Goal: Task Accomplishment & Management: Manage account settings

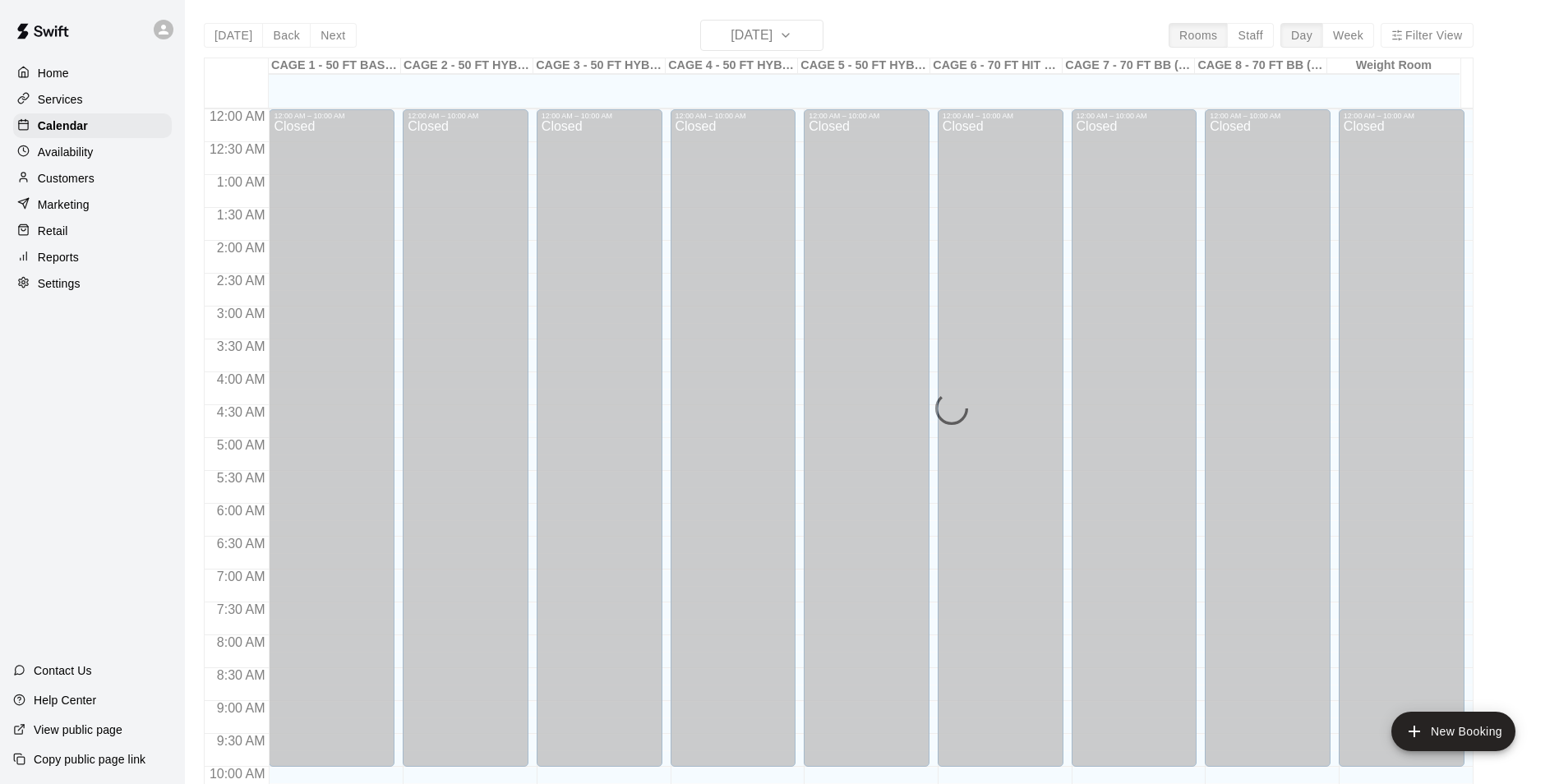
scroll to position [834, 0]
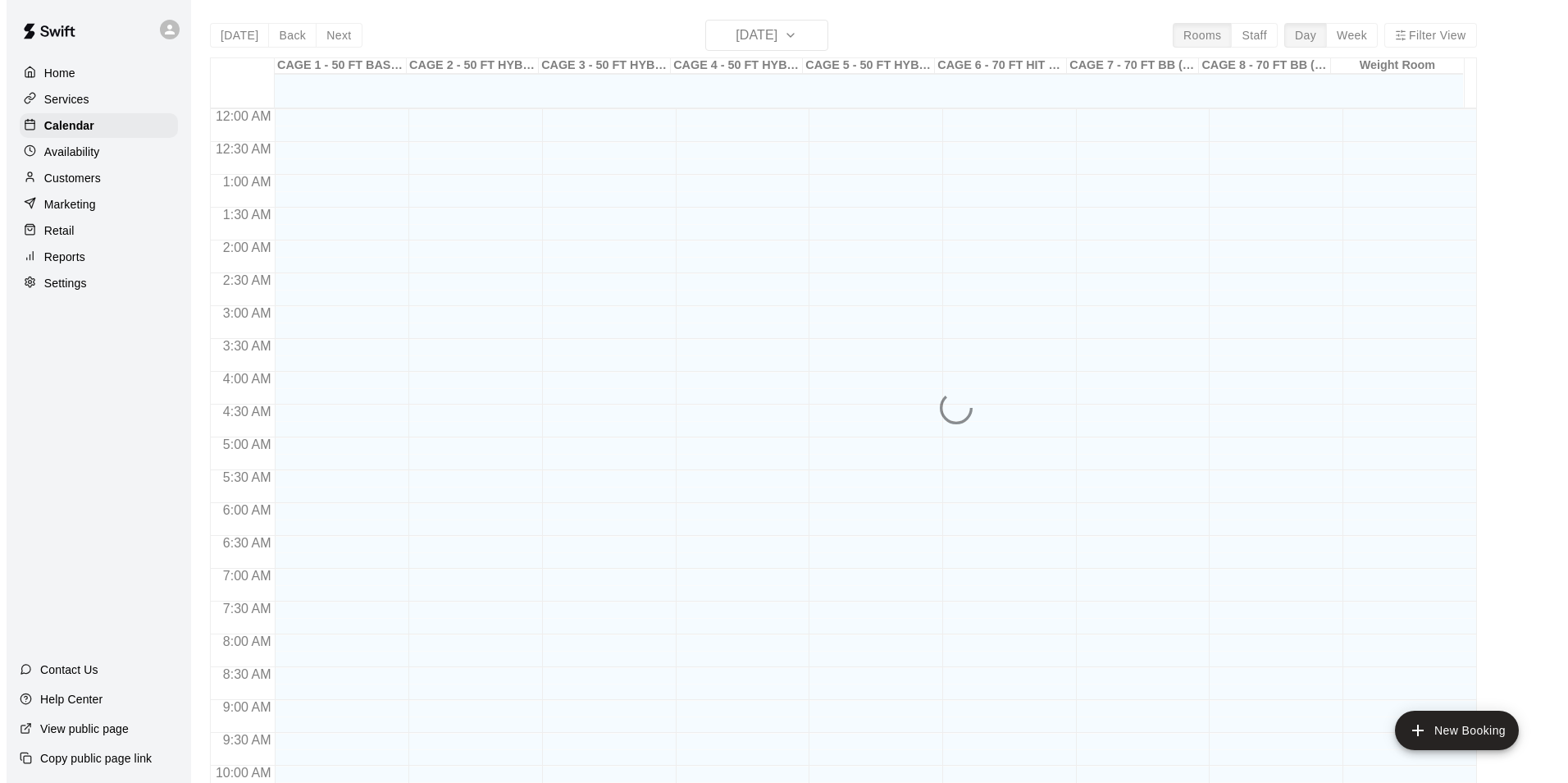
scroll to position [833, 0]
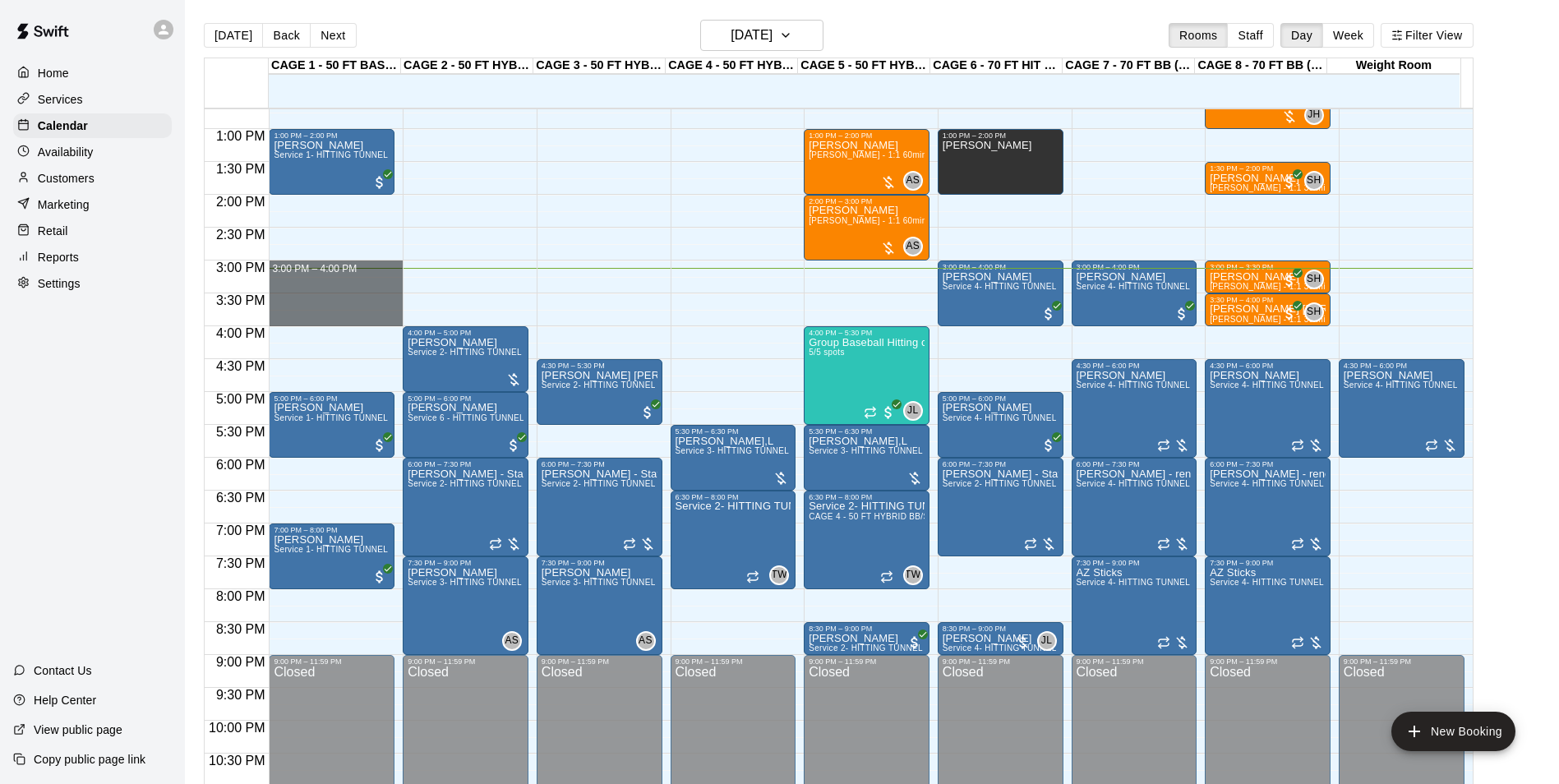
drag, startPoint x: 277, startPoint y: 264, endPoint x: 314, endPoint y: 316, distance: 63.8
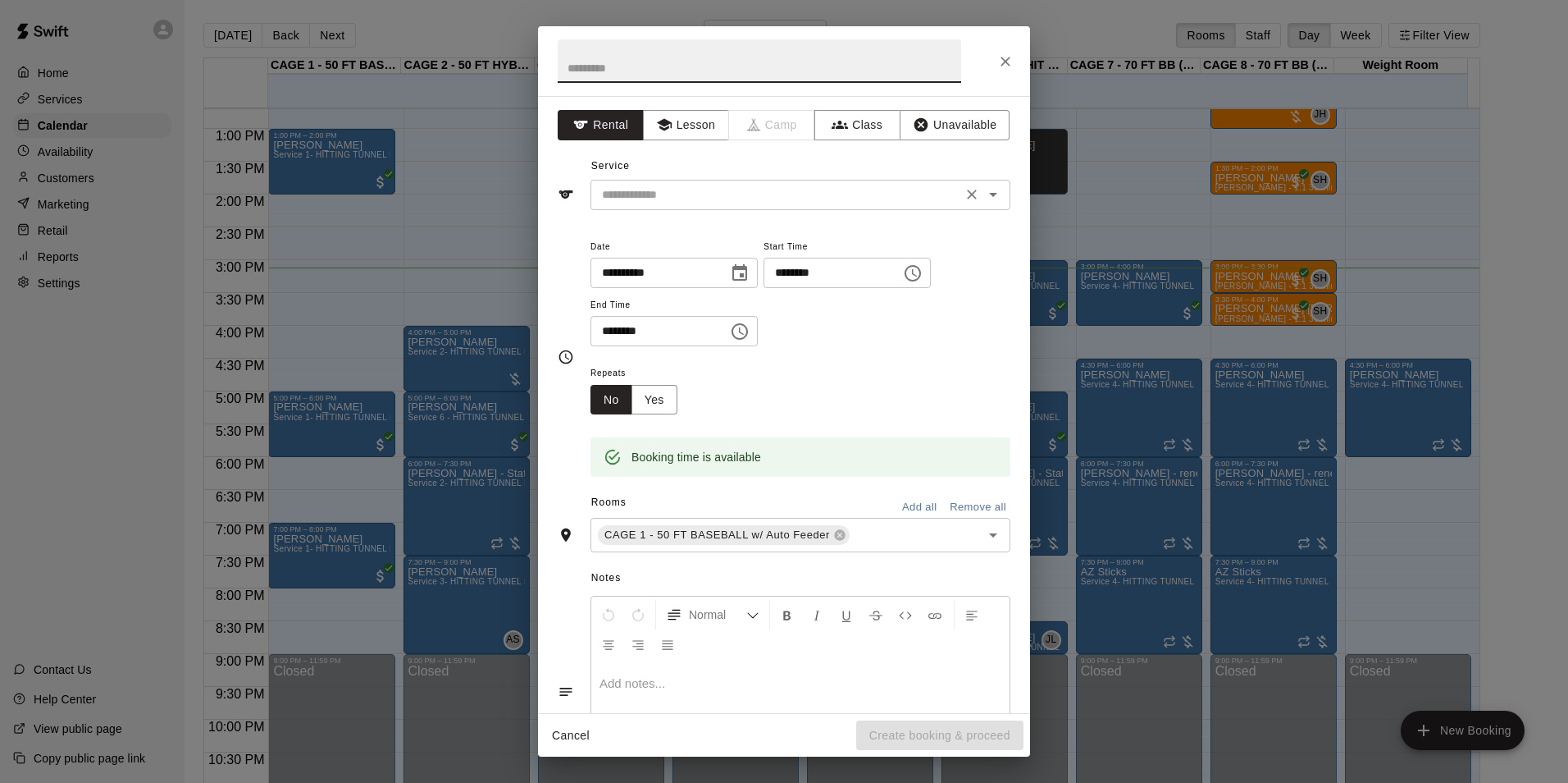
click at [751, 186] on input "text" at bounding box center [776, 195] width 362 height 20
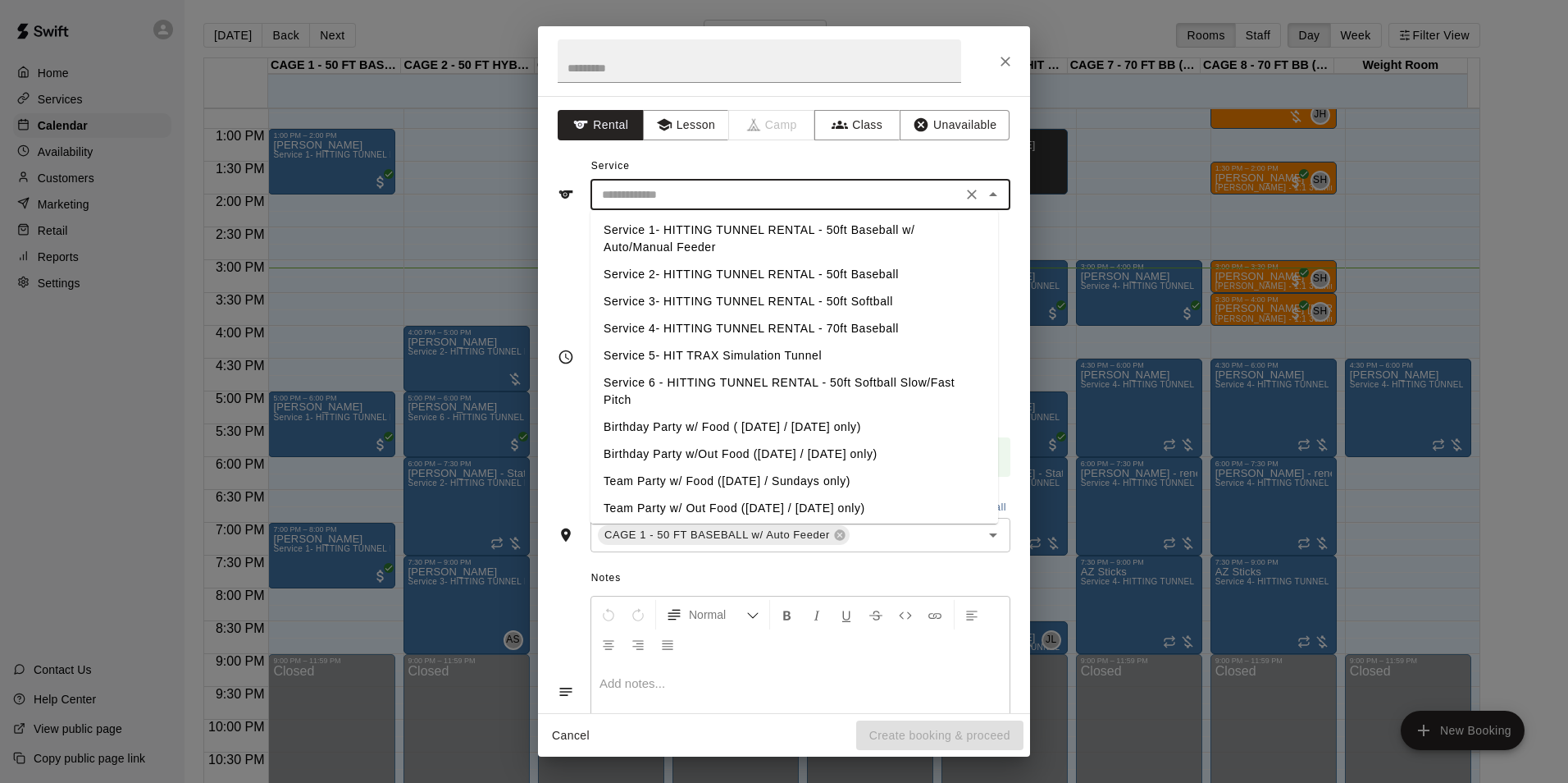
click at [807, 276] on li "Service 2- HITTING TUNNEL RENTAL - 50ft Baseball" at bounding box center [794, 274] width 408 height 27
type input "**********"
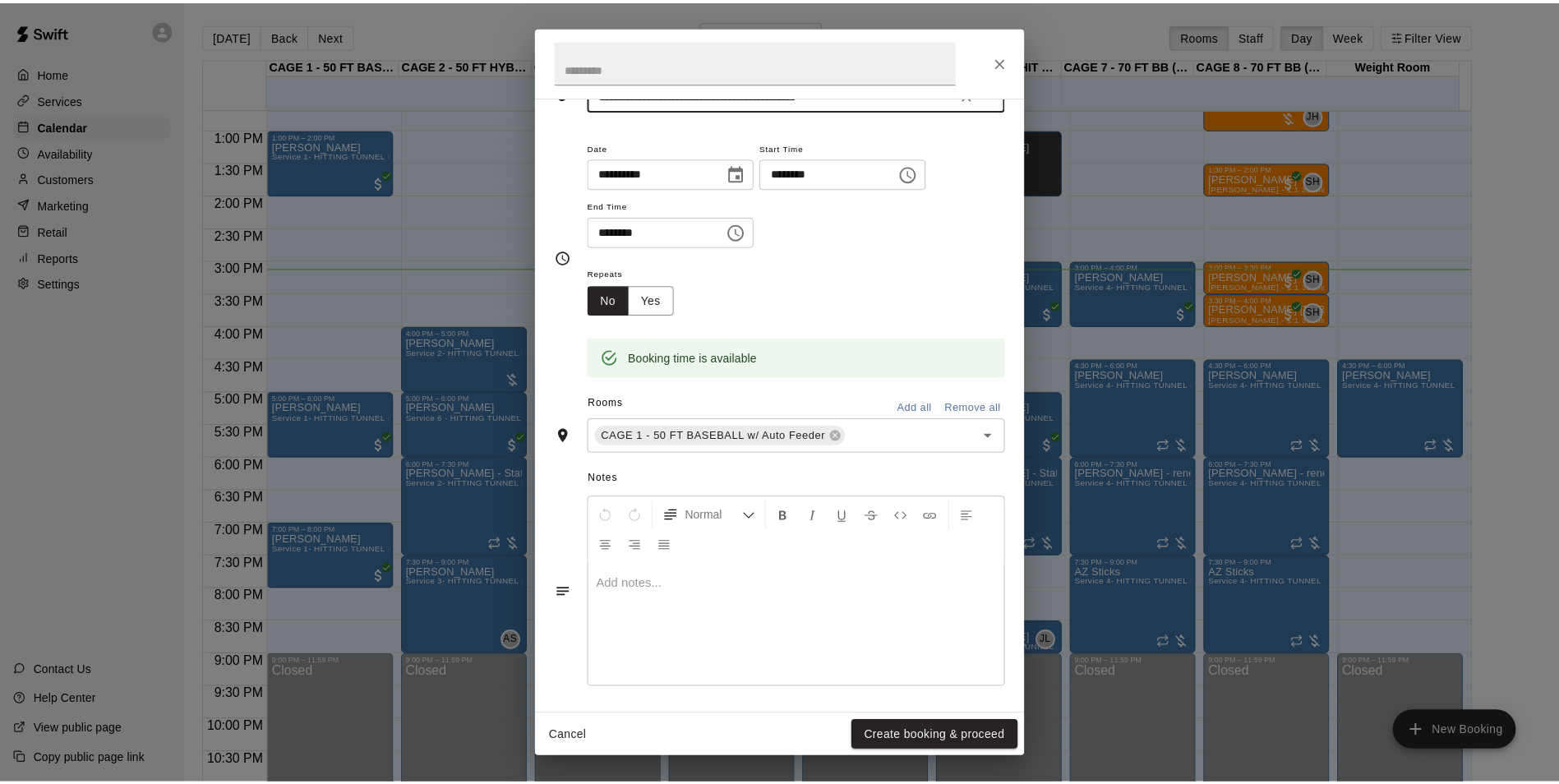
scroll to position [105, 0]
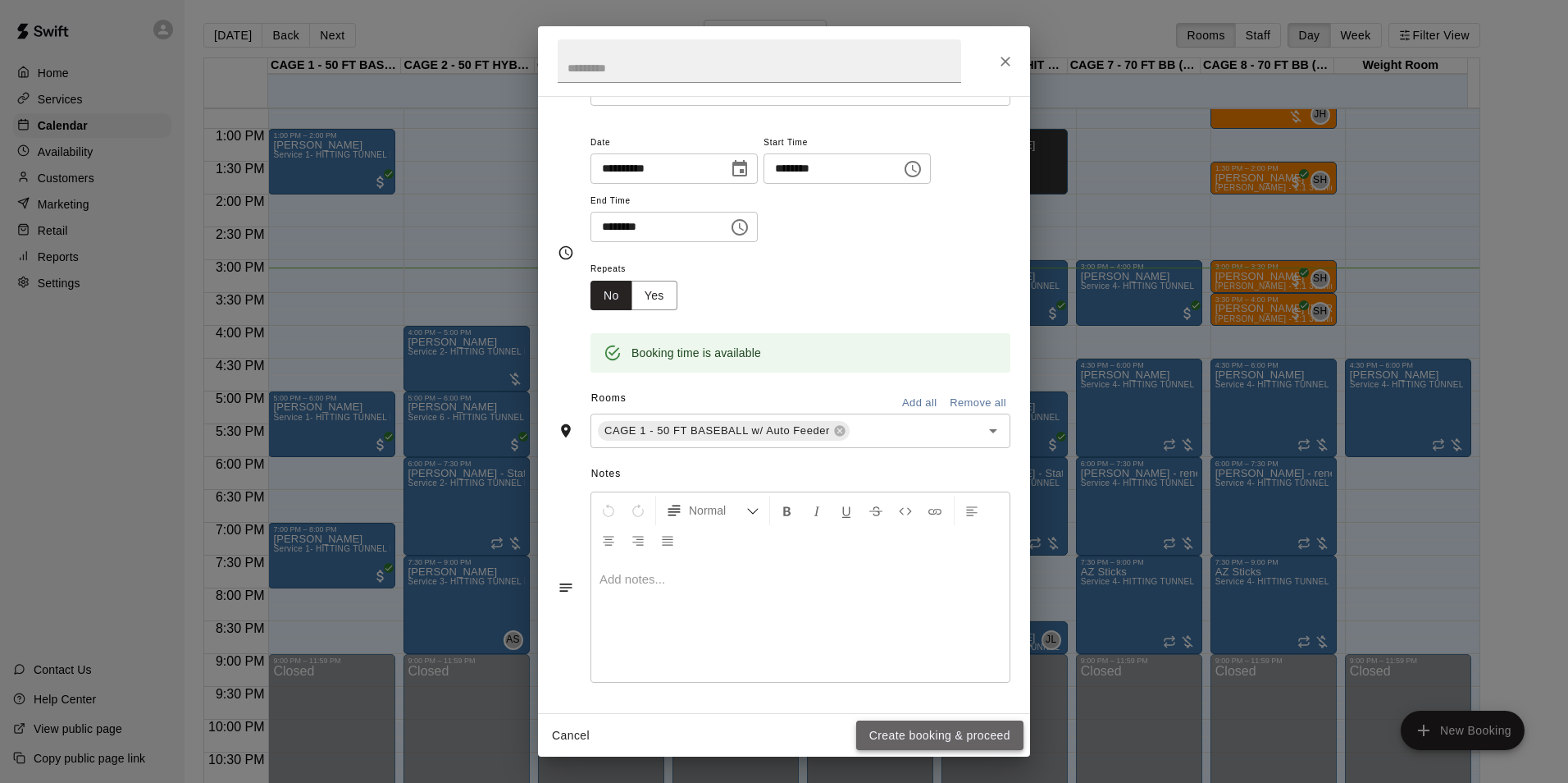
click at [968, 729] on button "Create booking & proceed" at bounding box center [939, 735] width 167 height 30
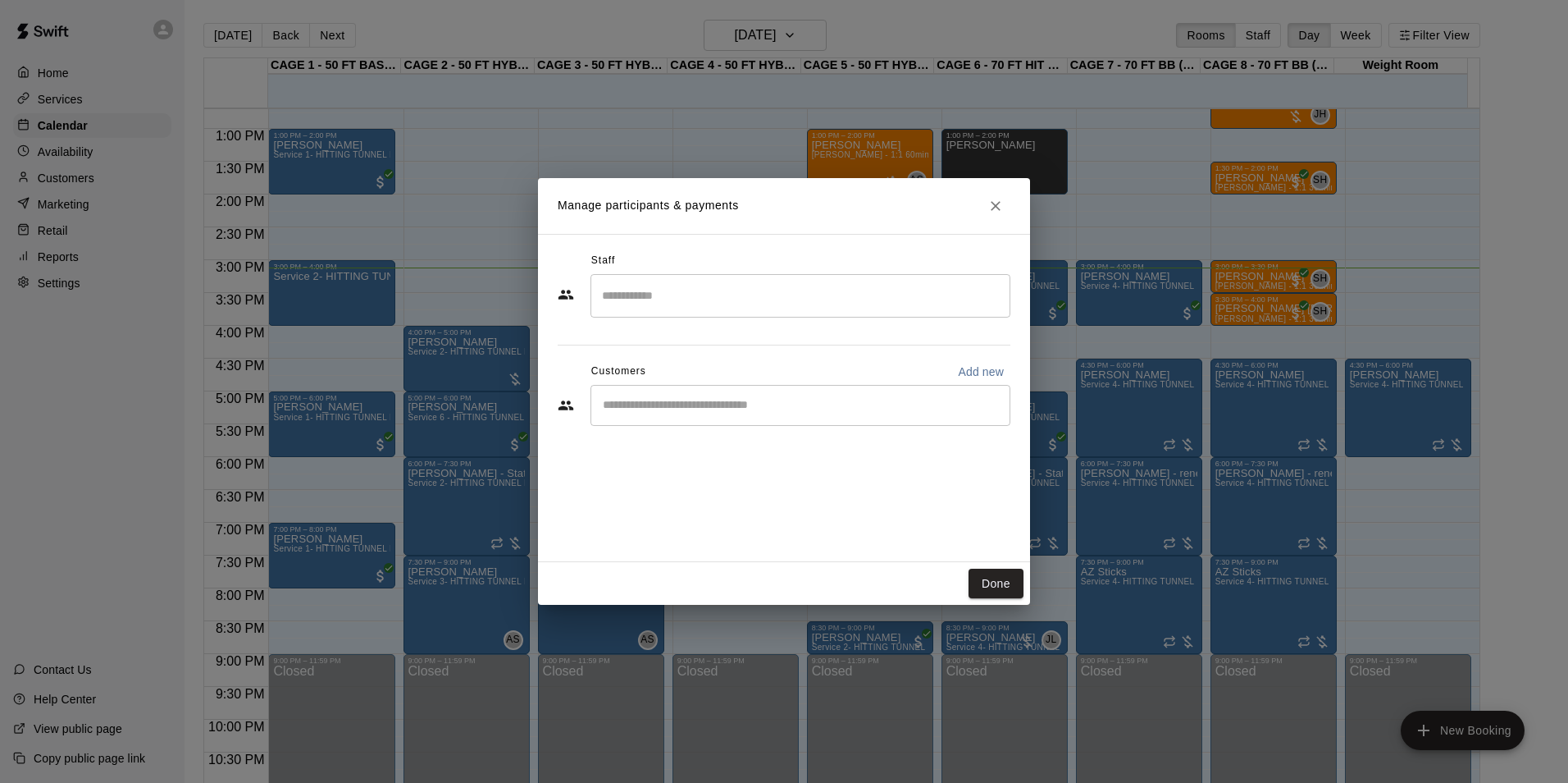
click at [708, 289] on input "Search staff" at bounding box center [800, 296] width 405 height 28
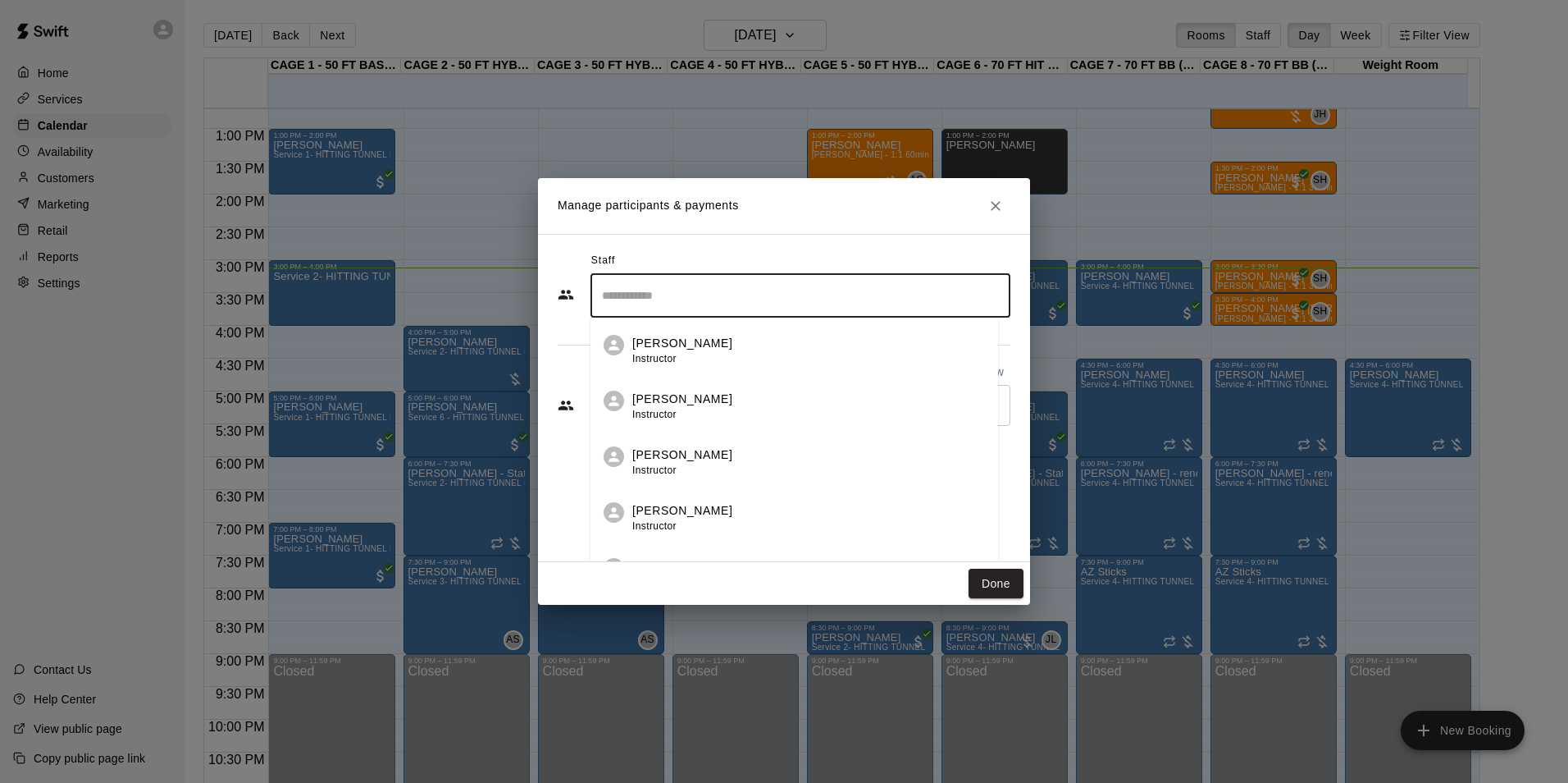
click at [931, 229] on h2 "Manage participants & payments" at bounding box center [784, 205] width 492 height 56
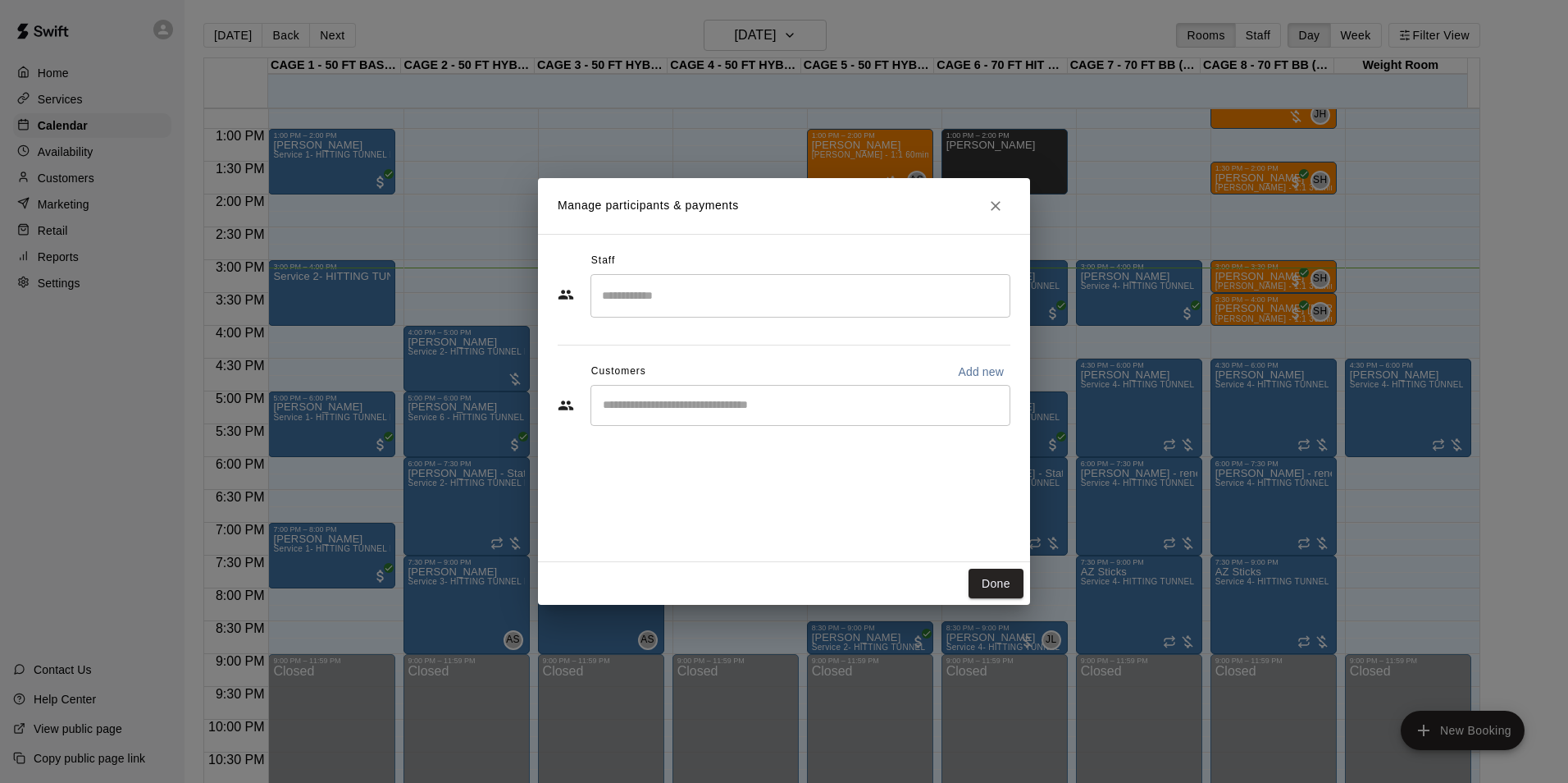
click at [753, 412] on input "Start typing to search customers..." at bounding box center [800, 405] width 405 height 17
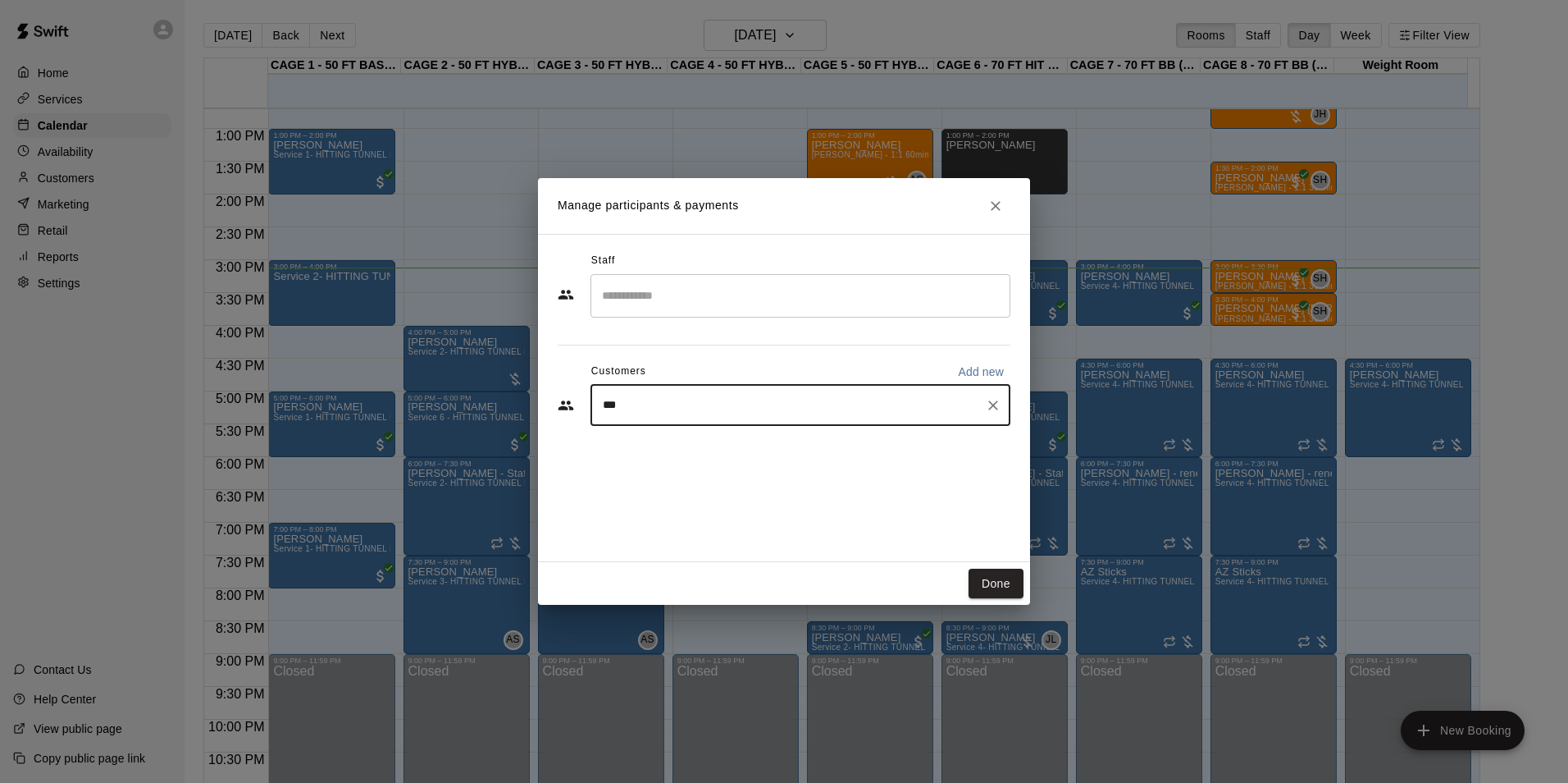
type input "****"
click at [807, 461] on div "Brian Root rootster@comcast.net" at bounding box center [817, 452] width 361 height 35
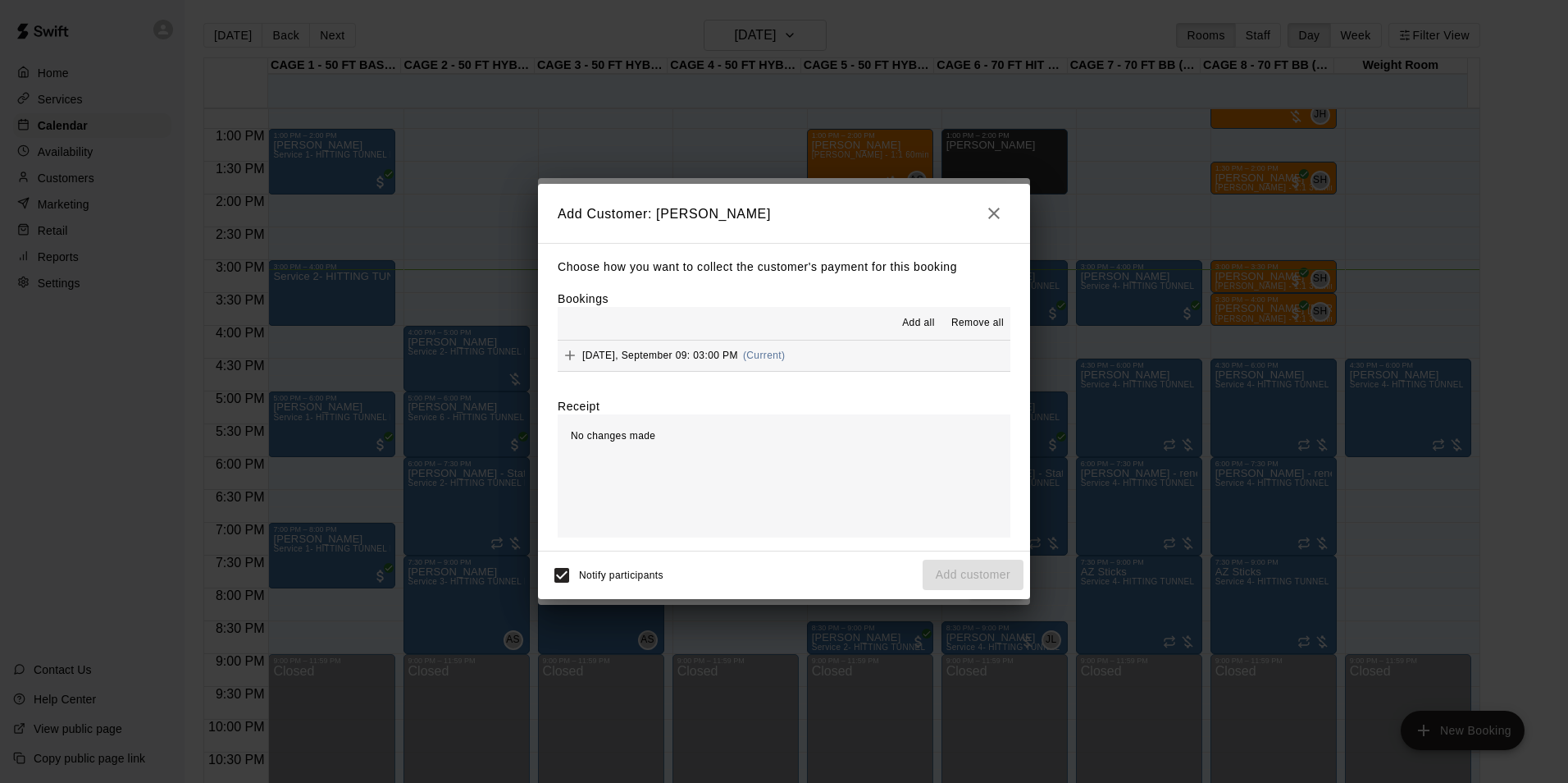
click at [938, 327] on button "Add all" at bounding box center [918, 323] width 52 height 27
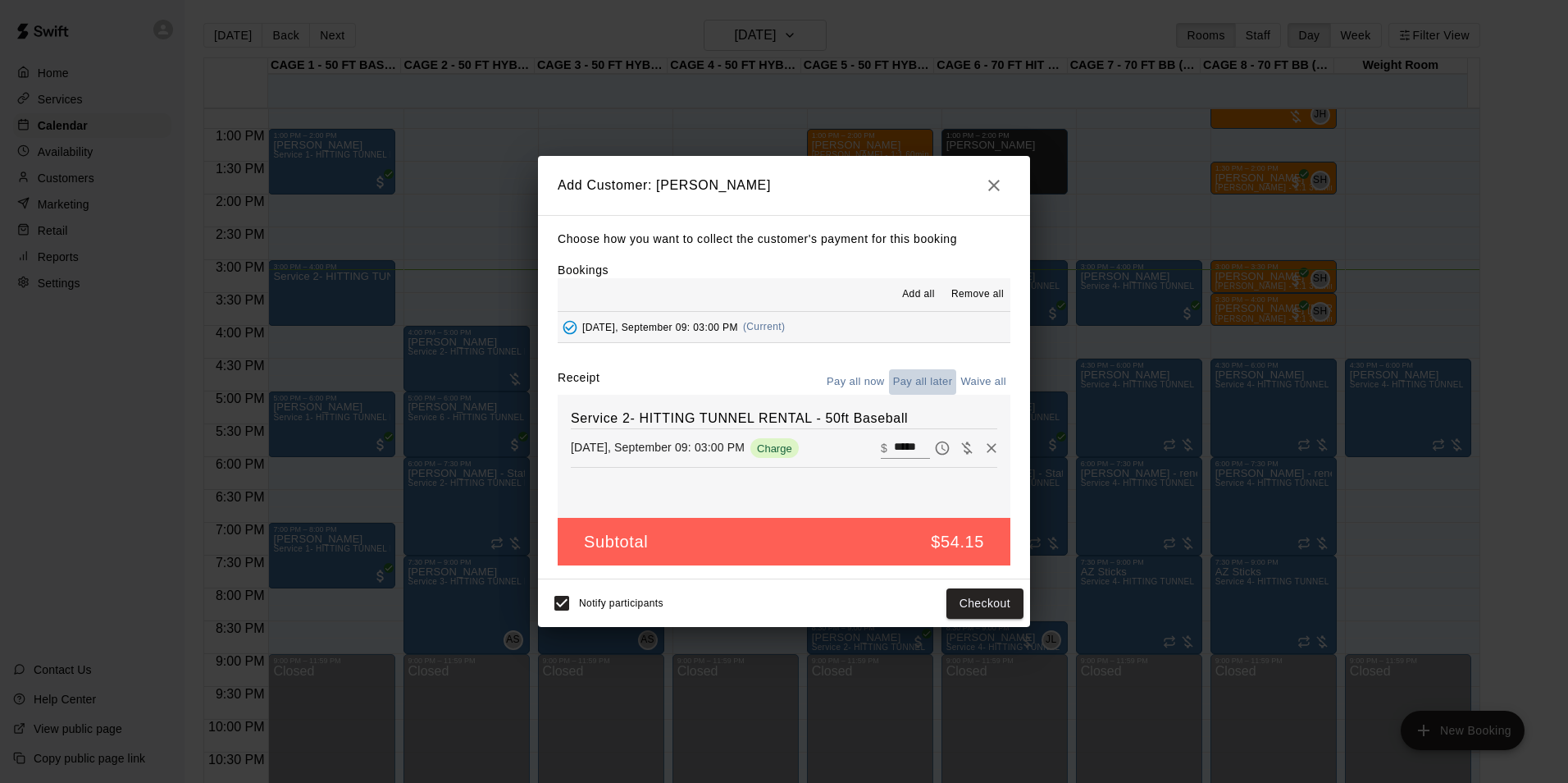
click at [925, 374] on button "Pay all later" at bounding box center [922, 381] width 68 height 26
click at [991, 599] on button "Add customer" at bounding box center [973, 603] width 101 height 30
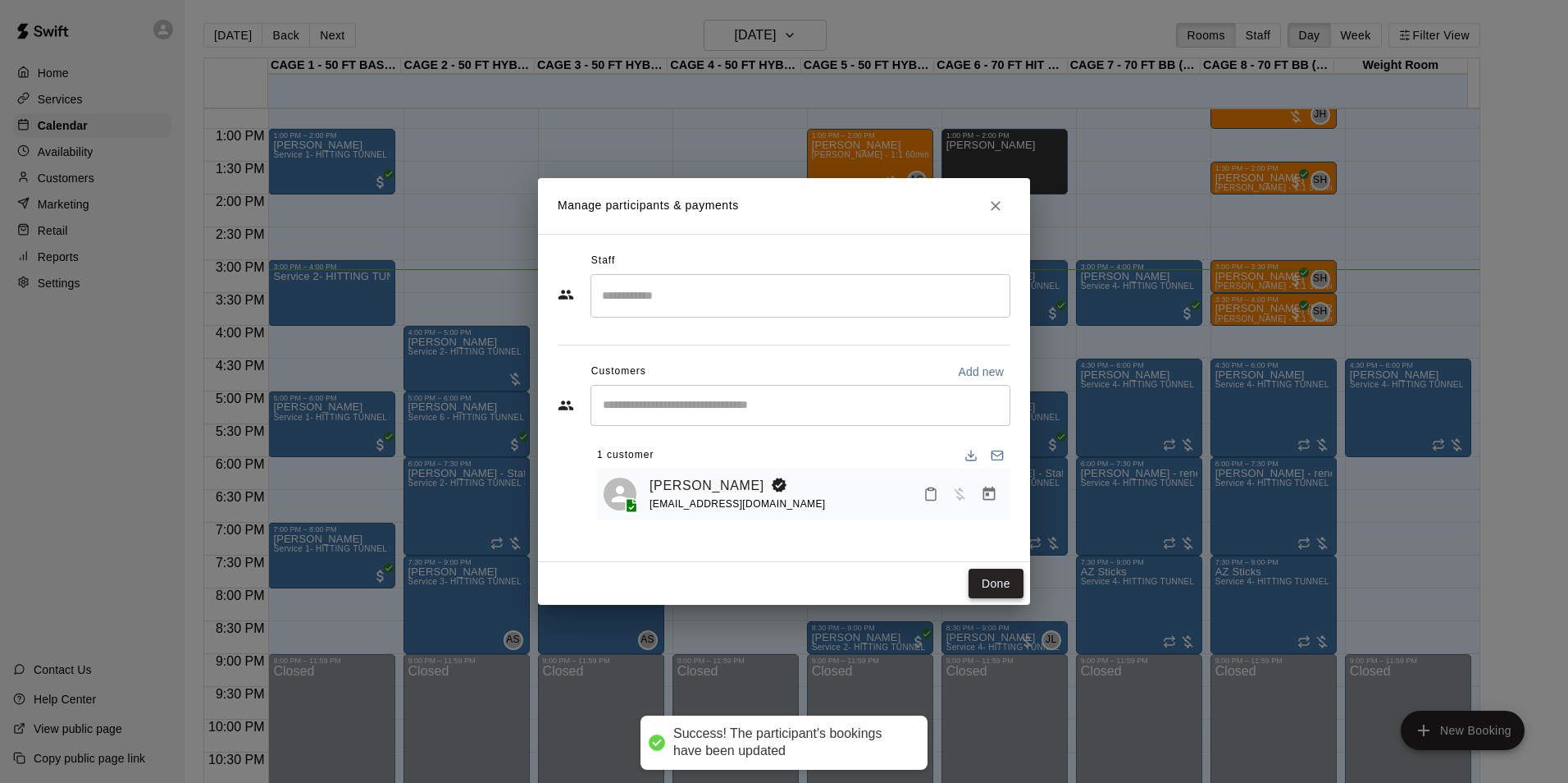
click at [1020, 571] on button "Done" at bounding box center [996, 584] width 55 height 30
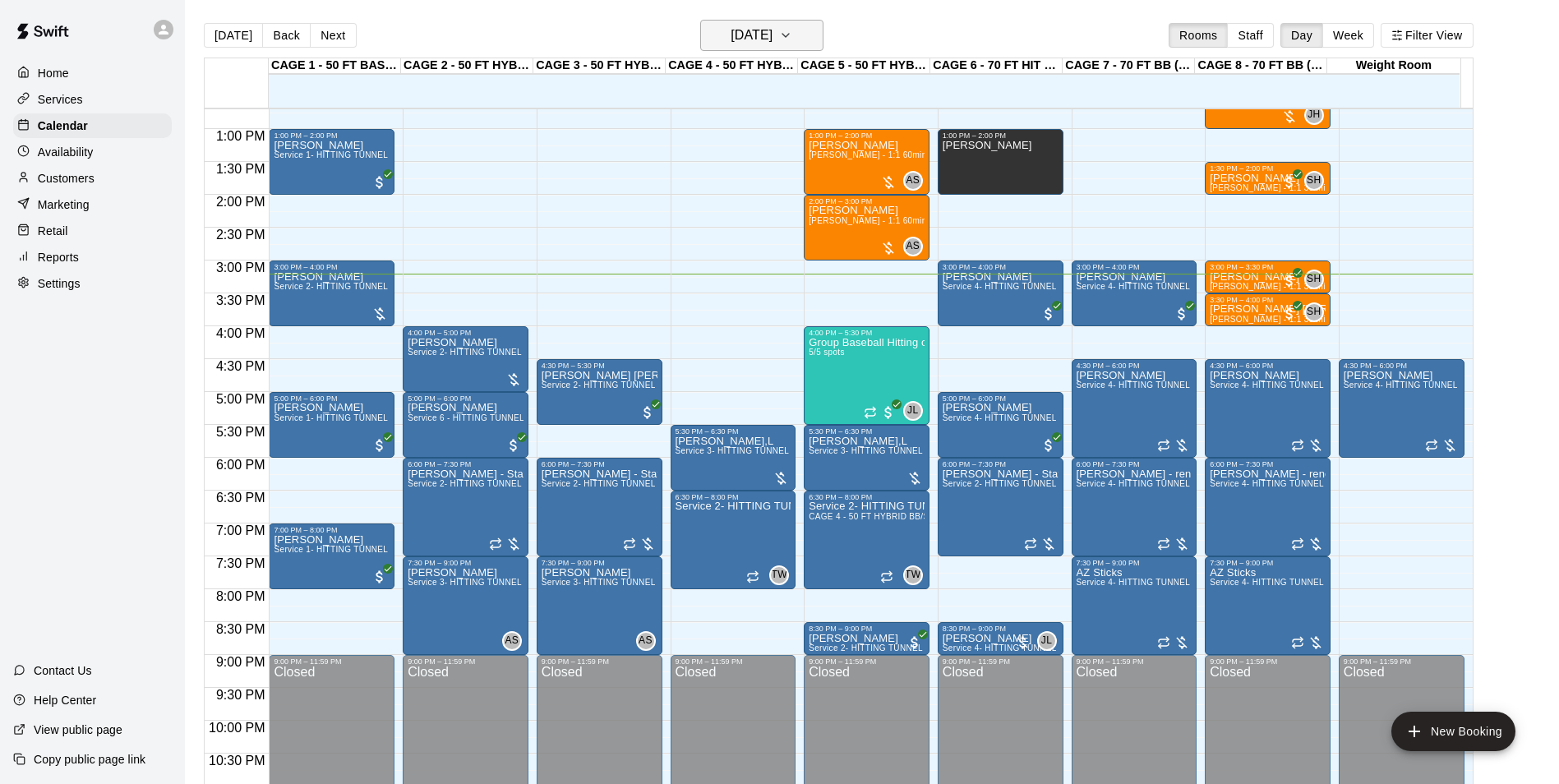
click at [773, 45] on h6 "[DATE]" at bounding box center [751, 35] width 42 height 23
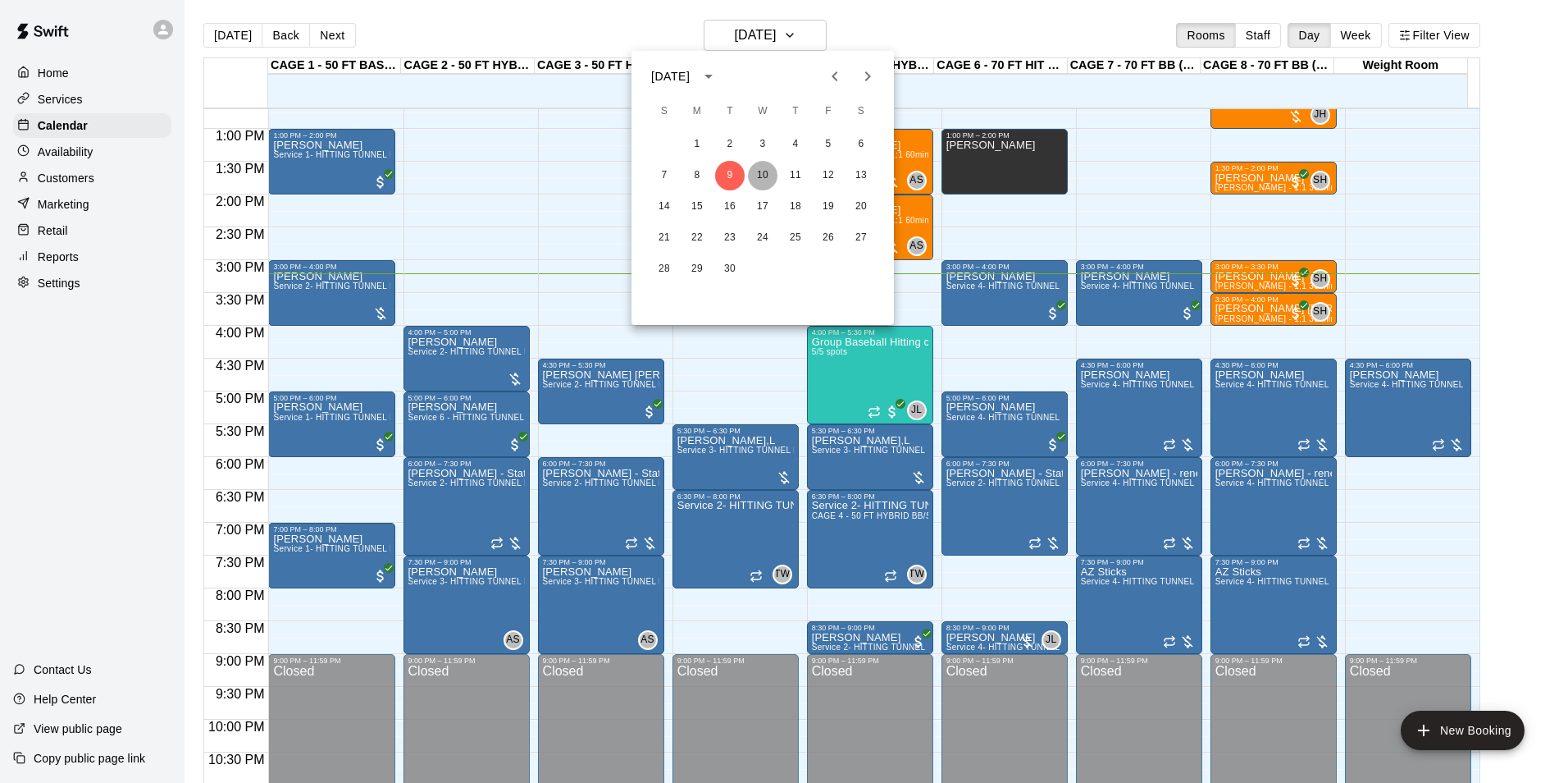
click at [769, 167] on button "10" at bounding box center [762, 175] width 29 height 29
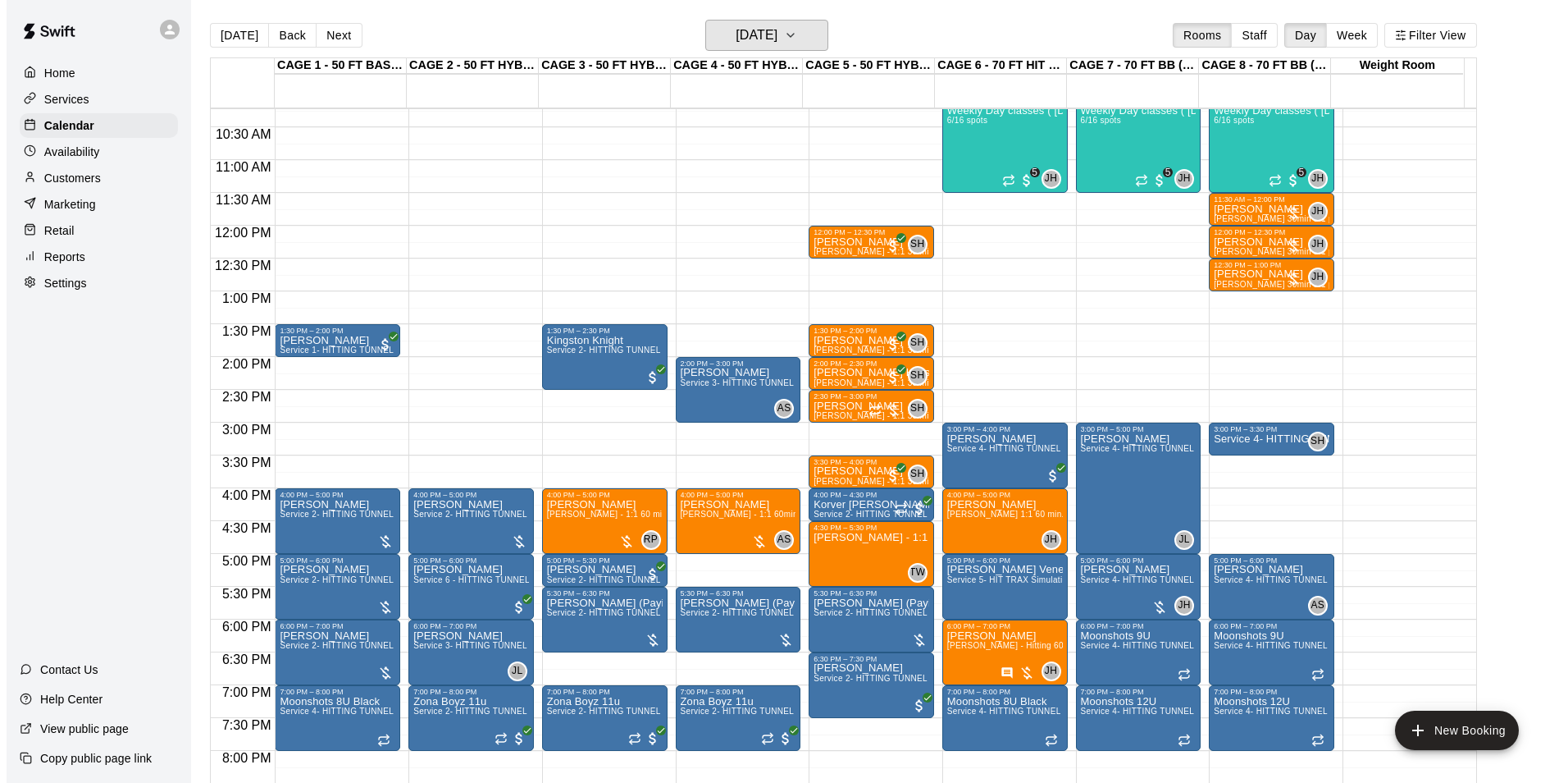
scroll to position [505, 0]
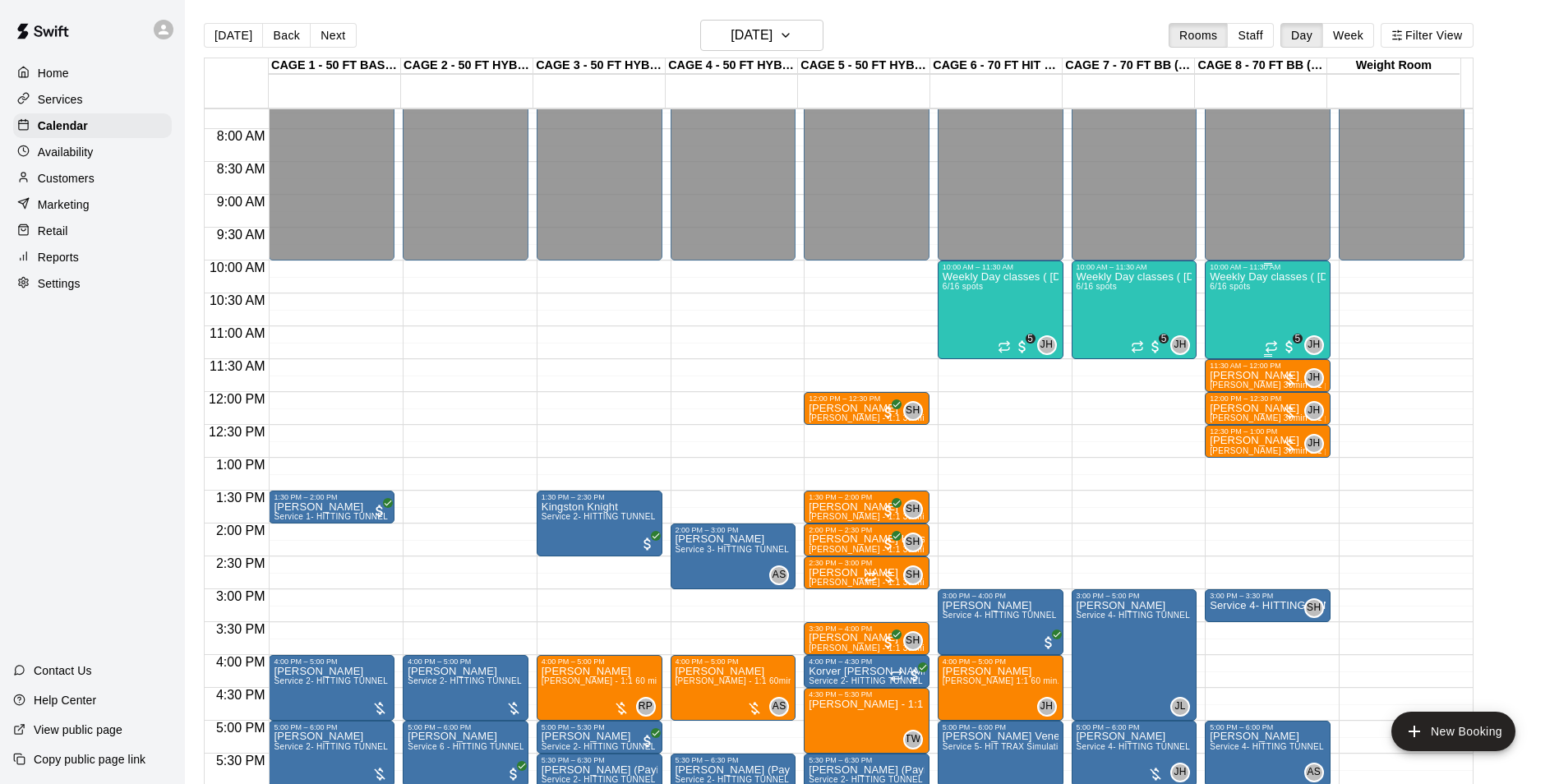
click at [1246, 307] on div "Weekly Day classes ( Monday,Wednesday,Friday ) 10:00-11:30 ( monthly packages a…" at bounding box center [1267, 663] width 116 height 784
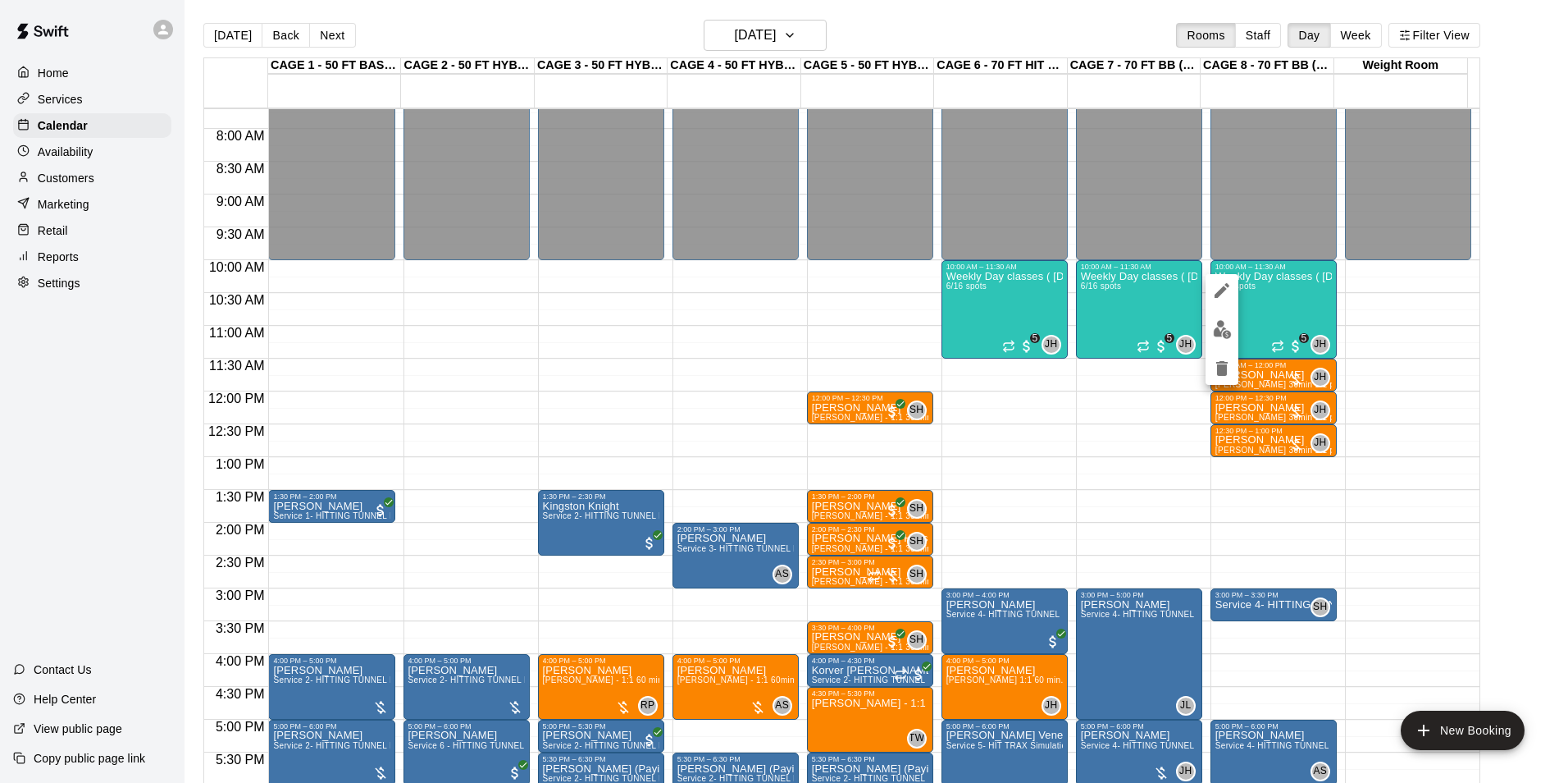
click at [1225, 291] on icon "edit" at bounding box center [1221, 290] width 19 height 19
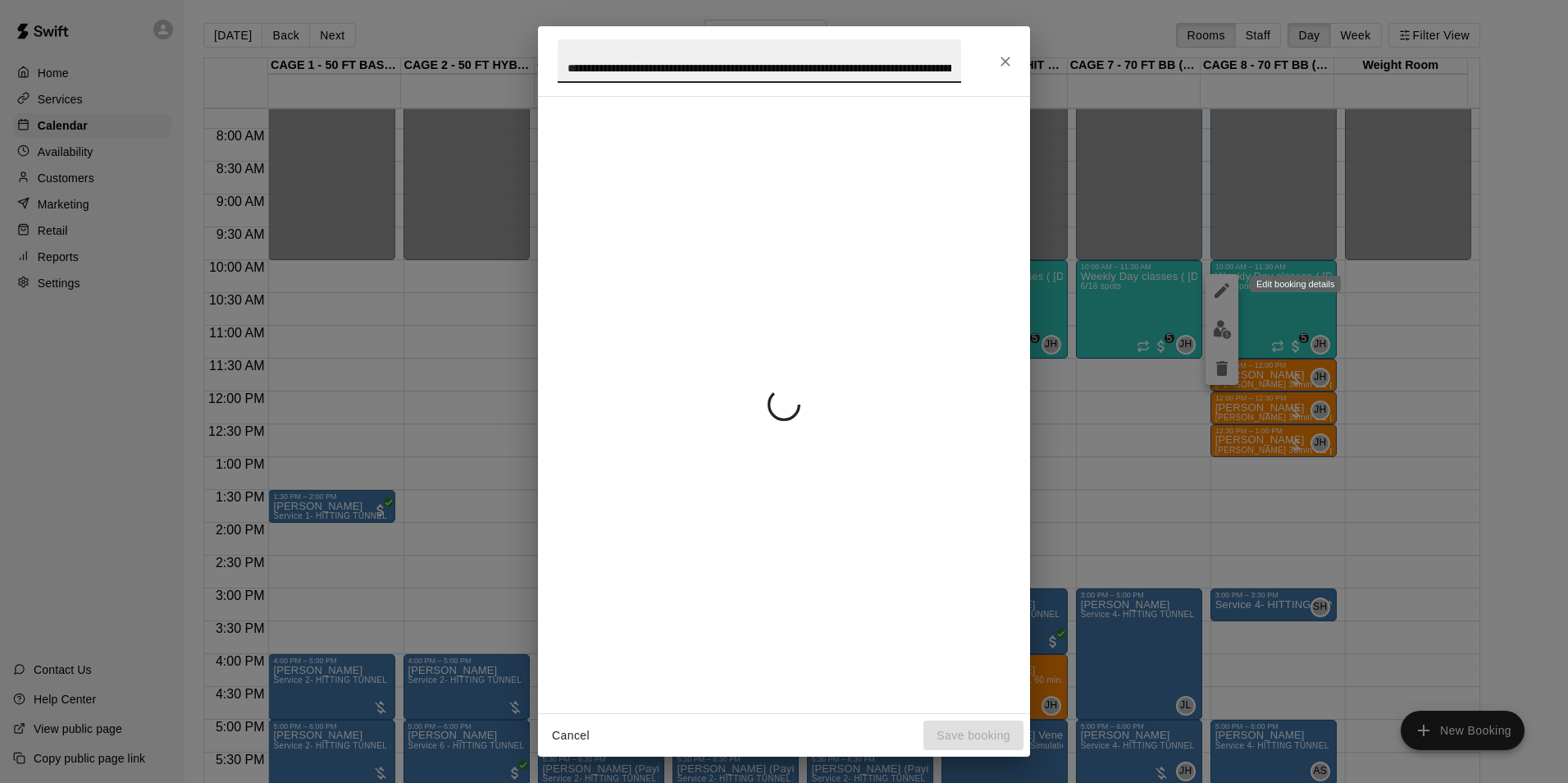
scroll to position [0, 400]
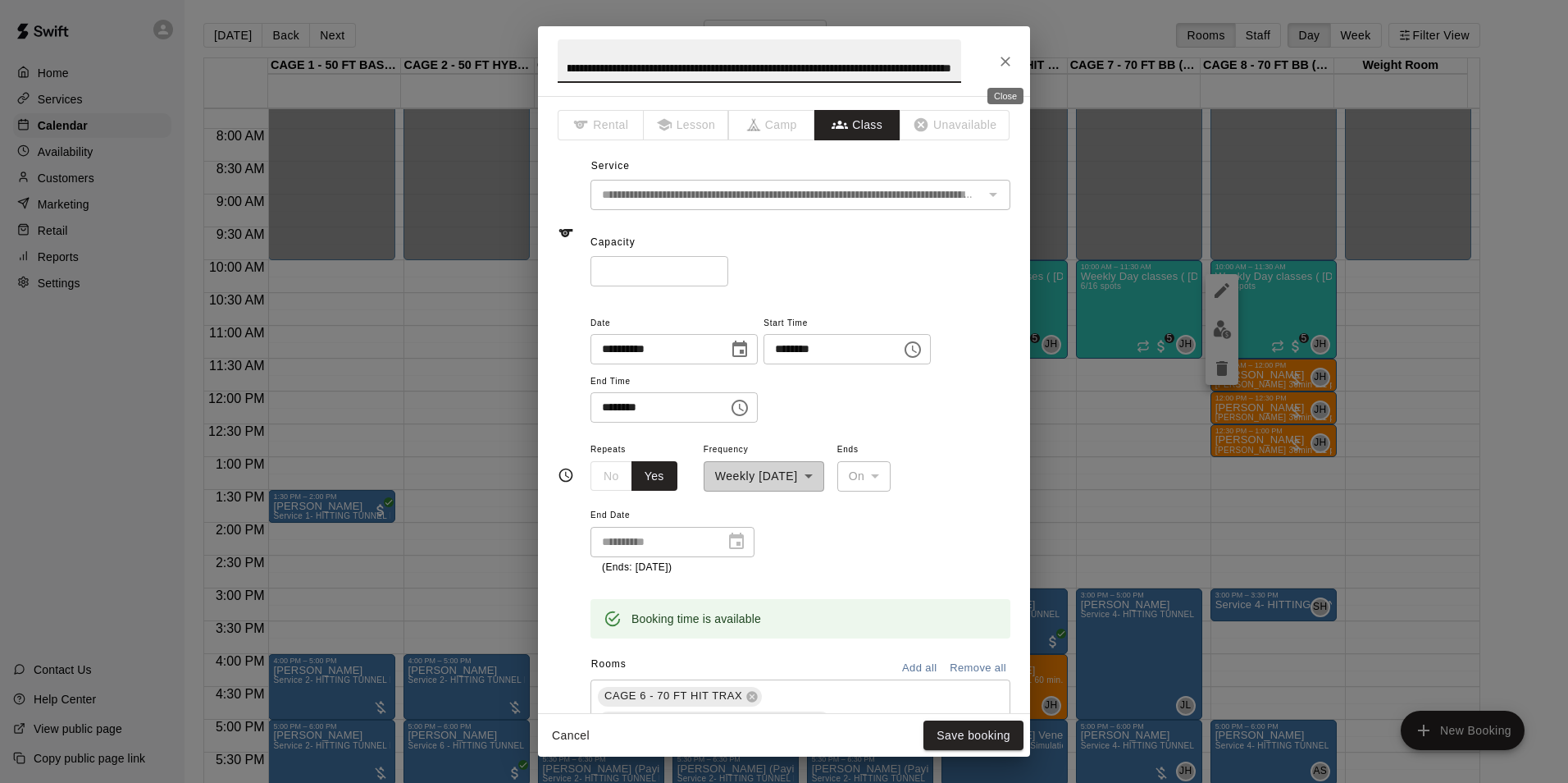
click at [1010, 63] on icon "Close" at bounding box center [1006, 61] width 17 height 17
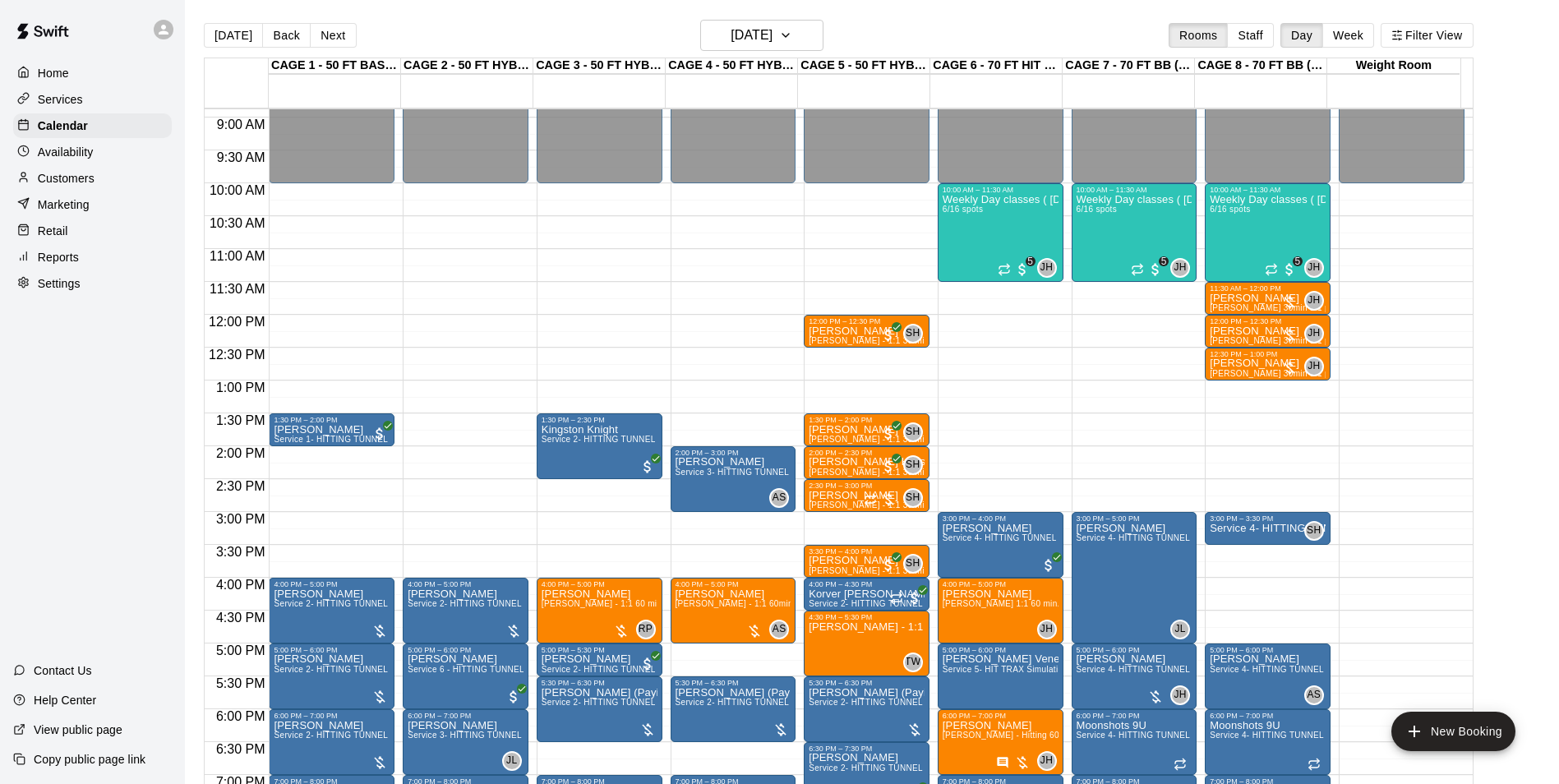
scroll to position [506, 0]
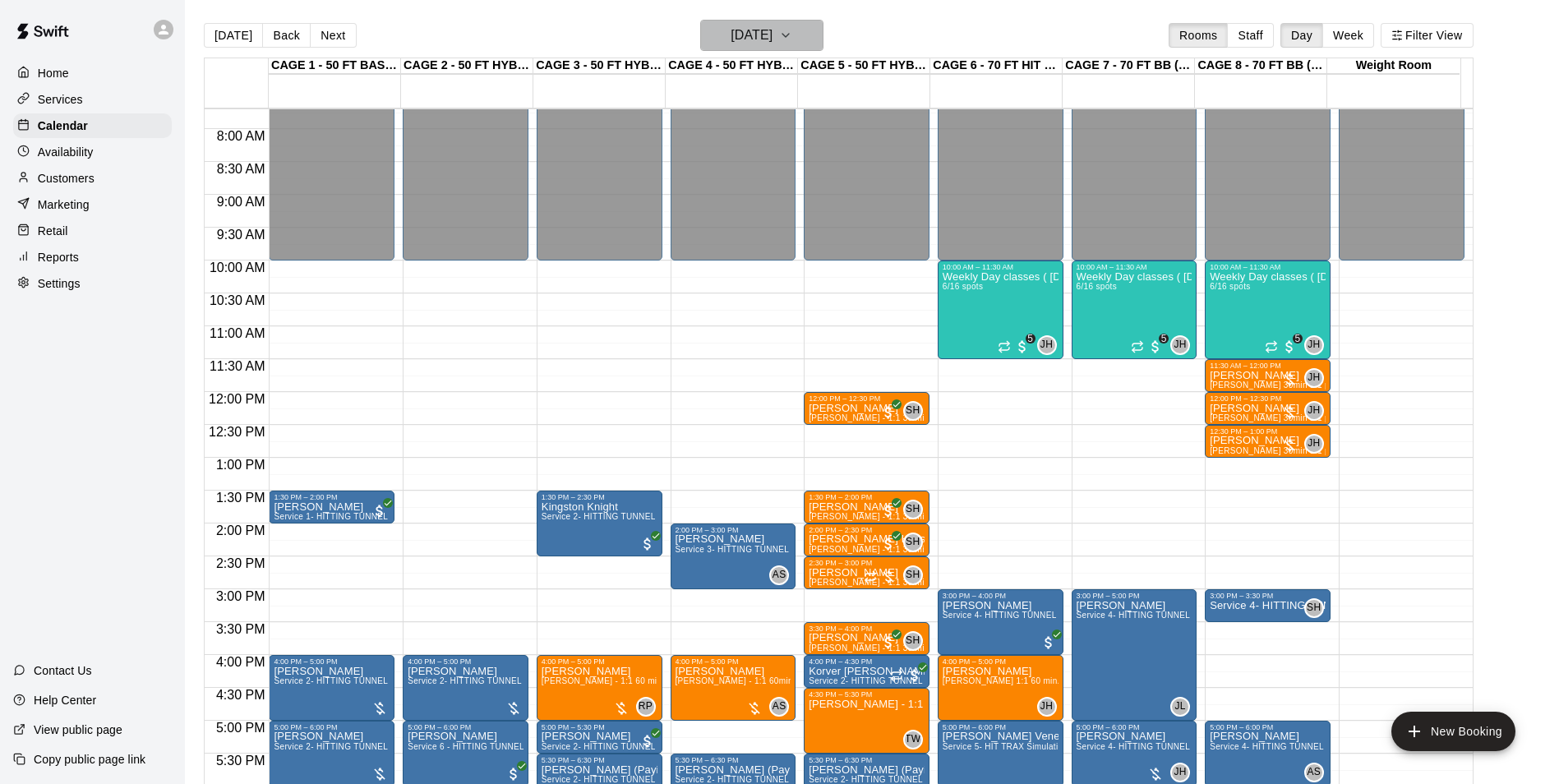
click at [773, 37] on h6 "[DATE]" at bounding box center [751, 35] width 42 height 23
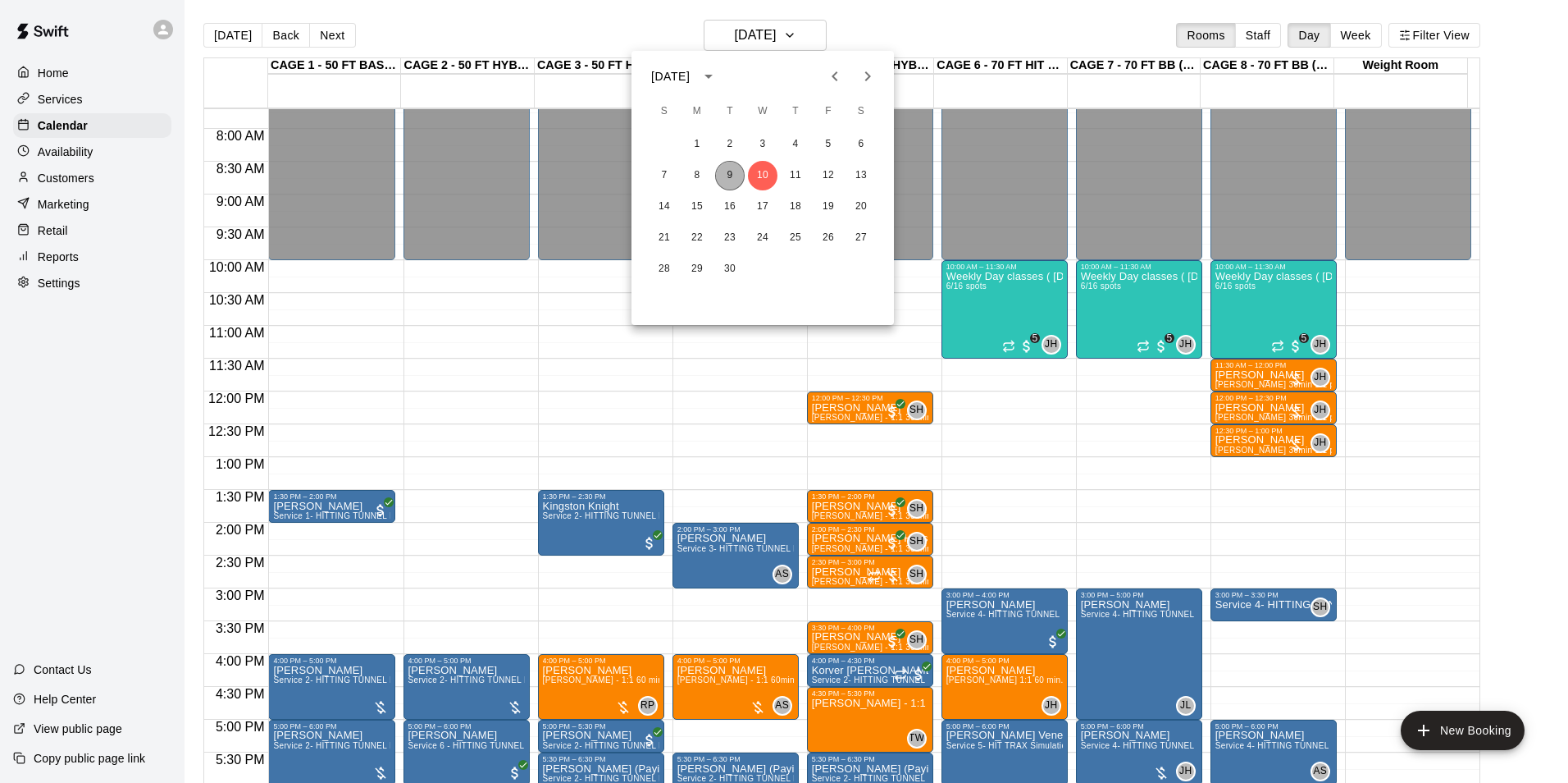
click at [730, 187] on button "9" at bounding box center [730, 175] width 29 height 29
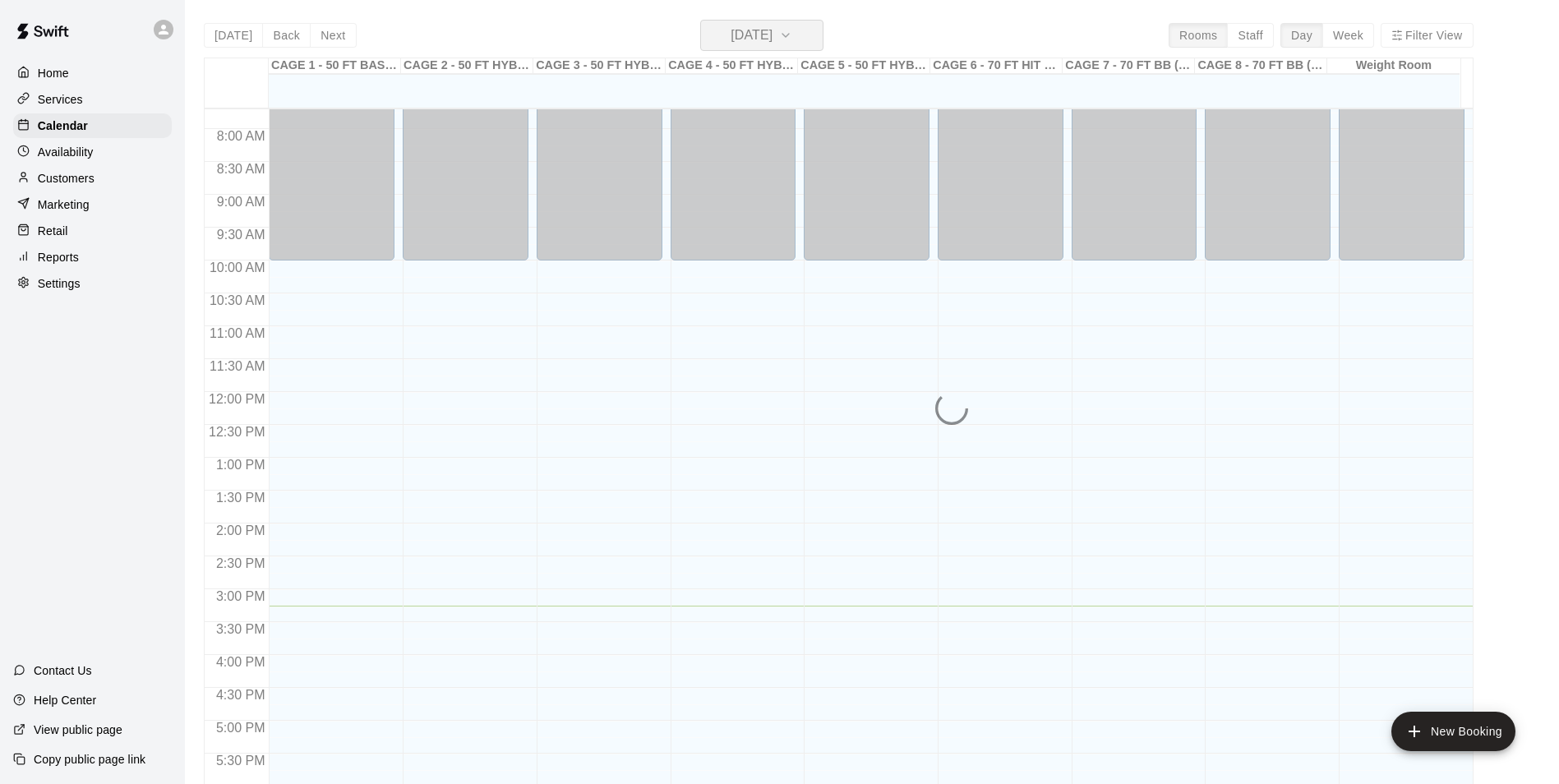
scroll to position [671, 0]
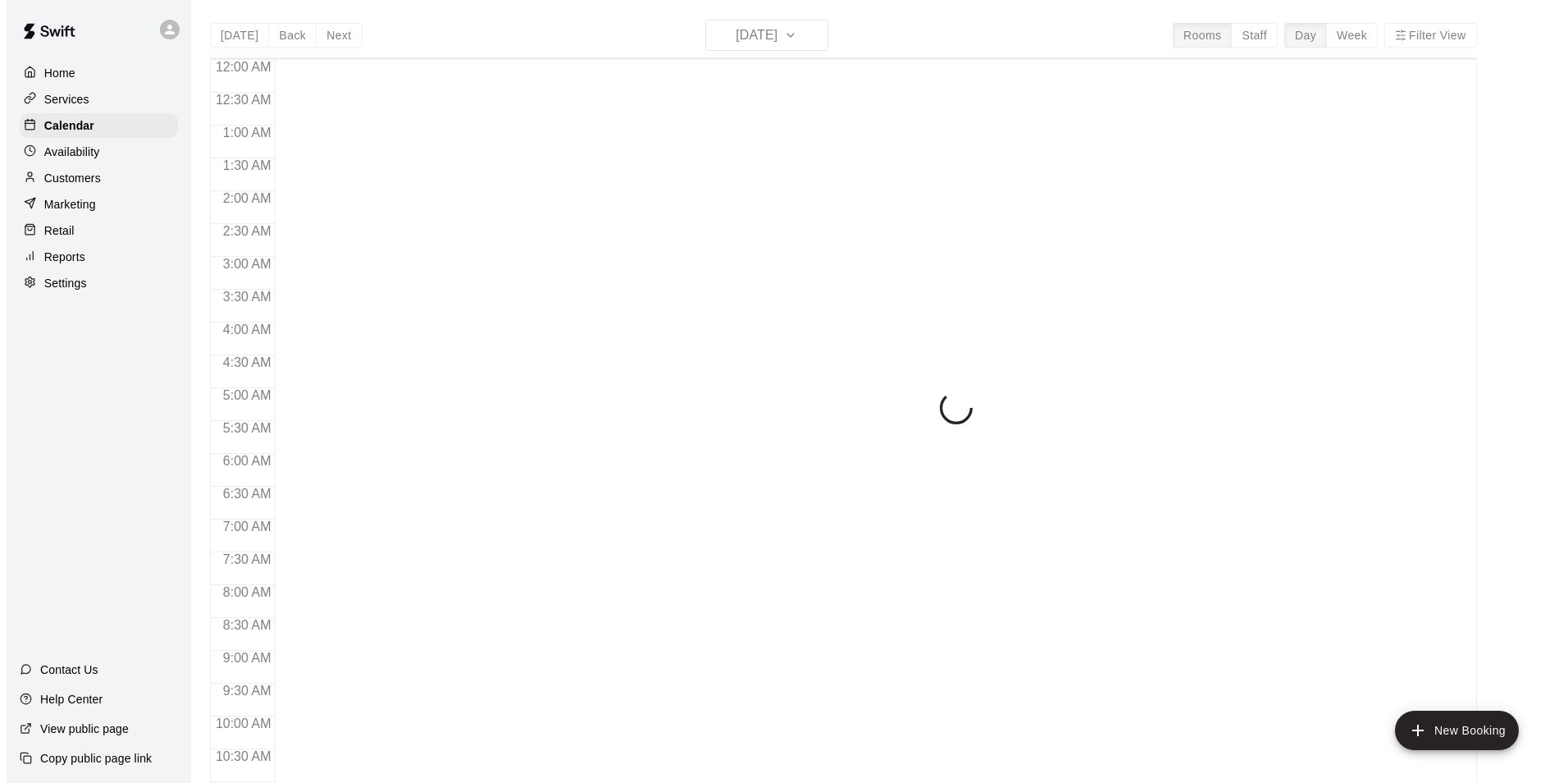
scroll to position [833, 0]
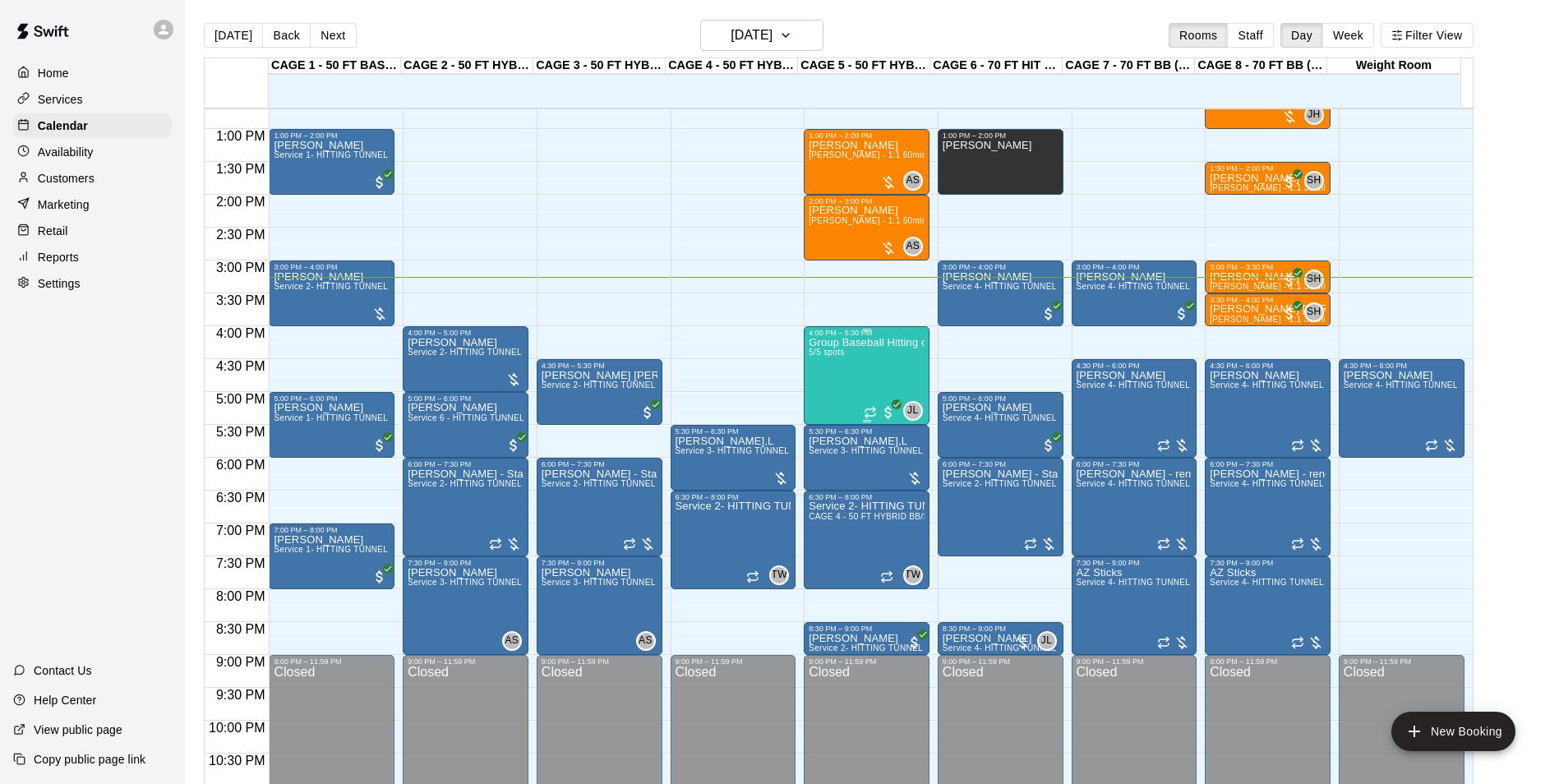
click at [872, 359] on div "Group Baseball Hitting class ( [DATE] ) 4:00-5:00 5/5 spots" at bounding box center [866, 728] width 116 height 784
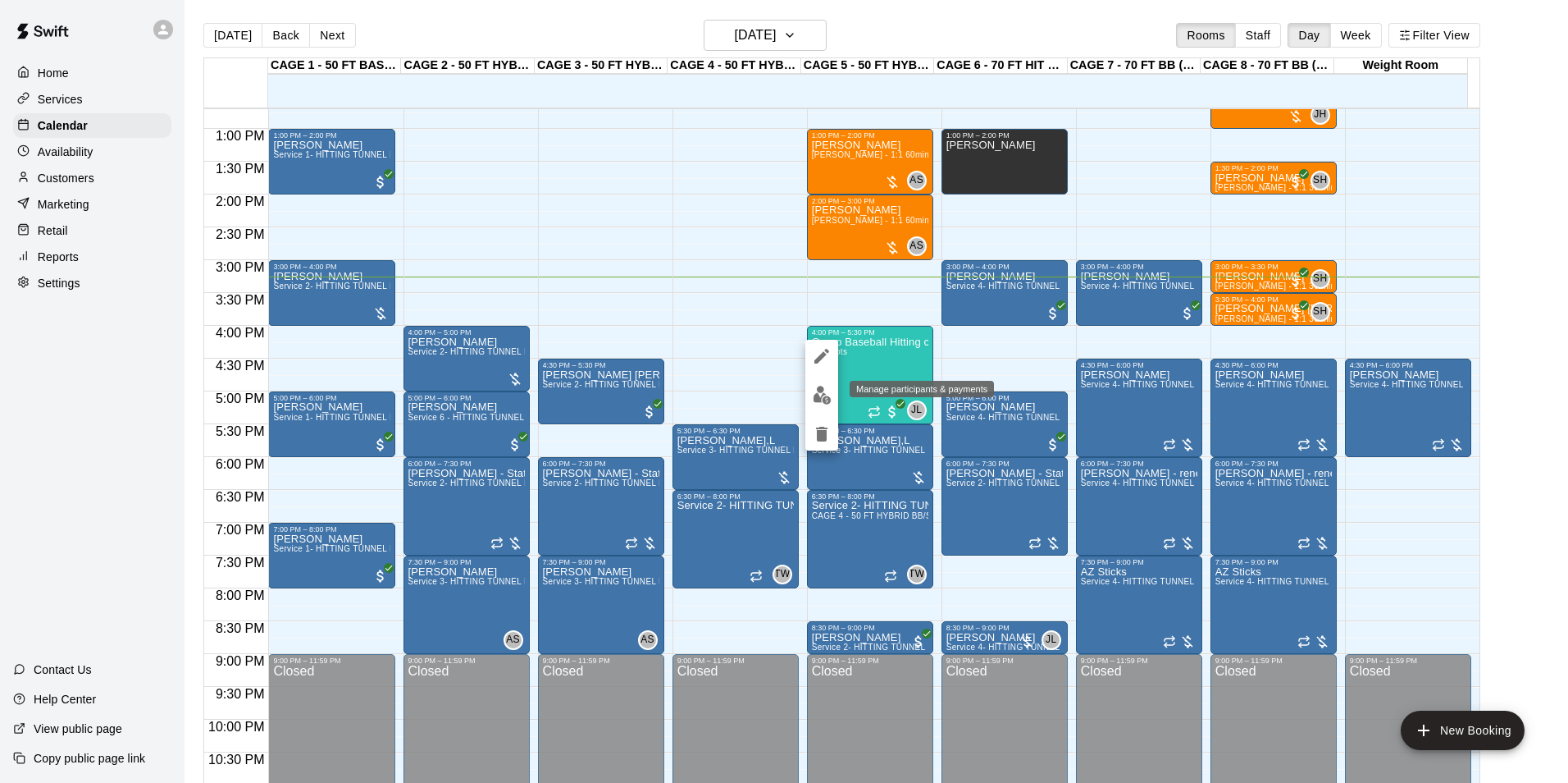
click at [822, 354] on icon "edit" at bounding box center [822, 356] width 15 height 15
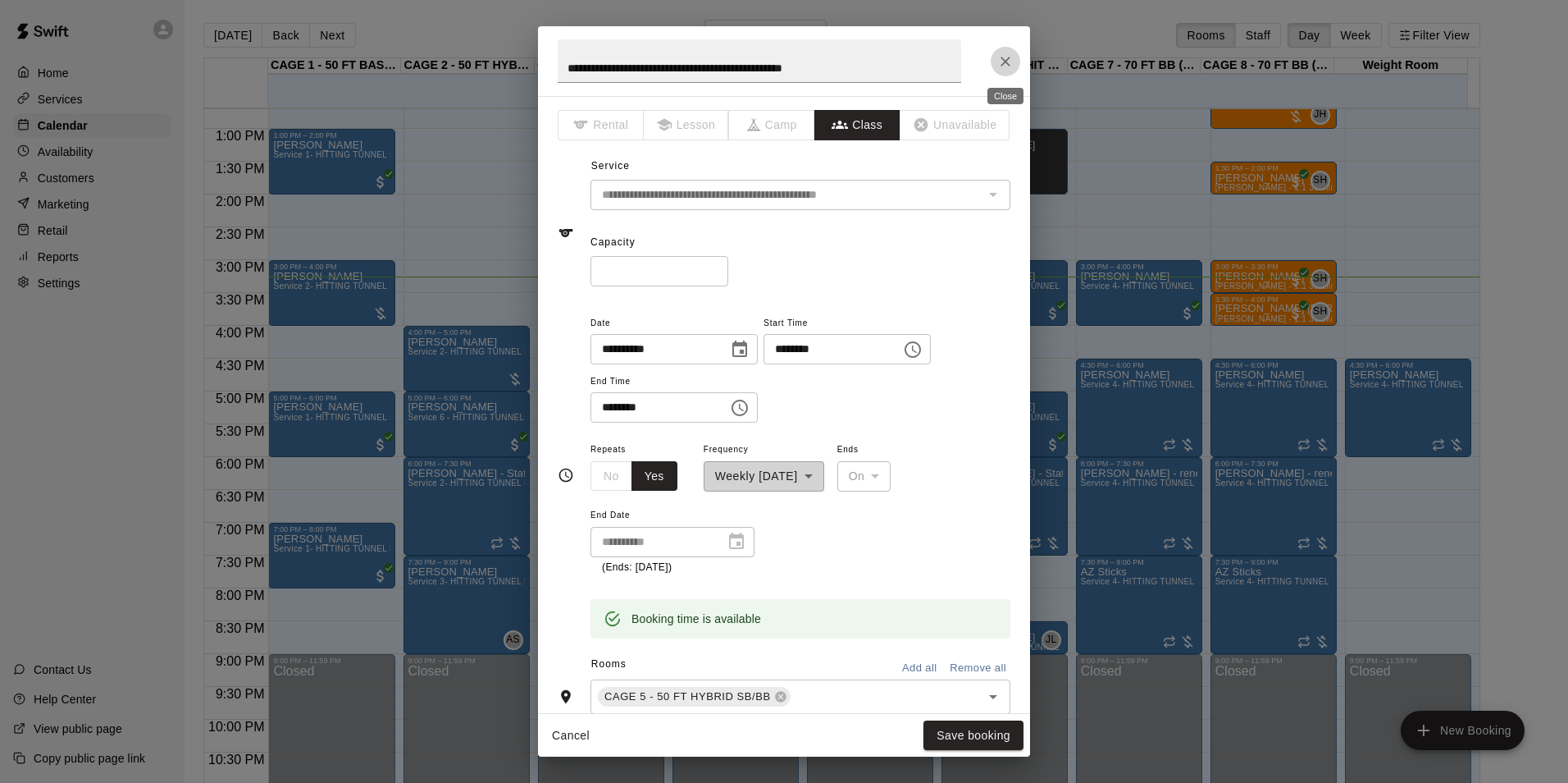
click at [999, 61] on icon "Close" at bounding box center [1006, 61] width 17 height 17
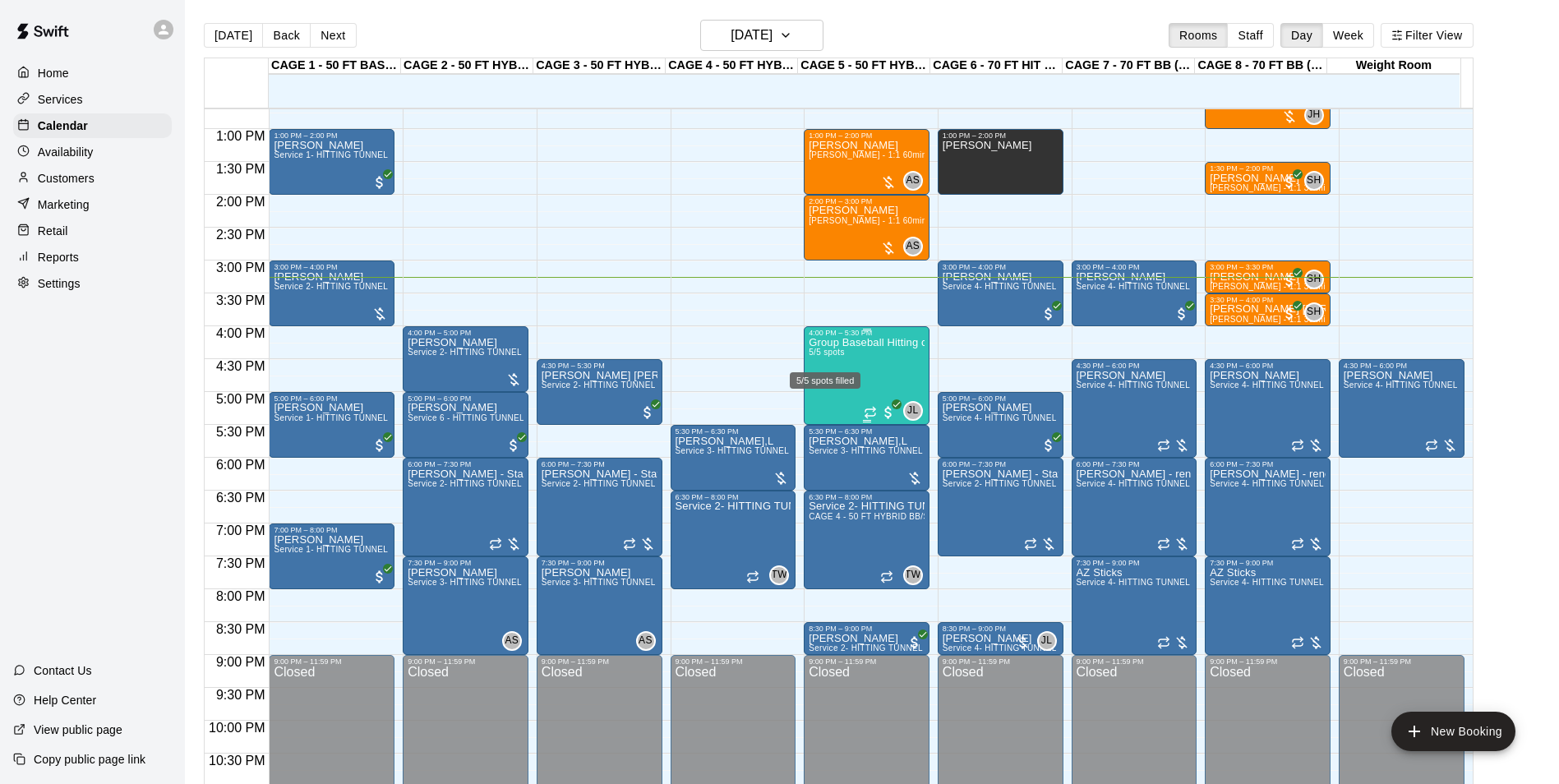
click at [830, 350] on span "5/5 spots" at bounding box center [826, 352] width 36 height 9
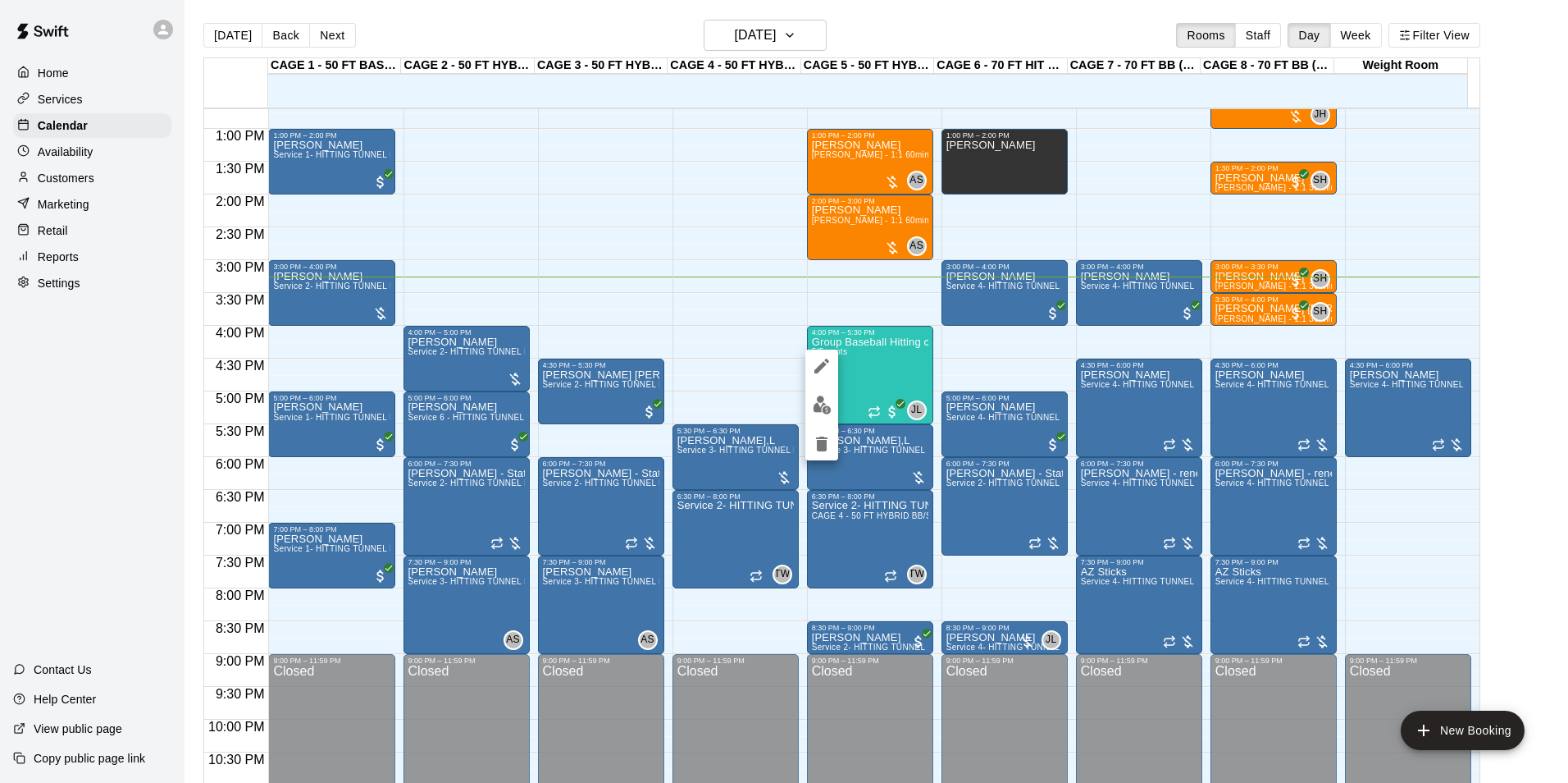
click at [817, 385] on div at bounding box center [822, 404] width 33 height 111
click at [821, 397] on img "edit" at bounding box center [822, 404] width 19 height 19
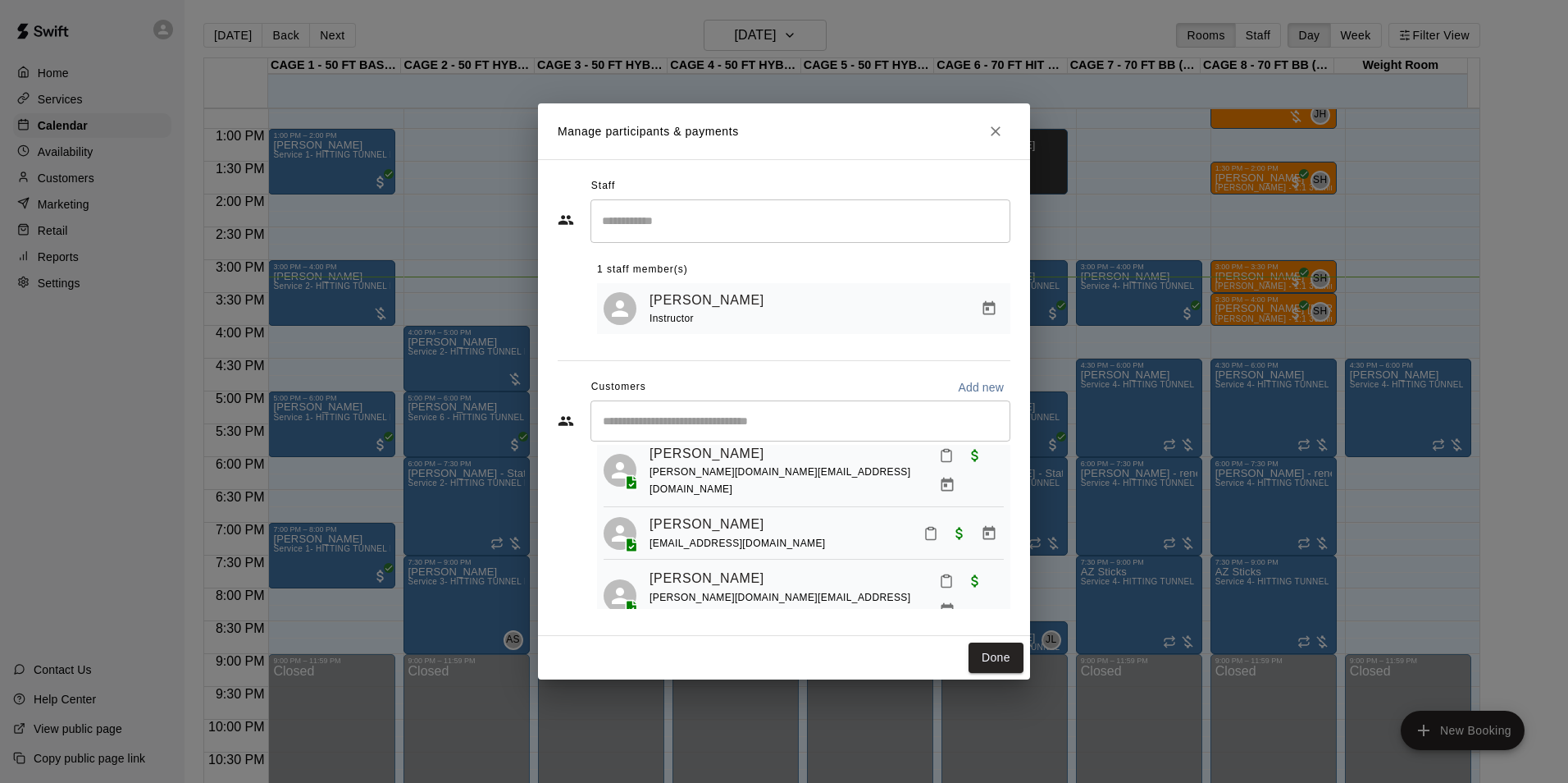
scroll to position [0, 0]
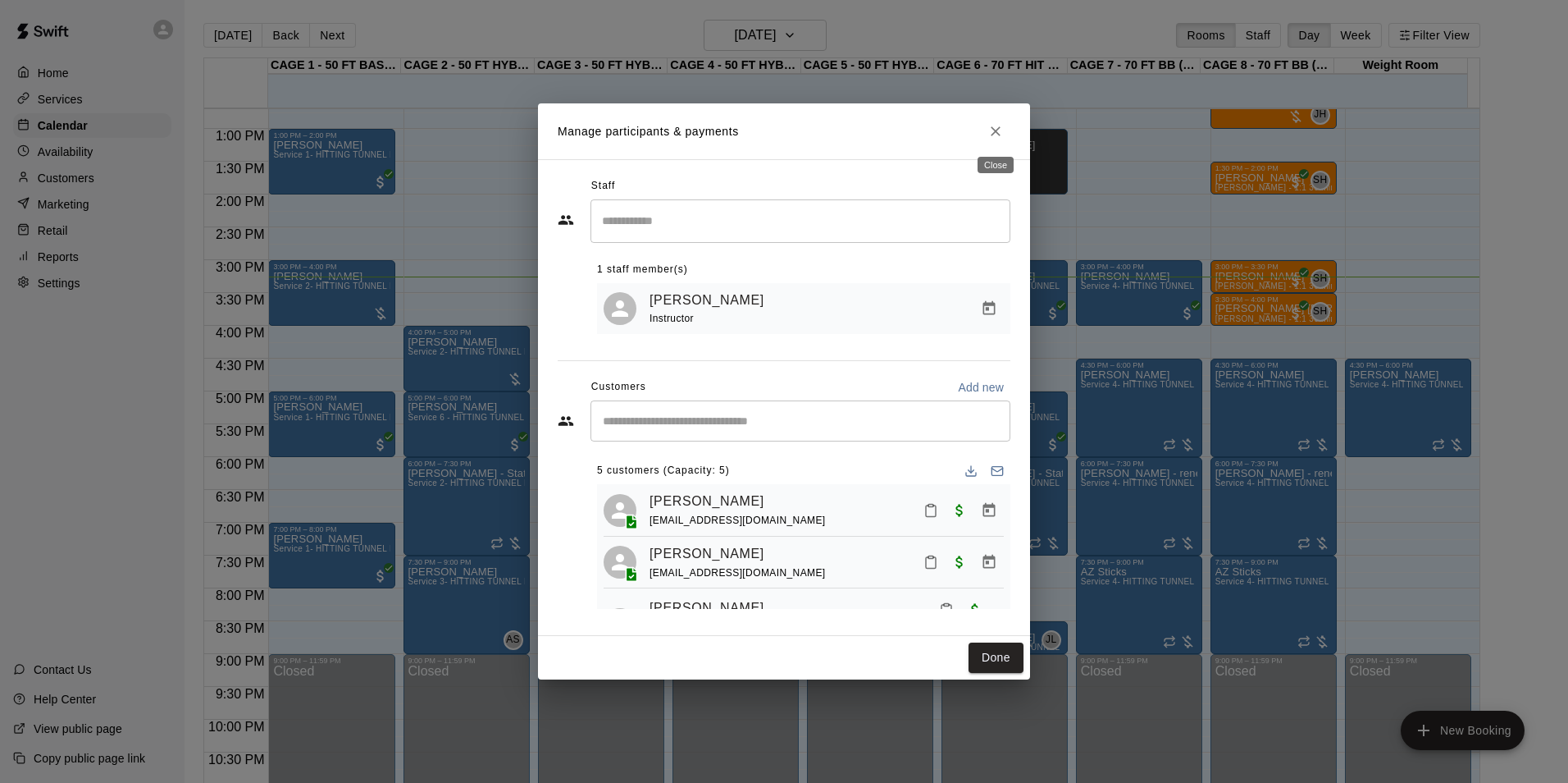
click at [989, 130] on icon "Close" at bounding box center [995, 131] width 17 height 17
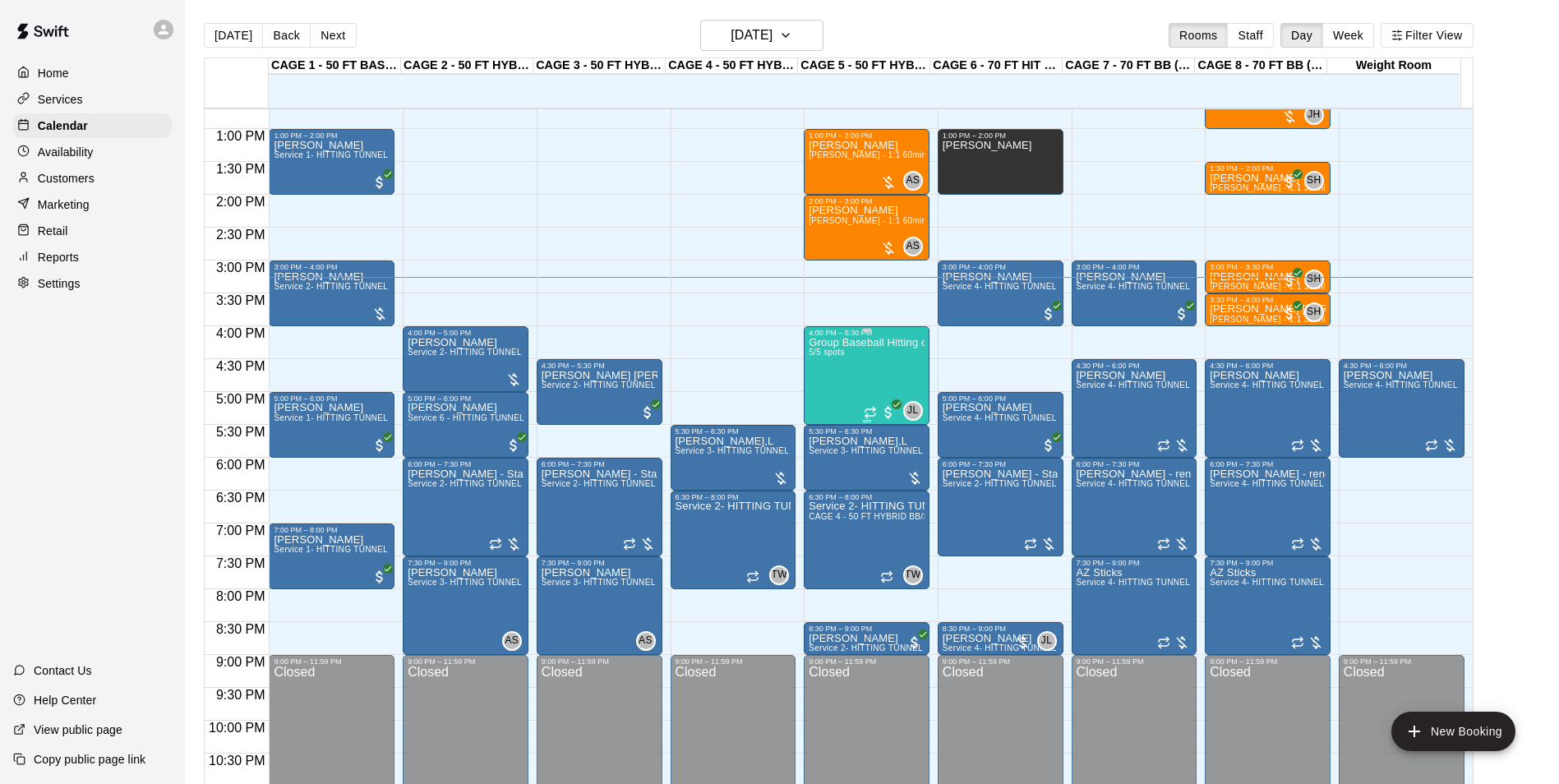
click at [901, 333] on div "4:00 PM – 5:30 PM" at bounding box center [866, 332] width 116 height 8
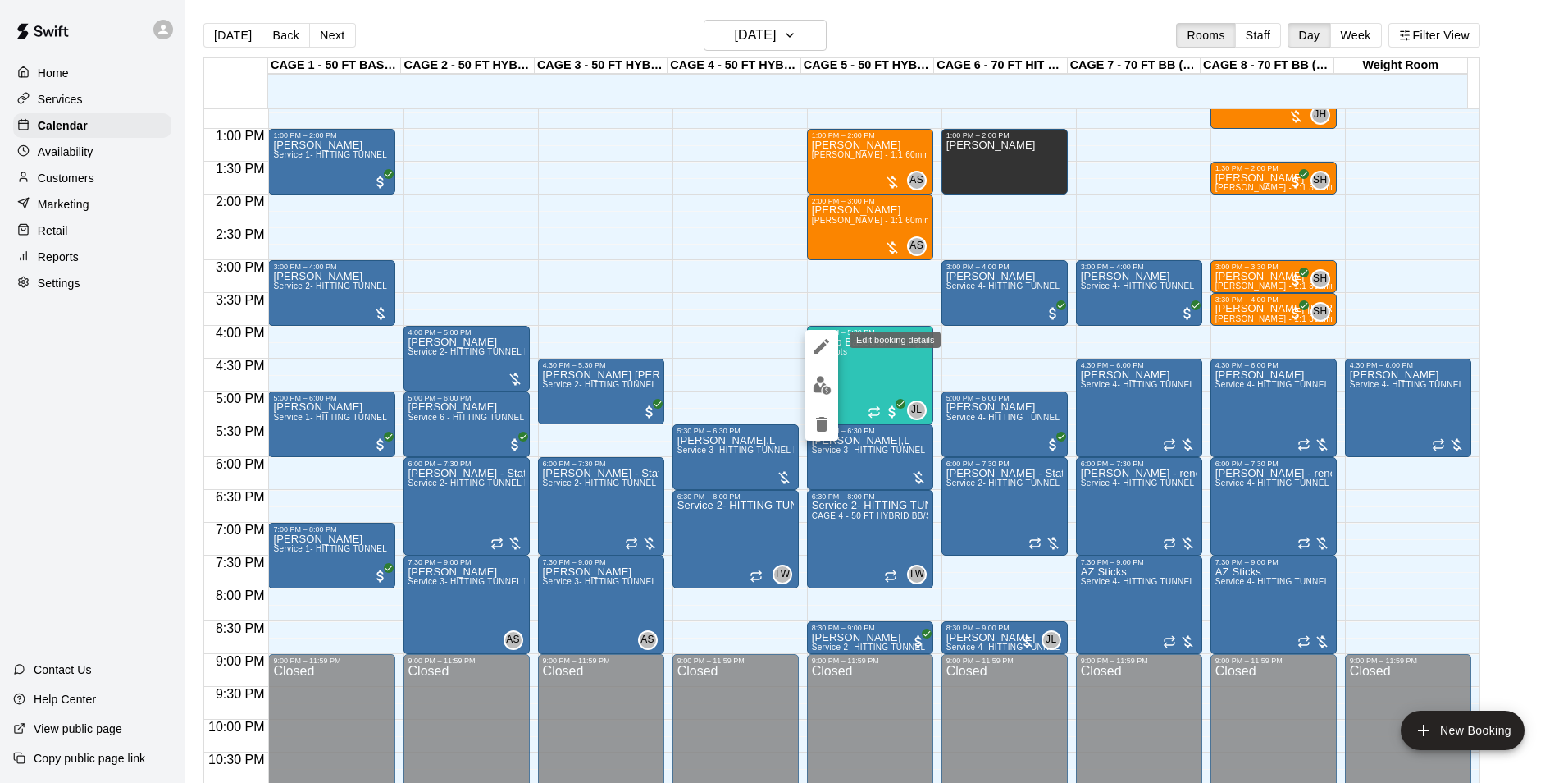
click at [830, 344] on icon "edit" at bounding box center [822, 346] width 19 height 19
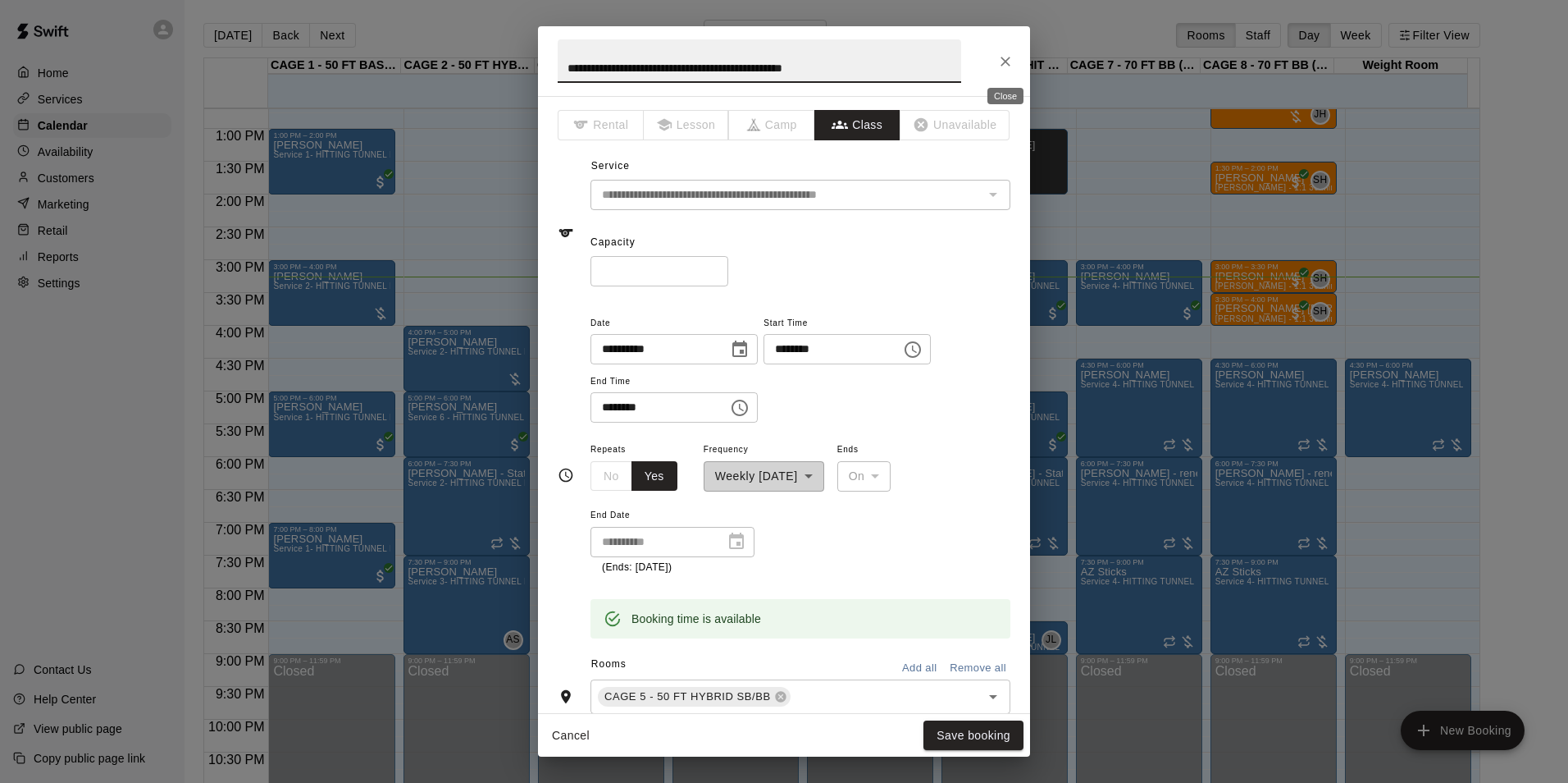
click at [991, 58] on button "Close" at bounding box center [1005, 61] width 29 height 29
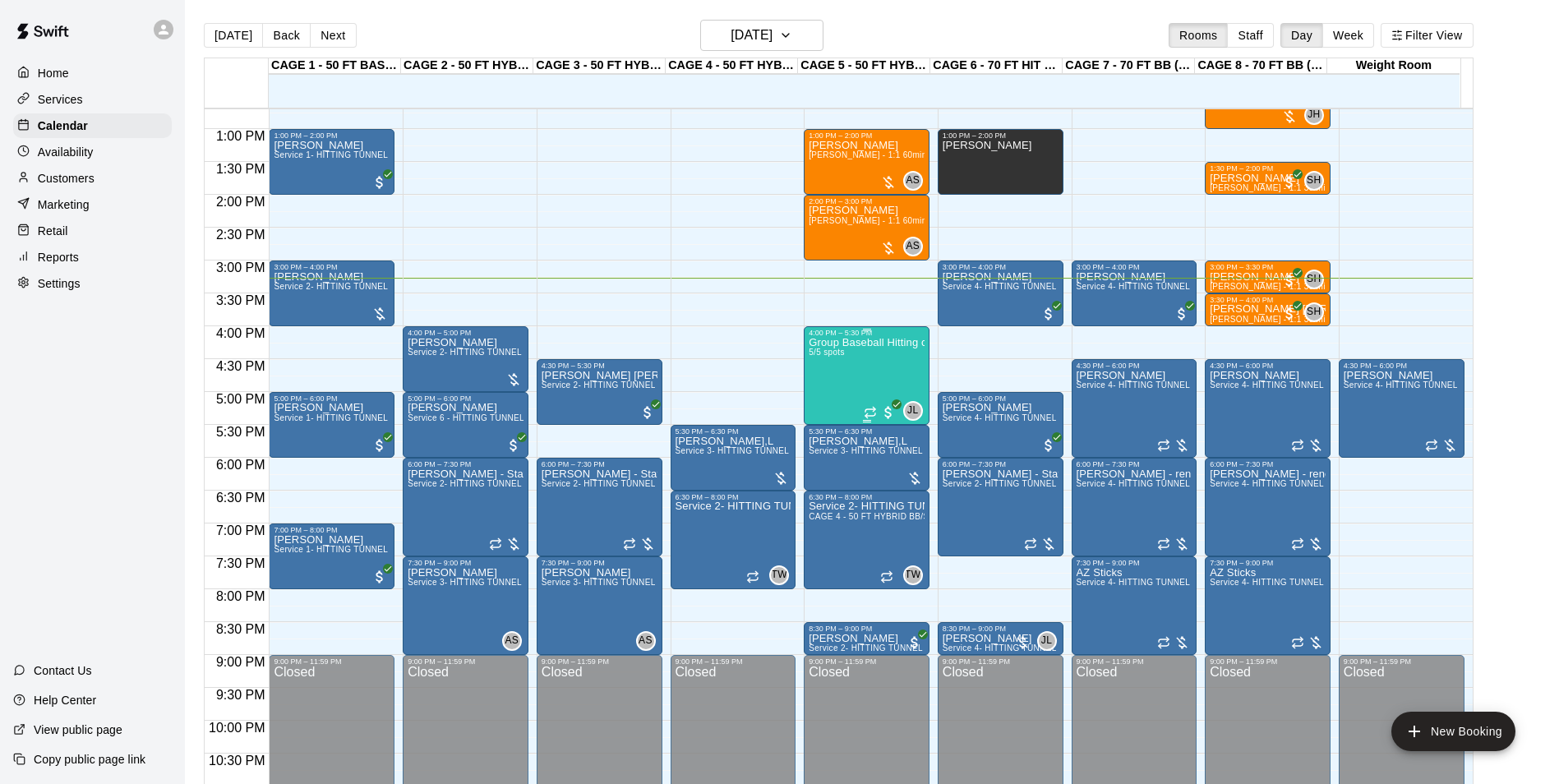
click at [876, 355] on div "Group Baseball Hitting class ( Tuesday's ) 4:00-5:00 5/5 spots" at bounding box center [866, 728] width 116 height 784
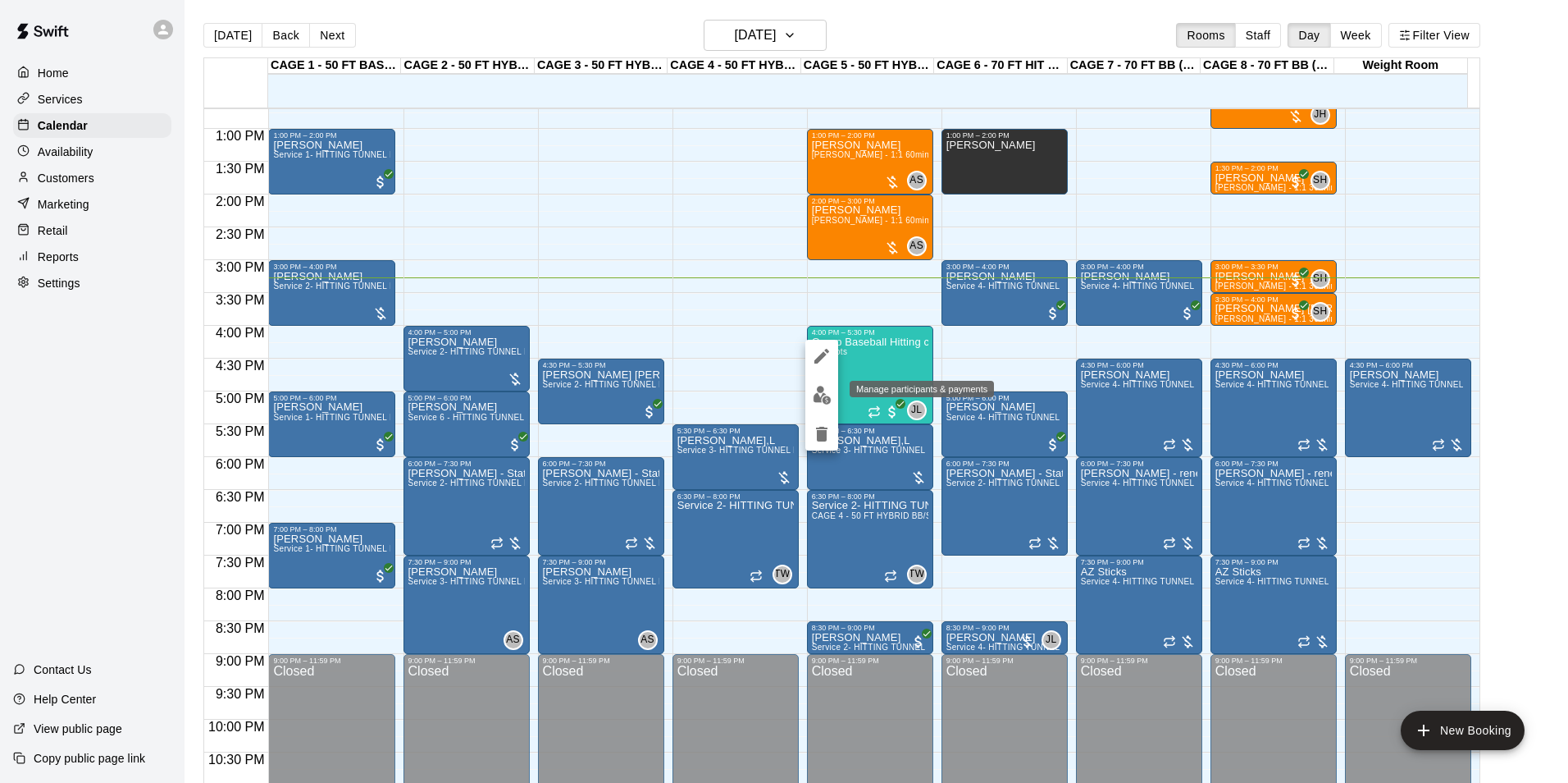
click at [821, 399] on img "edit" at bounding box center [822, 395] width 19 height 19
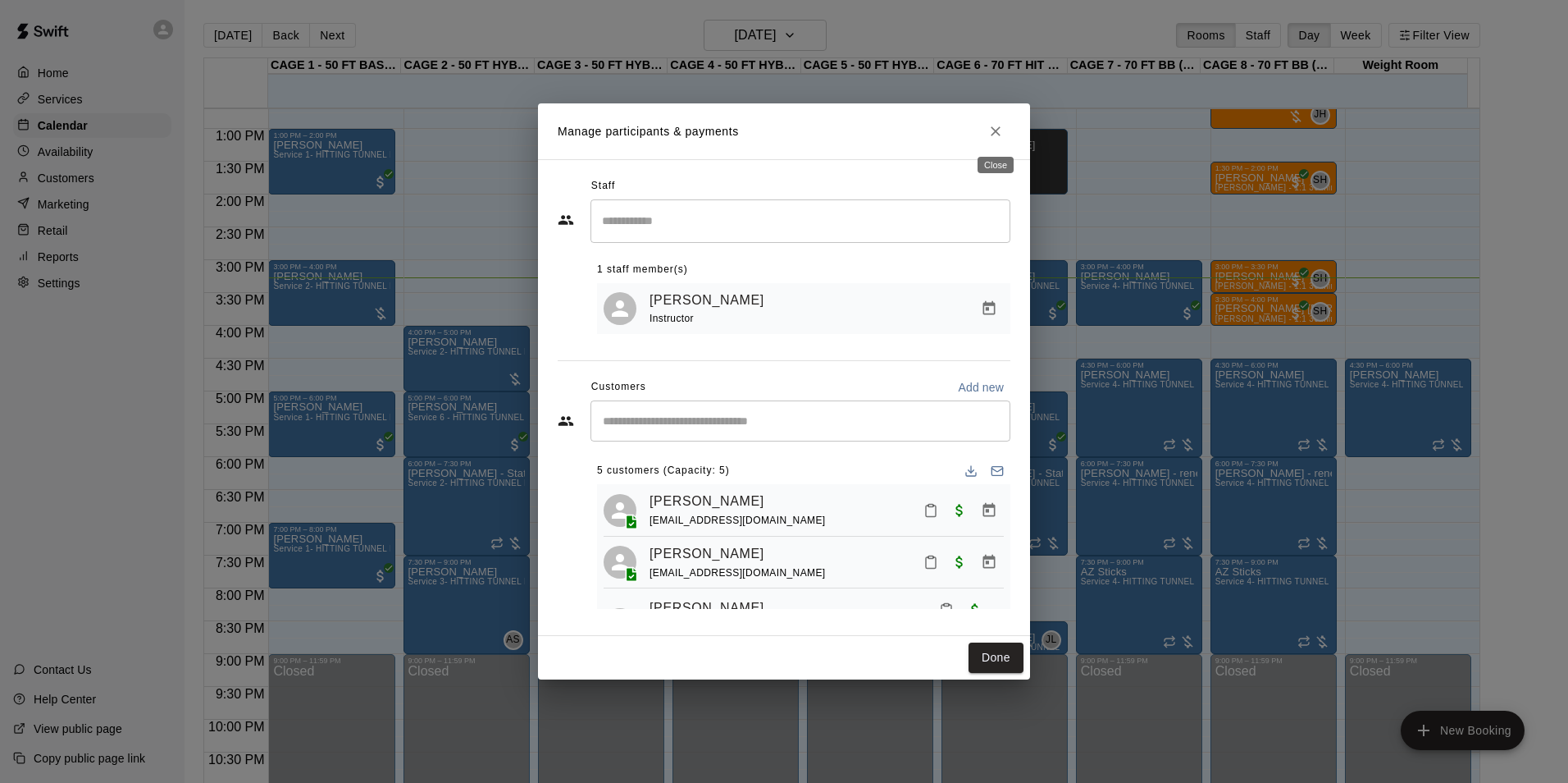
click at [1001, 129] on icon "Close" at bounding box center [995, 131] width 17 height 17
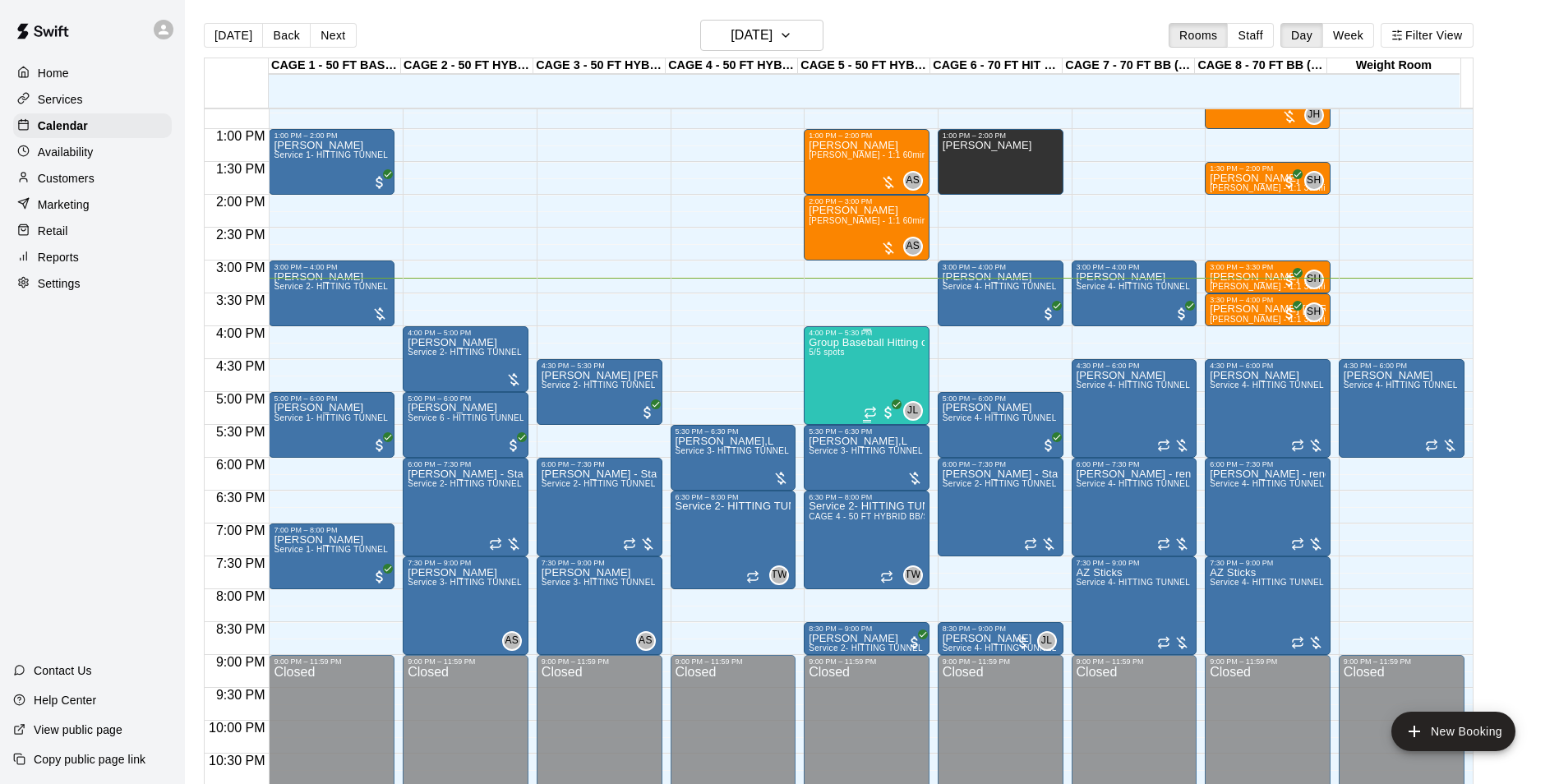
click at [893, 358] on div "Group Baseball Hitting class ( Tuesday's ) 4:00-5:00 5/5 spots" at bounding box center [866, 728] width 116 height 784
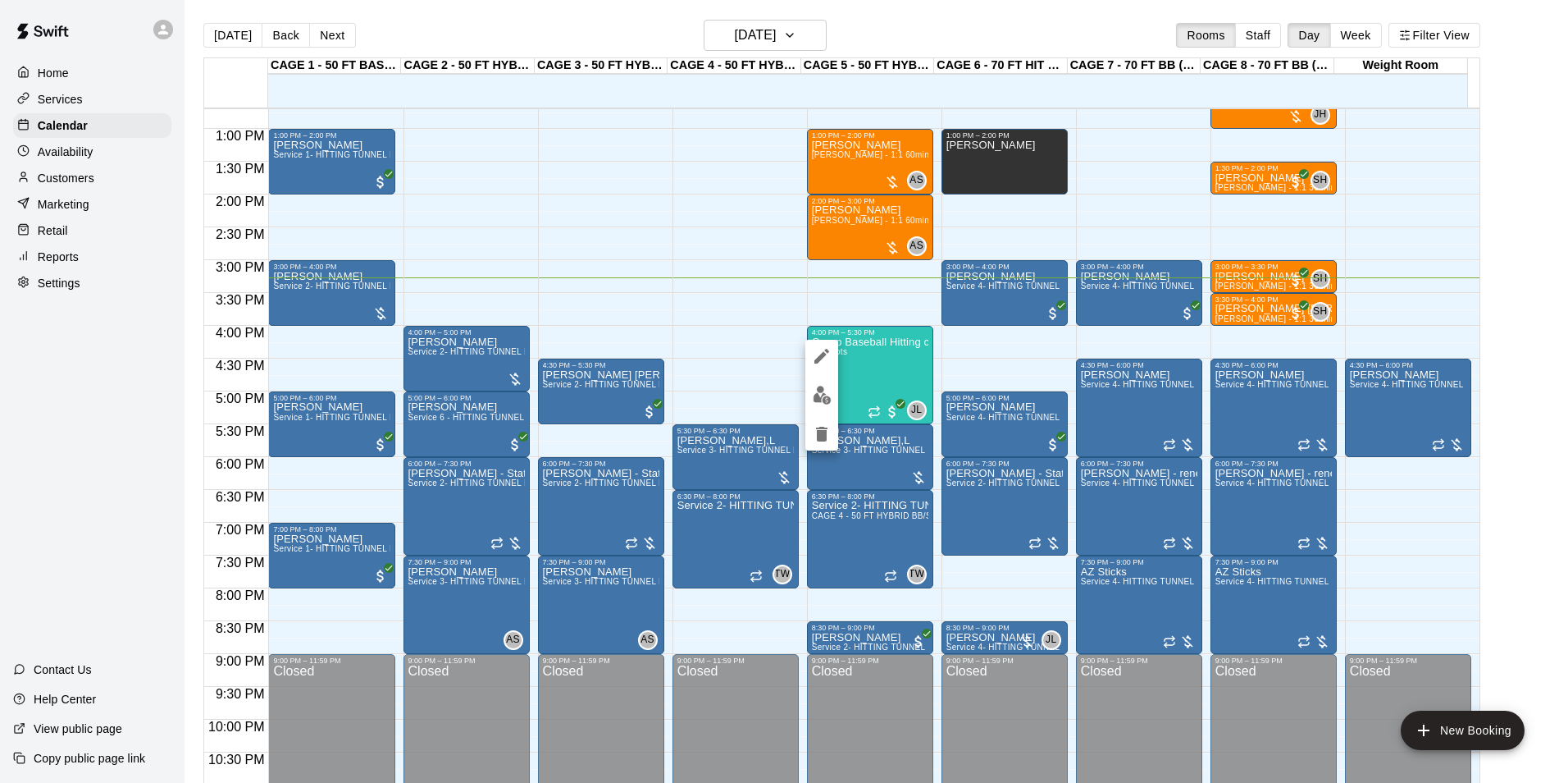
drag, startPoint x: 838, startPoint y: 400, endPoint x: 824, endPoint y: 400, distance: 14.0
click at [836, 400] on div at bounding box center [822, 395] width 33 height 111
click at [824, 400] on img "edit" at bounding box center [822, 395] width 19 height 19
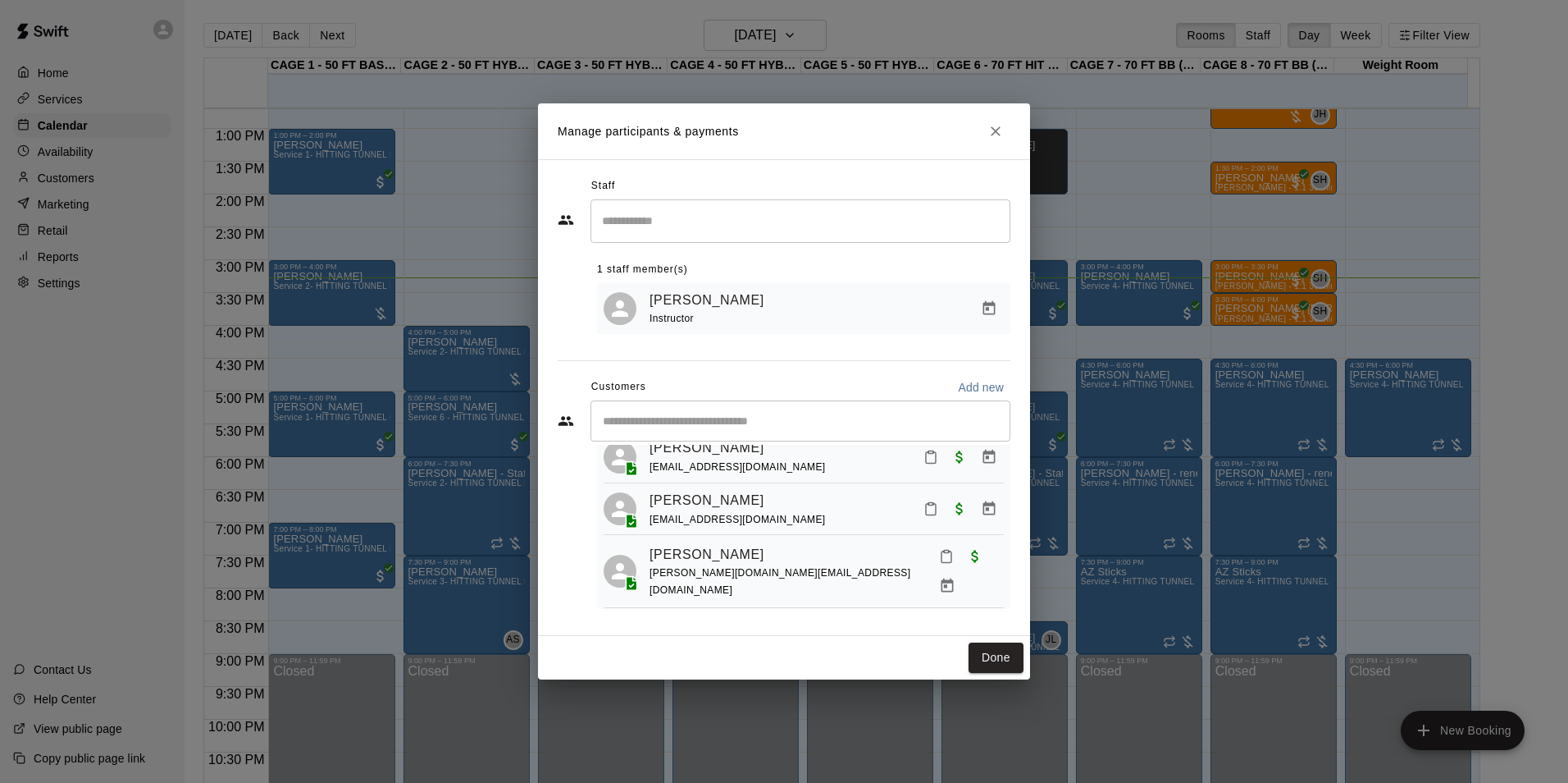
scroll to position [82, 0]
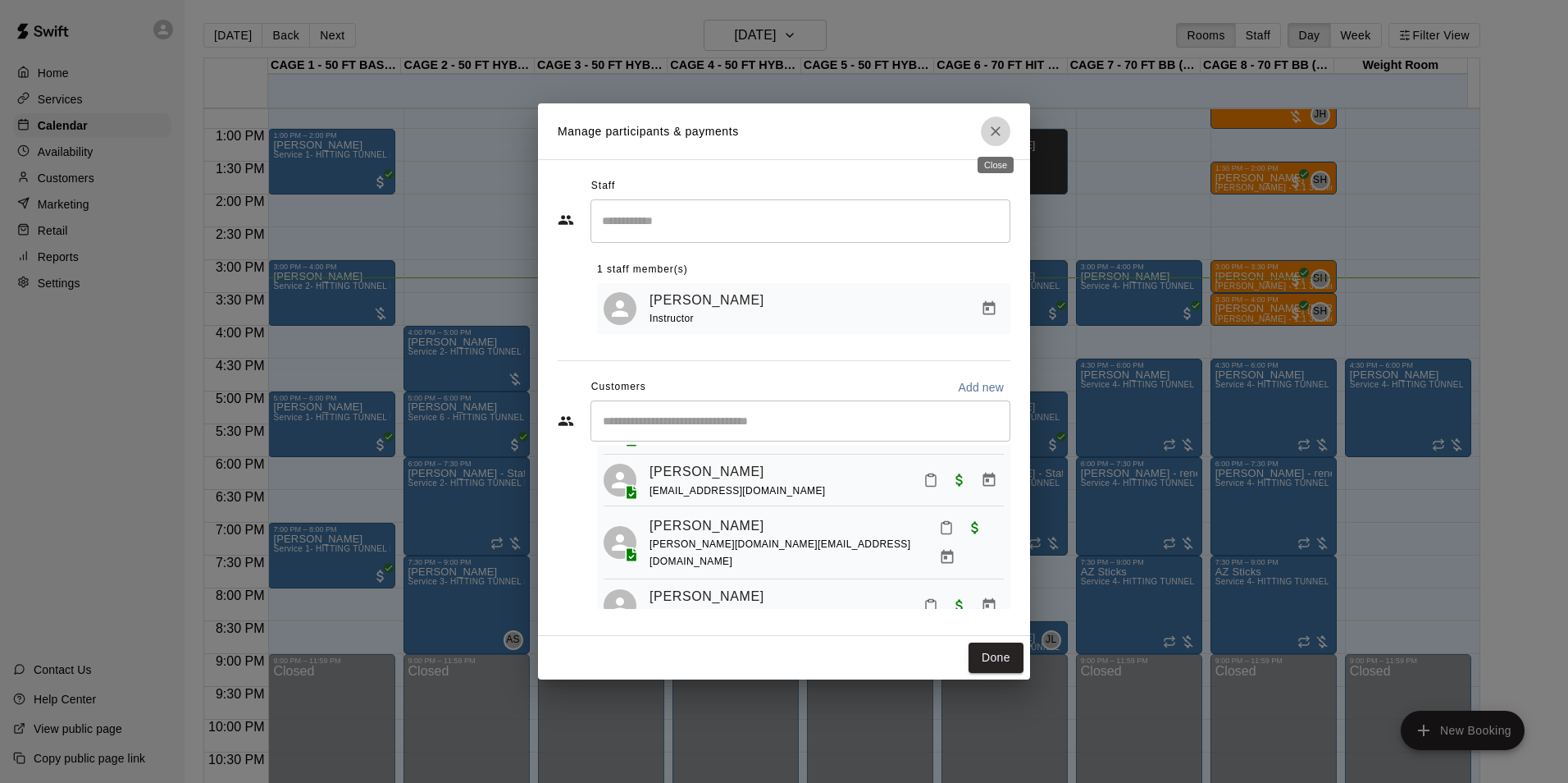
click at [998, 132] on icon "Close" at bounding box center [995, 131] width 17 height 17
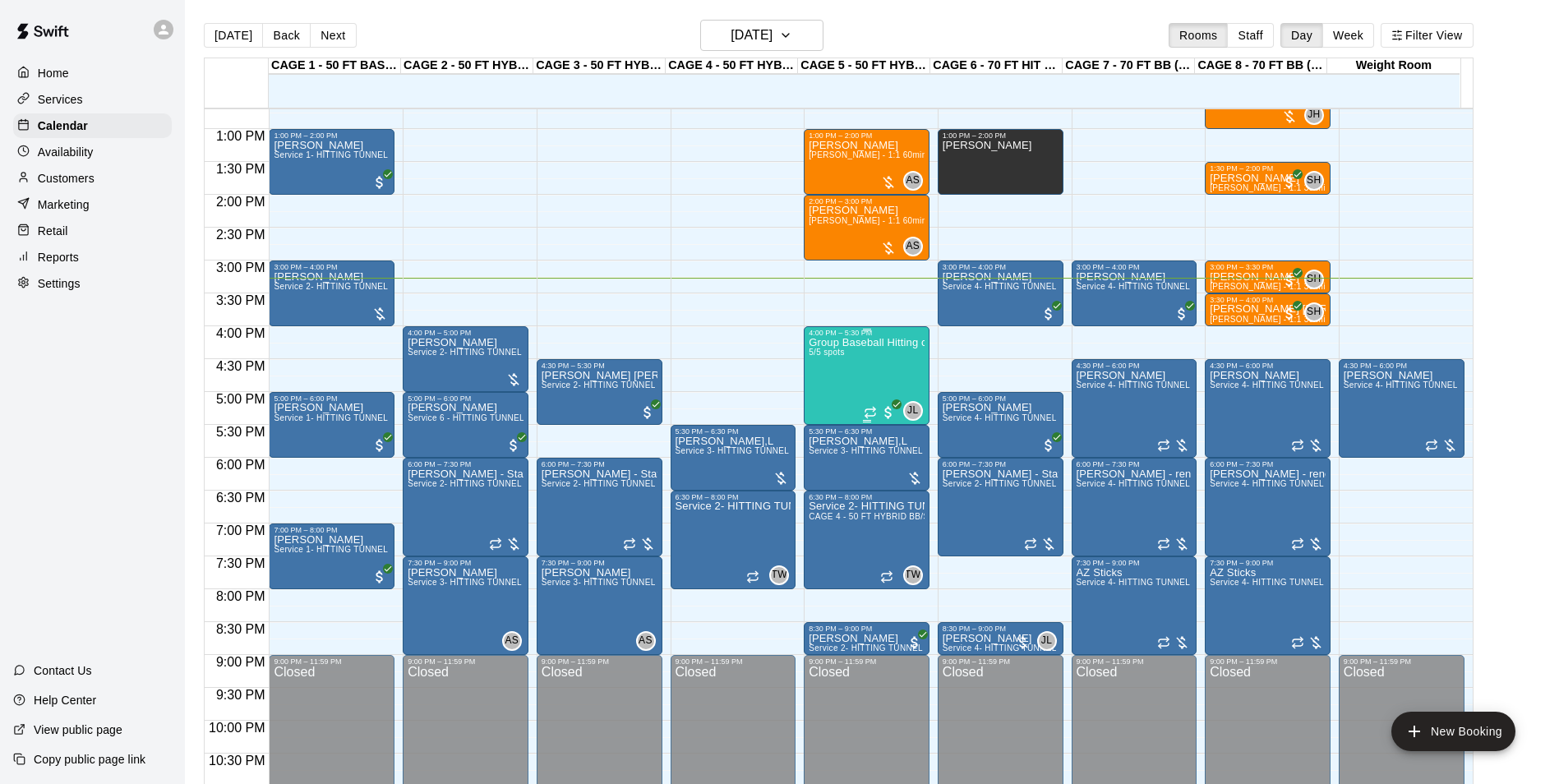
click at [849, 372] on div "Group Baseball Hitting class ( Tuesday's ) 4:00-5:00 5/5 spots" at bounding box center [866, 728] width 116 height 784
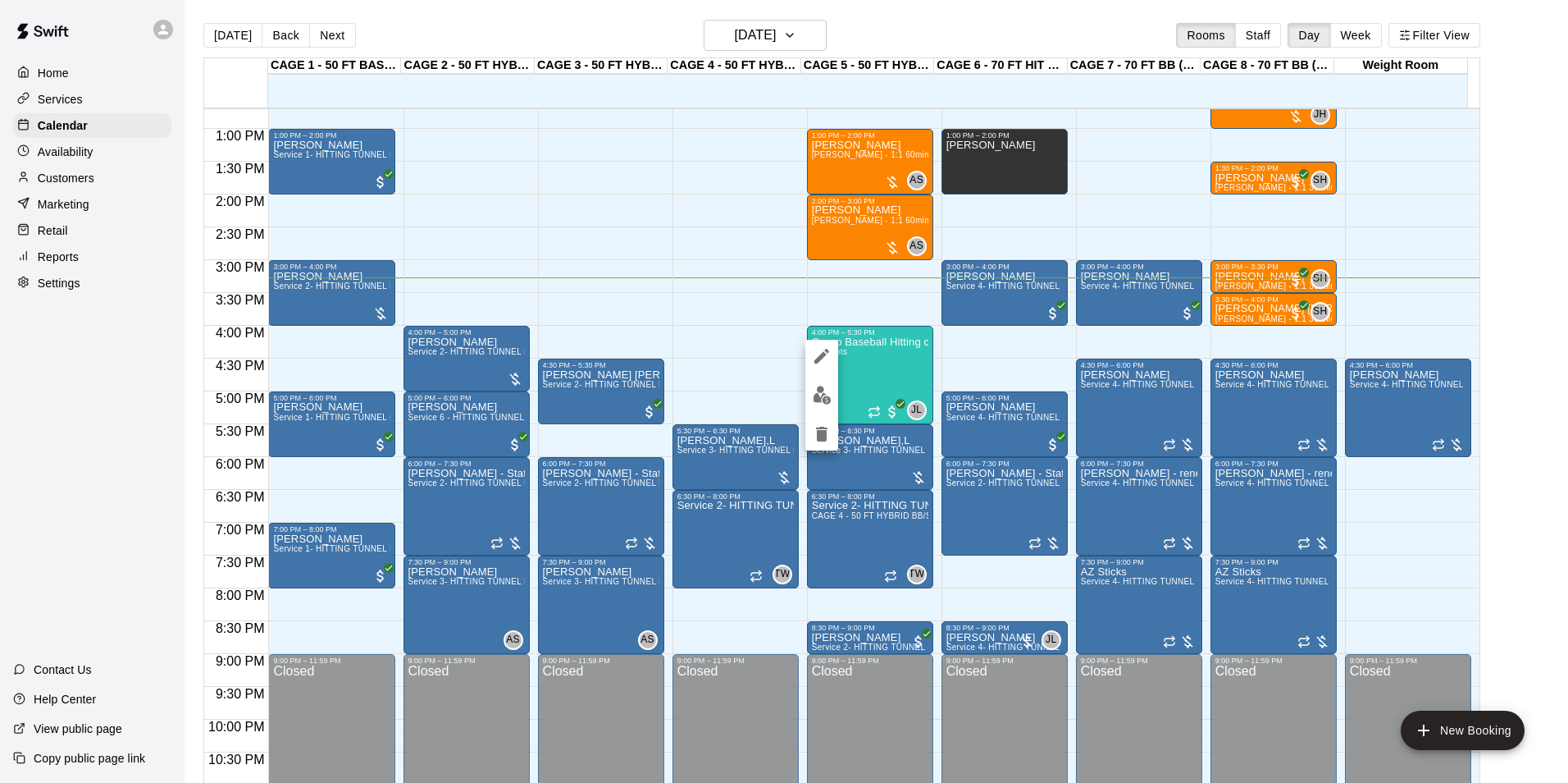
click at [879, 369] on div at bounding box center [784, 391] width 1568 height 783
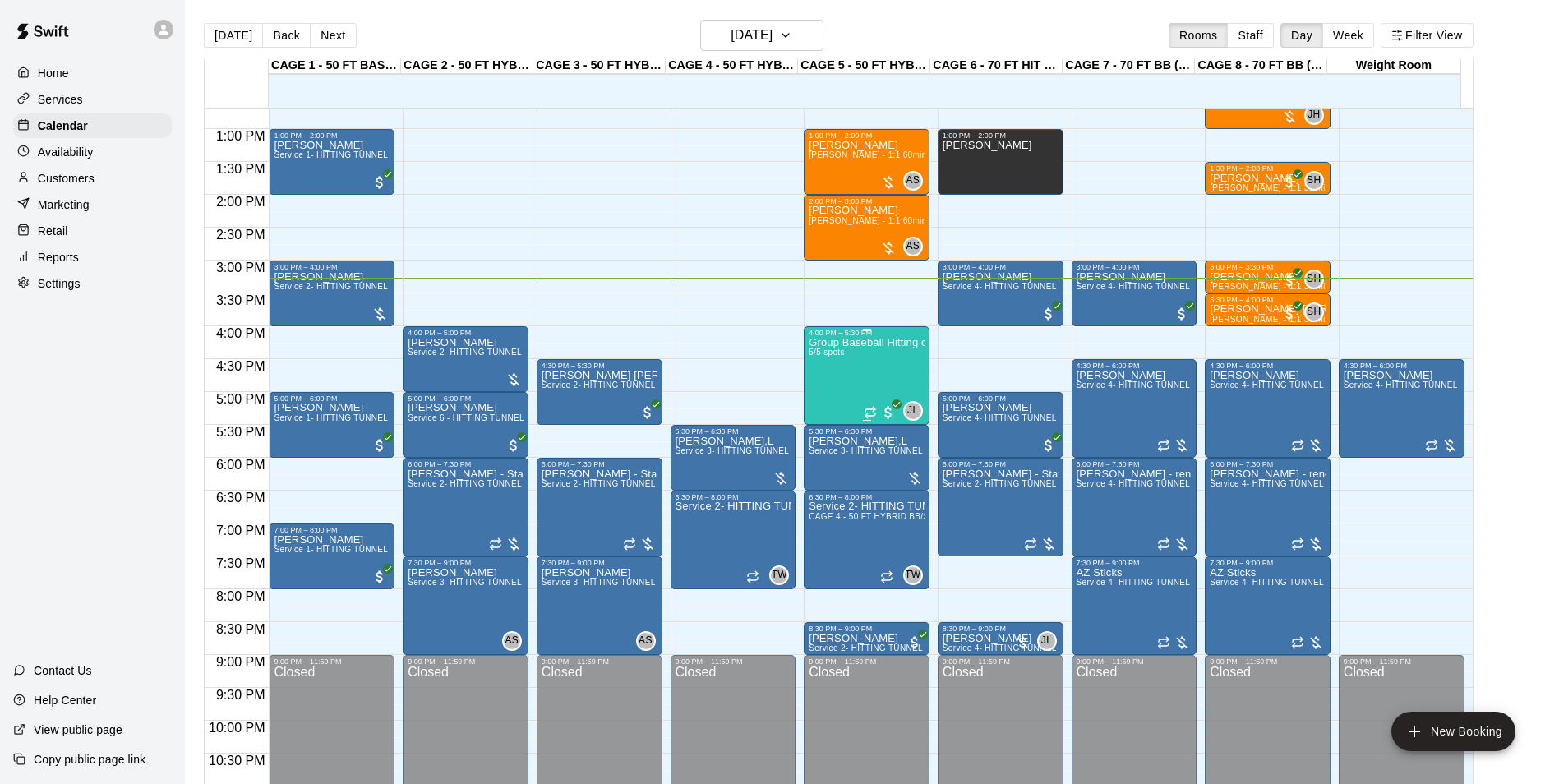
click at [877, 356] on div "Group Baseball Hitting class ( Tuesday's ) 4:00-5:00 5/5 spots" at bounding box center [866, 728] width 116 height 784
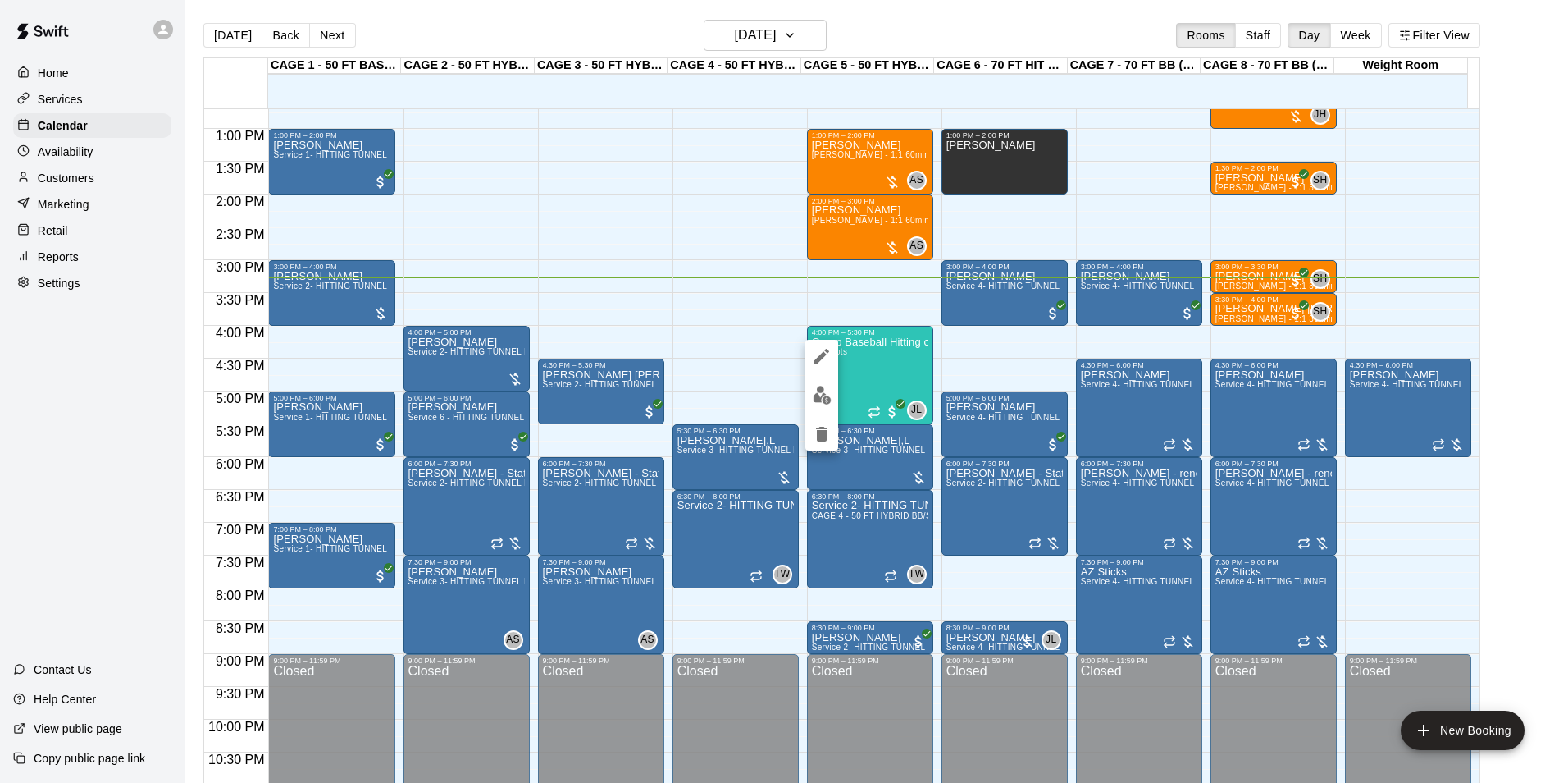
click at [807, 374] on div at bounding box center [822, 395] width 33 height 111
click at [819, 389] on img "edit" at bounding box center [822, 395] width 19 height 19
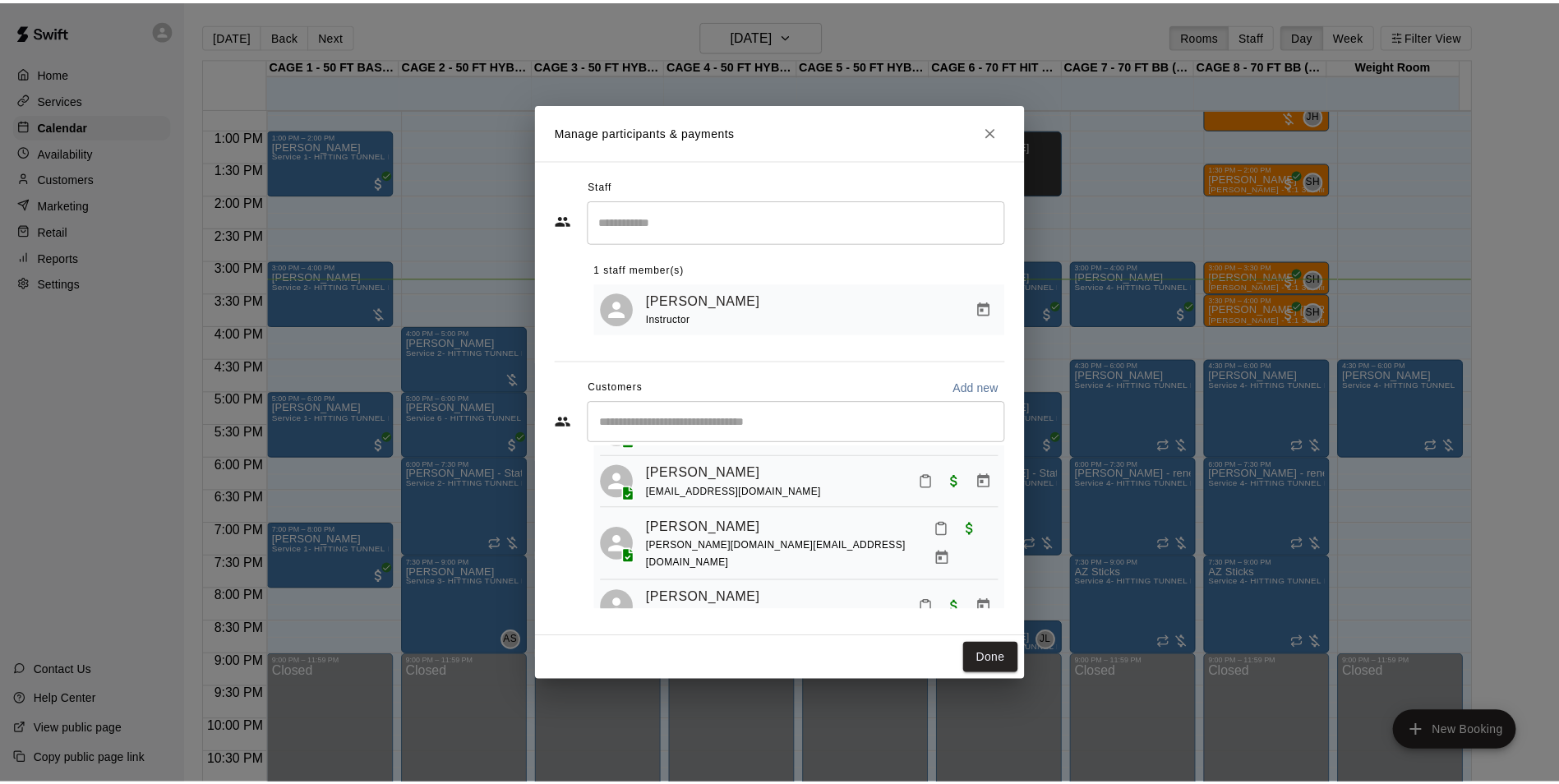
scroll to position [154, 0]
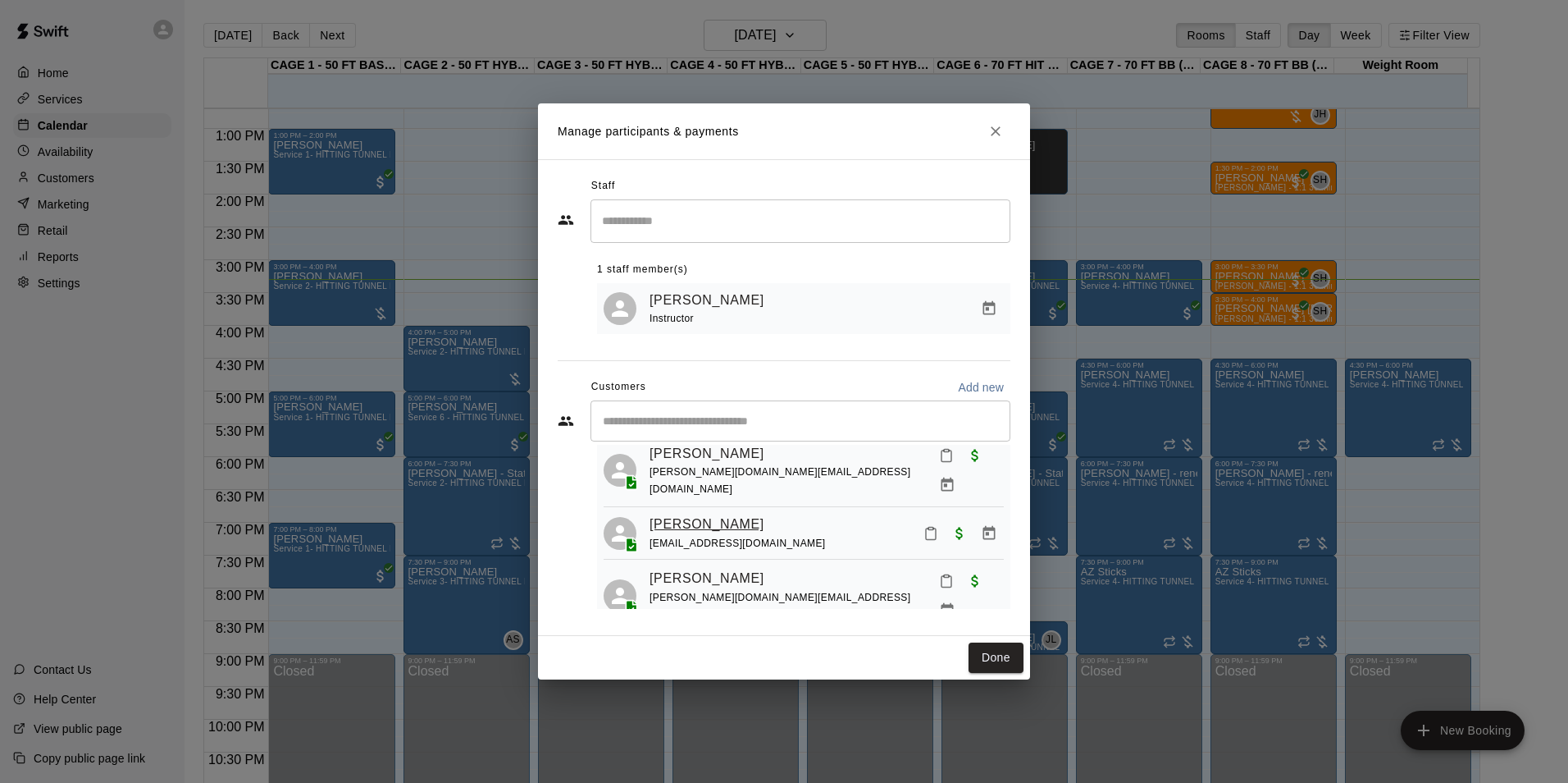
click at [686, 513] on link "Gavin Bruno" at bounding box center [707, 524] width 115 height 21
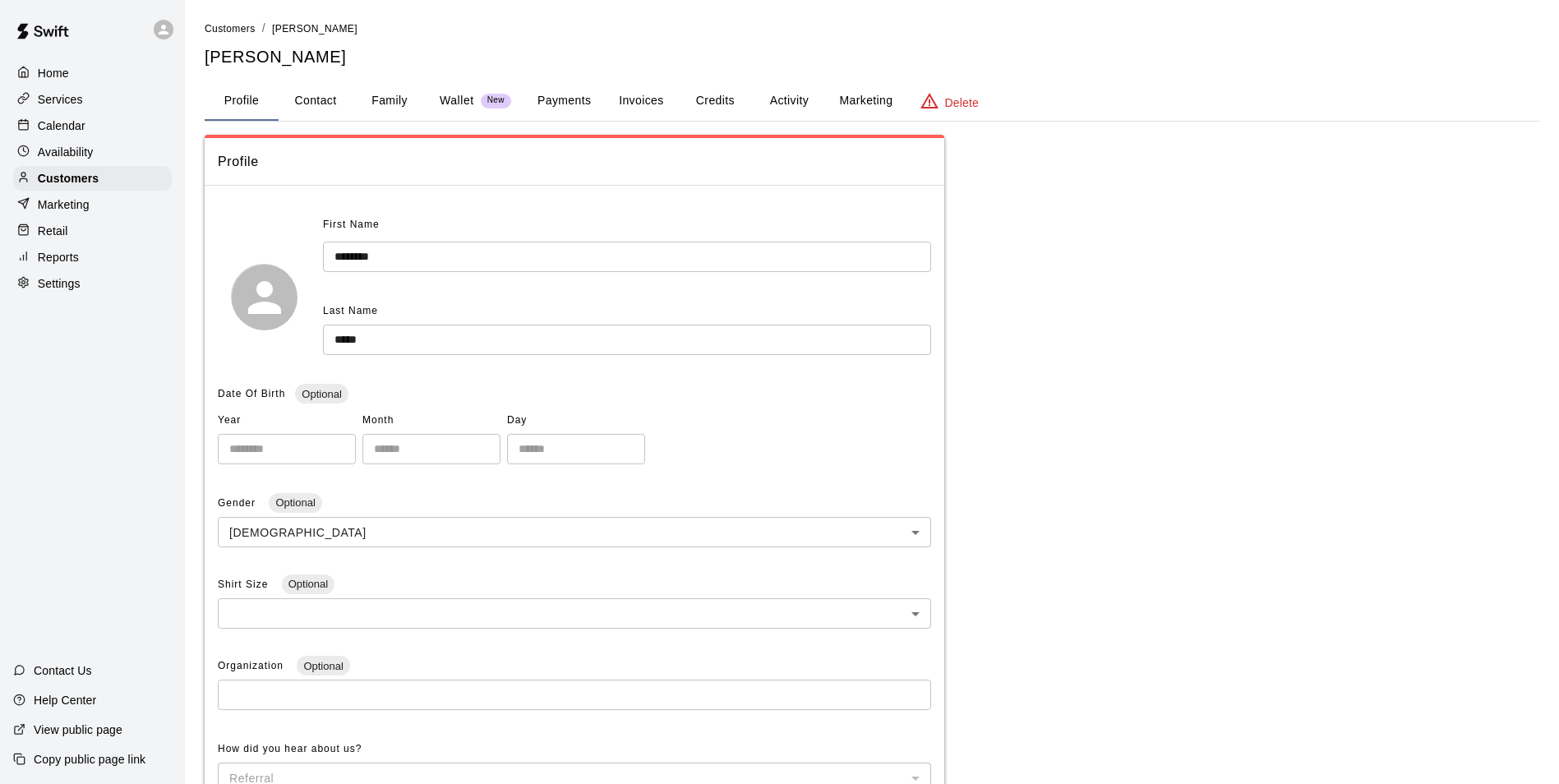
click at [493, 103] on span "New" at bounding box center [495, 101] width 30 height 11
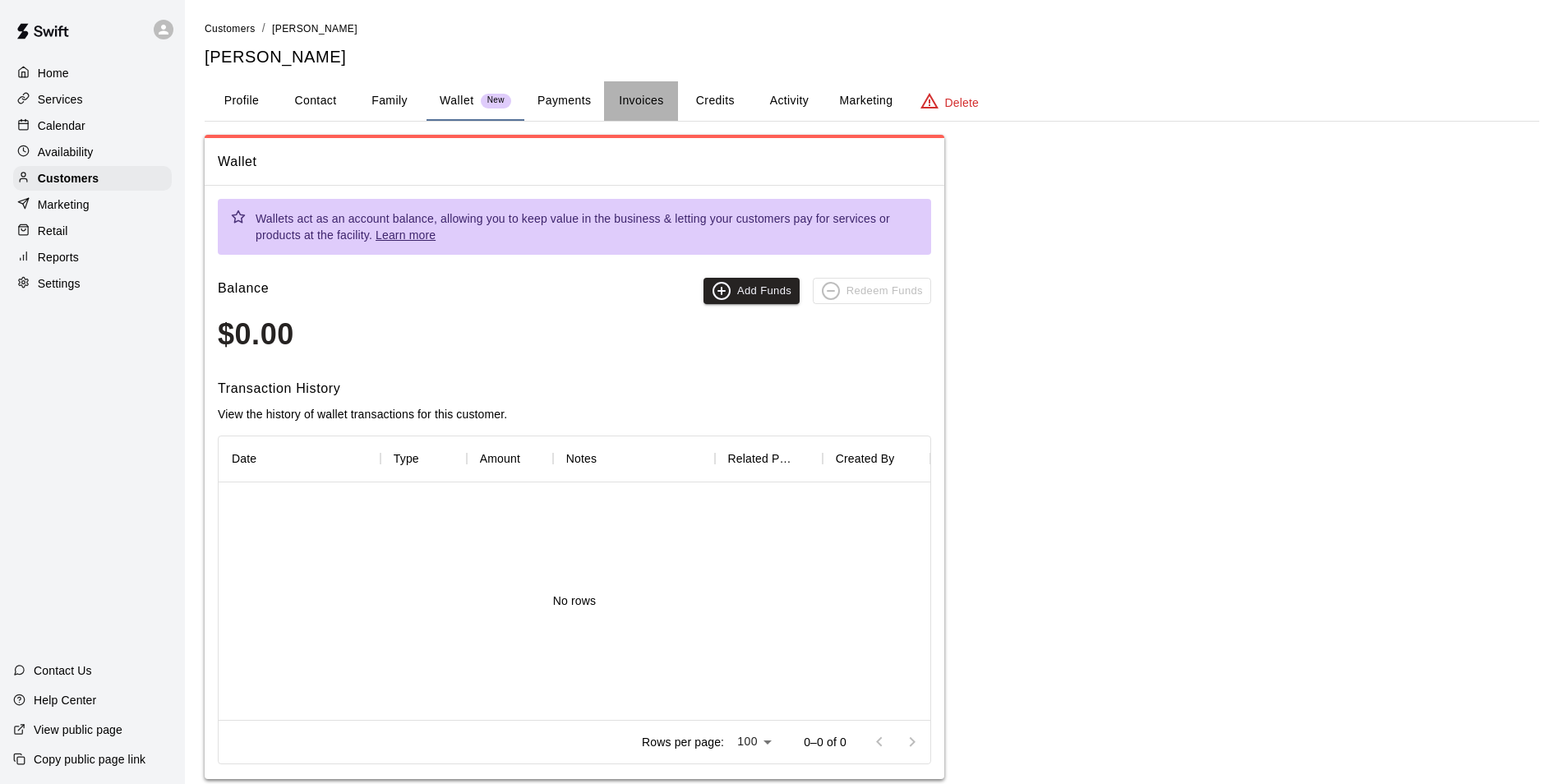
click at [633, 102] on button "Invoices" at bounding box center [641, 101] width 74 height 40
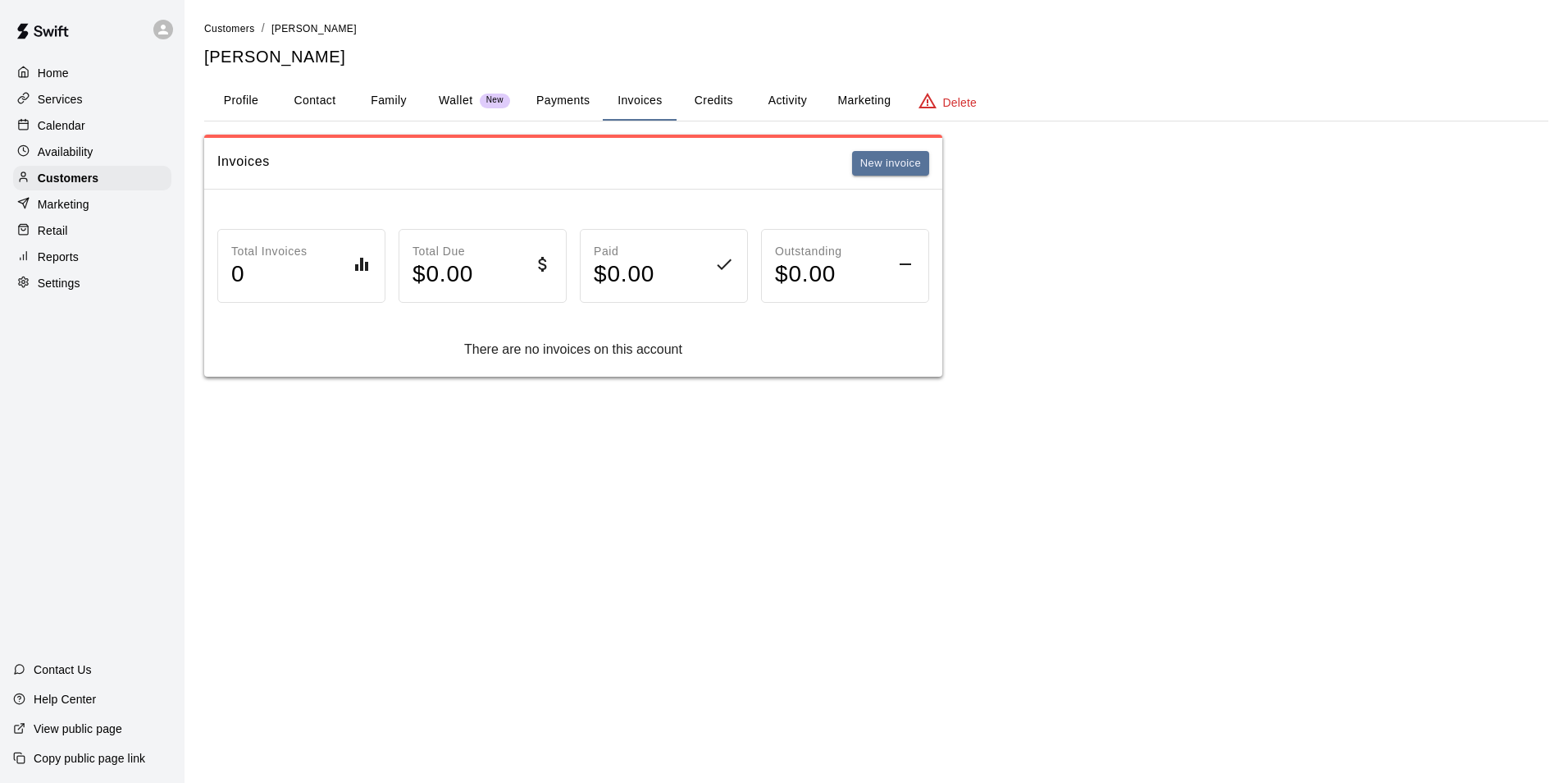
click at [563, 101] on button "Payments" at bounding box center [563, 101] width 80 height 40
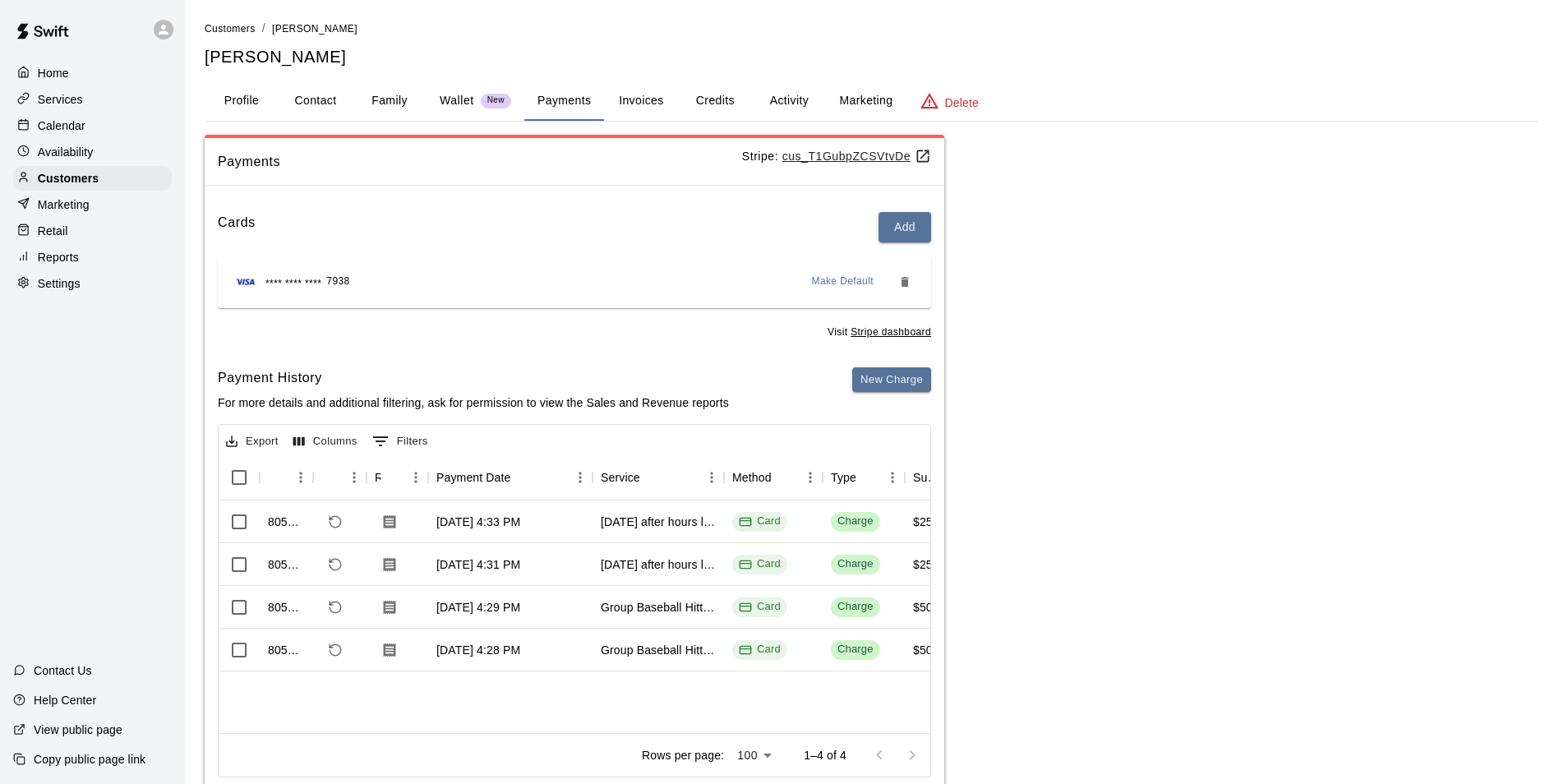
click at [689, 105] on button "Credits" at bounding box center [714, 101] width 74 height 40
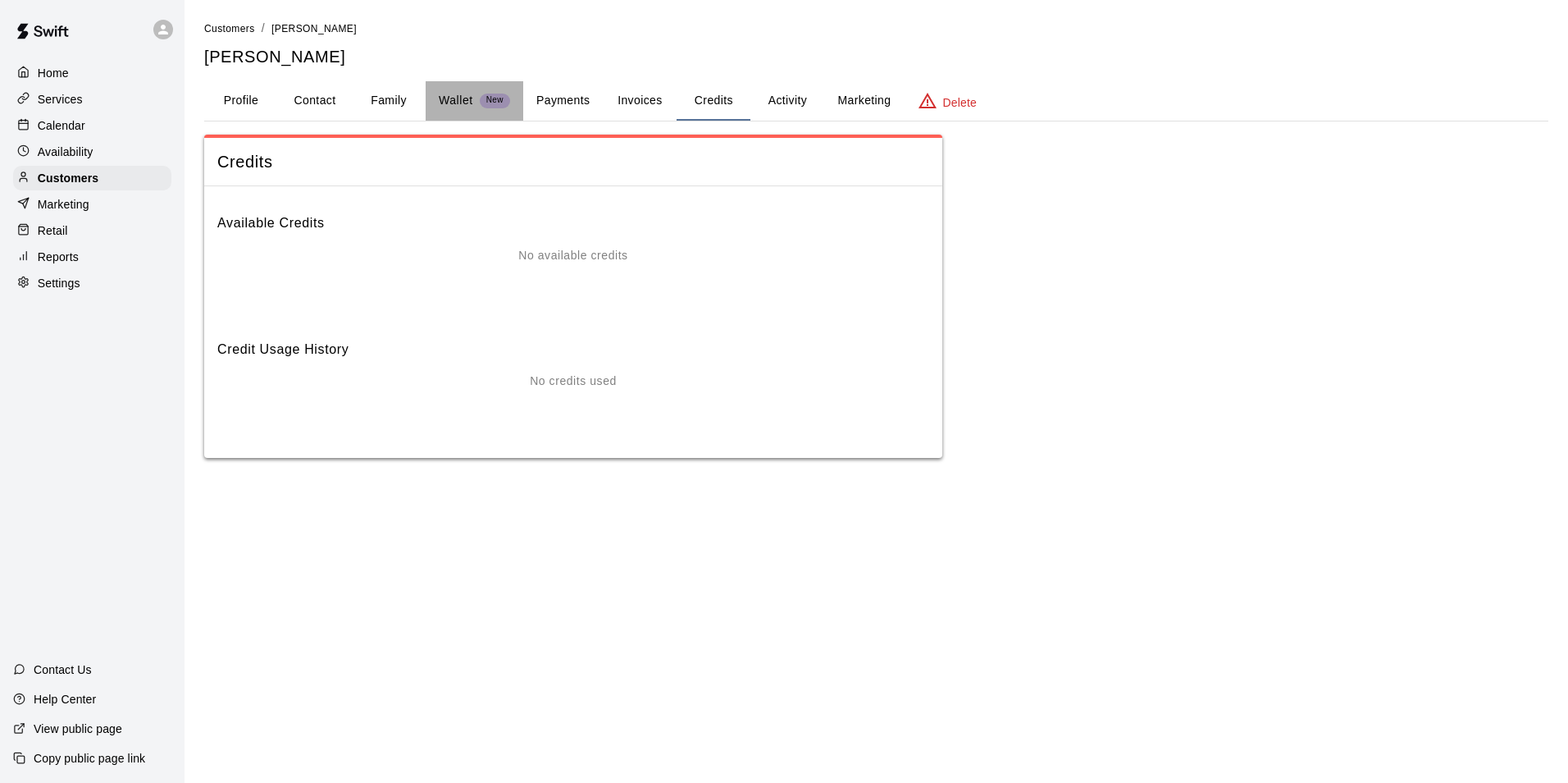
click at [462, 107] on p "Wallet" at bounding box center [455, 100] width 34 height 17
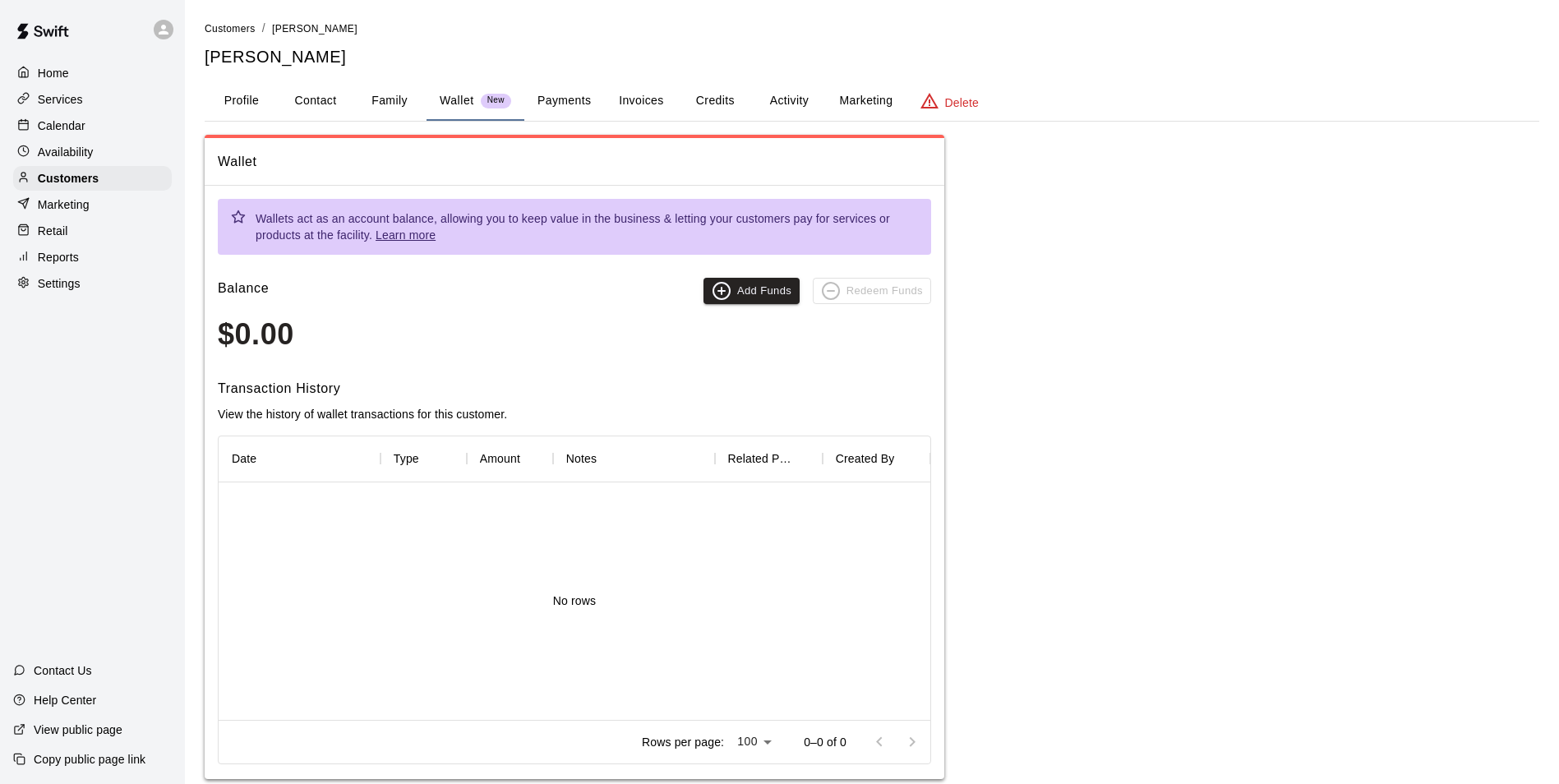
click at [427, 101] on button "Wallet New" at bounding box center [475, 101] width 97 height 40
click at [371, 103] on button "Family" at bounding box center [389, 101] width 74 height 40
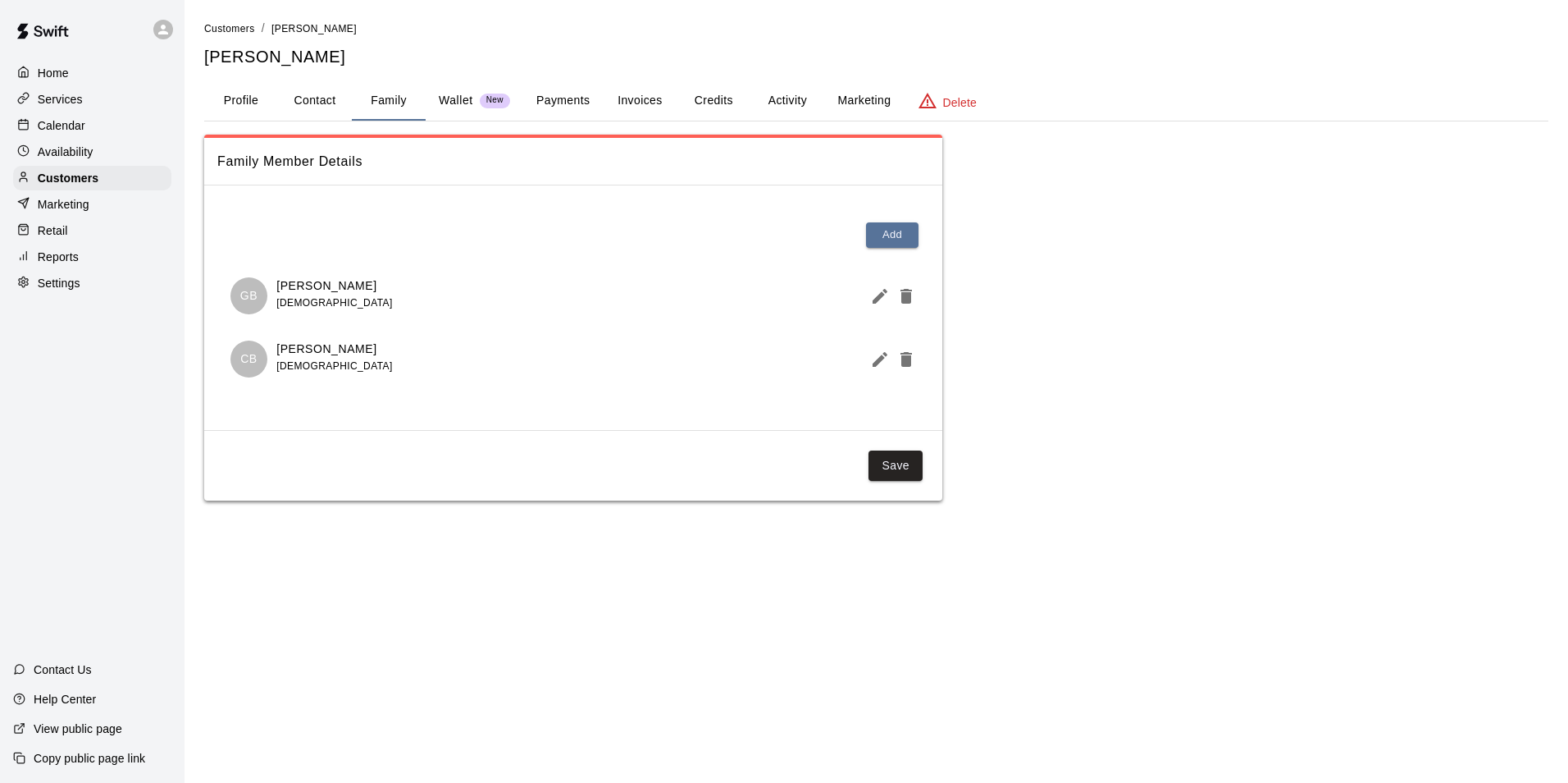
click at [578, 91] on button "Payments" at bounding box center [563, 101] width 80 height 40
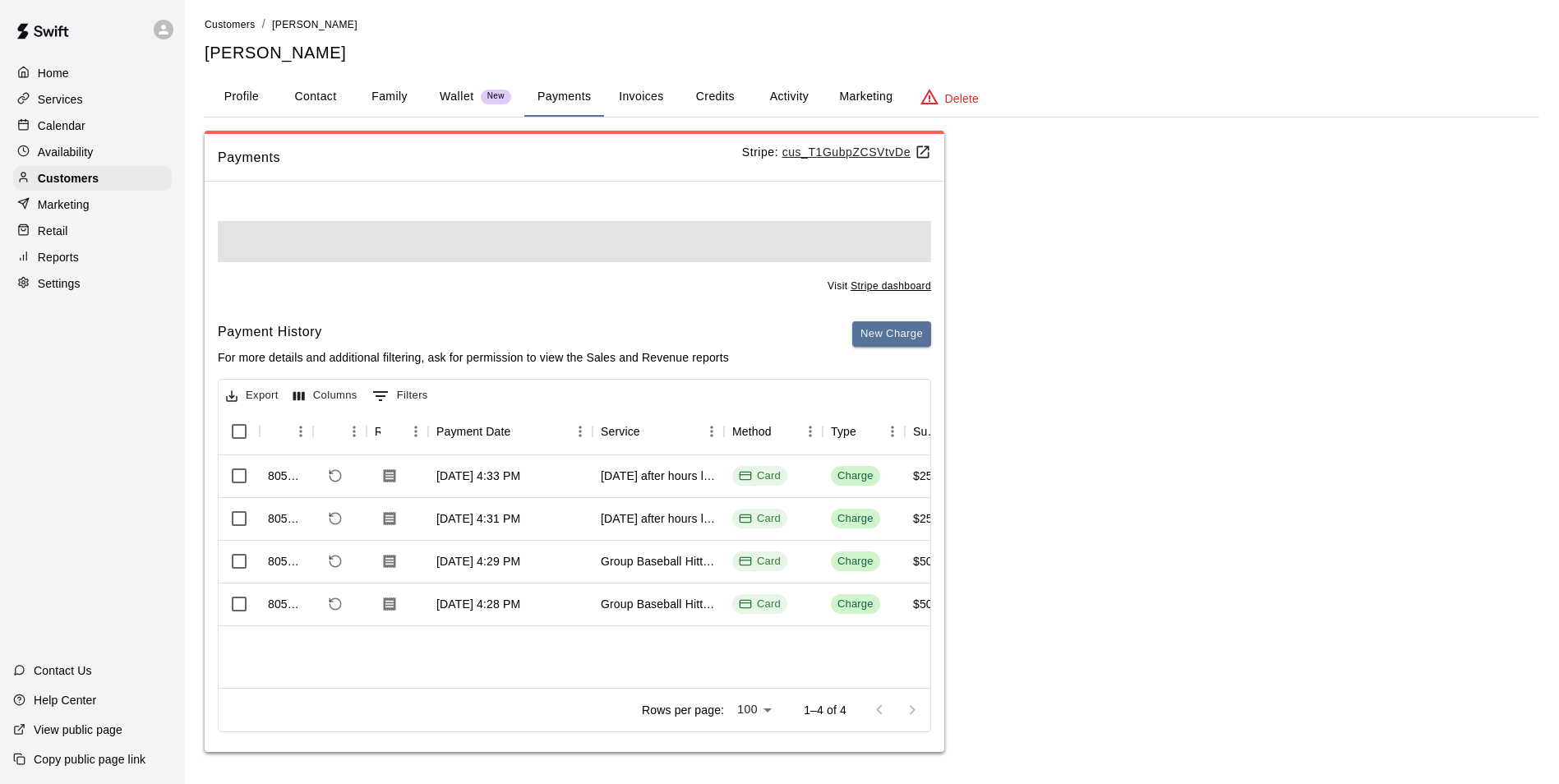
scroll to position [5, 0]
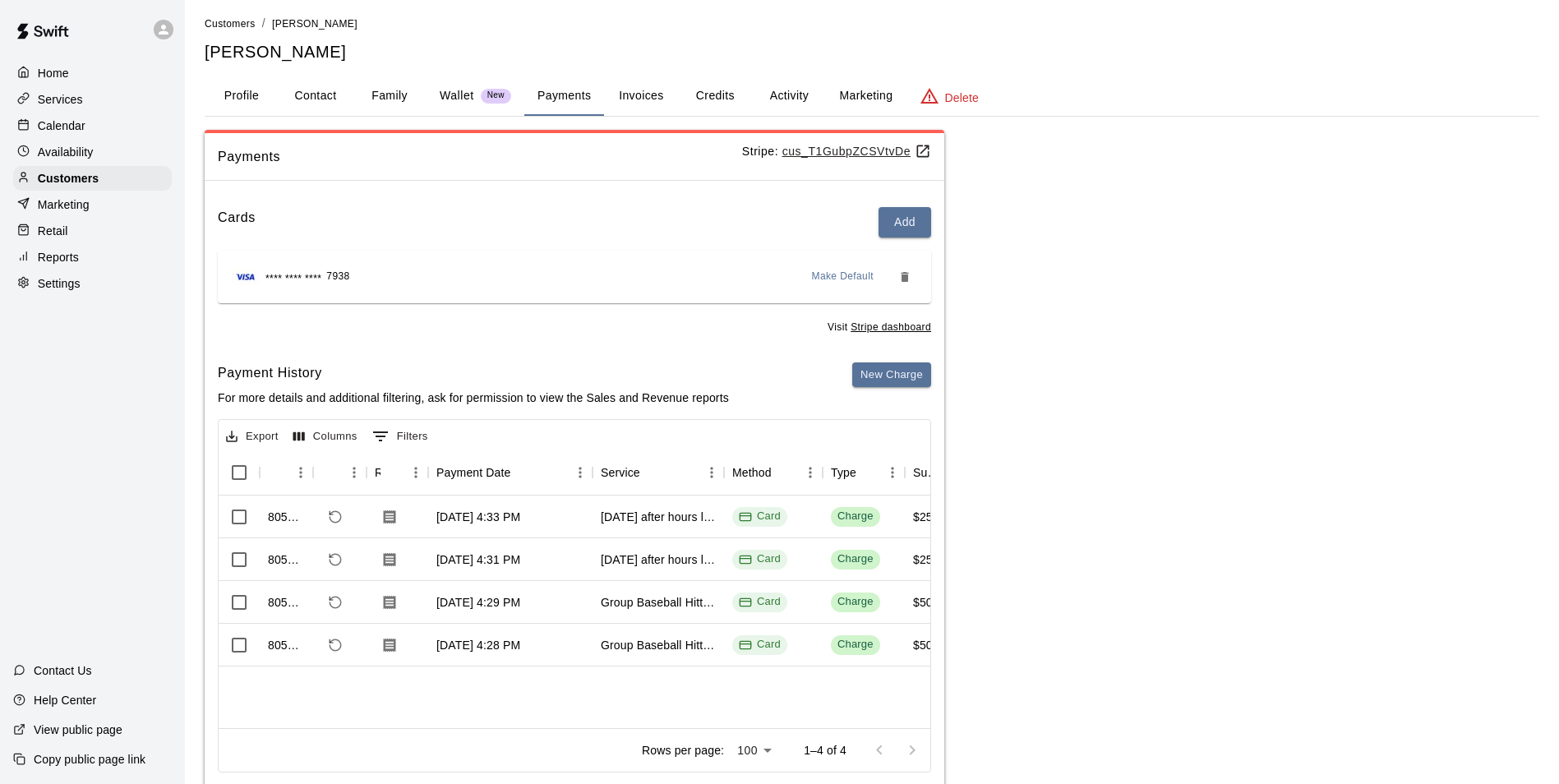
click at [632, 94] on button "Invoices" at bounding box center [641, 96] width 74 height 40
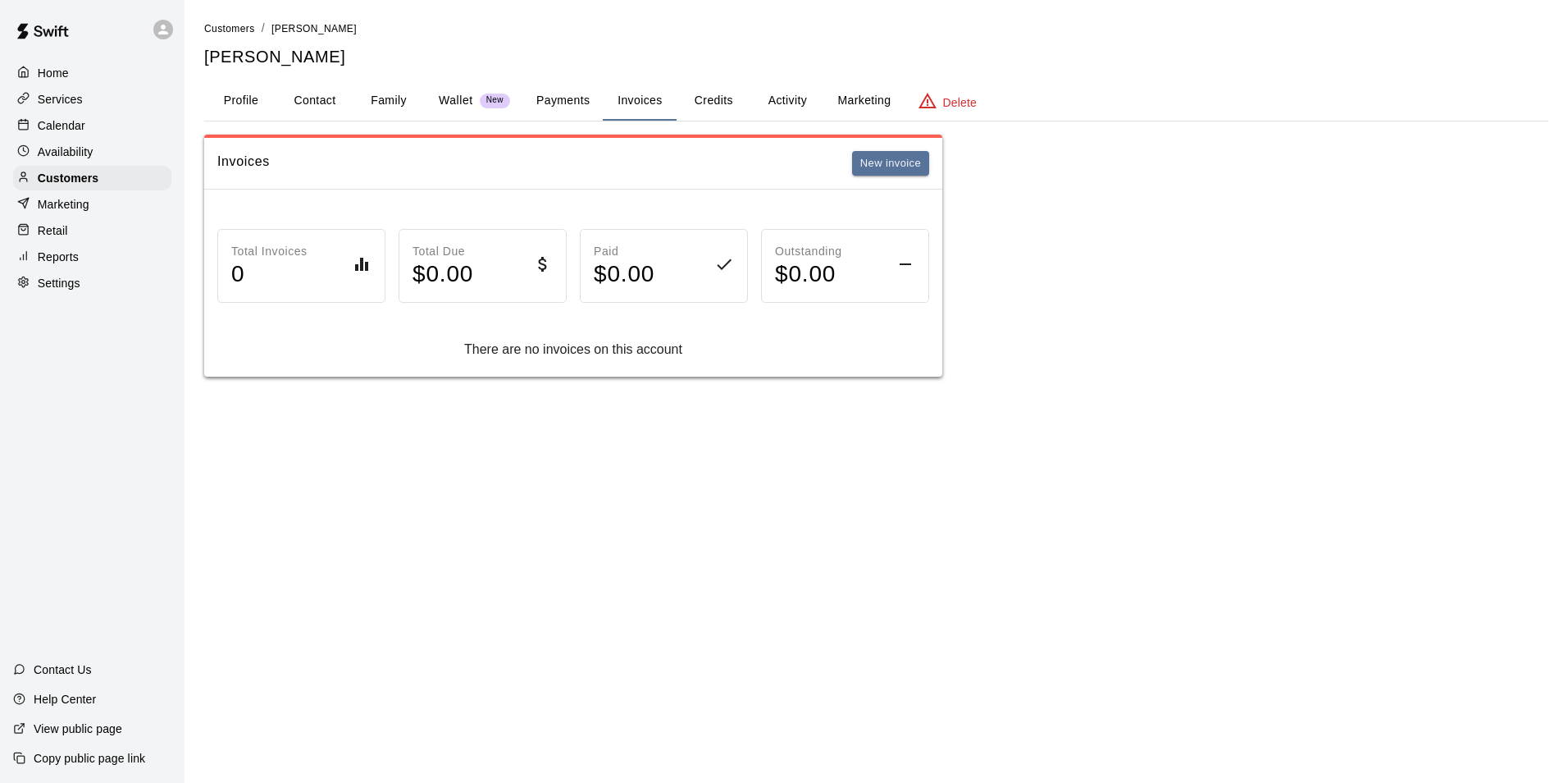
click at [574, 104] on button "Payments" at bounding box center [563, 101] width 80 height 40
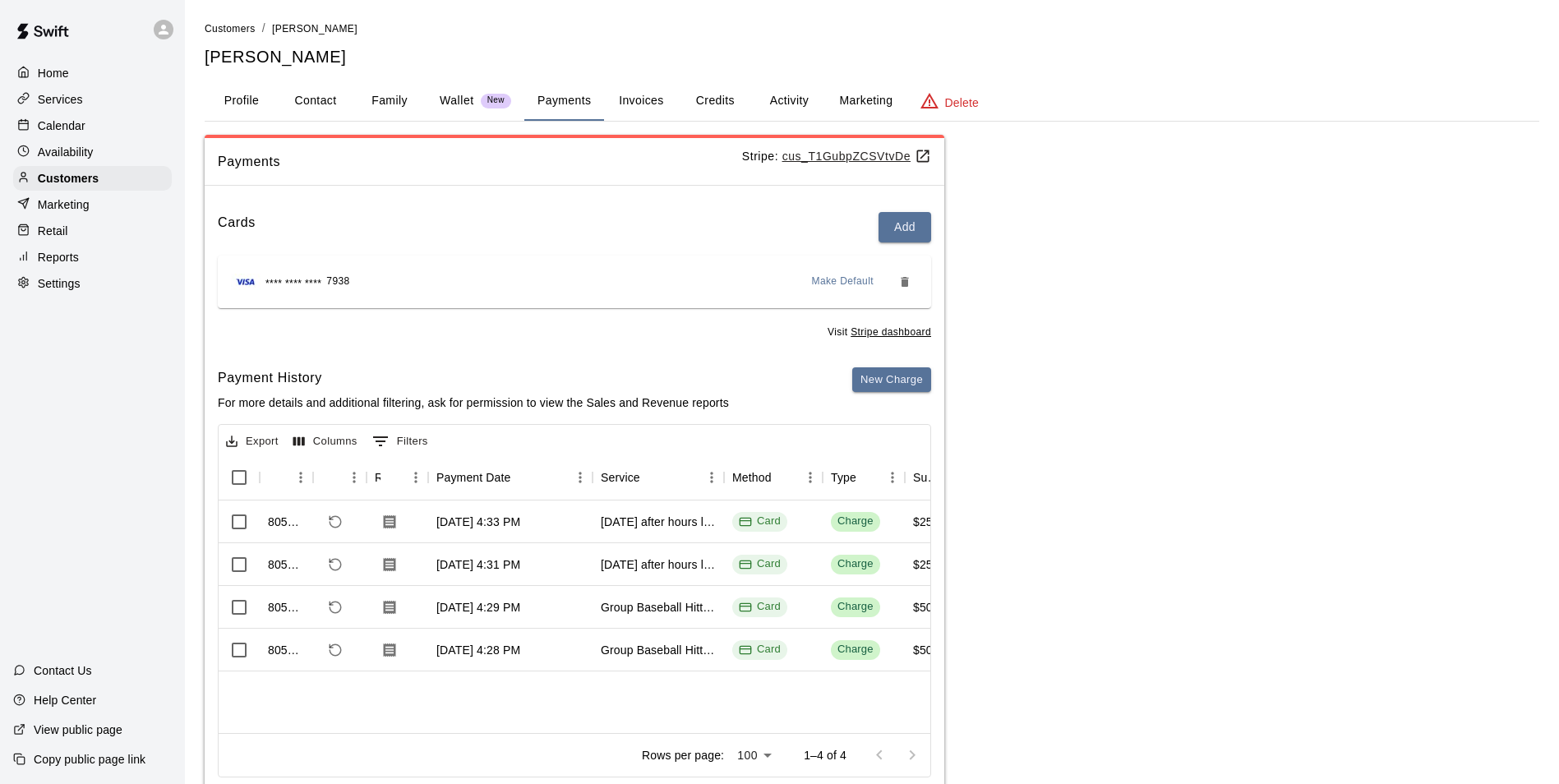
click at [729, 105] on button "Credits" at bounding box center [714, 101] width 74 height 40
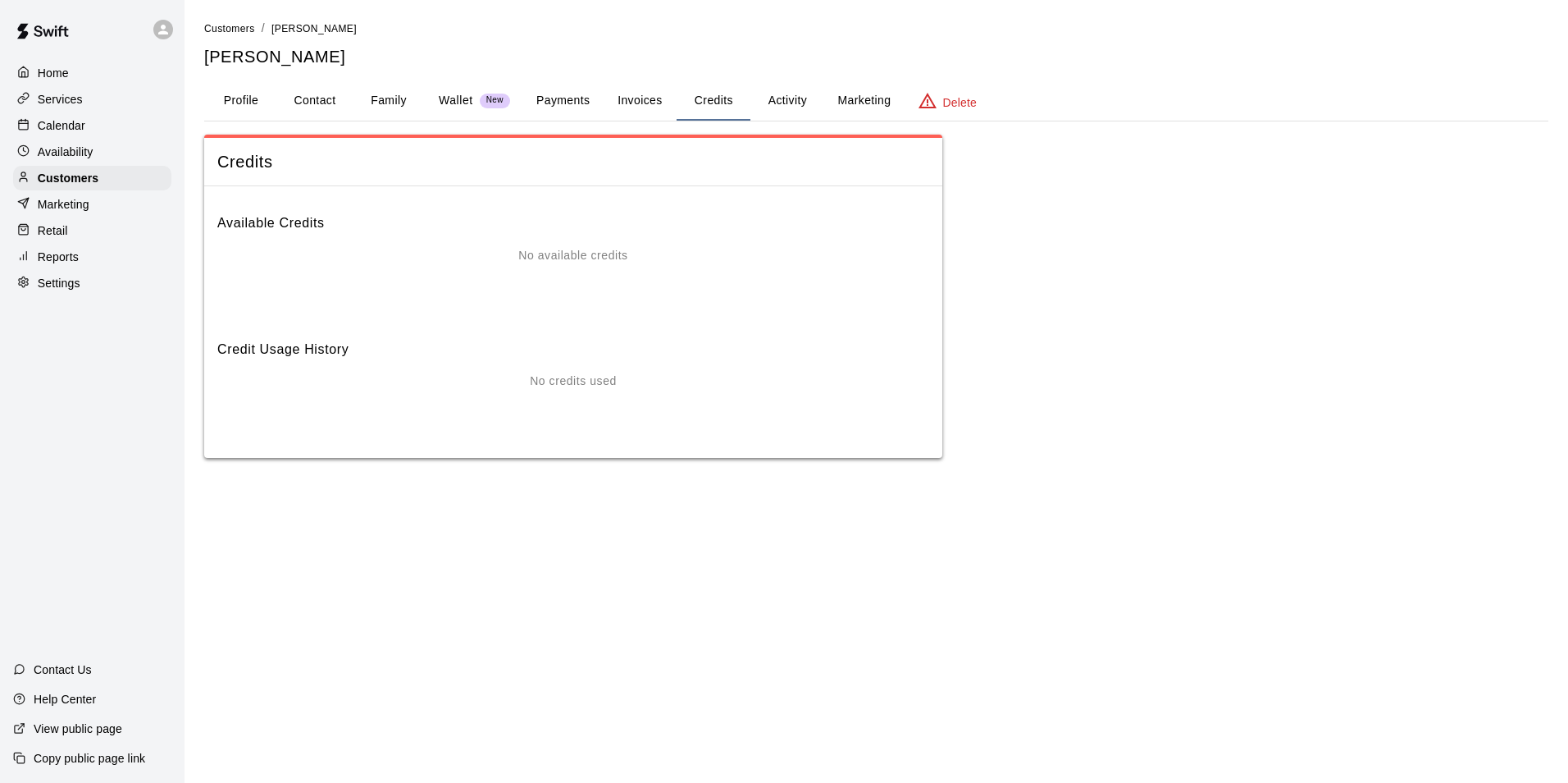
click at [653, 104] on button "Invoices" at bounding box center [639, 101] width 73 height 40
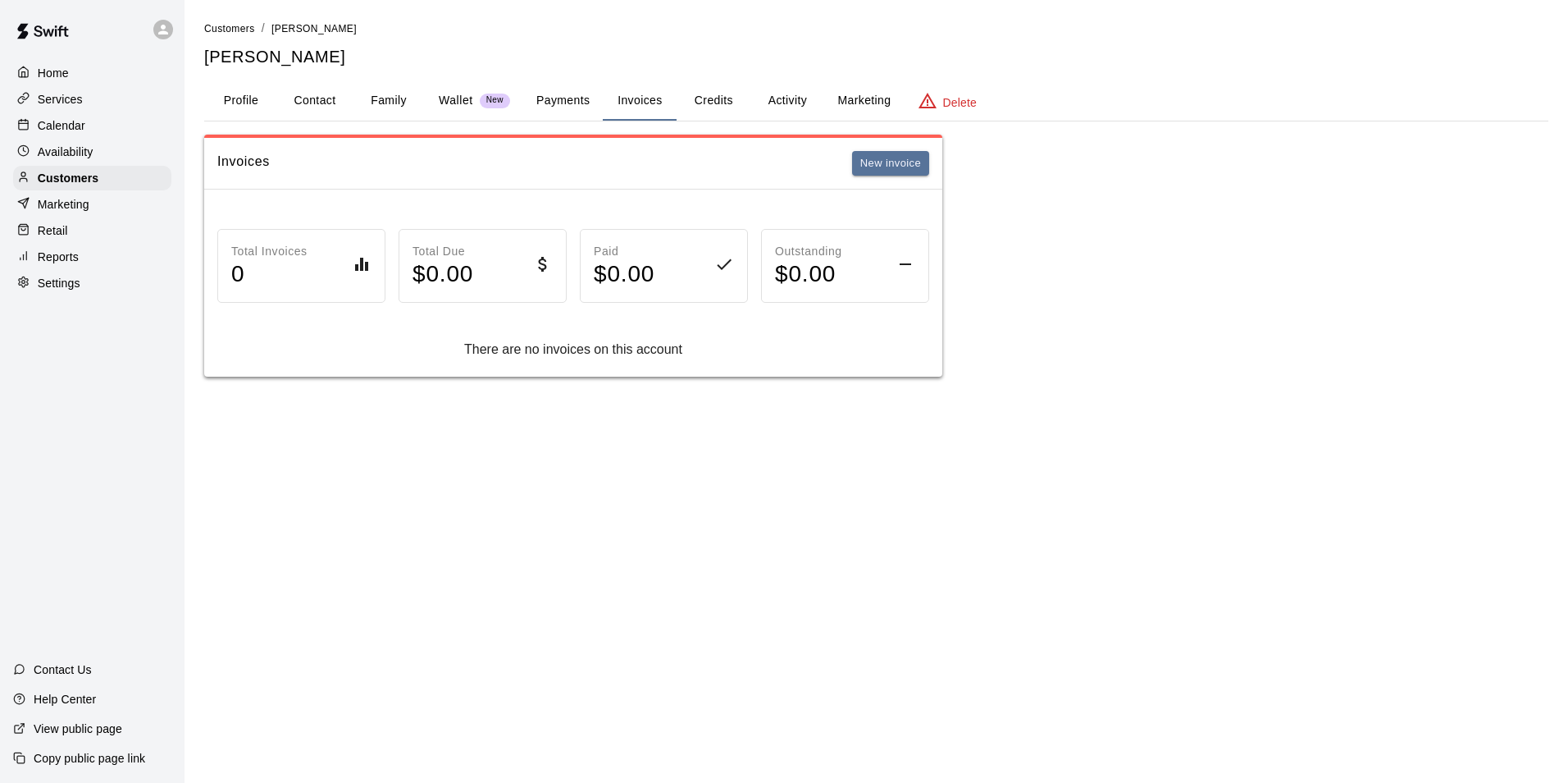
click at [589, 106] on button "Payments" at bounding box center [563, 101] width 80 height 40
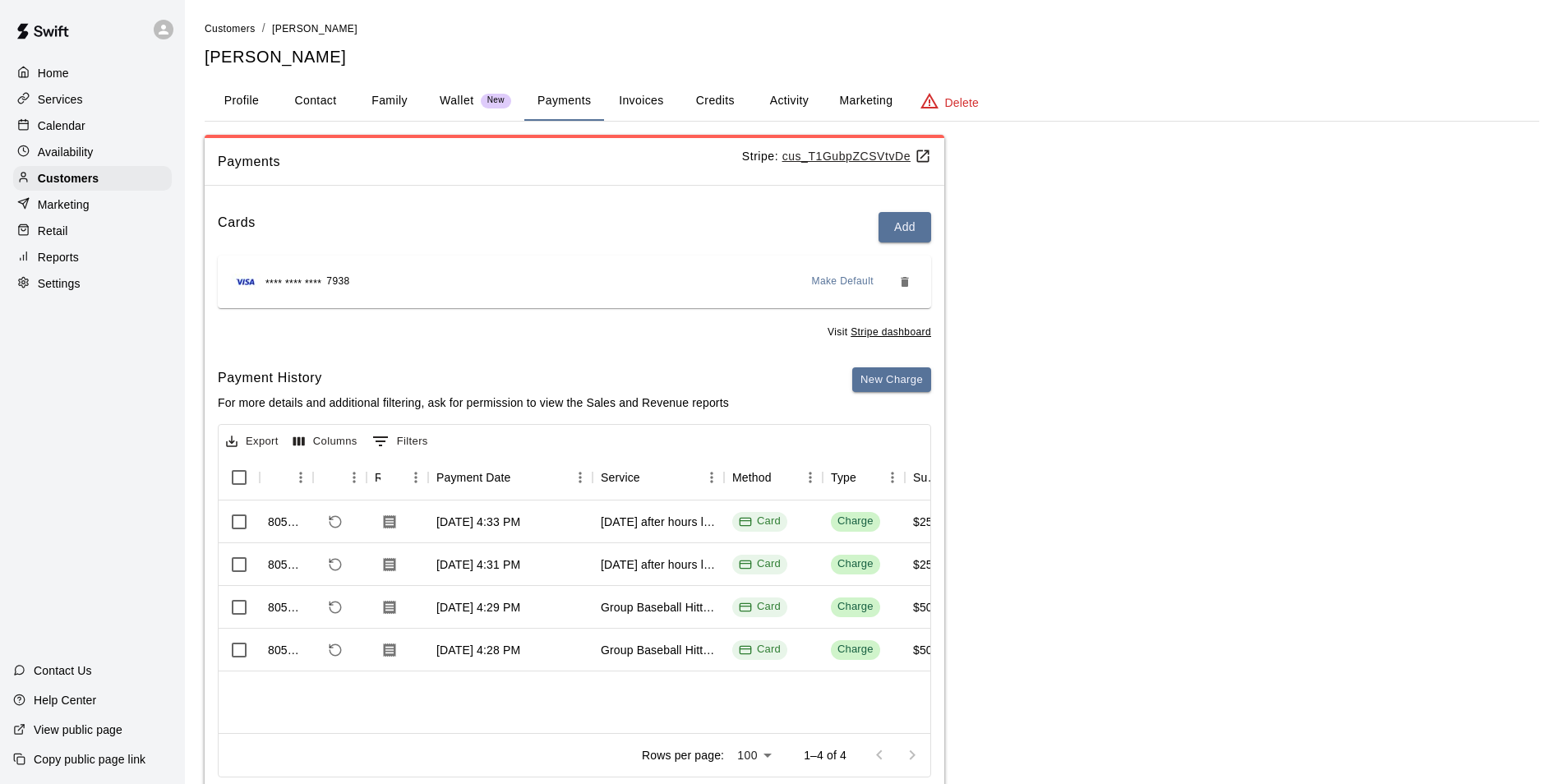
click at [797, 96] on button "Activity" at bounding box center [788, 101] width 74 height 40
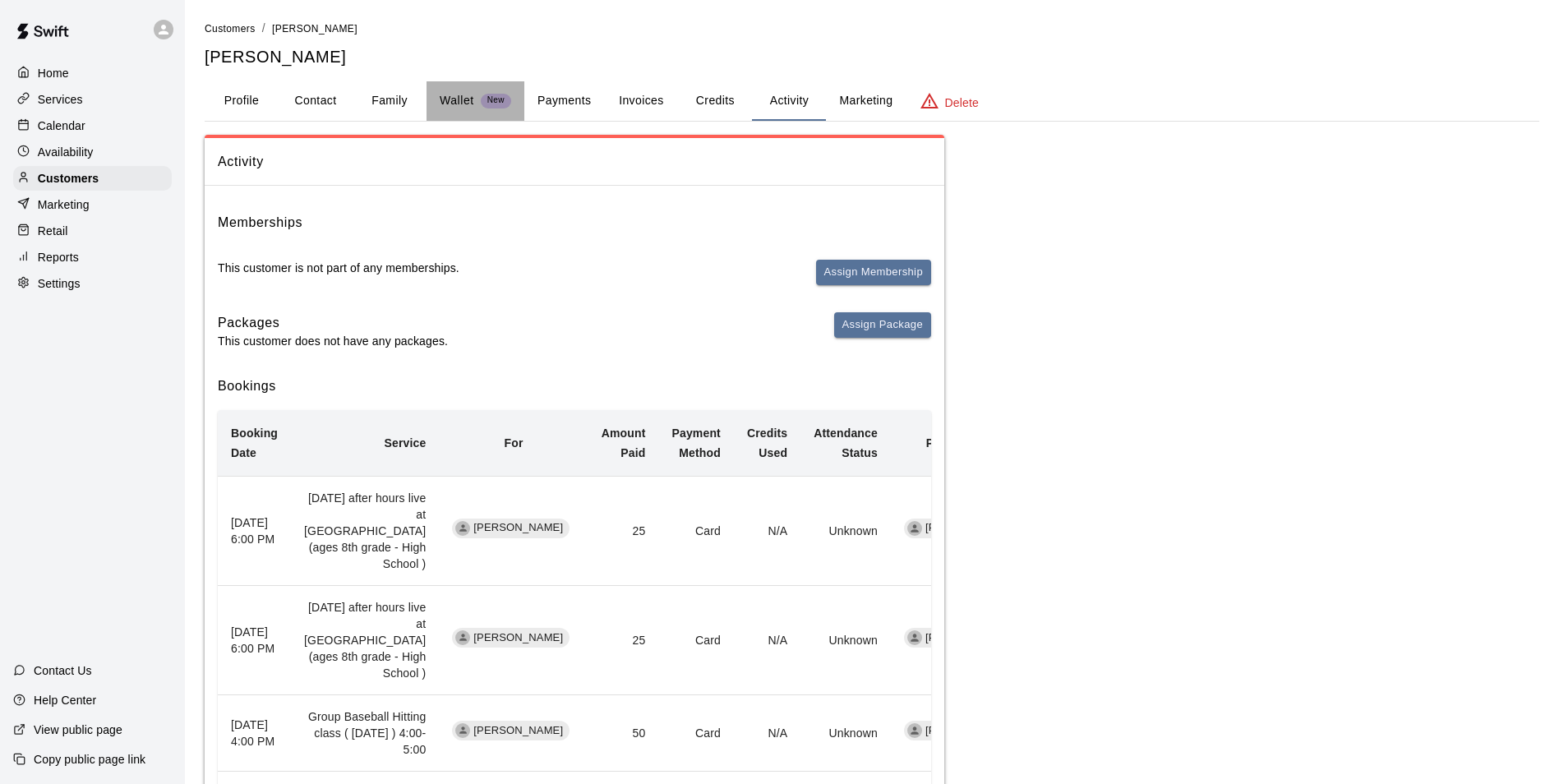
click at [463, 89] on button "Wallet New" at bounding box center [475, 101] width 97 height 40
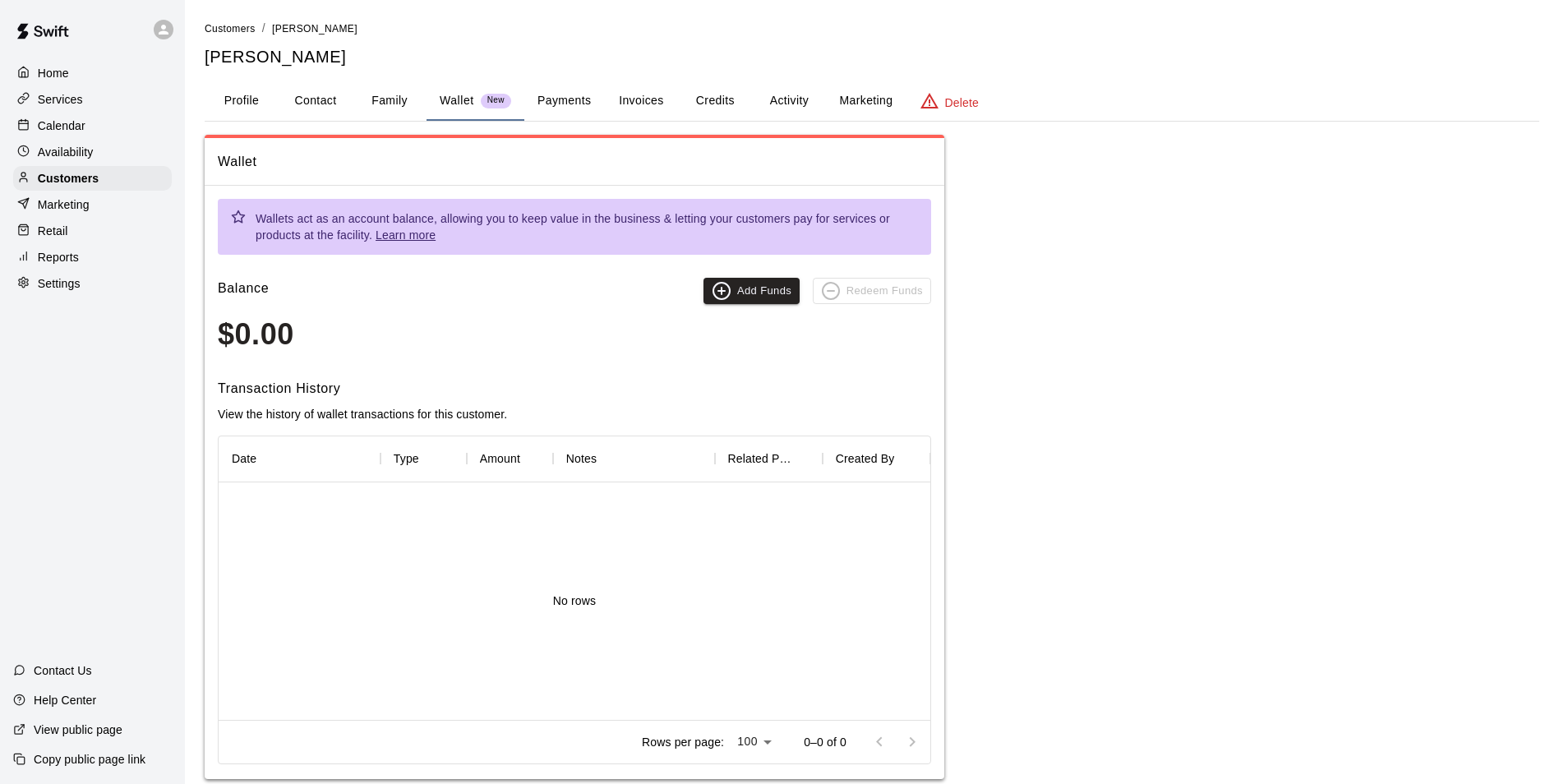
click at [574, 94] on button "Payments" at bounding box center [565, 101] width 80 height 40
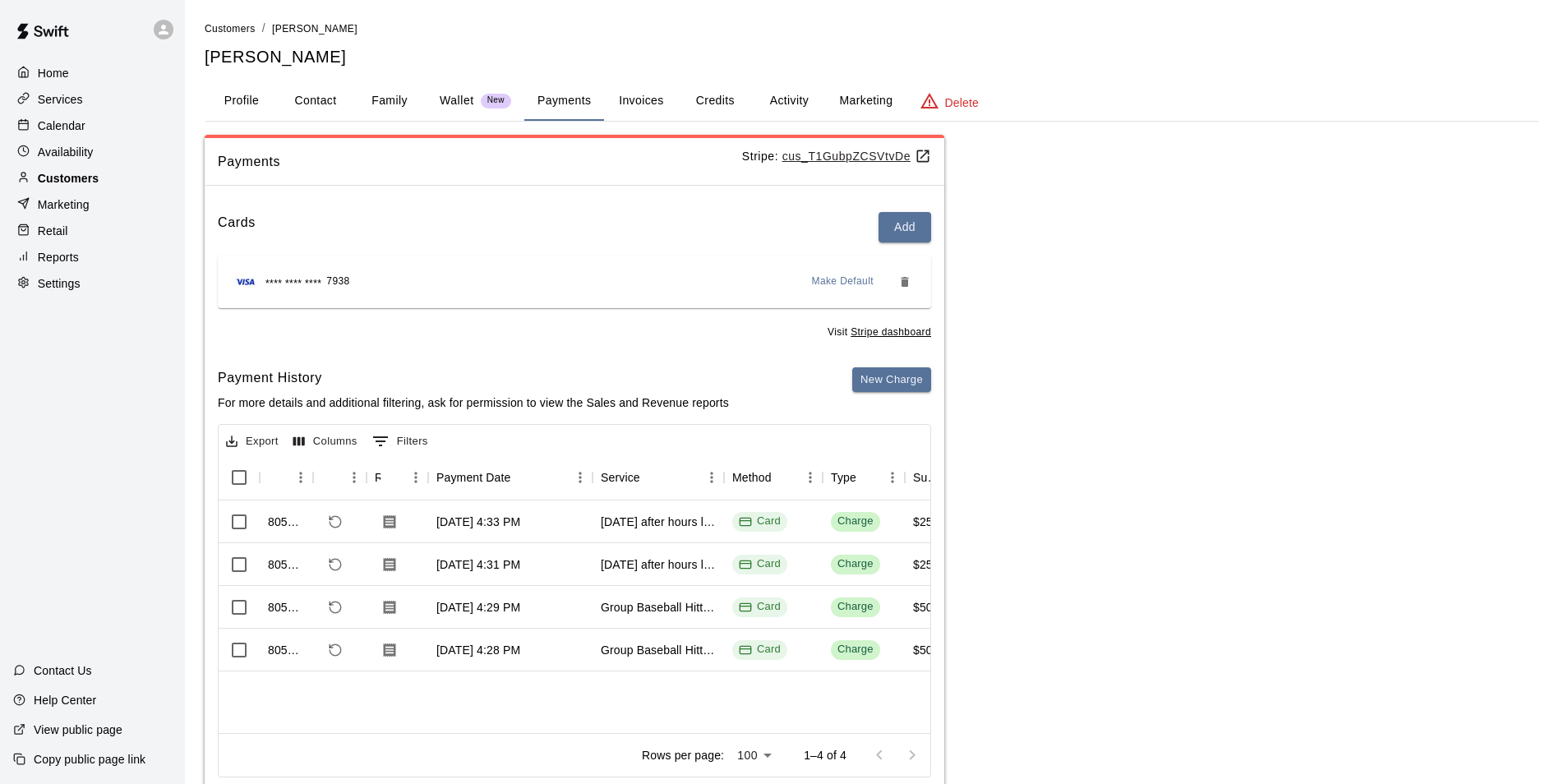
click at [119, 178] on div "Customers" at bounding box center [92, 178] width 159 height 25
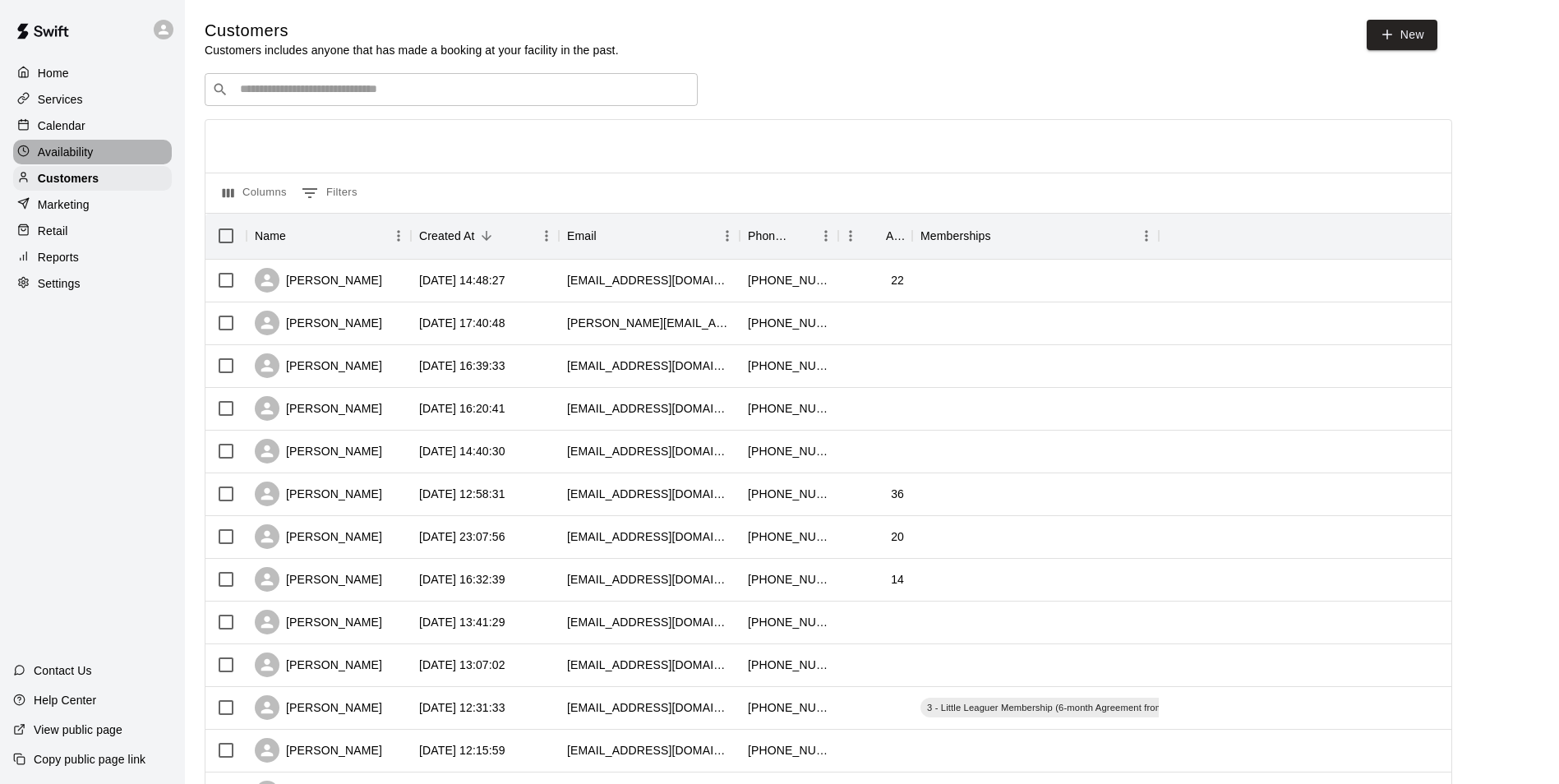
click at [136, 151] on div "Availability" at bounding box center [92, 152] width 159 height 25
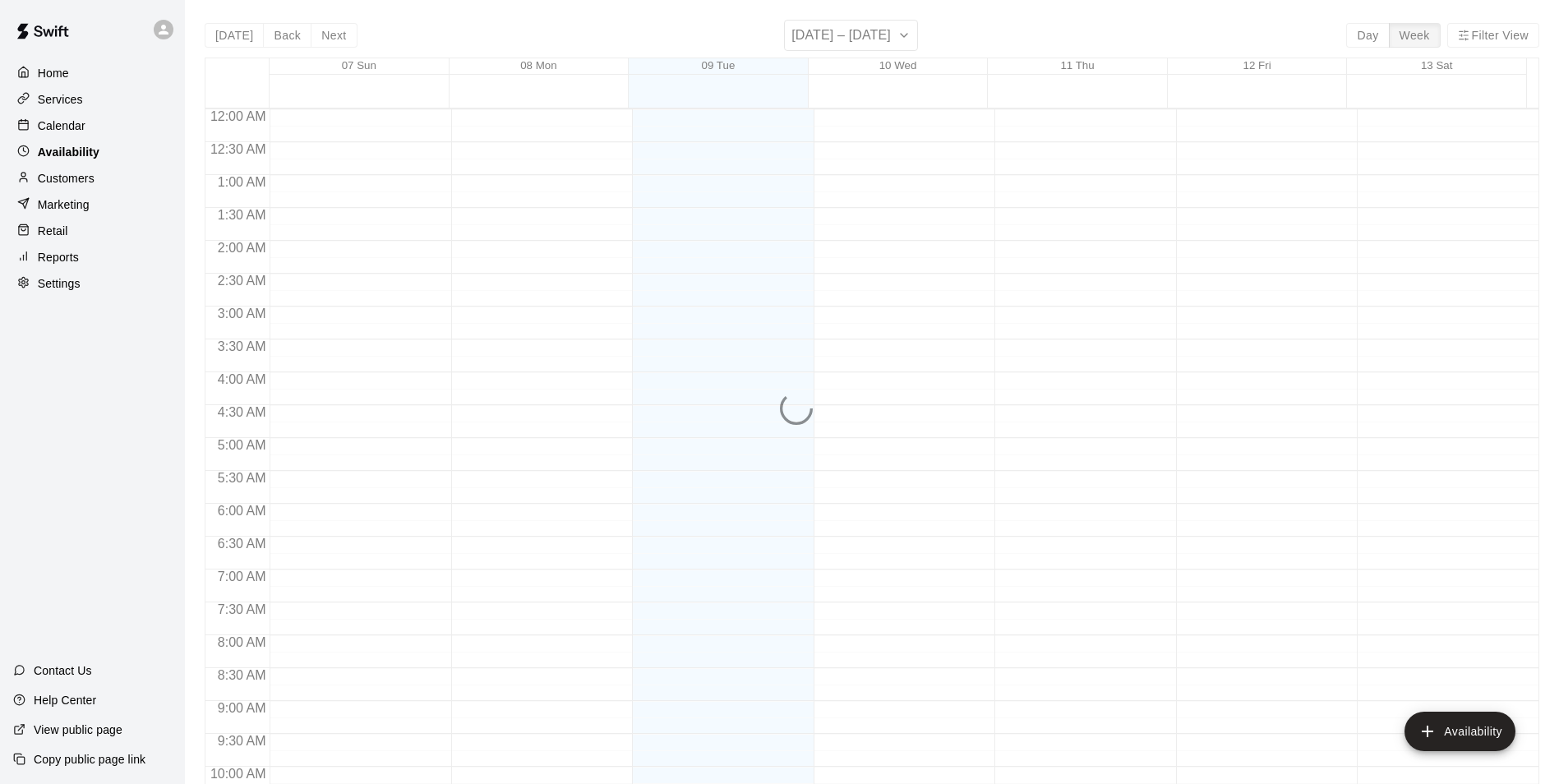
scroll to position [885, 0]
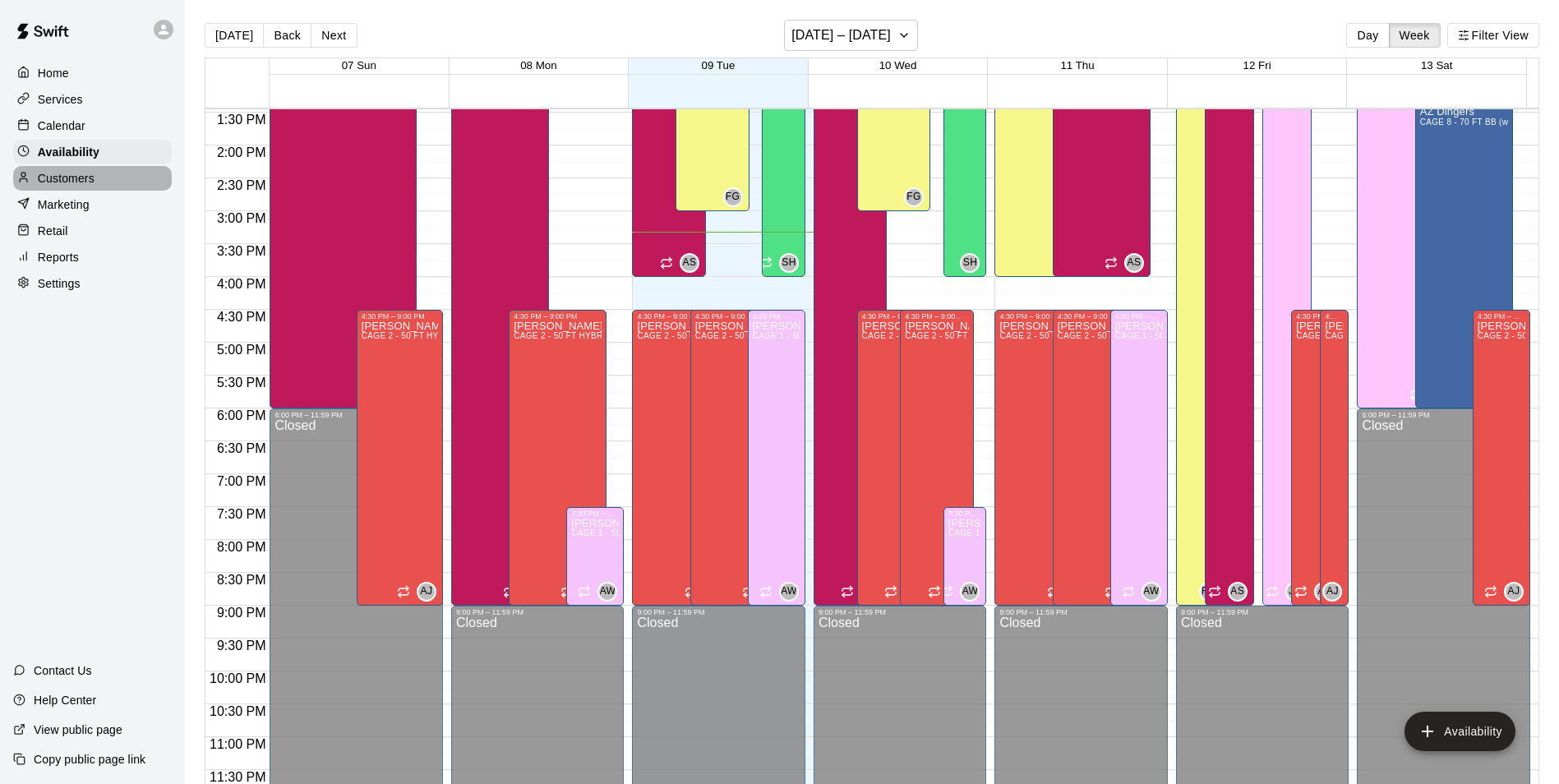
click at [112, 175] on div "Customers" at bounding box center [92, 178] width 159 height 25
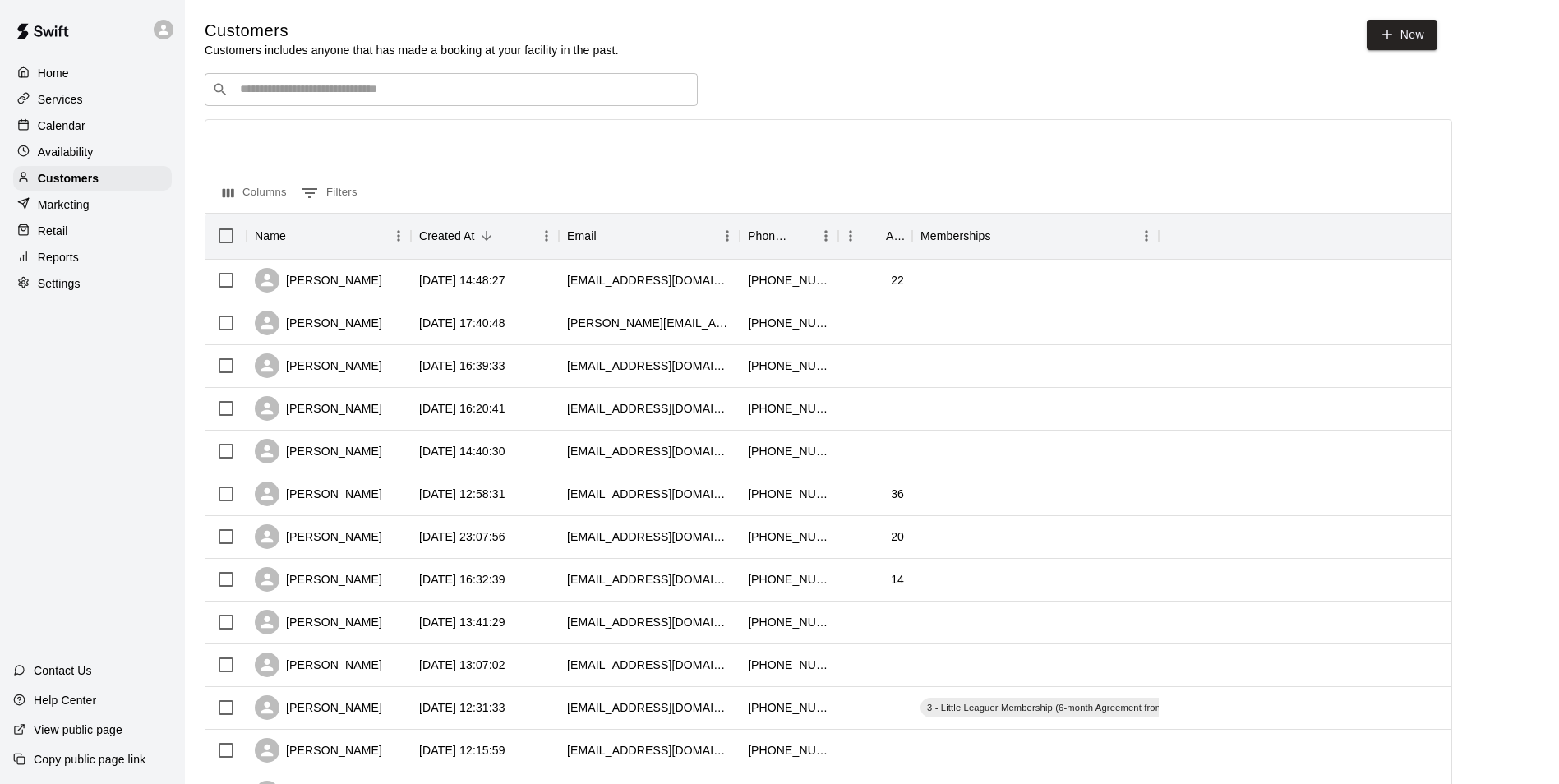
click at [91, 132] on div "Calendar" at bounding box center [92, 126] width 159 height 25
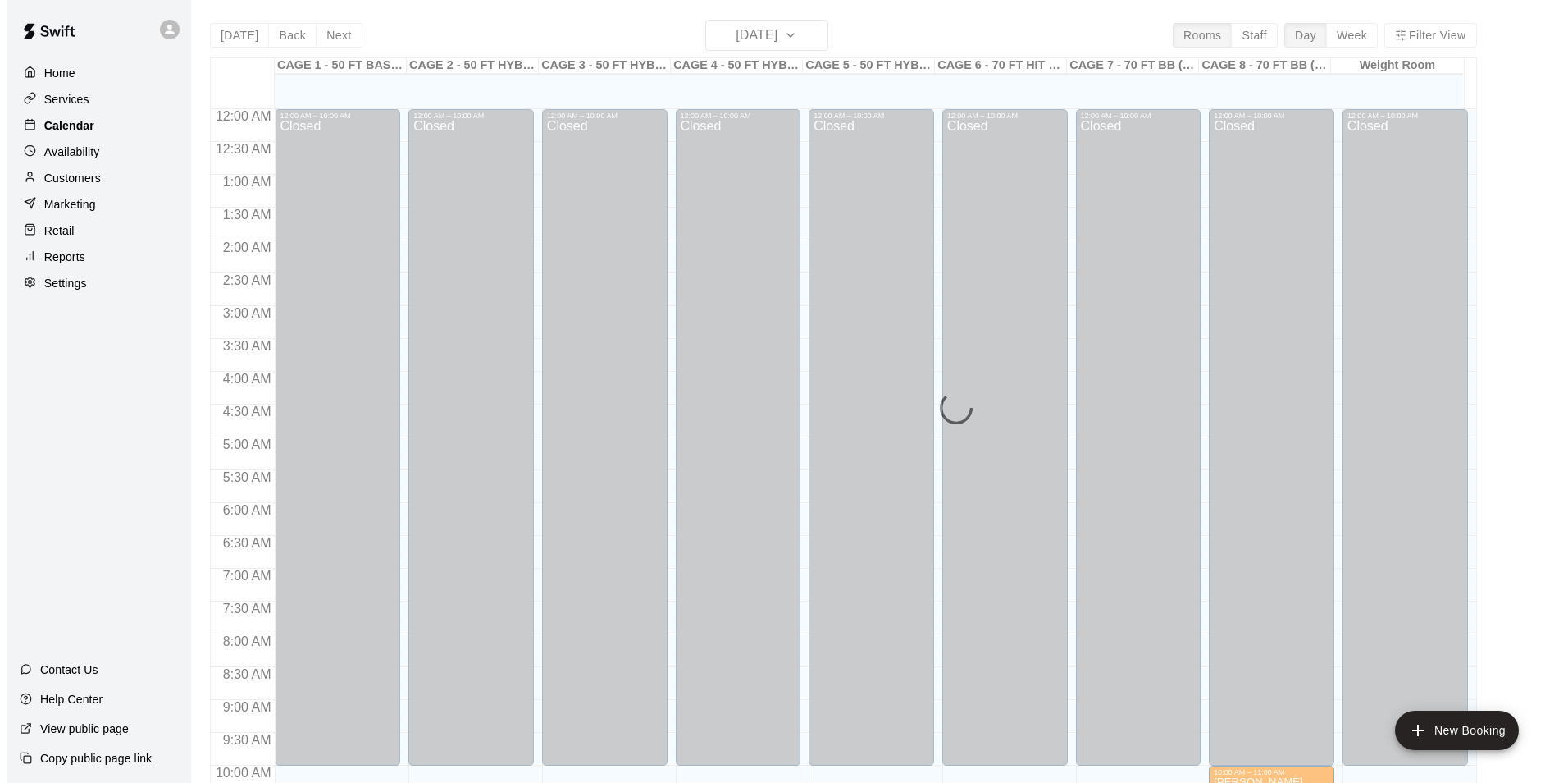
scroll to position [833, 0]
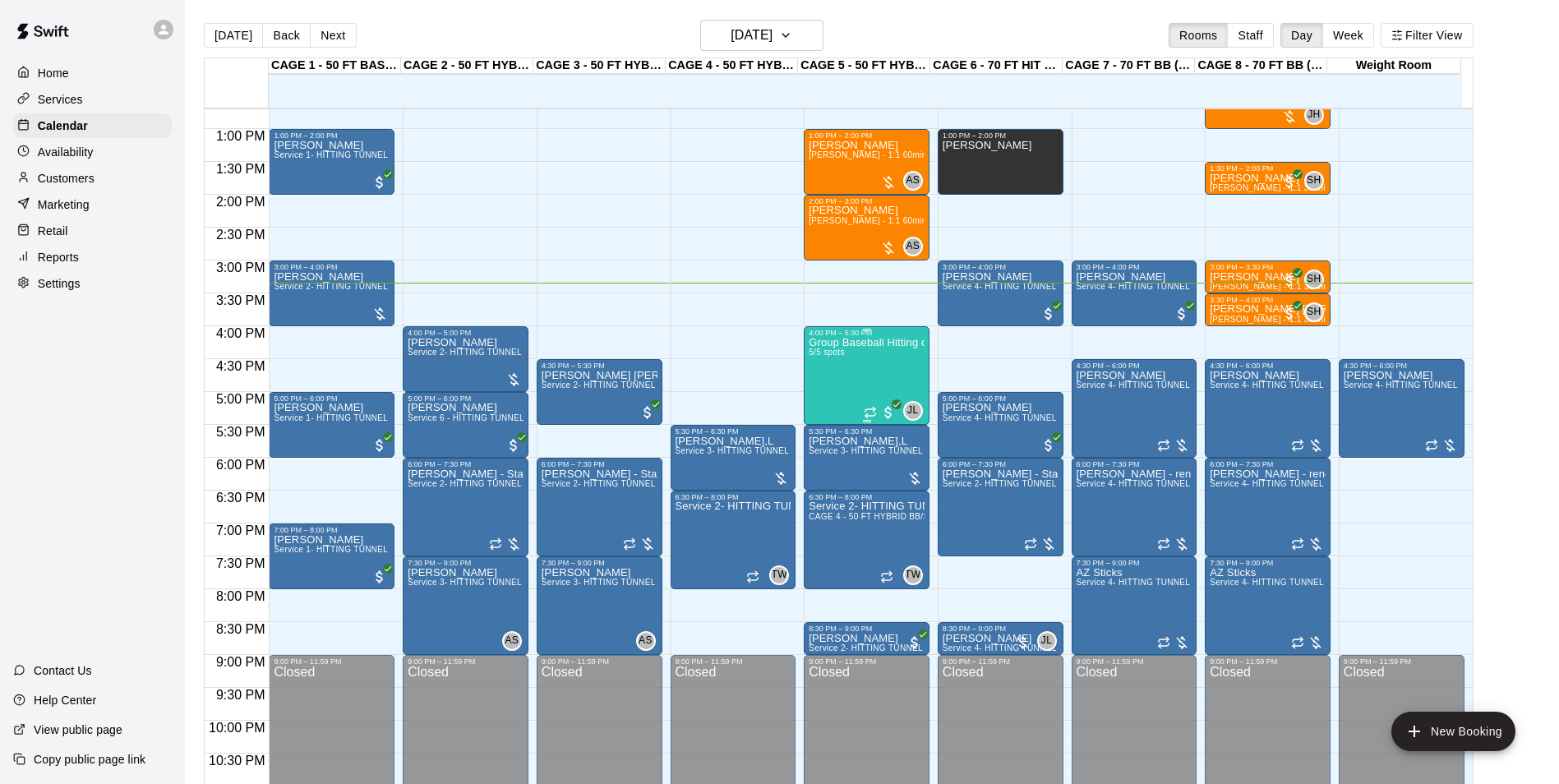
click at [885, 374] on div "Group Baseball Hitting class ( Tuesday's ) 4:00-5:00 5/5 spots" at bounding box center [866, 728] width 116 height 784
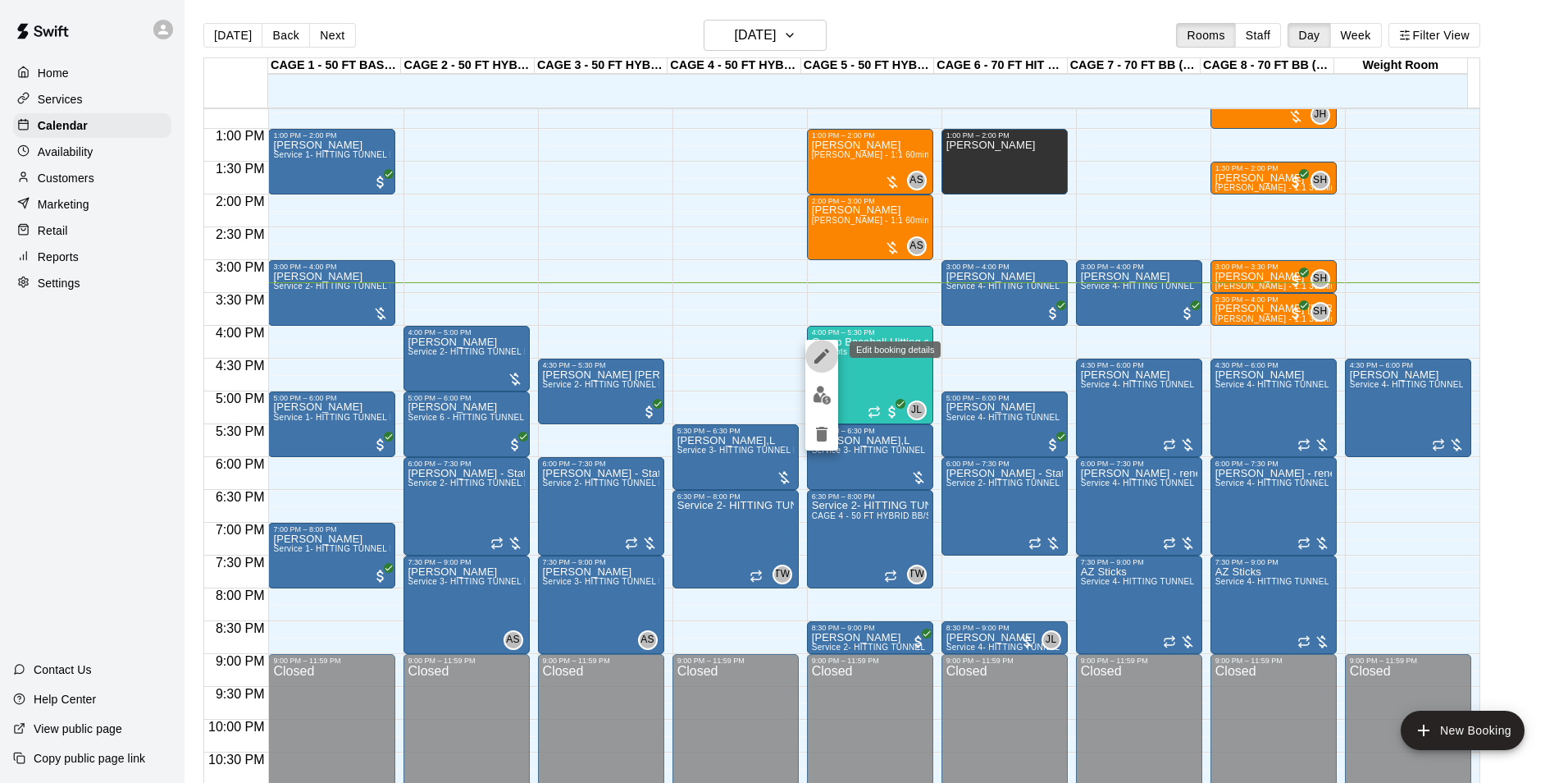
click at [826, 359] on icon "edit" at bounding box center [822, 356] width 19 height 19
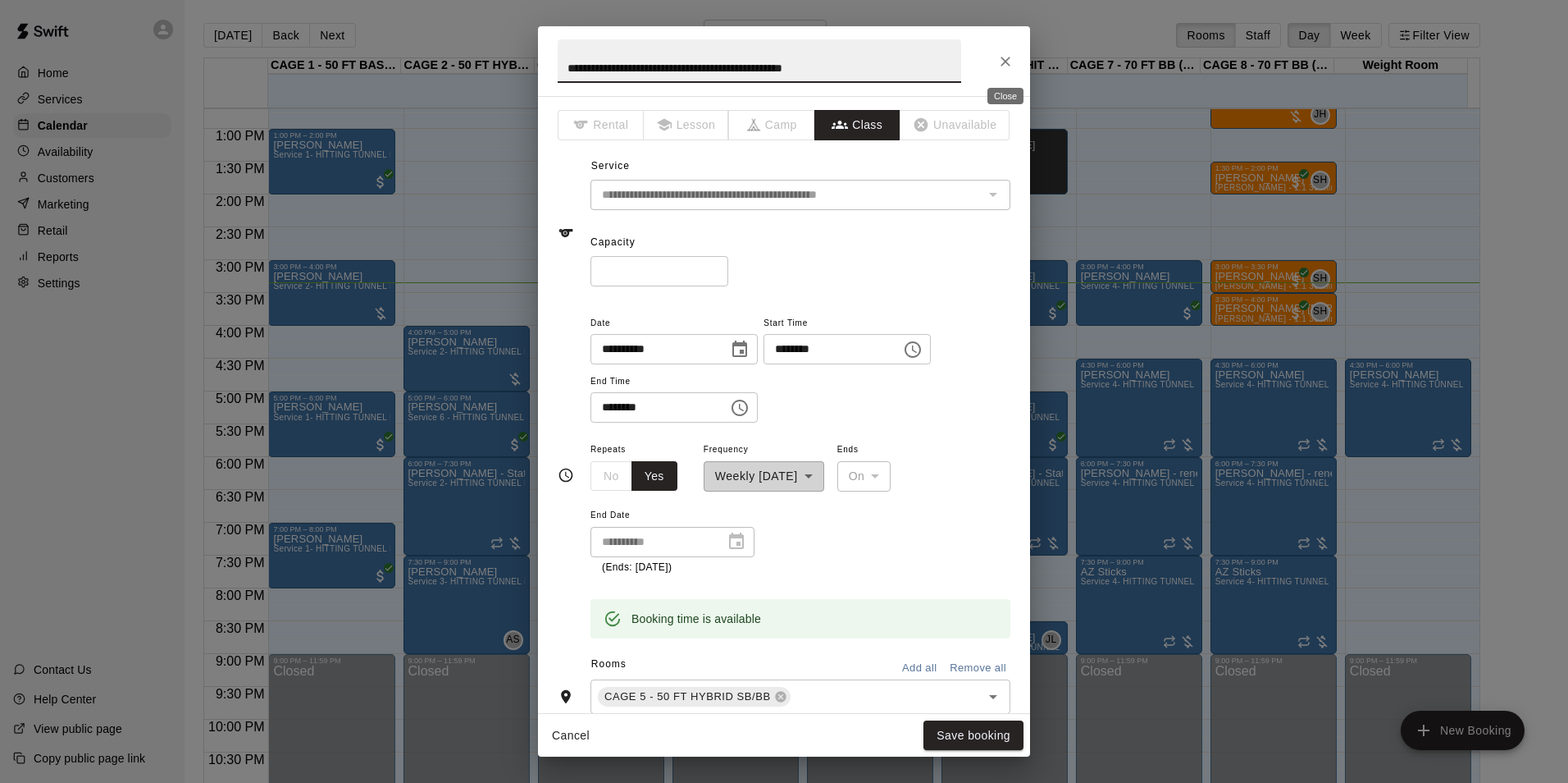
click at [1007, 62] on icon "Close" at bounding box center [1005, 61] width 10 height 10
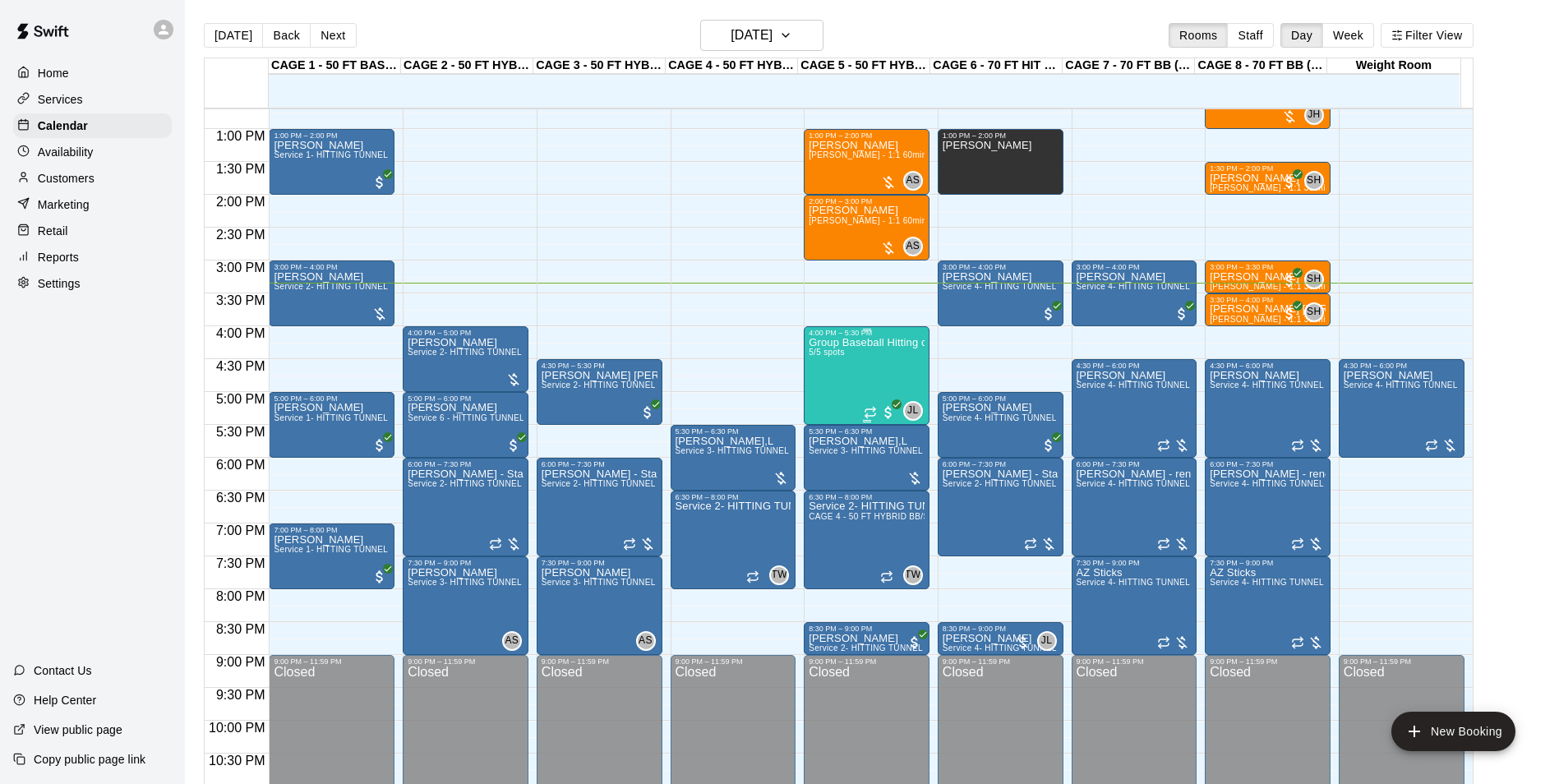
click at [874, 360] on div "Group Baseball Hitting class ( Tuesday's ) 4:00-5:00 5/5 spots" at bounding box center [866, 728] width 116 height 784
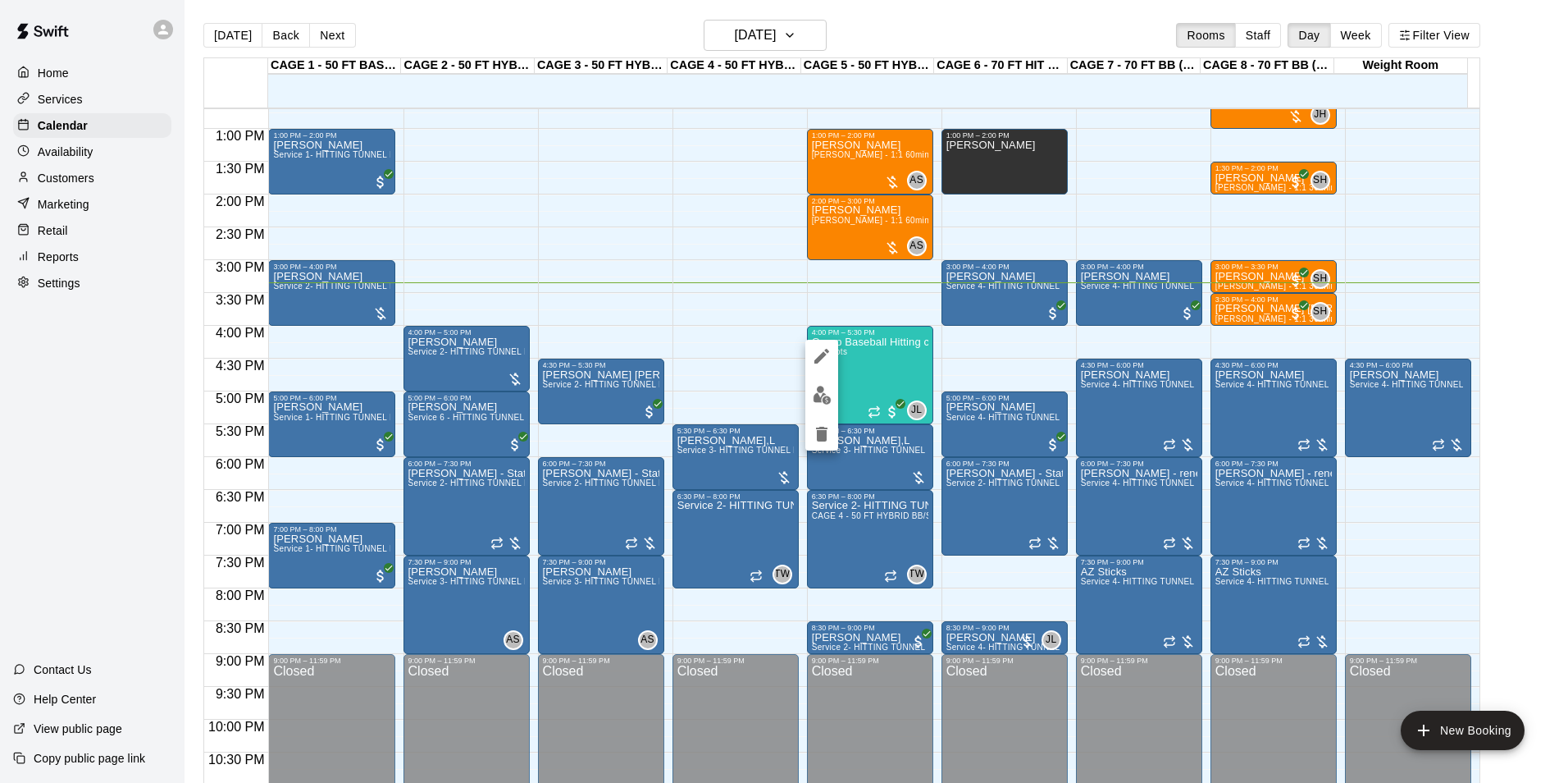
click at [822, 404] on button "edit" at bounding box center [822, 395] width 33 height 32
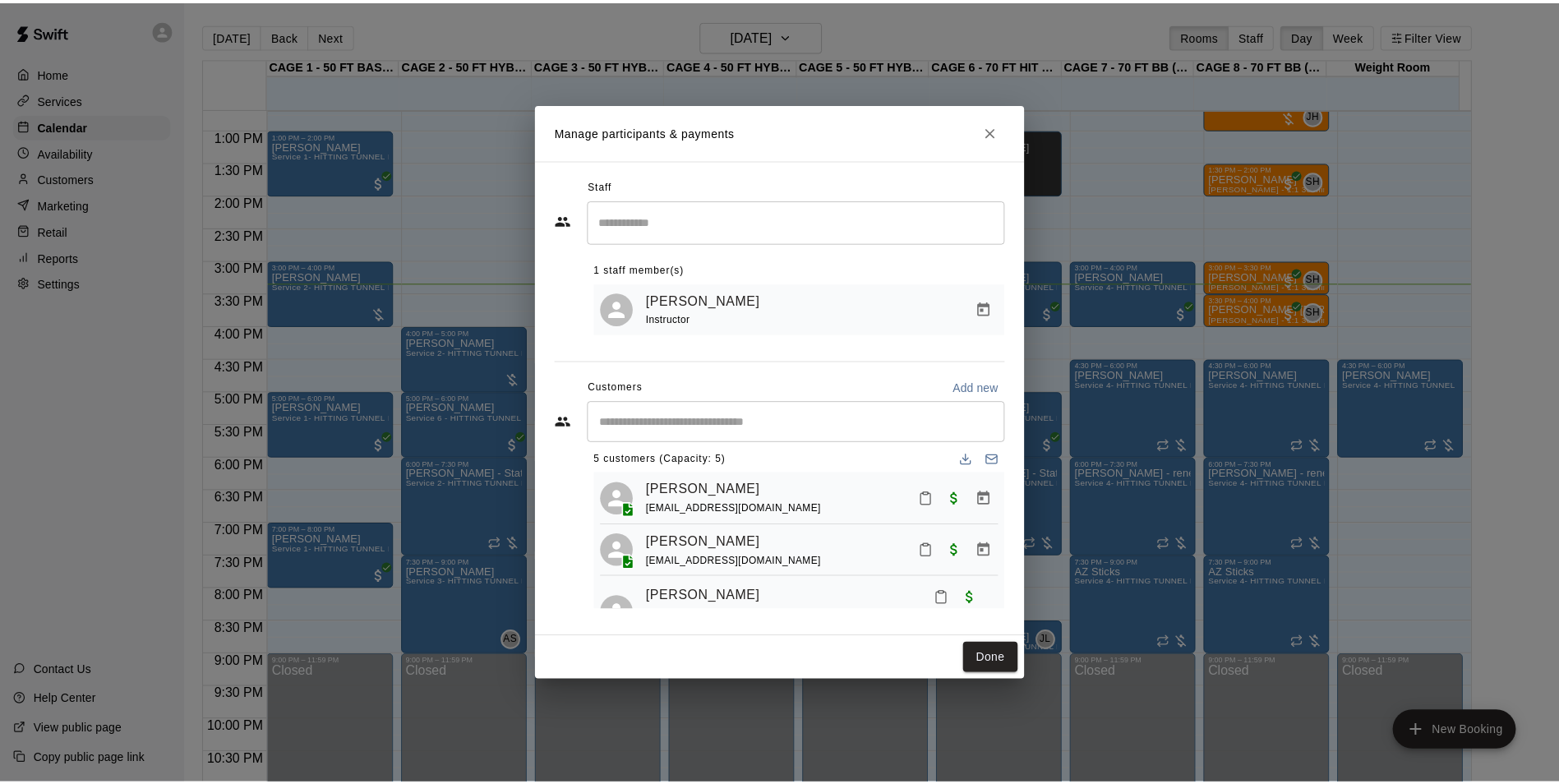
scroll to position [0, 0]
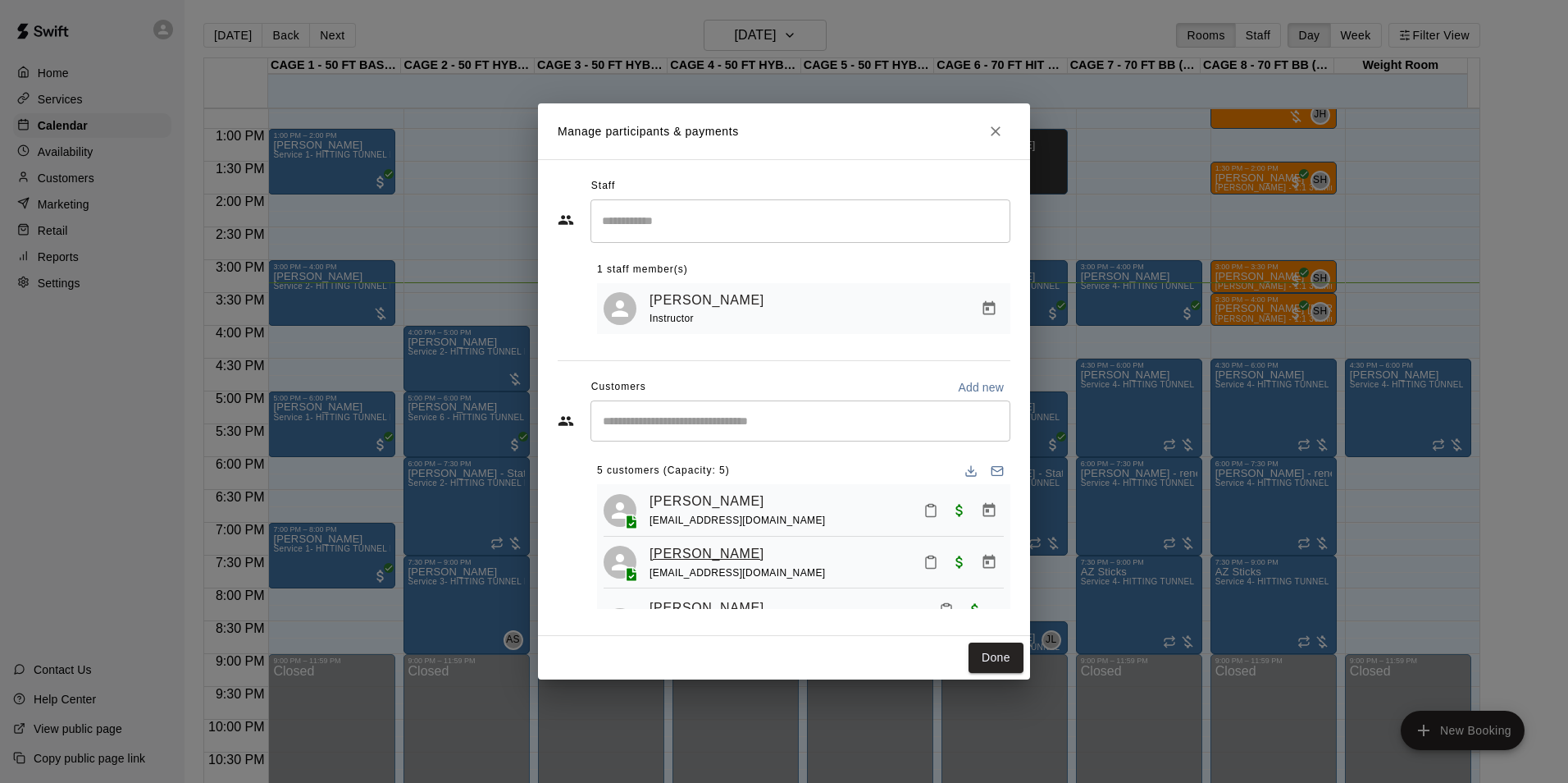
click at [713, 558] on link "Carter Burno" at bounding box center [707, 554] width 115 height 21
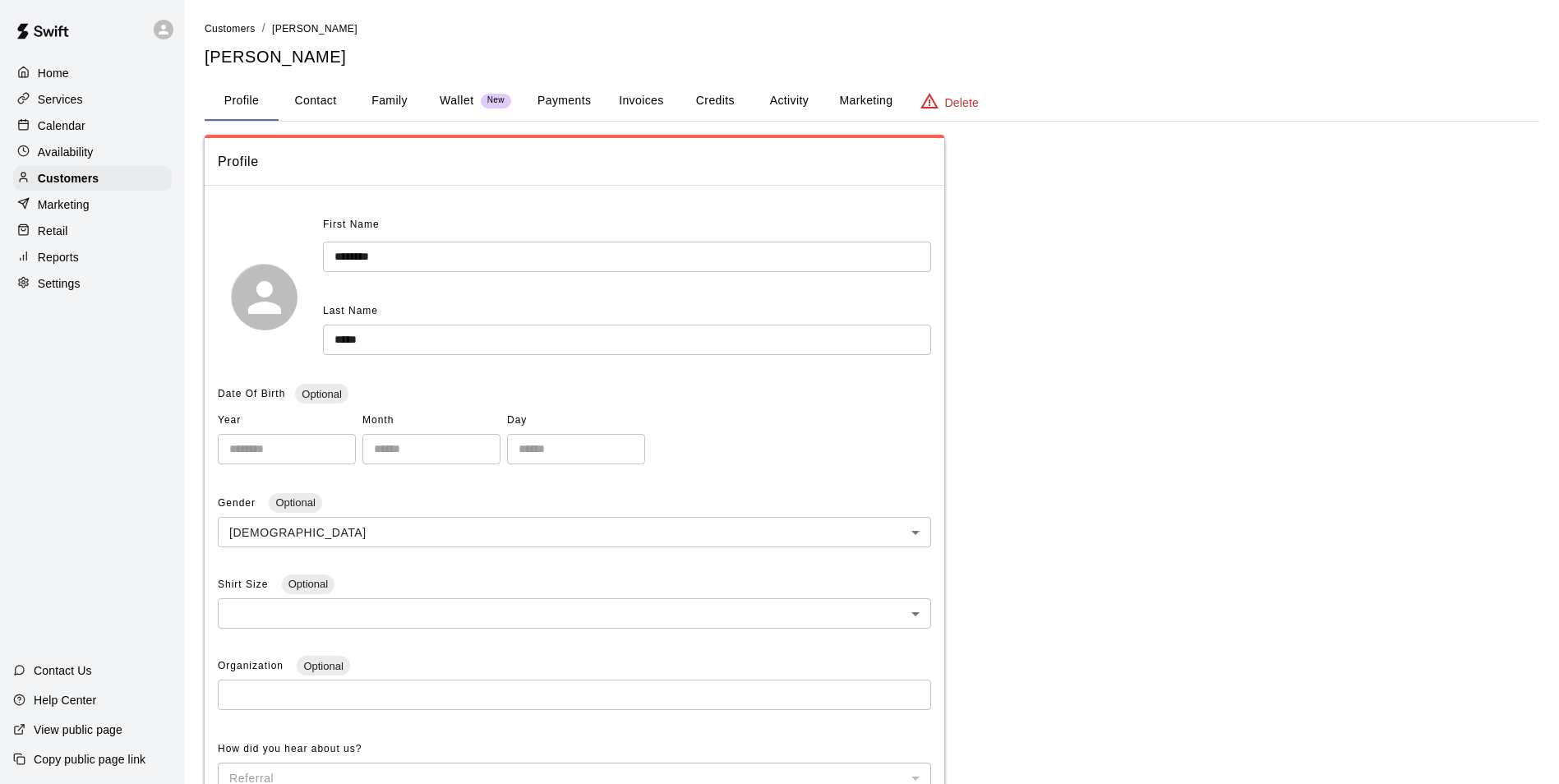
click at [571, 108] on button "Payments" at bounding box center [565, 101] width 80 height 40
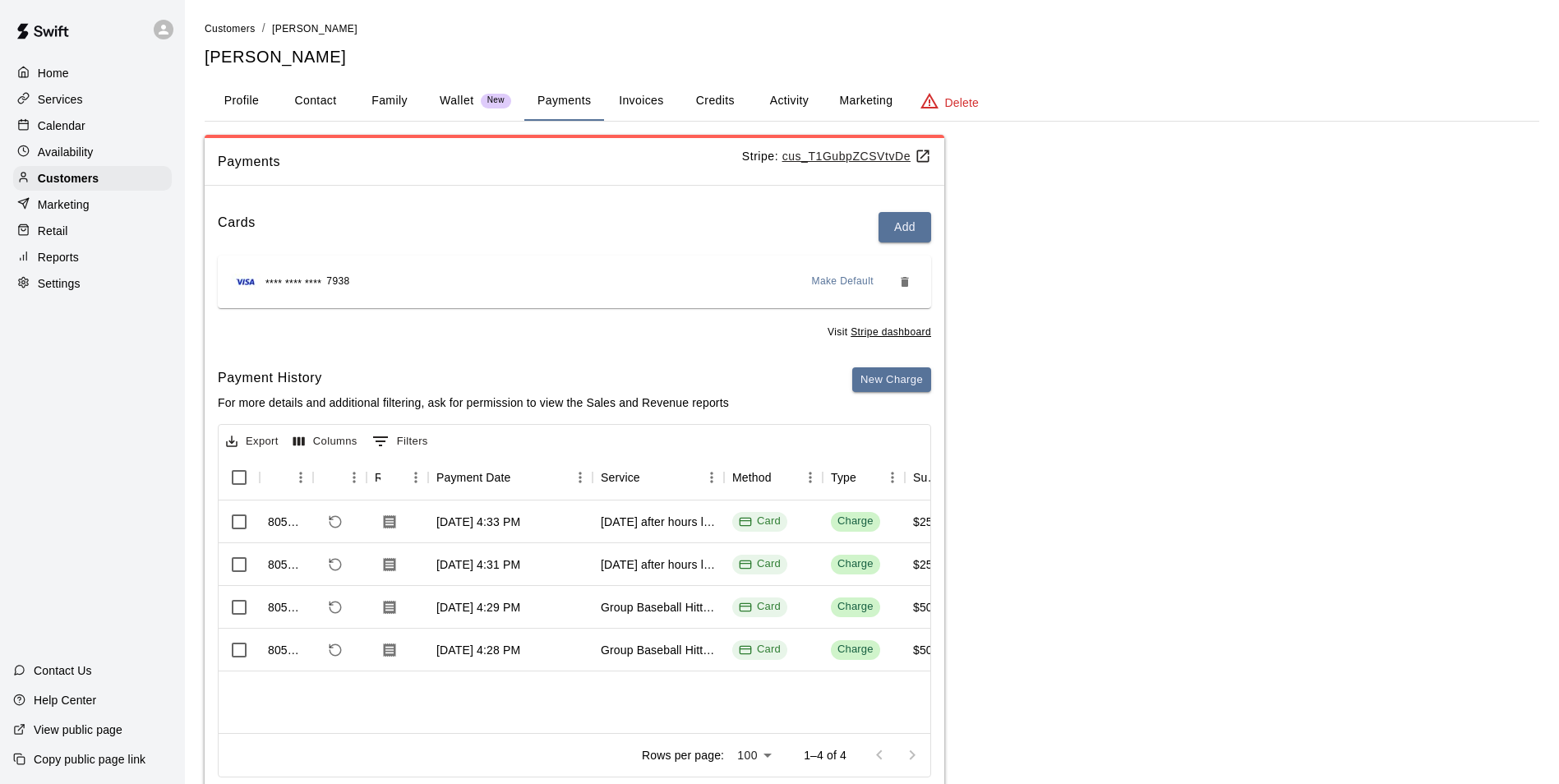
click at [627, 93] on button "Invoices" at bounding box center [641, 101] width 74 height 40
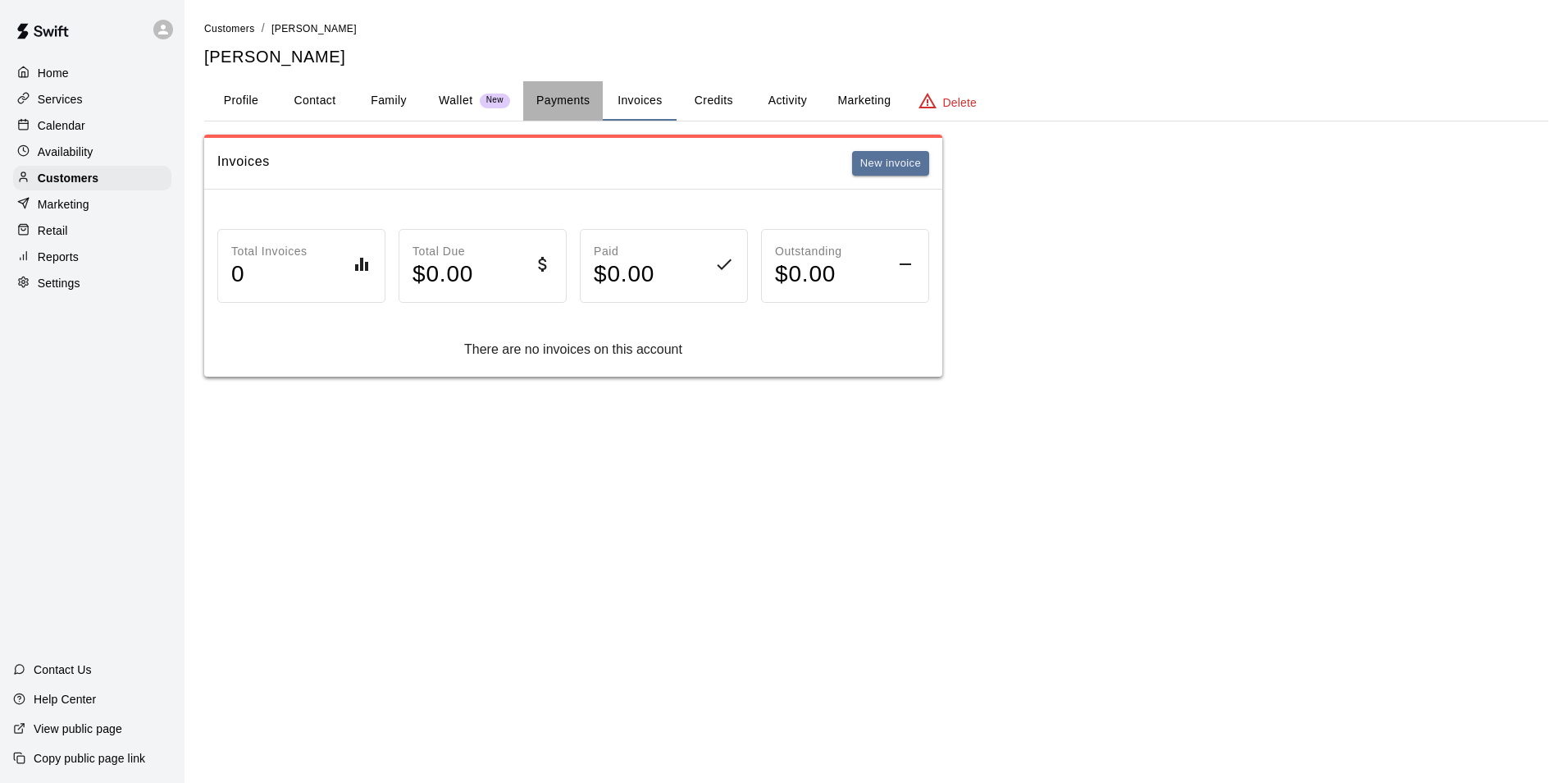
click at [564, 92] on button "Payments" at bounding box center [563, 101] width 80 height 40
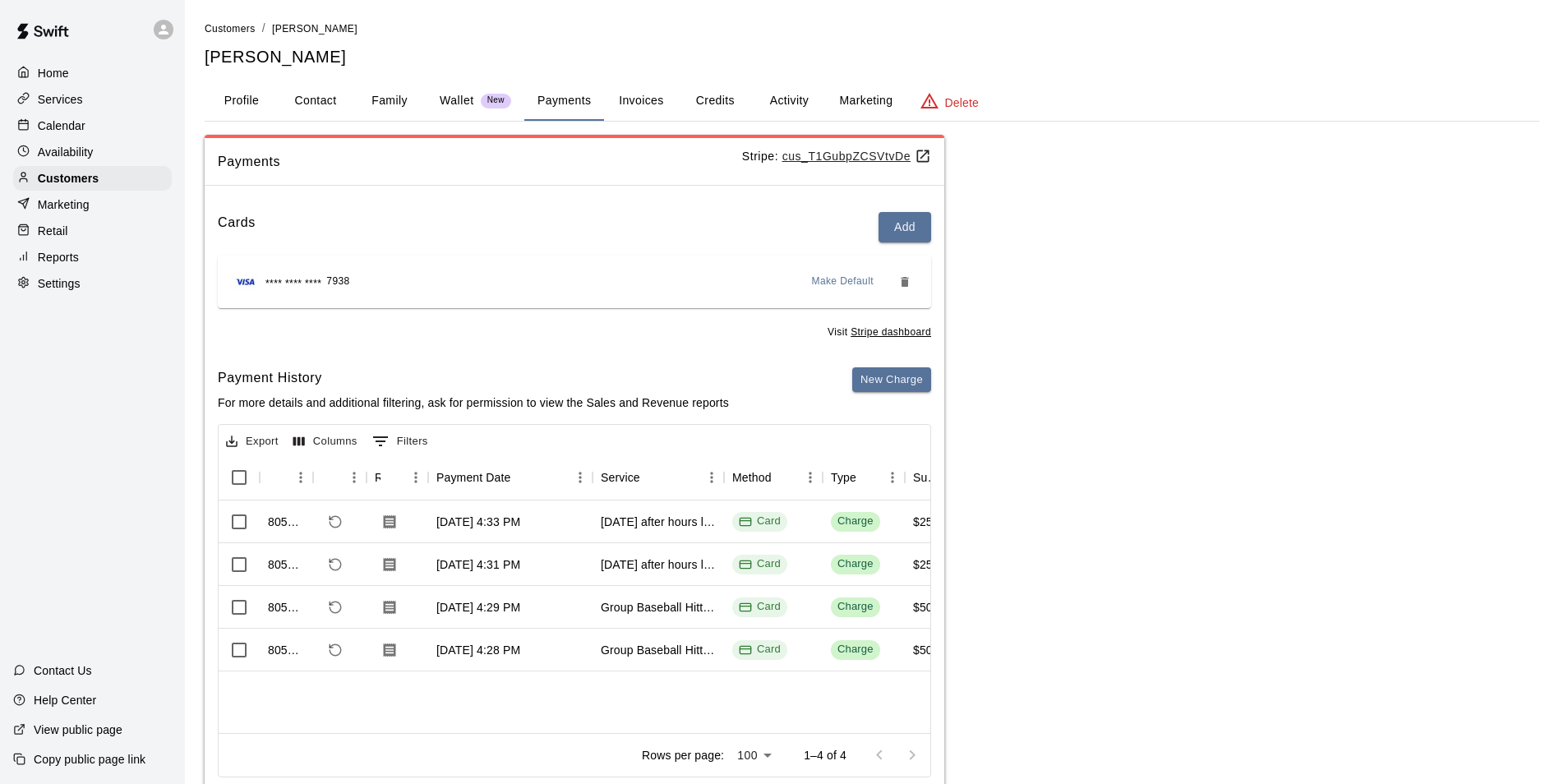
click at [493, 115] on button "Wallet New" at bounding box center [475, 101] width 97 height 40
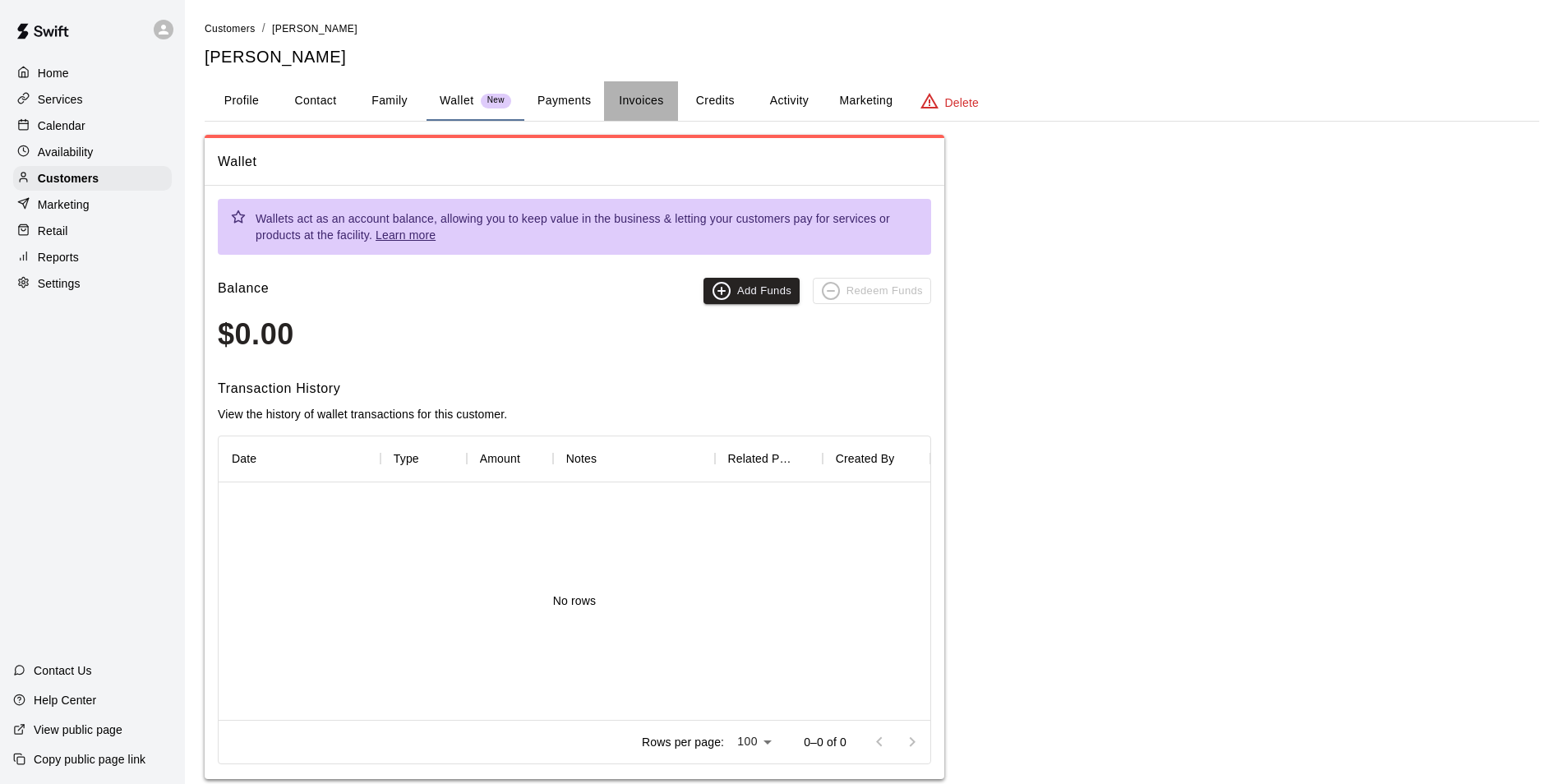
click at [659, 112] on button "Invoices" at bounding box center [641, 101] width 74 height 40
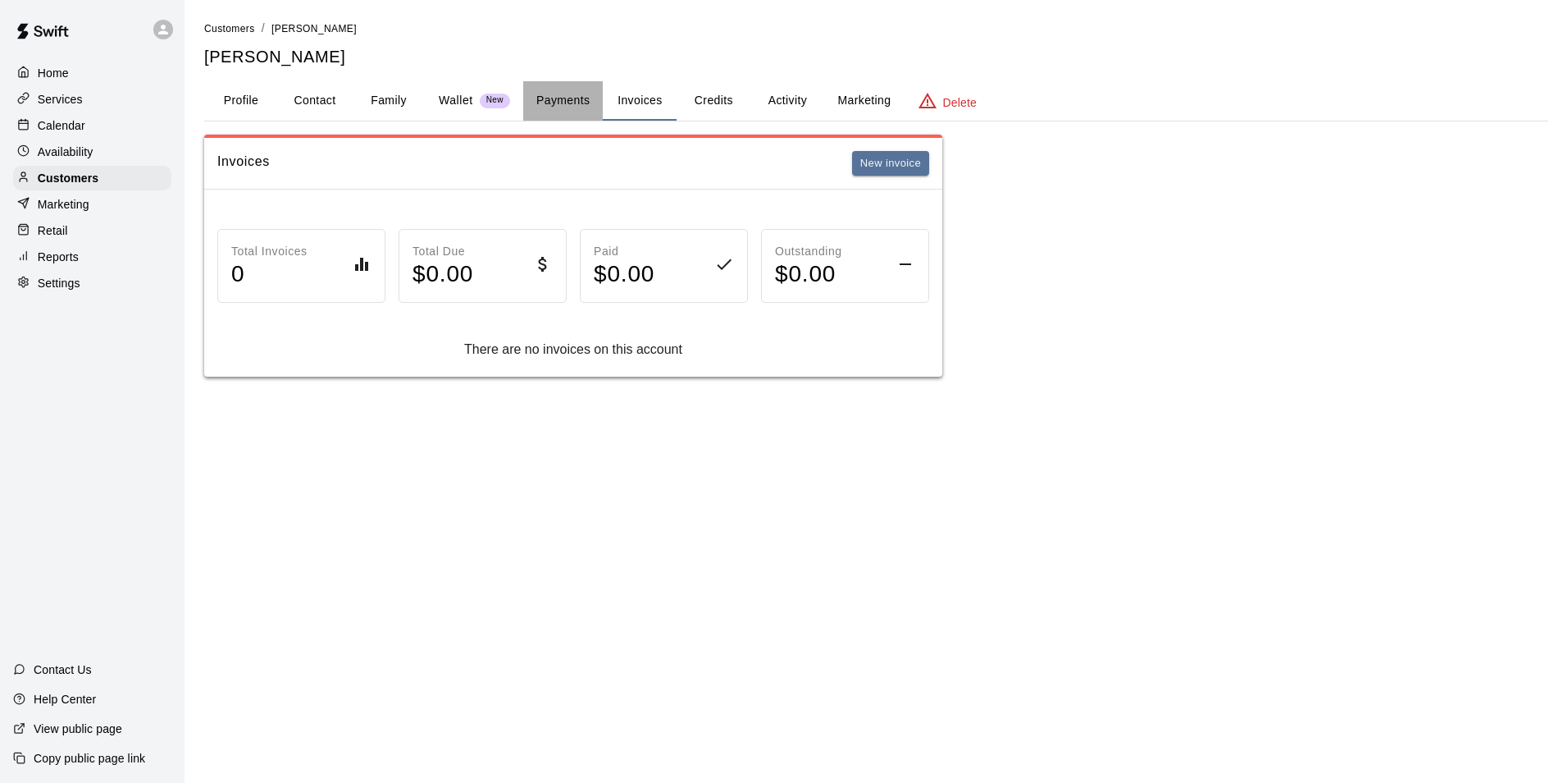
click at [554, 99] on button "Payments" at bounding box center [563, 101] width 80 height 40
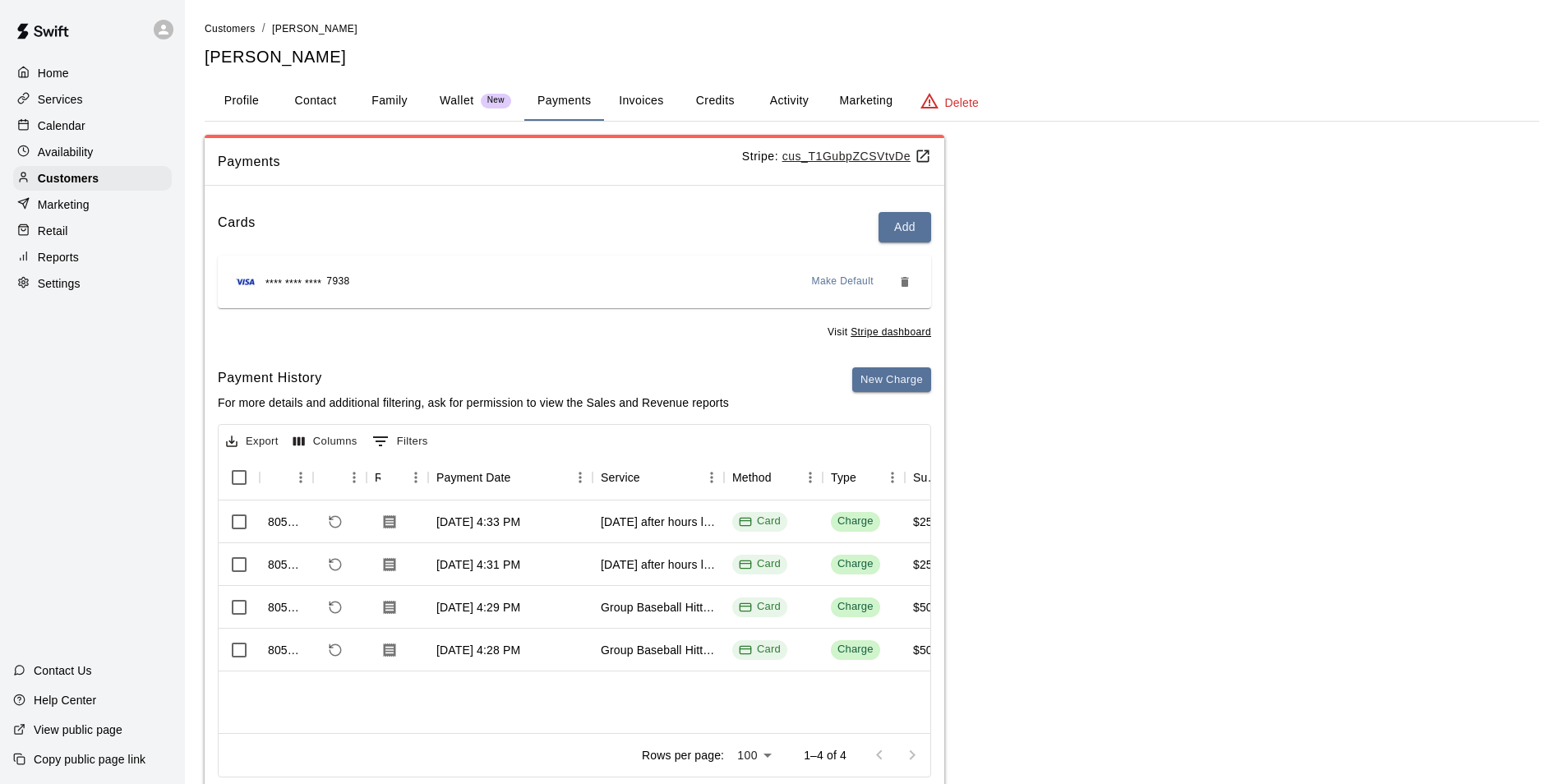
click at [721, 101] on button "Credits" at bounding box center [714, 101] width 74 height 40
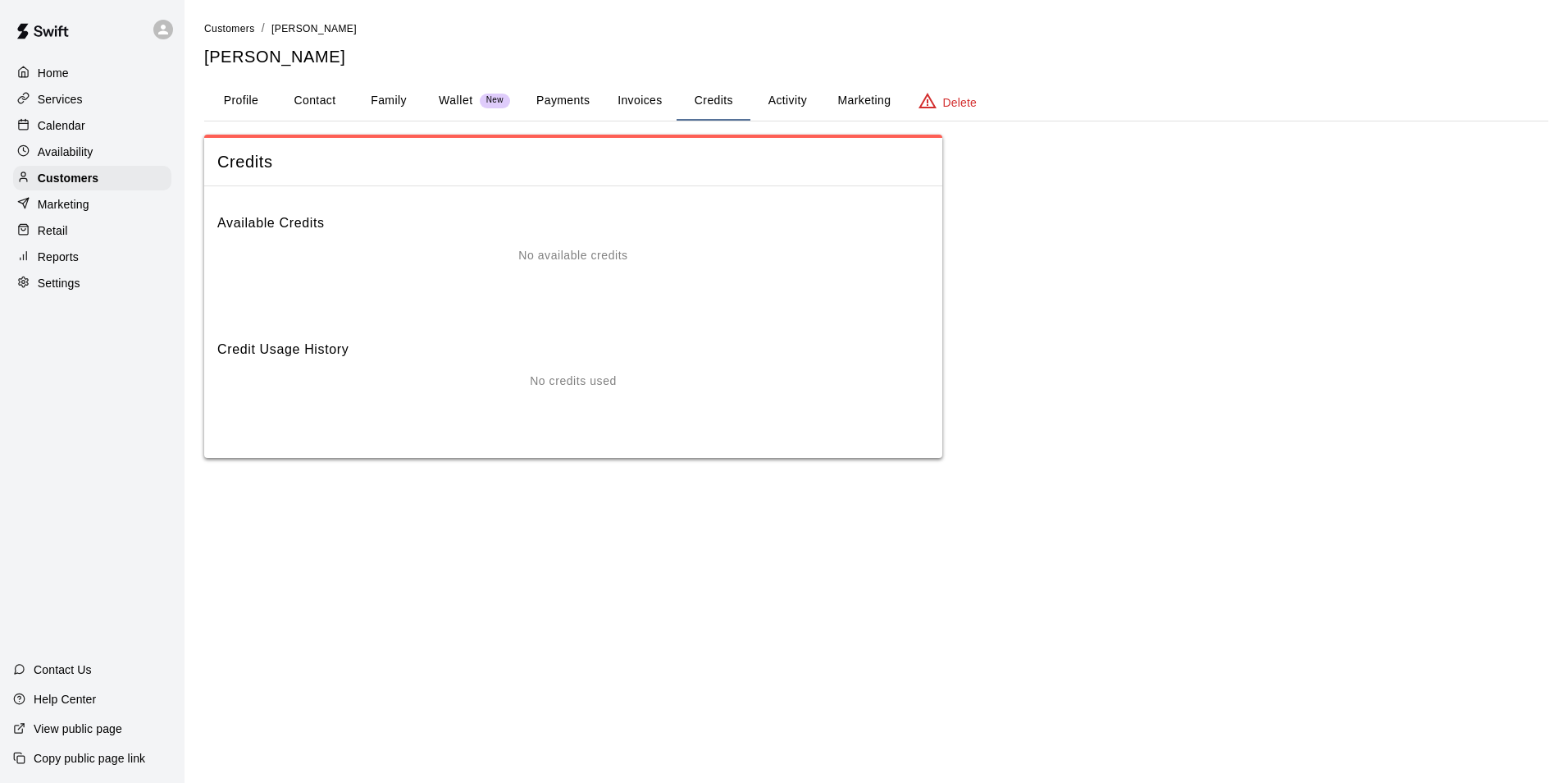
click at [855, 100] on button "Marketing" at bounding box center [864, 101] width 80 height 40
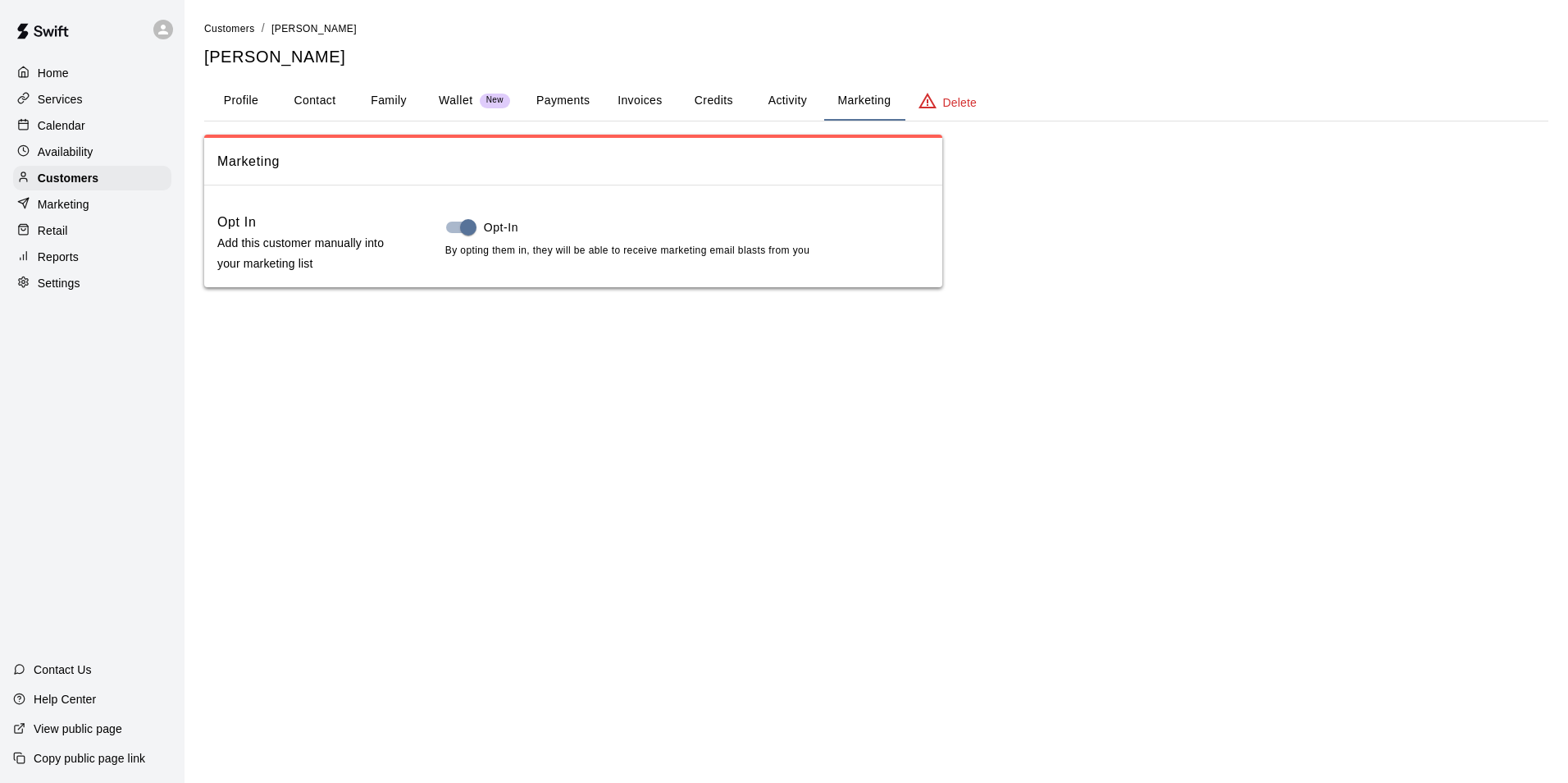
click at [797, 101] on button "Activity" at bounding box center [786, 101] width 73 height 40
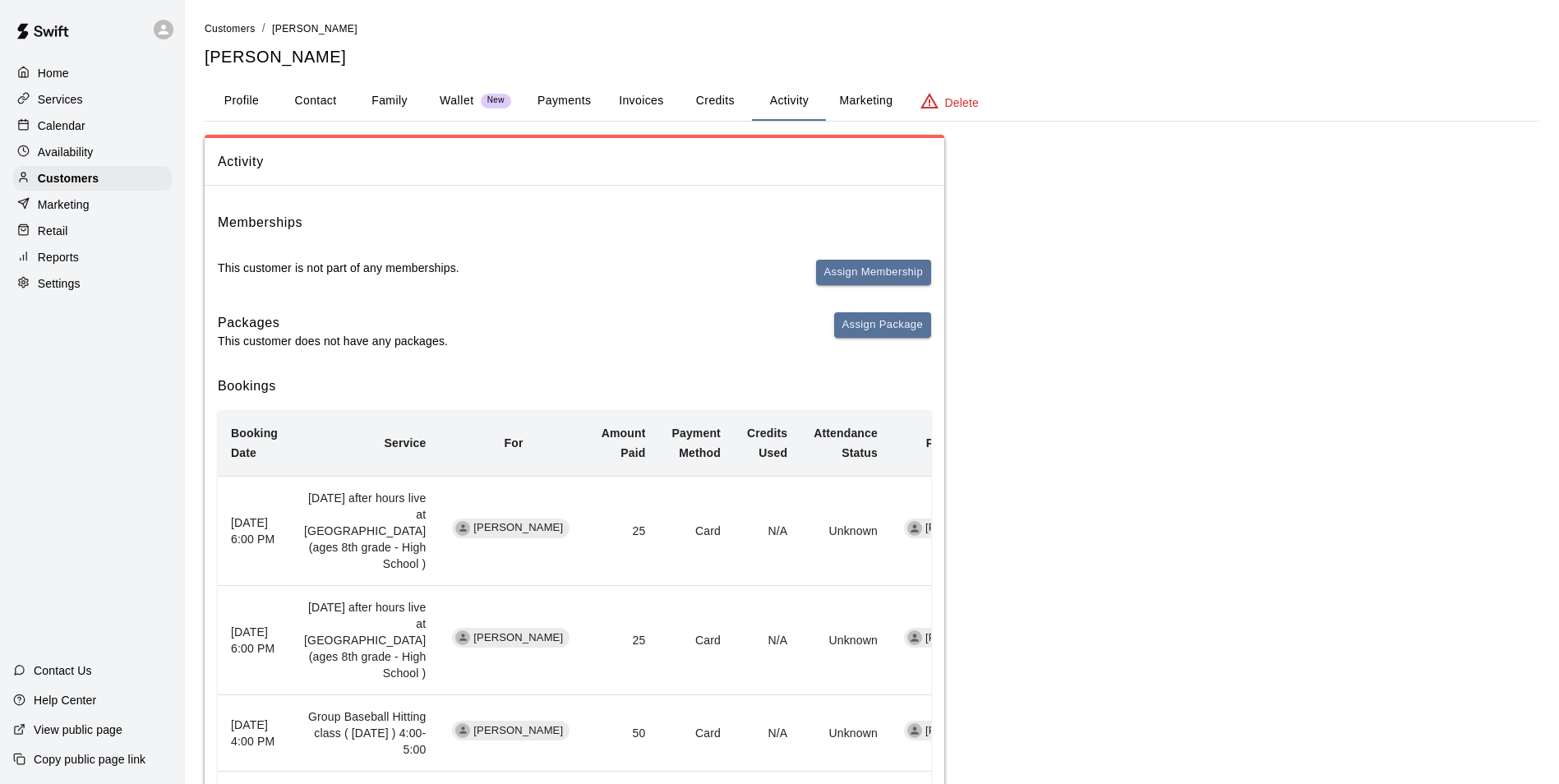
click at [718, 107] on button "Credits" at bounding box center [714, 101] width 74 height 40
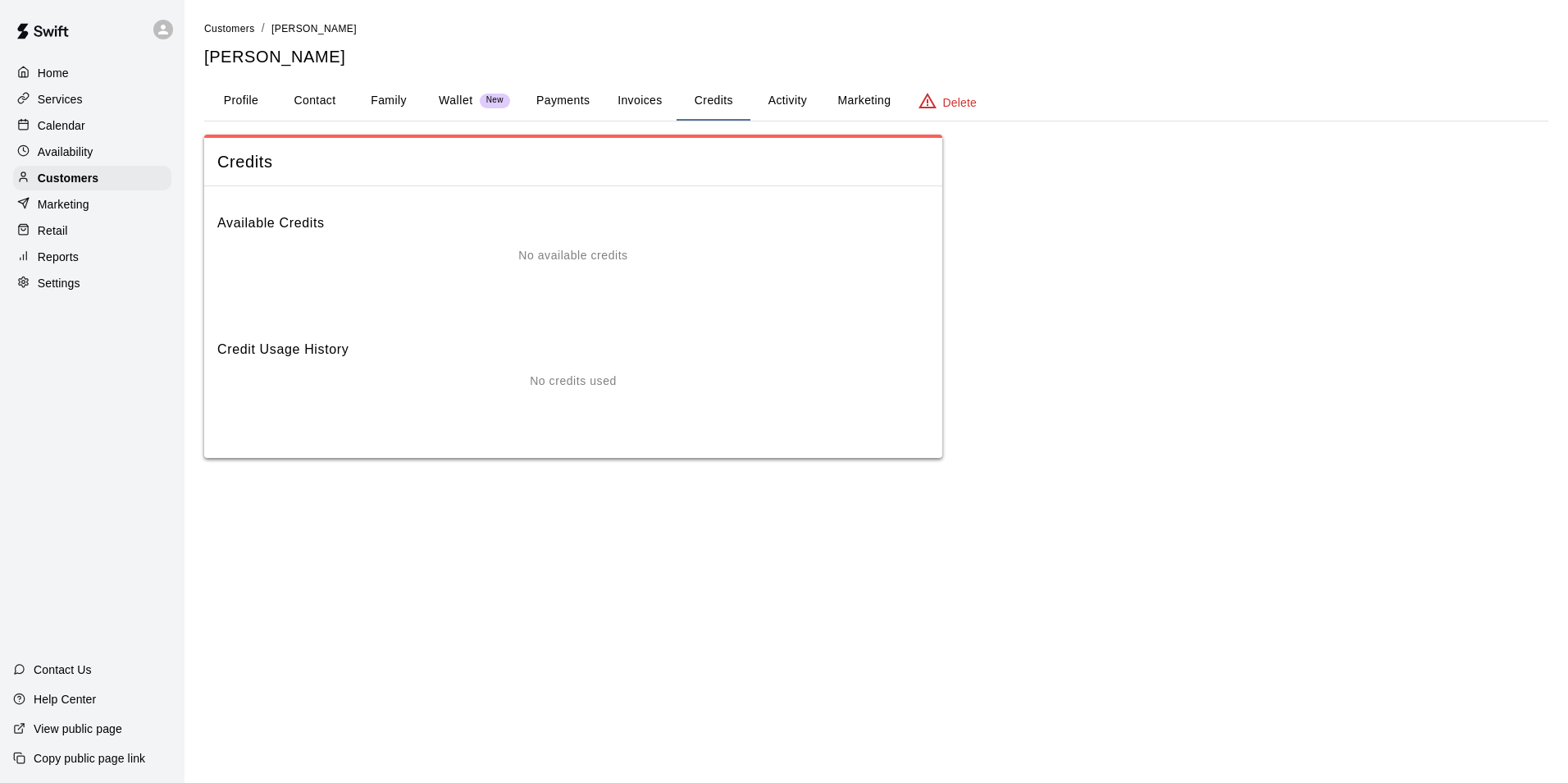
click at [591, 93] on button "Payments" at bounding box center [563, 101] width 80 height 40
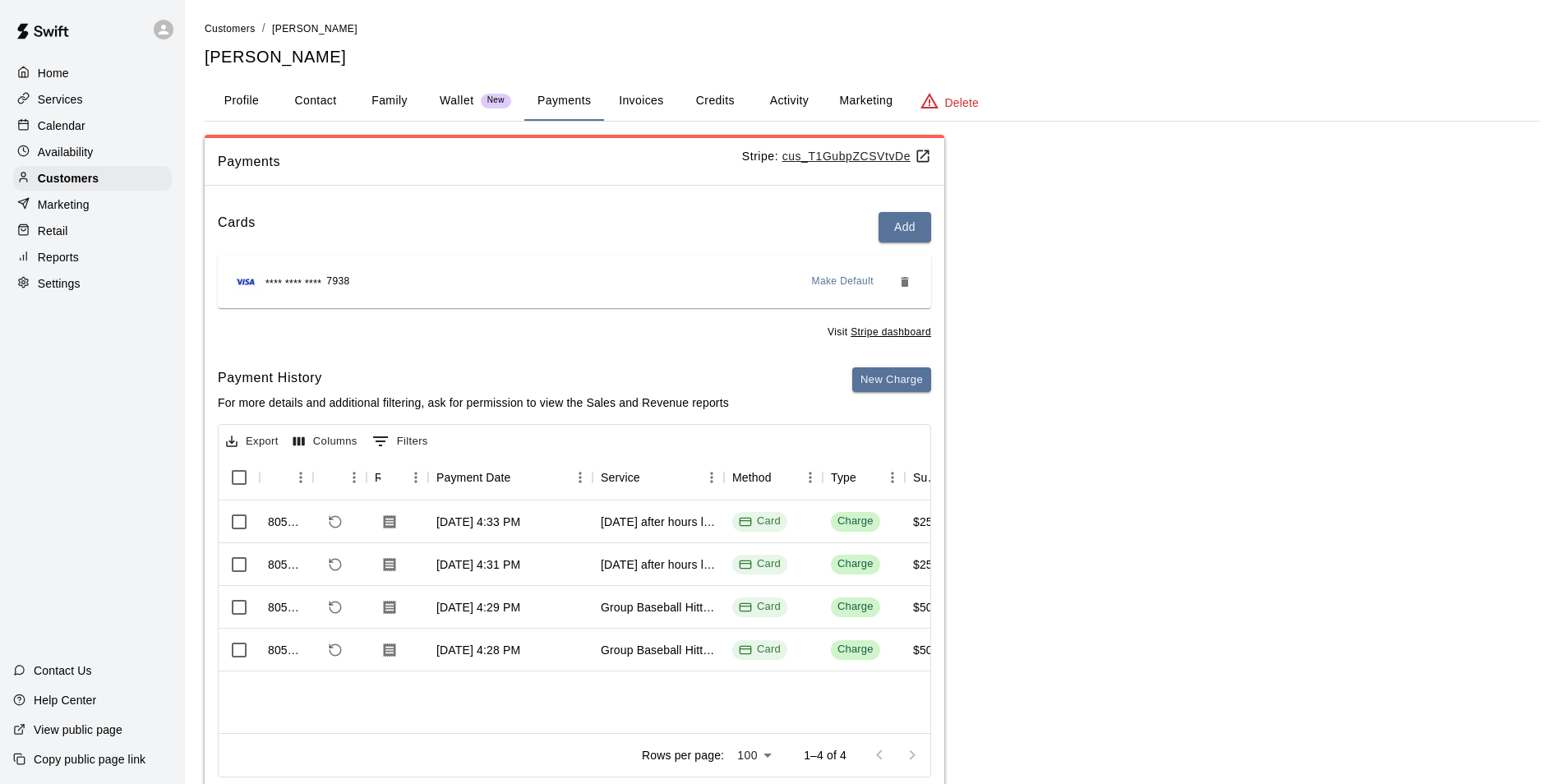
click at [642, 99] on button "Invoices" at bounding box center [641, 101] width 74 height 40
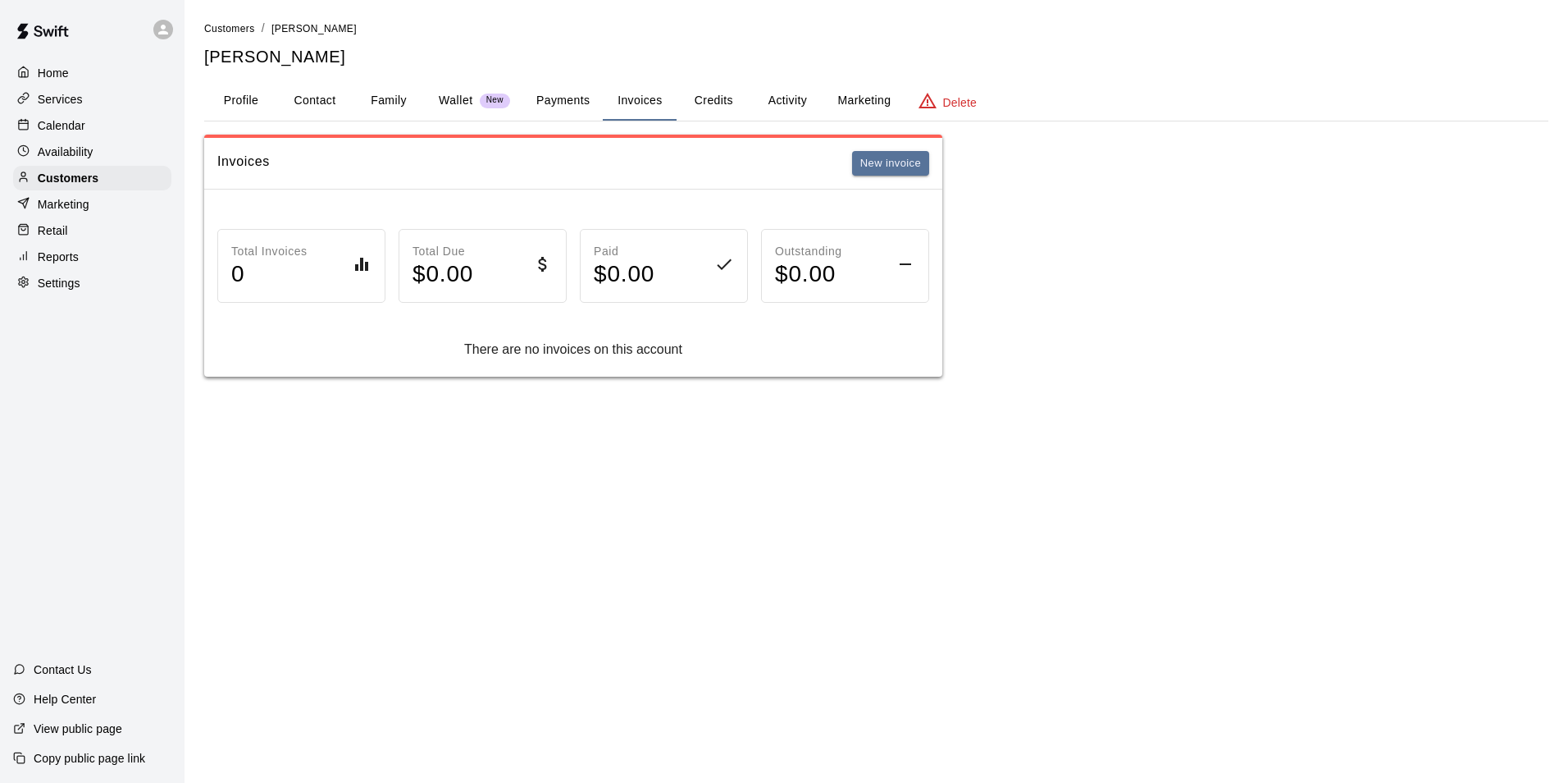
click at [411, 103] on button "Family" at bounding box center [388, 101] width 73 height 40
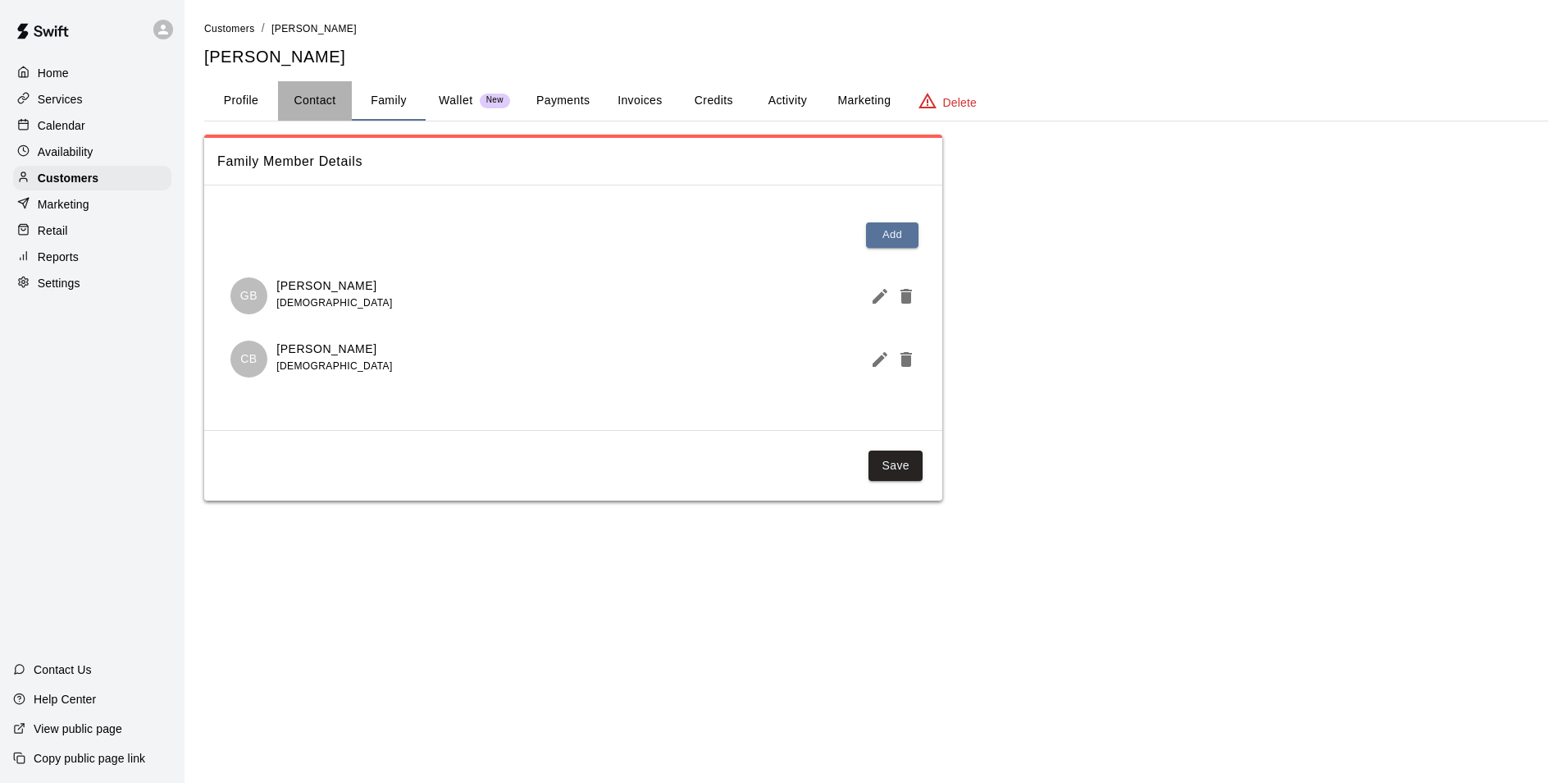
click at [303, 106] on button "Contact" at bounding box center [314, 101] width 73 height 40
select select "**"
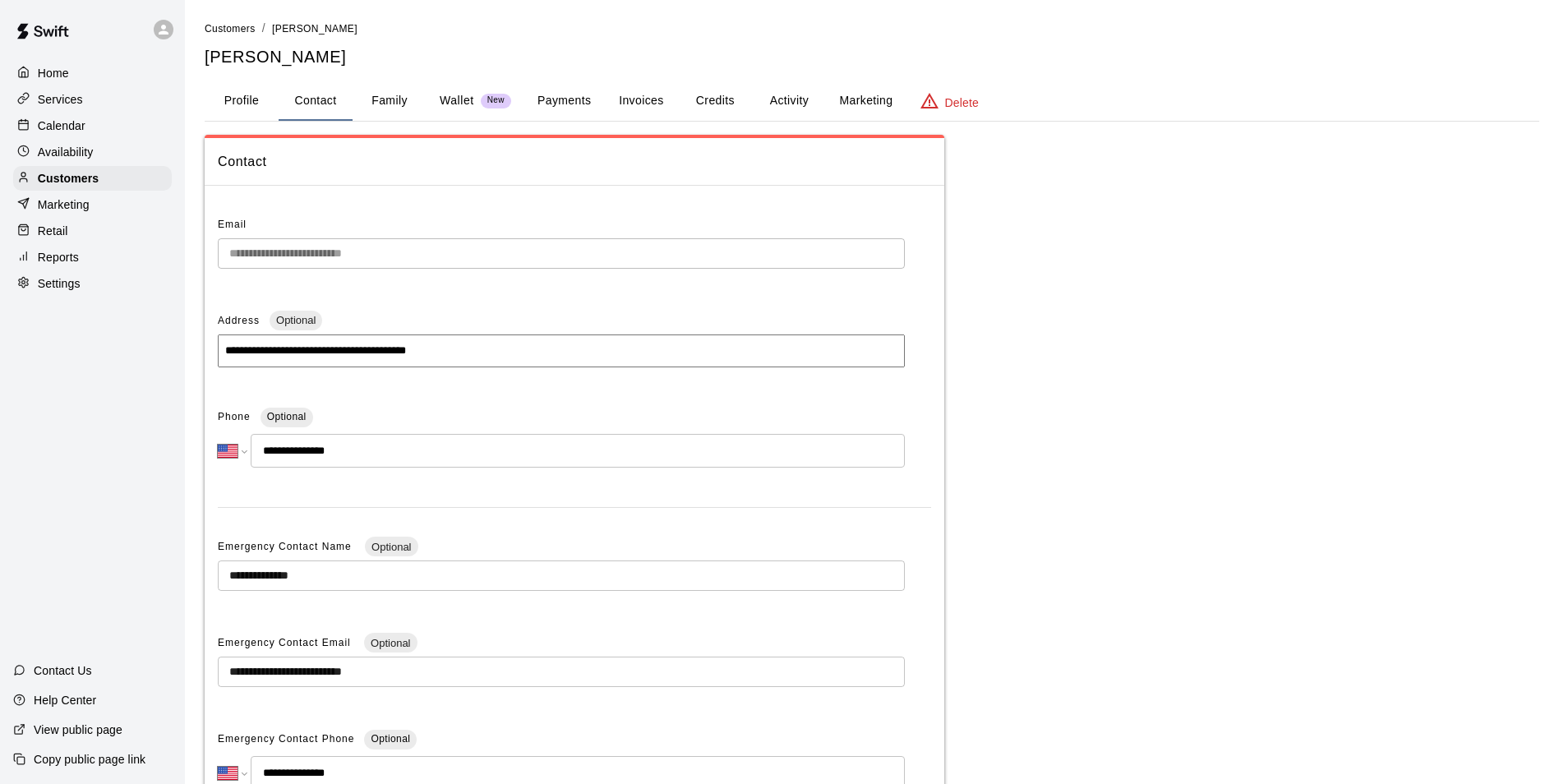
click at [612, 96] on button "Invoices" at bounding box center [641, 101] width 74 height 40
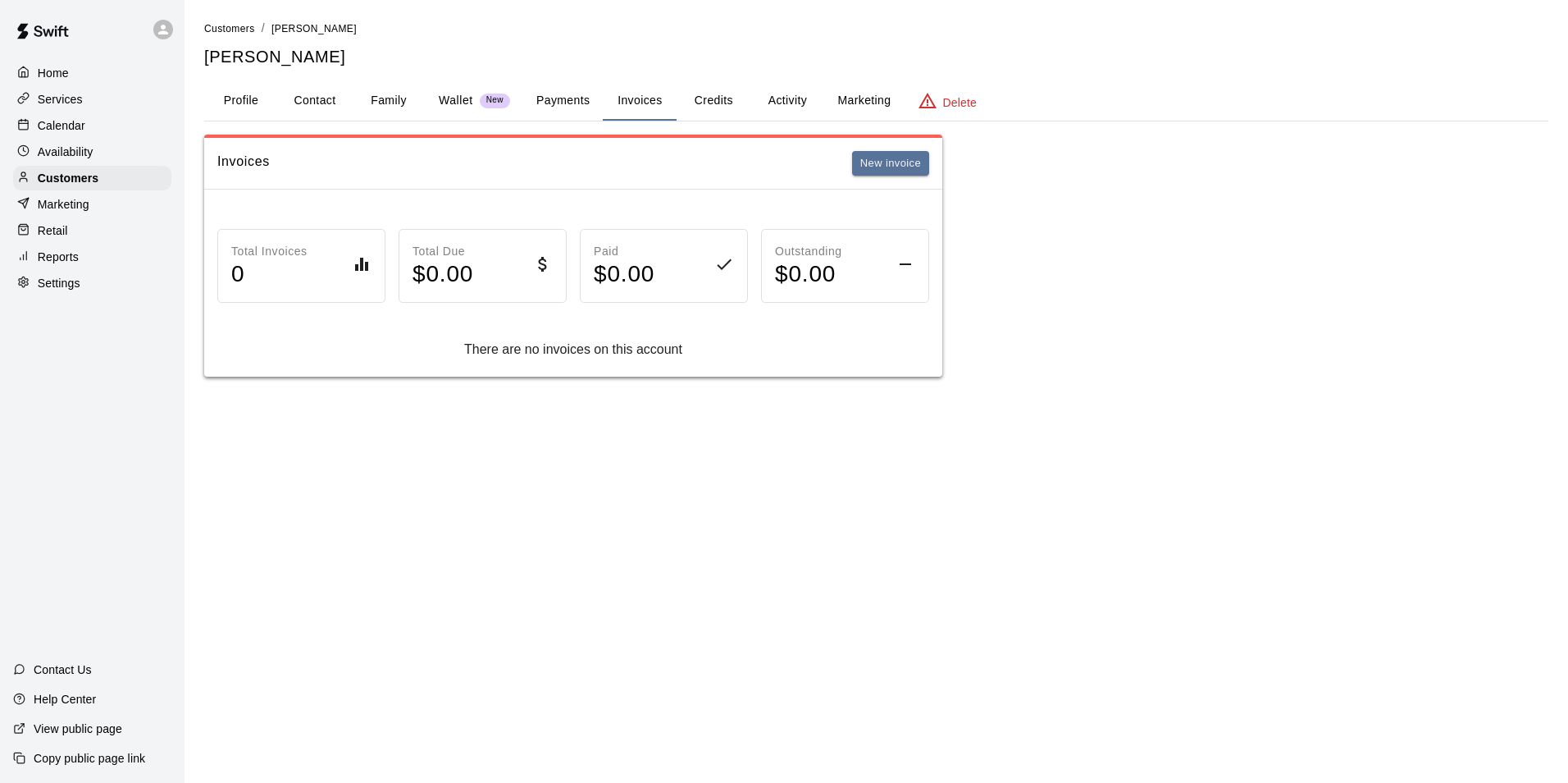
click at [133, 119] on div "Calendar" at bounding box center [92, 126] width 158 height 25
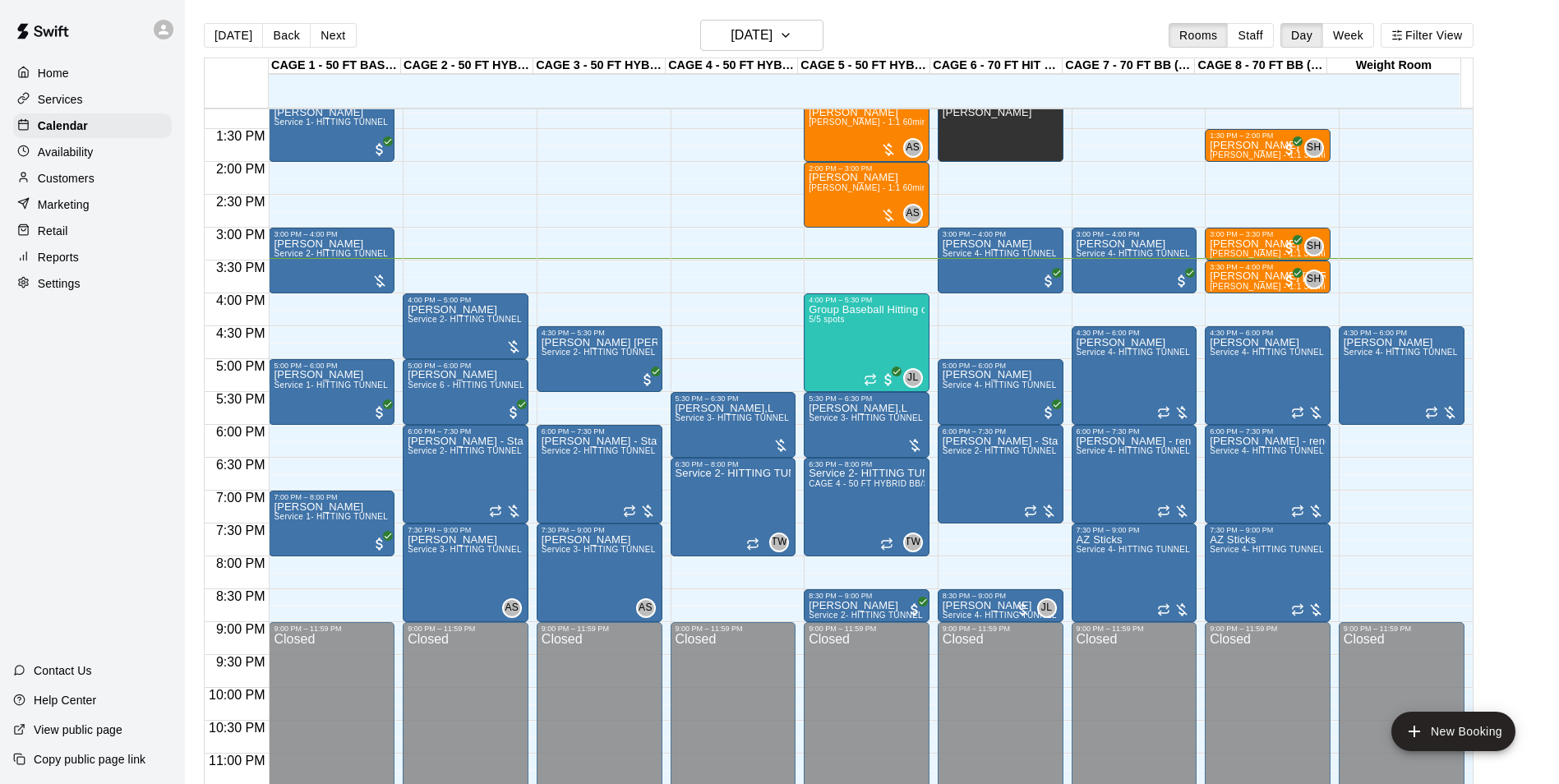
scroll to position [886, 0]
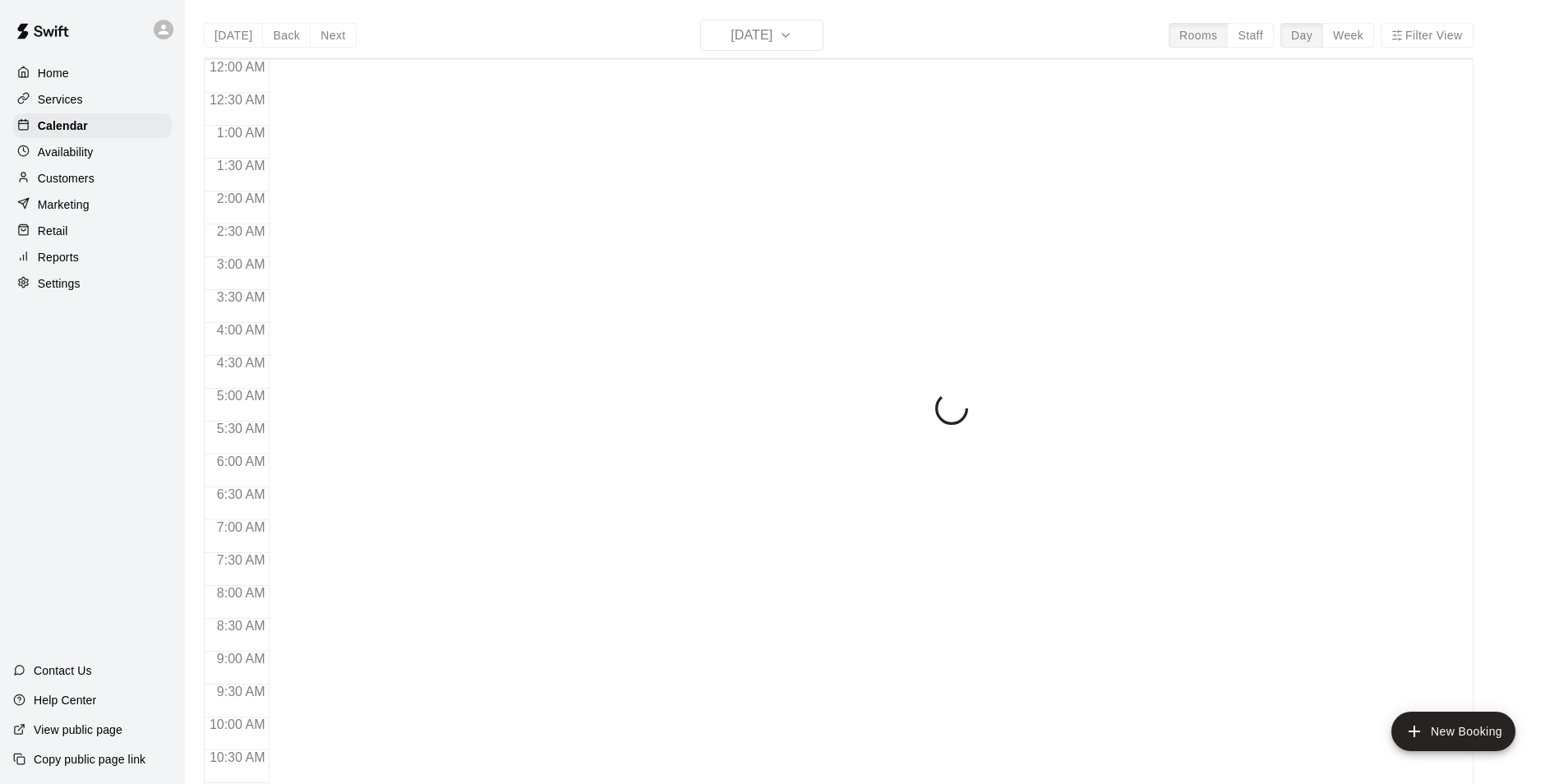
scroll to position [834, 0]
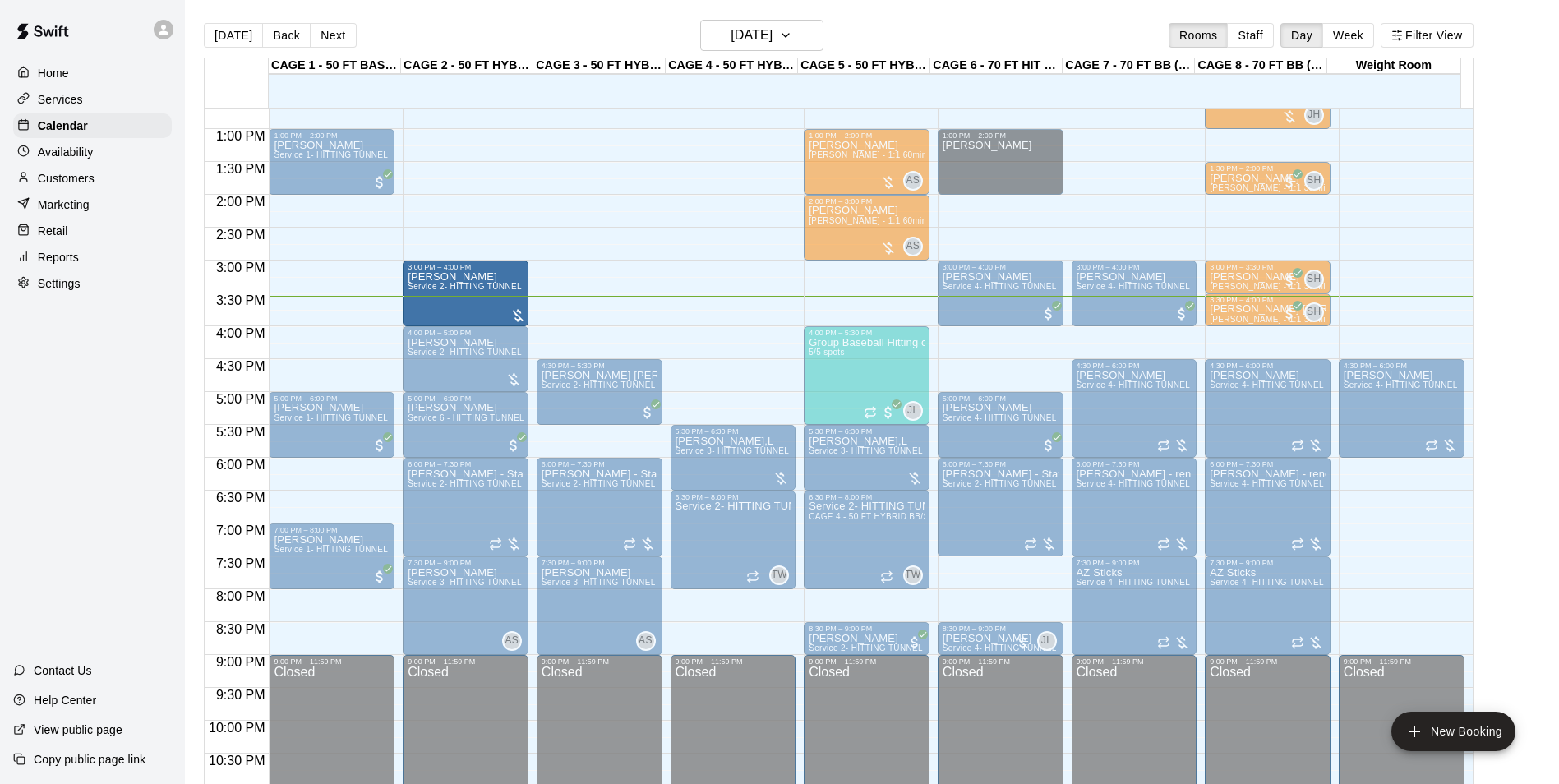
drag, startPoint x: 339, startPoint y: 284, endPoint x: 447, endPoint y: 286, distance: 108.0
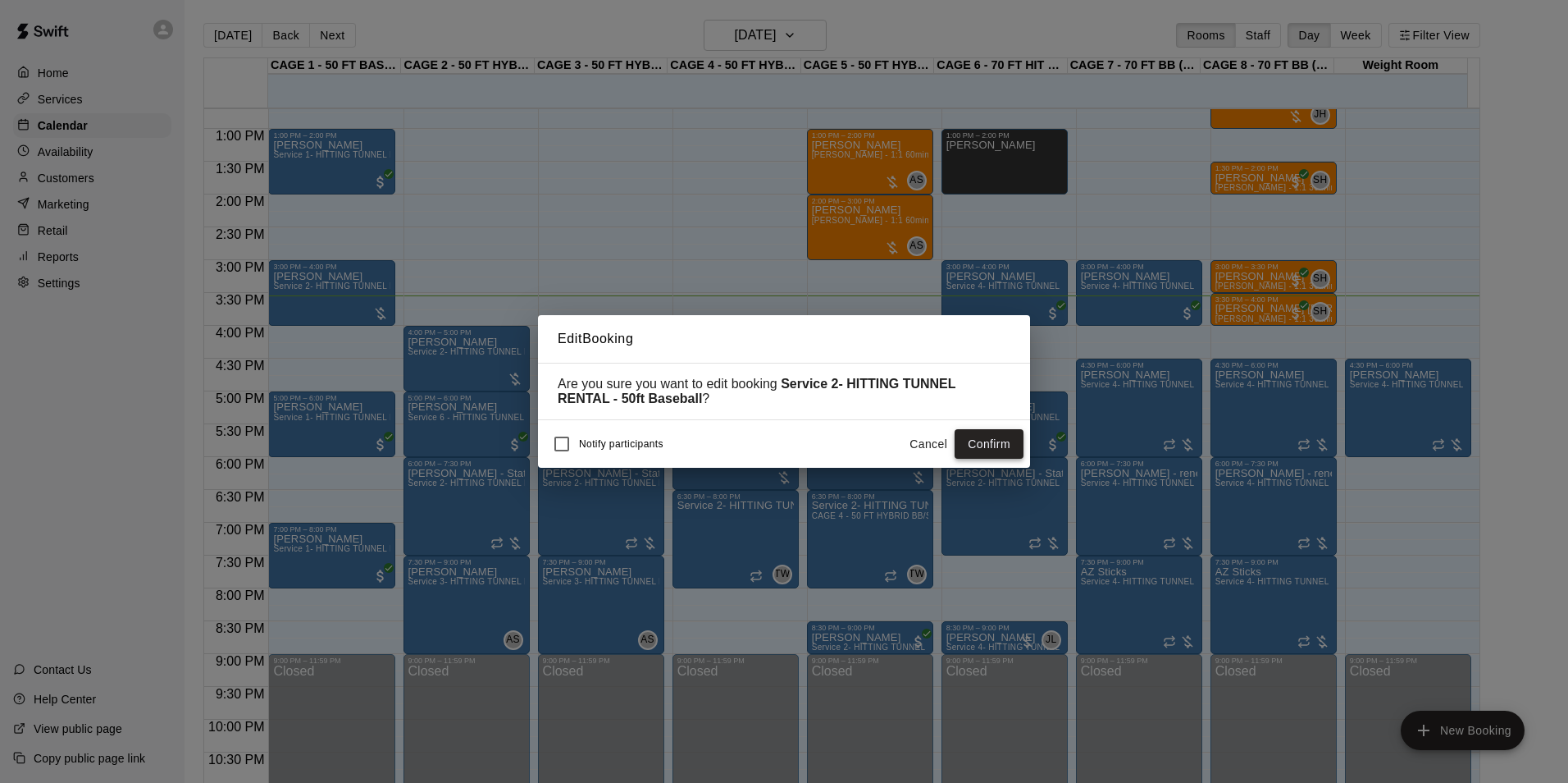
click at [989, 437] on button "Confirm" at bounding box center [989, 444] width 69 height 30
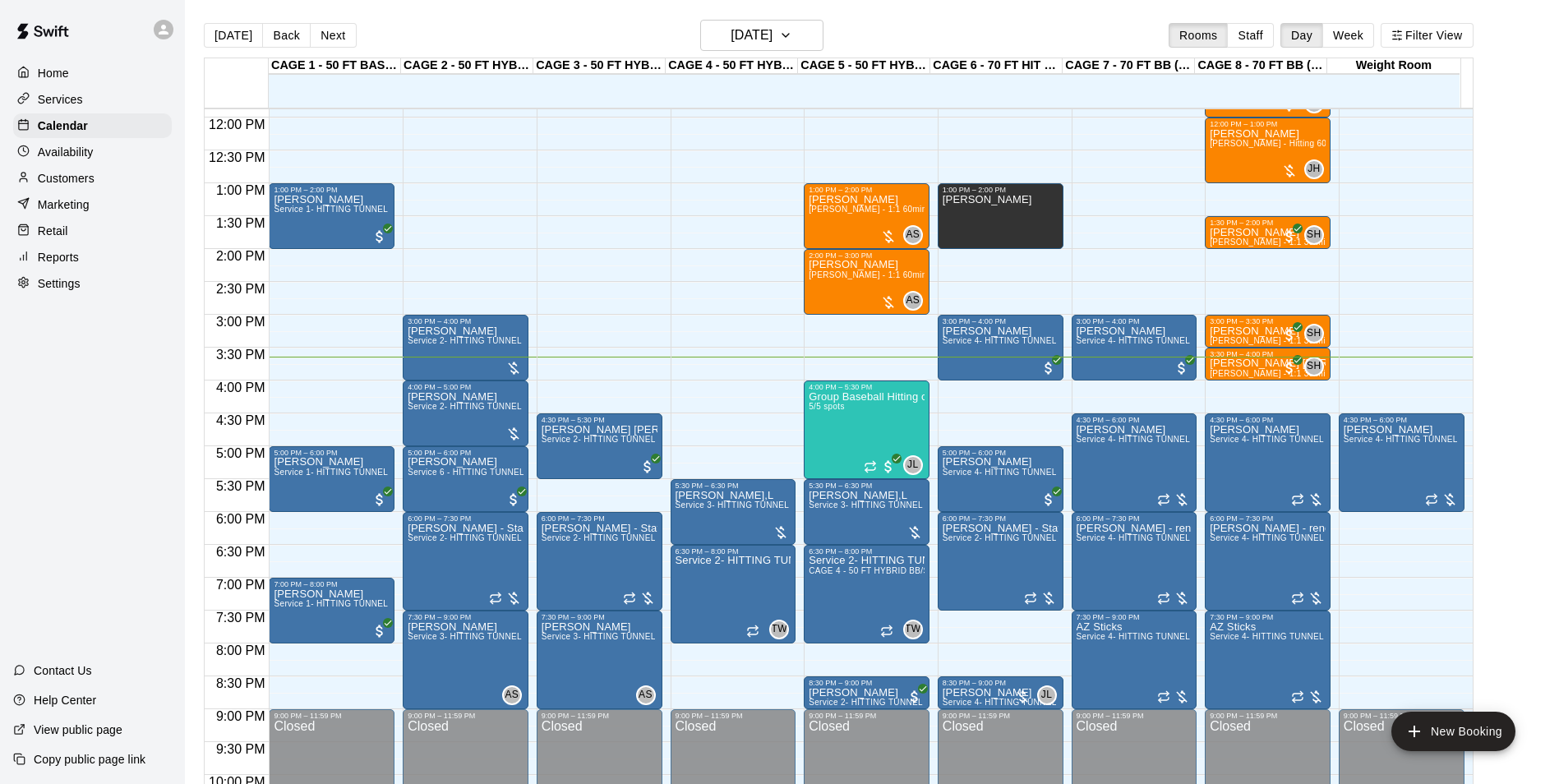
scroll to position [752, 0]
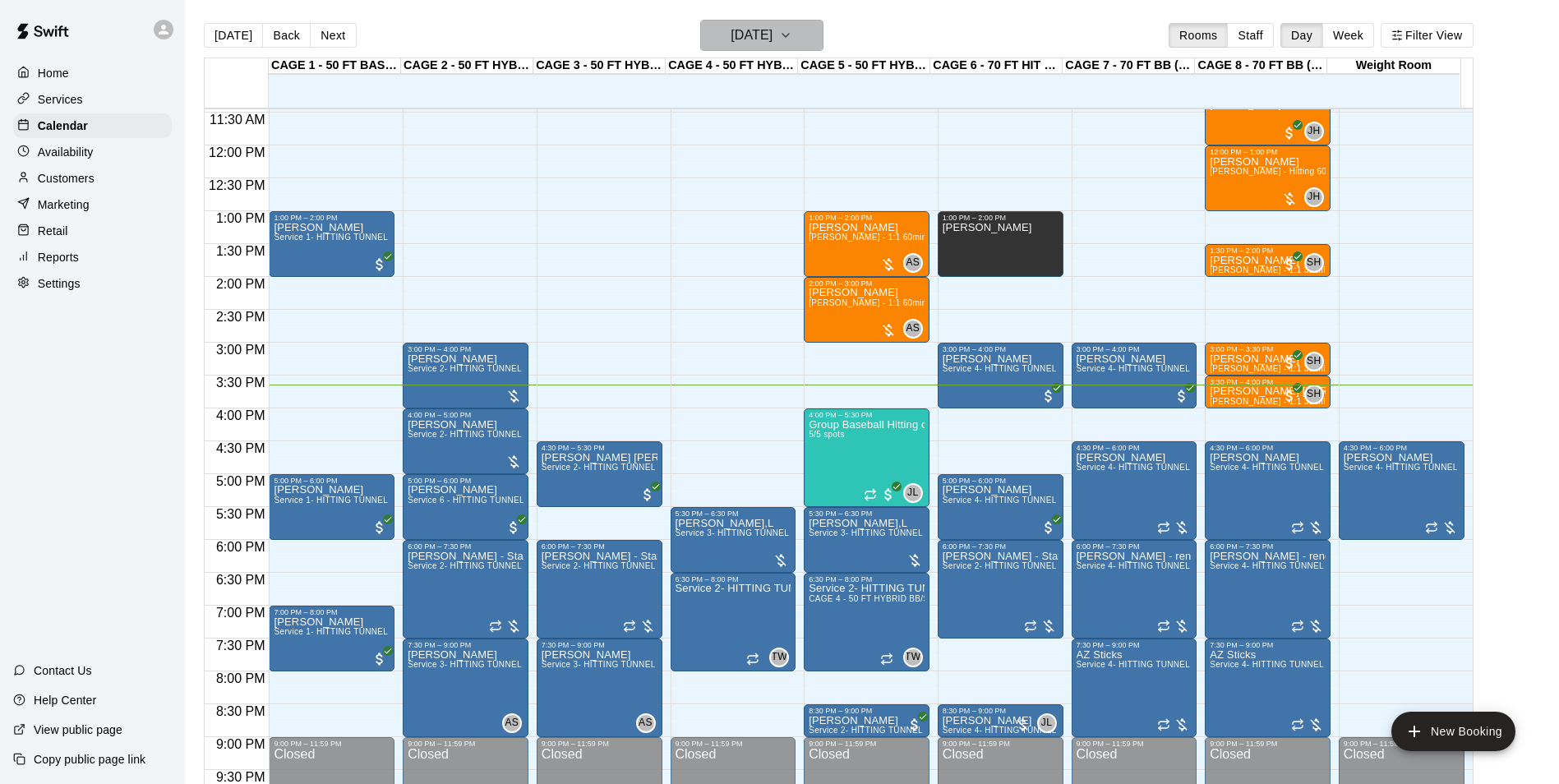
click at [730, 37] on h6 "[DATE]" at bounding box center [751, 35] width 42 height 23
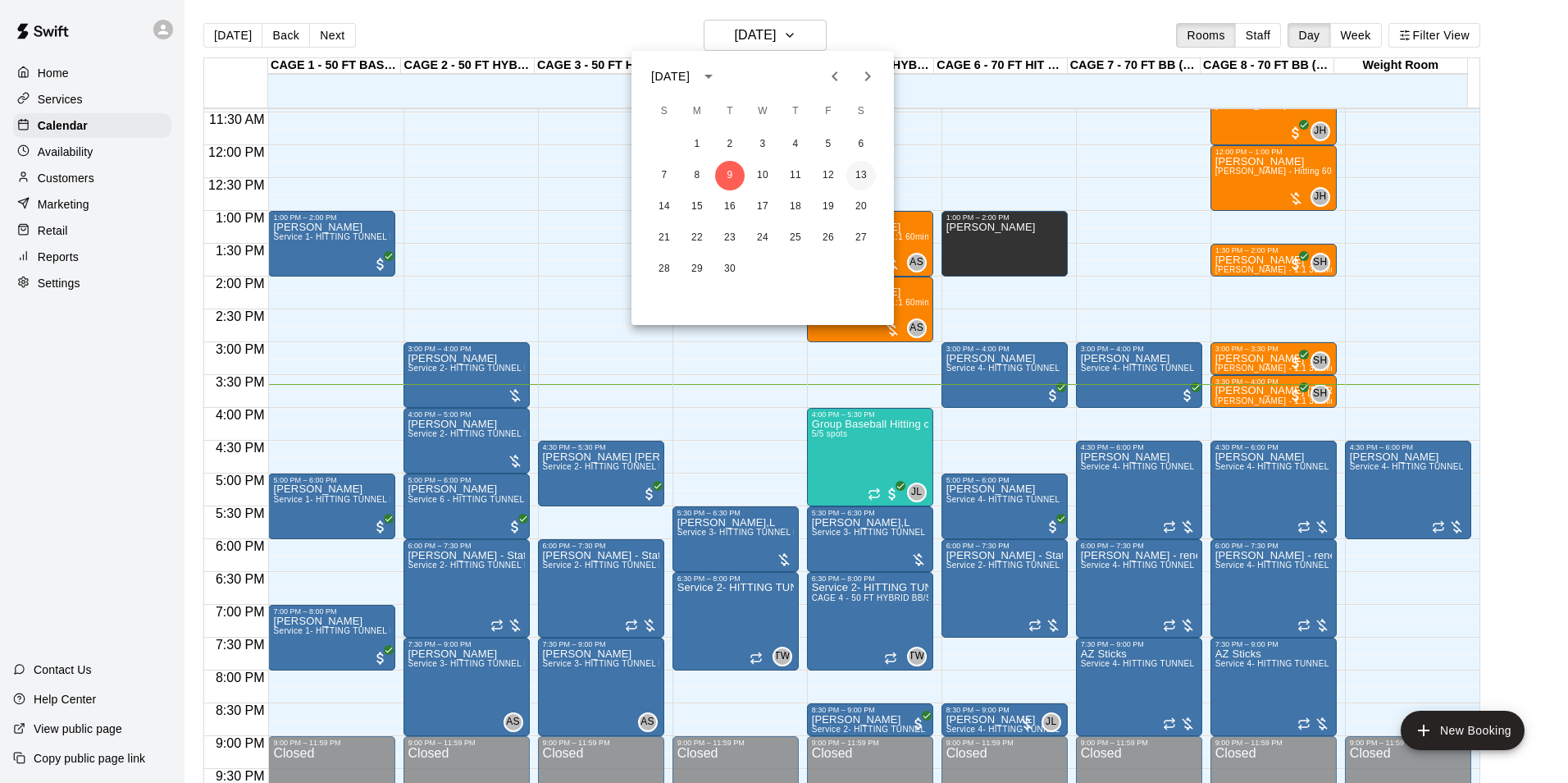
click at [863, 182] on button "13" at bounding box center [860, 175] width 29 height 29
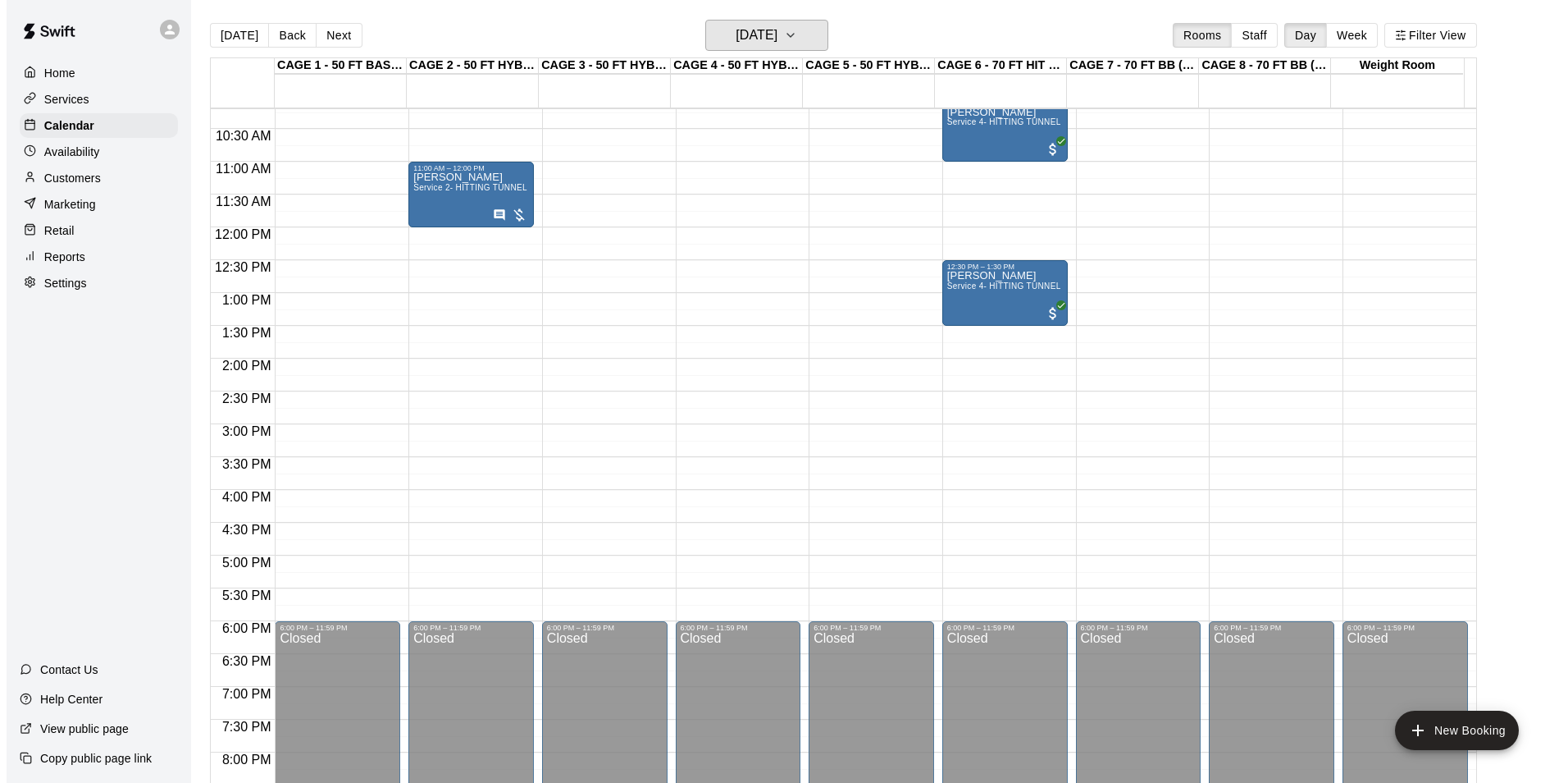
scroll to position [423, 0]
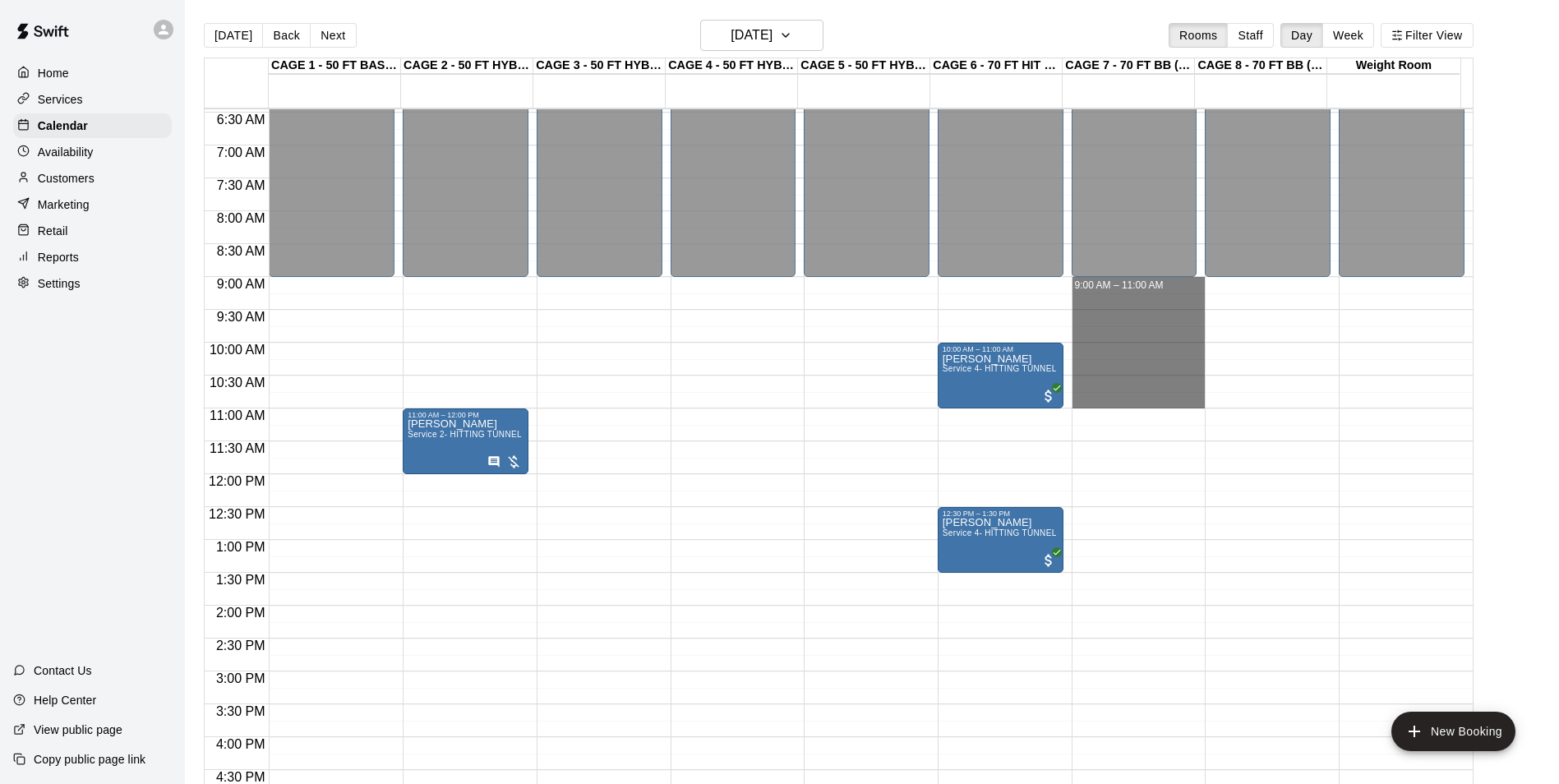
drag, startPoint x: 1086, startPoint y: 284, endPoint x: 1168, endPoint y: 406, distance: 147.0
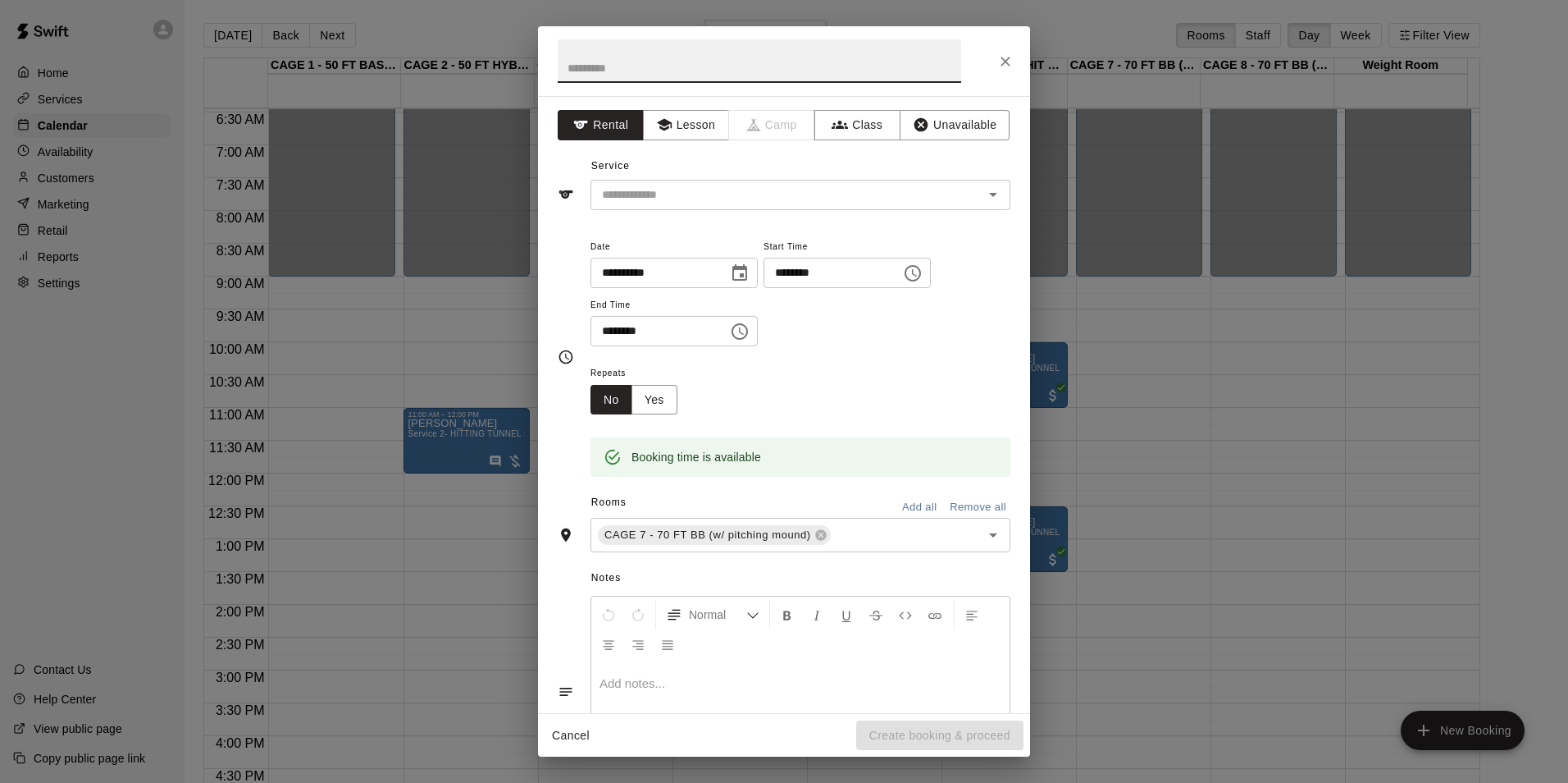
click at [1004, 61] on icon "Close" at bounding box center [1006, 61] width 17 height 17
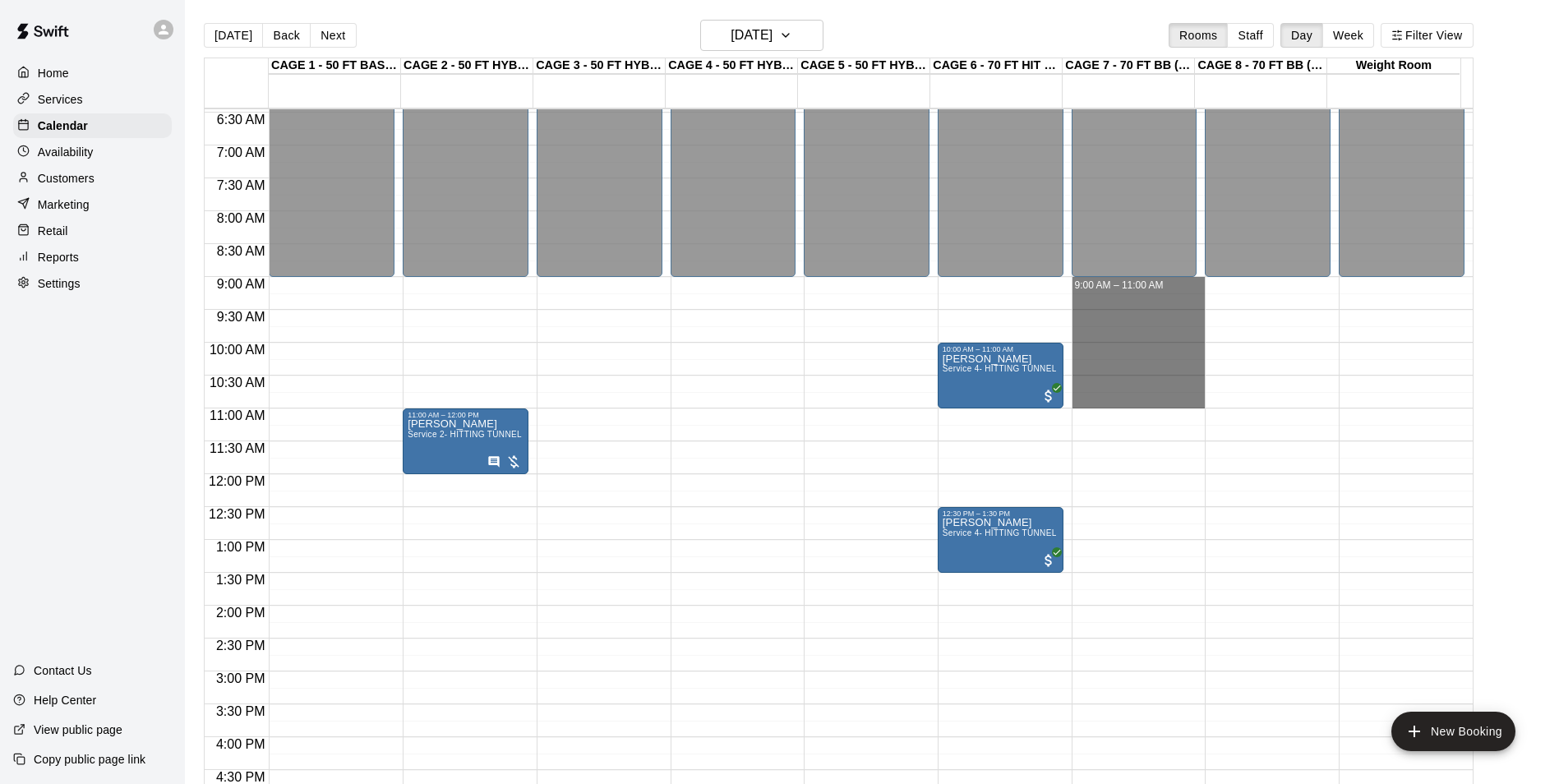
drag, startPoint x: 1076, startPoint y: 283, endPoint x: 1168, endPoint y: 402, distance: 150.4
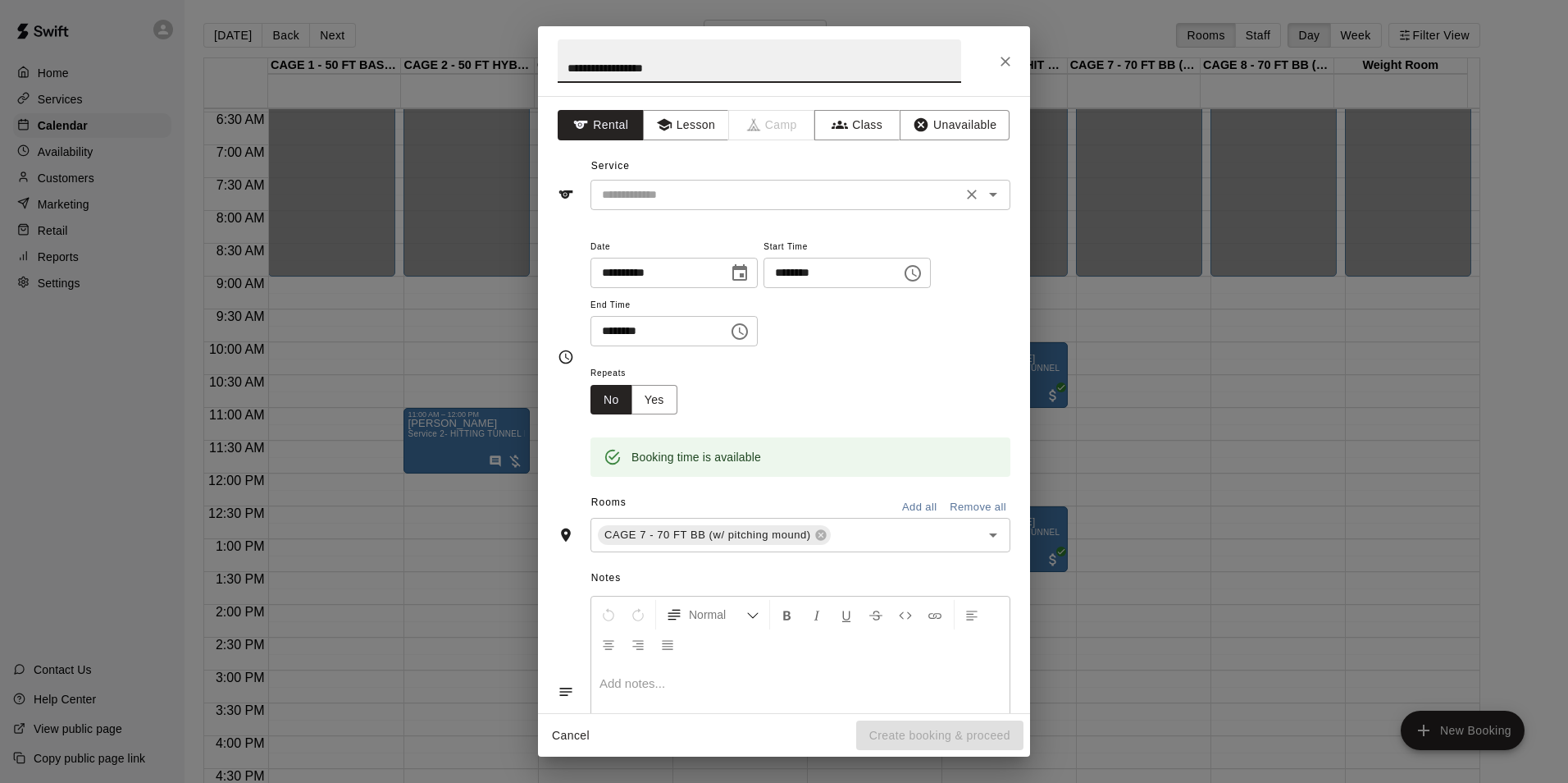
click at [704, 208] on div "​" at bounding box center [800, 195] width 420 height 30
type input "**********"
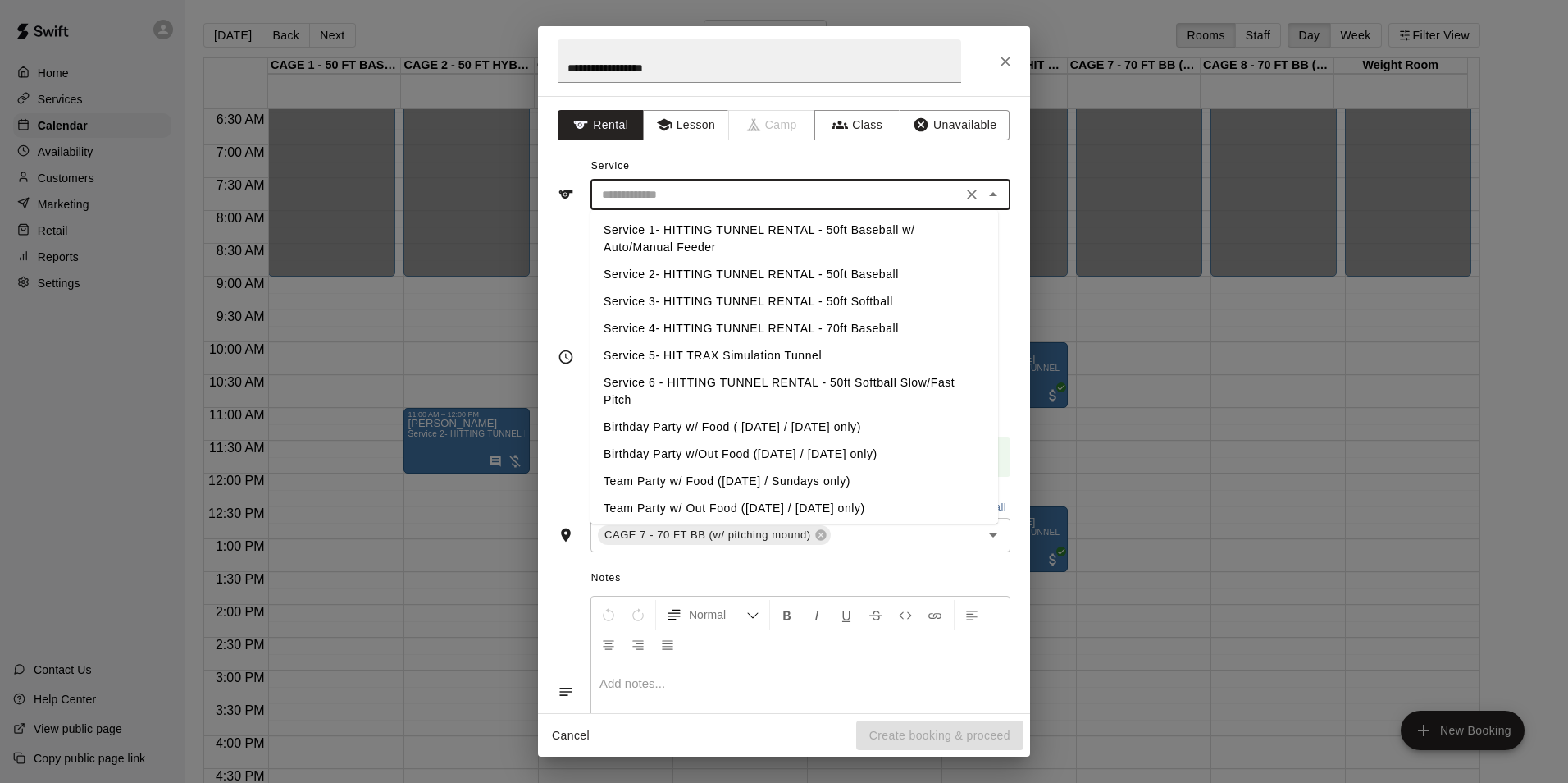
click at [869, 334] on li "Service 4- HITTING TUNNEL RENTAL - 70ft Baseball" at bounding box center [794, 328] width 408 height 27
type input "**********"
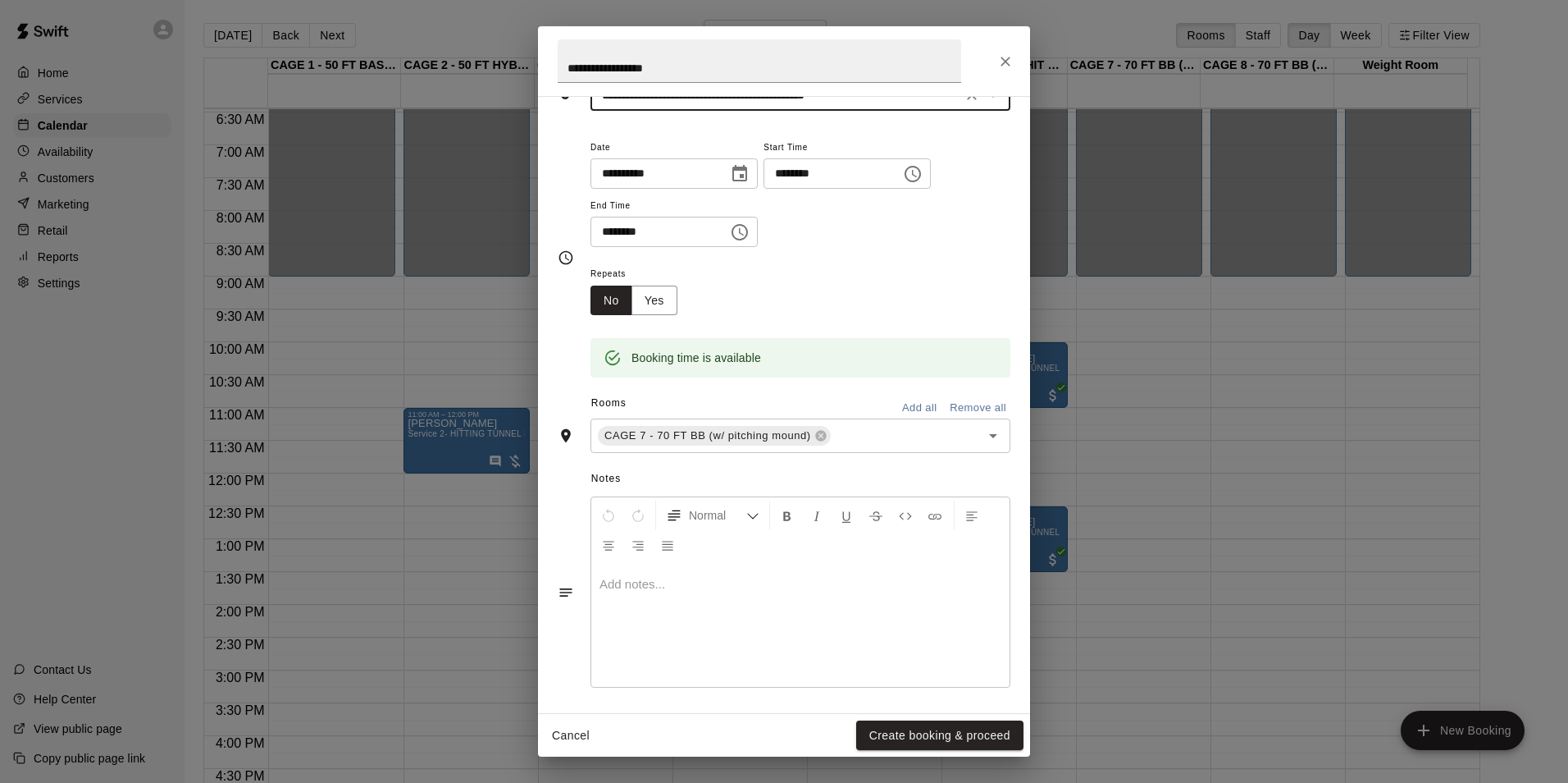
scroll to position [104, 0]
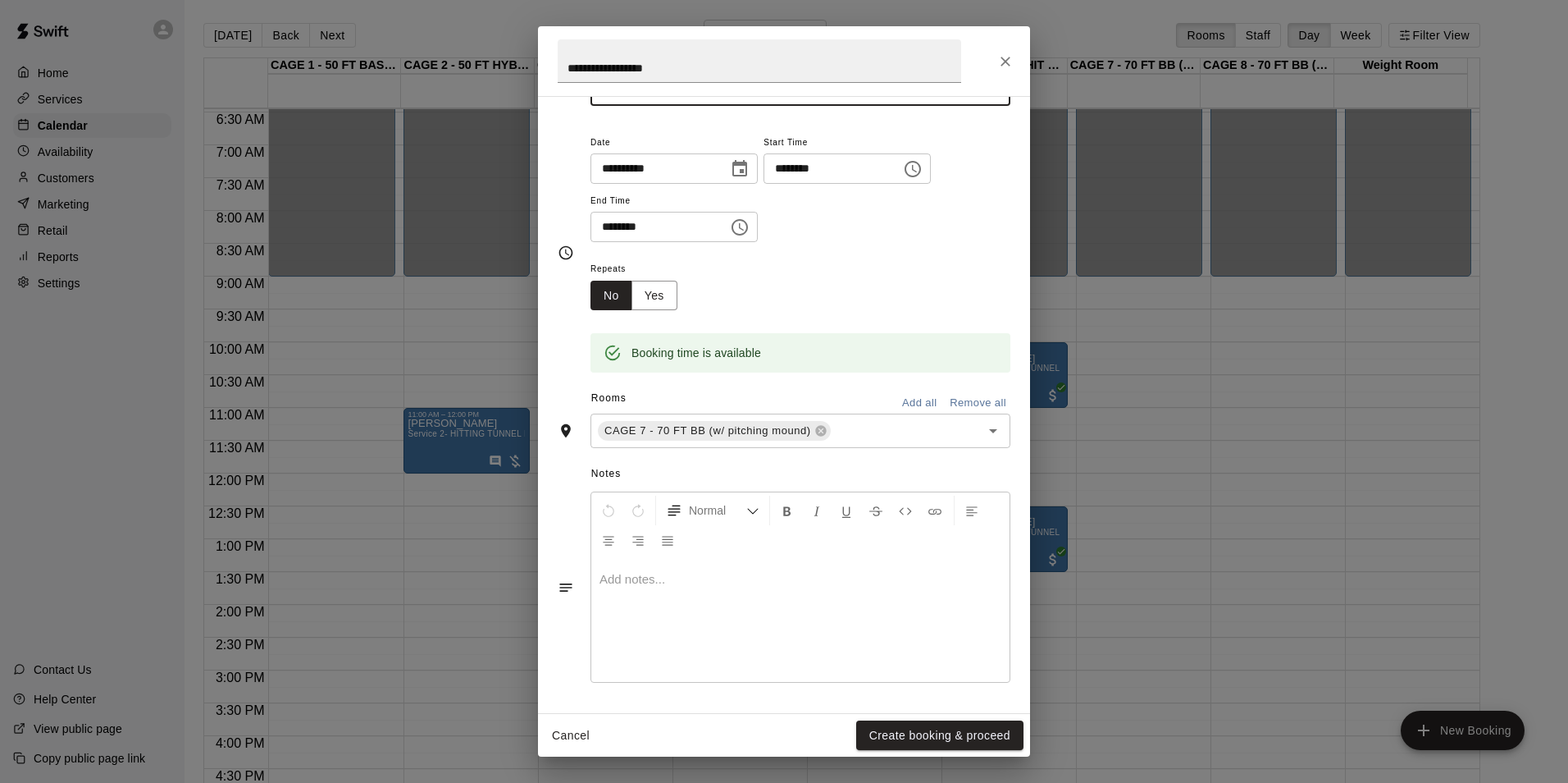
click at [909, 729] on button "Create booking & proceed" at bounding box center [939, 735] width 167 height 30
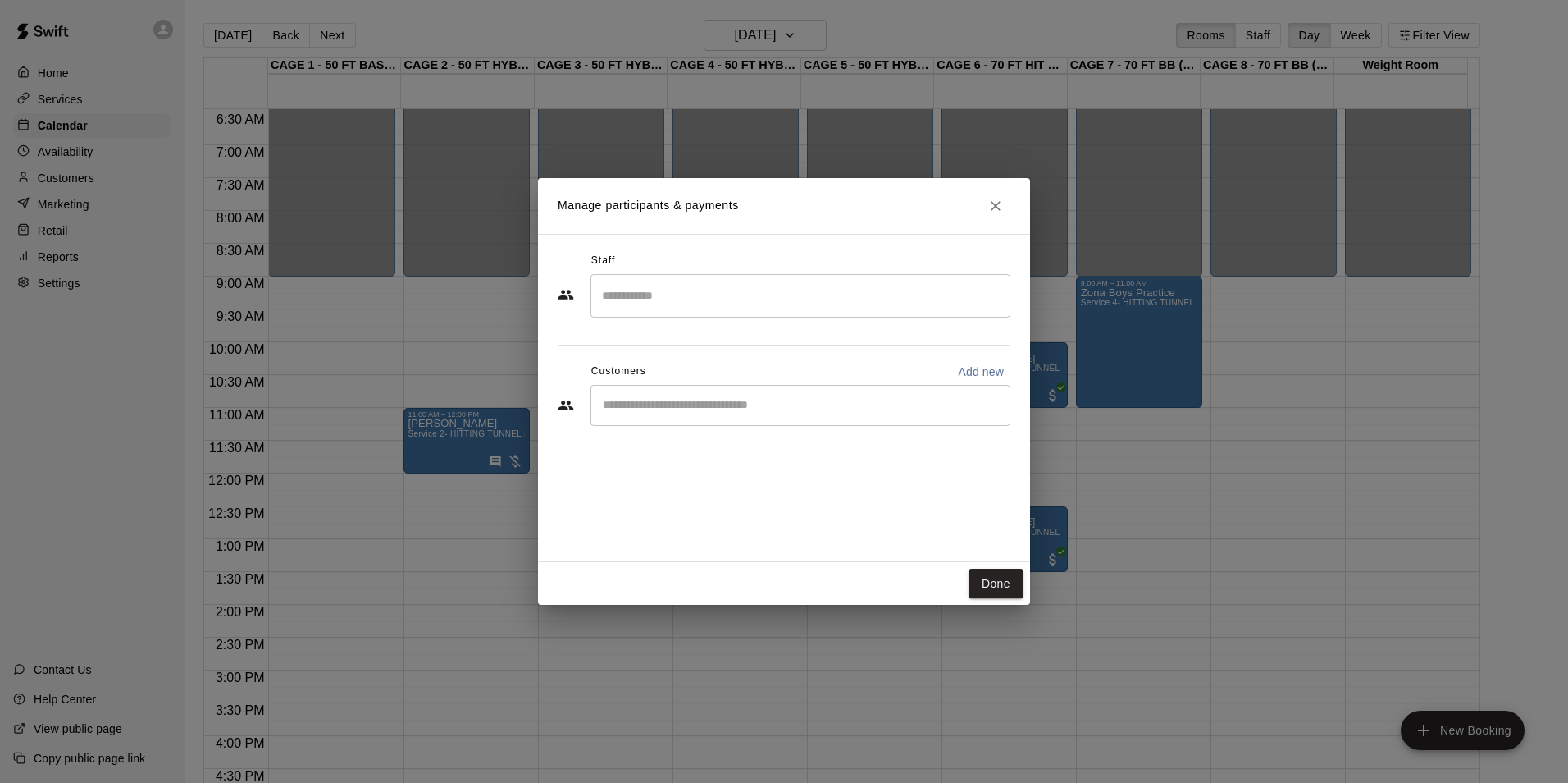
click at [746, 401] on input "Start typing to search customers..." at bounding box center [800, 405] width 405 height 17
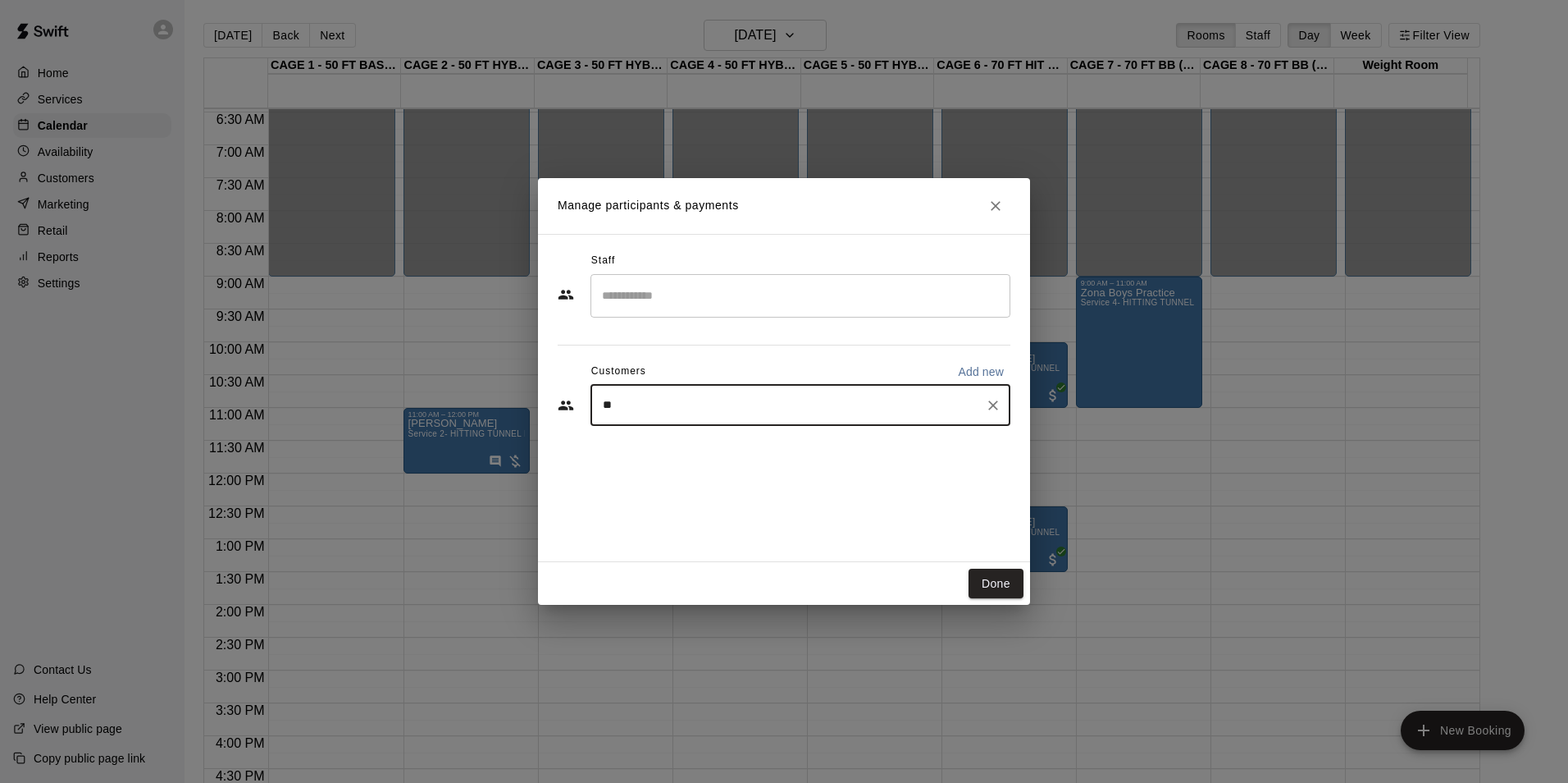
type input "*"
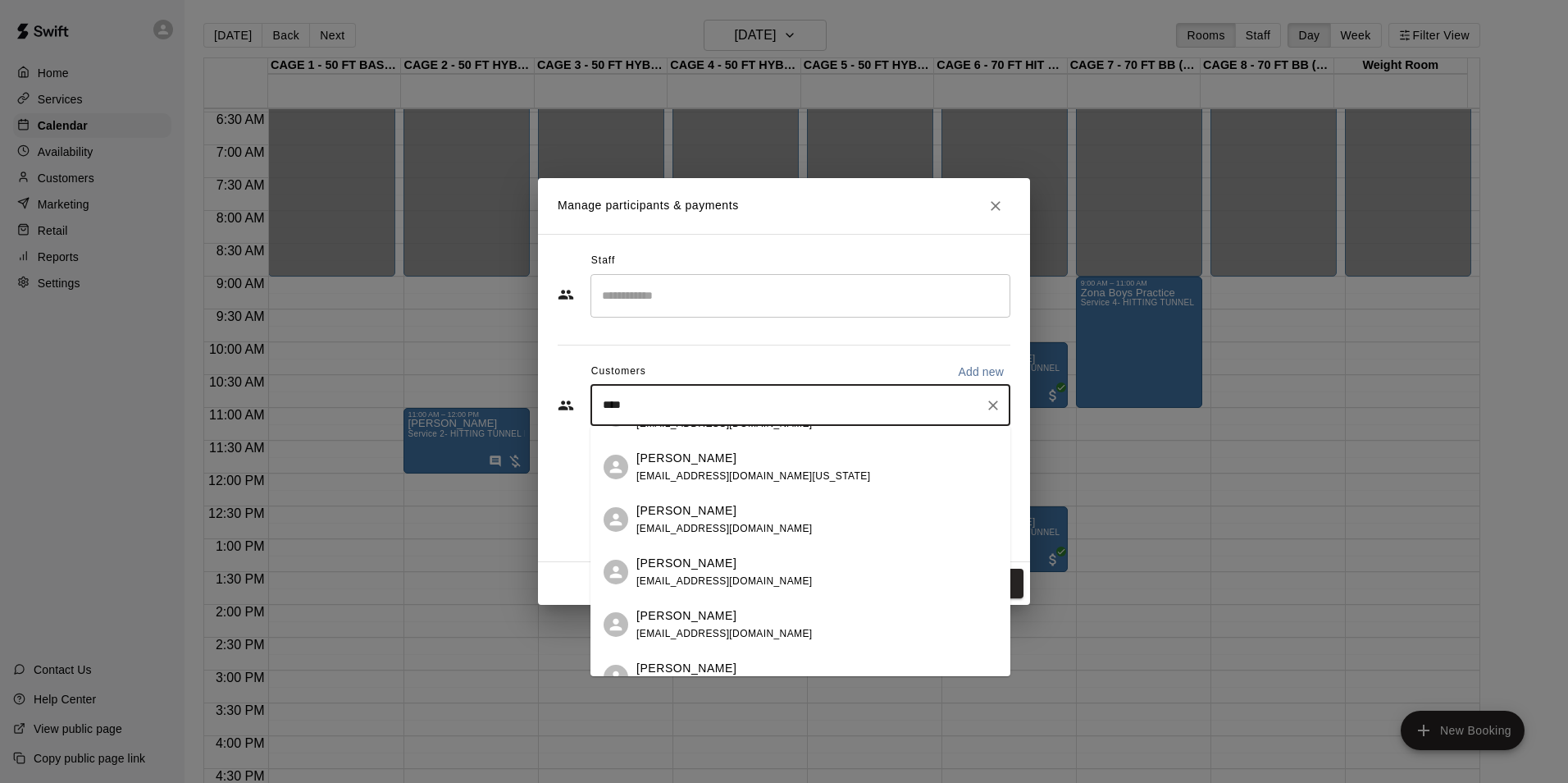
scroll to position [0, 0]
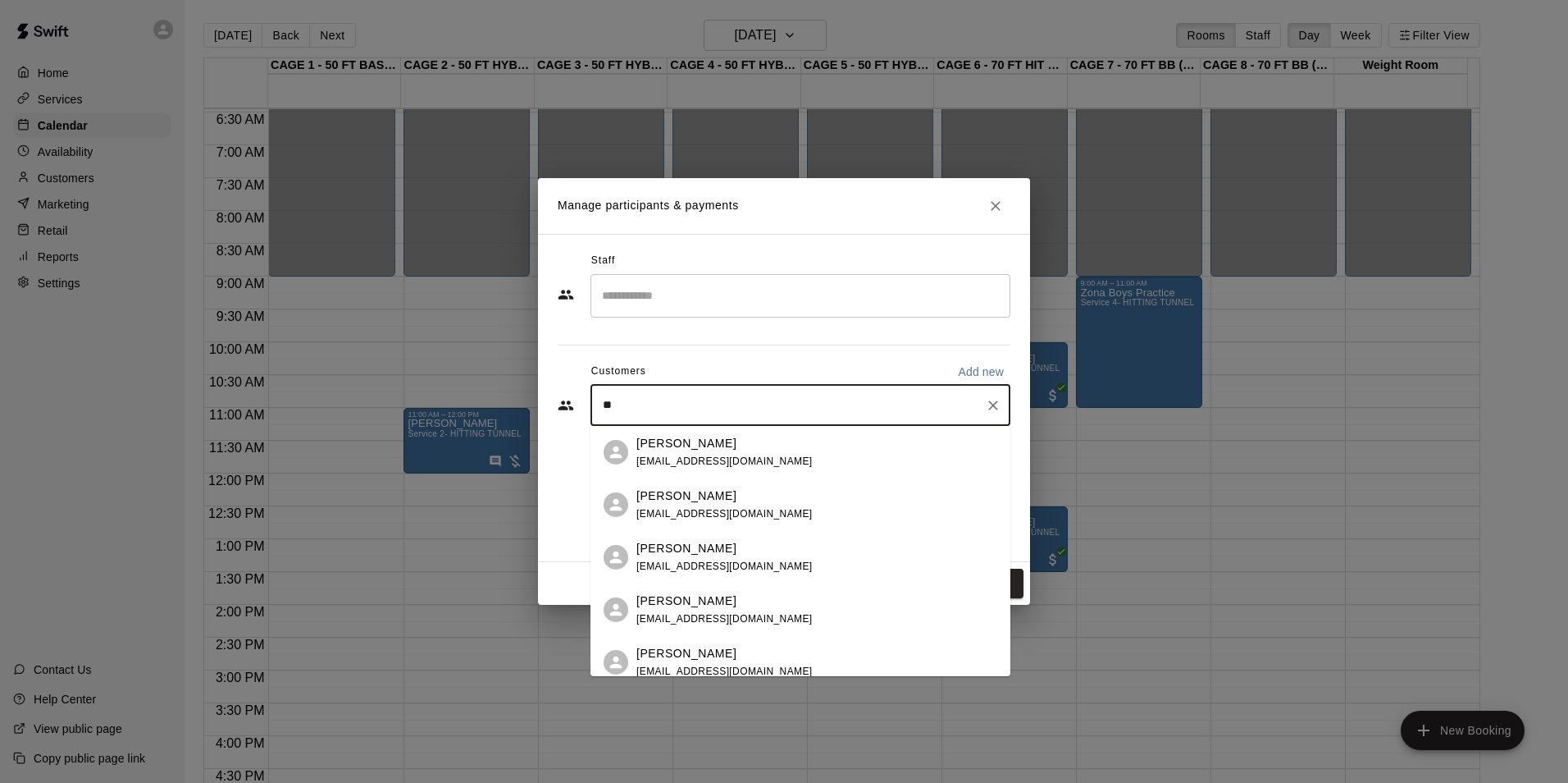
type input "*"
type input "*******"
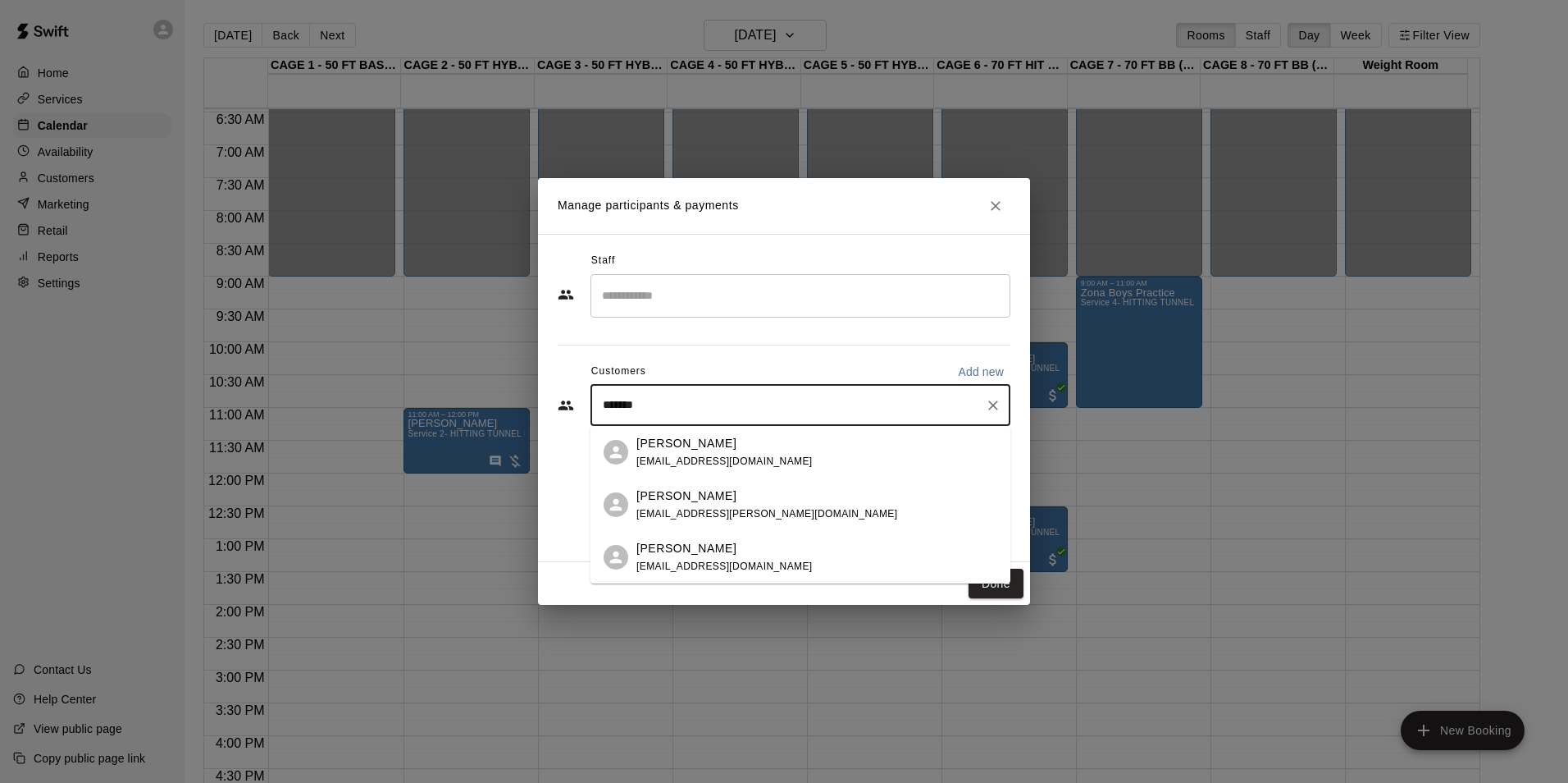
click at [800, 457] on div "Frank Tunzi fjtunzi01@gmail.com" at bounding box center [817, 452] width 361 height 35
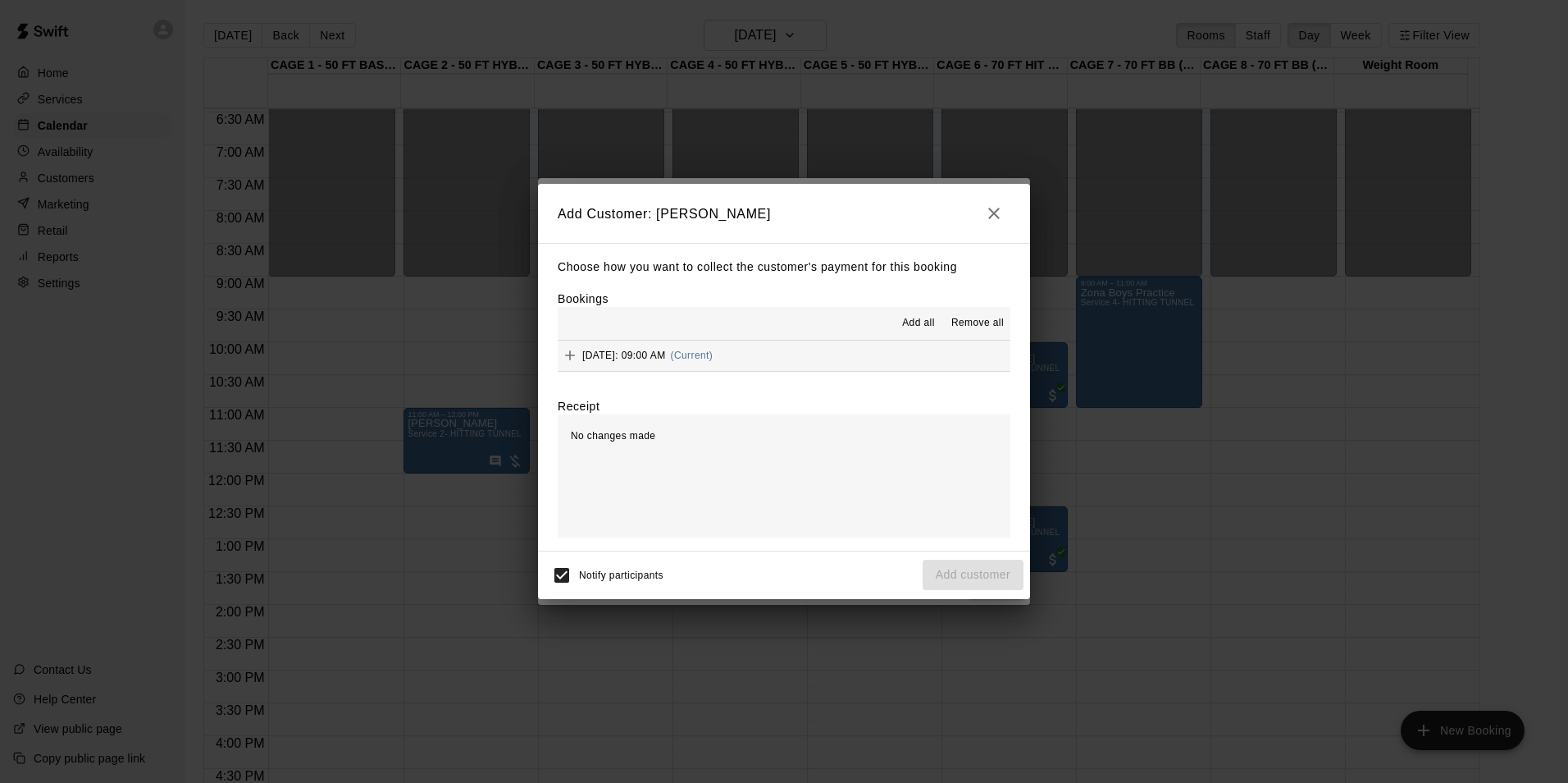
click at [906, 322] on span "Add all" at bounding box center [918, 323] width 33 height 17
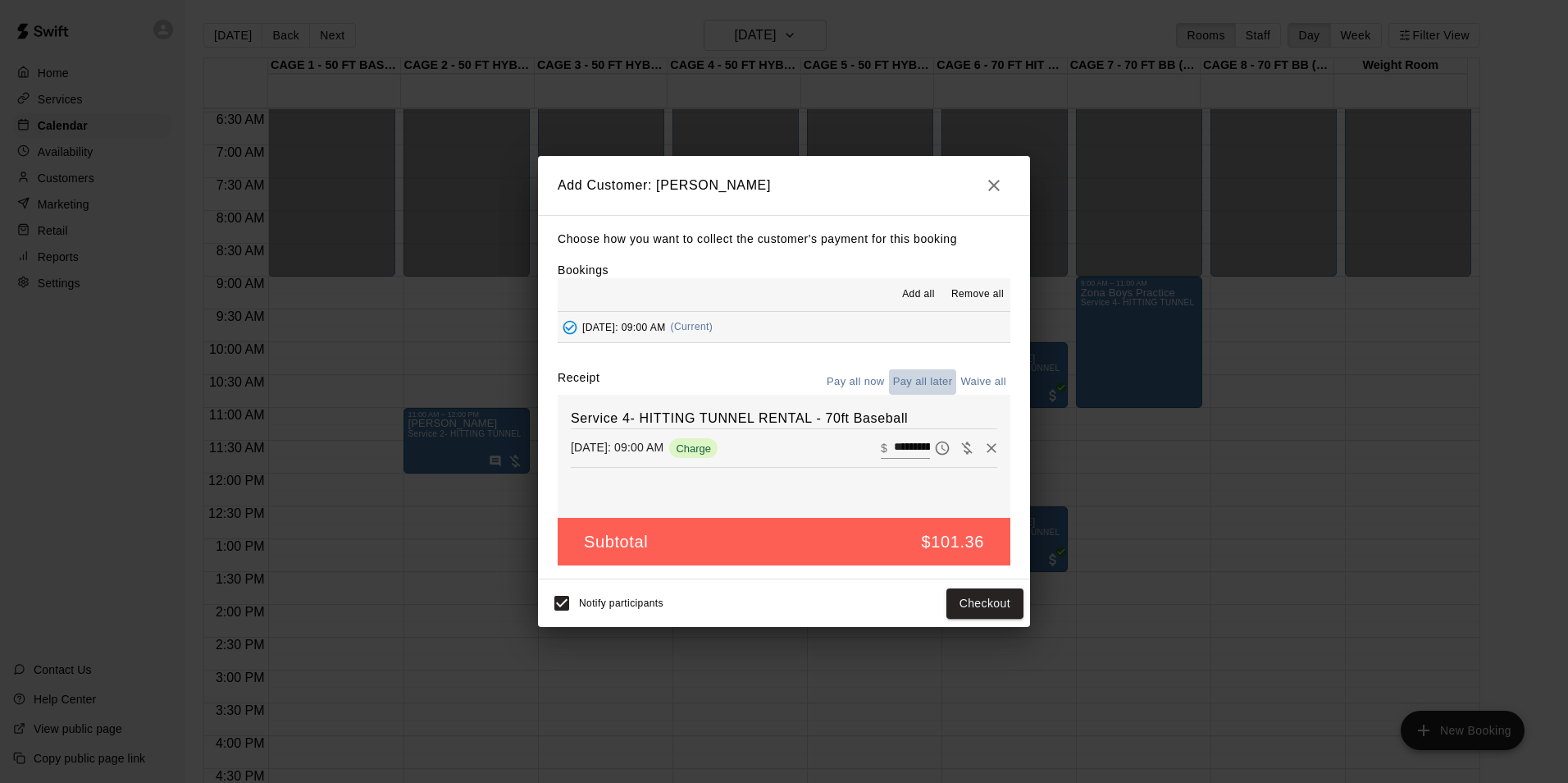
click at [923, 380] on button "Pay all later" at bounding box center [922, 381] width 68 height 26
click at [989, 616] on button "Add customer" at bounding box center [973, 603] width 101 height 30
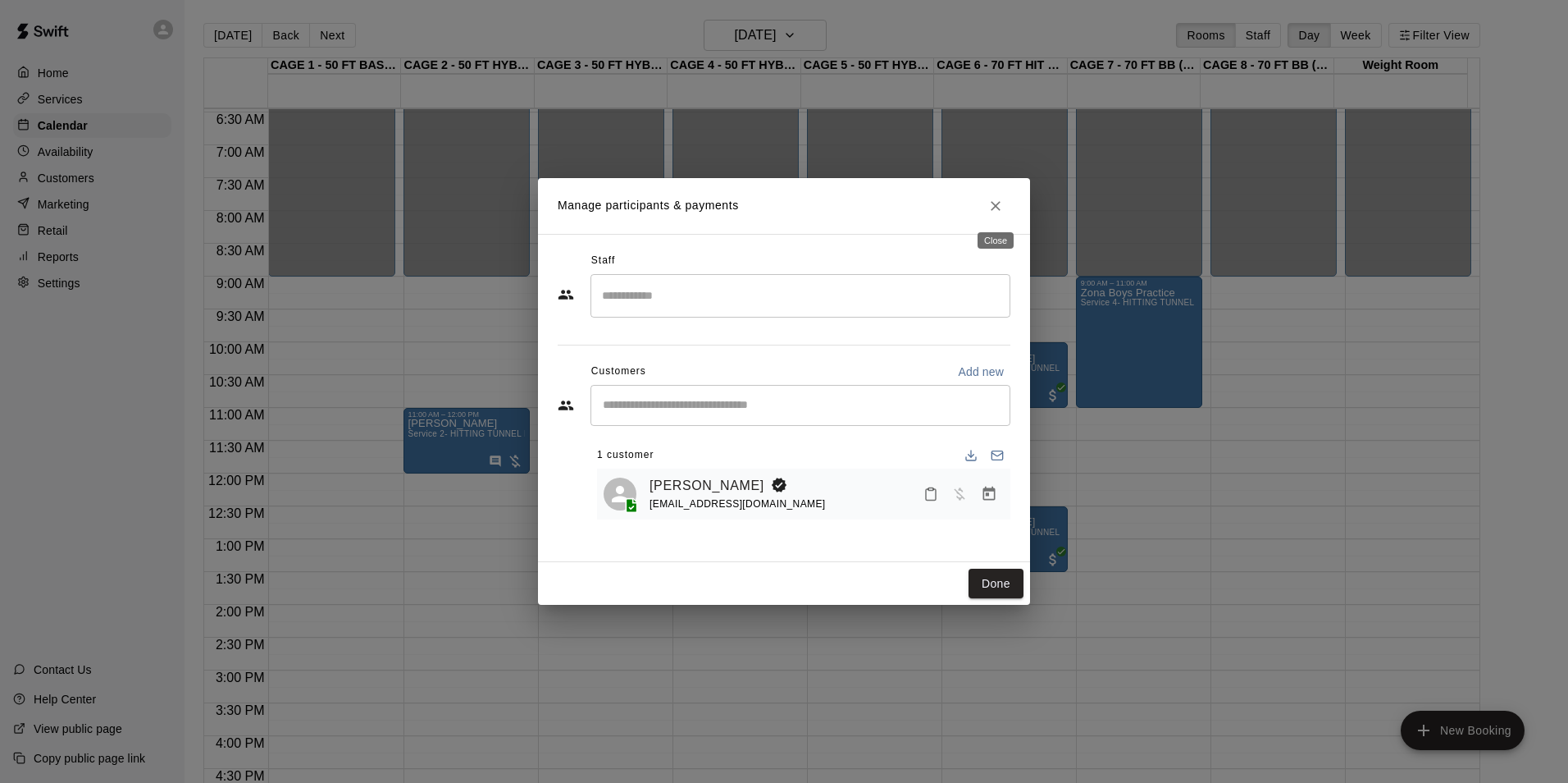
click at [986, 209] on button "Close" at bounding box center [995, 205] width 29 height 29
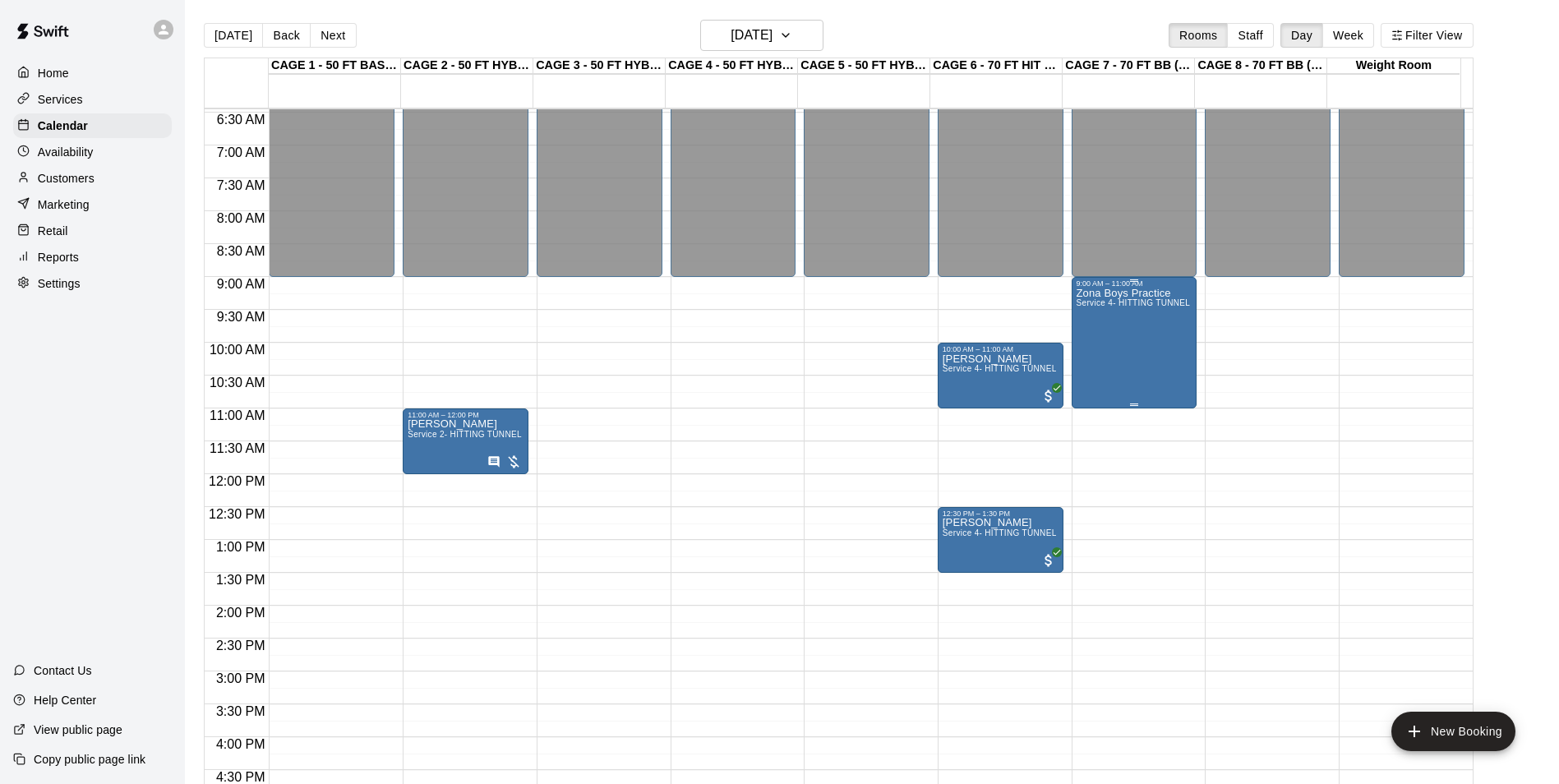
click at [1155, 332] on div "Zona Boys Practice Service 4- HITTING TUNNEL RENTAL - 70ft Baseball" at bounding box center [1134, 679] width 116 height 784
click at [1087, 311] on icon "edit" at bounding box center [1090, 307] width 15 height 15
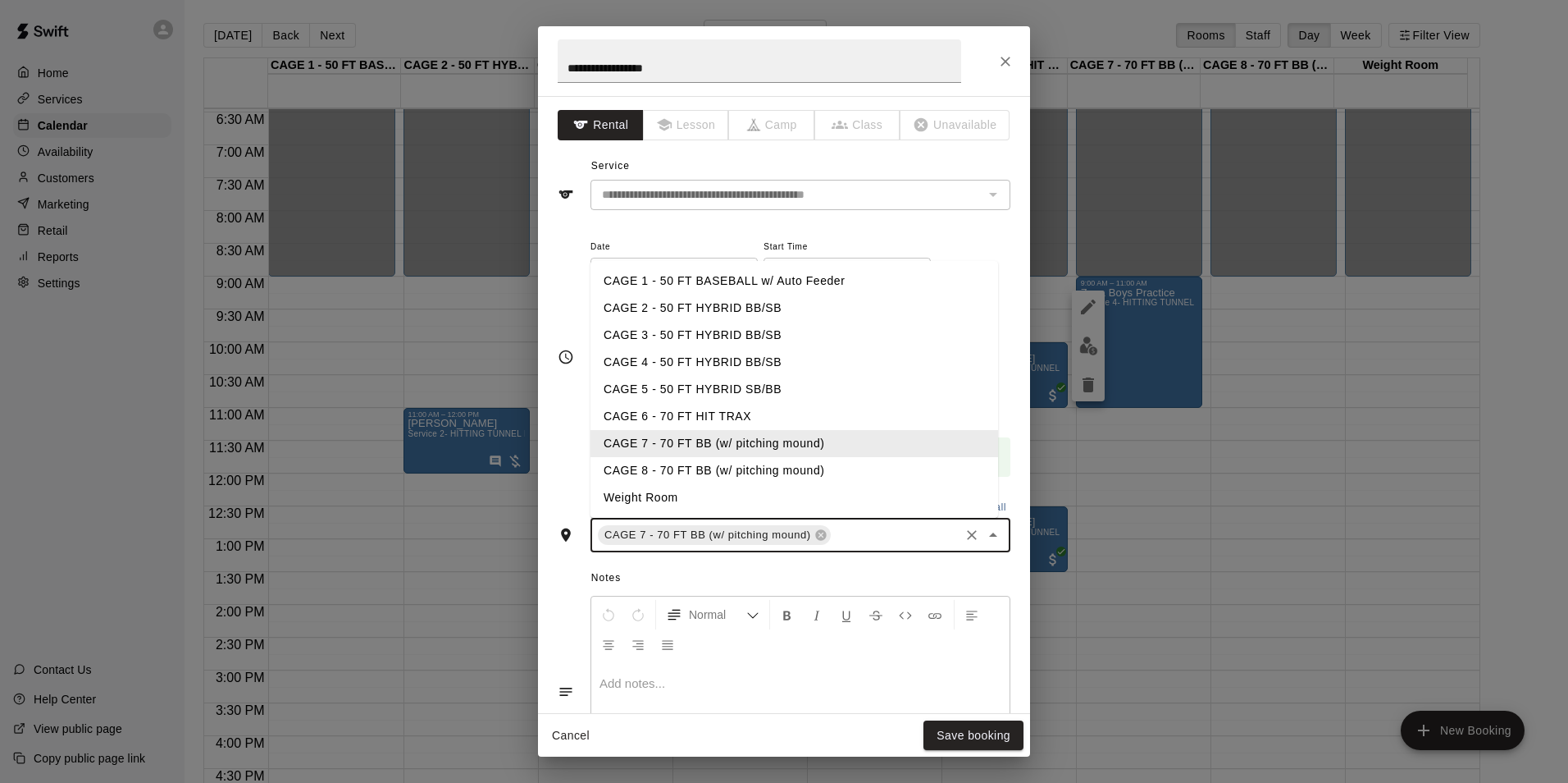
click at [906, 544] on input "text" at bounding box center [895, 534] width 124 height 20
click at [812, 470] on li "CAGE 8 - 70 FT BB (w/ pitching mound)" at bounding box center [794, 470] width 408 height 27
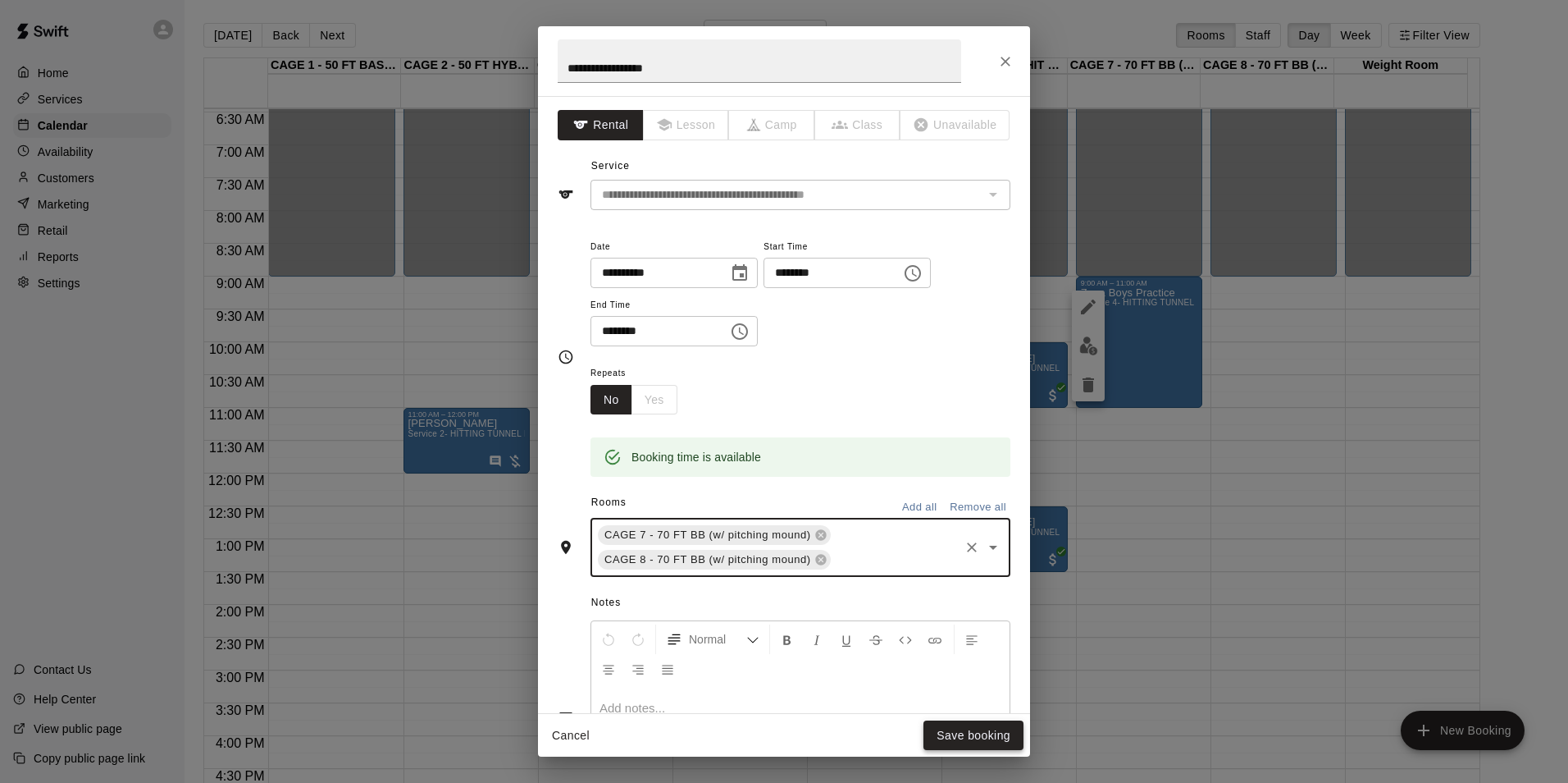
click at [971, 732] on button "Save booking" at bounding box center [973, 735] width 100 height 30
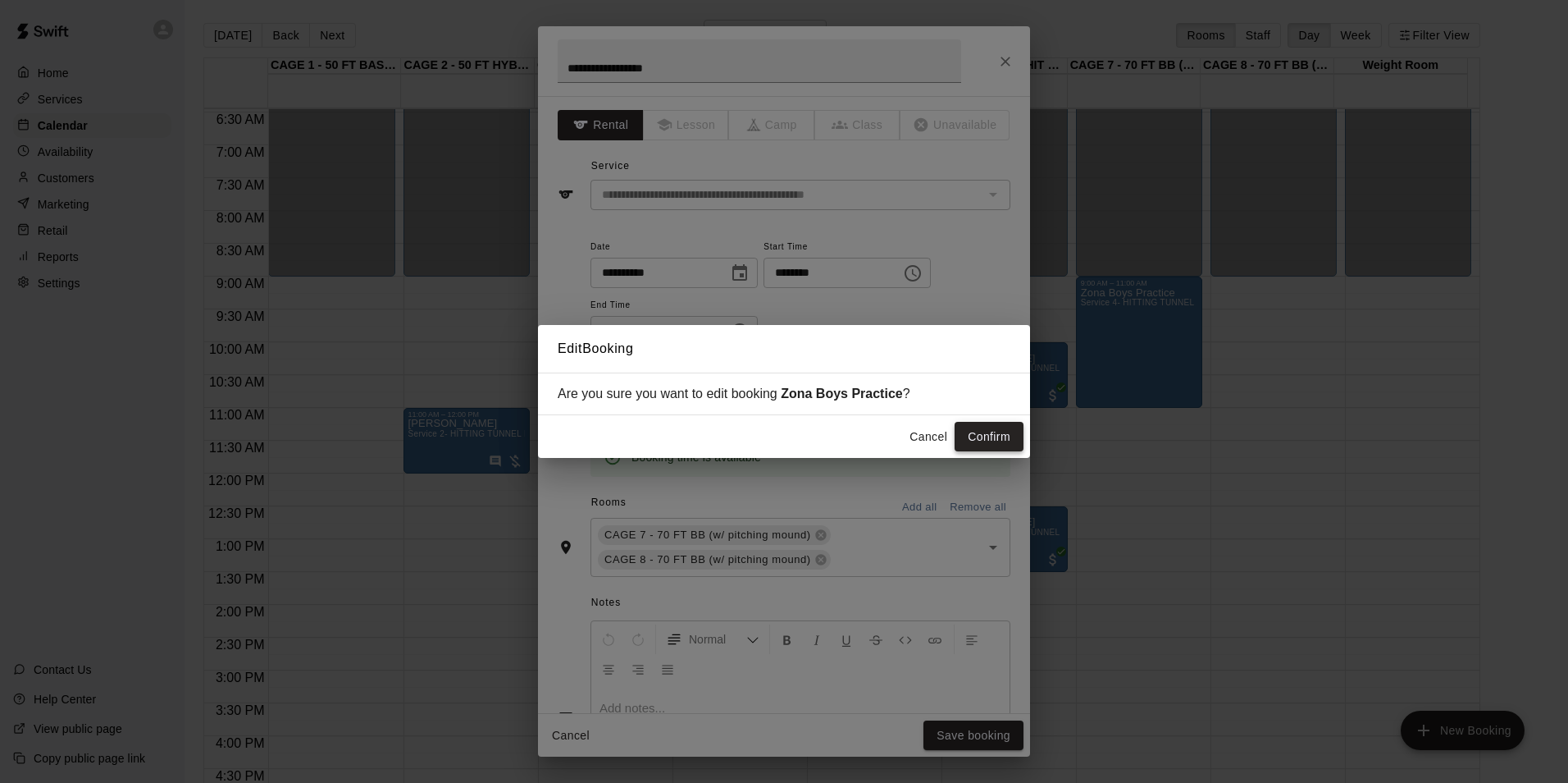
click at [997, 428] on button "Confirm" at bounding box center [989, 437] width 69 height 30
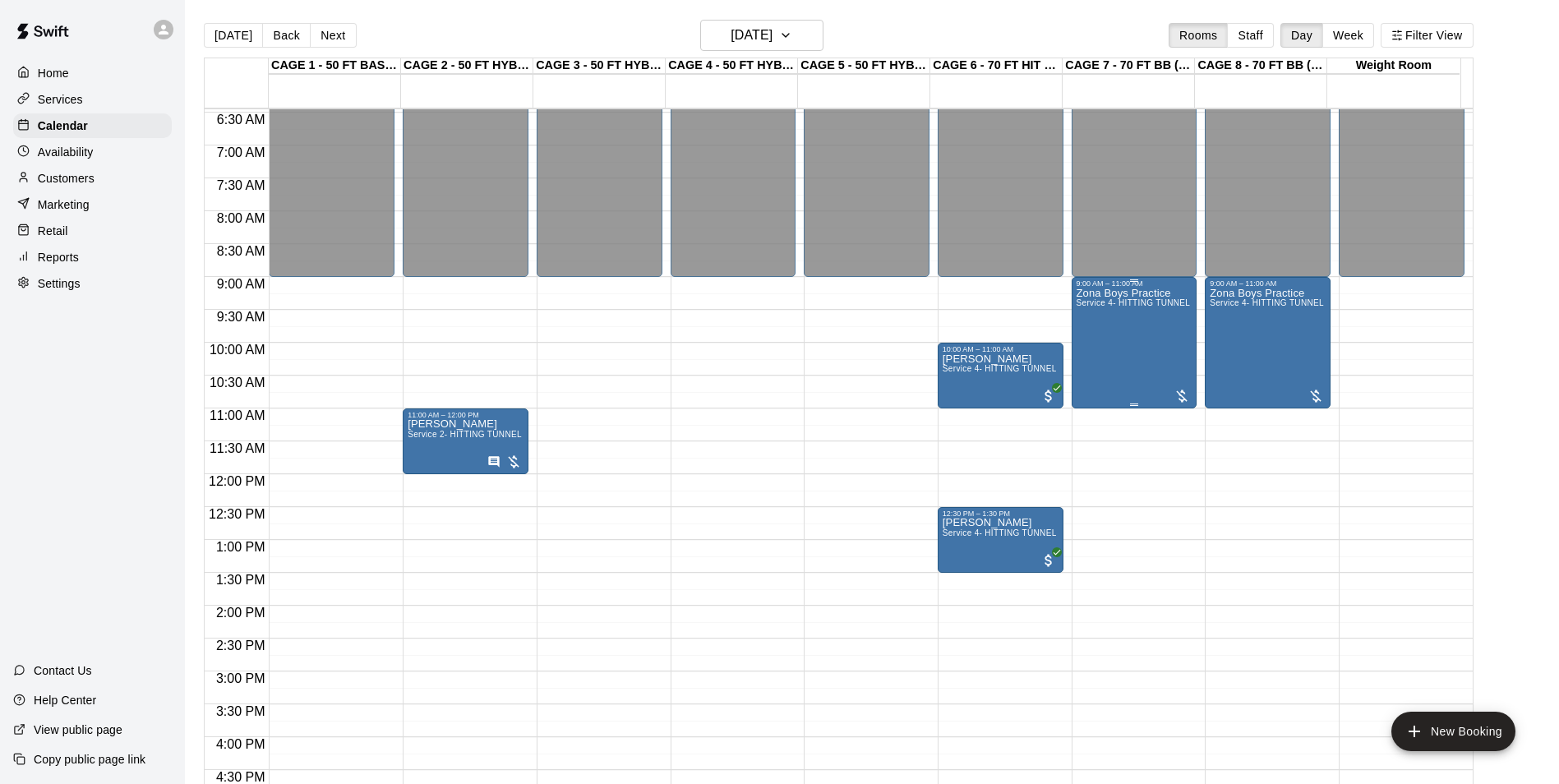
click at [1103, 310] on div "Zona Boys Practice Service 4- HITTING TUNNEL RENTAL - 70ft Baseball" at bounding box center [1134, 679] width 116 height 784
click at [1103, 308] on button "edit" at bounding box center [1090, 307] width 33 height 33
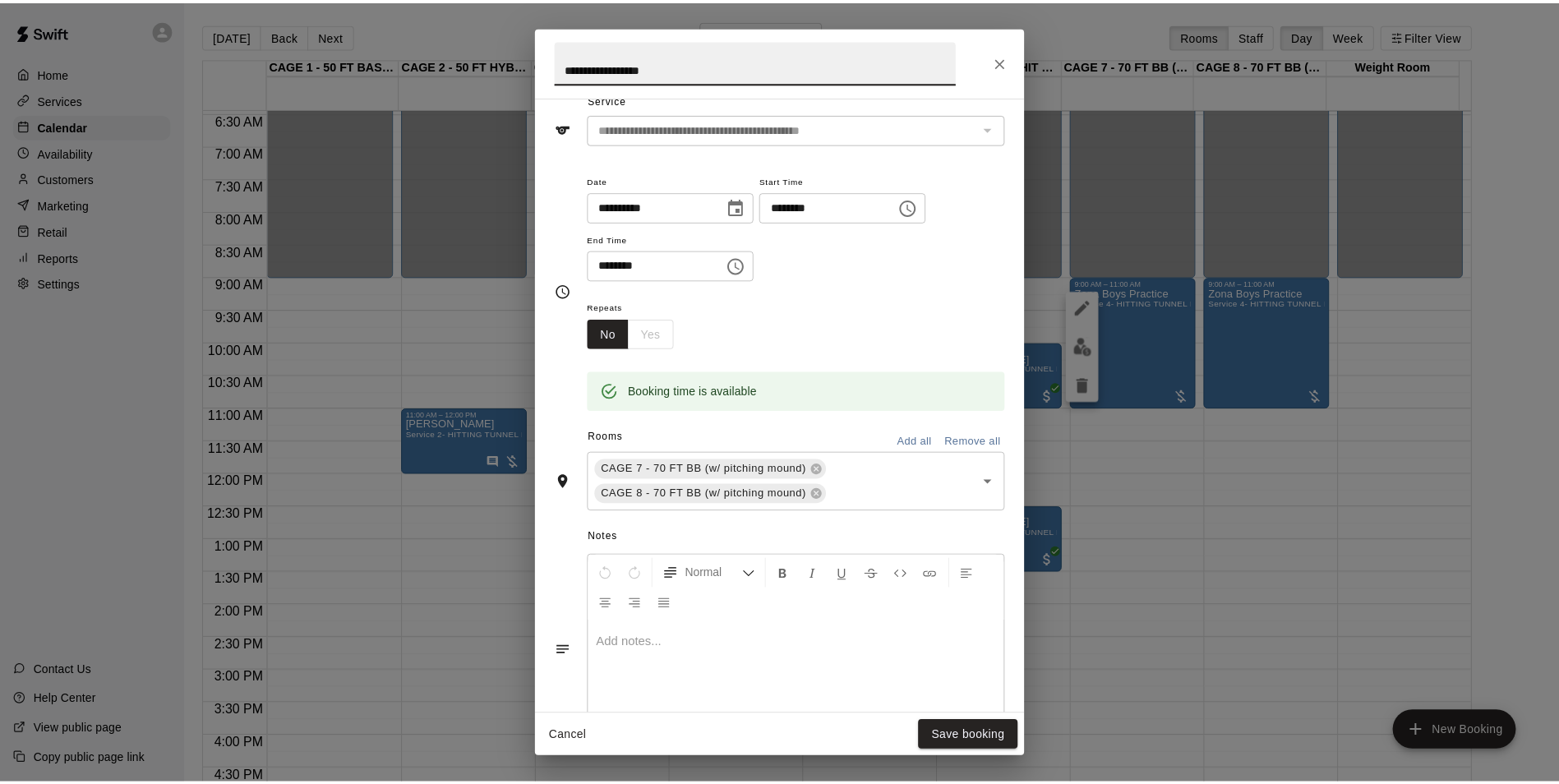
scroll to position [164, 0]
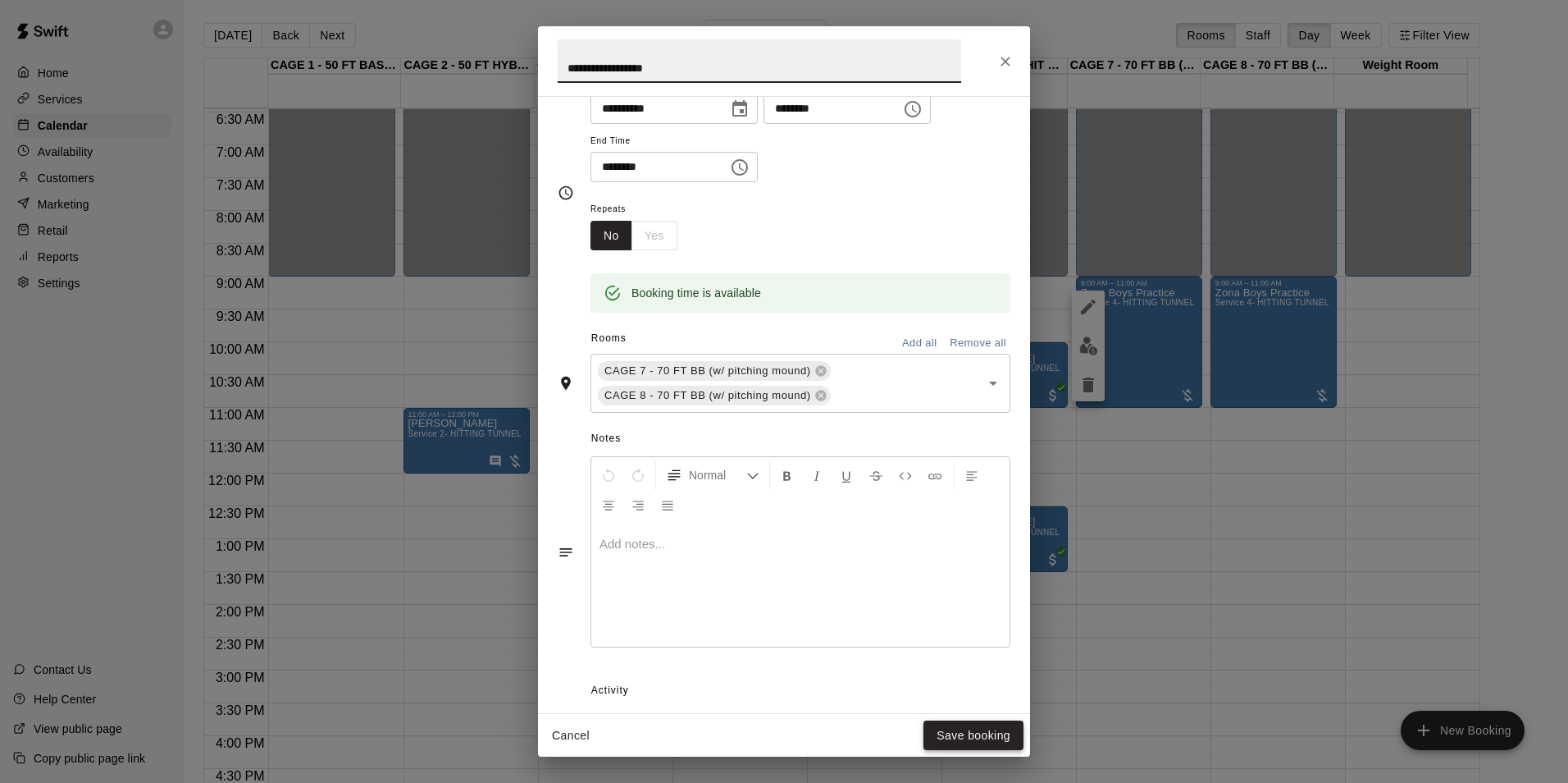
click at [991, 744] on button "Save booking" at bounding box center [973, 735] width 100 height 30
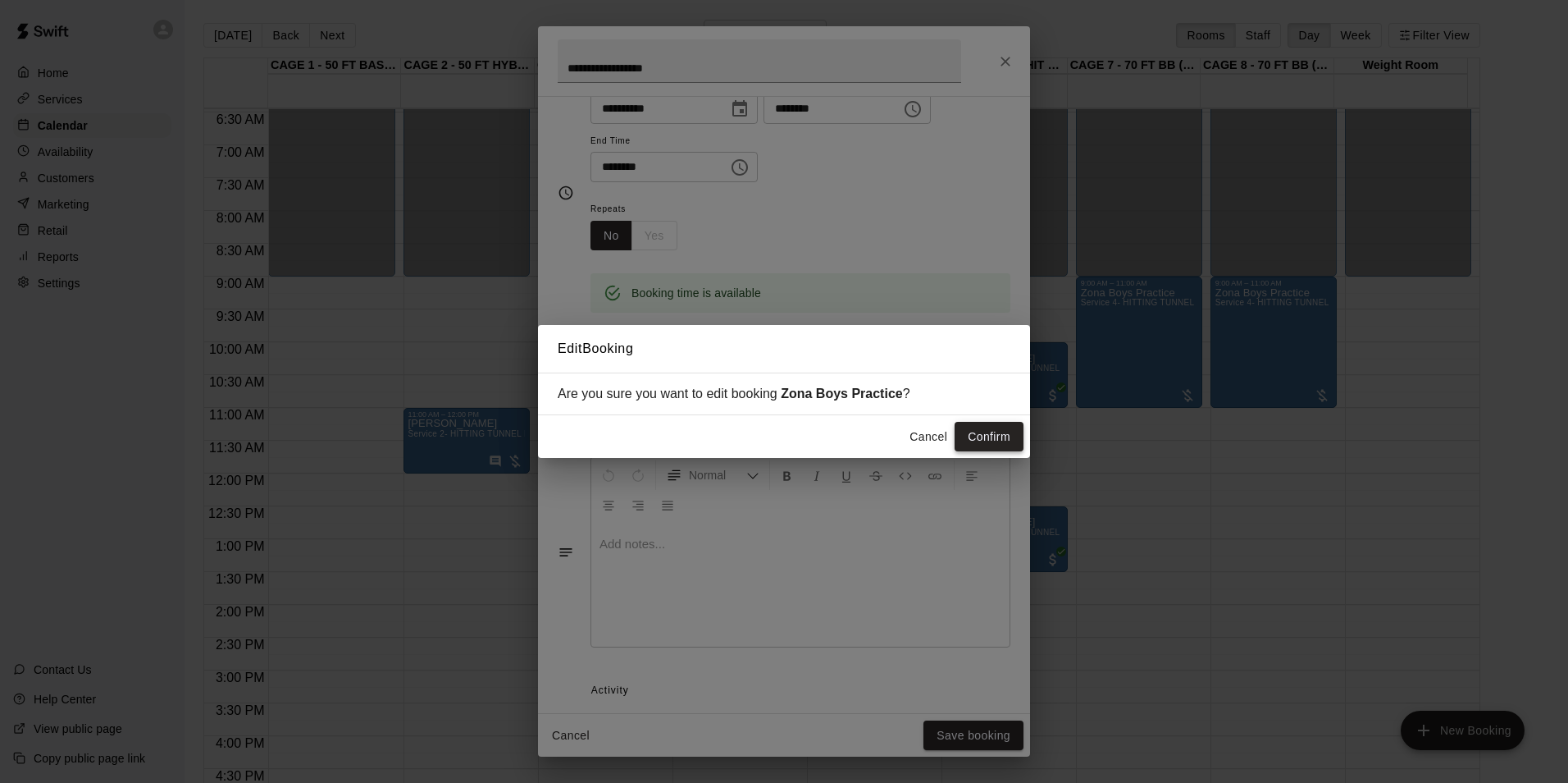
click at [985, 437] on button "Confirm" at bounding box center [989, 437] width 69 height 30
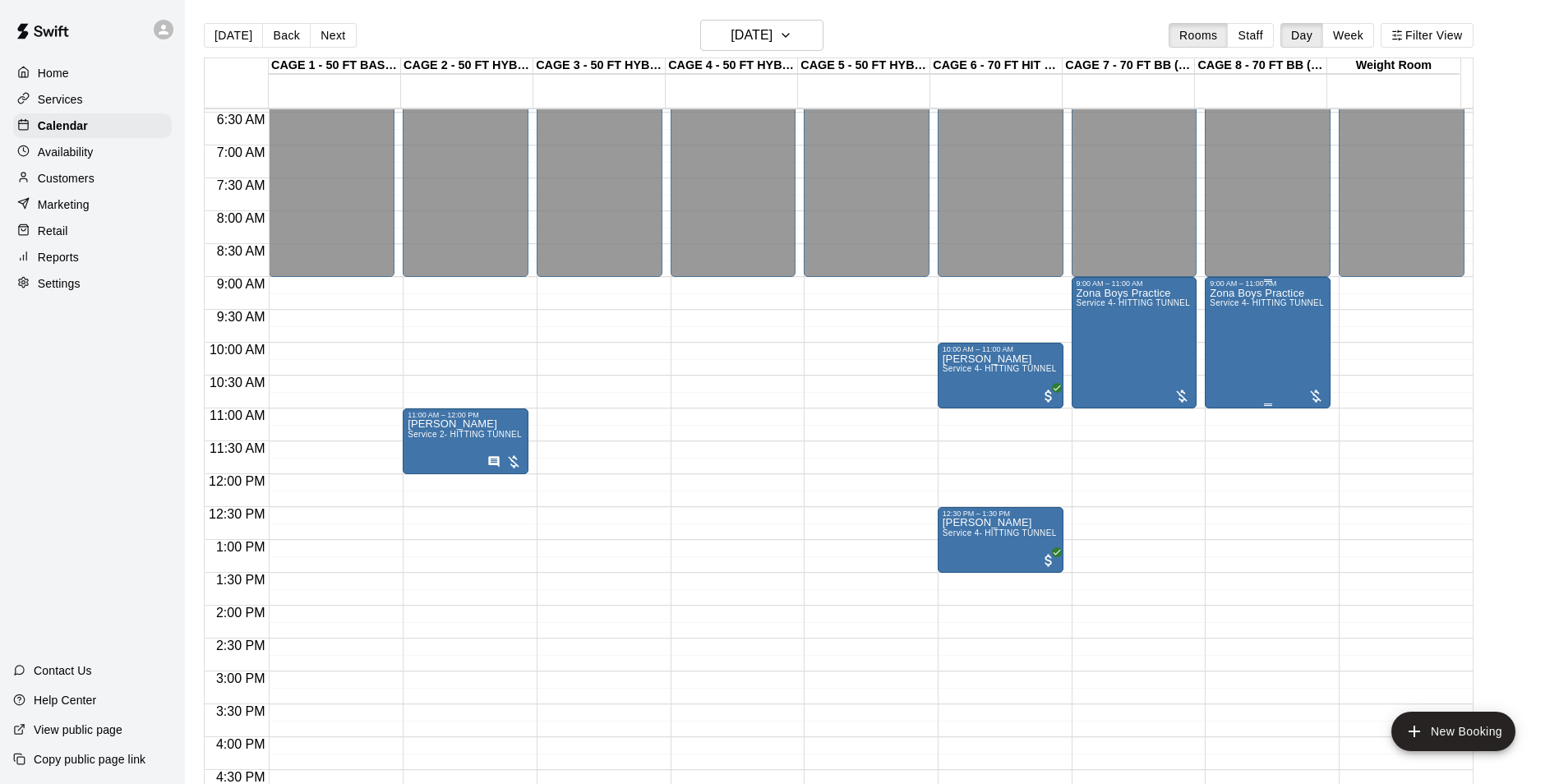
click at [1214, 324] on div "Zona Boys Practice Service 4- HITTING TUNNEL RENTAL - 70ft Baseball" at bounding box center [1267, 679] width 116 height 784
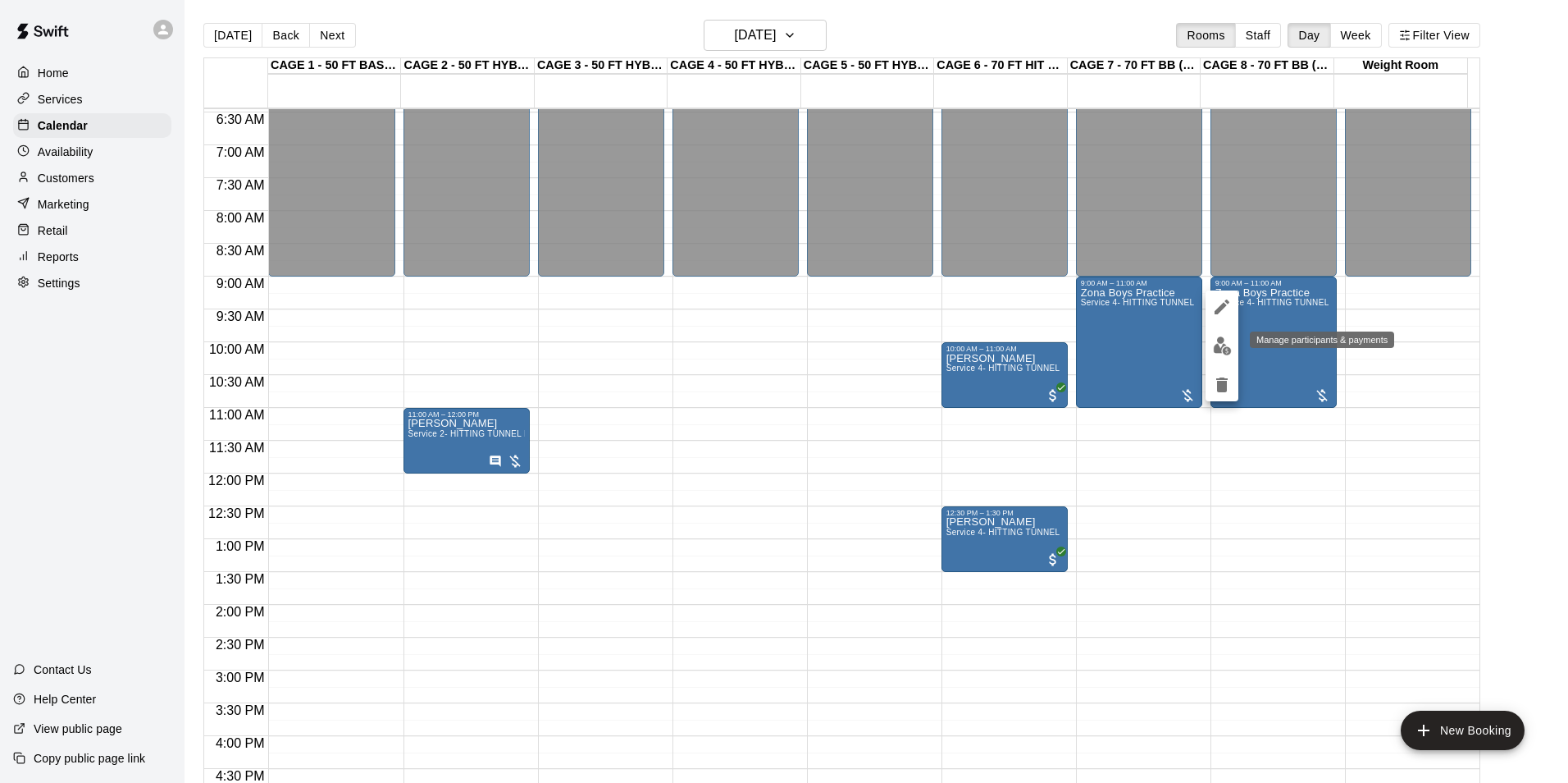
click at [1221, 349] on img "edit" at bounding box center [1221, 345] width 19 height 19
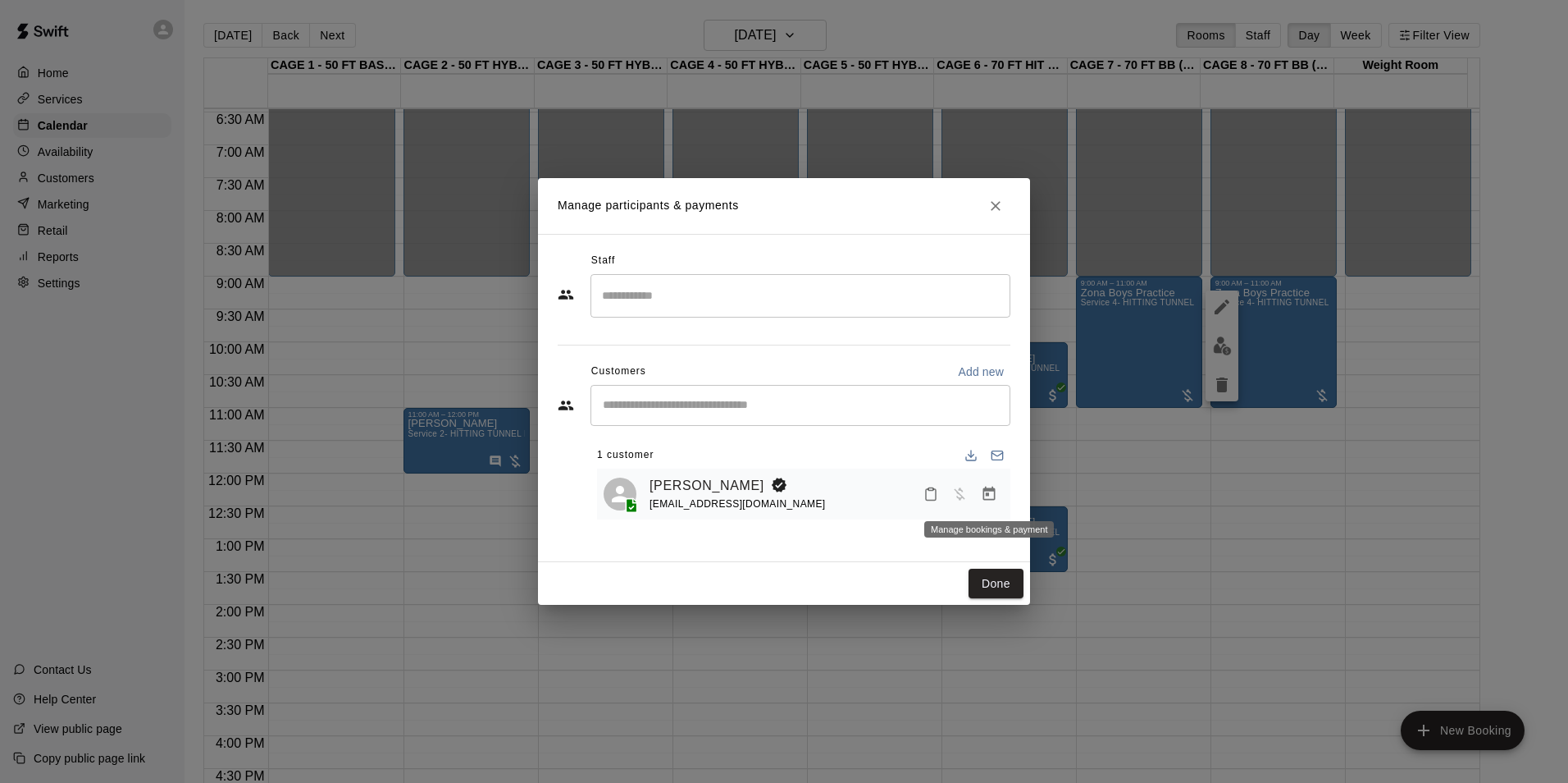
click at [995, 495] on icon "Manage bookings & payment" at bounding box center [990, 494] width 12 height 14
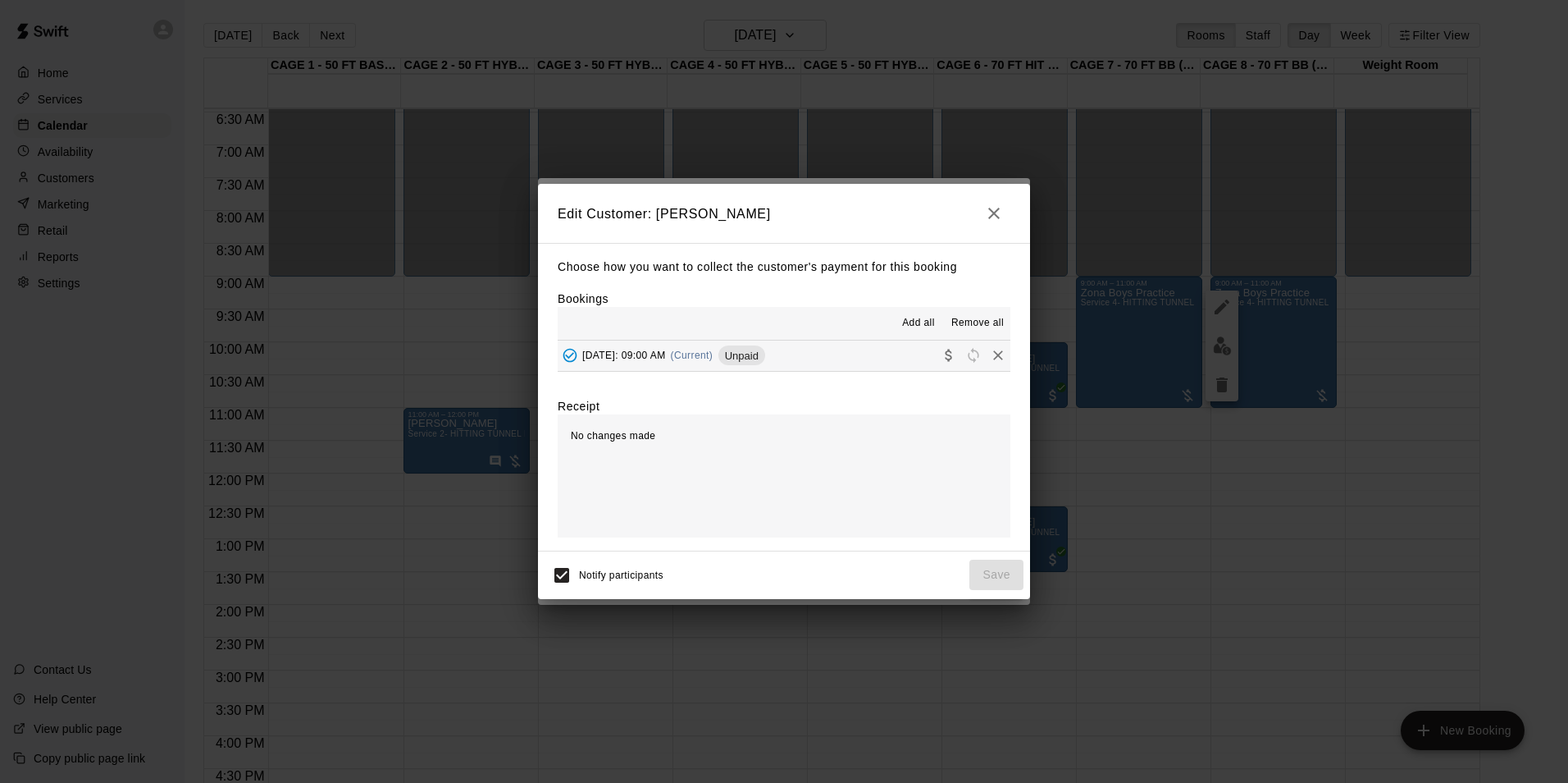
click at [998, 214] on icon "button" at bounding box center [994, 213] width 19 height 19
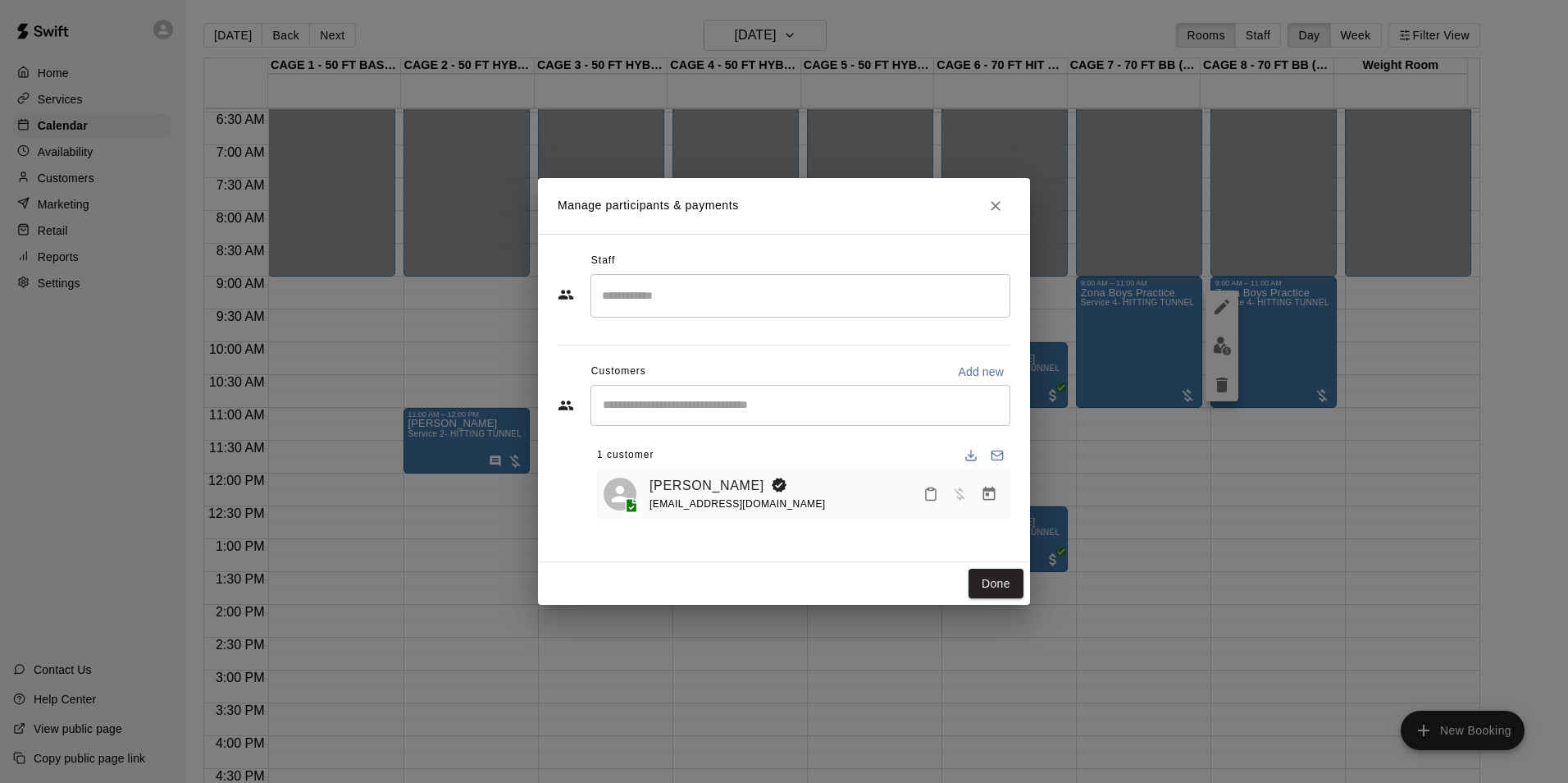
click at [694, 473] on div "Frank Tunzi fjtunzi01@gmail.com" at bounding box center [803, 494] width 413 height 51
click at [700, 480] on link "Frank Tunzi" at bounding box center [707, 486] width 115 height 21
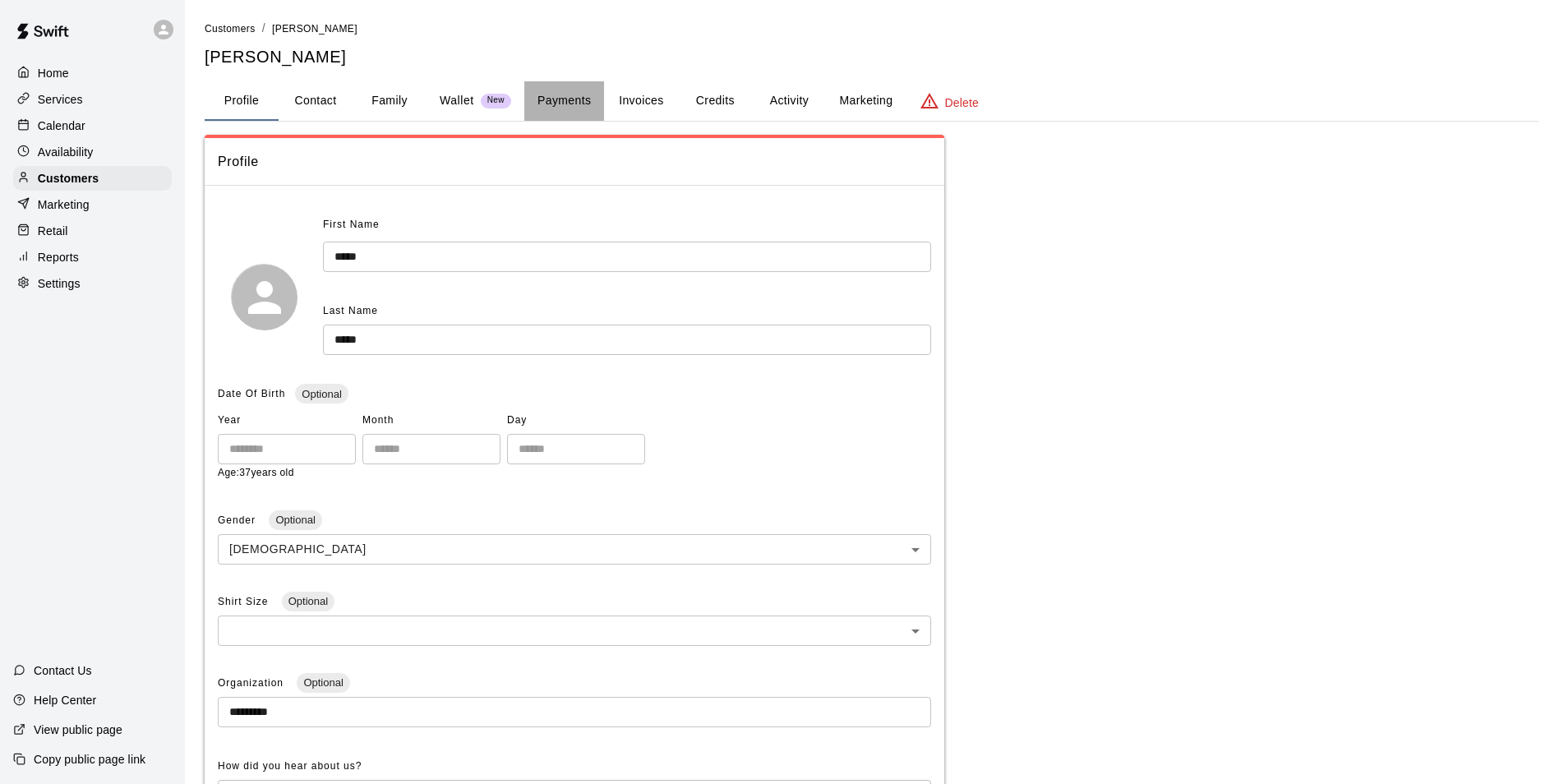
click at [583, 103] on button "Payments" at bounding box center [565, 101] width 80 height 40
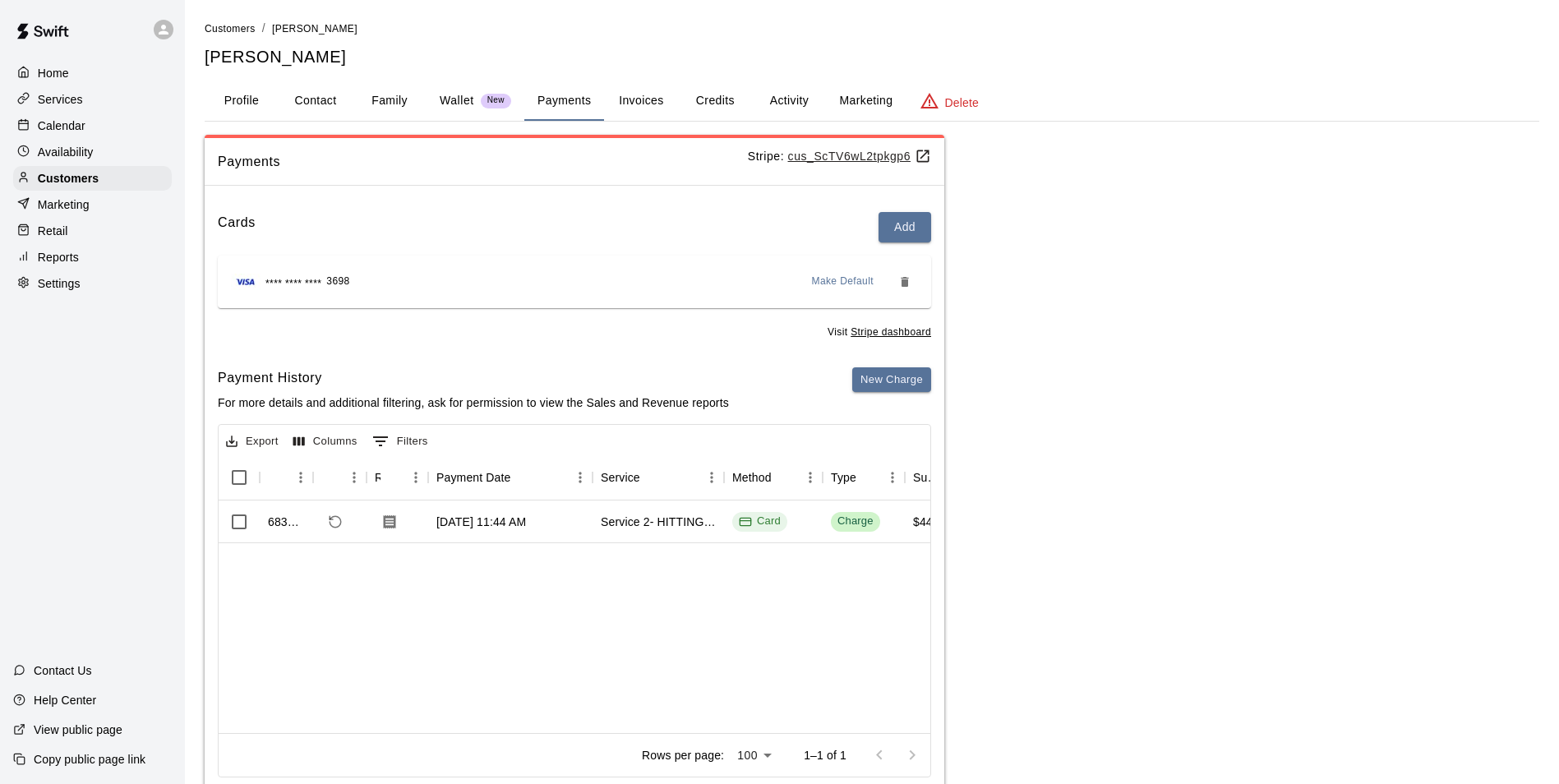
click at [803, 87] on button "Activity" at bounding box center [788, 101] width 74 height 40
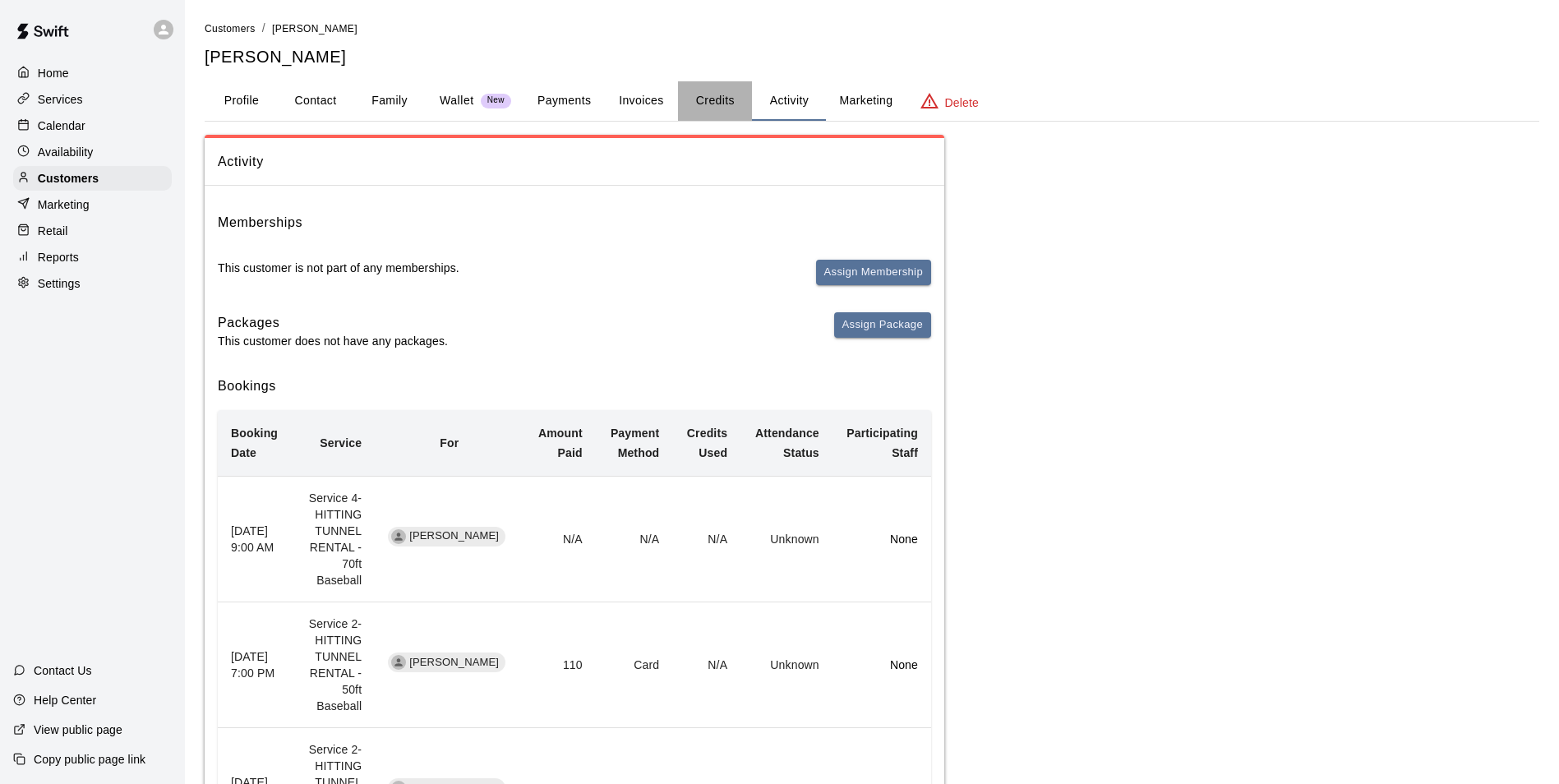
click at [711, 94] on button "Credits" at bounding box center [714, 101] width 74 height 40
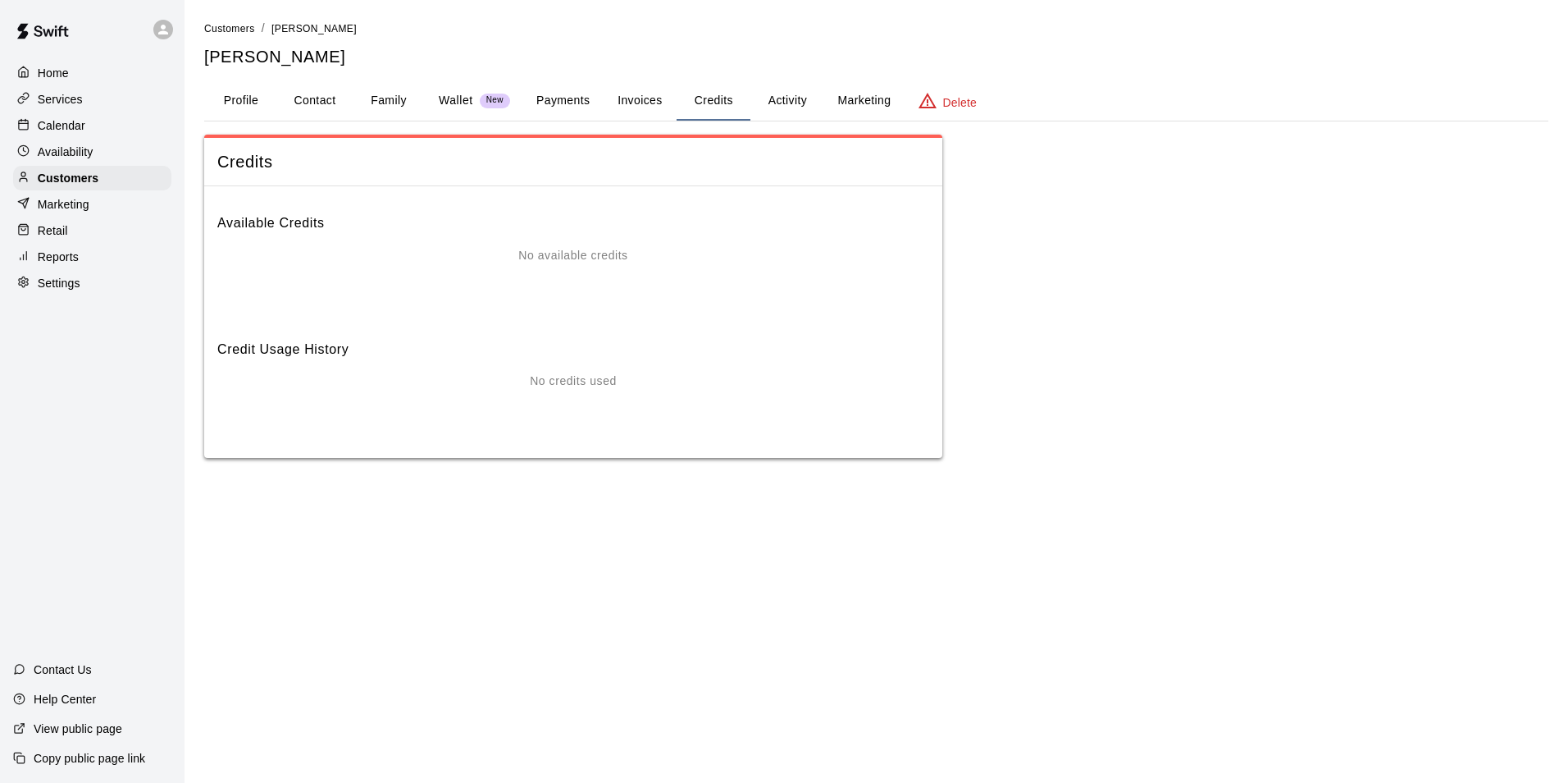
click at [782, 96] on button "Activity" at bounding box center [786, 101] width 73 height 40
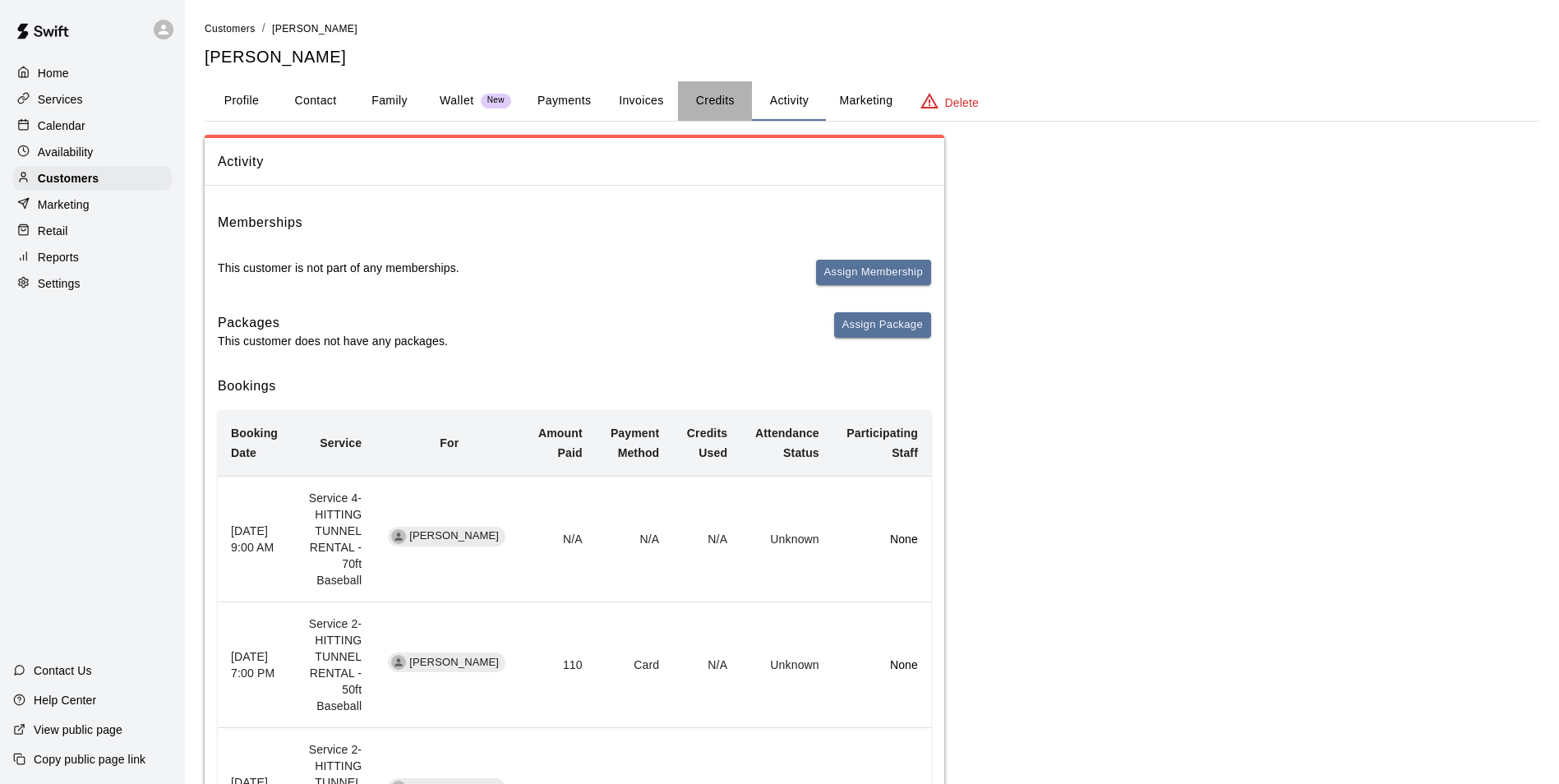
click at [738, 96] on button "Credits" at bounding box center [714, 101] width 74 height 40
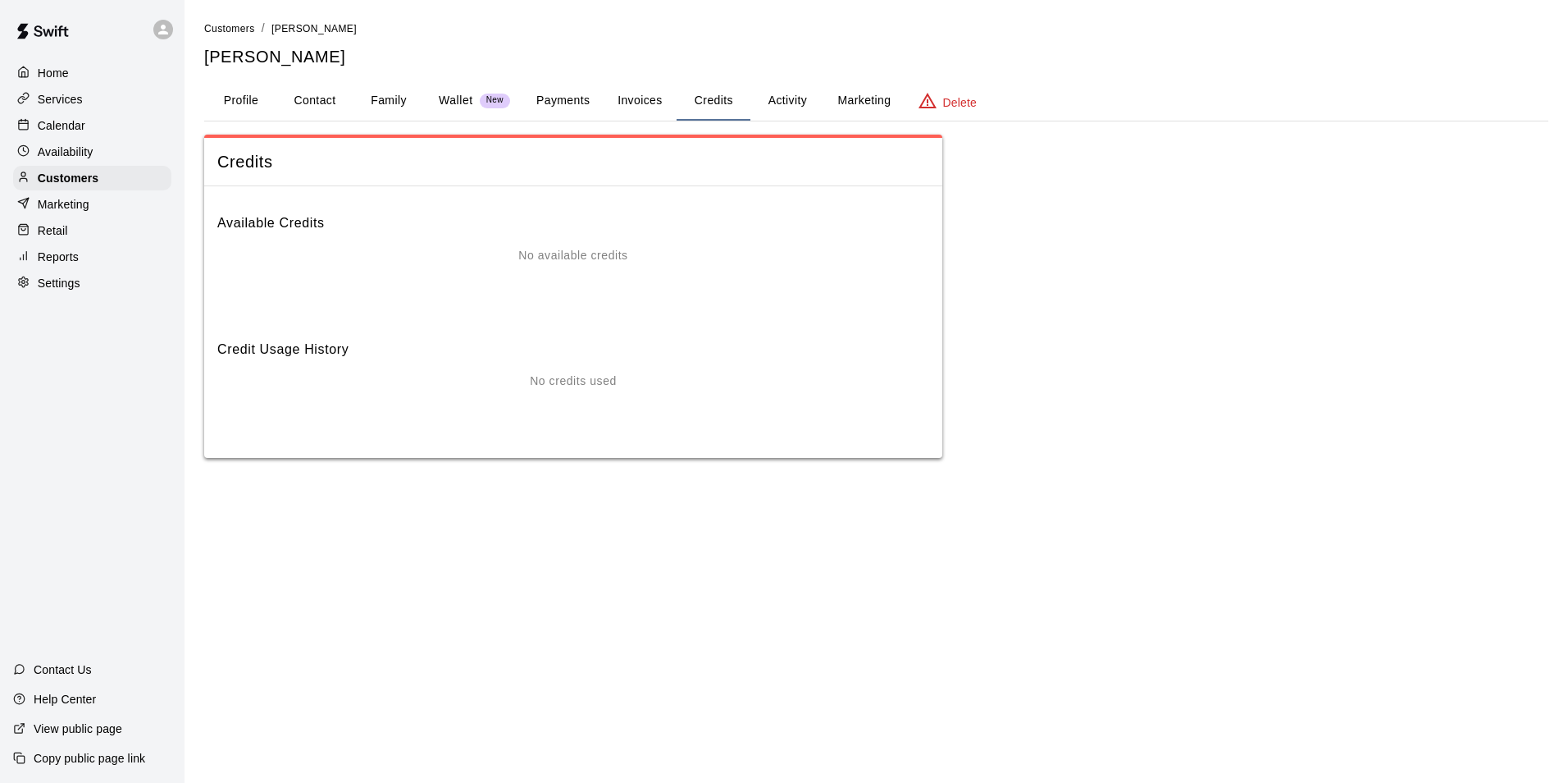
click at [647, 101] on button "Invoices" at bounding box center [639, 101] width 73 height 40
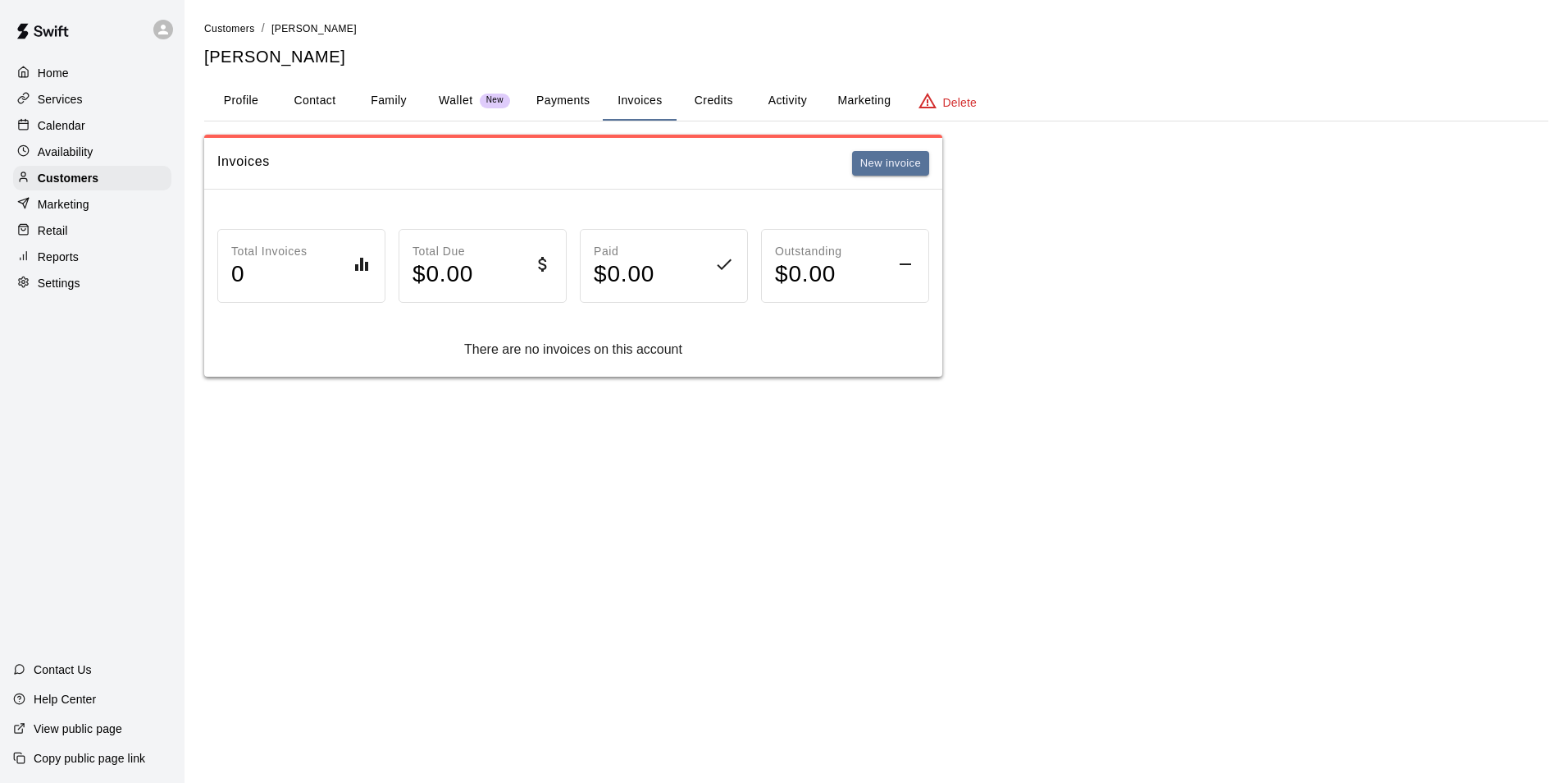
click at [576, 96] on button "Payments" at bounding box center [563, 101] width 80 height 40
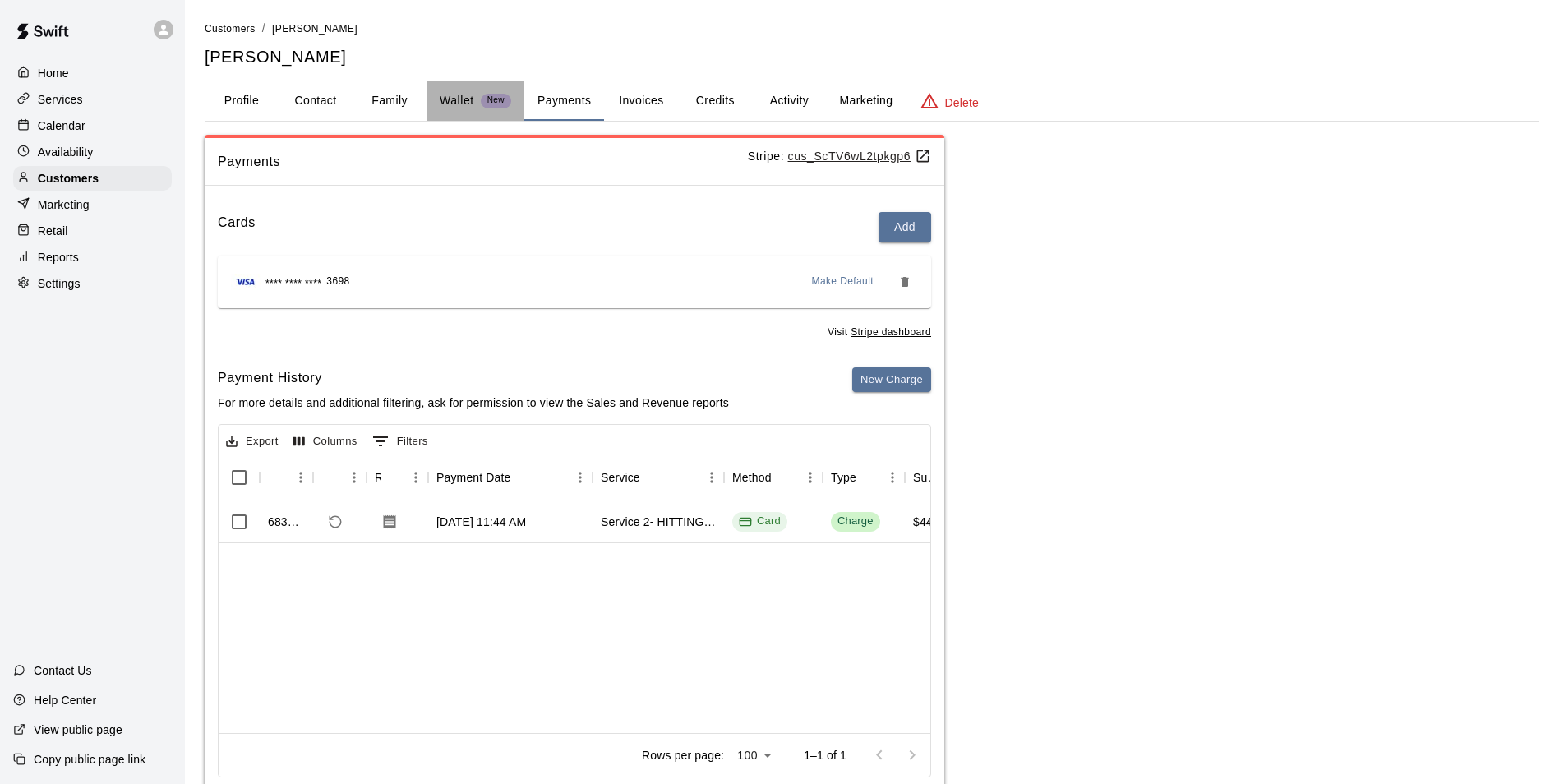
click at [484, 95] on div "New" at bounding box center [495, 101] width 30 height 15
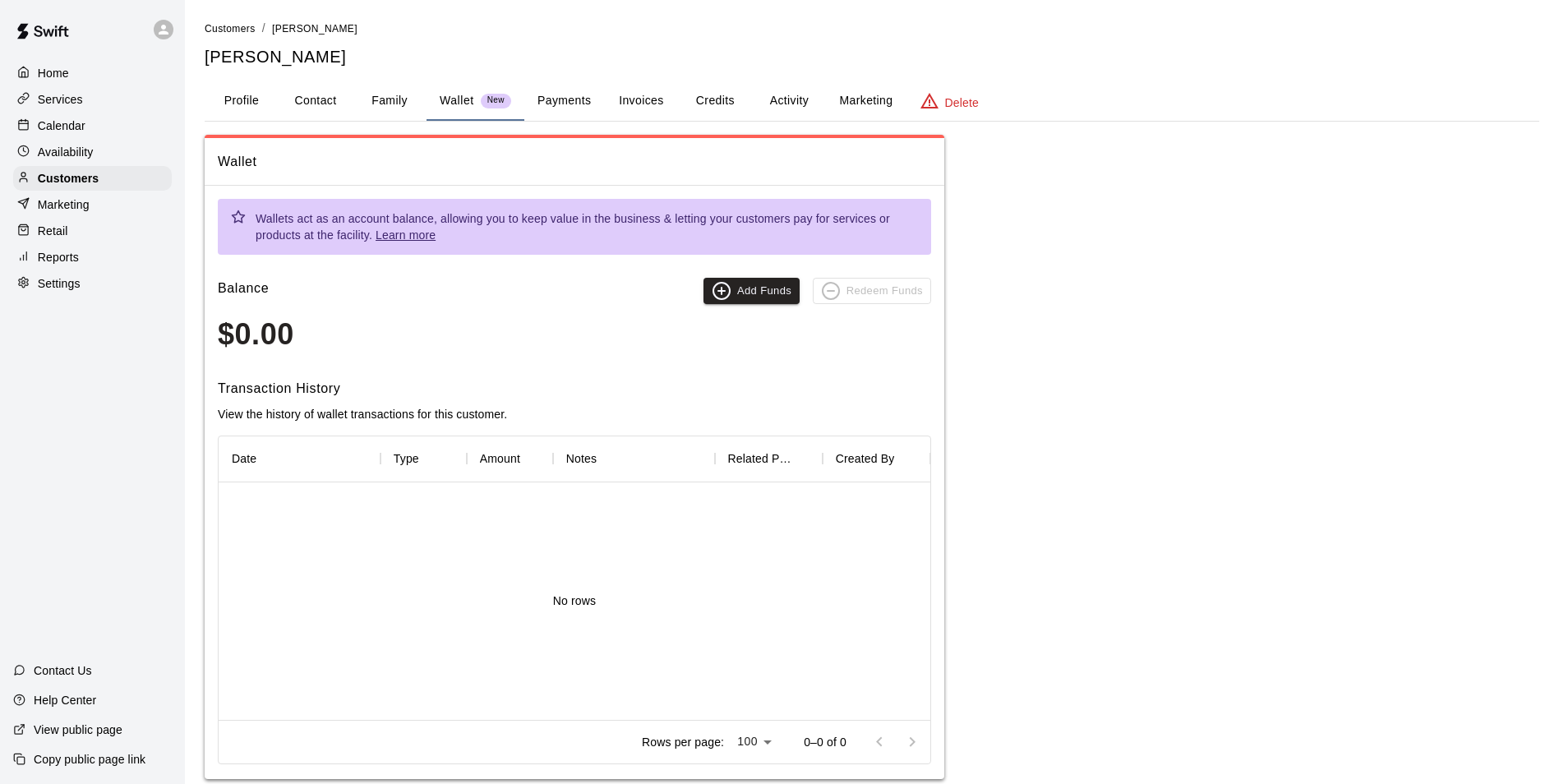
scroll to position [28, 0]
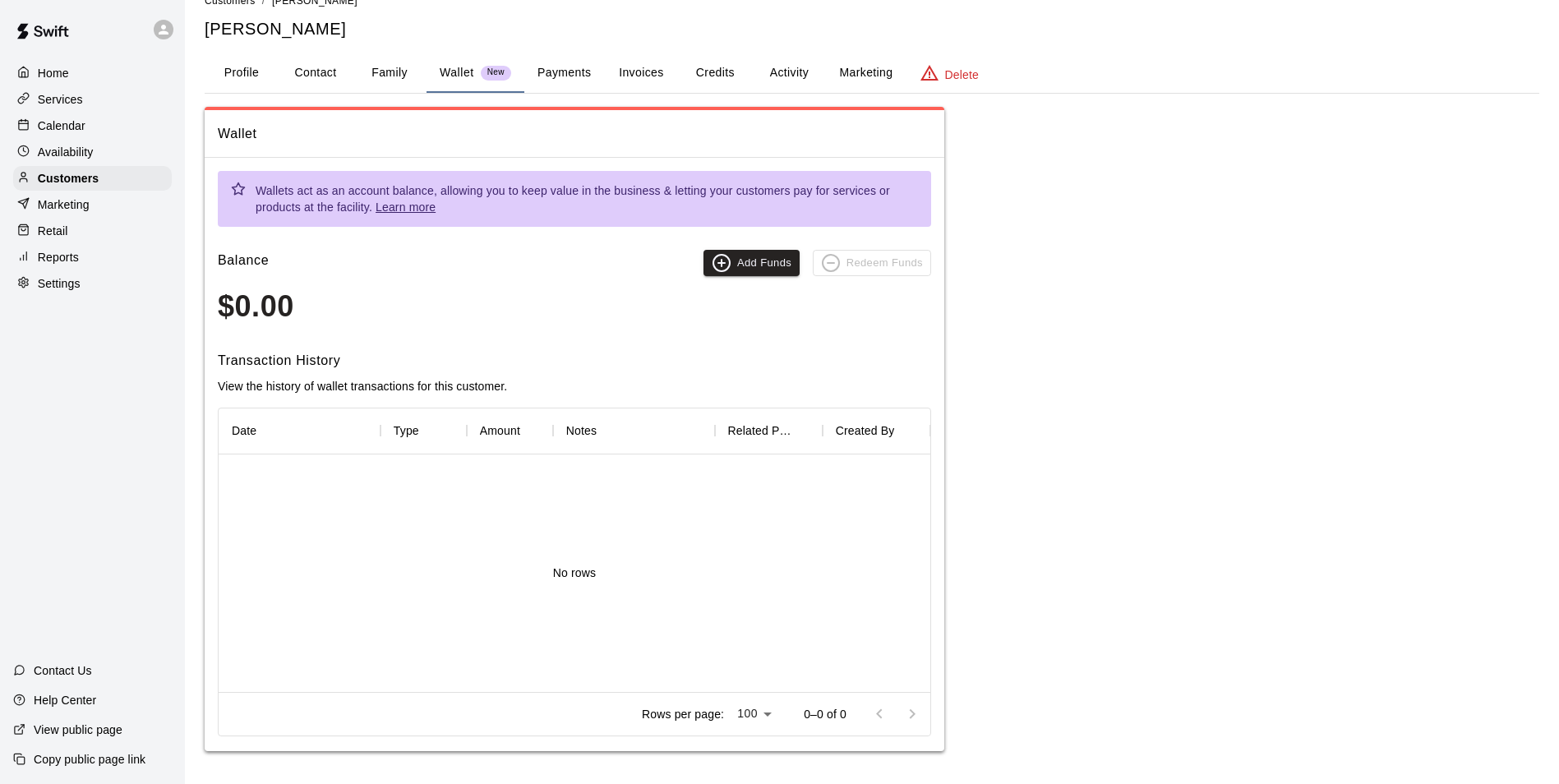
click at [117, 106] on div "Services" at bounding box center [92, 99] width 159 height 25
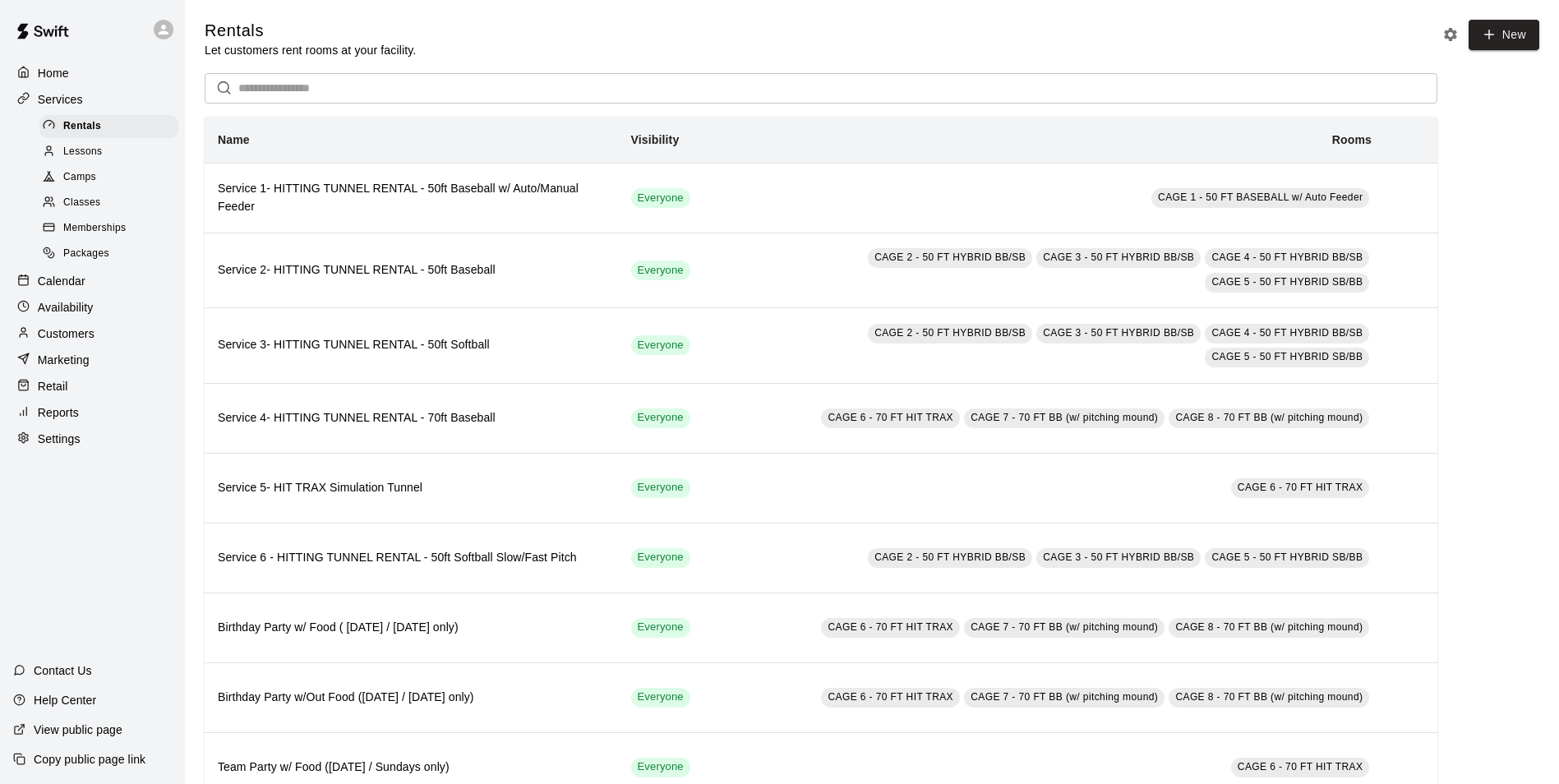
click at [113, 283] on div "Calendar" at bounding box center [92, 281] width 159 height 25
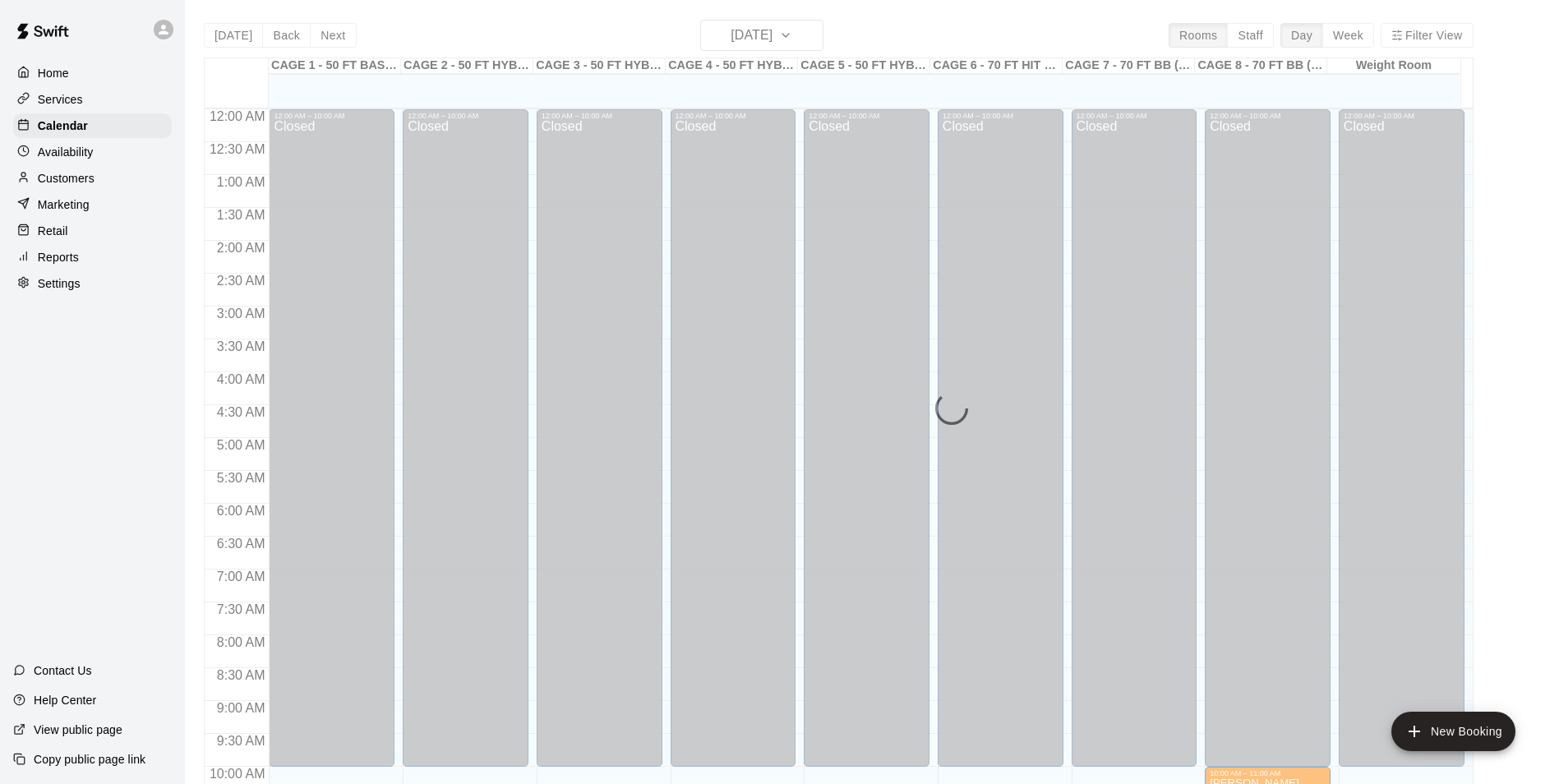
scroll to position [834, 0]
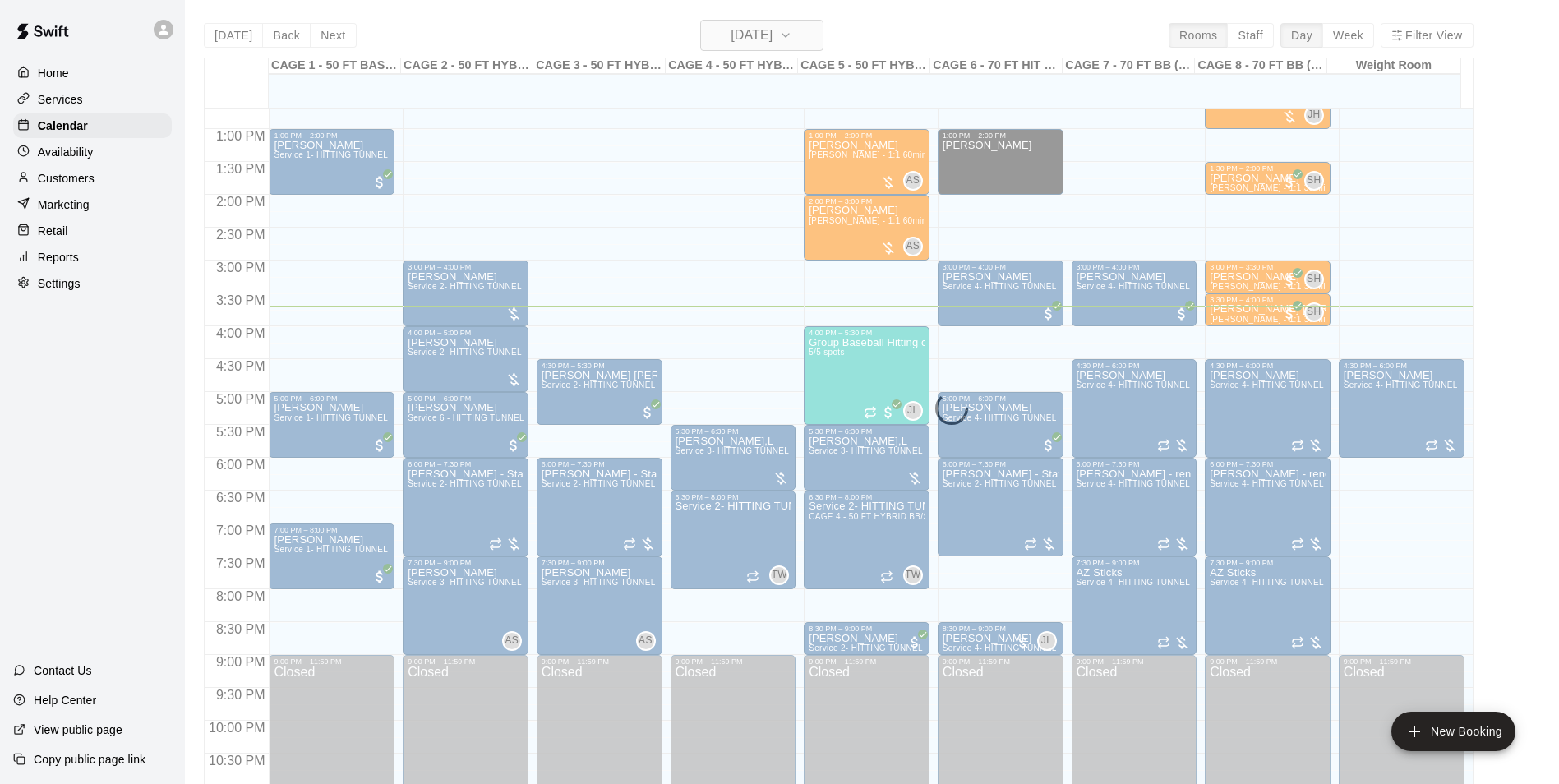
click at [773, 28] on h6 "[DATE]" at bounding box center [751, 35] width 42 height 23
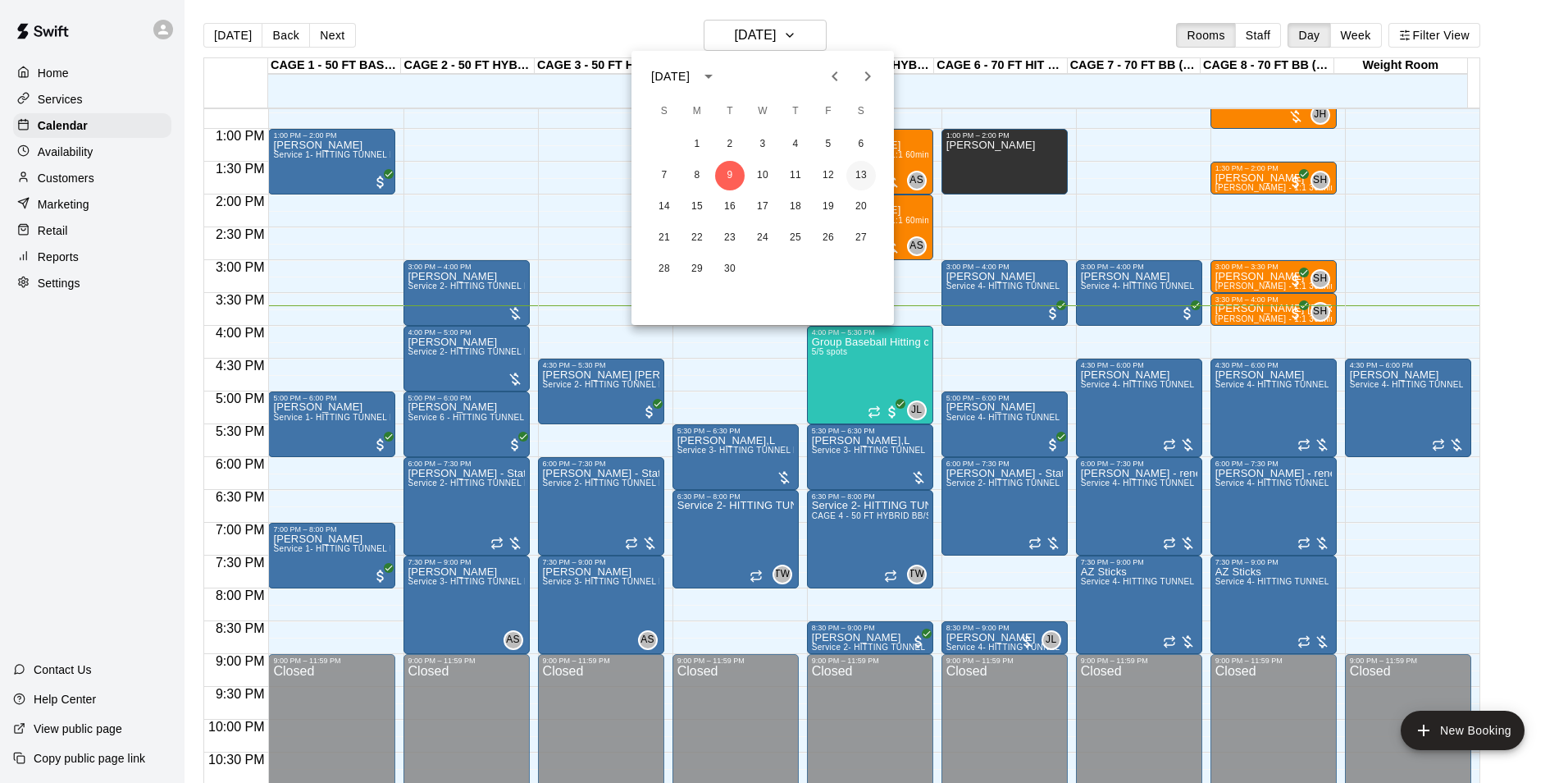
click at [871, 176] on button "13" at bounding box center [860, 175] width 29 height 29
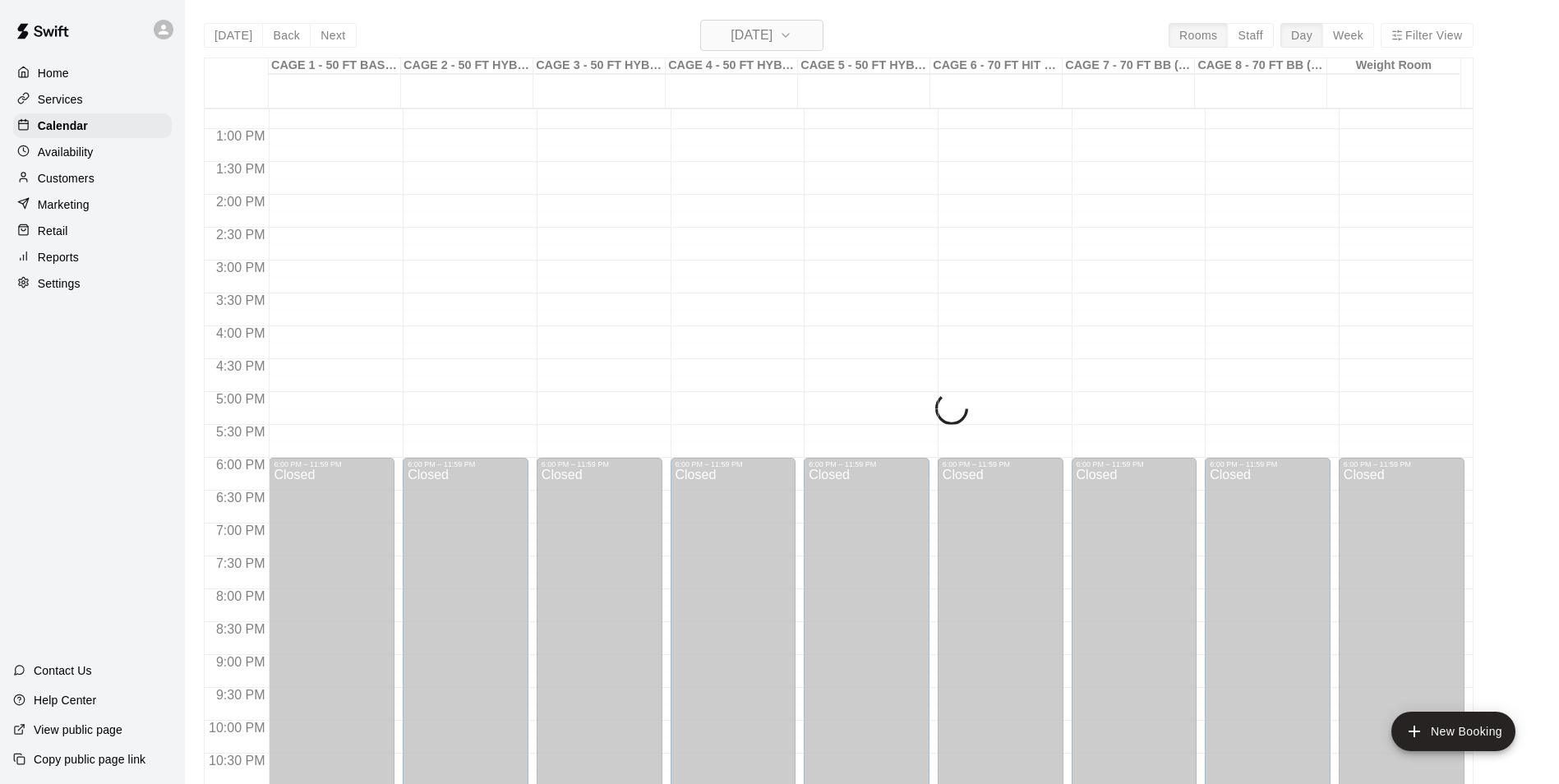
click at [759, 38] on h6 "[DATE]" at bounding box center [751, 35] width 42 height 23
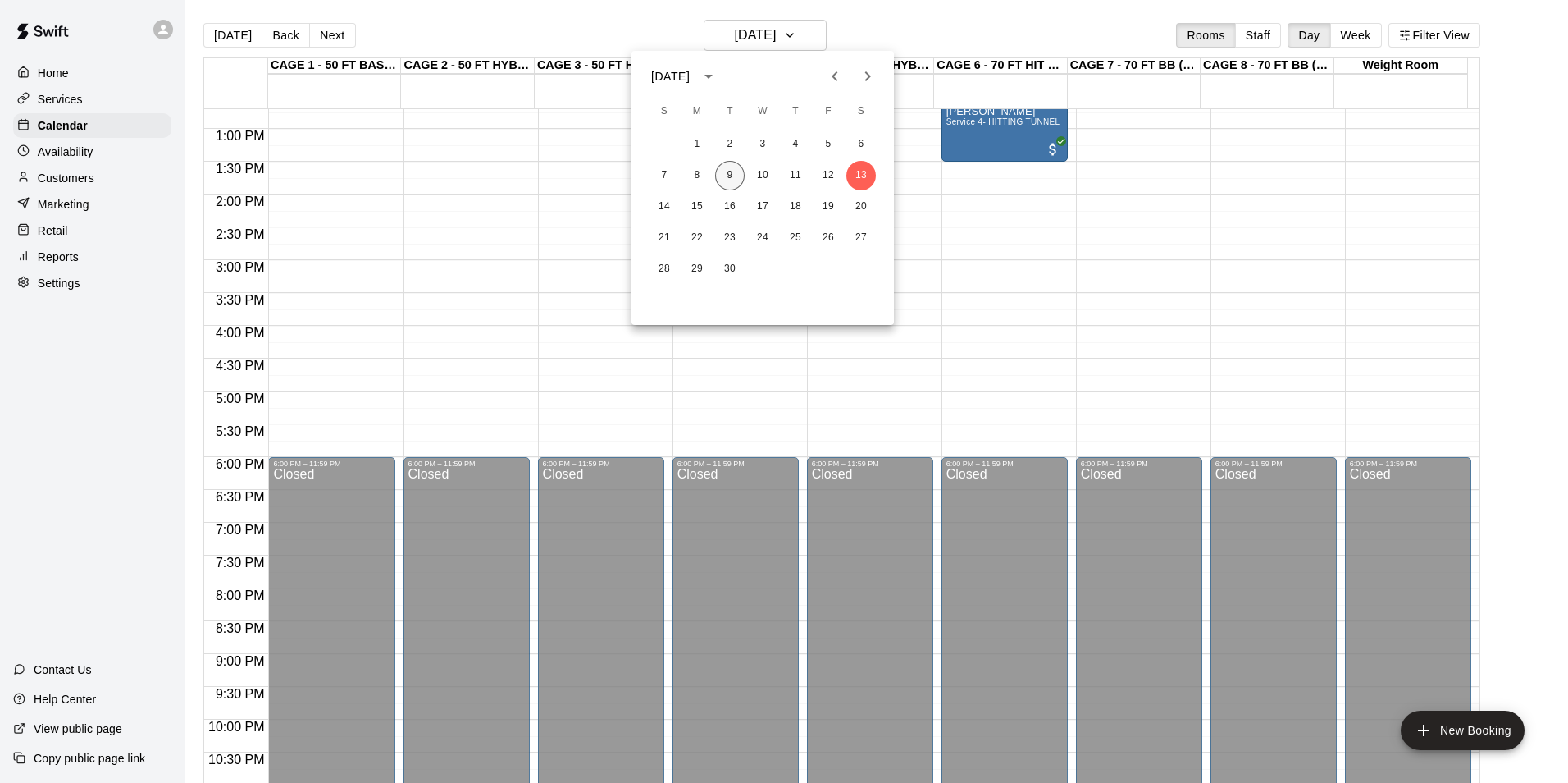
click at [730, 176] on button "9" at bounding box center [730, 175] width 29 height 29
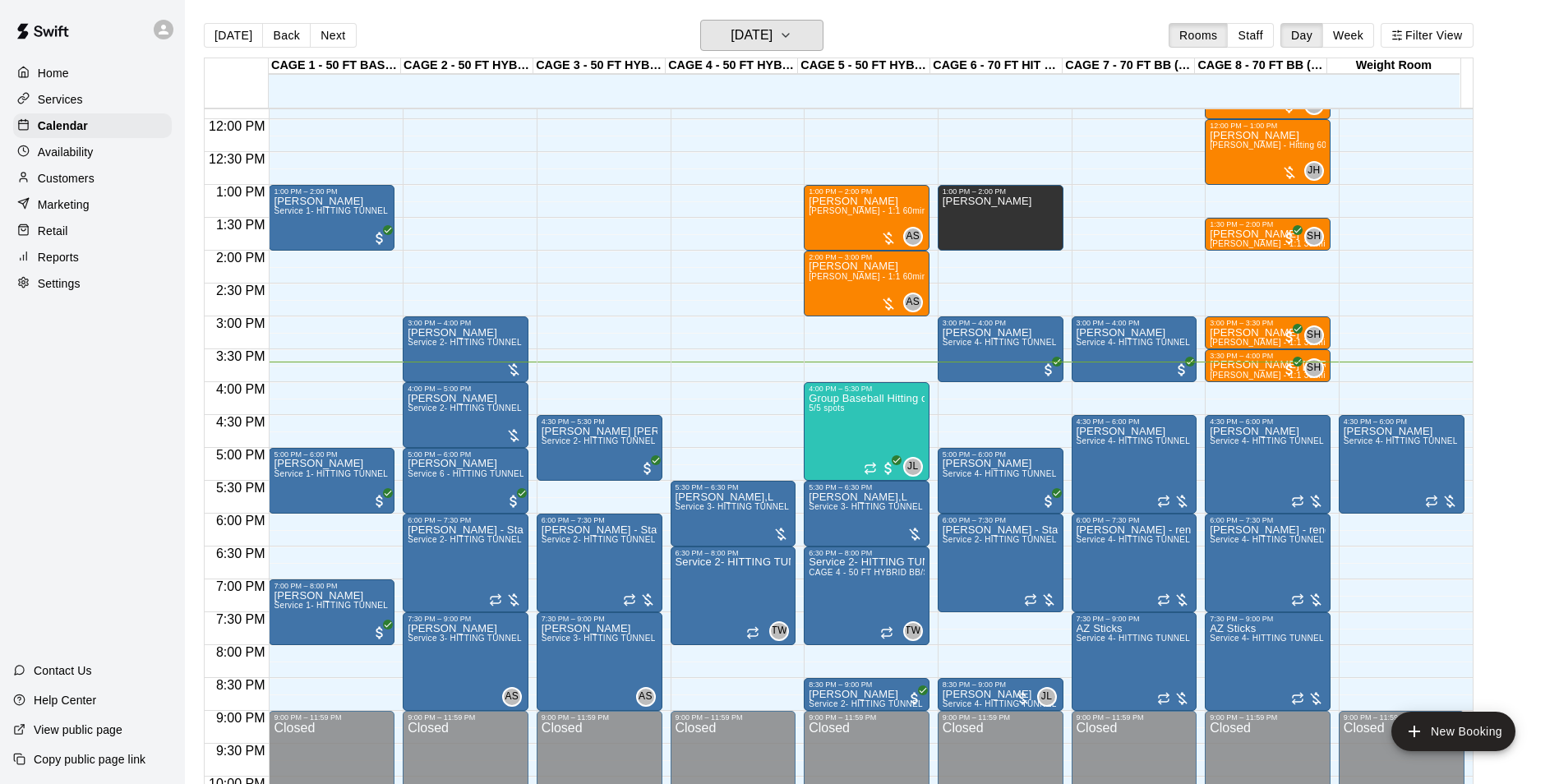
scroll to position [721, 0]
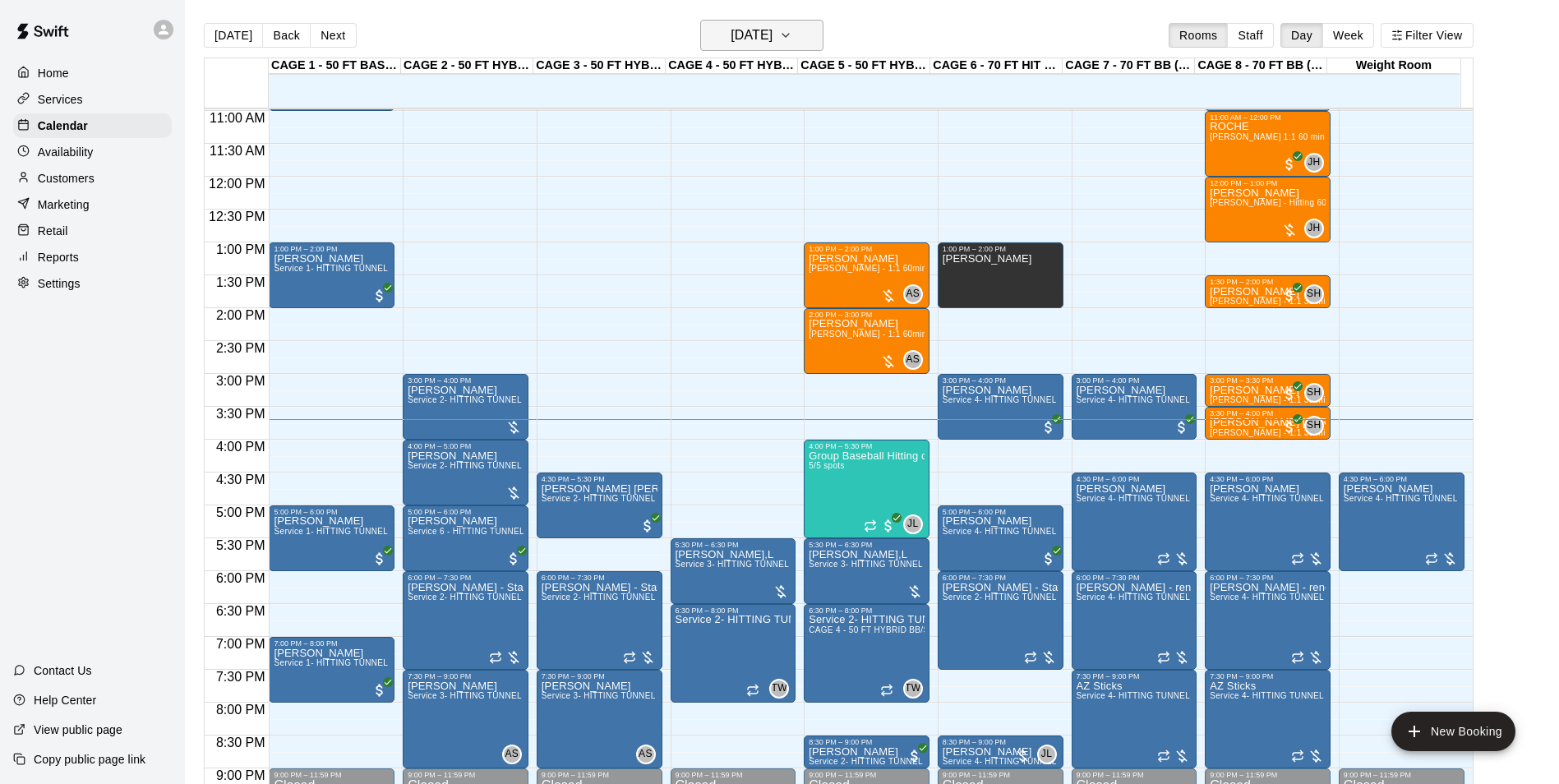
click at [773, 28] on h6 "[DATE]" at bounding box center [751, 35] width 42 height 23
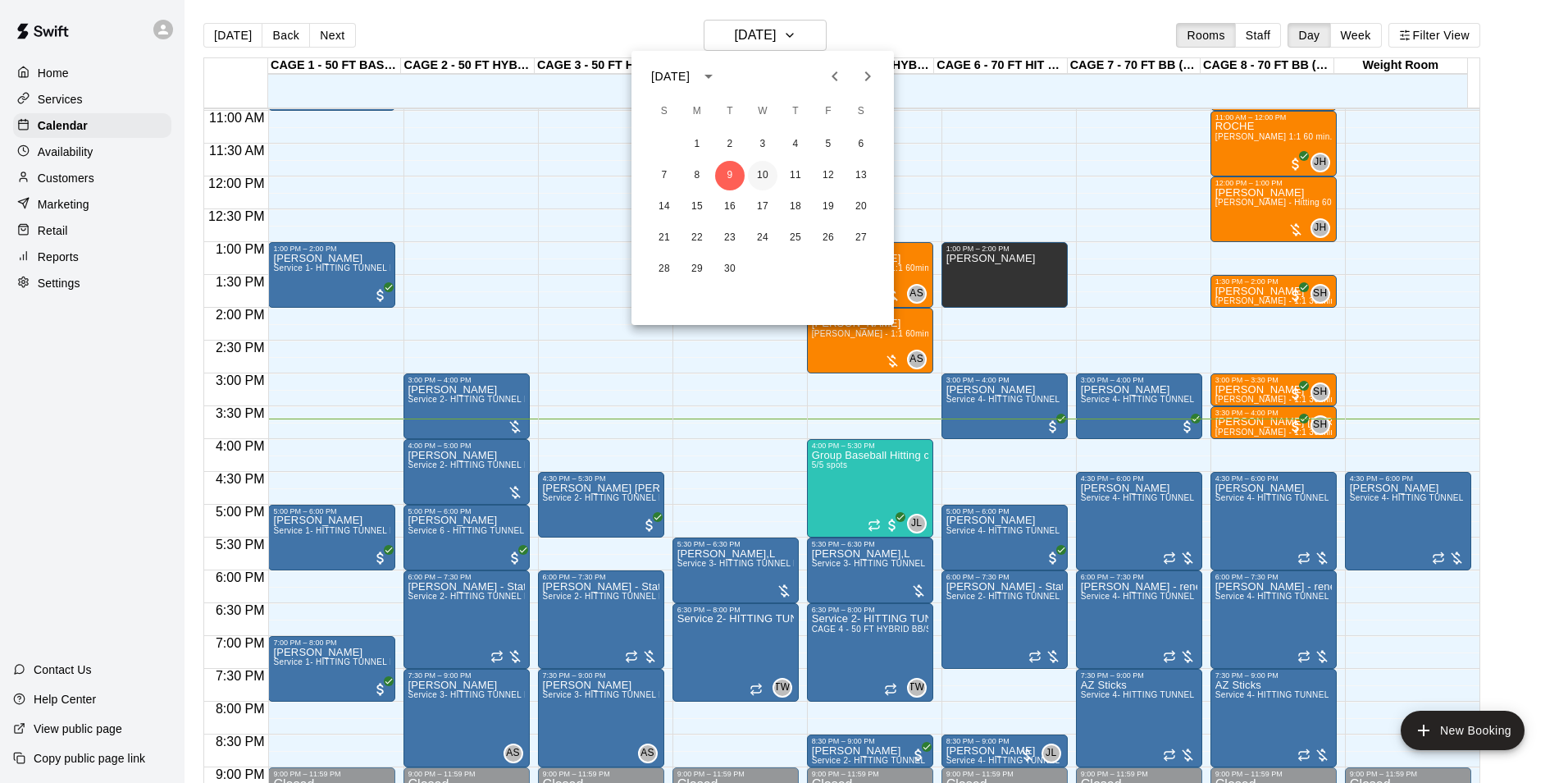
click at [751, 175] on button "10" at bounding box center [762, 175] width 29 height 29
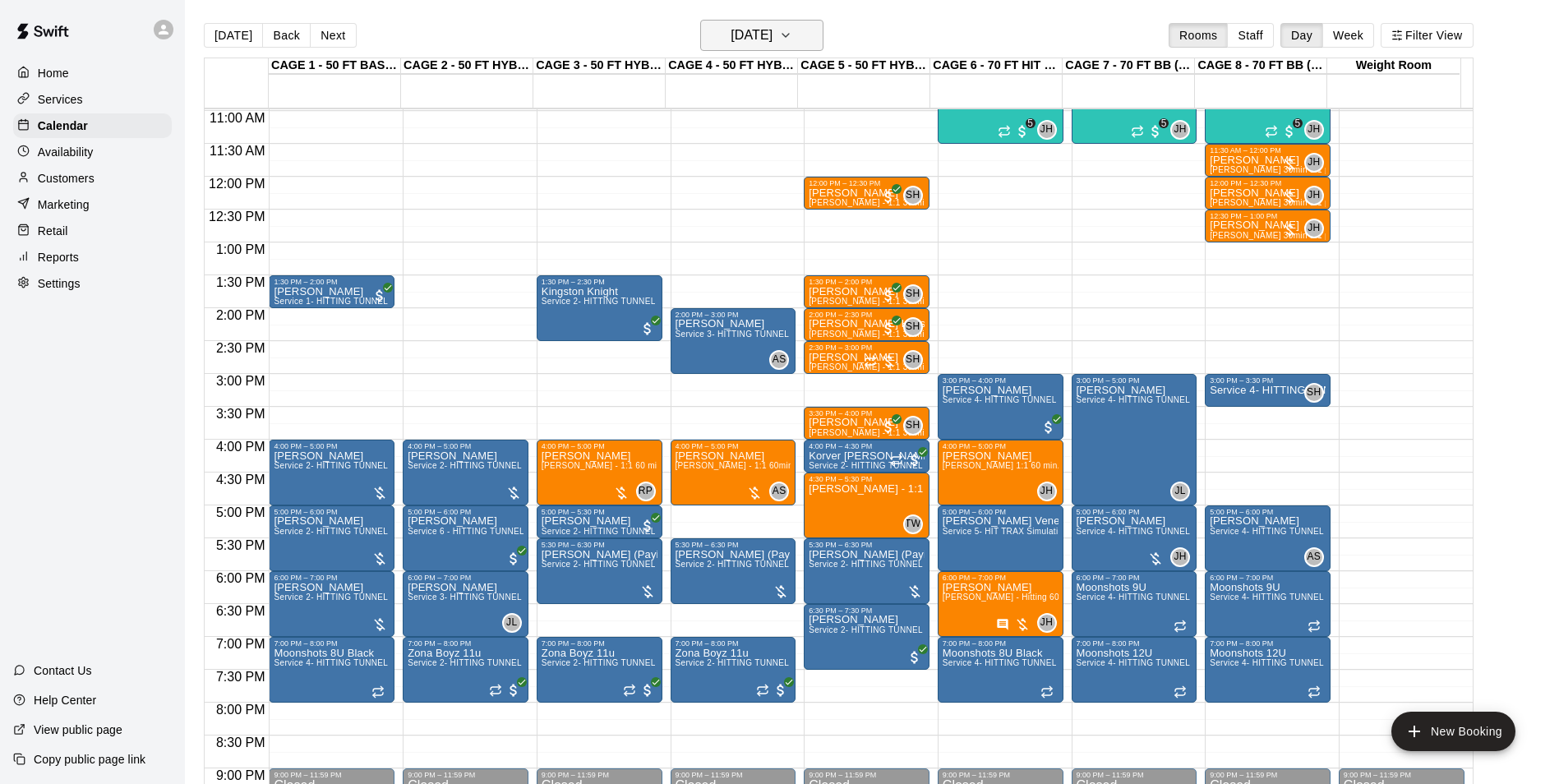
click at [773, 27] on h6 "[DATE]" at bounding box center [751, 35] width 42 height 23
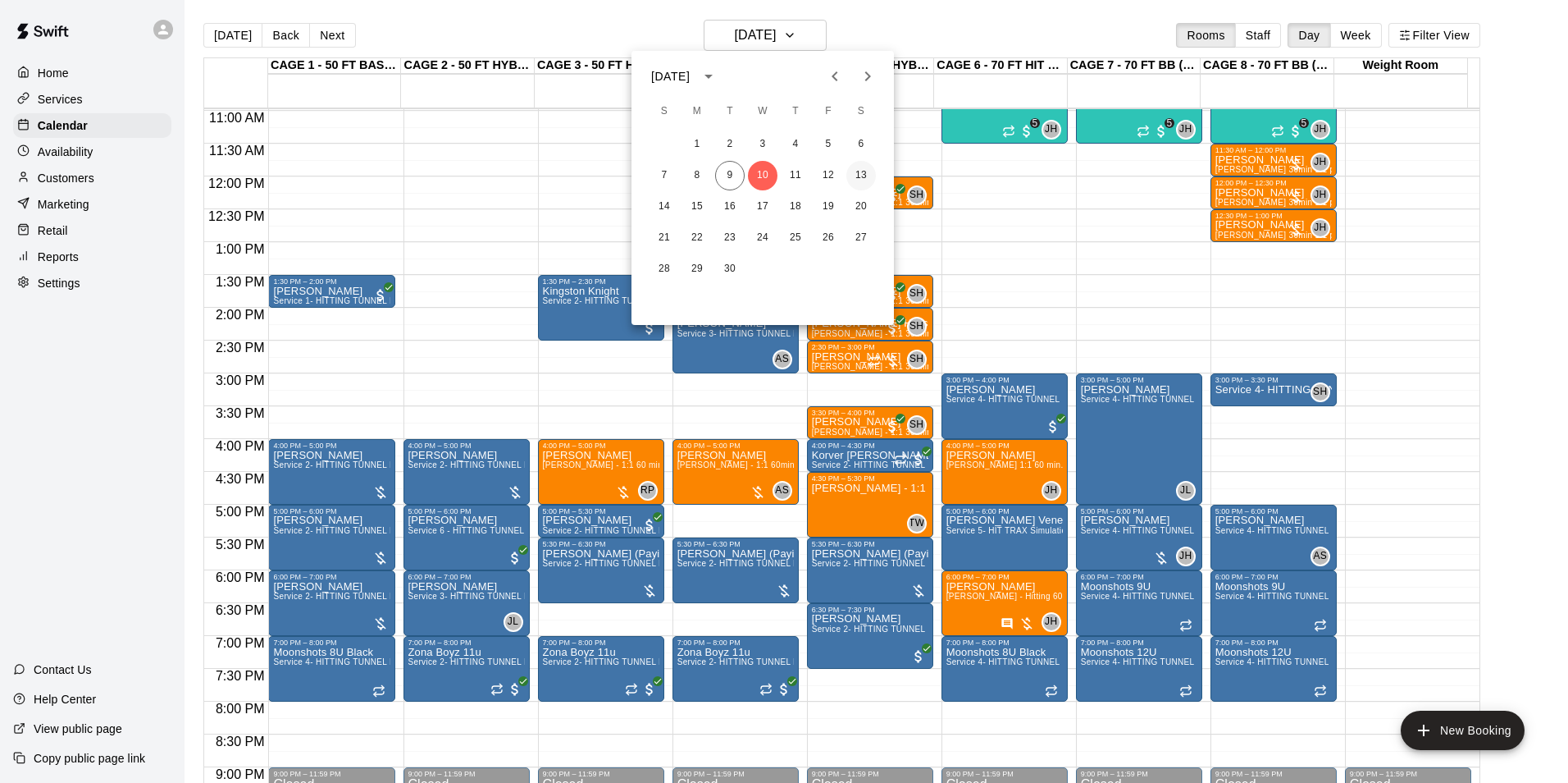
click at [868, 170] on button "13" at bounding box center [860, 175] width 29 height 29
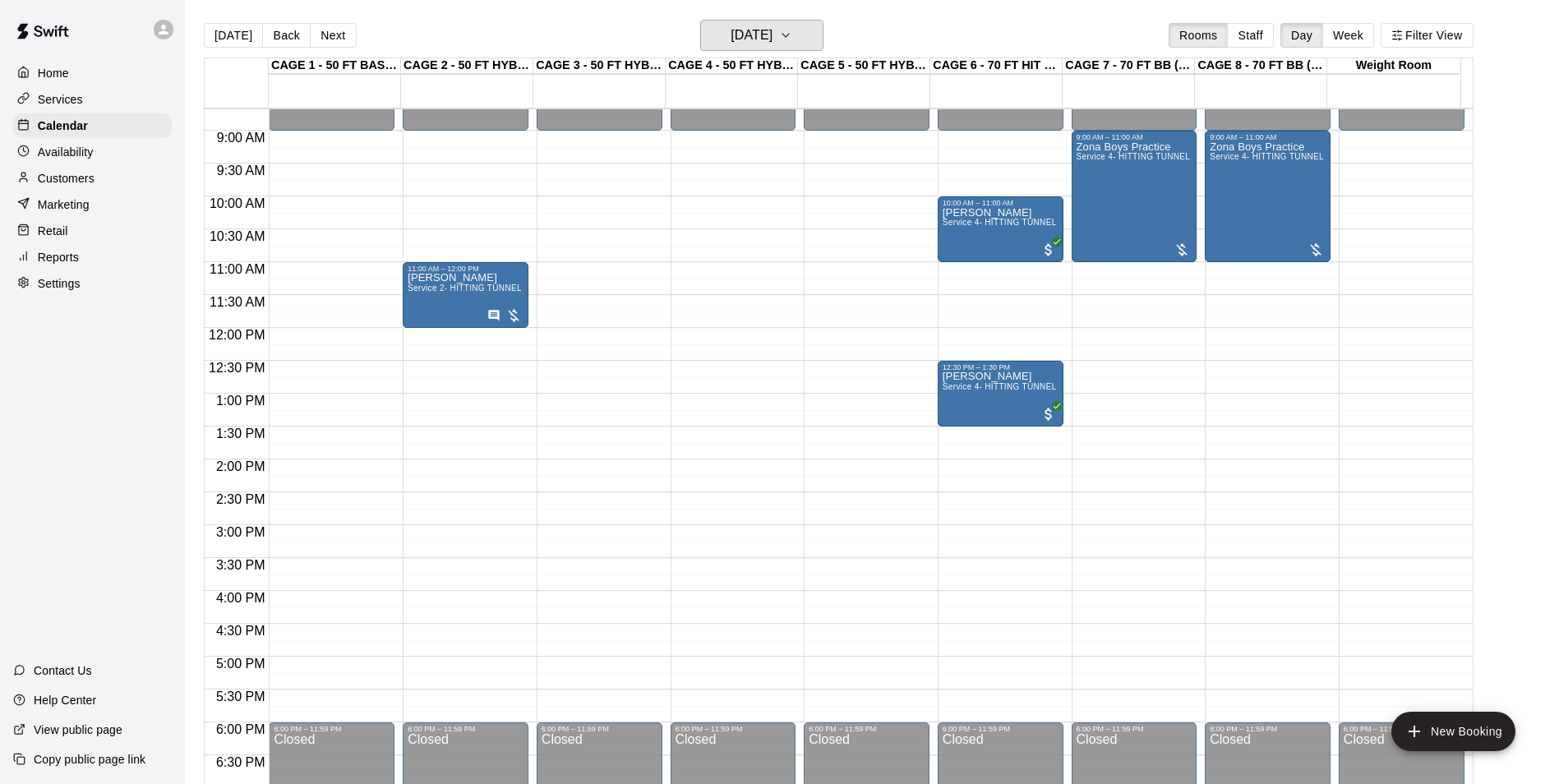
scroll to position [392, 0]
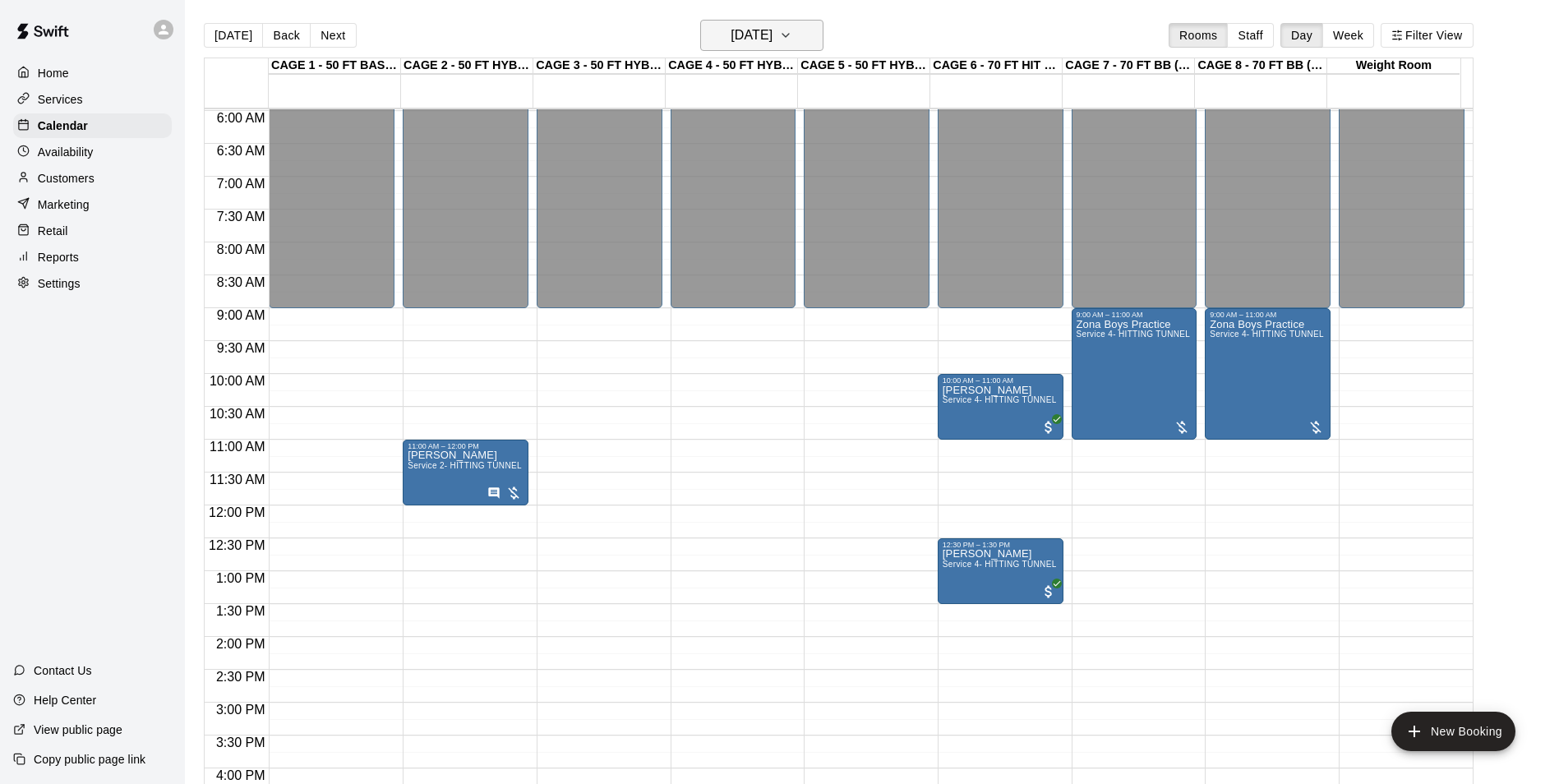
click at [737, 28] on h6 "[DATE]" at bounding box center [751, 35] width 42 height 23
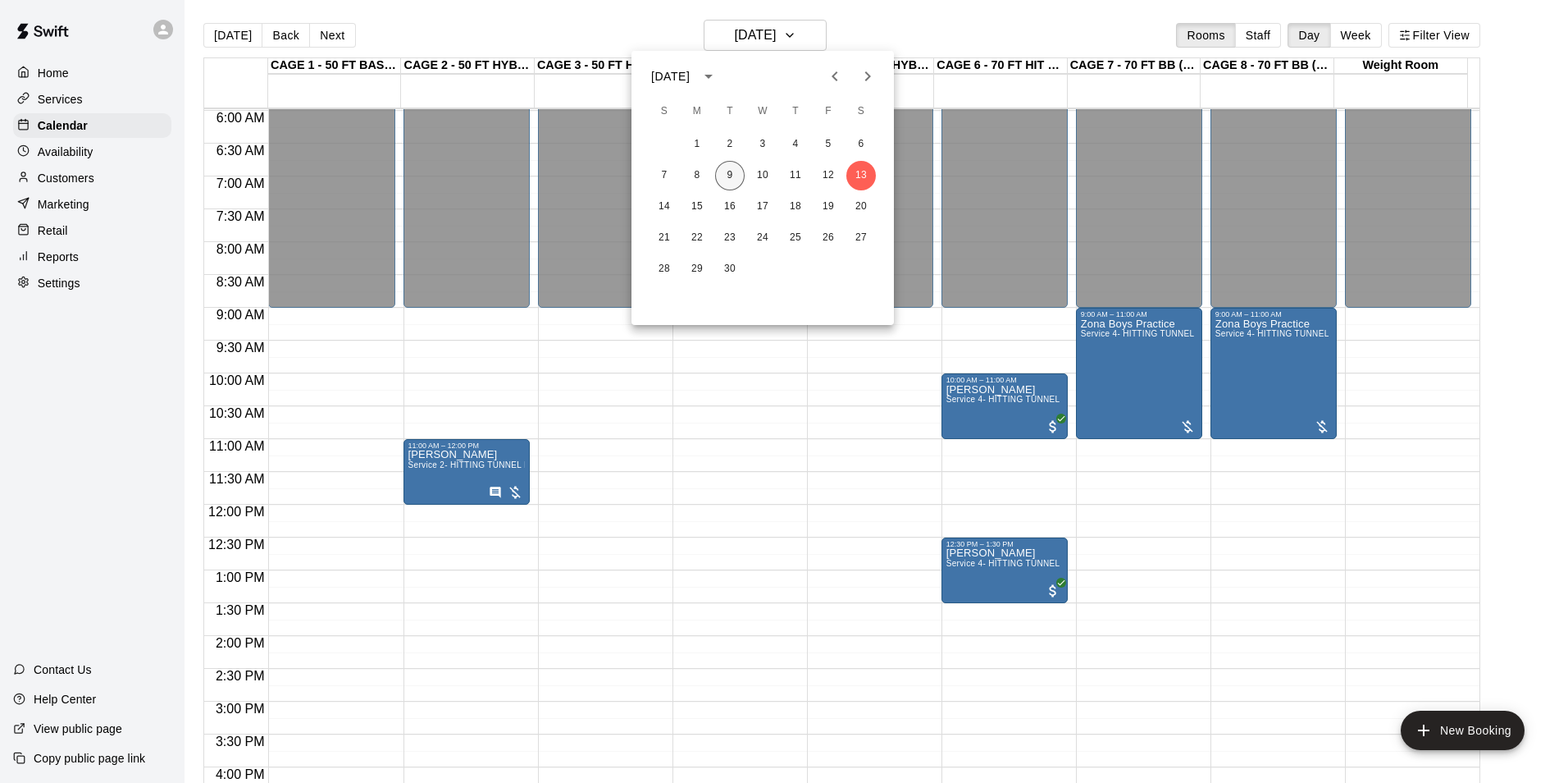
click at [733, 186] on button "9" at bounding box center [730, 175] width 29 height 29
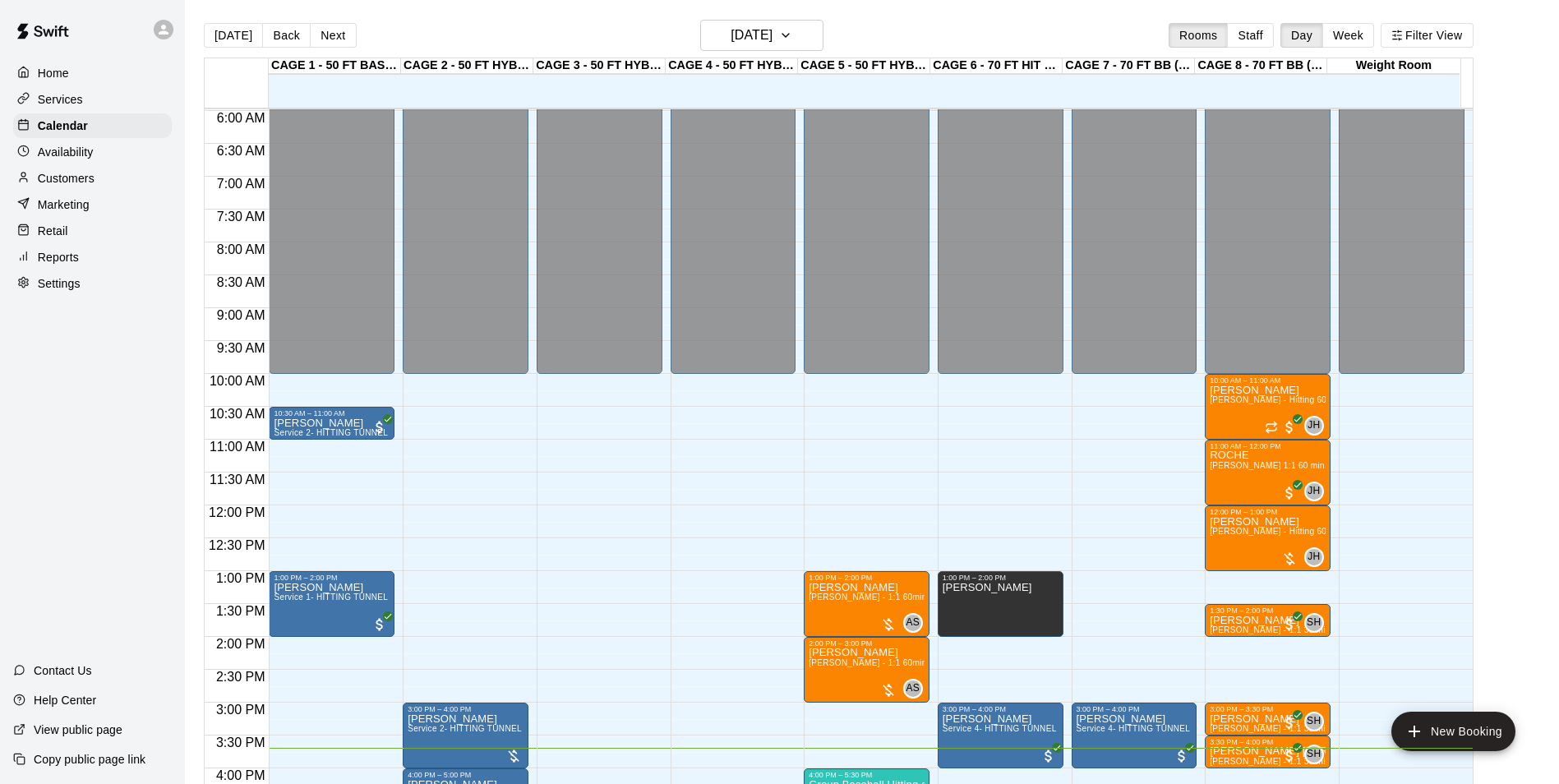
click at [97, 175] on div "Customers" at bounding box center [92, 178] width 159 height 25
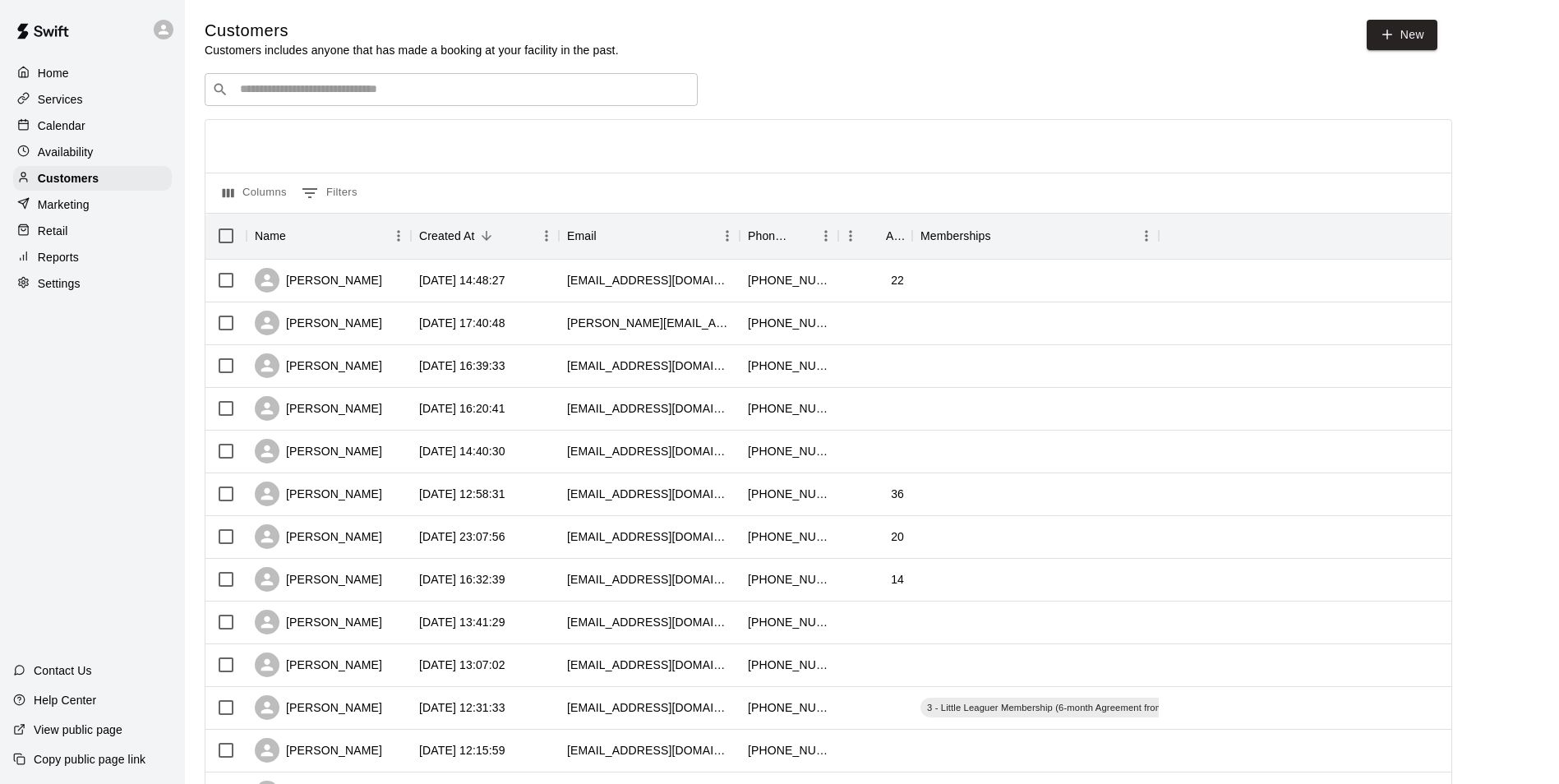
drag, startPoint x: 468, startPoint y: 82, endPoint x: 456, endPoint y: 65, distance: 20.8
click at [462, 74] on div "Customers Customers includes anyone that has made a booking at your facility in…" at bounding box center [872, 695] width 1335 height 1352
click at [464, 79] on div "​ ​" at bounding box center [451, 89] width 493 height 33
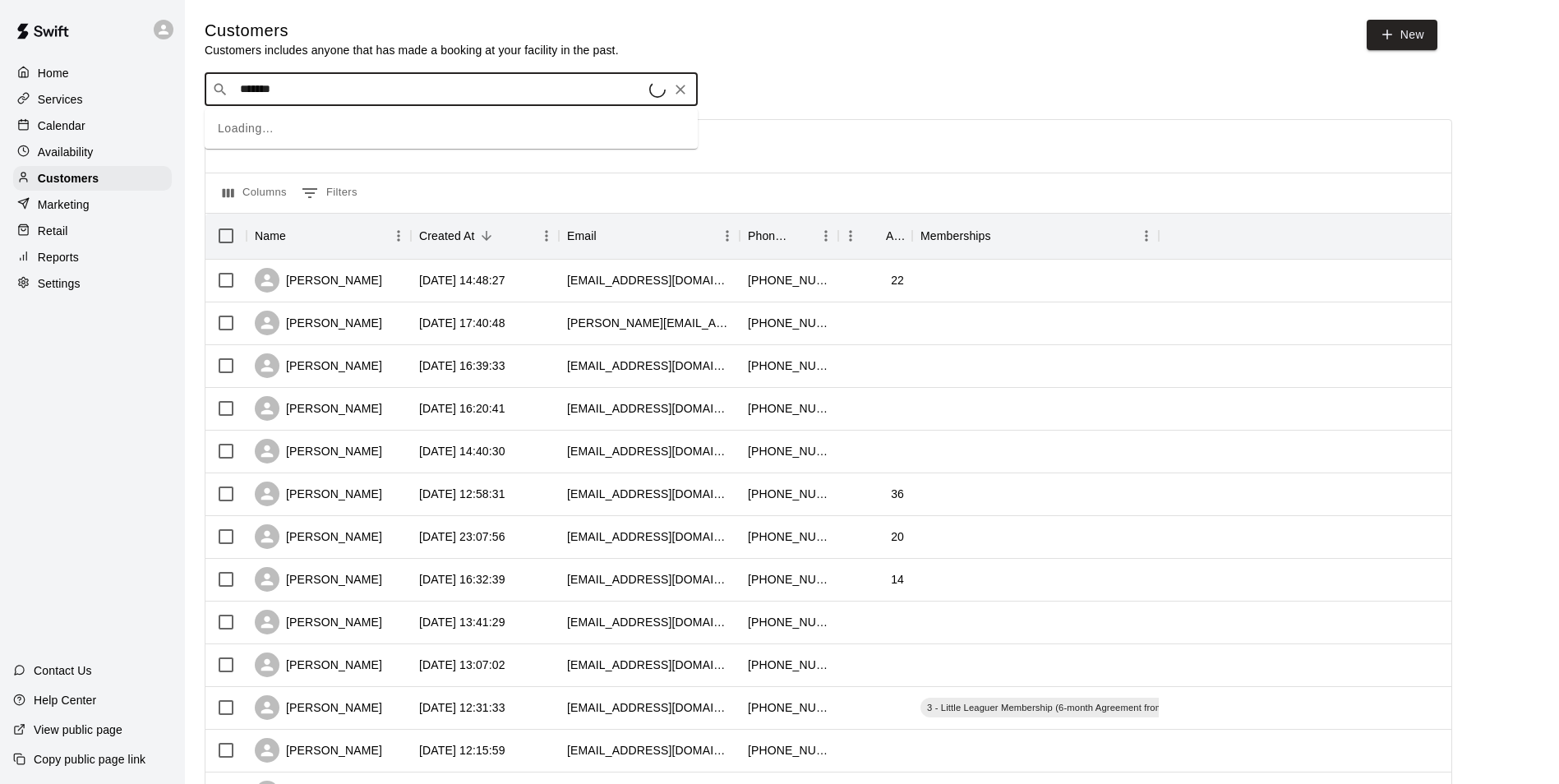
type input "********"
click at [411, 134] on div "Frank Tunzi fjtunzi01@gmail.com" at bounding box center [468, 136] width 434 height 35
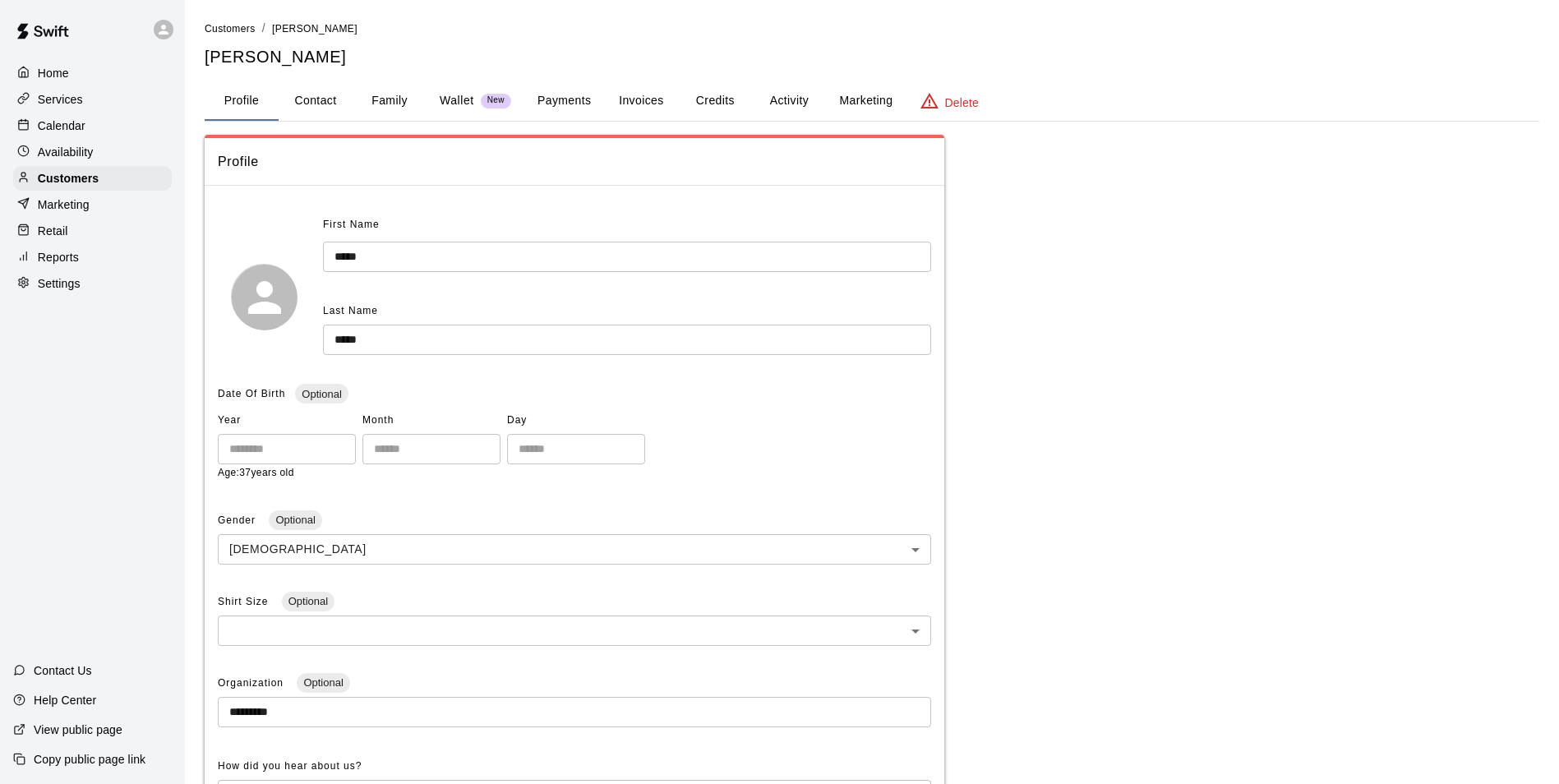
click at [322, 104] on button "Contact" at bounding box center [315, 101] width 74 height 40
select select "**"
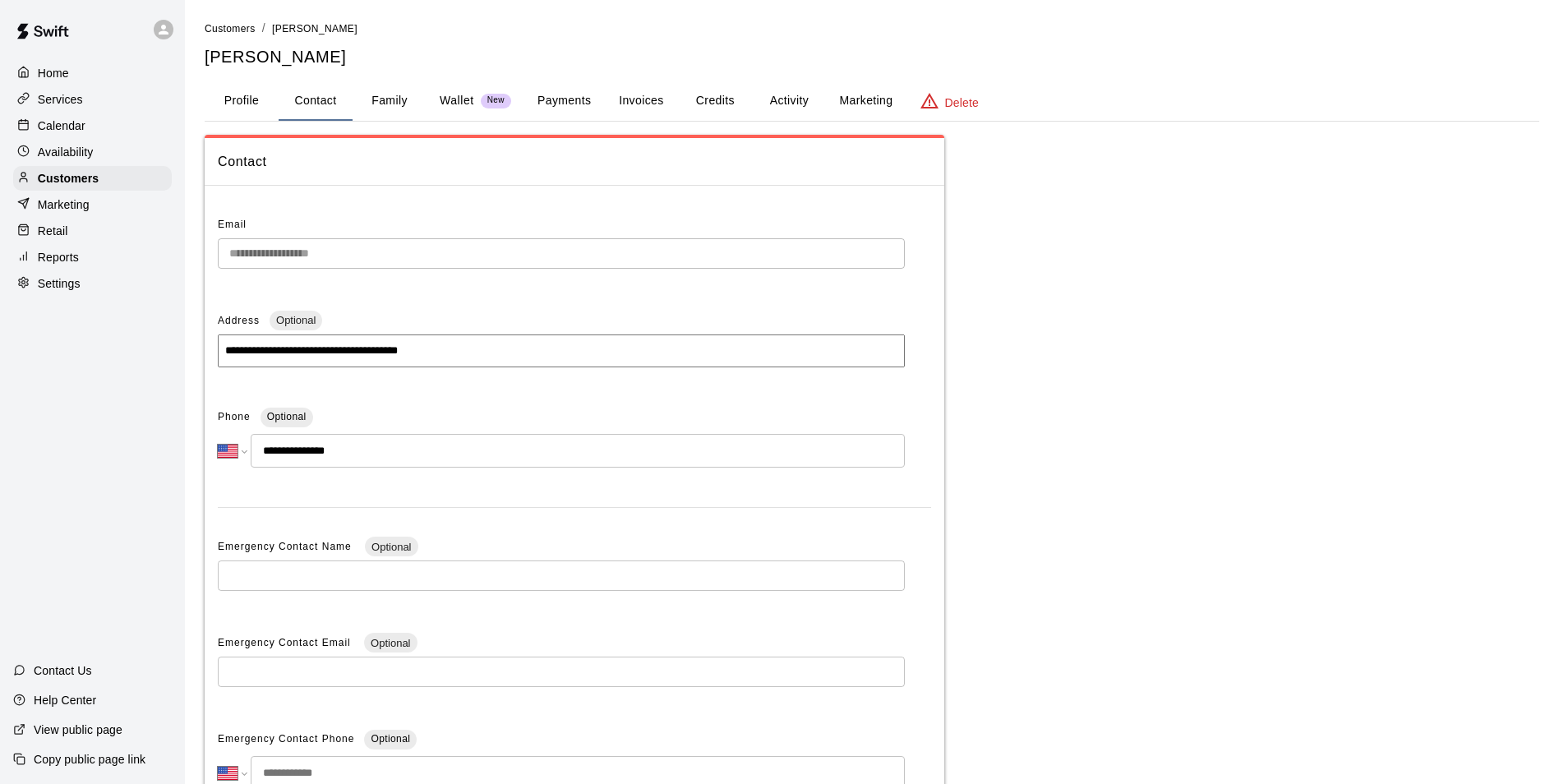
click at [409, 103] on button "Family" at bounding box center [389, 101] width 74 height 40
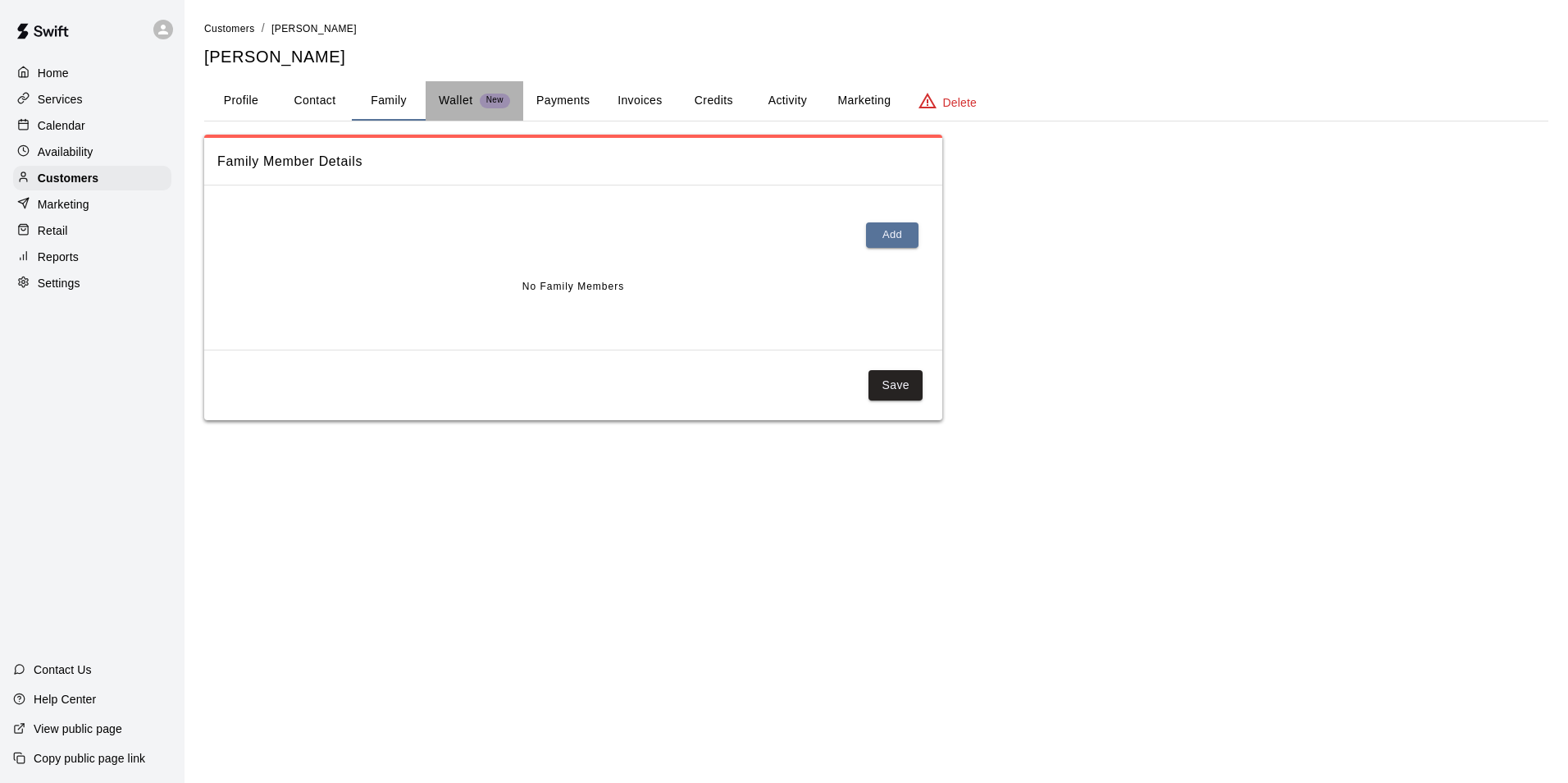
click at [459, 96] on p "Wallet" at bounding box center [455, 100] width 34 height 17
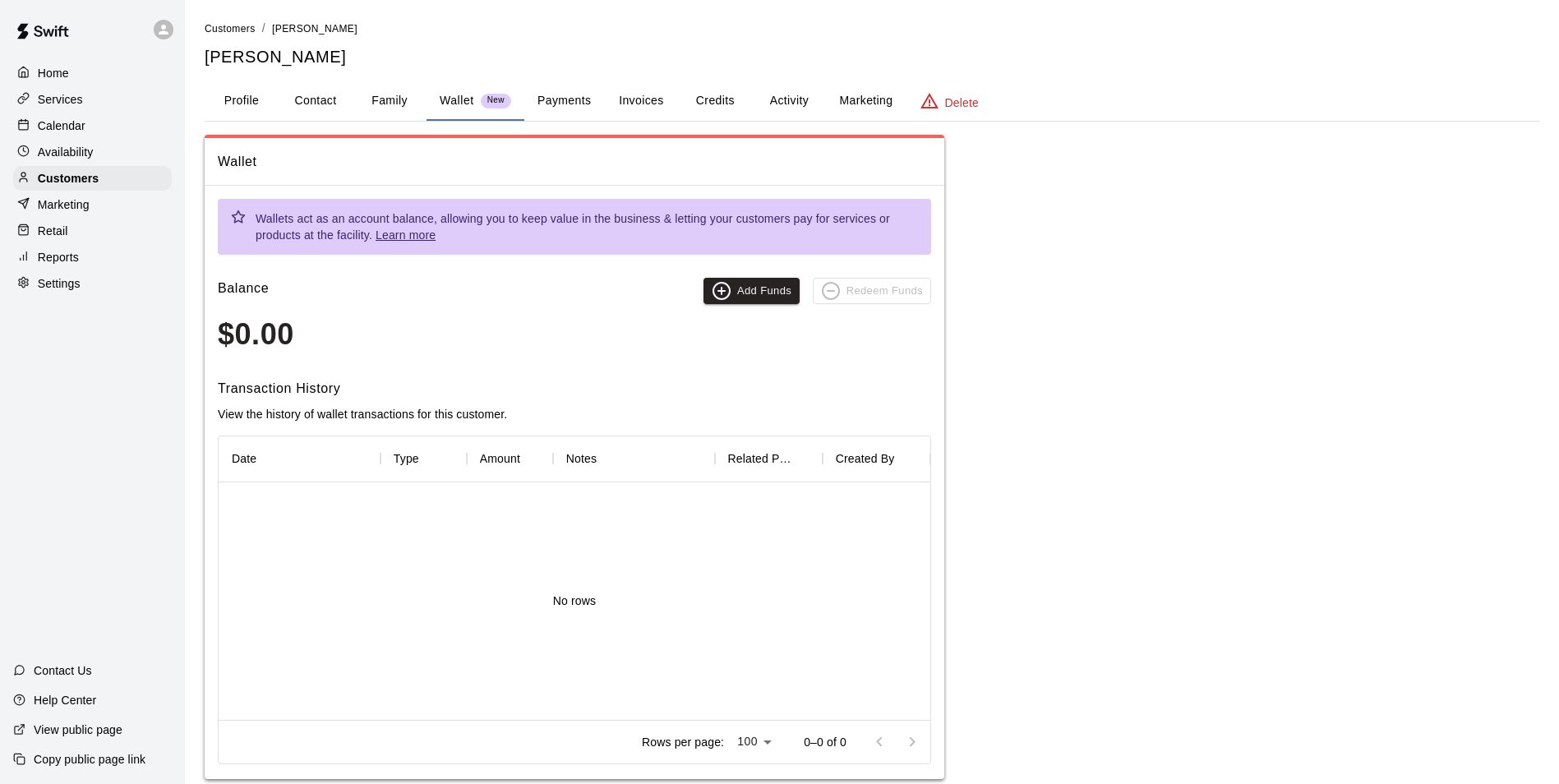
click at [555, 96] on button "Payments" at bounding box center [565, 101] width 80 height 40
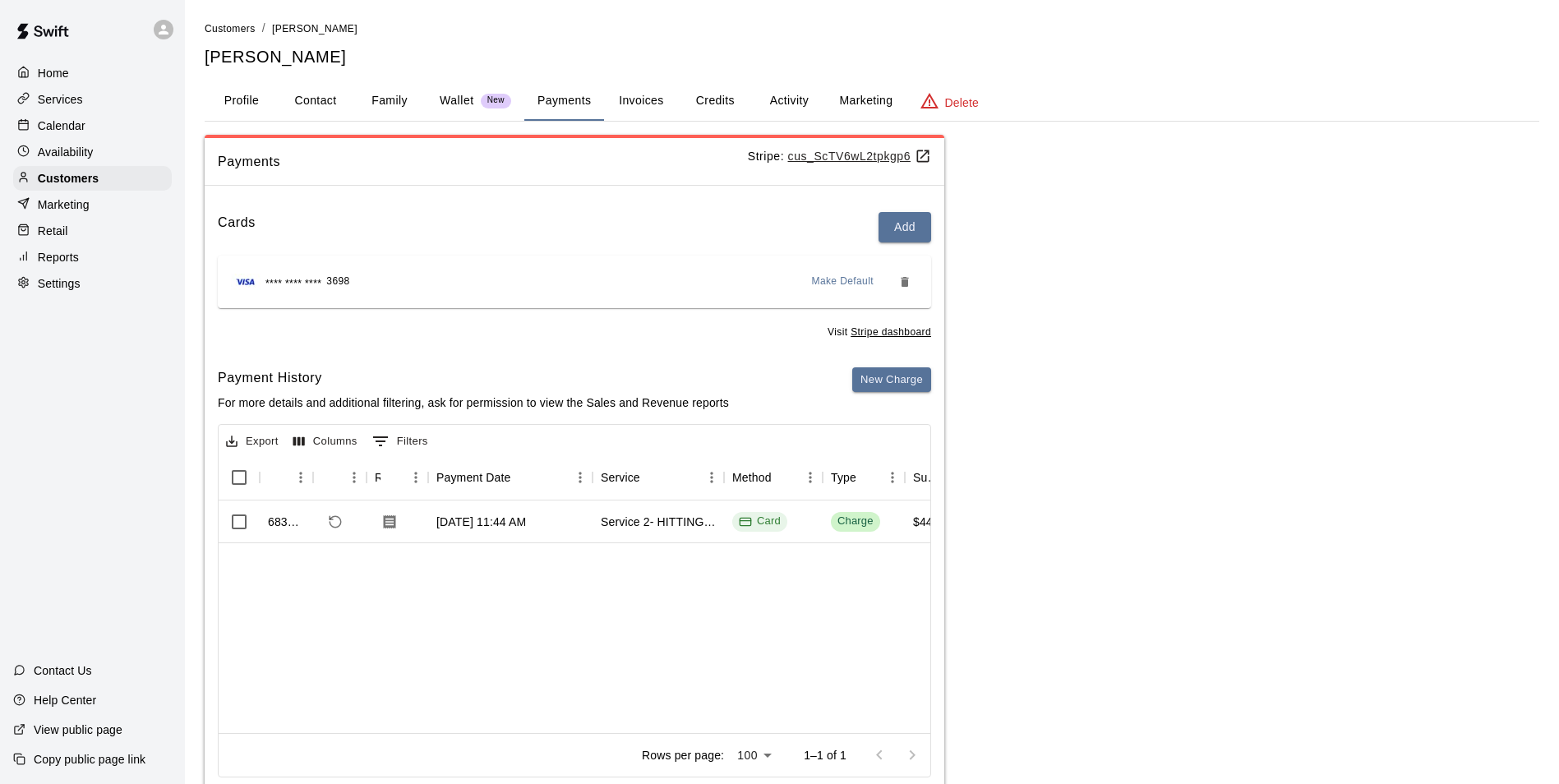
click at [627, 103] on button "Invoices" at bounding box center [641, 101] width 74 height 40
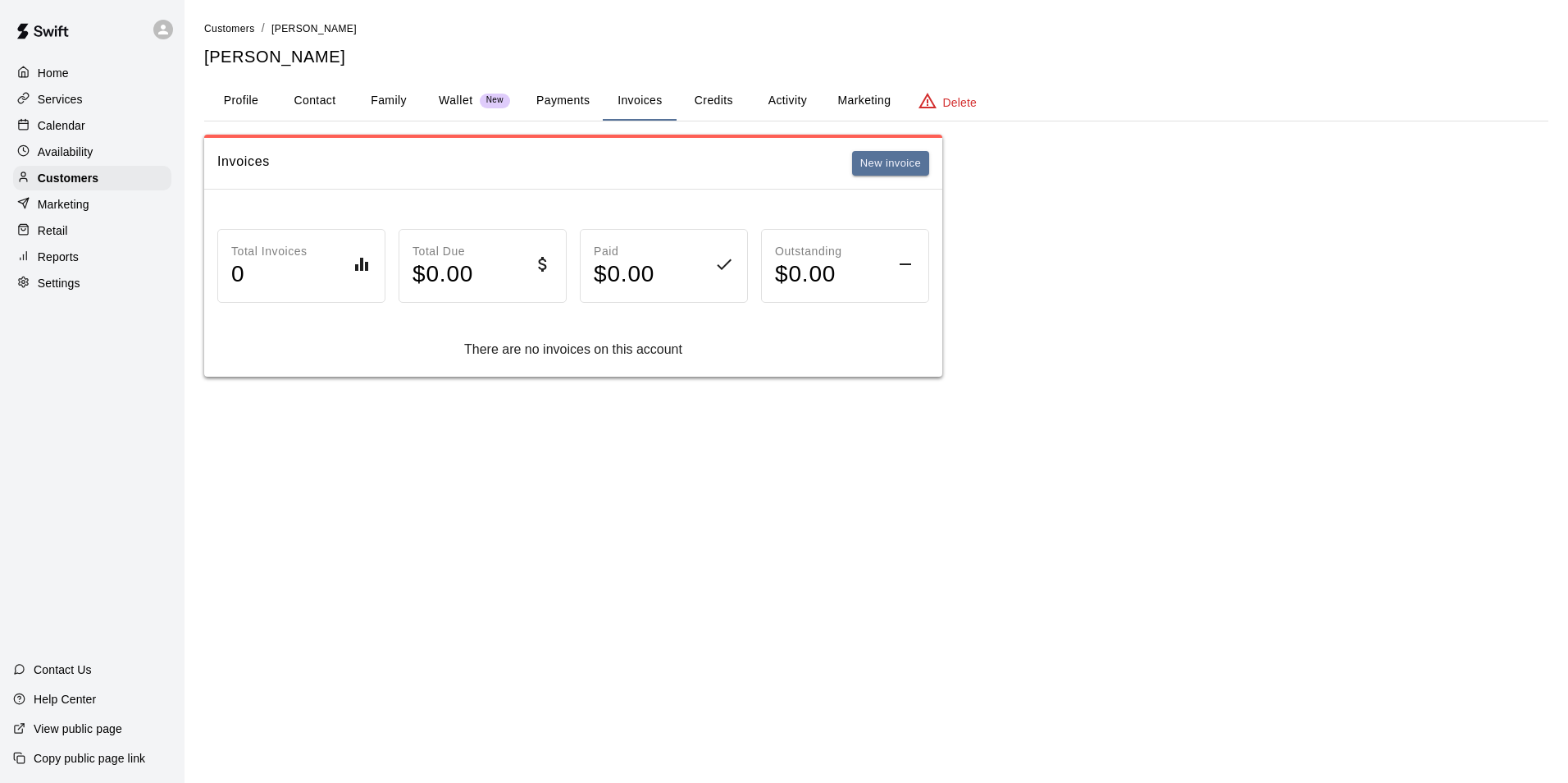
click at [704, 97] on button "Credits" at bounding box center [713, 101] width 73 height 40
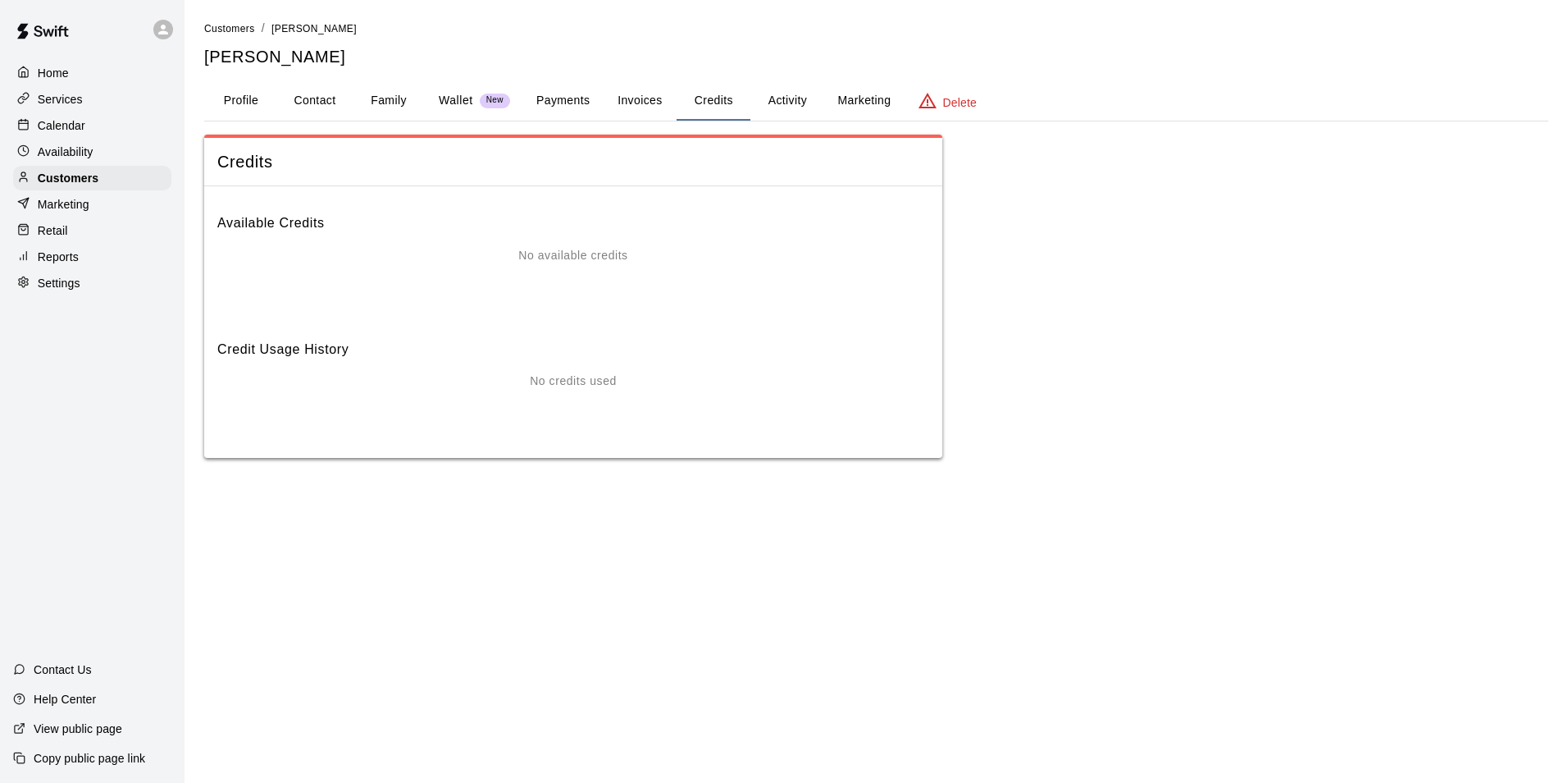
click at [784, 107] on button "Activity" at bounding box center [786, 101] width 73 height 40
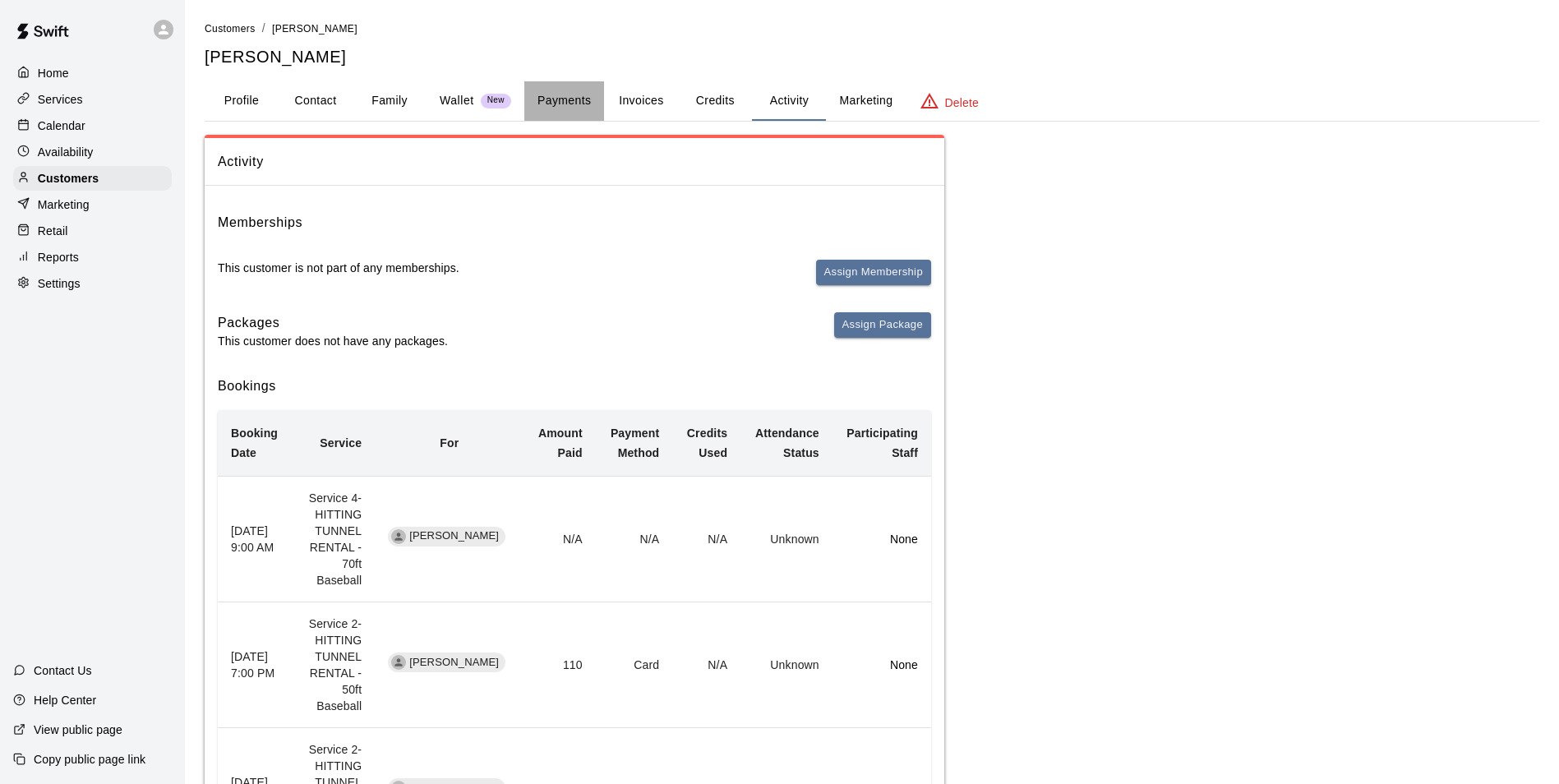
click at [574, 96] on button "Payments" at bounding box center [565, 101] width 80 height 40
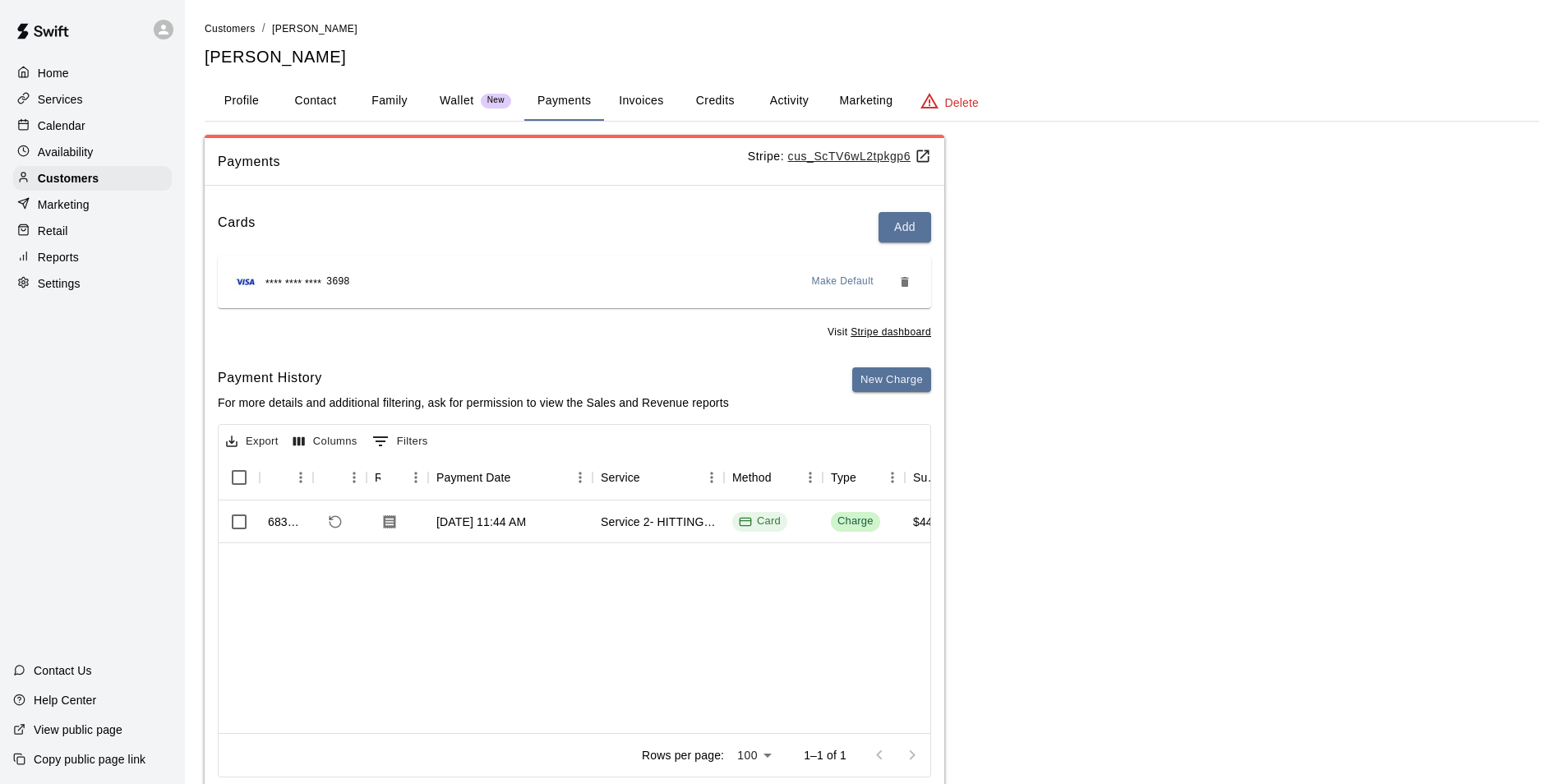
drag, startPoint x: 335, startPoint y: 707, endPoint x: 425, endPoint y: 713, distance: 90.2
click at [425, 713] on div "683100 Jul 4, 2025, 11:44 AM Service 2- HITTING TUNNEL RENTAL - 50ft Baseball C…" at bounding box center [574, 617] width 712 height 232
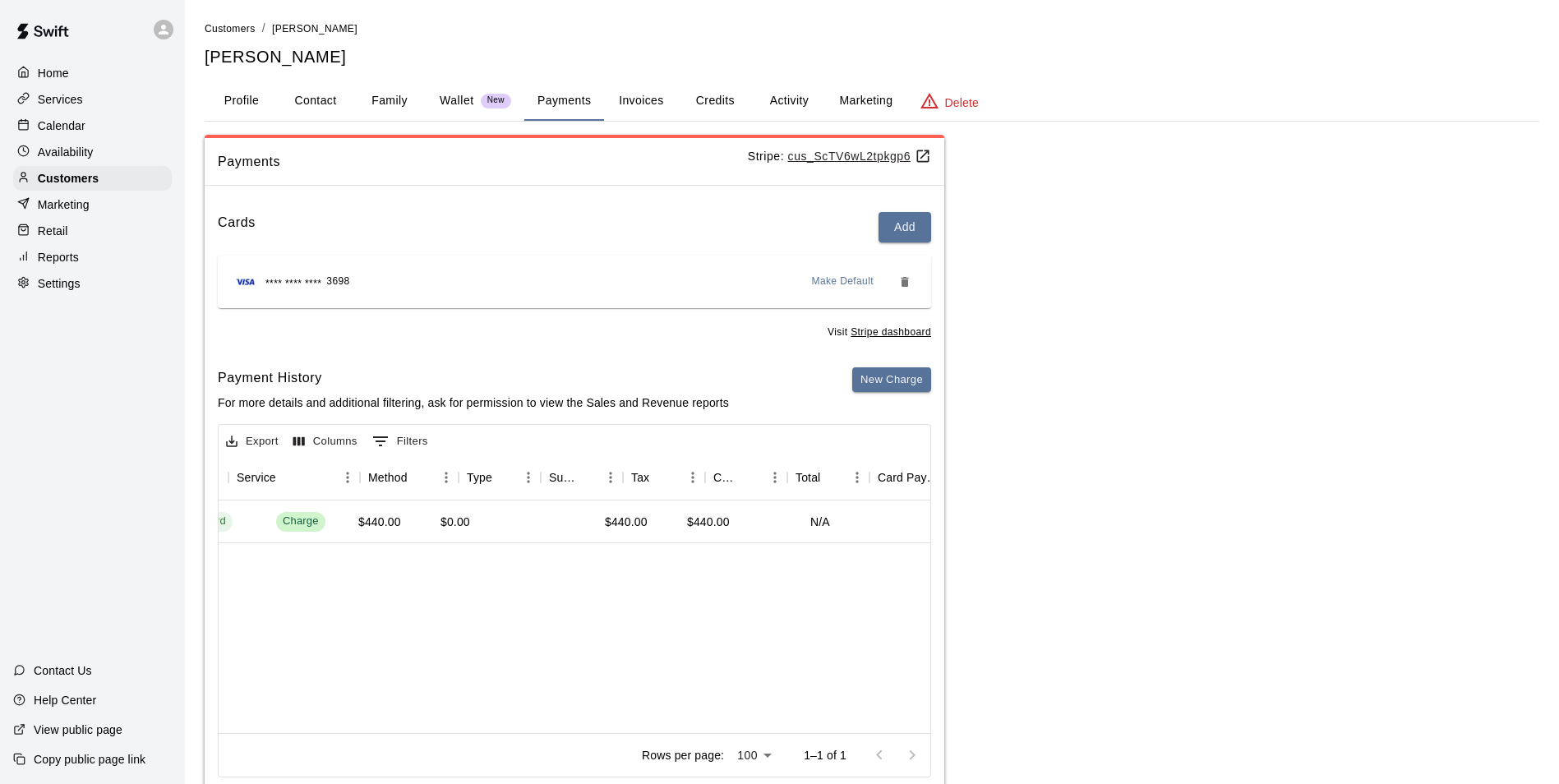
scroll to position [0, 364]
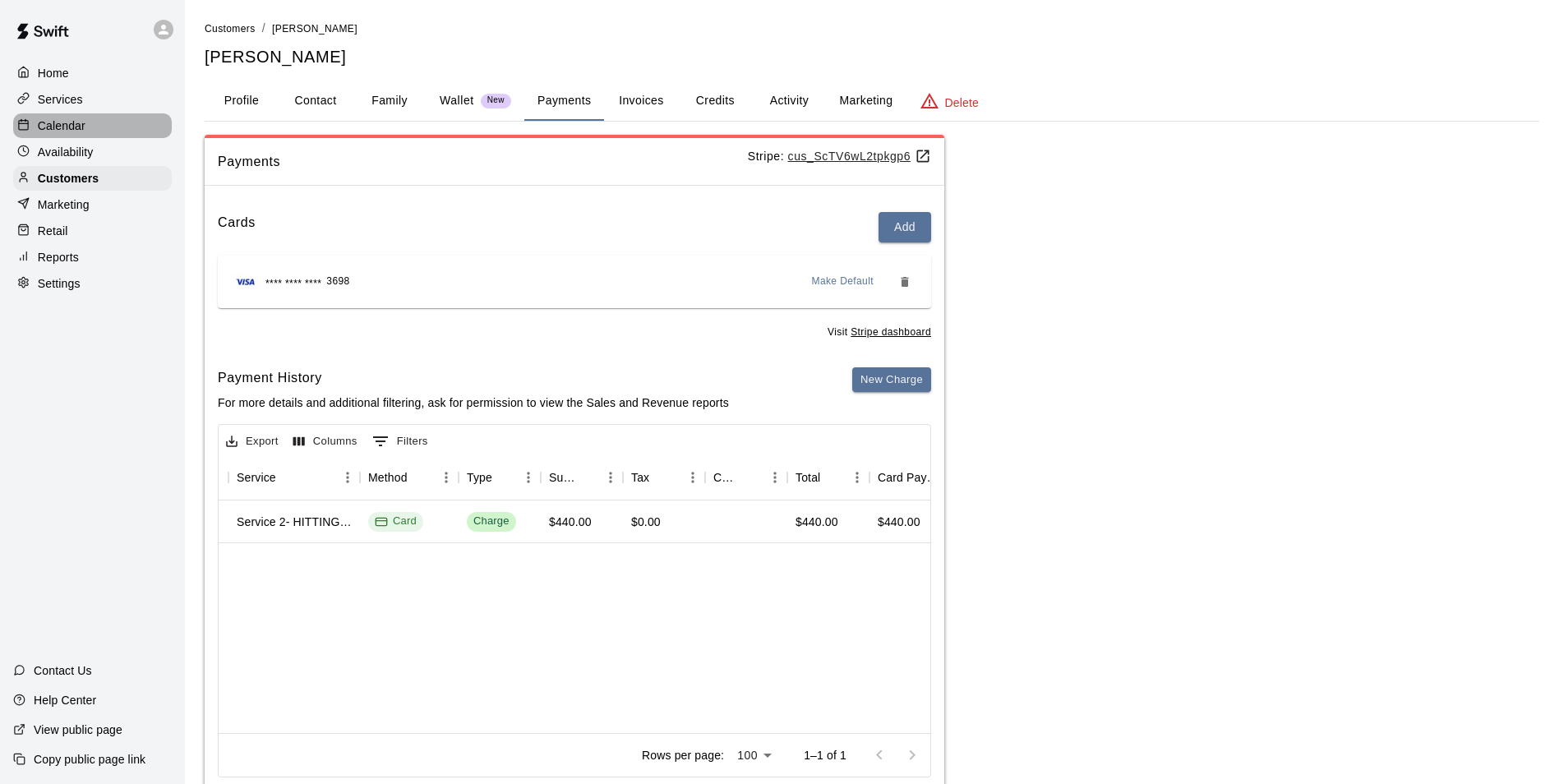
click at [98, 134] on div "Calendar" at bounding box center [92, 126] width 159 height 25
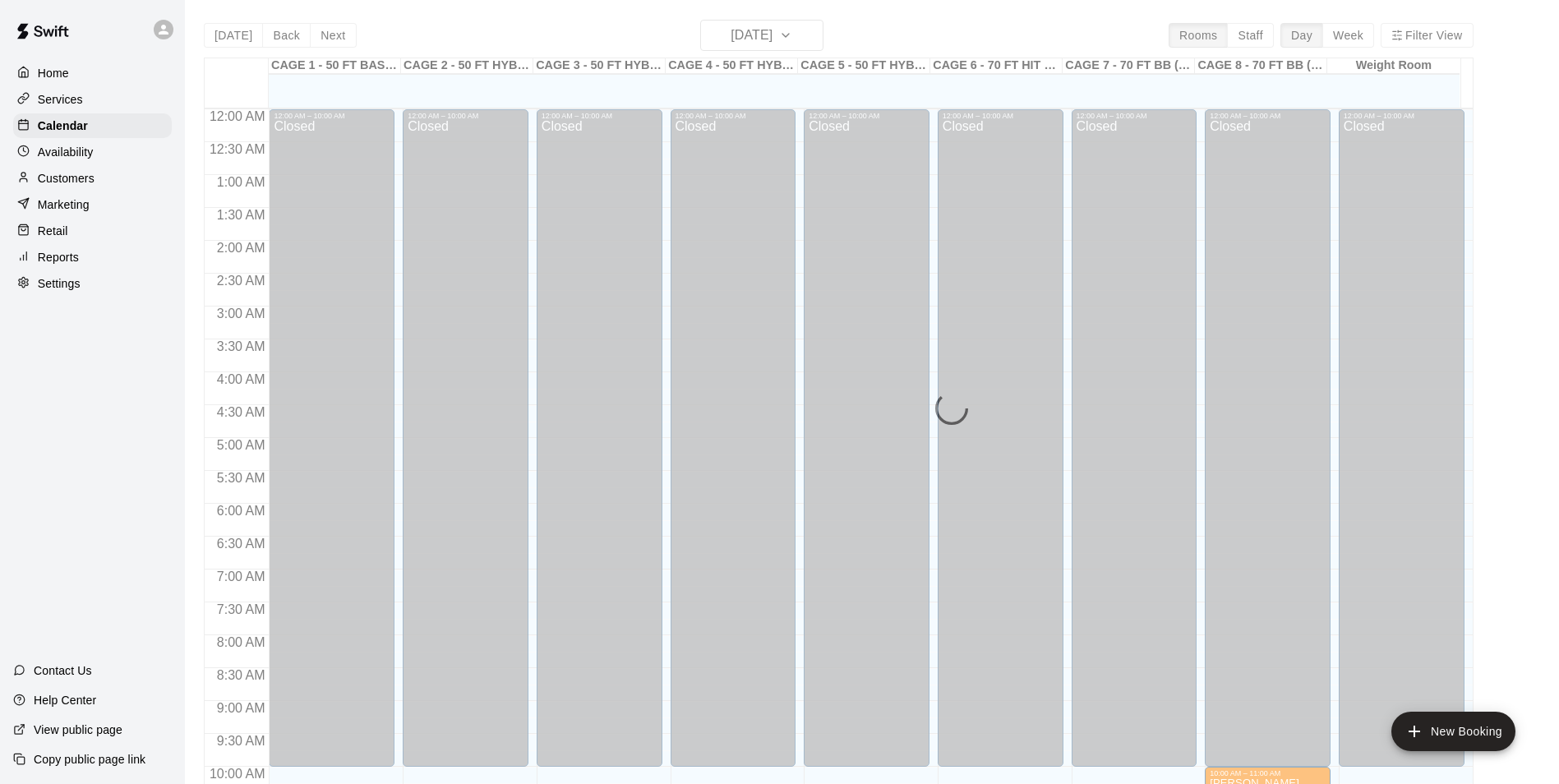
click at [103, 155] on div "Availability" at bounding box center [92, 152] width 159 height 25
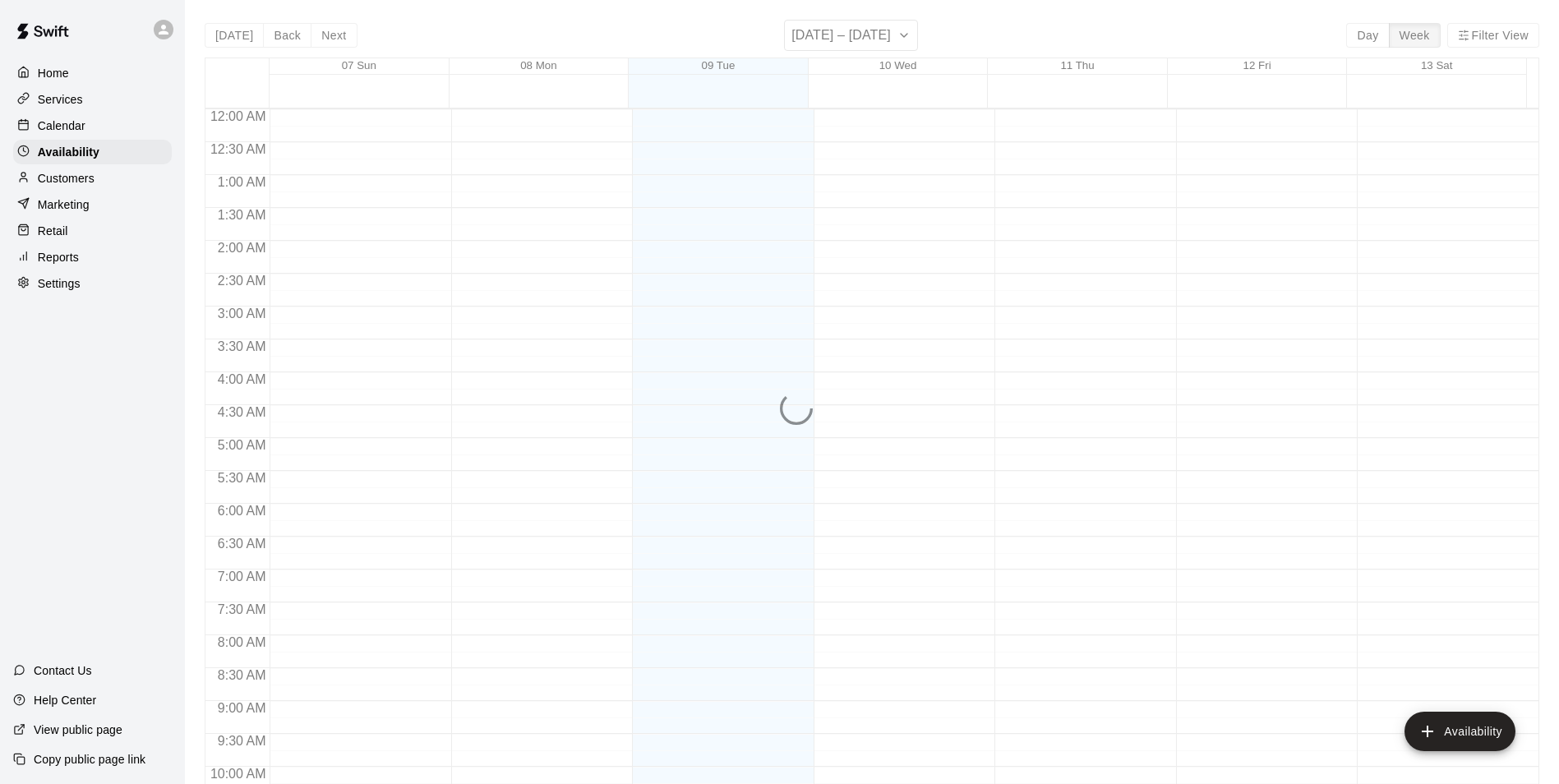
scroll to position [885, 0]
click at [102, 135] on div "Calendar" at bounding box center [92, 126] width 159 height 25
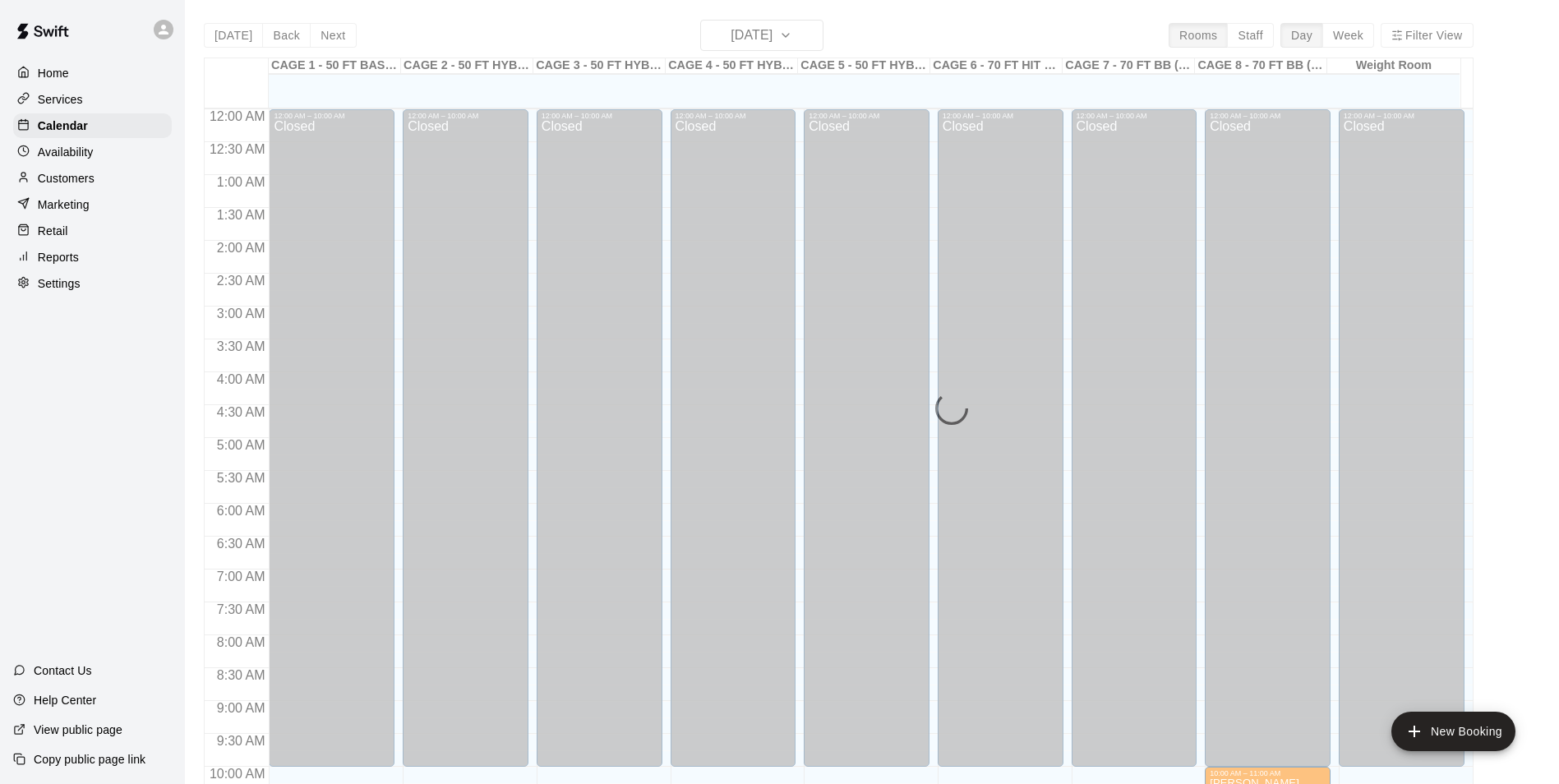
scroll to position [834, 0]
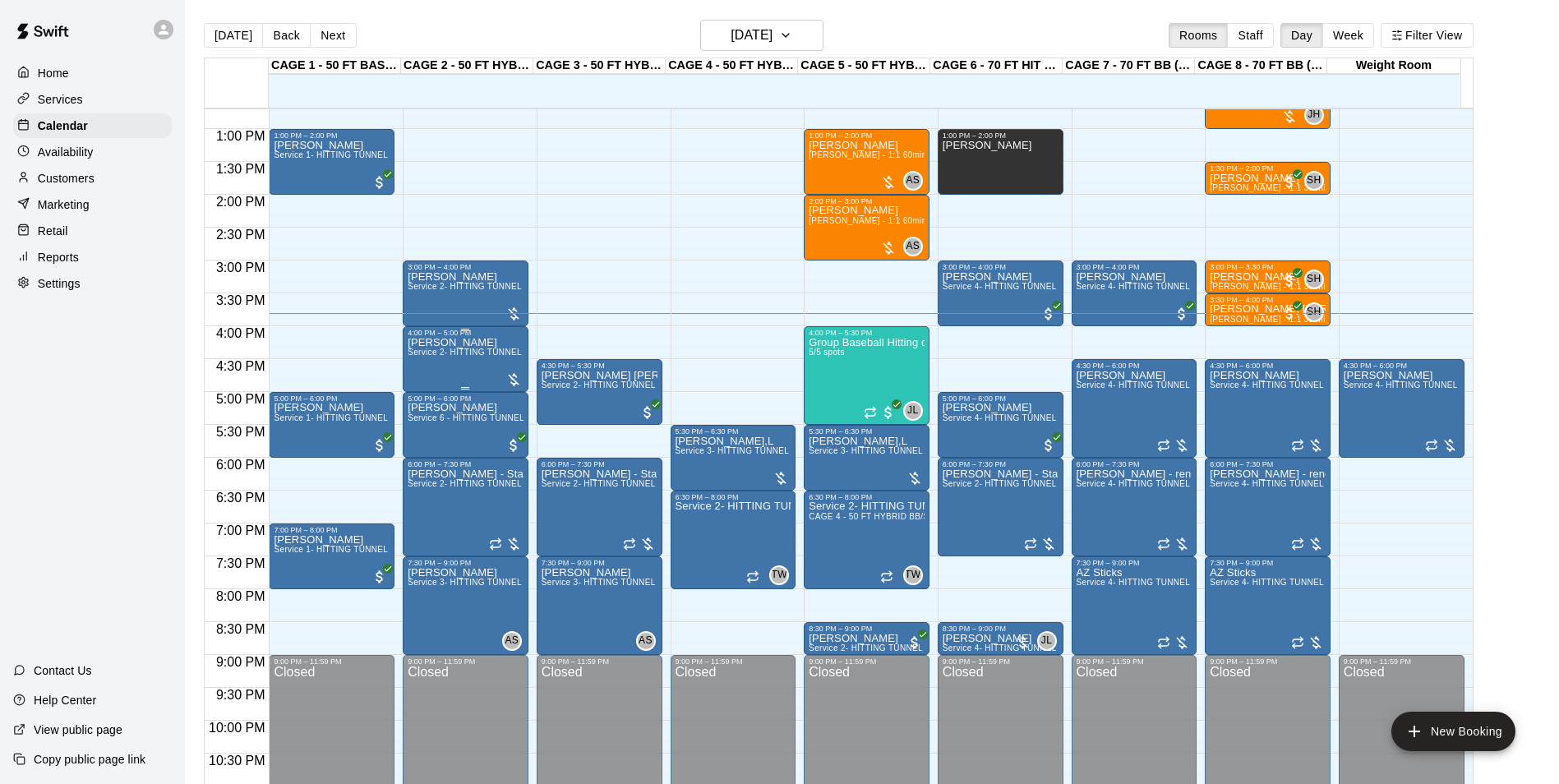
click at [509, 375] on div at bounding box center [513, 379] width 17 height 17
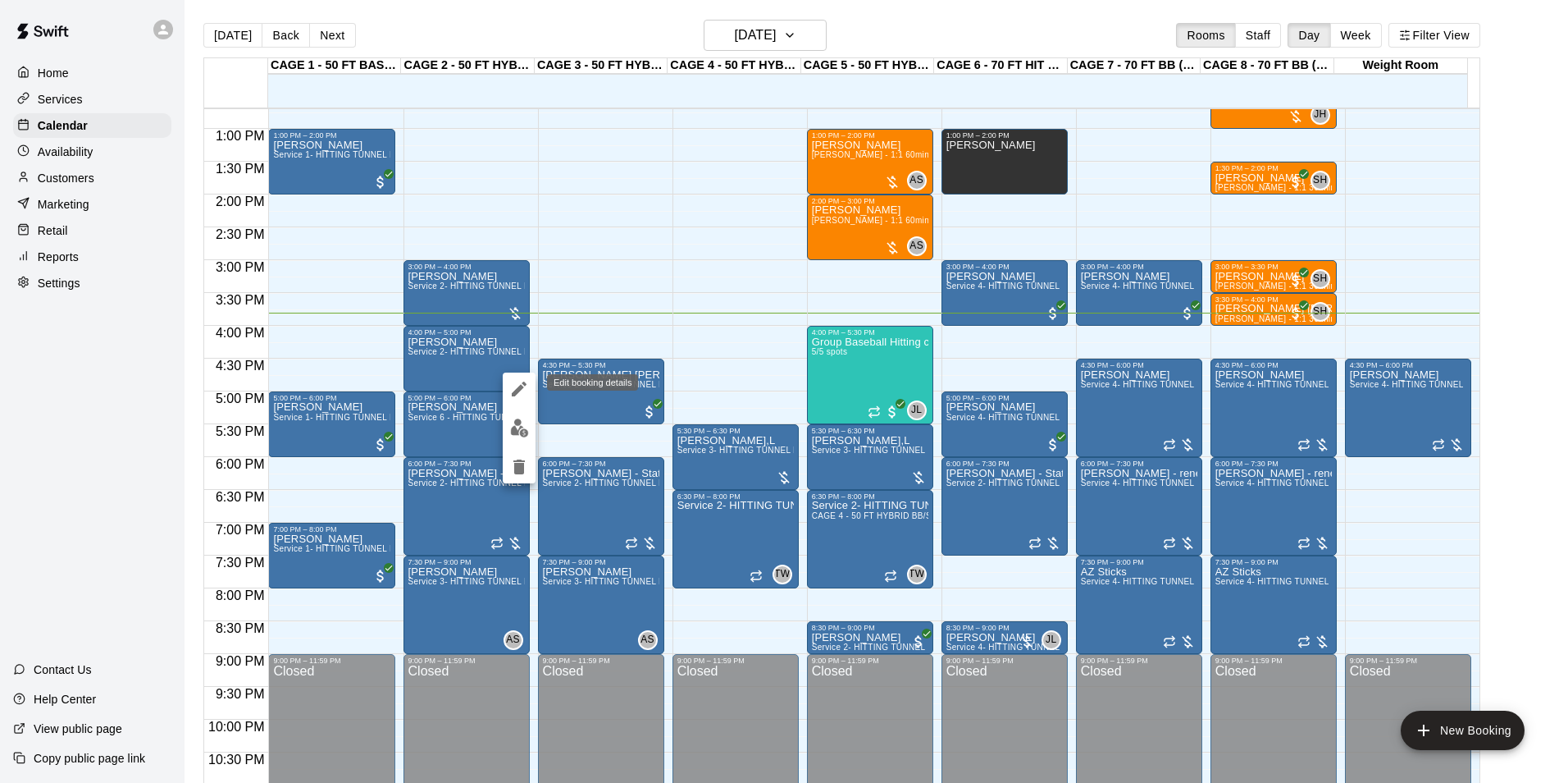
click at [523, 393] on icon "edit" at bounding box center [519, 388] width 19 height 19
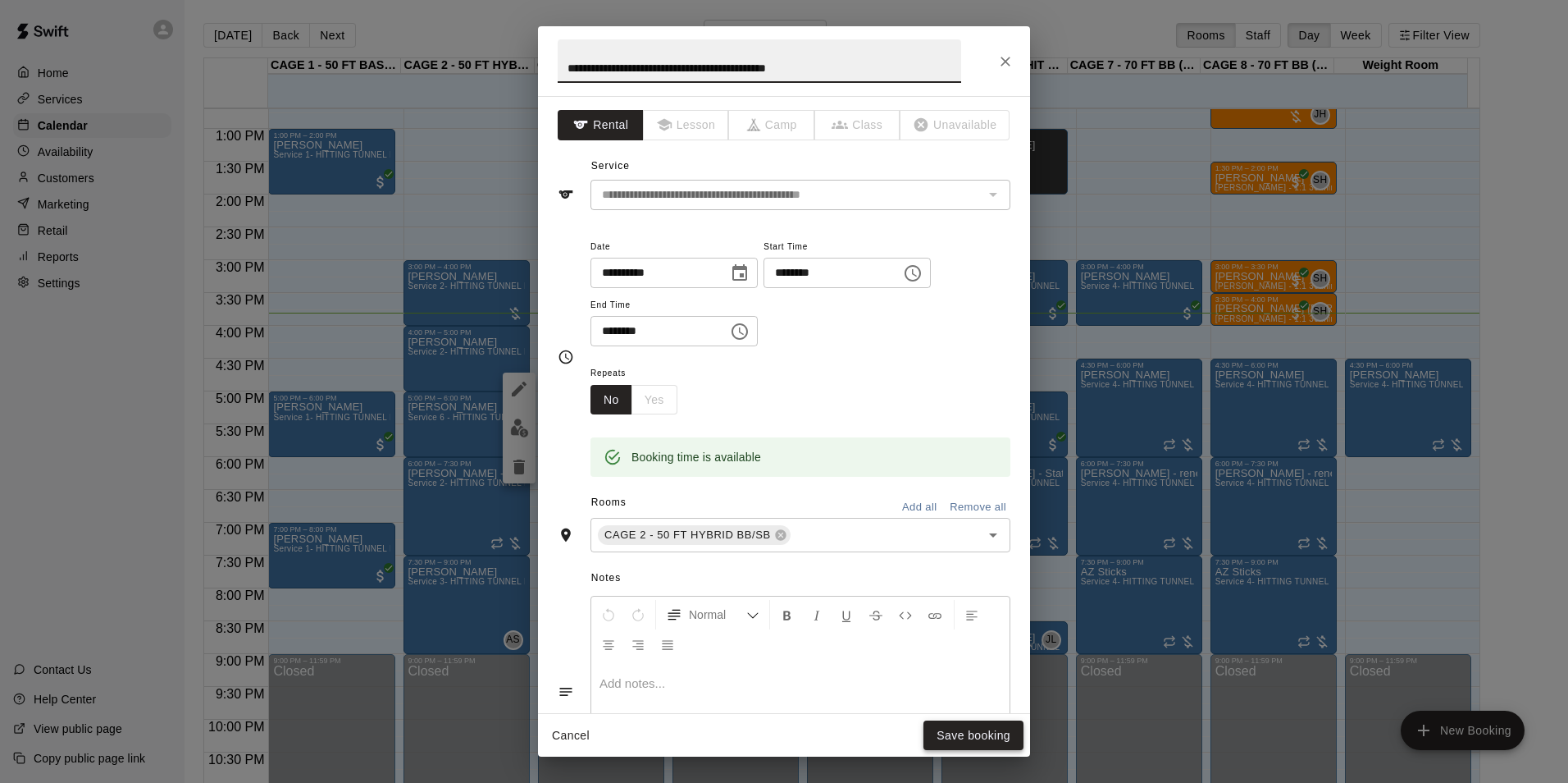
click at [975, 725] on button "Save booking" at bounding box center [973, 735] width 100 height 30
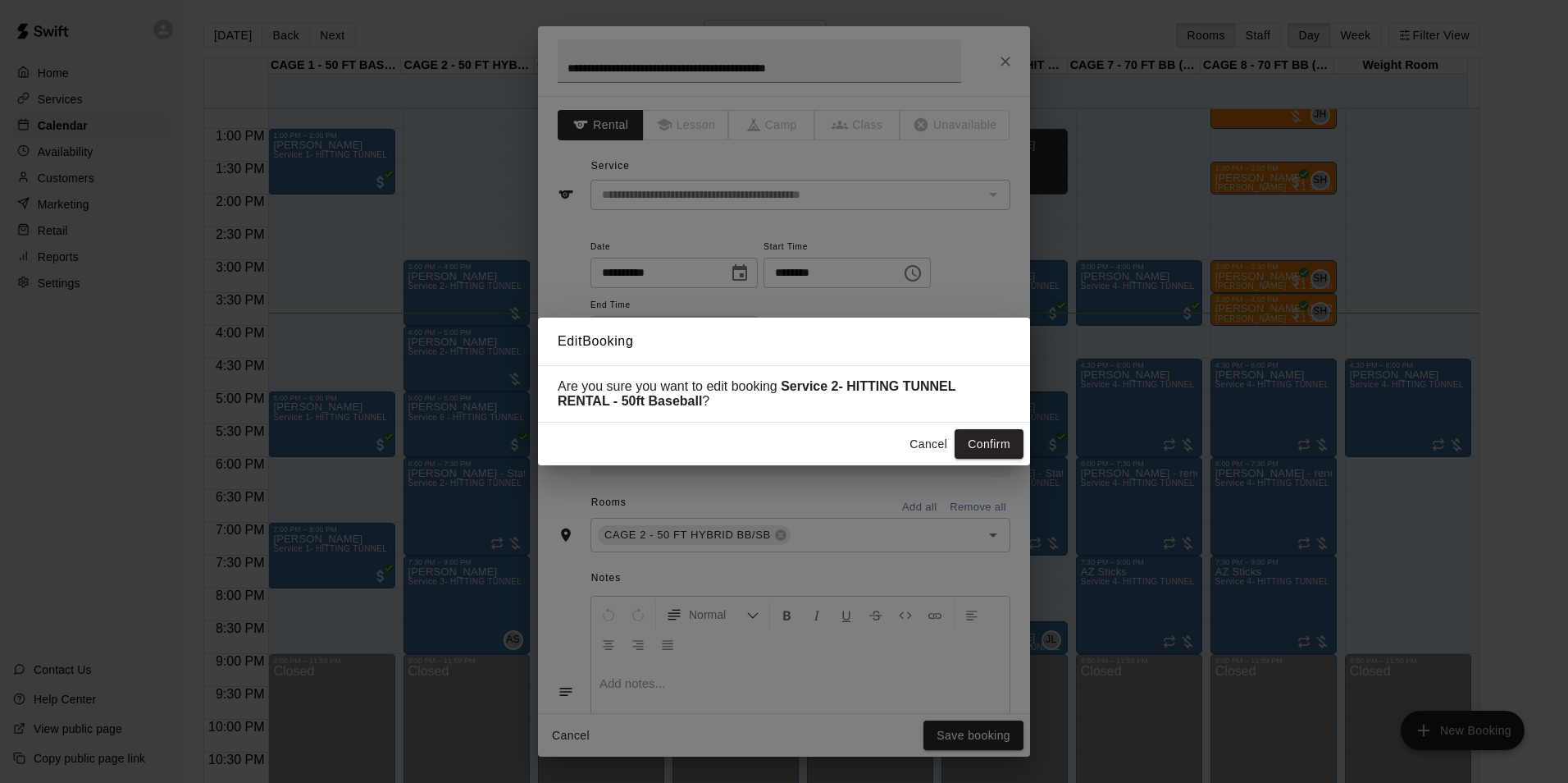
click at [984, 430] on div "Cancel Confirm" at bounding box center [784, 444] width 492 height 43
click at [997, 447] on button "Confirm" at bounding box center [989, 444] width 69 height 30
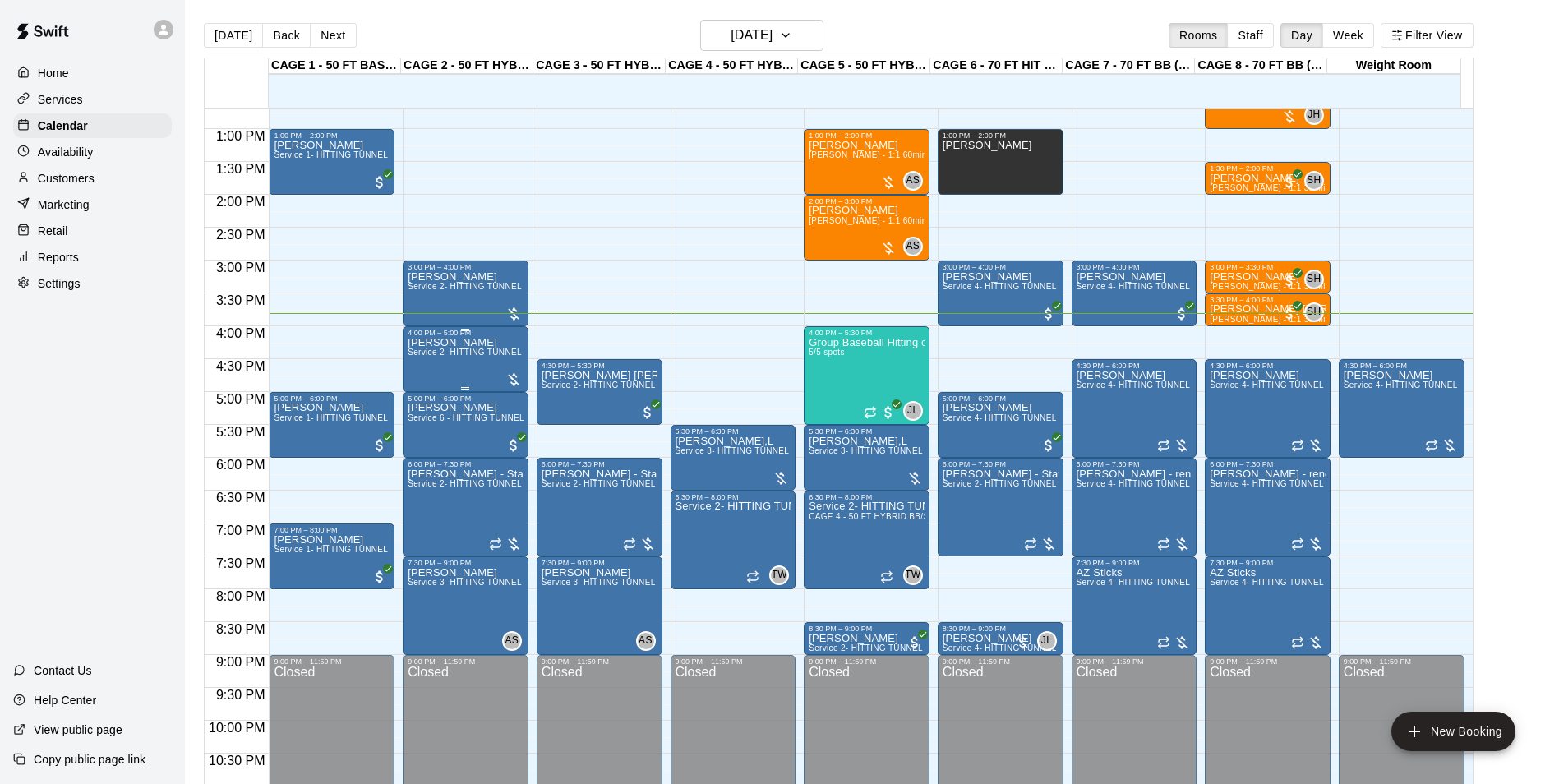
click at [480, 373] on div "Kellie Everidge Service 2- HITTING TUNNEL RENTAL - 50ft Baseball" at bounding box center [465, 728] width 116 height 784
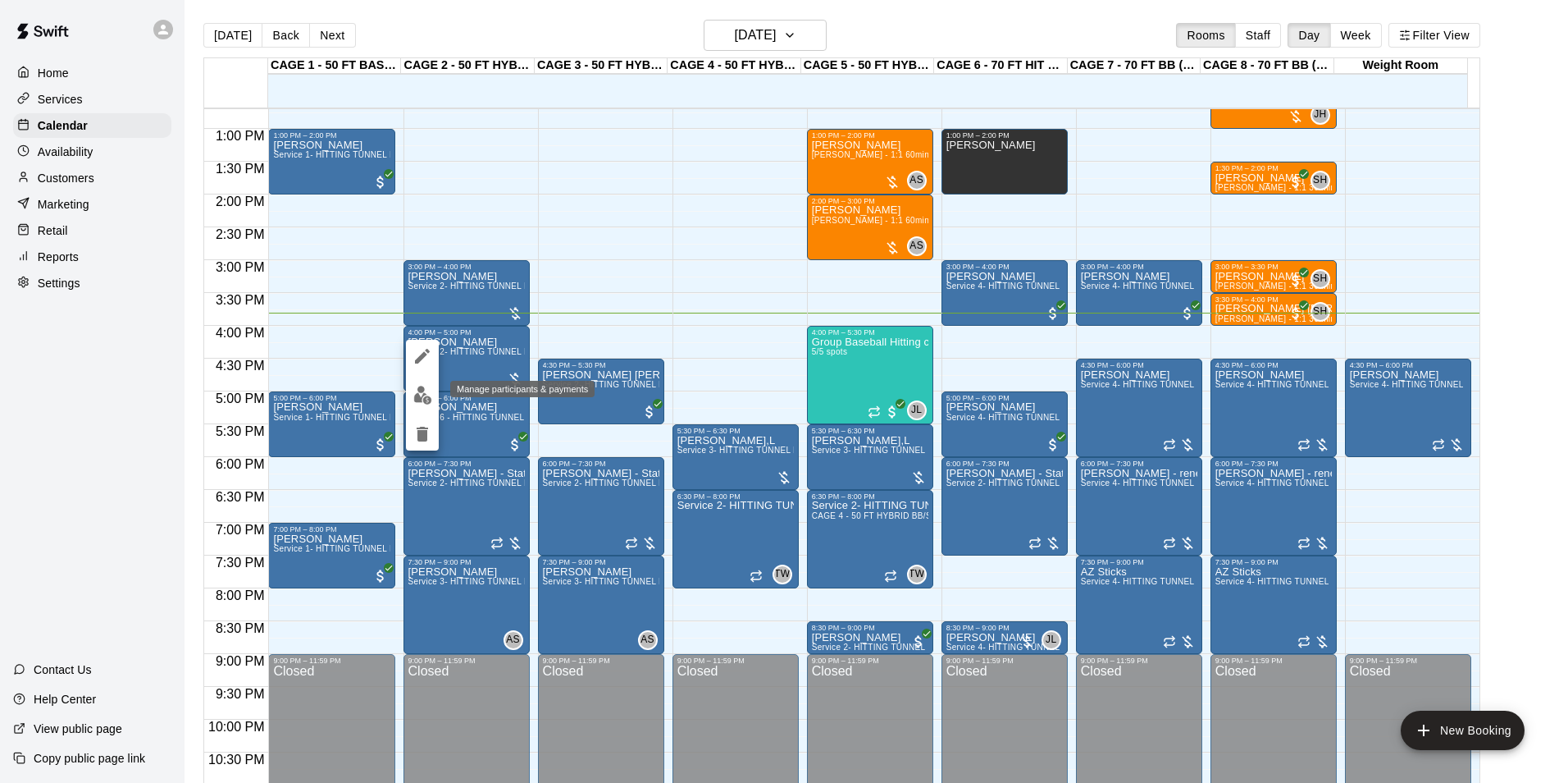
click at [424, 395] on img "edit" at bounding box center [422, 395] width 19 height 19
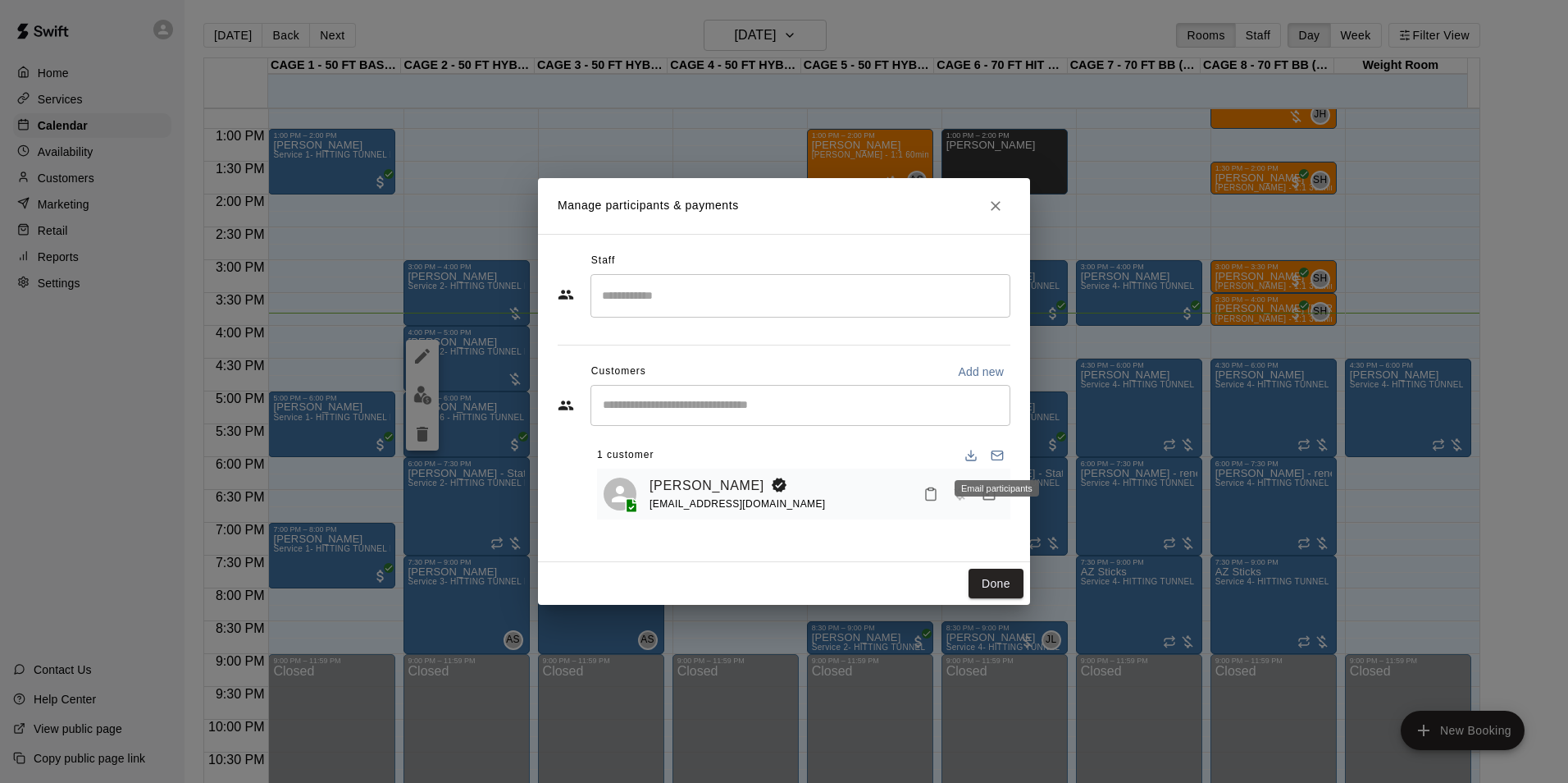
click at [994, 491] on div "Email participants" at bounding box center [997, 487] width 85 height 17
click at [986, 495] on div "Email participants" at bounding box center [997, 487] width 85 height 17
click at [989, 487] on icon "Manage bookings & payment" at bounding box center [989, 494] width 17 height 17
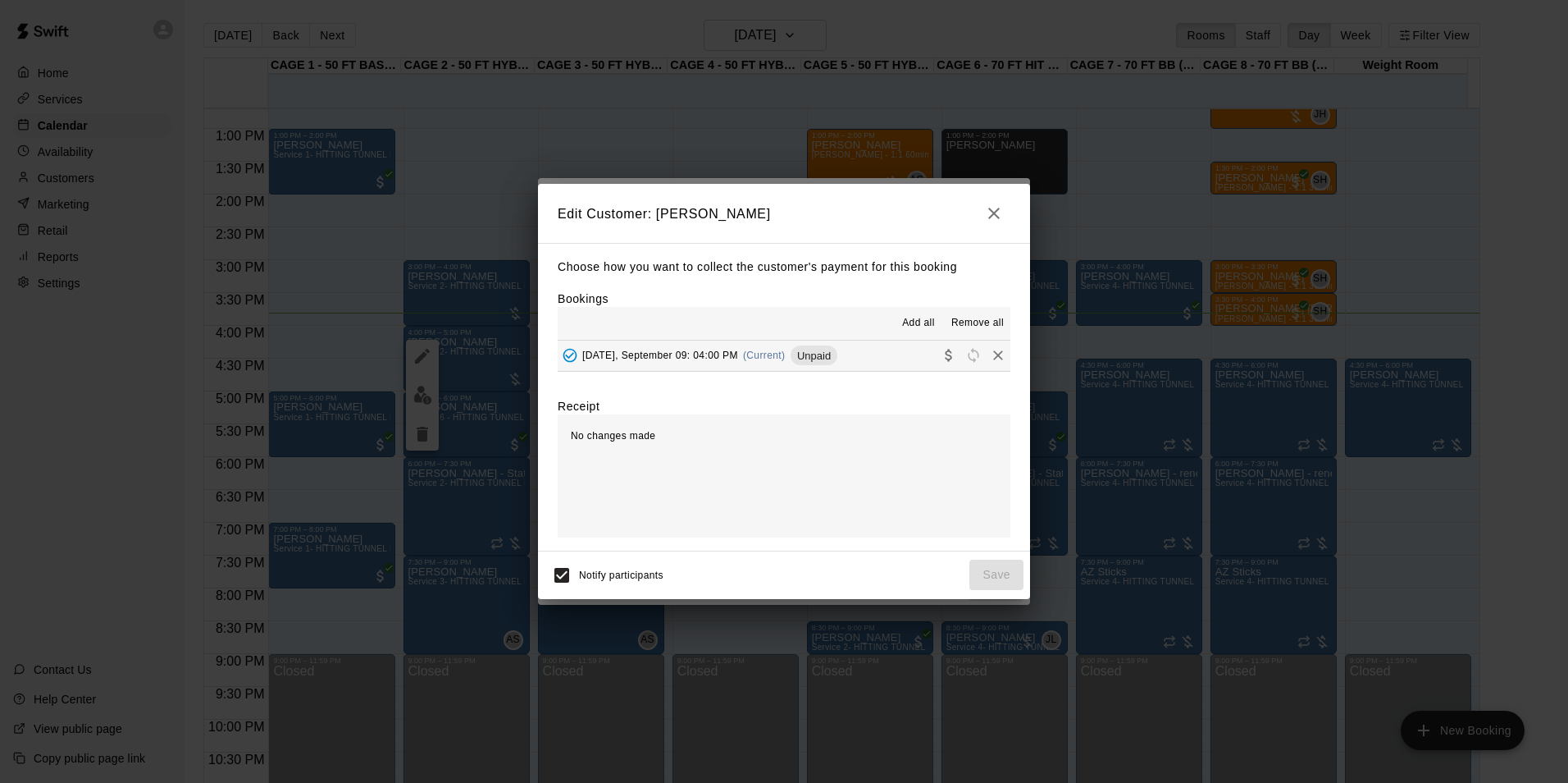
click at [932, 314] on button "Add all" at bounding box center [918, 323] width 52 height 27
click at [919, 323] on span "Add all" at bounding box center [918, 323] width 33 height 17
click at [829, 362] on span "Unpaid" at bounding box center [814, 356] width 47 height 12
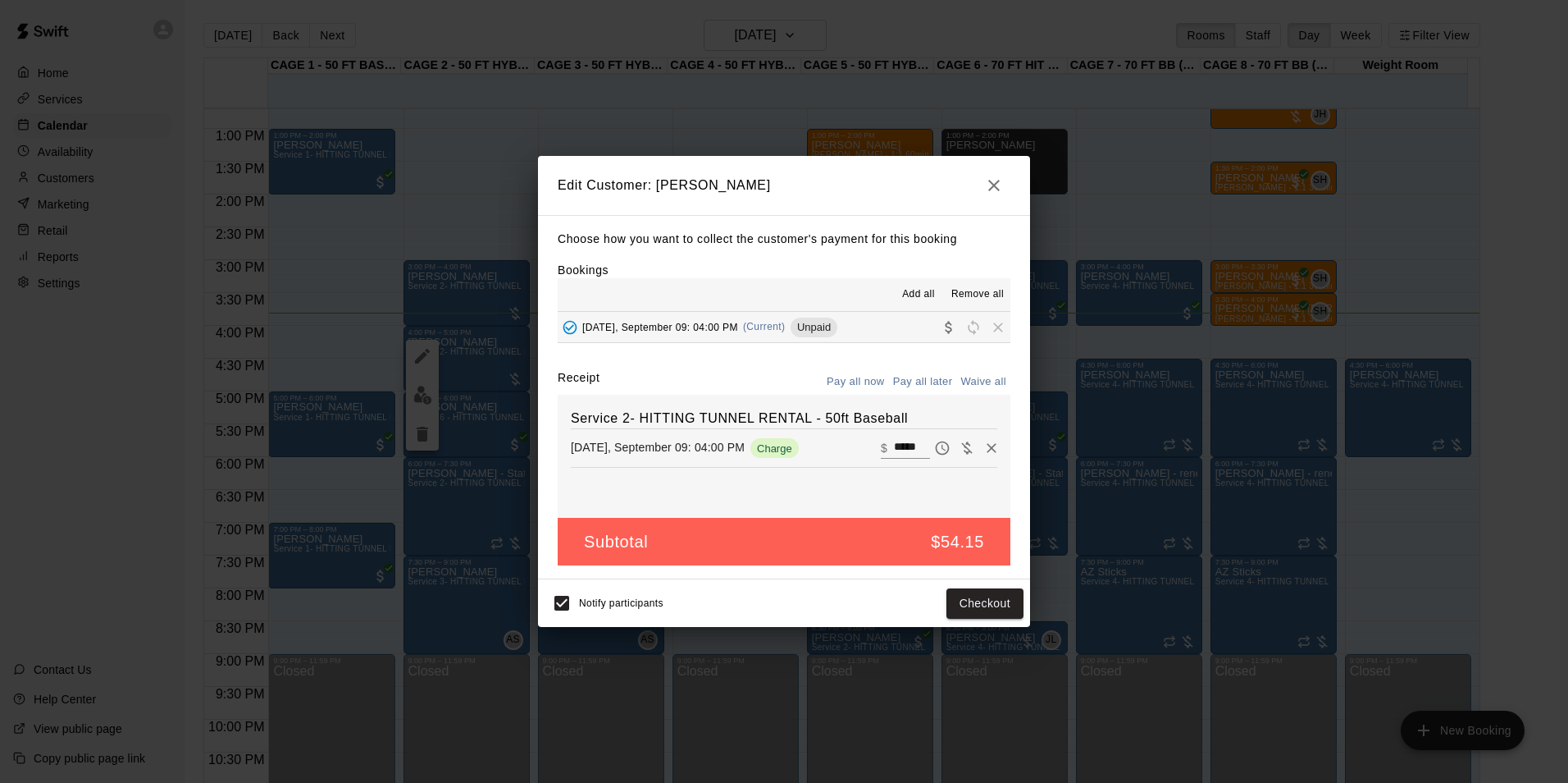
click at [923, 372] on button "Pay all later" at bounding box center [922, 381] width 68 height 26
click at [885, 380] on button "Pay all now" at bounding box center [855, 381] width 66 height 26
click at [981, 609] on button "Checkout" at bounding box center [984, 603] width 77 height 30
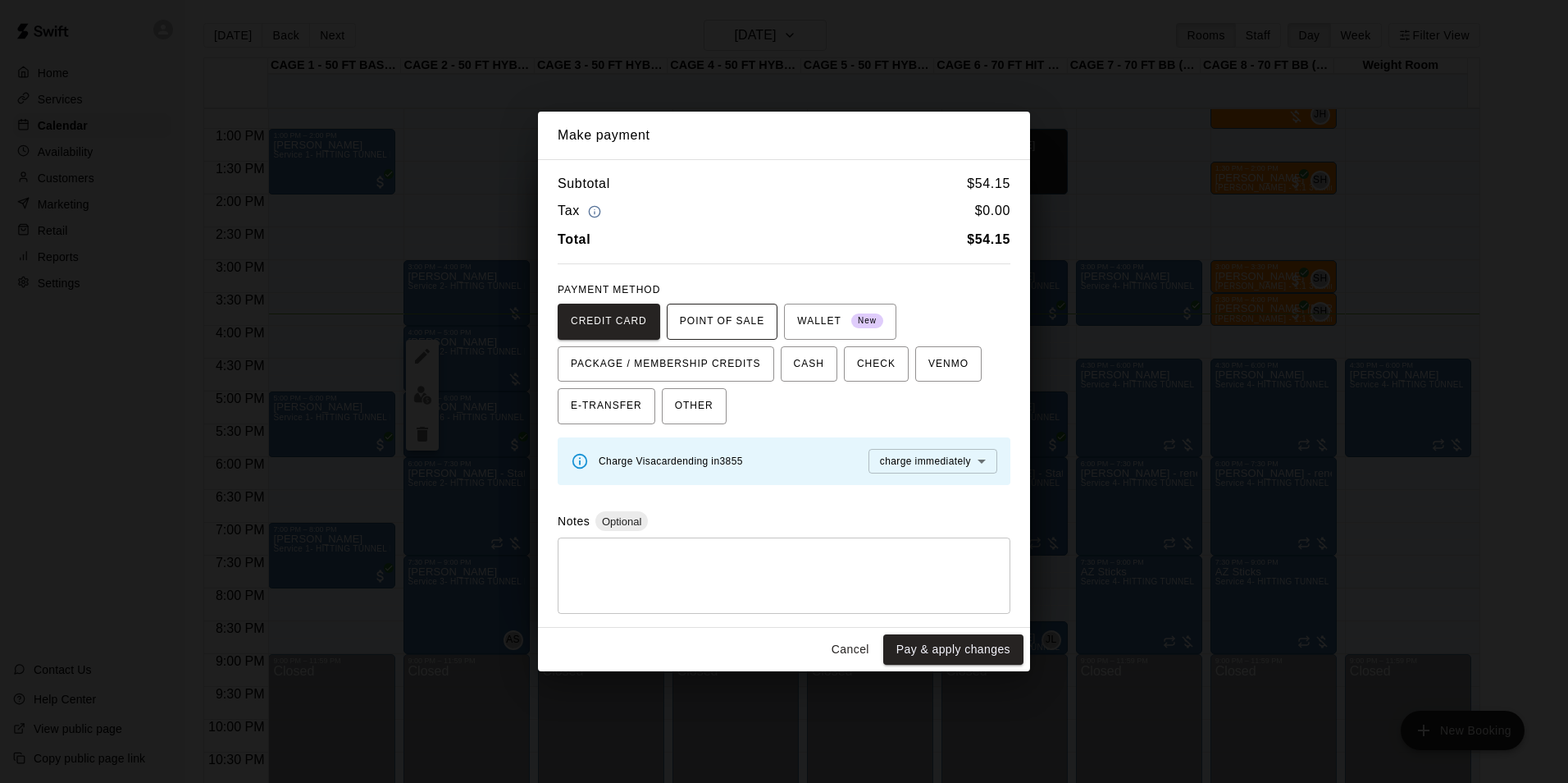
click at [706, 313] on span "POINT OF SALE" at bounding box center [723, 322] width 85 height 27
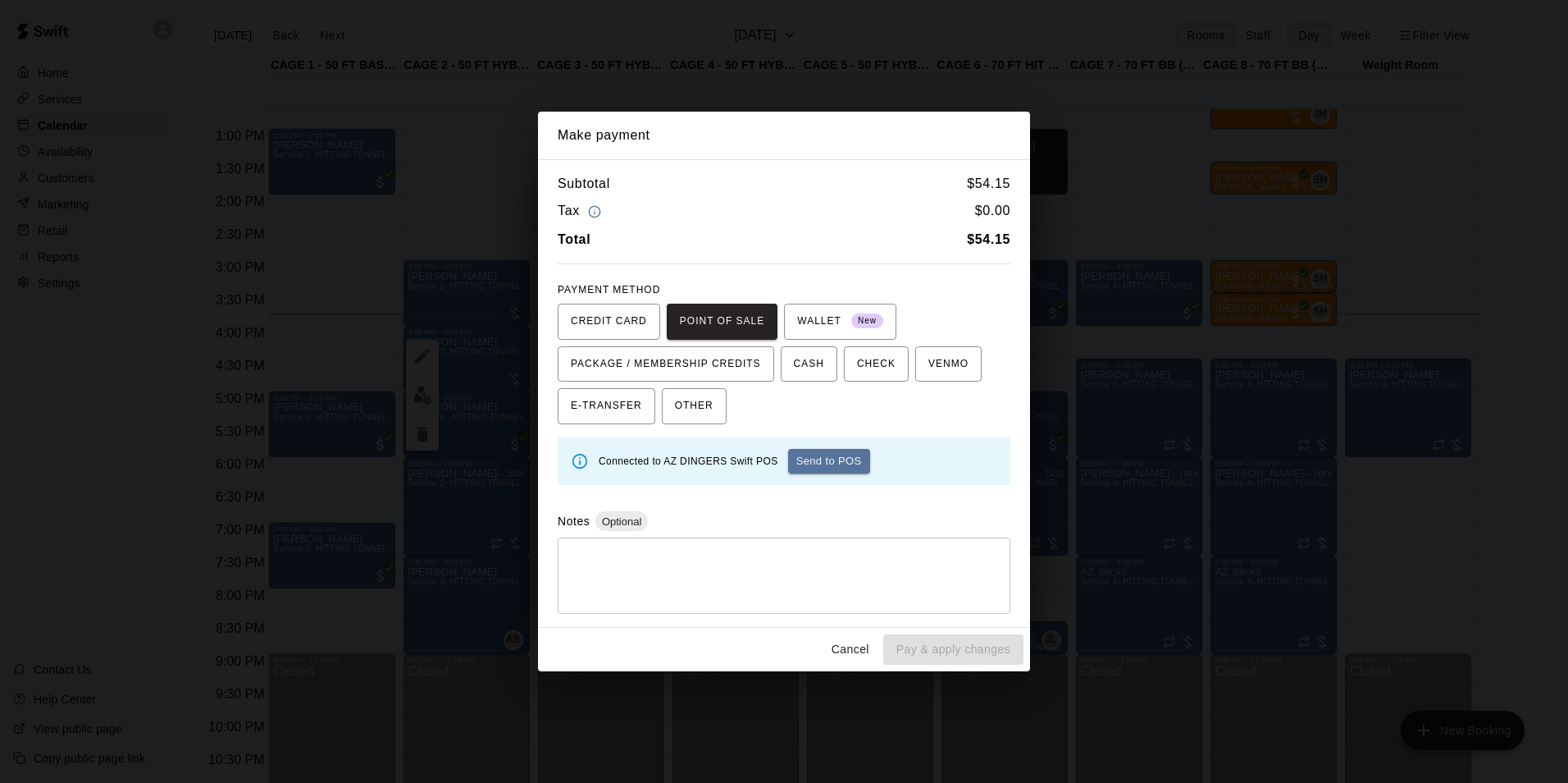
click at [834, 464] on button "Send to POS" at bounding box center [829, 461] width 82 height 25
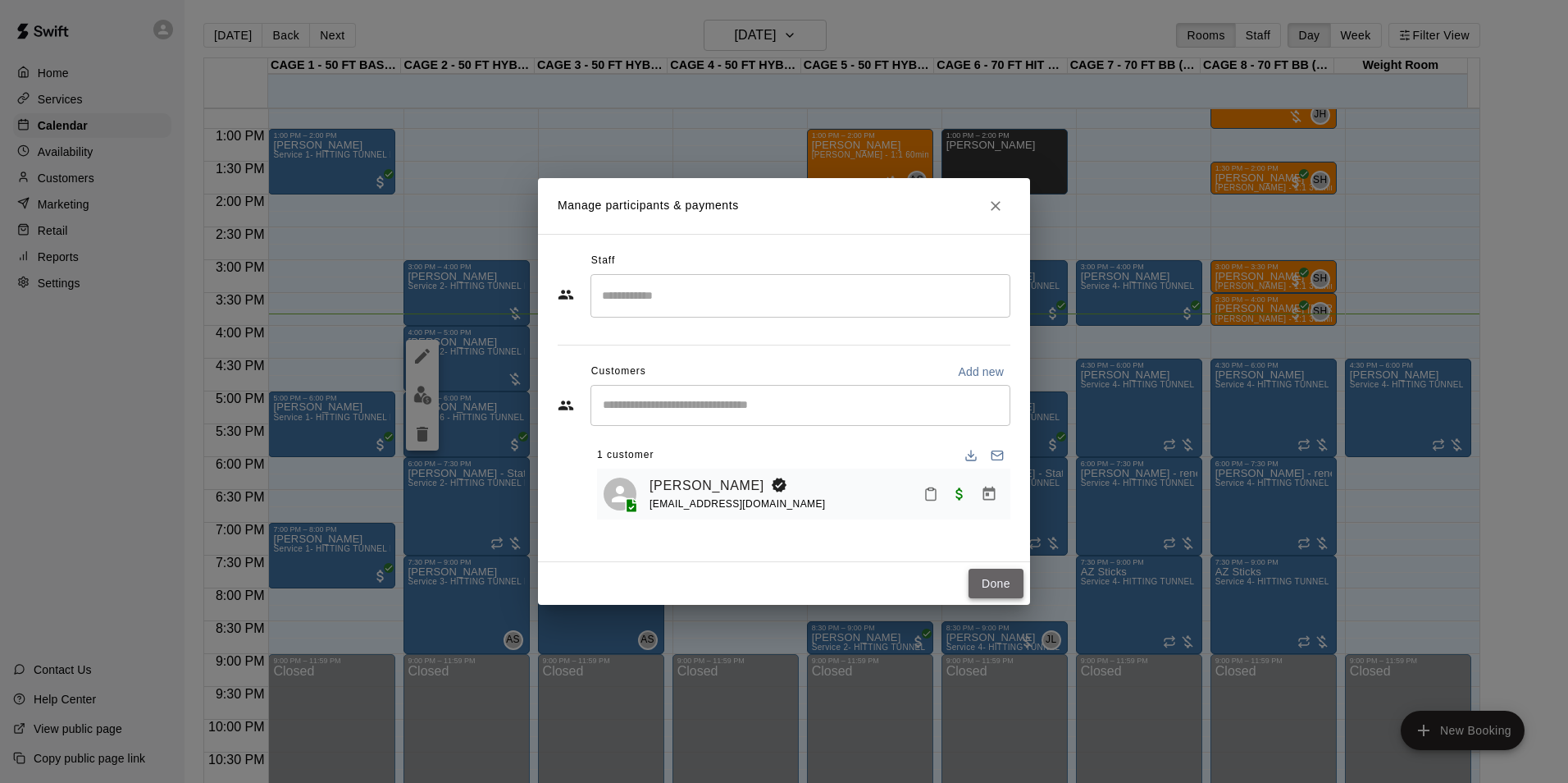
drag, startPoint x: 996, startPoint y: 570, endPoint x: 996, endPoint y: 580, distance: 10.0
click at [996, 580] on button "Done" at bounding box center [996, 584] width 55 height 30
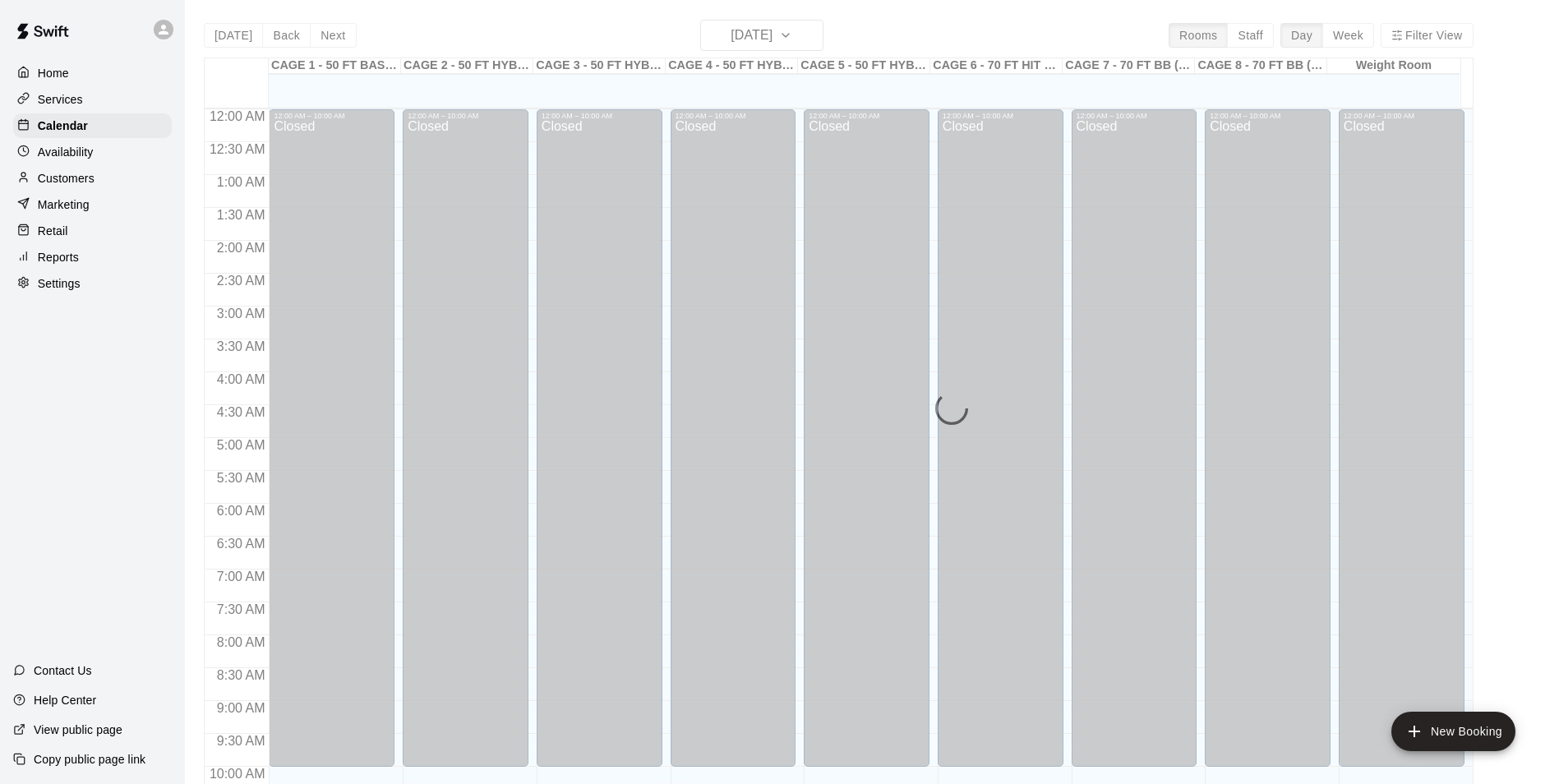
scroll to position [834, 0]
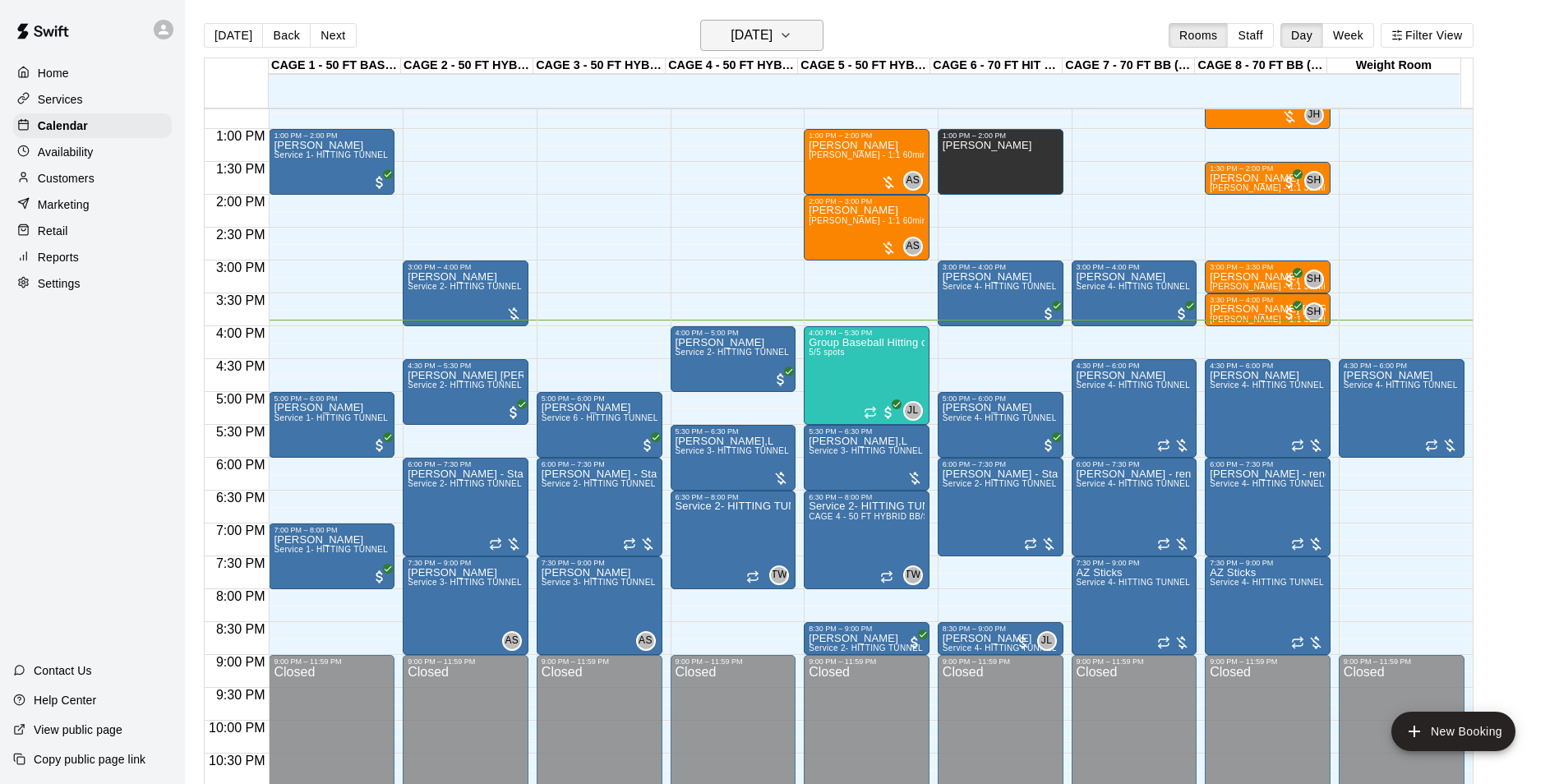
click at [790, 20] on button "[DATE]" at bounding box center [761, 35] width 123 height 31
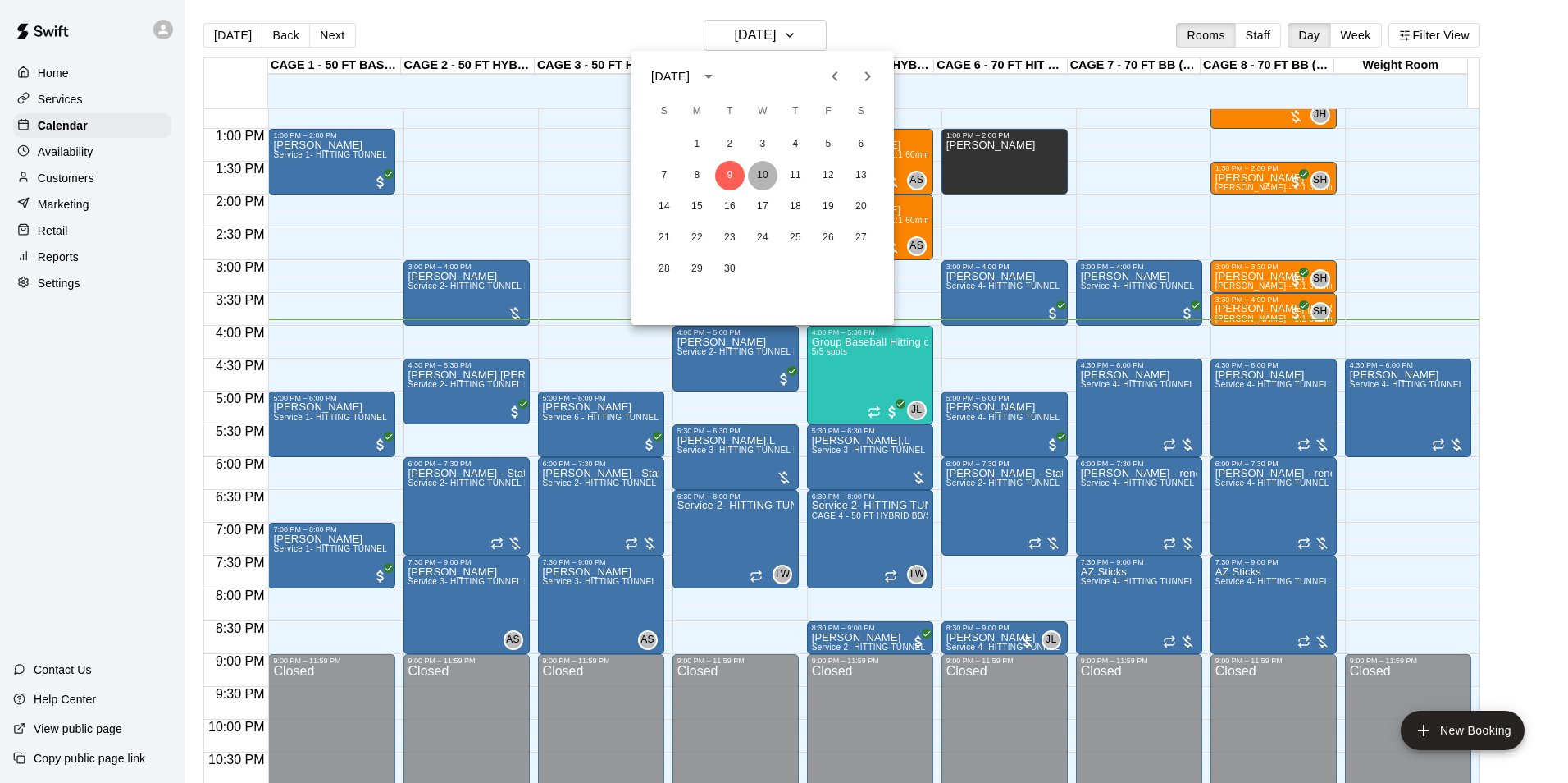
click at [756, 172] on button "10" at bounding box center [762, 175] width 29 height 29
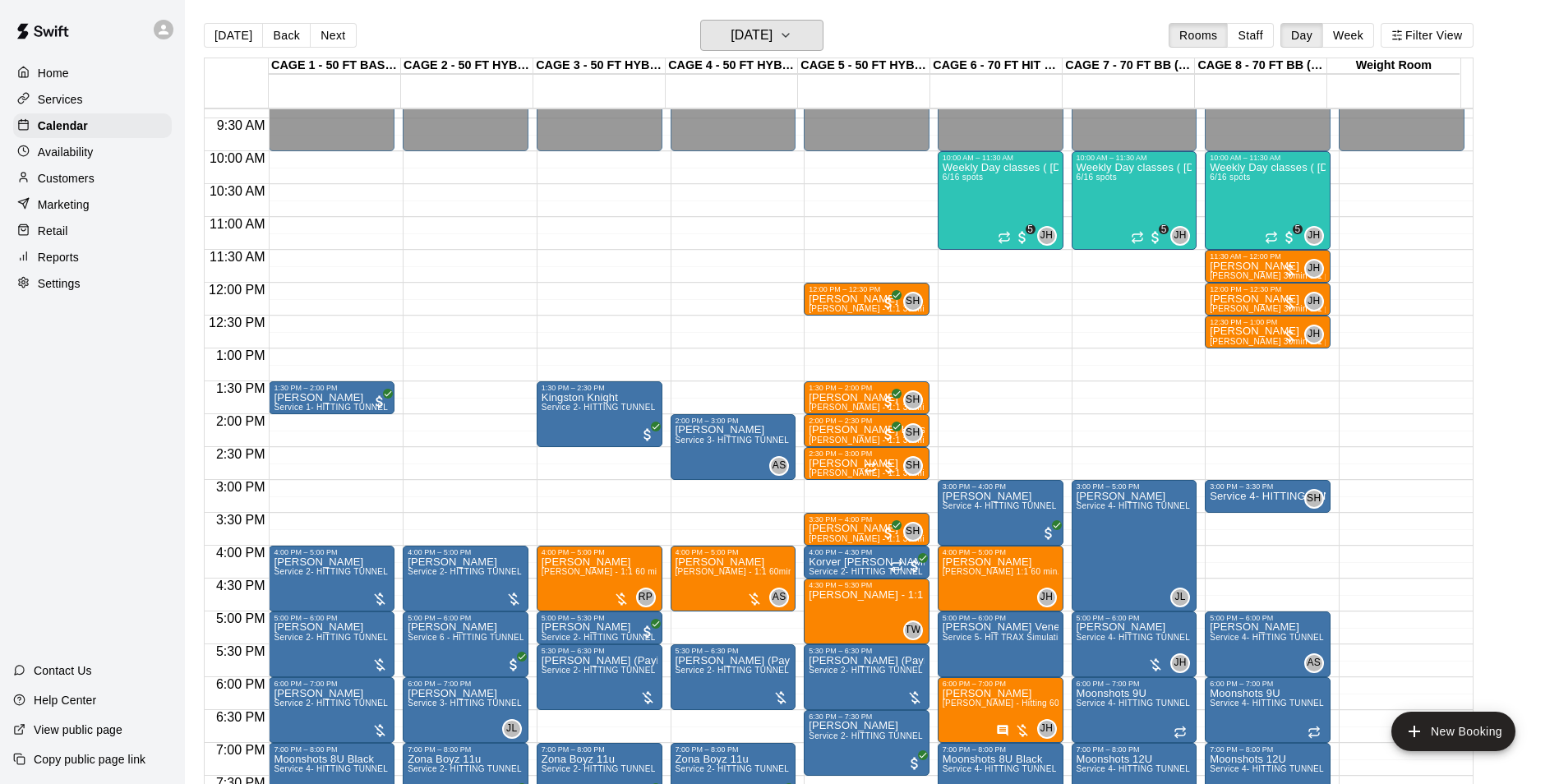
scroll to position [588, 0]
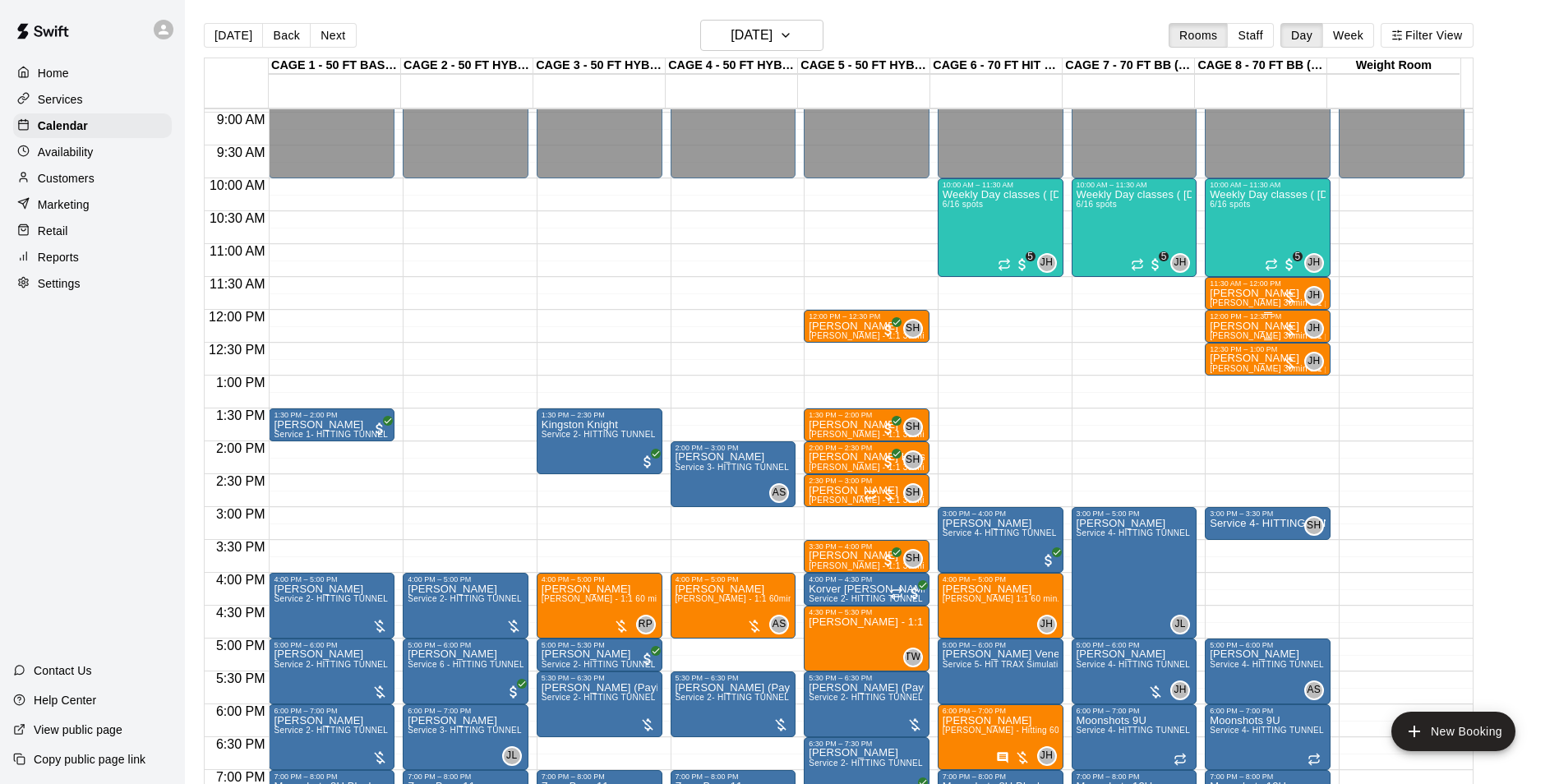
click at [1249, 326] on p "[PERSON_NAME]" at bounding box center [1267, 326] width 116 height 0
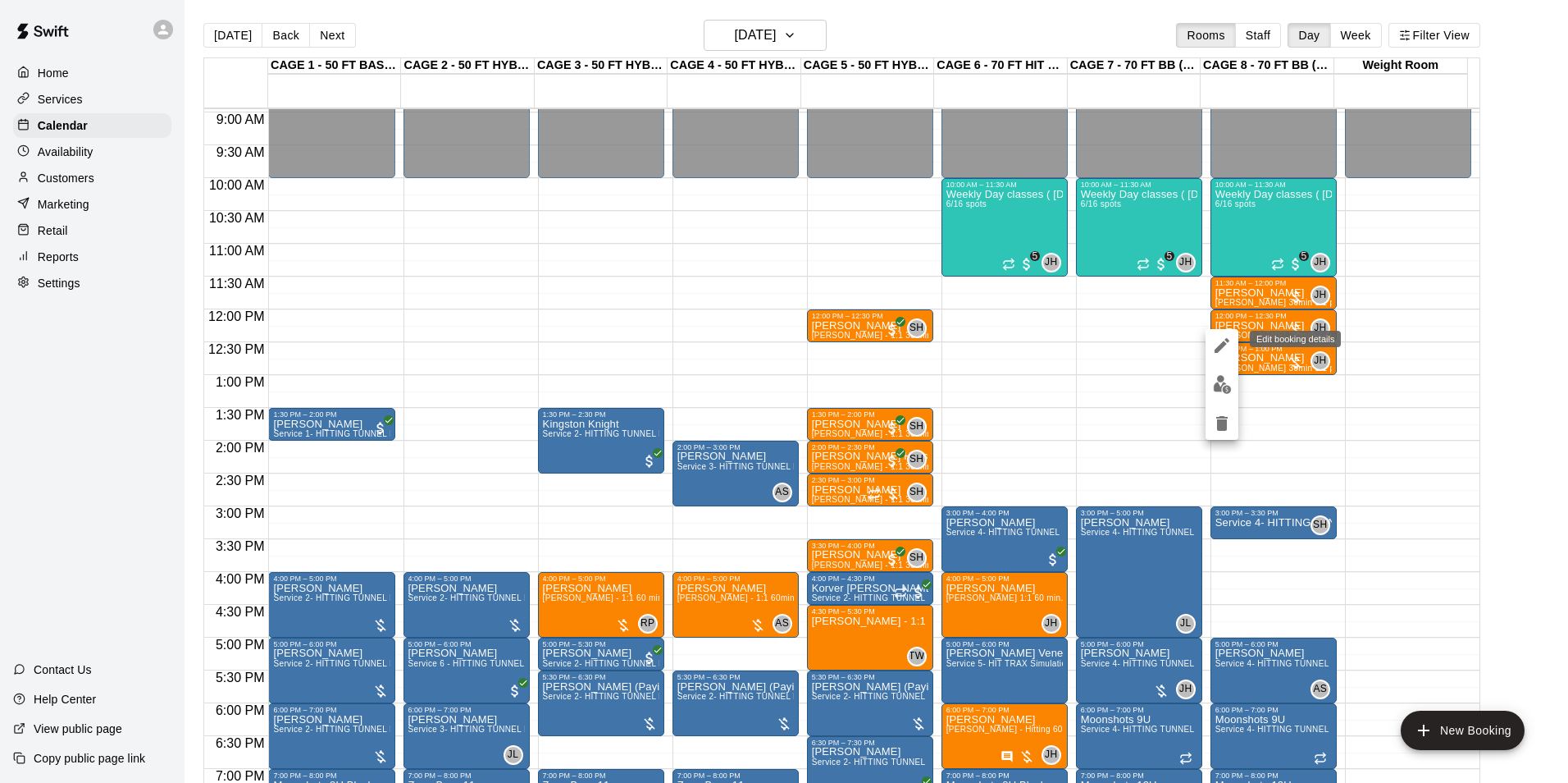
click at [1228, 349] on icon "edit" at bounding box center [1221, 345] width 19 height 19
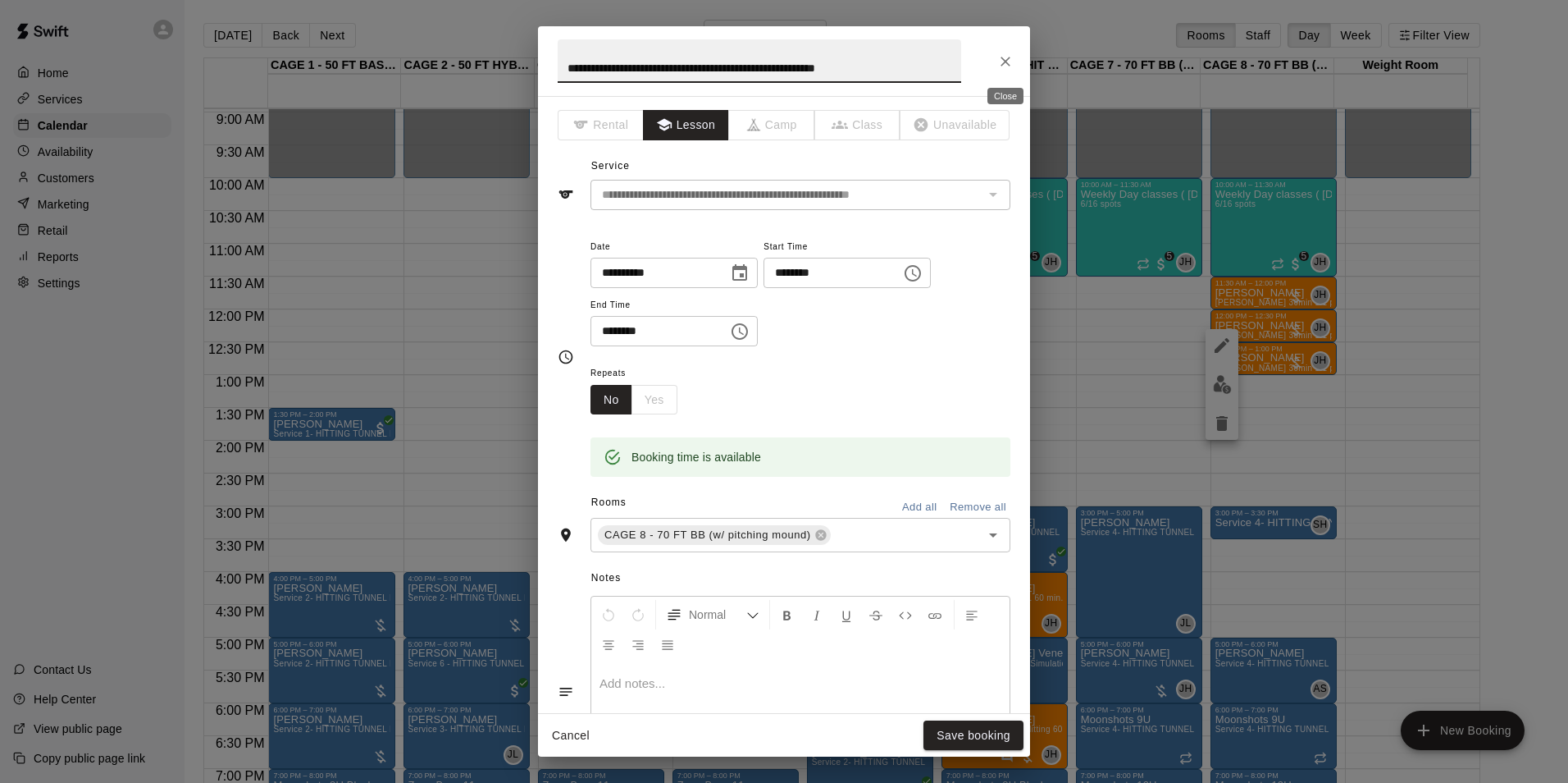
click at [1002, 54] on icon "Close" at bounding box center [1006, 61] width 17 height 17
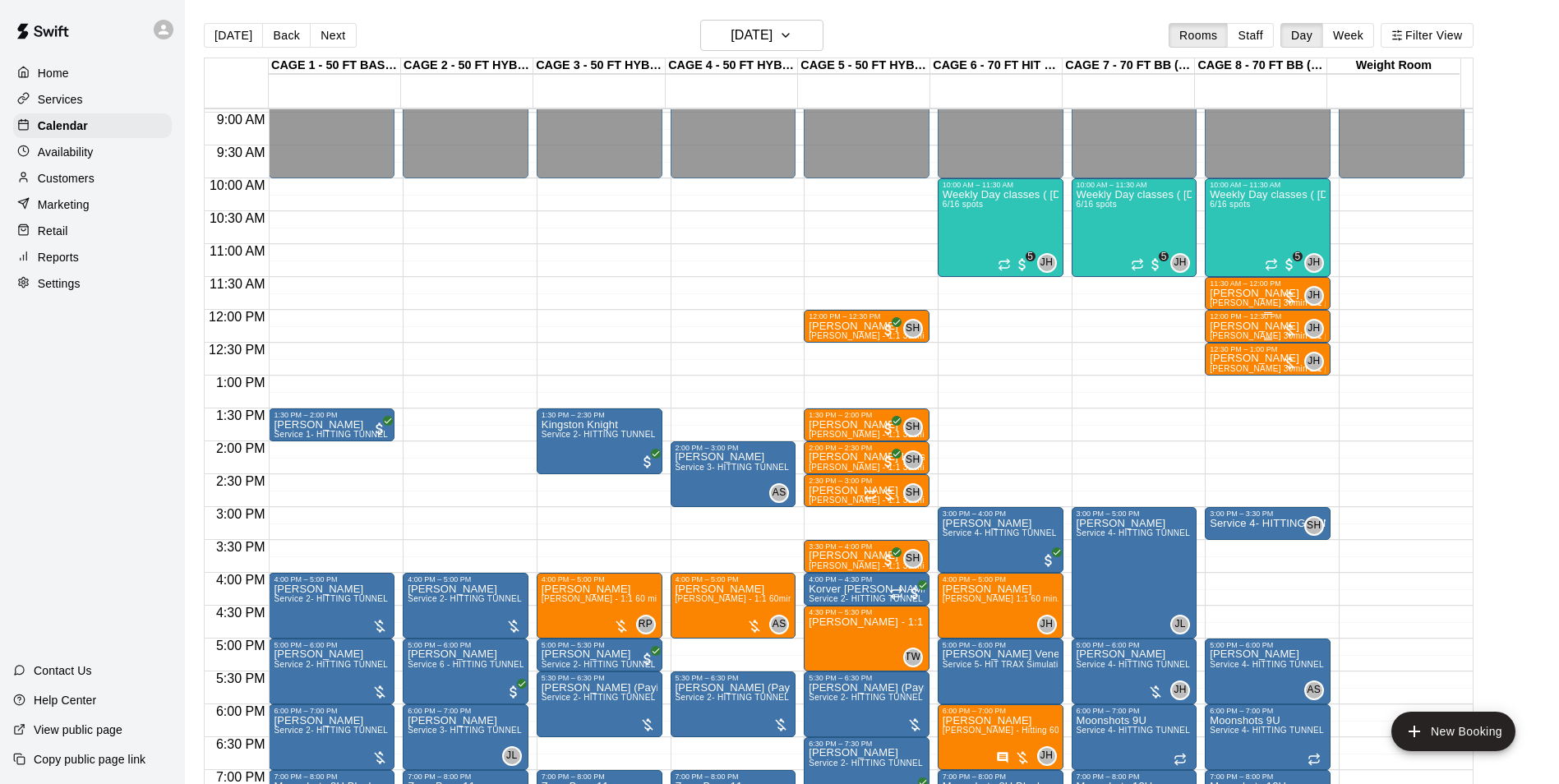
click at [1246, 334] on span "[PERSON_NAME] 30min 1:1 pitching Lesson (ages under [DEMOGRAPHIC_DATA])" at bounding box center [1374, 336] width 328 height 9
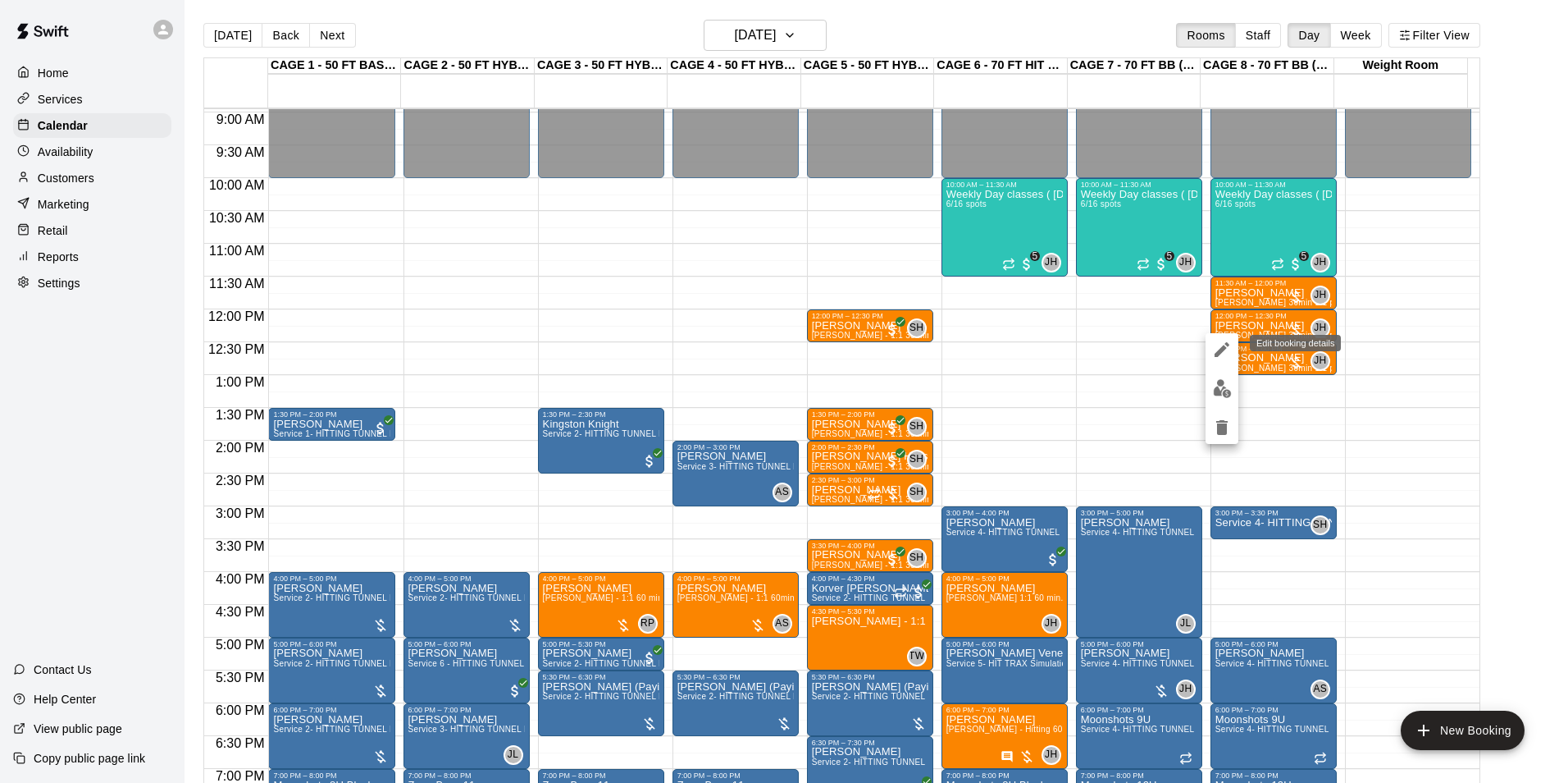
click at [1217, 344] on icon "edit" at bounding box center [1221, 349] width 19 height 19
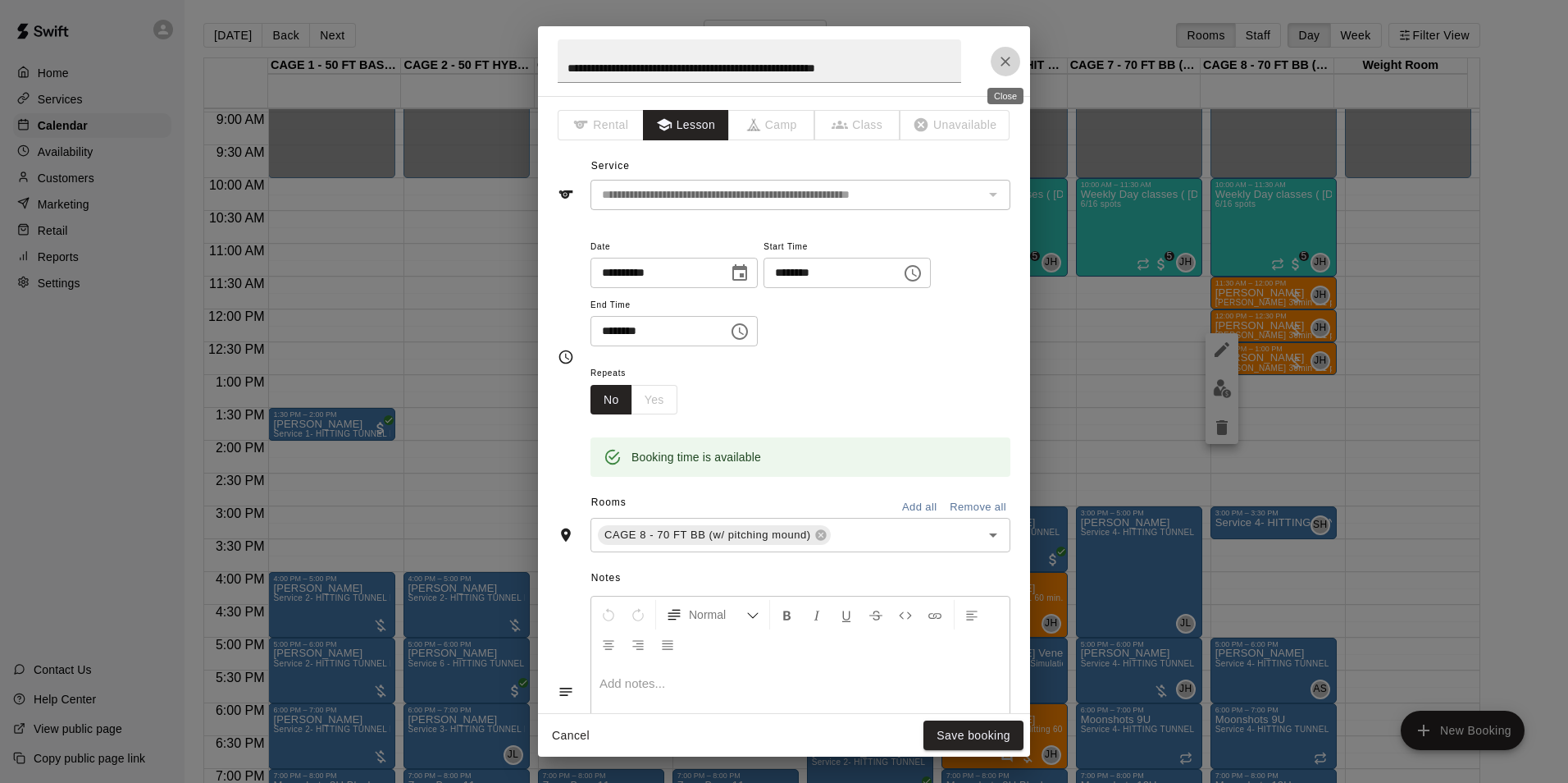
click at [998, 62] on icon "Close" at bounding box center [1006, 61] width 17 height 17
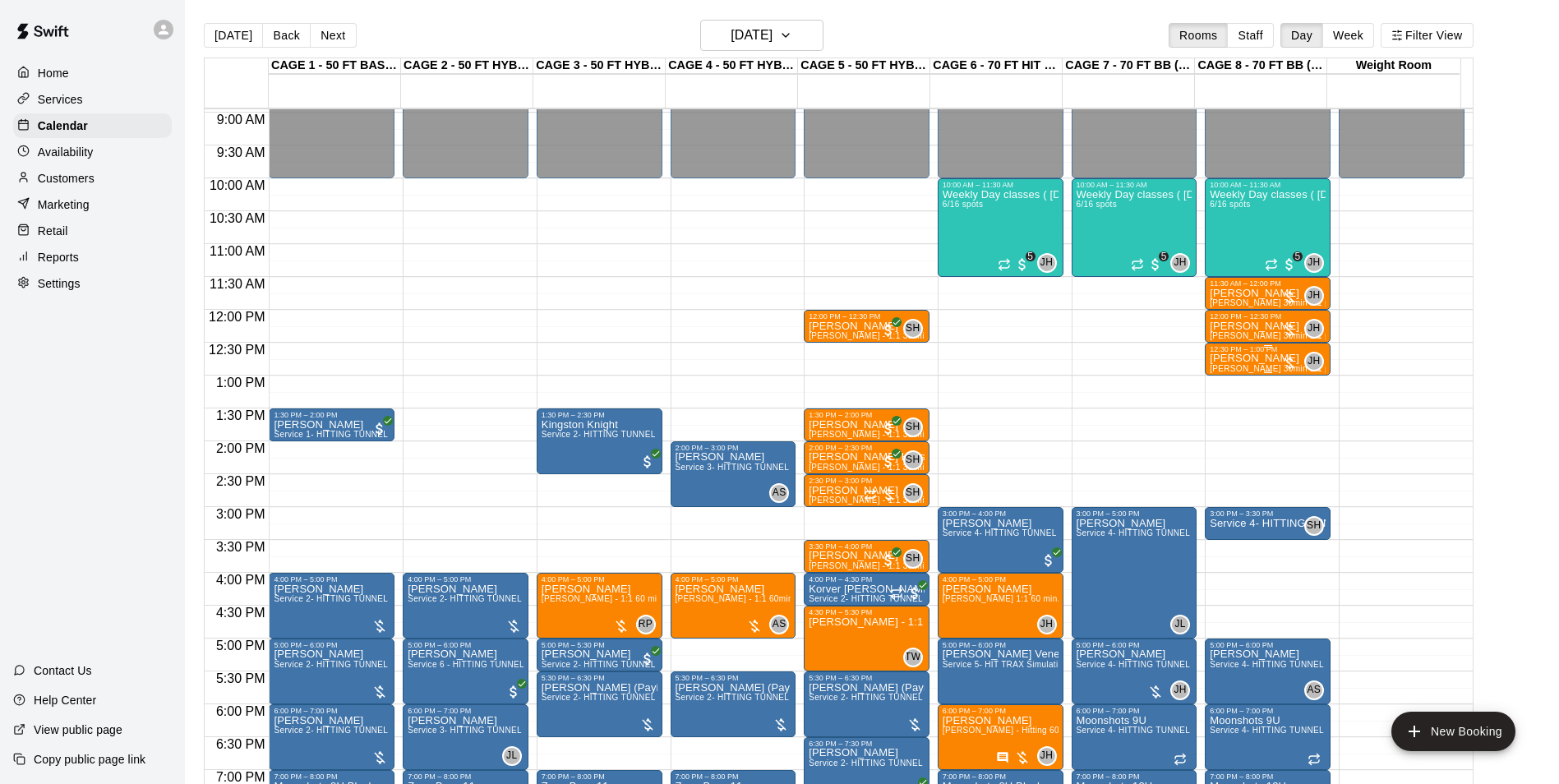
click at [1258, 358] on p "[PERSON_NAME]" at bounding box center [1267, 358] width 116 height 0
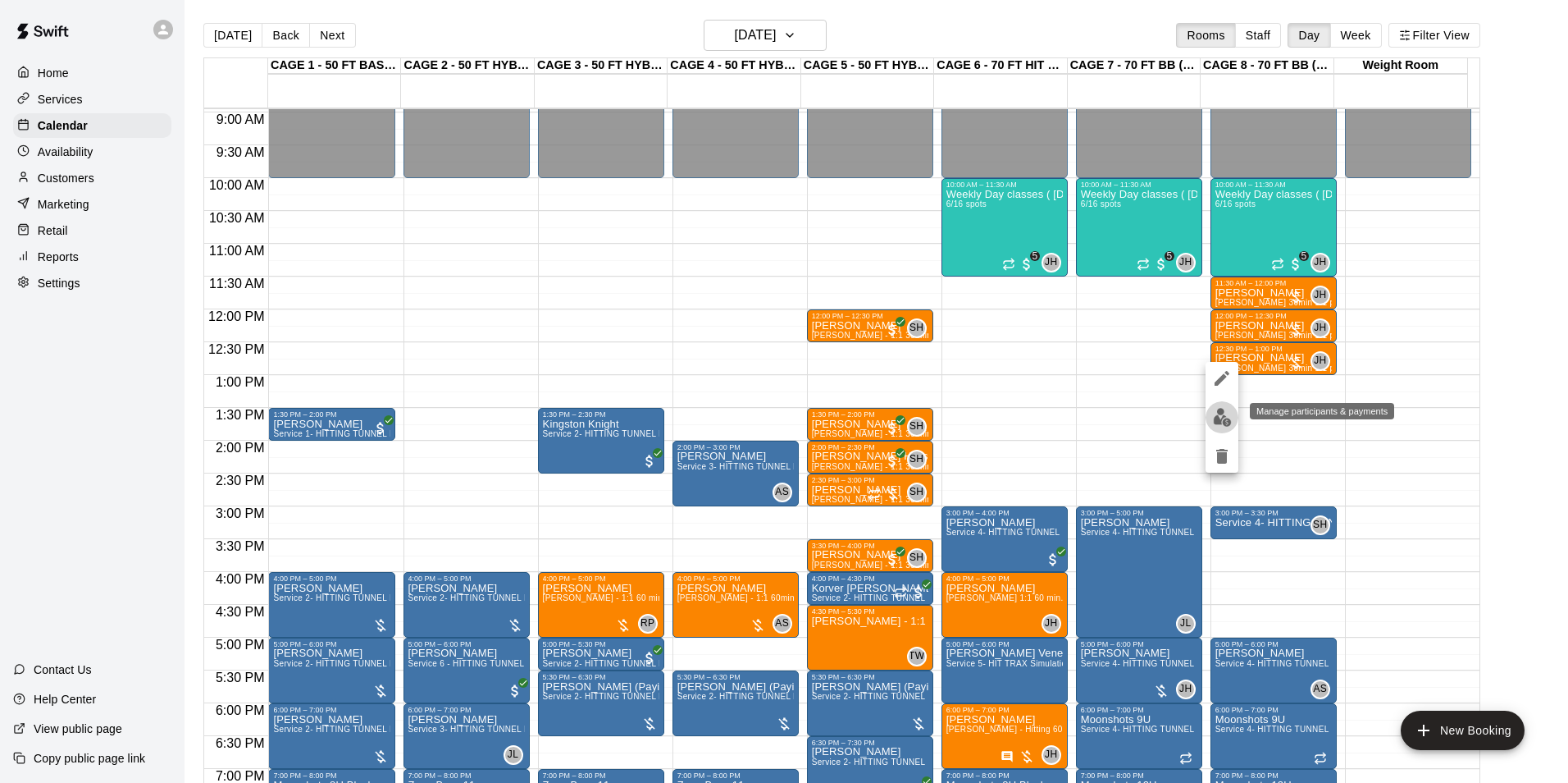
click at [1221, 414] on img "edit" at bounding box center [1221, 417] width 19 height 19
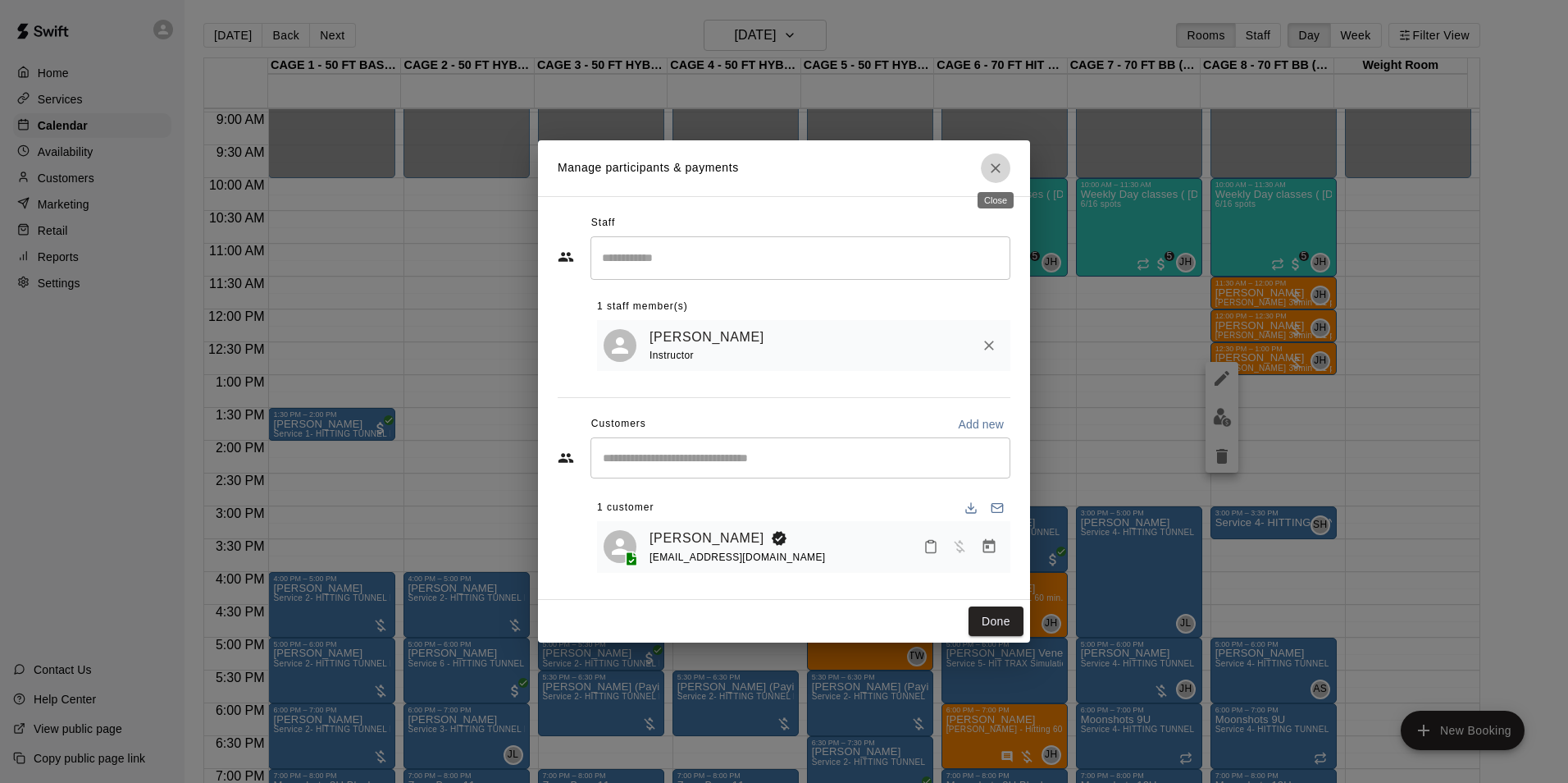
click at [993, 160] on icon "Close" at bounding box center [995, 168] width 17 height 17
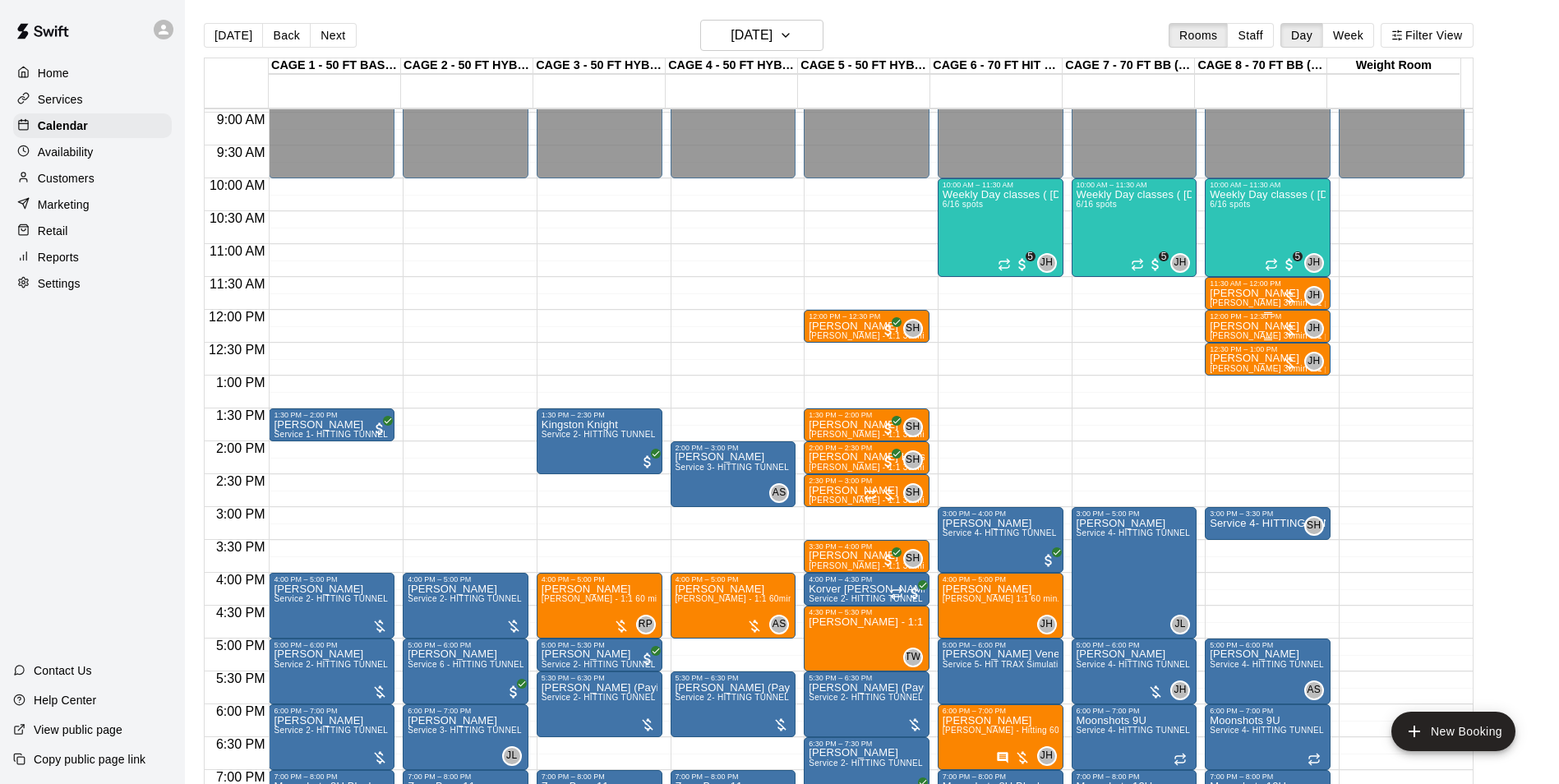
click at [1236, 321] on div "12:00 PM – 12:30 PM" at bounding box center [1267, 315] width 116 height 8
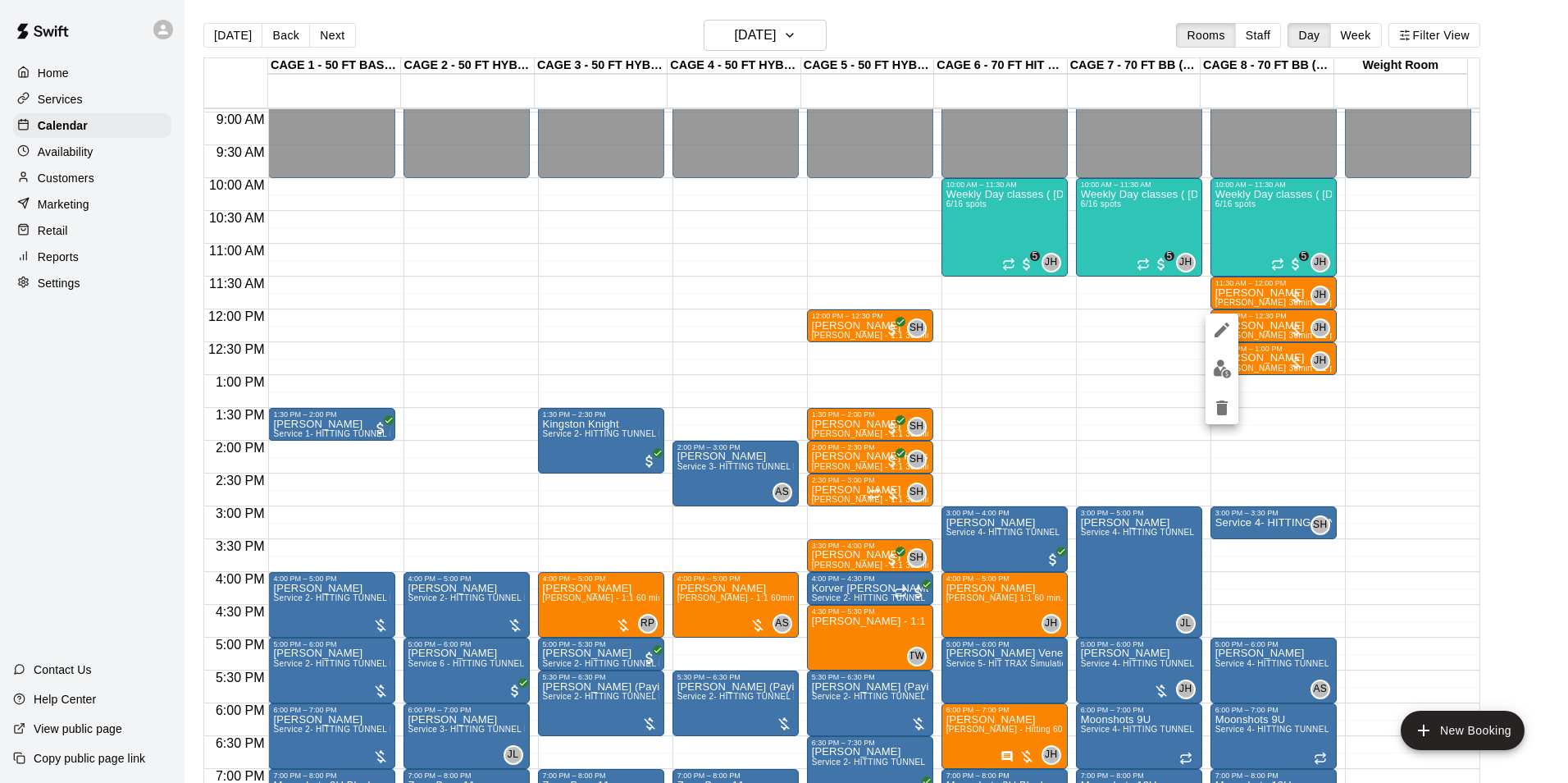
click at [1381, 330] on div at bounding box center [784, 391] width 1568 height 783
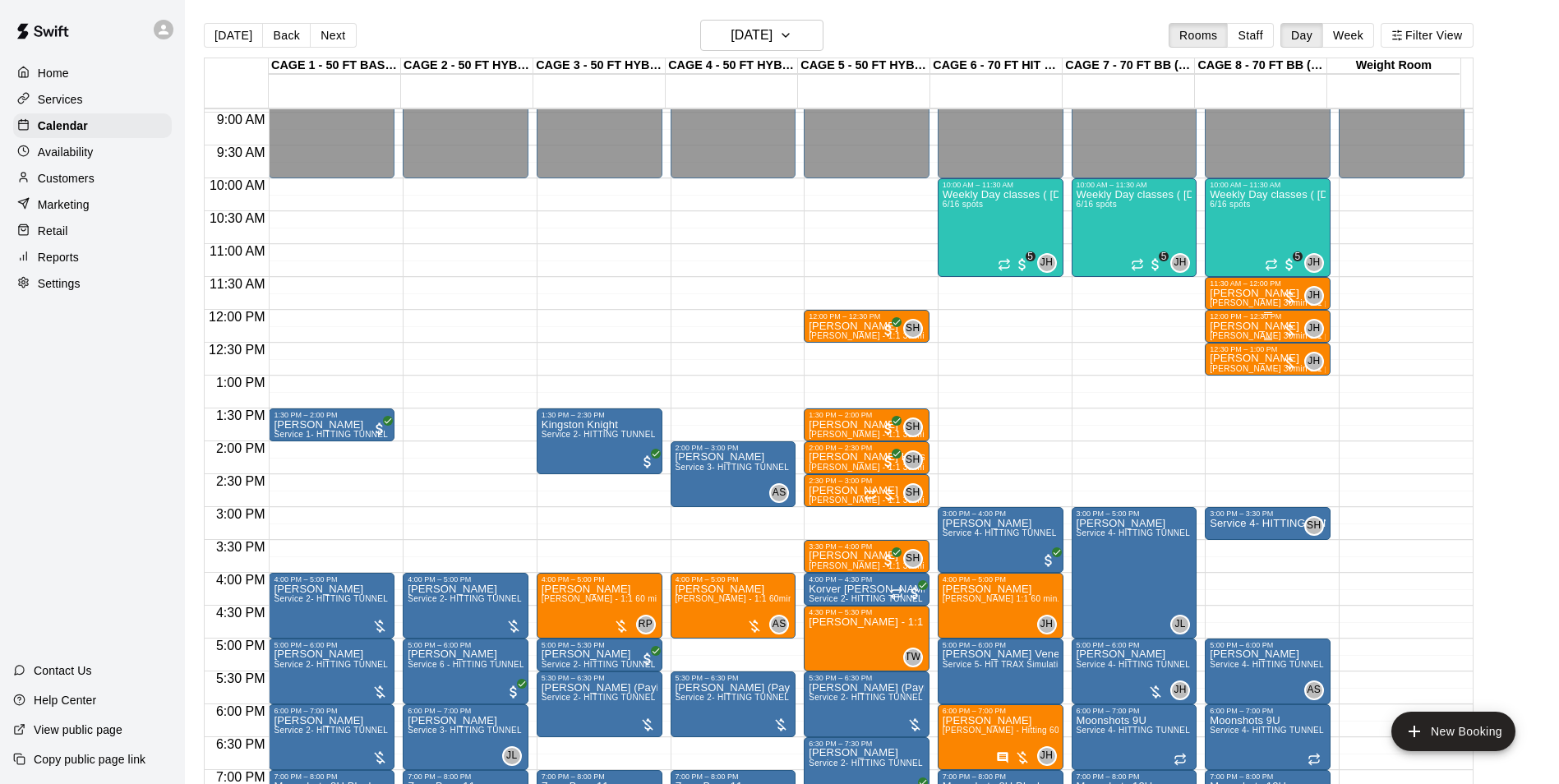
click at [1255, 326] on p "[PERSON_NAME]" at bounding box center [1267, 326] width 116 height 0
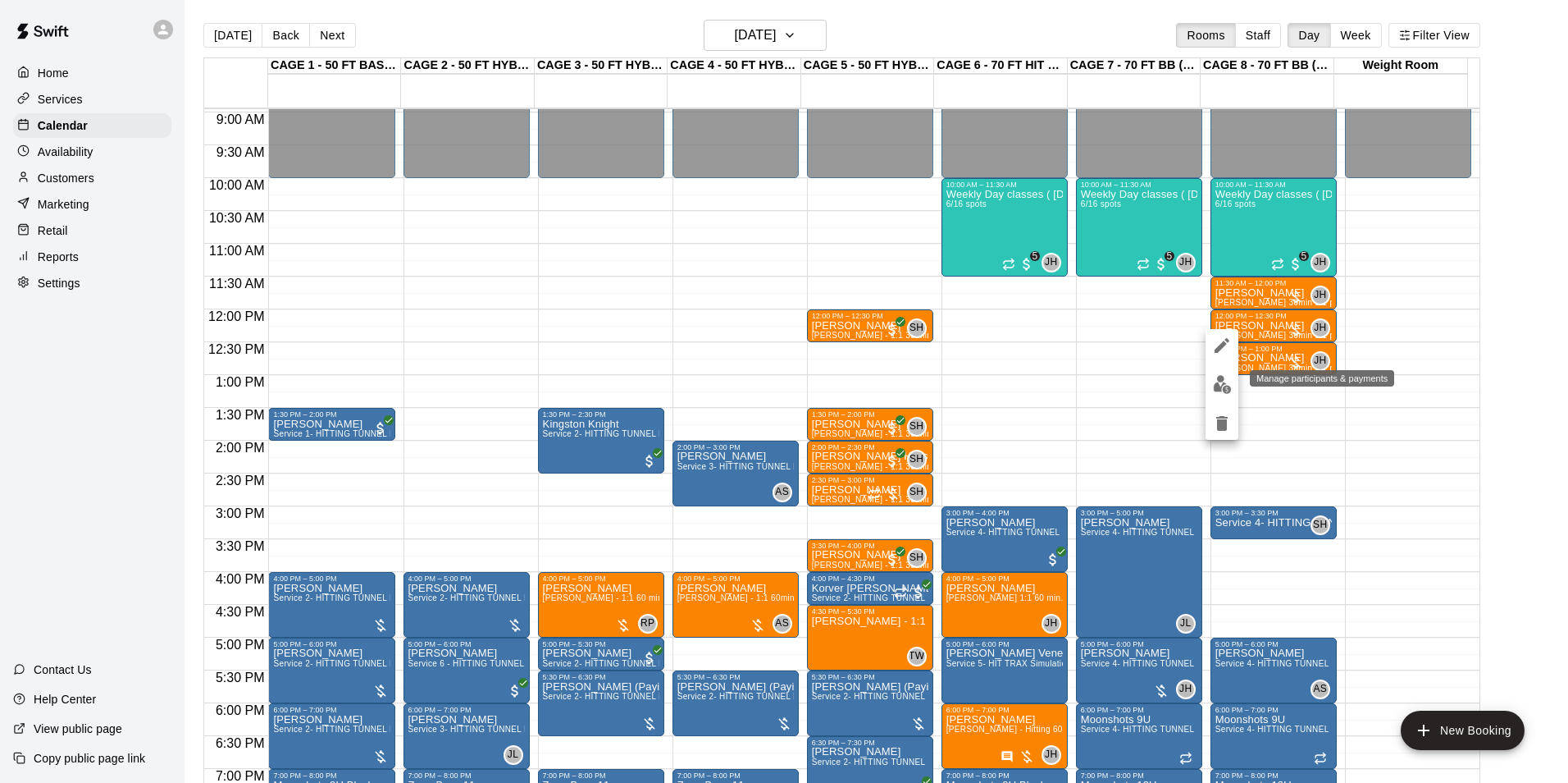
click at [1226, 373] on button "edit" at bounding box center [1221, 384] width 33 height 32
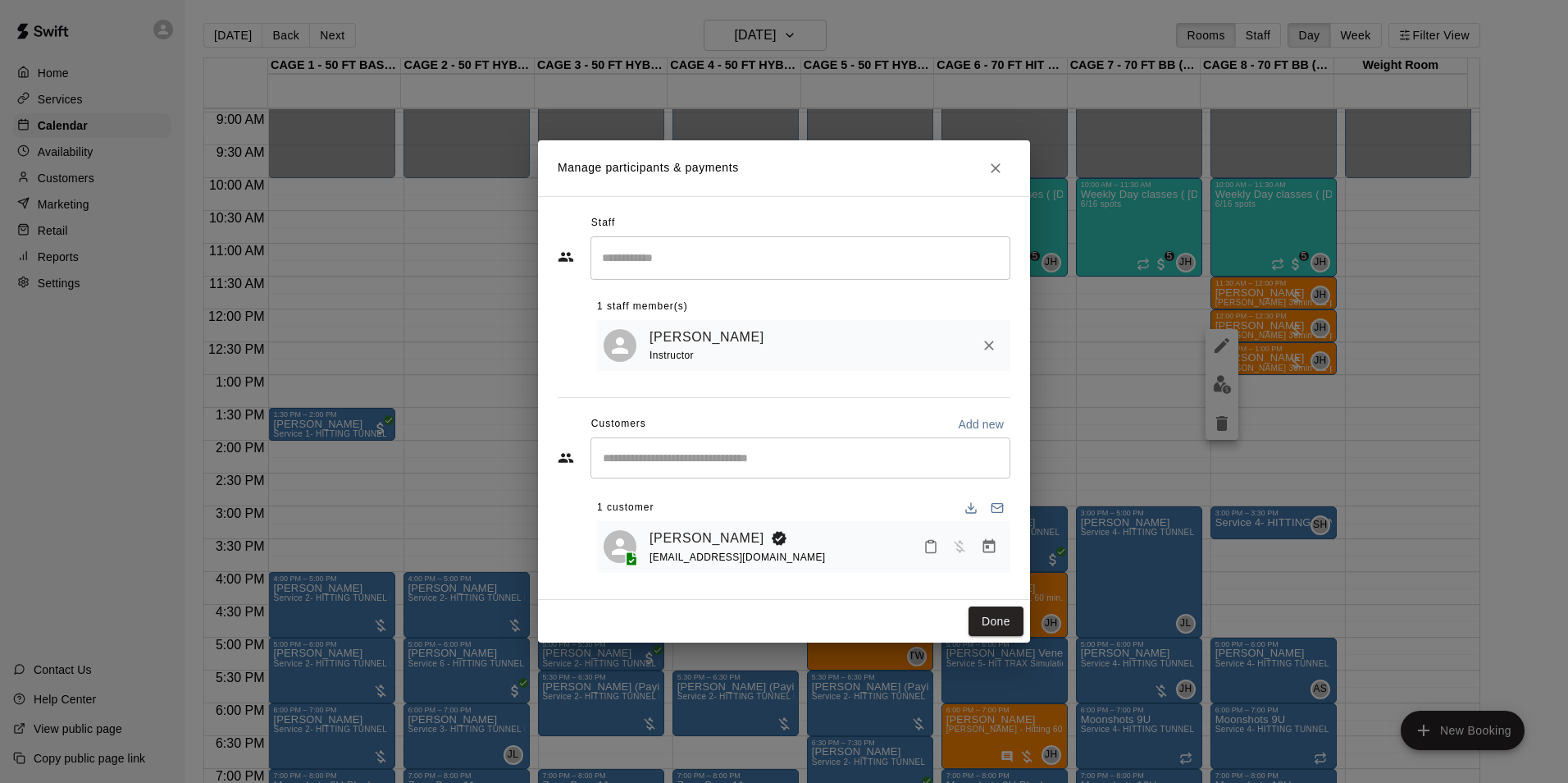
click at [1014, 173] on h2 "Manage participants & payments" at bounding box center [784, 168] width 492 height 56
click at [1006, 173] on button "Close" at bounding box center [995, 167] width 29 height 29
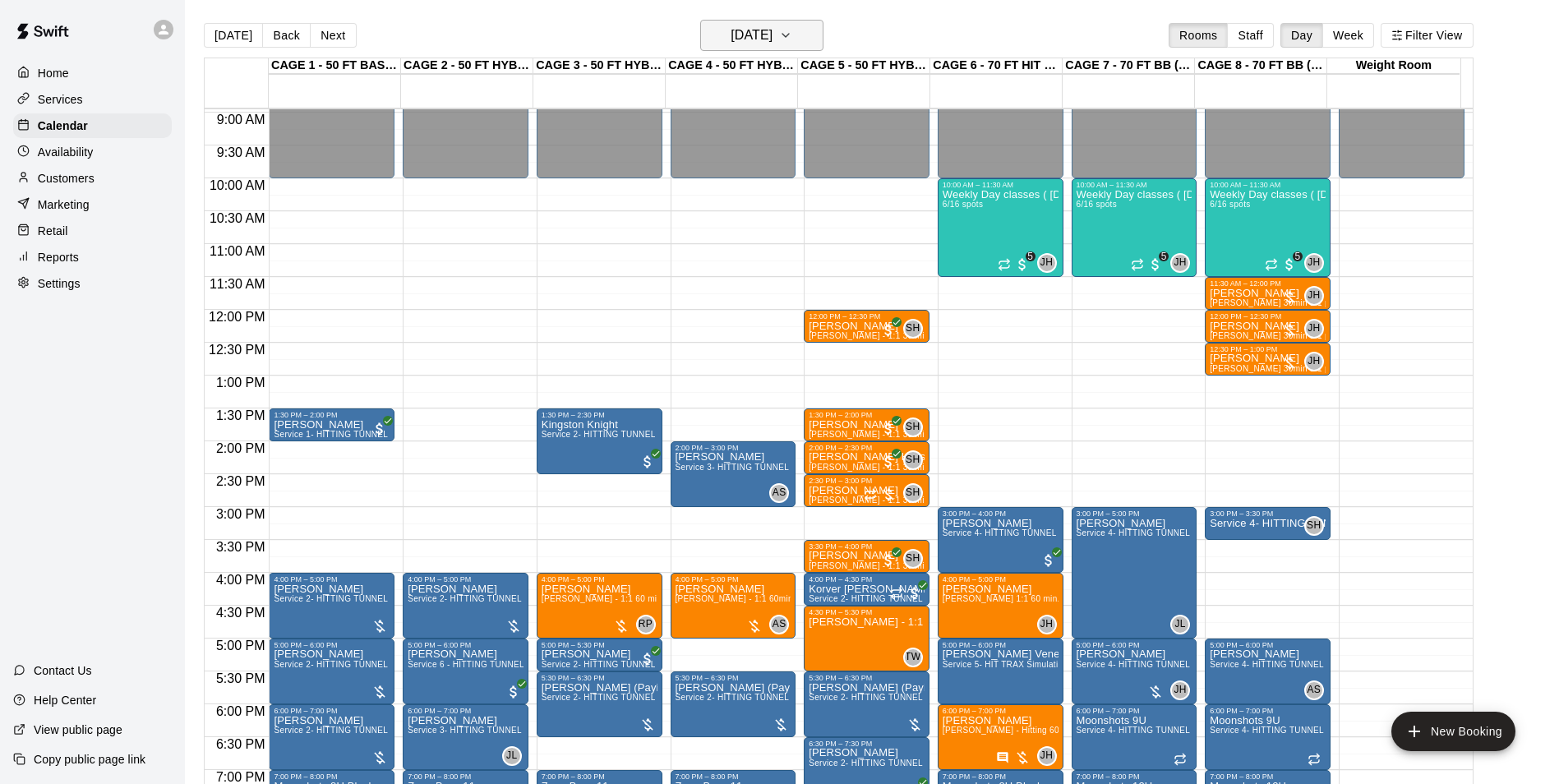
click at [767, 30] on h6 "[DATE]" at bounding box center [751, 35] width 42 height 23
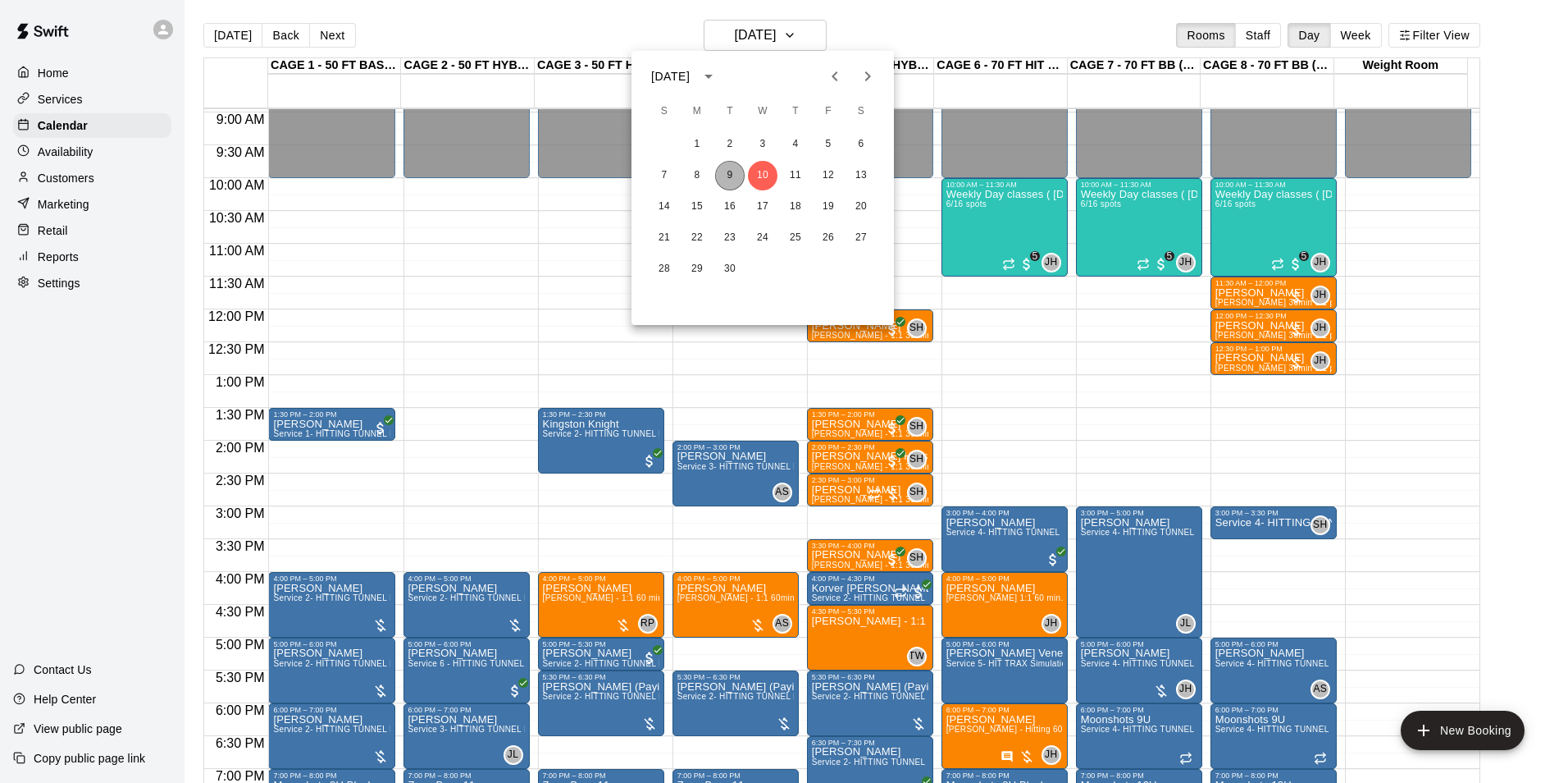
click at [732, 177] on button "9" at bounding box center [730, 175] width 29 height 29
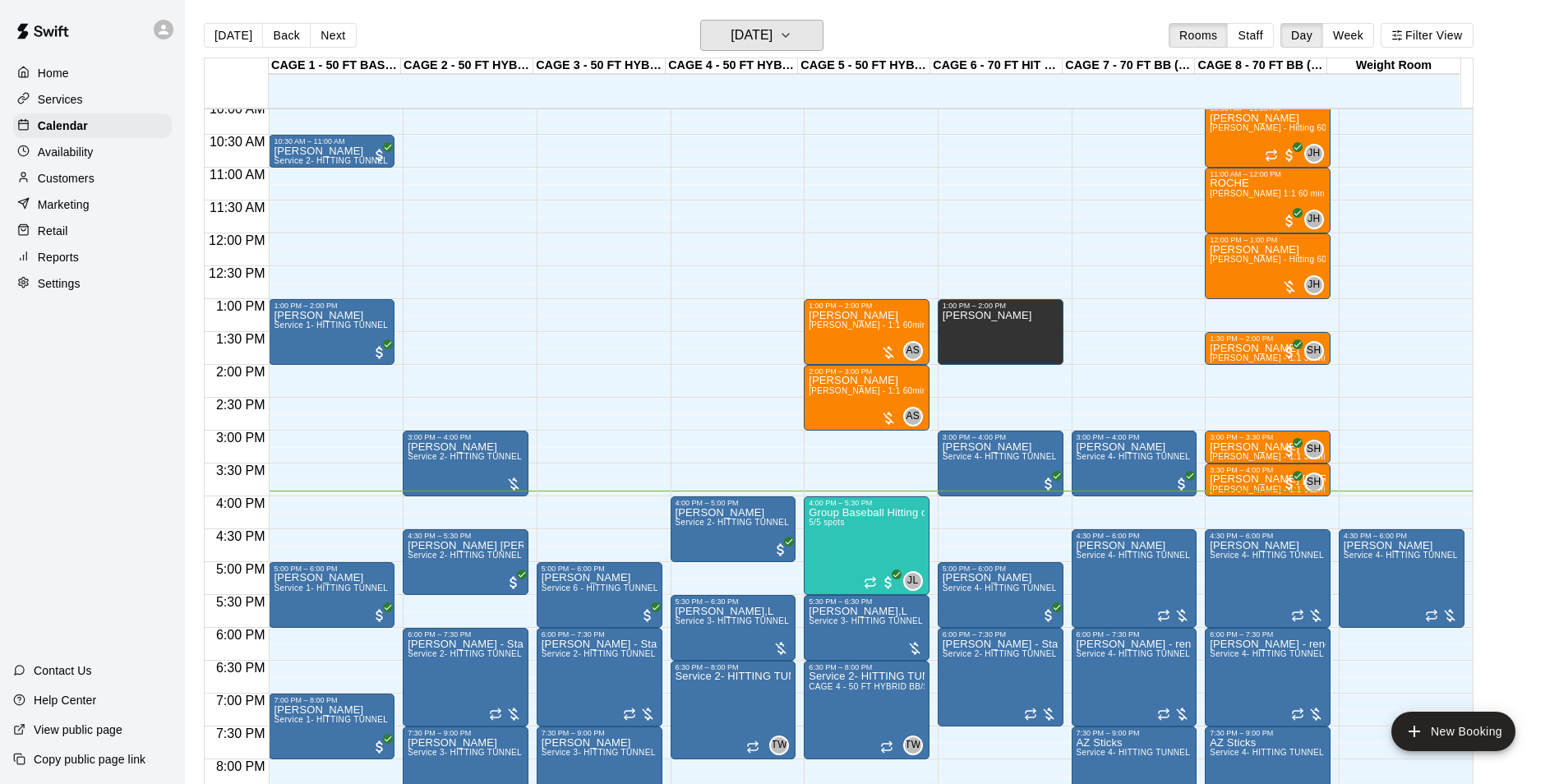
scroll to position [752, 0]
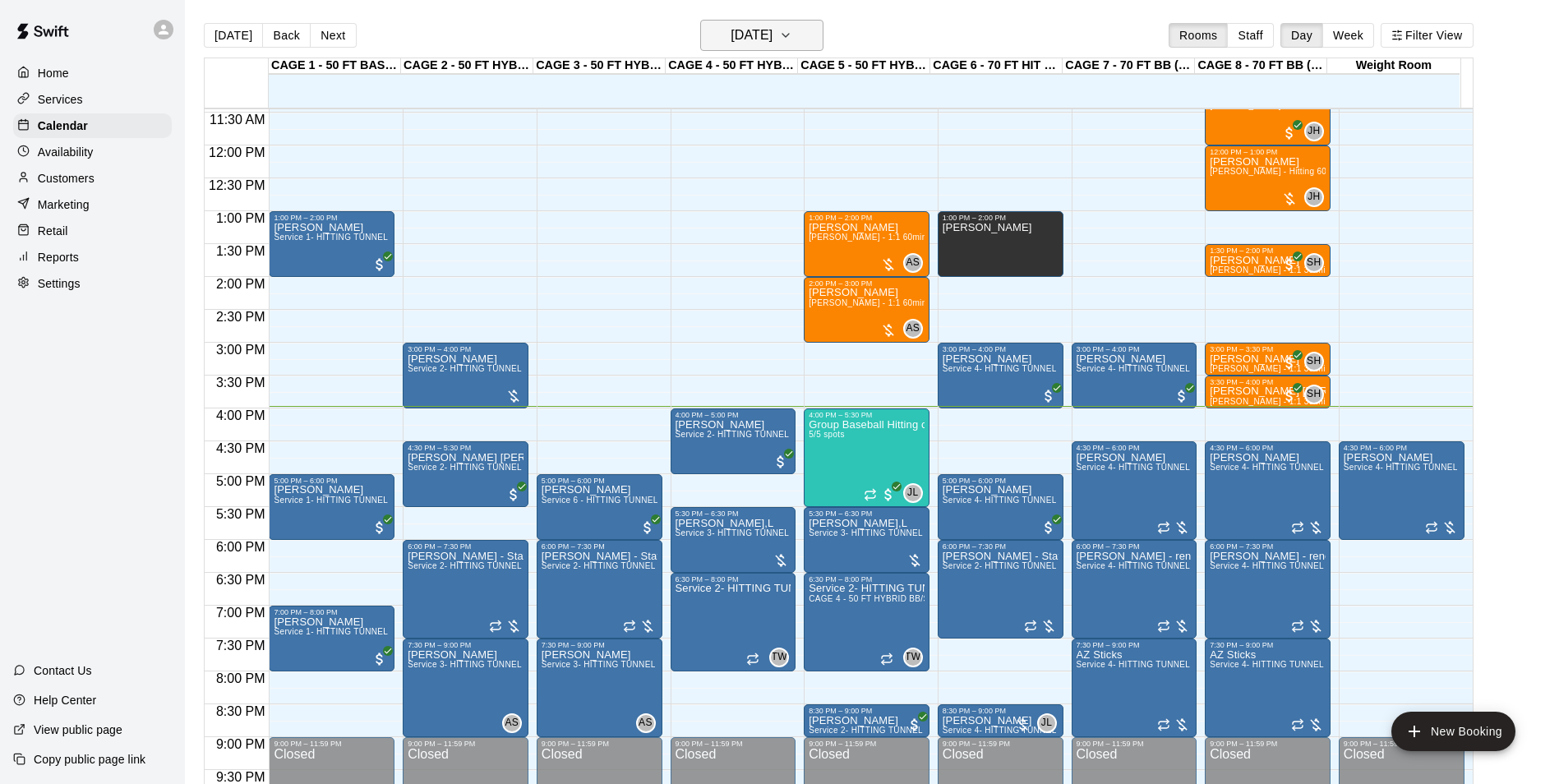
click at [705, 27] on button "[DATE]" at bounding box center [761, 35] width 123 height 31
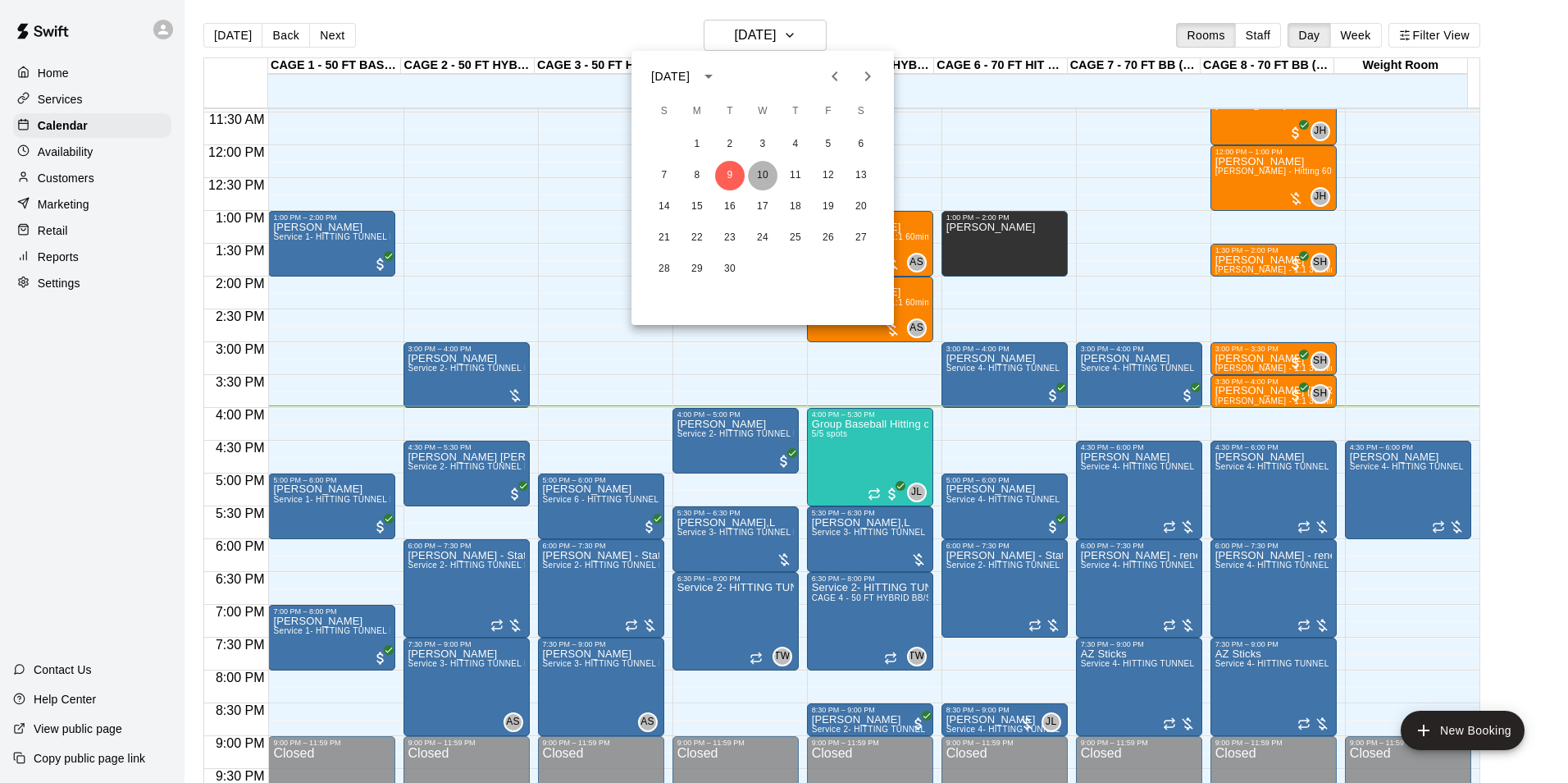
click at [753, 174] on button "10" at bounding box center [762, 175] width 29 height 29
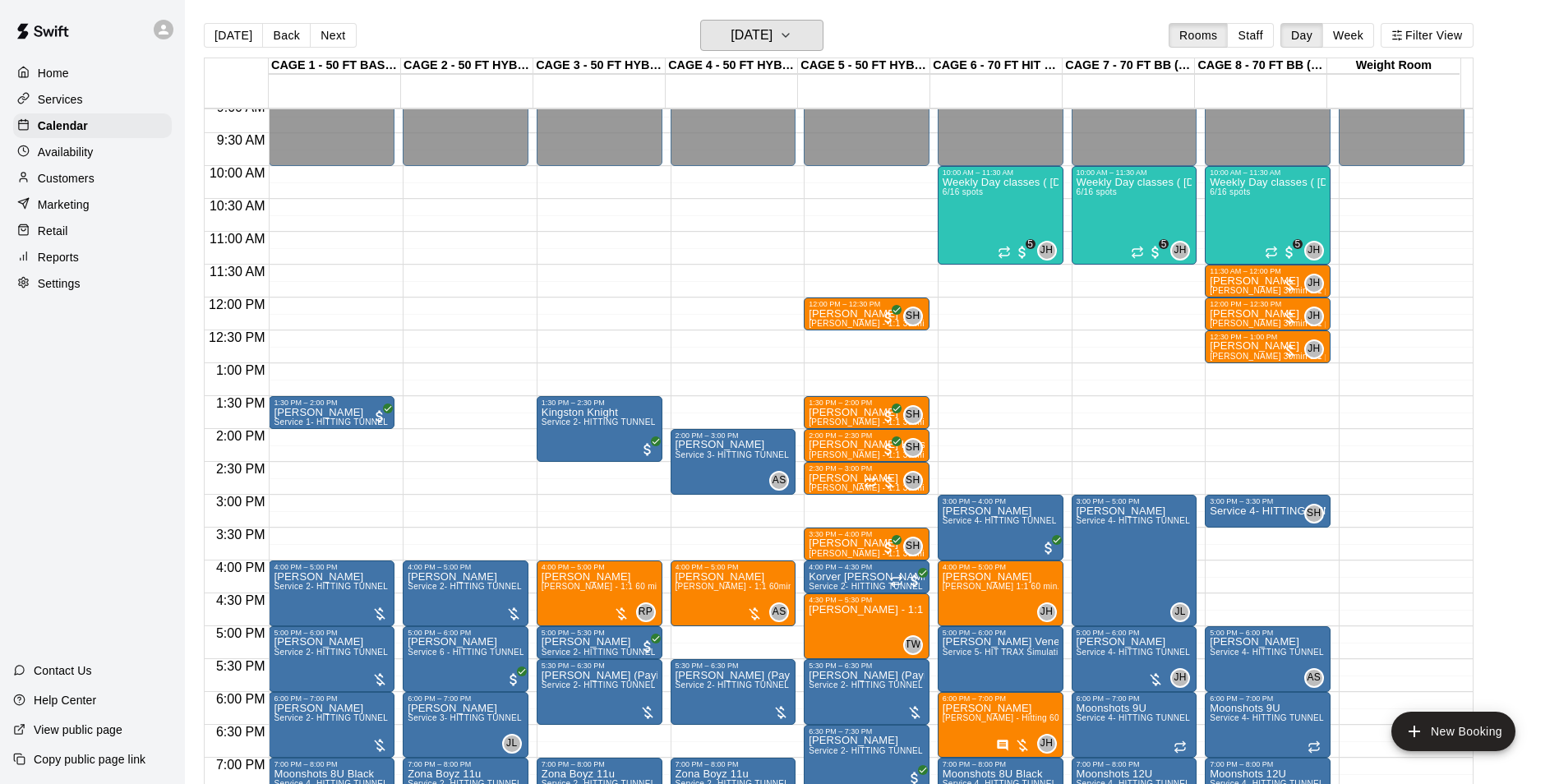
scroll to position [588, 0]
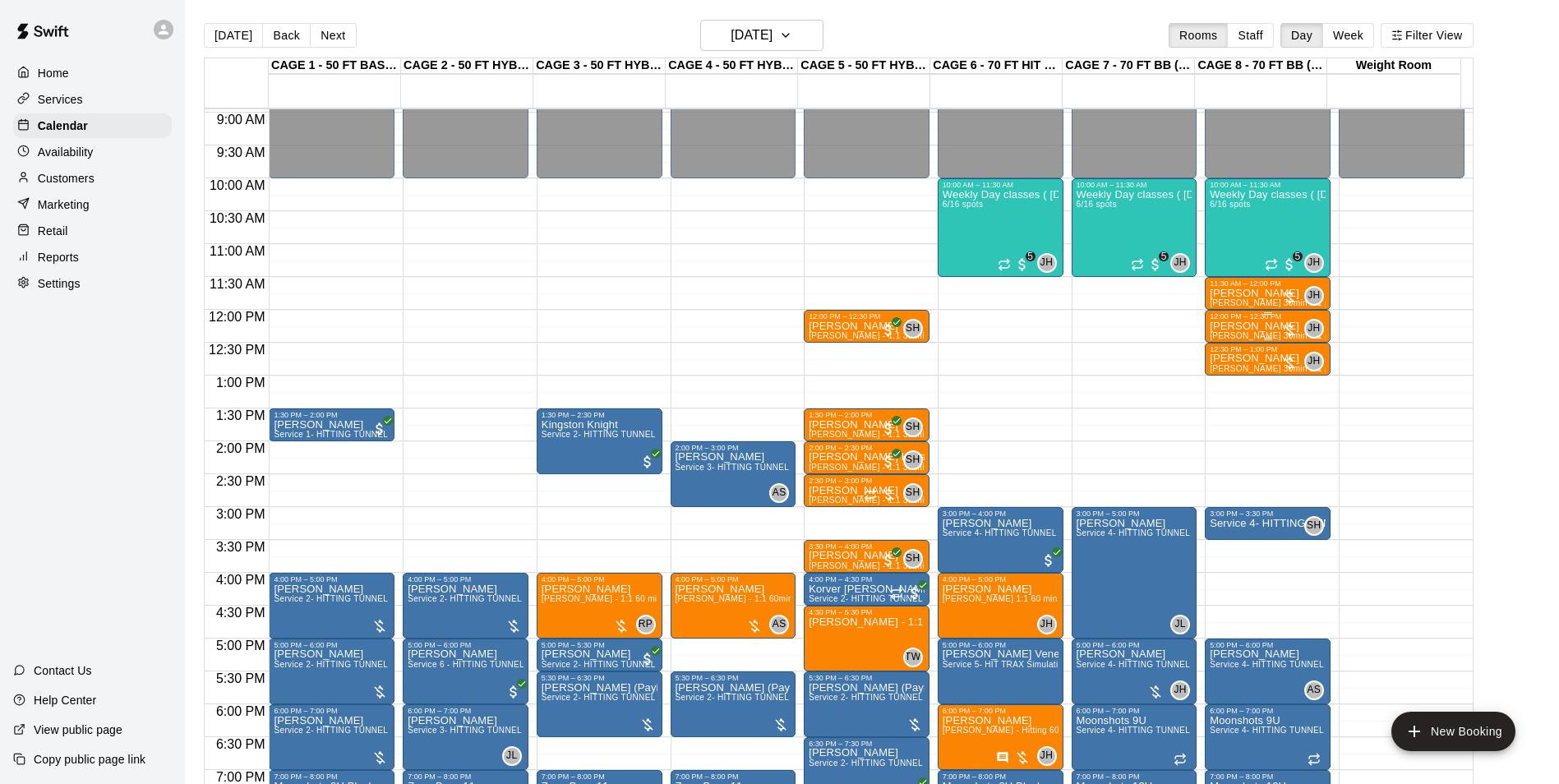
click at [1220, 321] on div "12:00 PM – 12:30 PM" at bounding box center [1267, 315] width 116 height 8
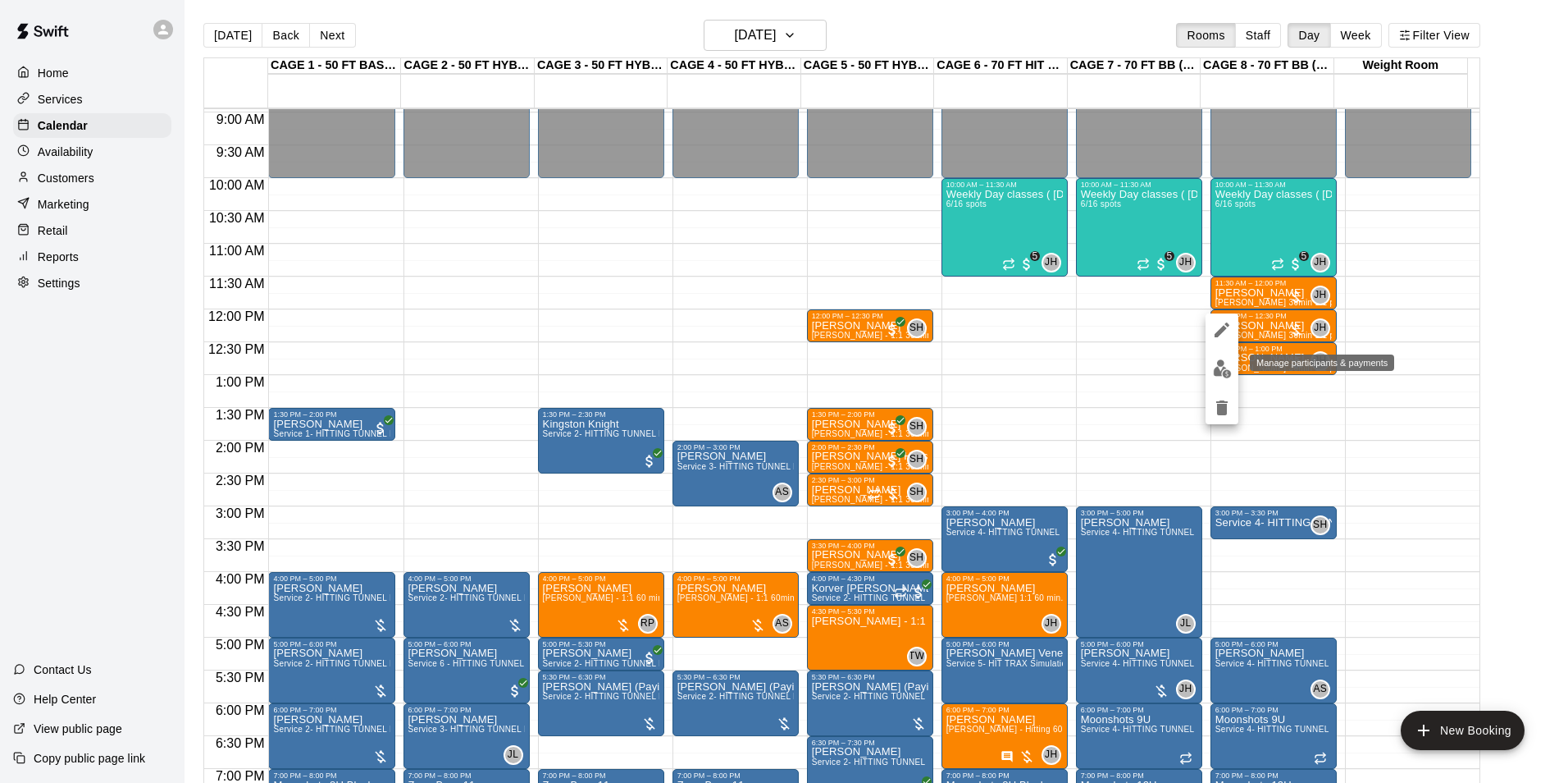
click at [1219, 369] on img "edit" at bounding box center [1221, 368] width 19 height 19
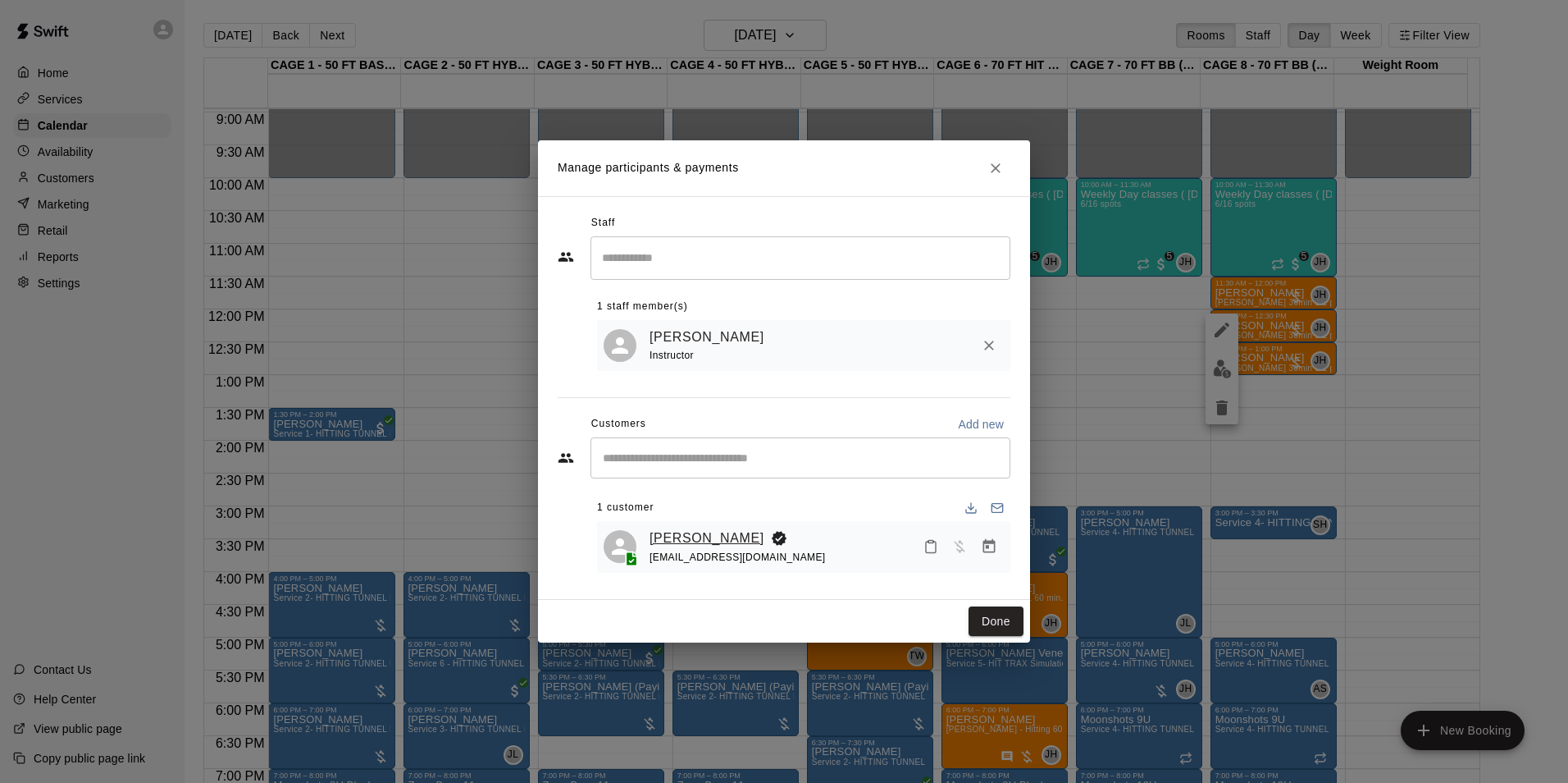
click at [686, 530] on link "[PERSON_NAME]" at bounding box center [707, 538] width 115 height 21
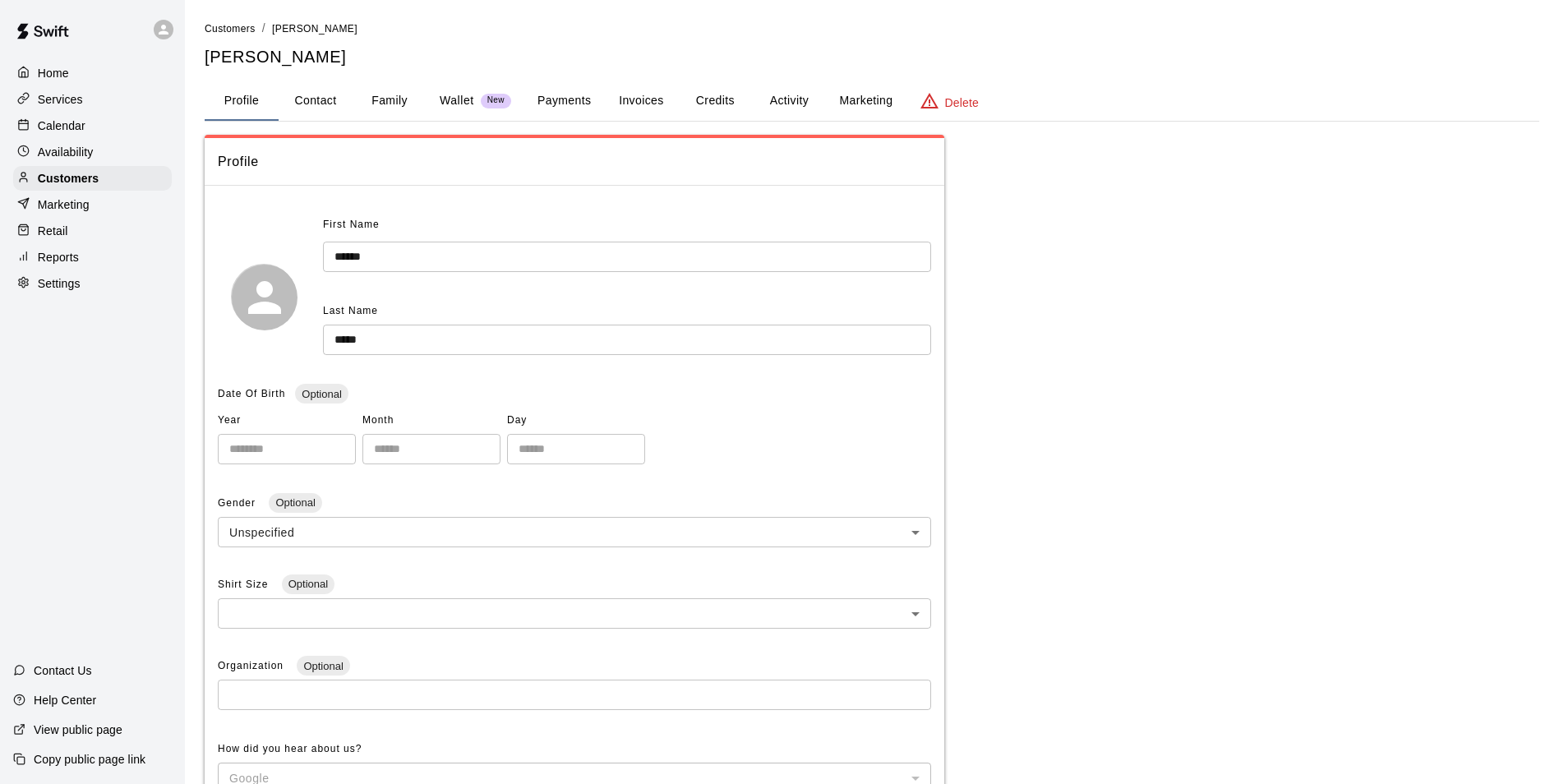
click at [768, 111] on button "Activity" at bounding box center [788, 101] width 74 height 40
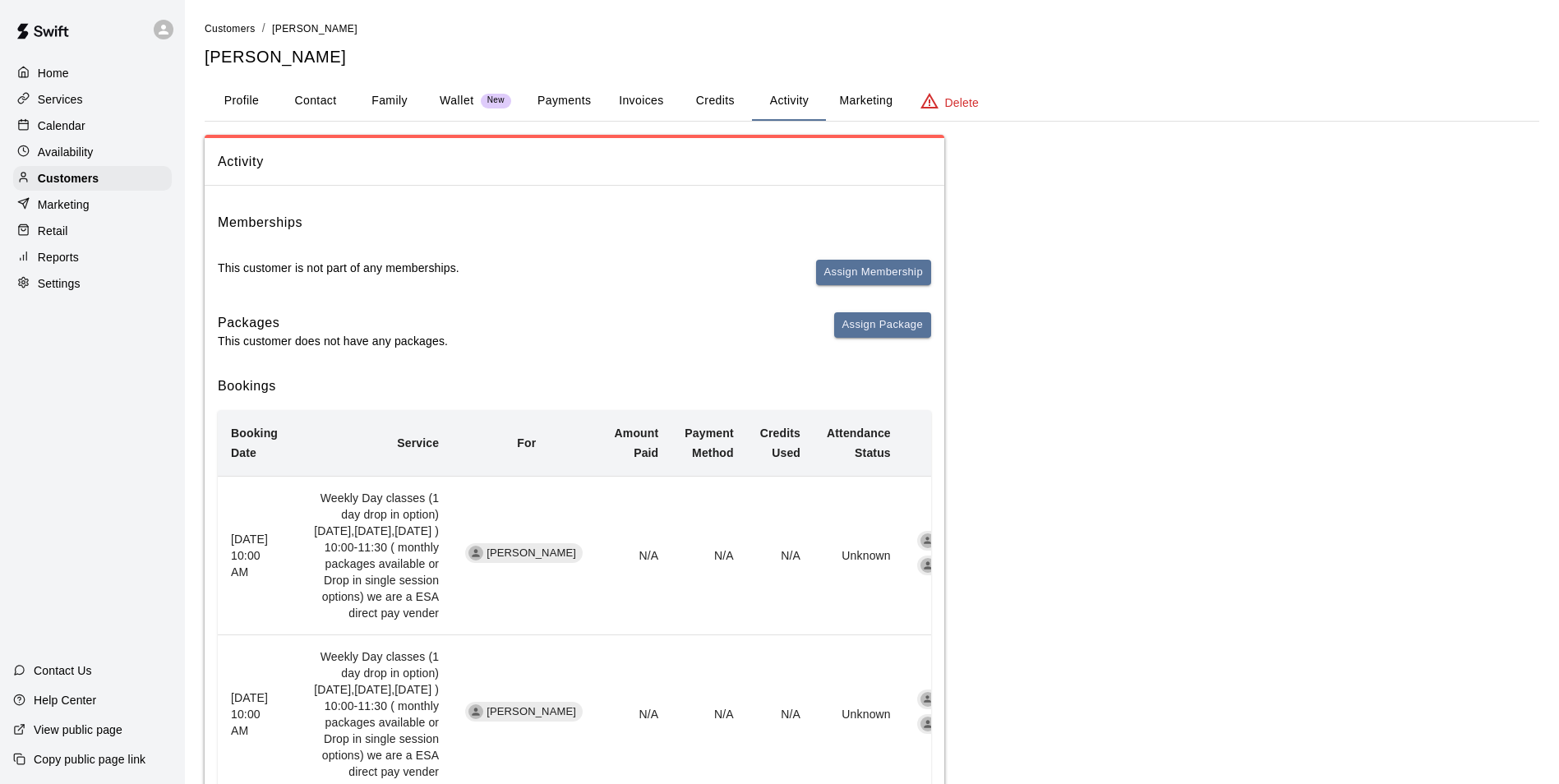
click at [716, 102] on button "Credits" at bounding box center [714, 101] width 74 height 40
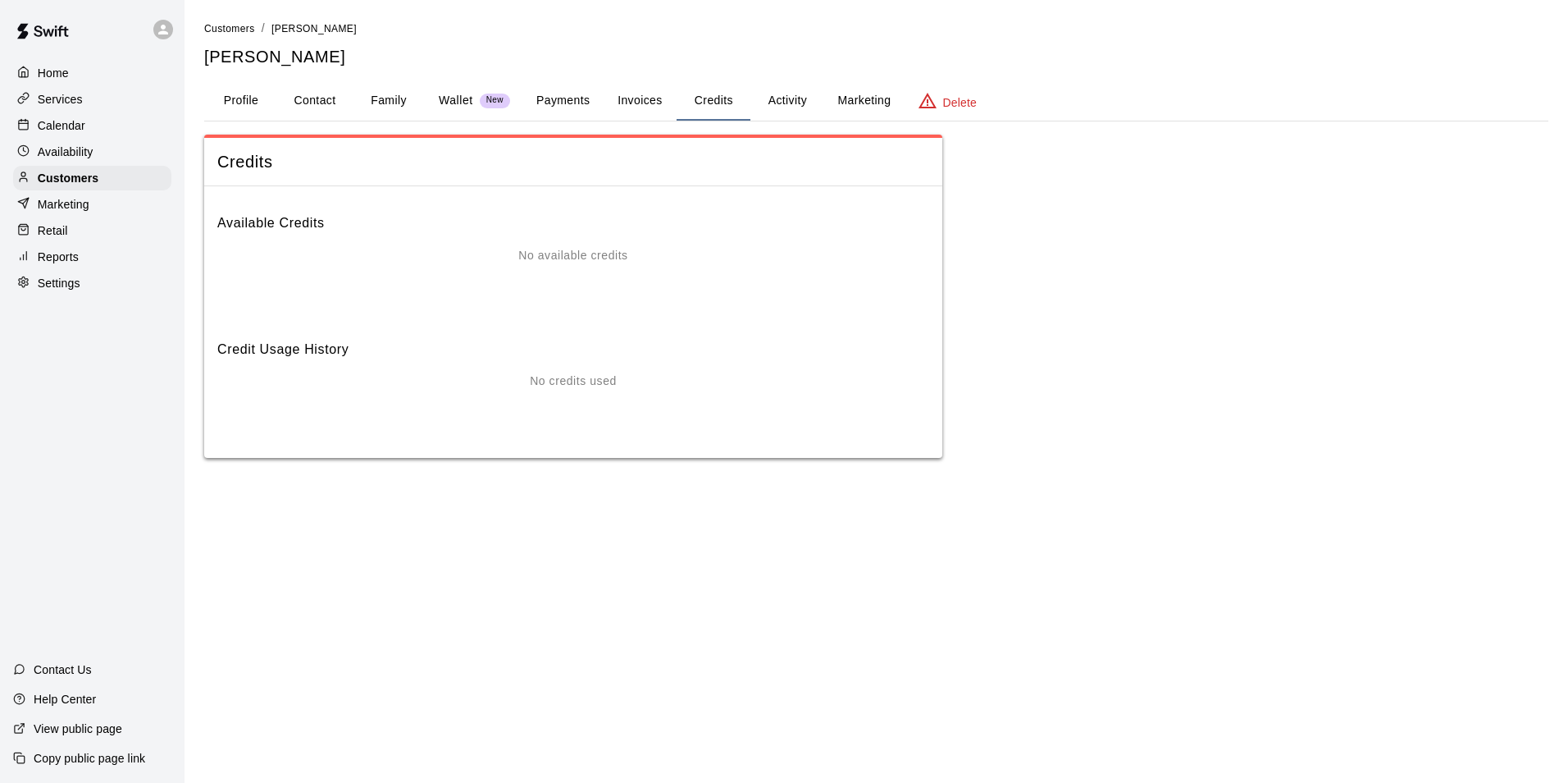
click at [618, 97] on button "Invoices" at bounding box center [639, 101] width 73 height 40
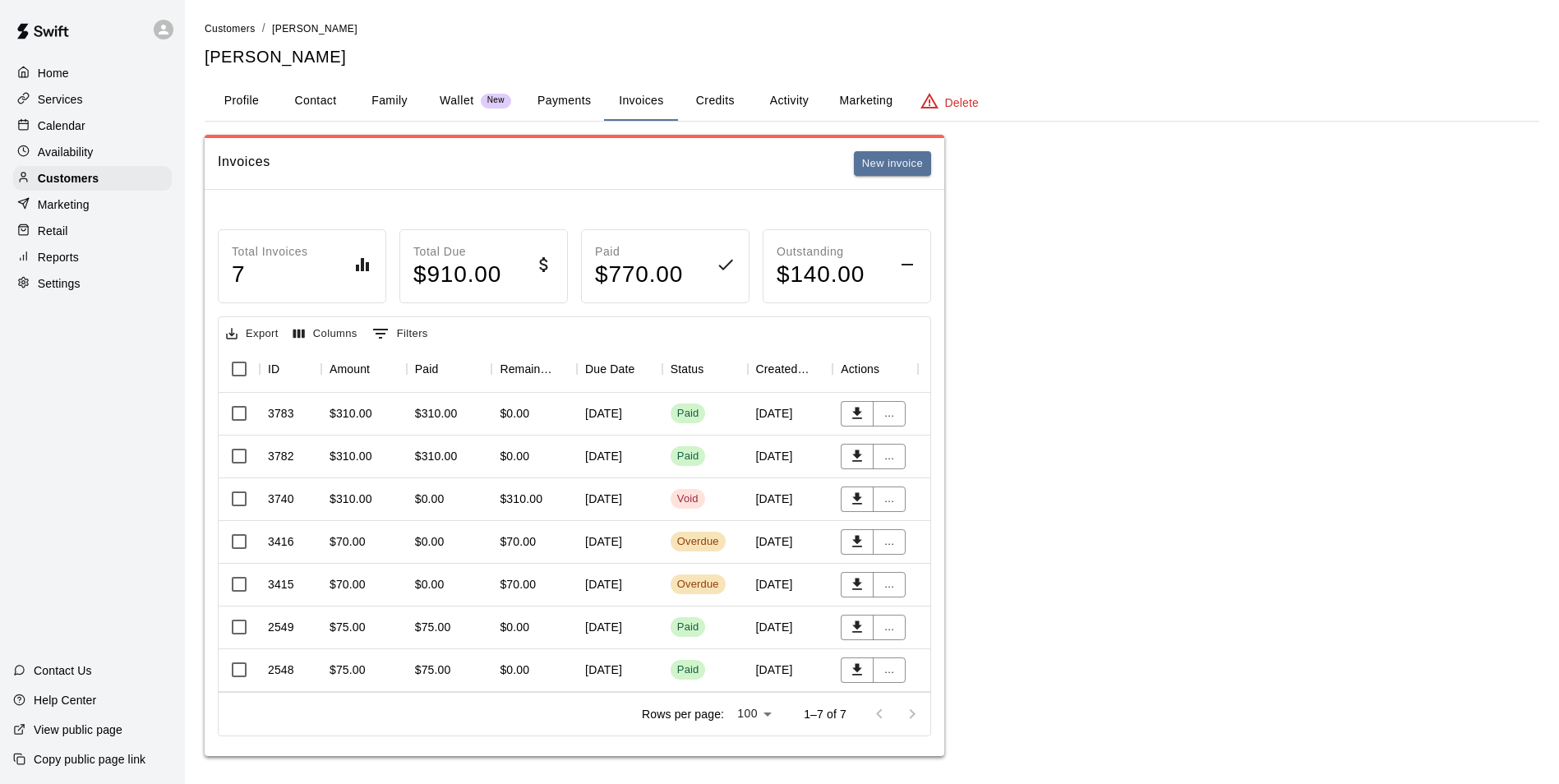
click at [124, 155] on div "Availability" at bounding box center [92, 152] width 159 height 25
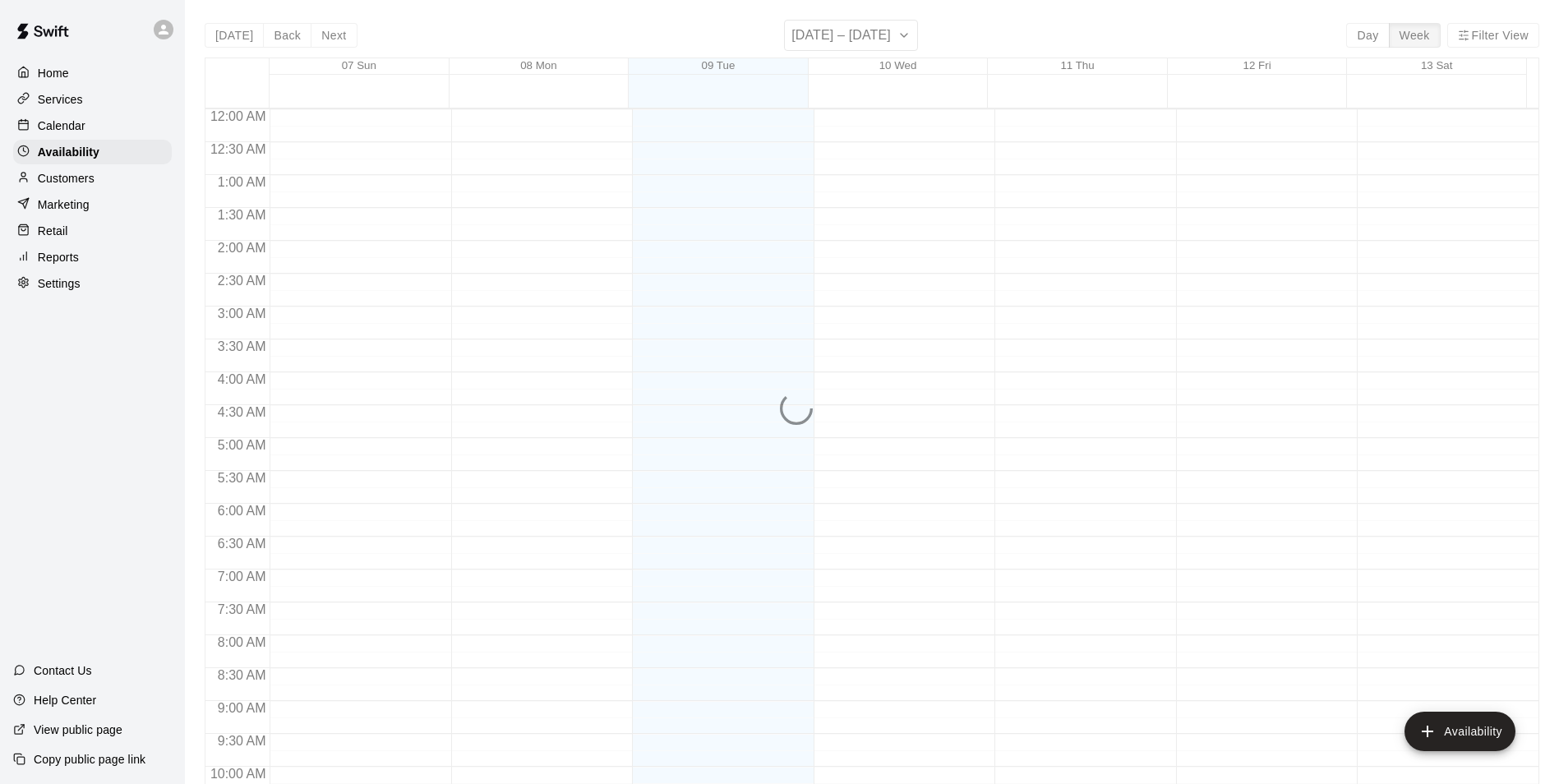
scroll to position [885, 0]
click at [127, 174] on div "Customers" at bounding box center [92, 178] width 159 height 25
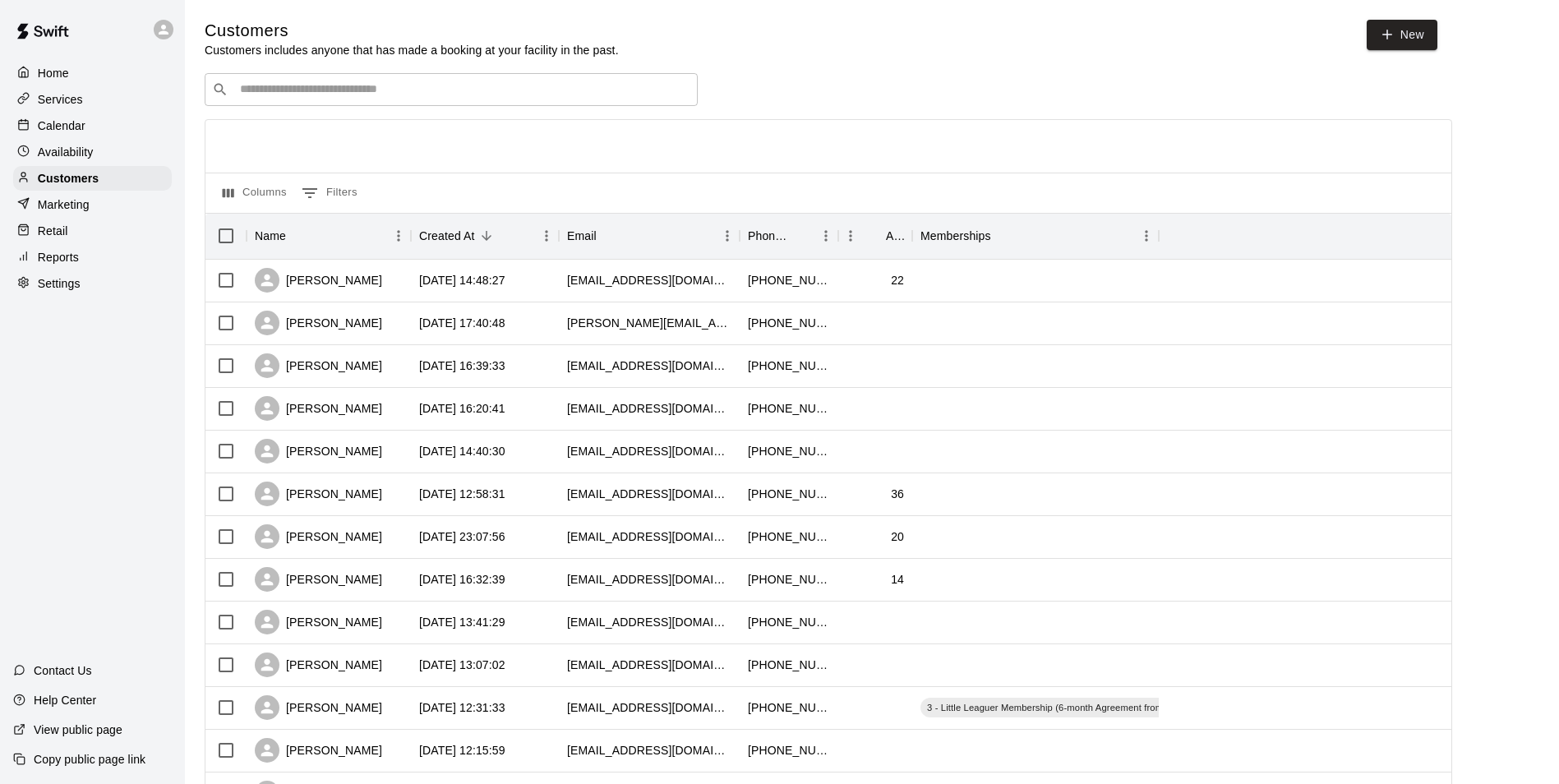
click at [87, 138] on div "Calendar" at bounding box center [92, 126] width 159 height 25
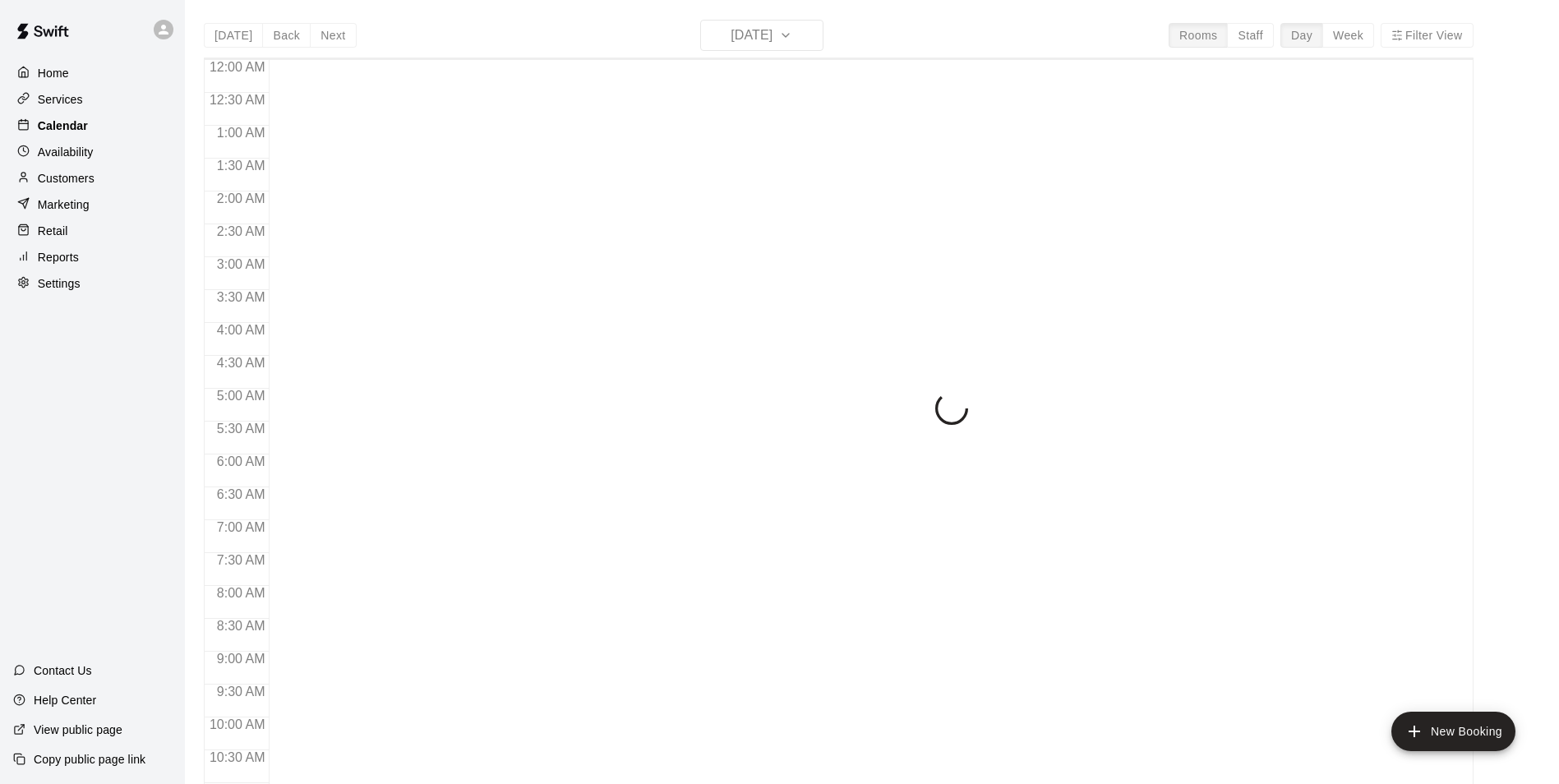
scroll to position [834, 0]
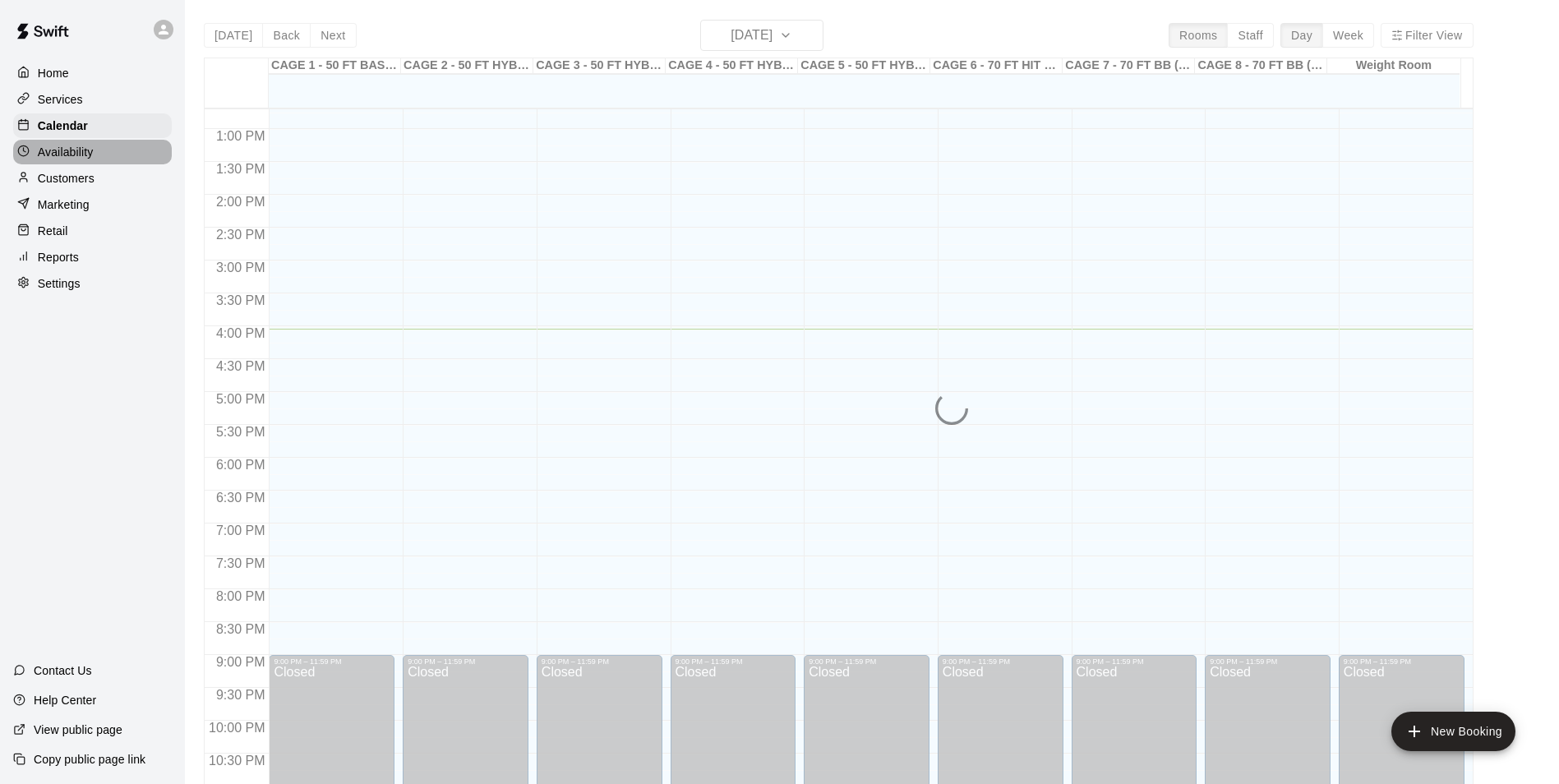
click at [87, 142] on div "Availability" at bounding box center [92, 152] width 159 height 25
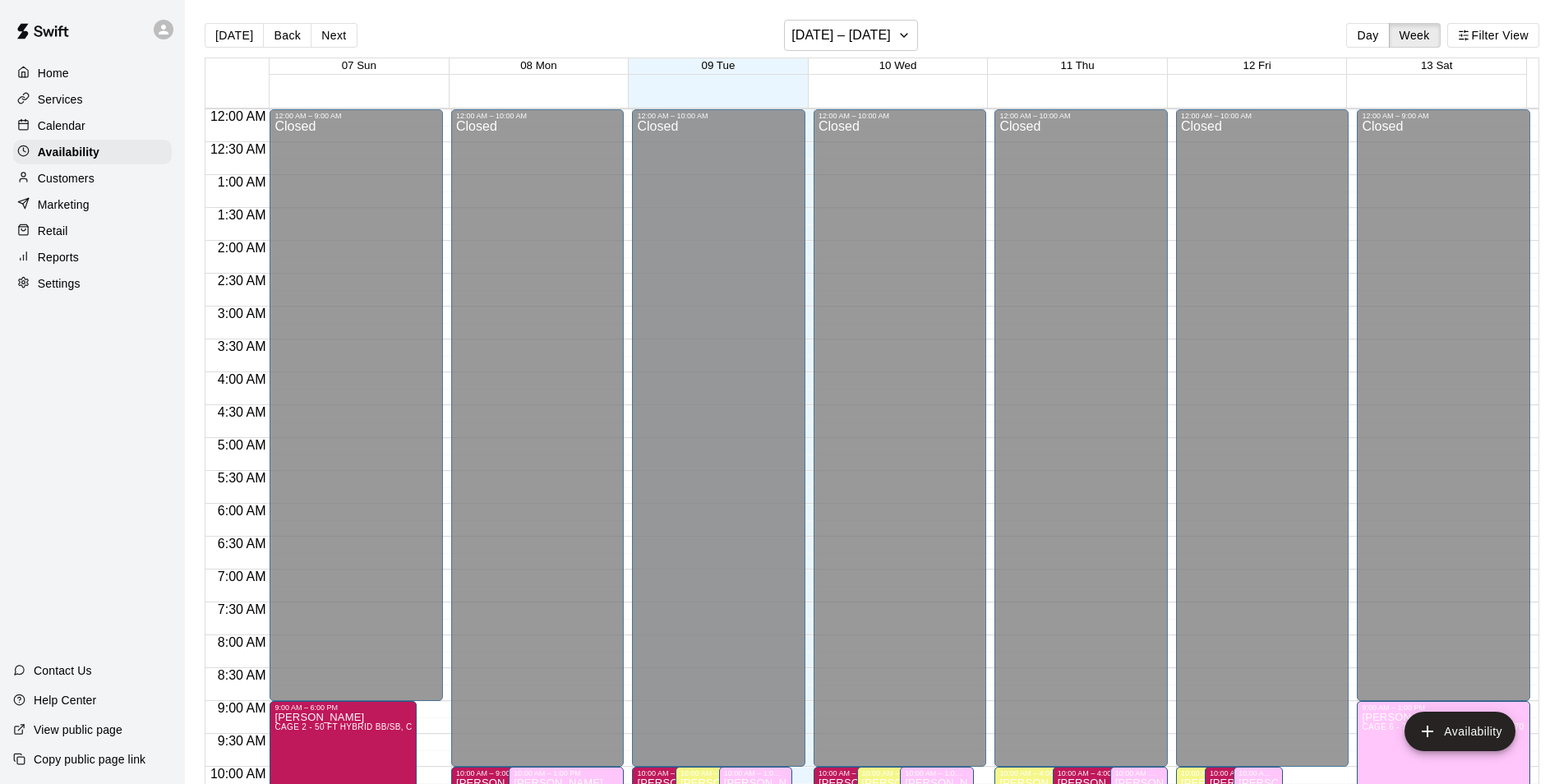
scroll to position [885, 0]
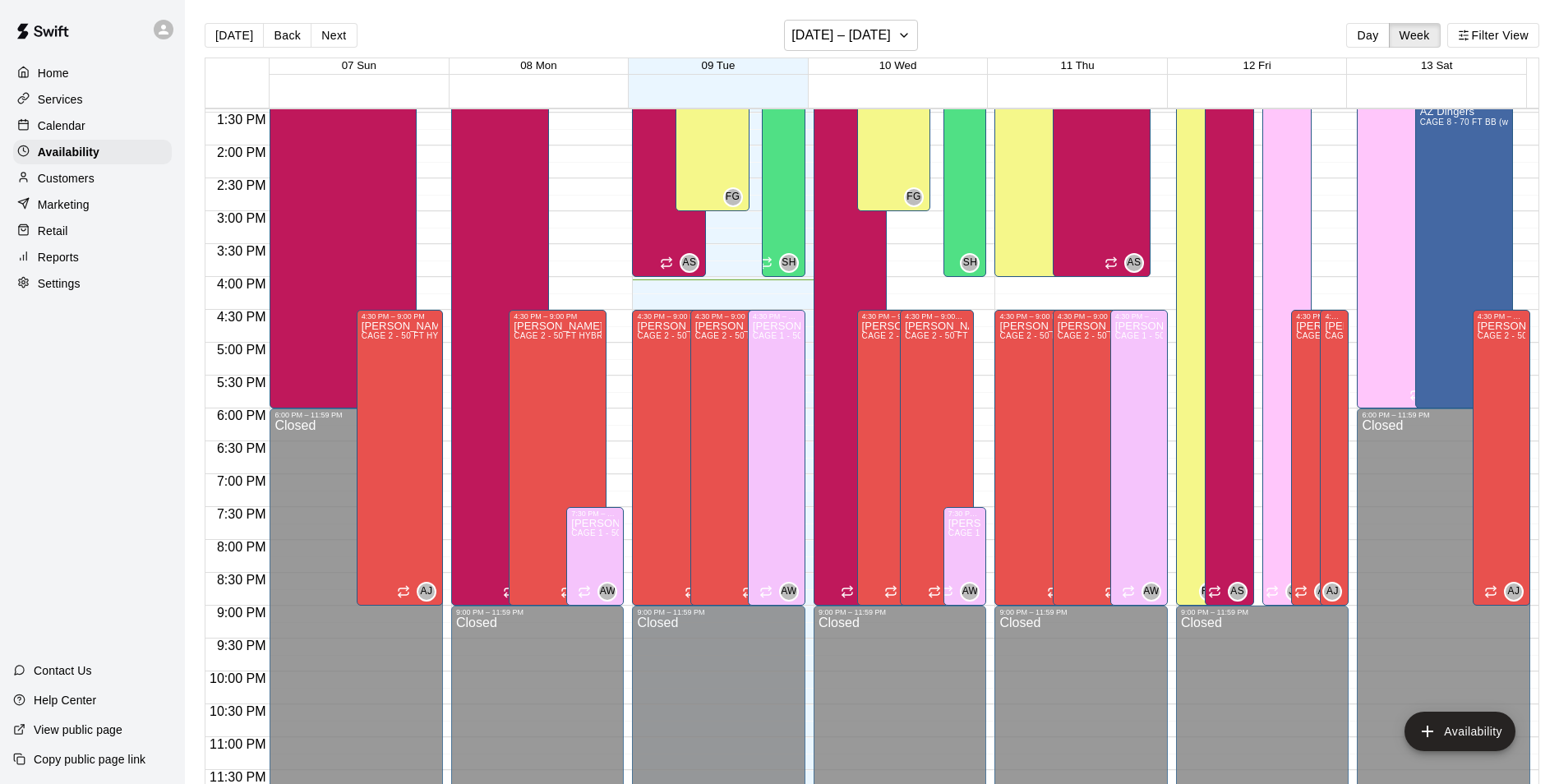
click at [85, 128] on div "Calendar" at bounding box center [92, 126] width 159 height 25
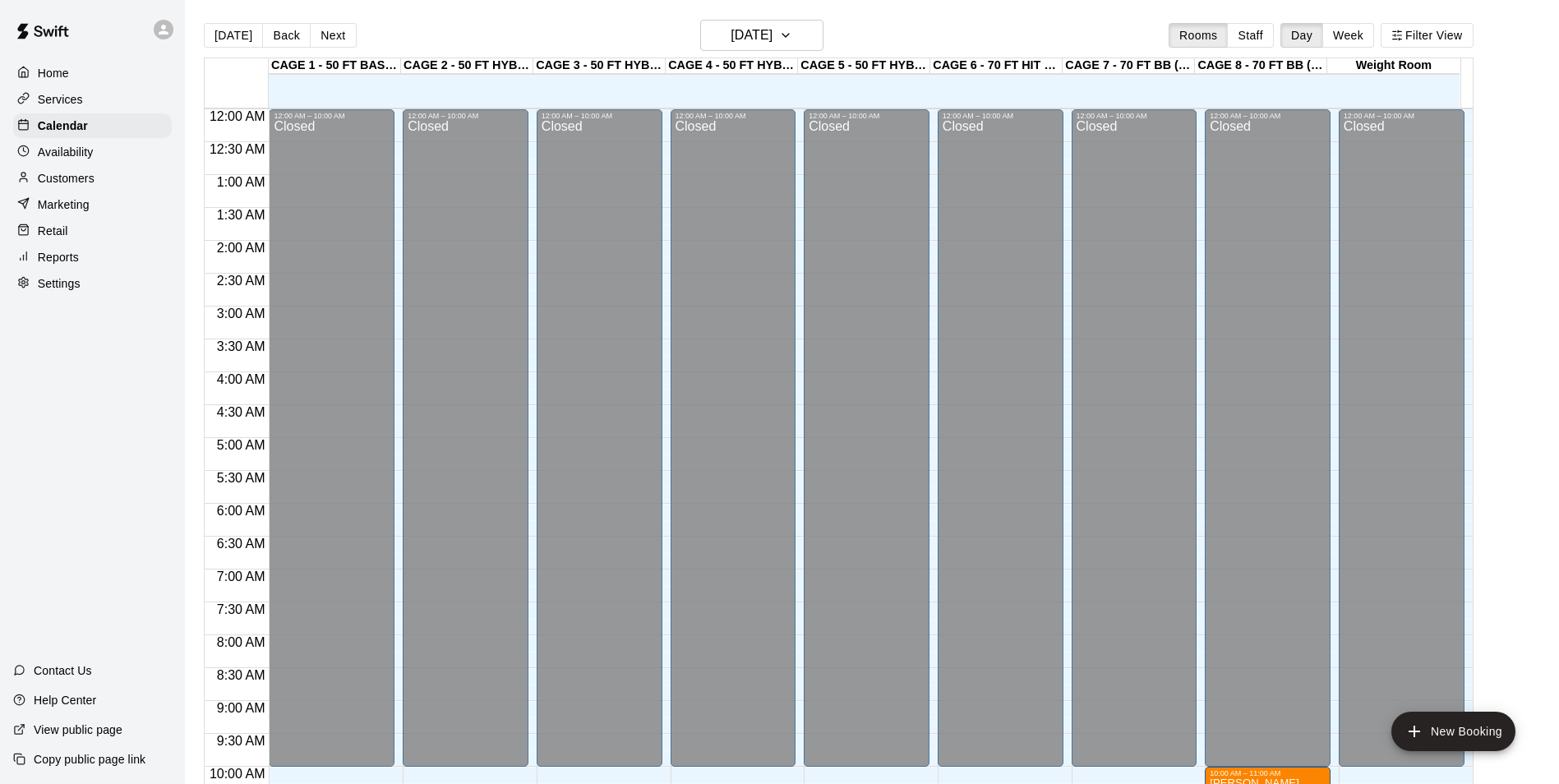
scroll to position [834, 0]
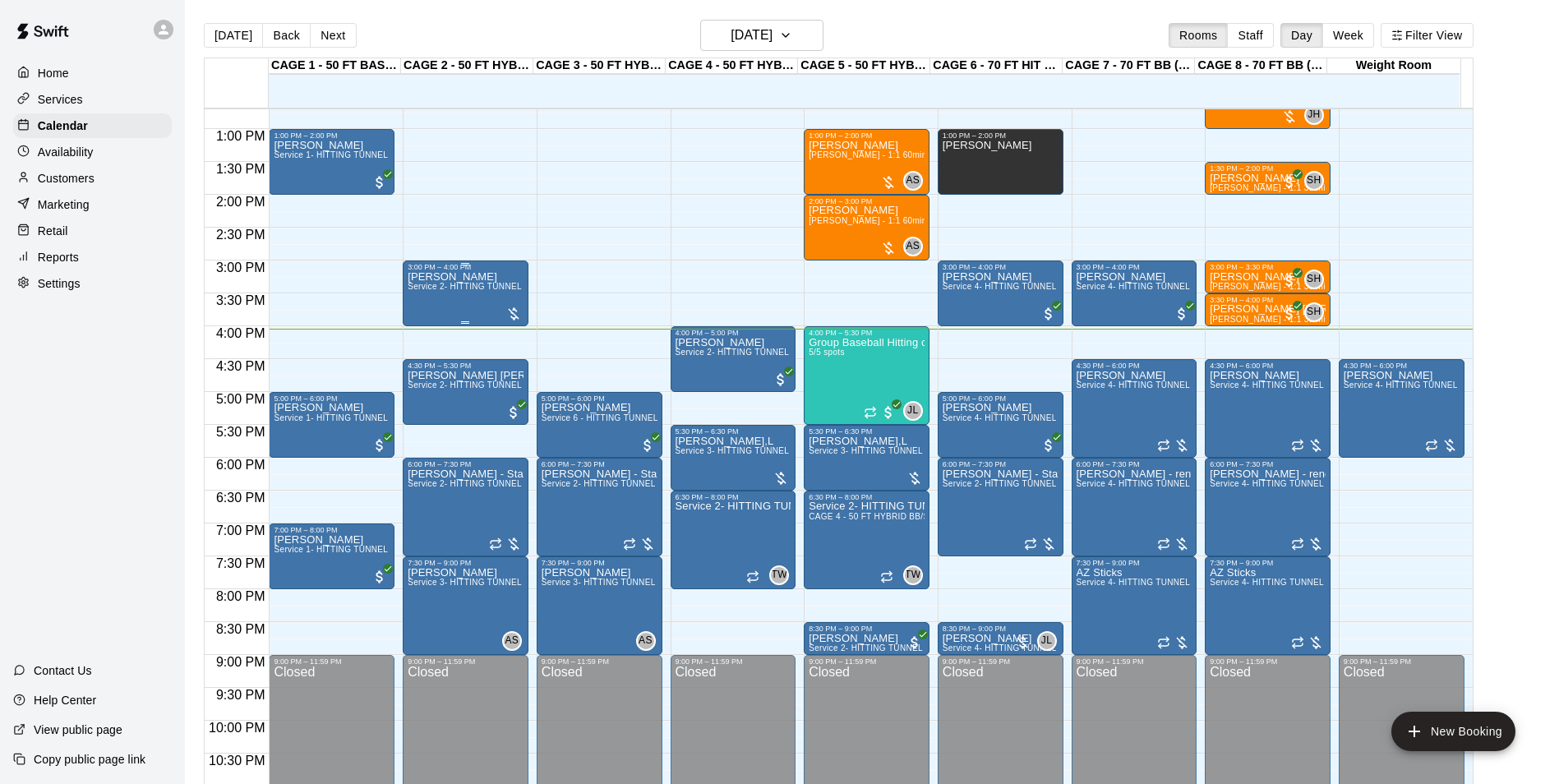
click at [495, 286] on span "Service 2- HITTING TUNNEL RENTAL - 50ft Baseball" at bounding box center [512, 286] width 209 height 9
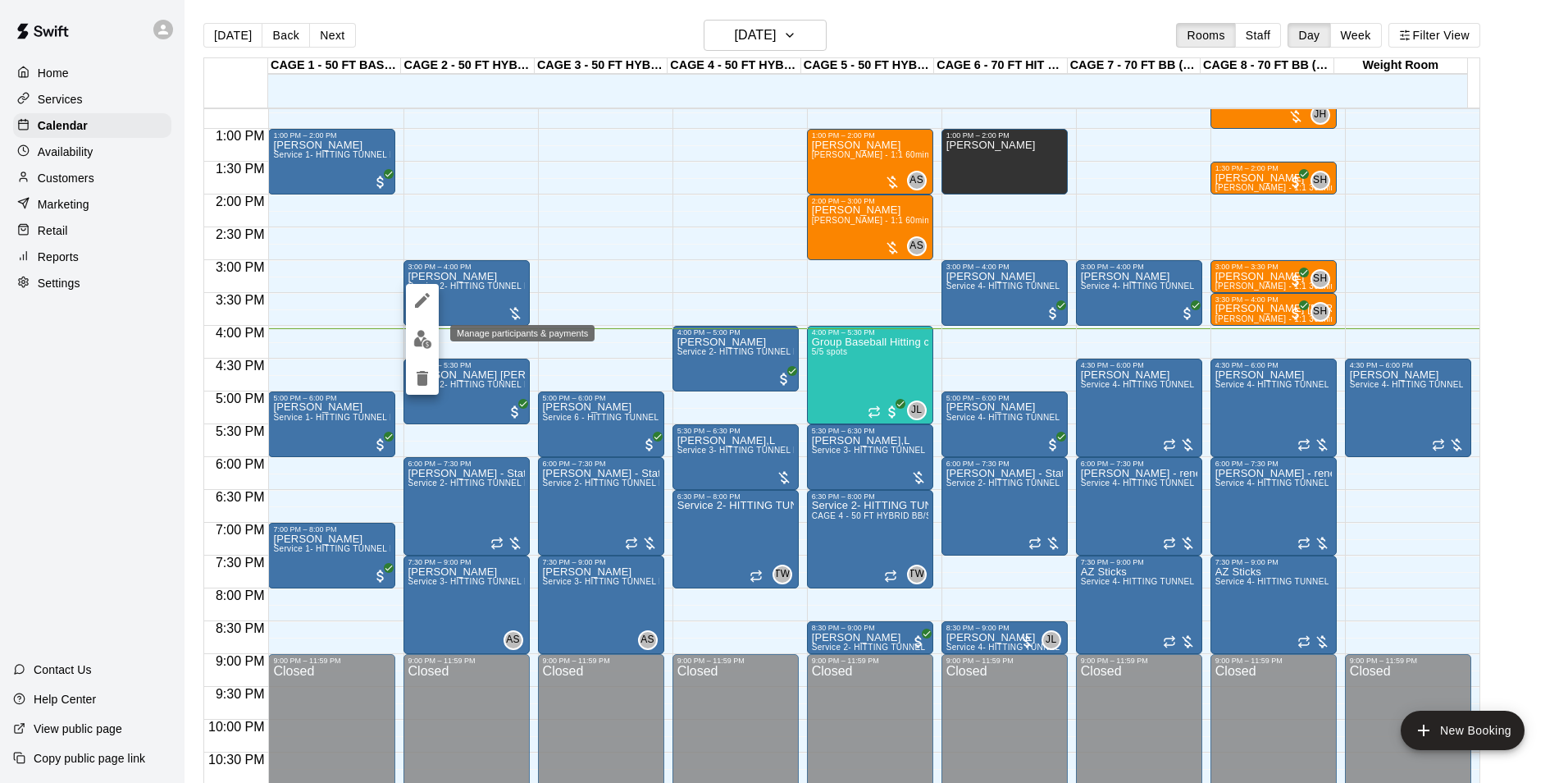
click at [422, 330] on img "edit" at bounding box center [422, 339] width 19 height 19
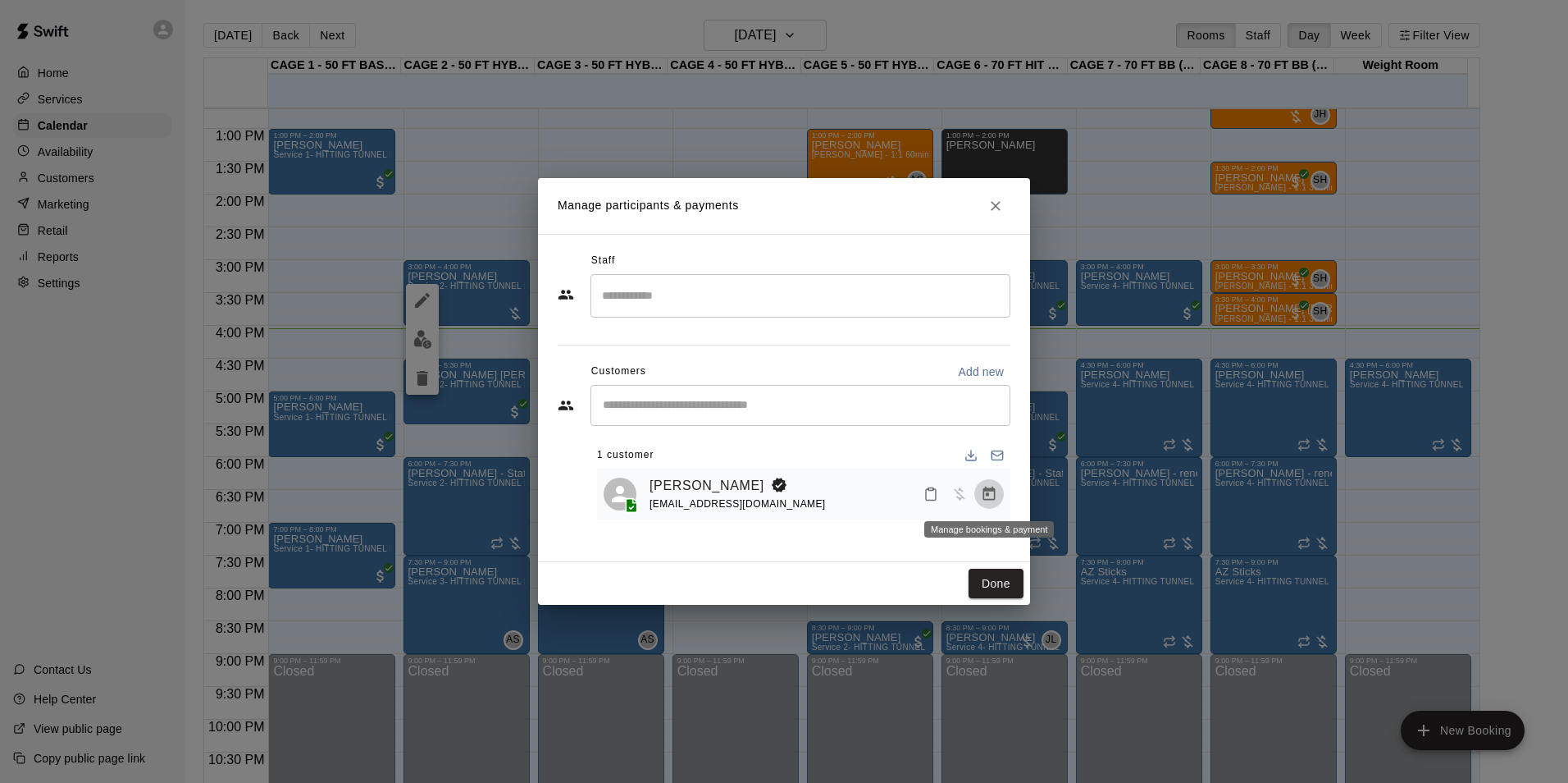
click at [993, 499] on icon "Manage bookings & payment" at bounding box center [989, 494] width 17 height 17
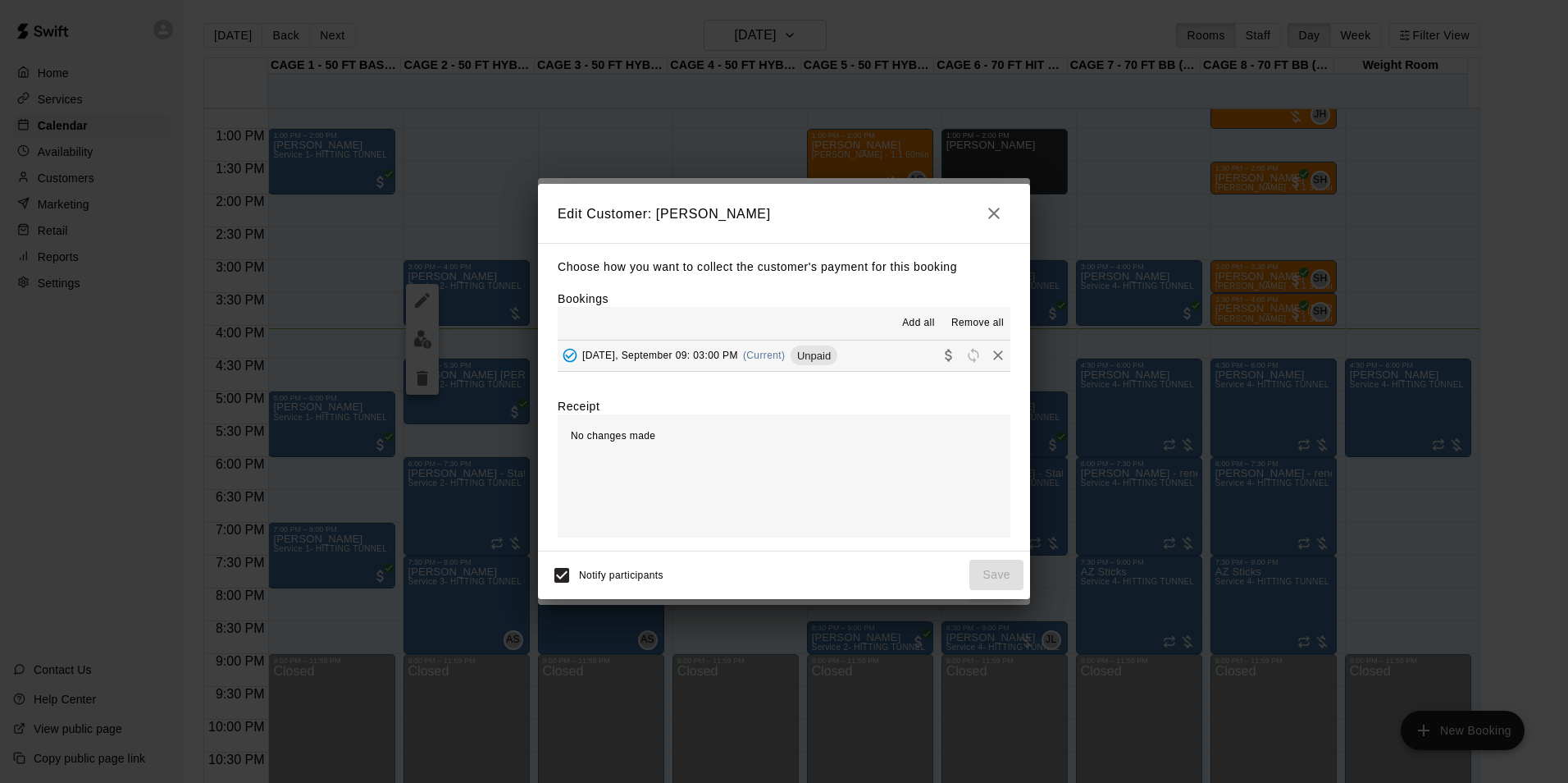
click at [929, 326] on span "Add all" at bounding box center [918, 323] width 33 height 17
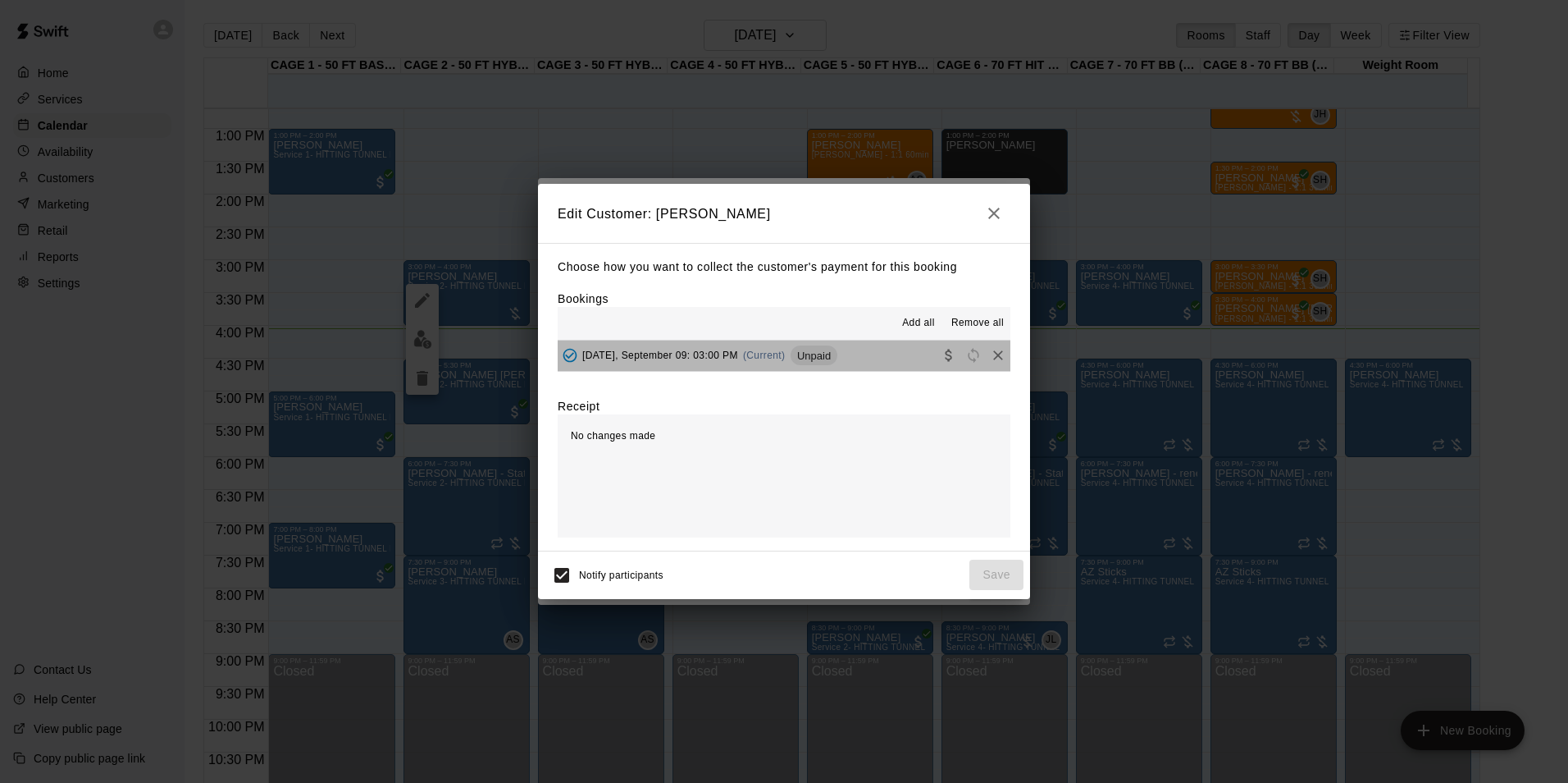
click at [833, 352] on span "Unpaid" at bounding box center [814, 356] width 47 height 12
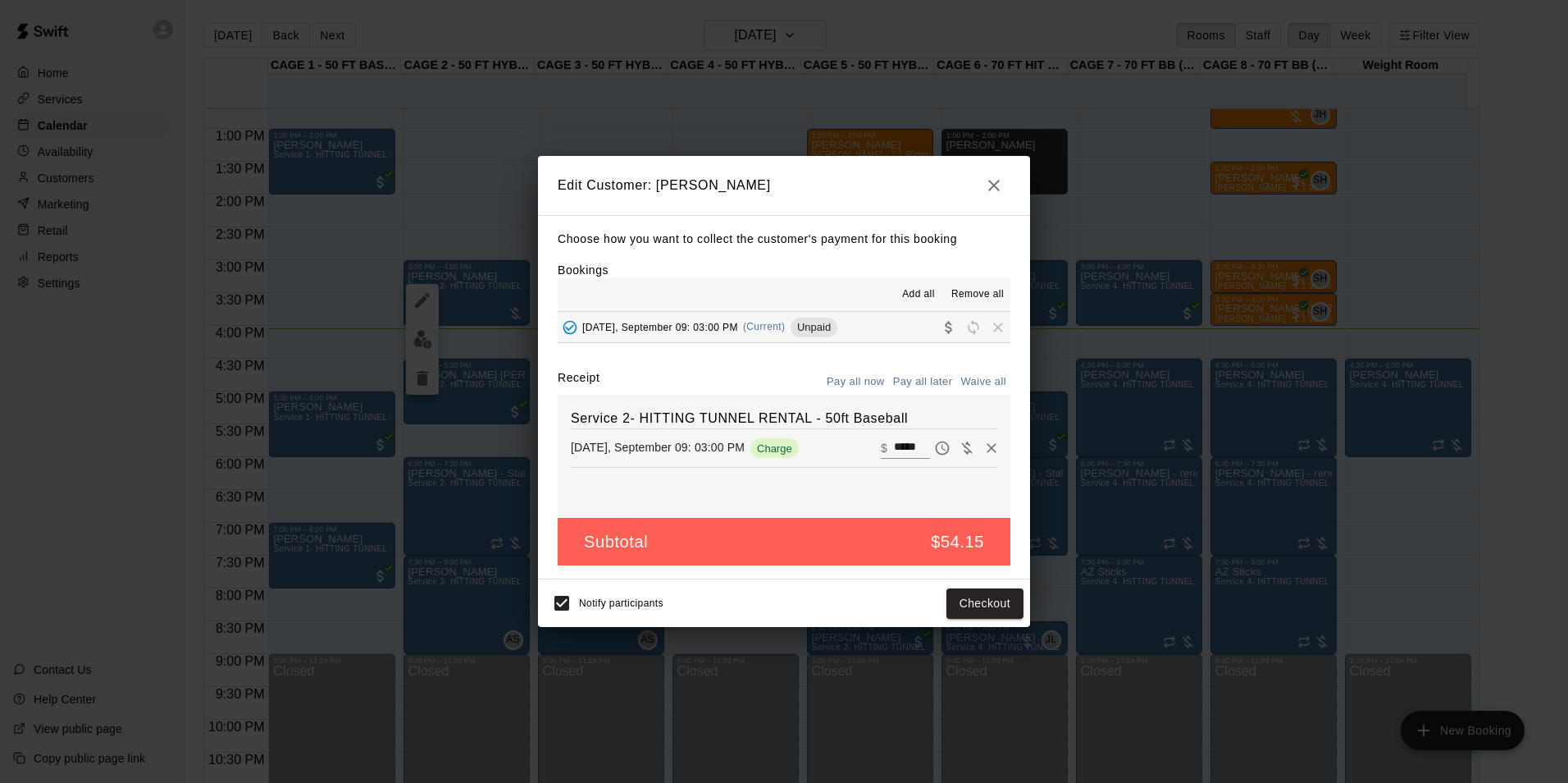
click at [836, 381] on button "Pay all now" at bounding box center [855, 381] width 66 height 26
click at [968, 599] on button "Checkout" at bounding box center [984, 603] width 77 height 30
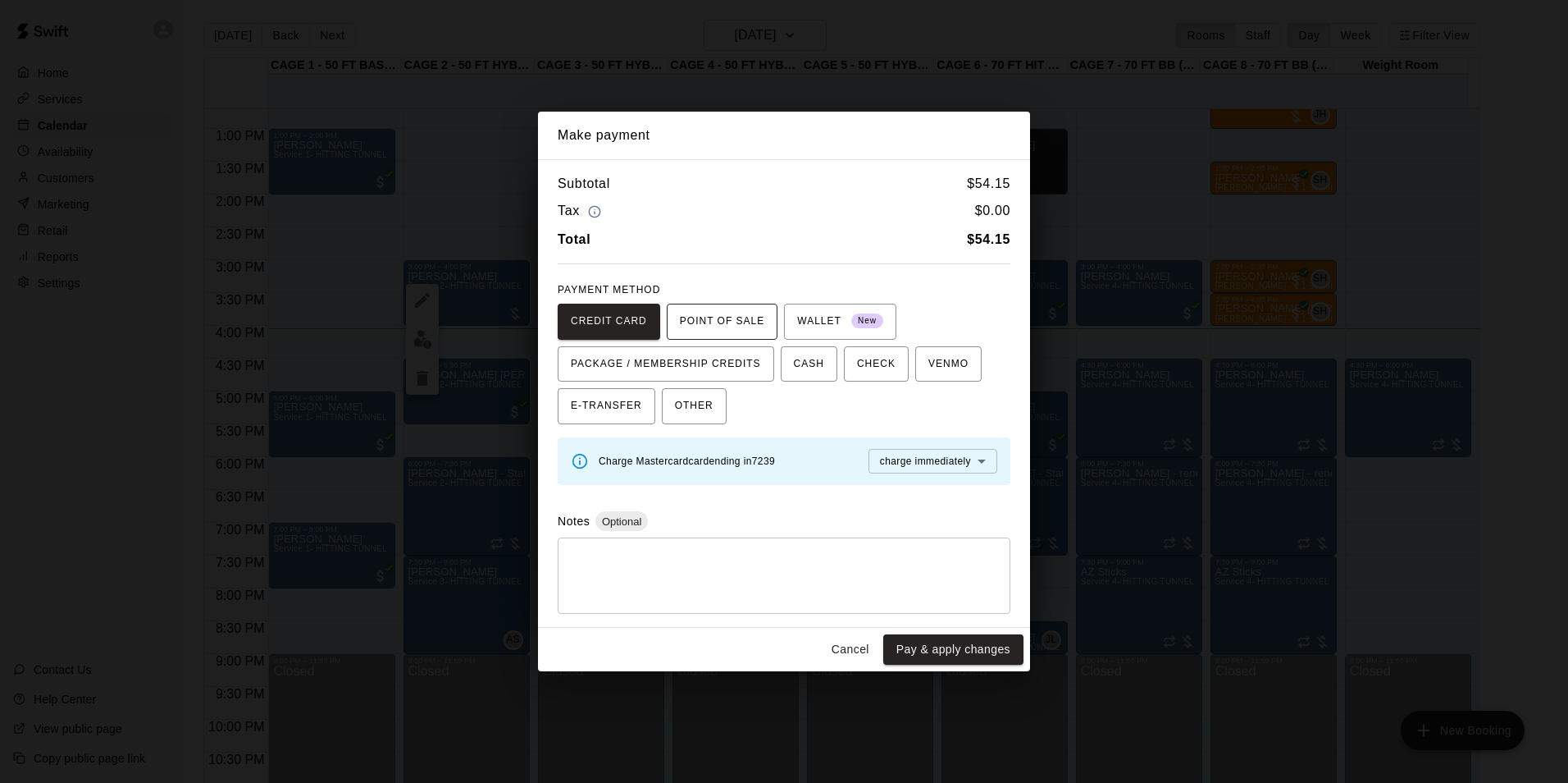
click at [746, 316] on span "POINT OF SALE" at bounding box center [723, 322] width 85 height 27
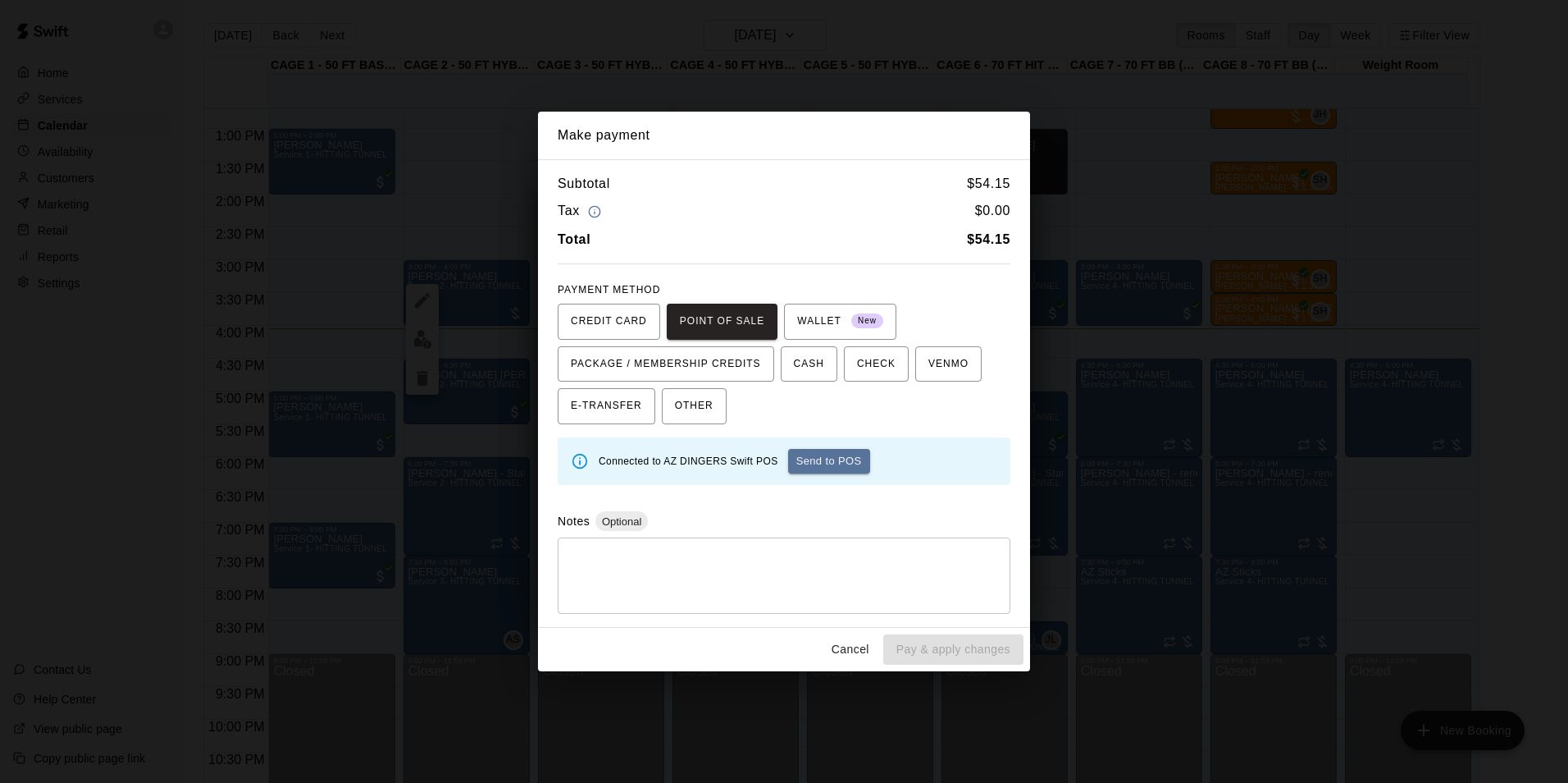
click at [829, 456] on button "Send to POS" at bounding box center [829, 461] width 82 height 25
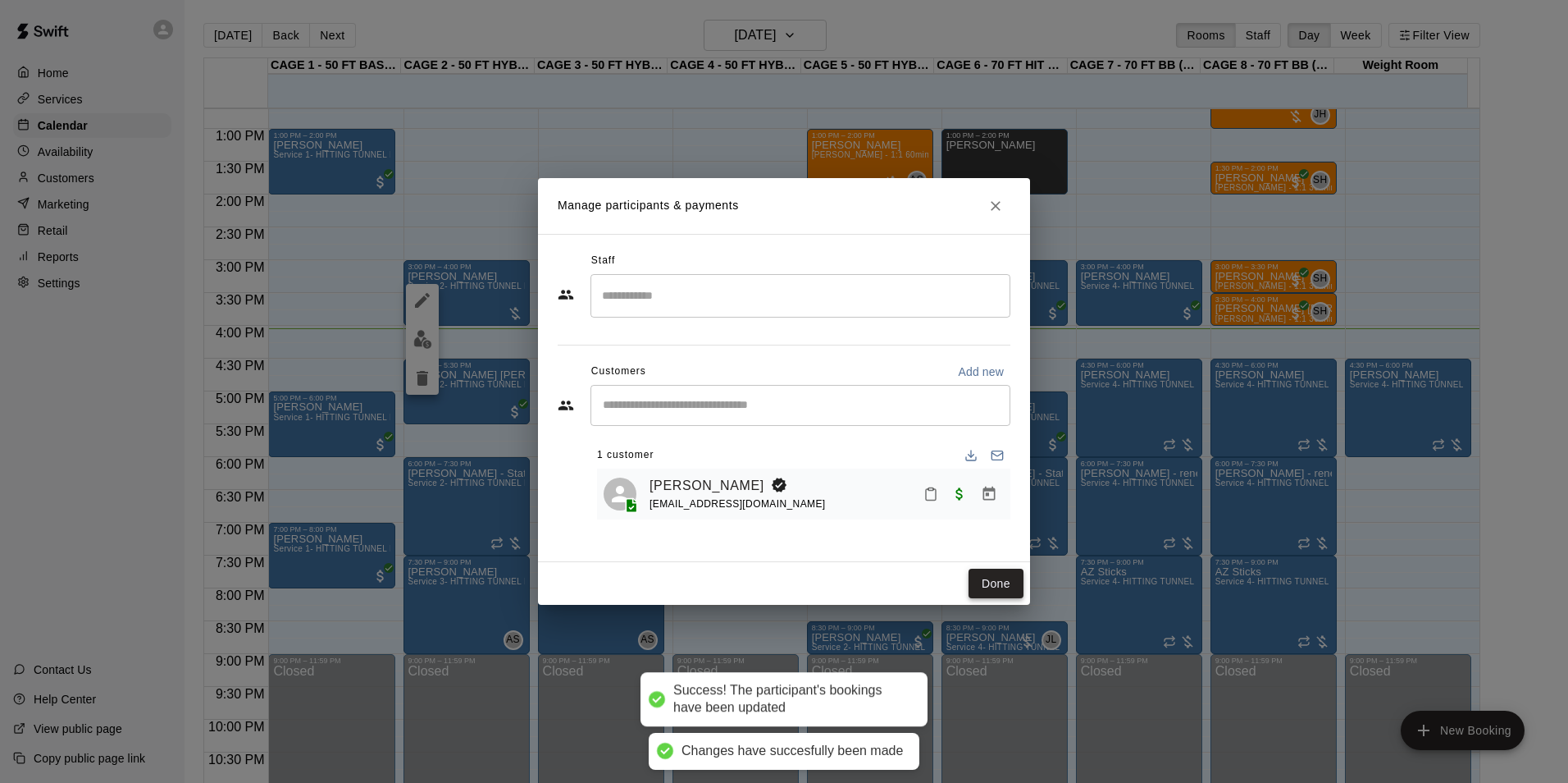
click at [997, 583] on button "Done" at bounding box center [996, 584] width 55 height 30
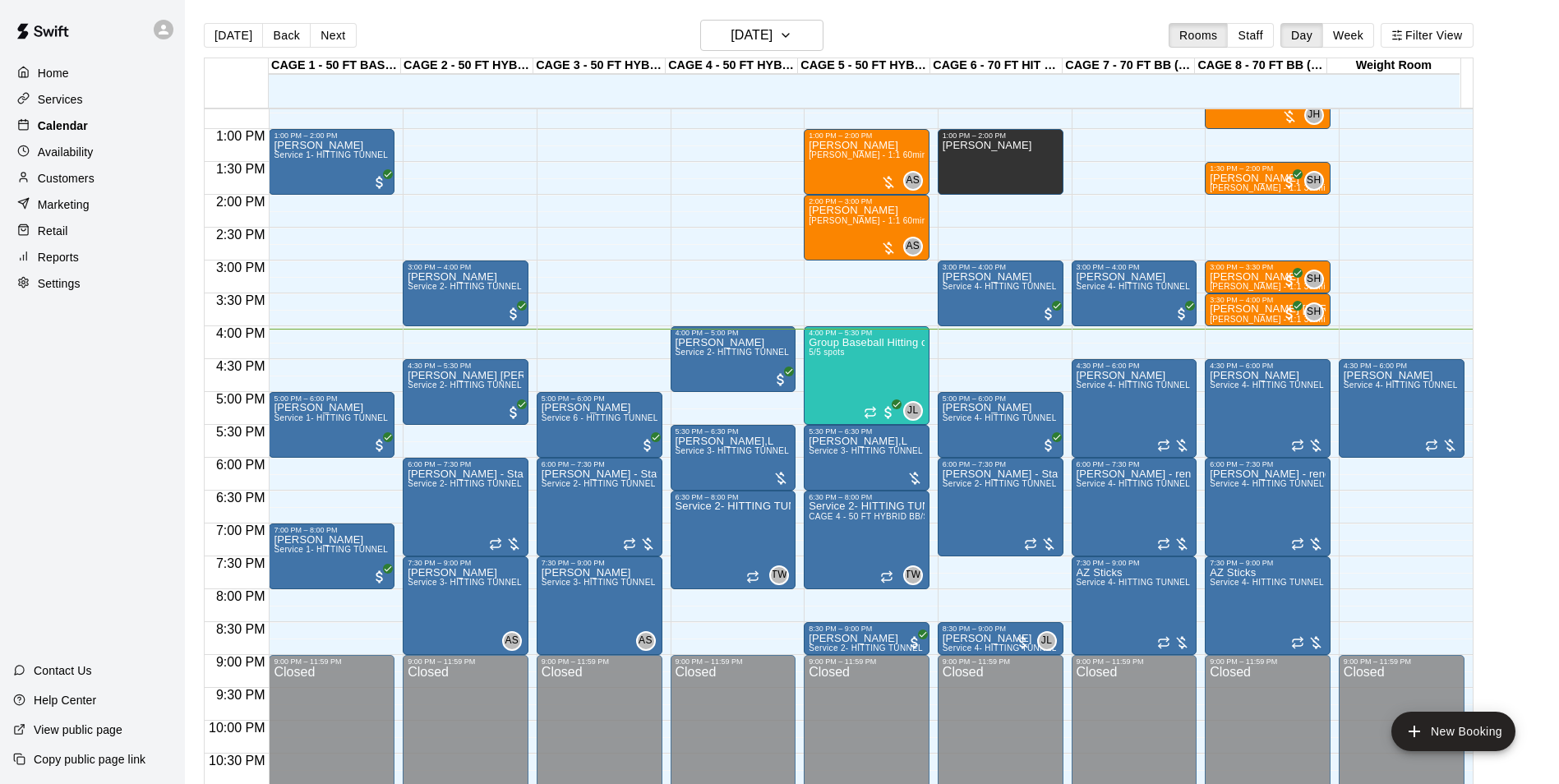
click at [130, 134] on div "Calendar" at bounding box center [92, 126] width 159 height 25
click at [730, 38] on h6 "[DATE]" at bounding box center [751, 35] width 42 height 23
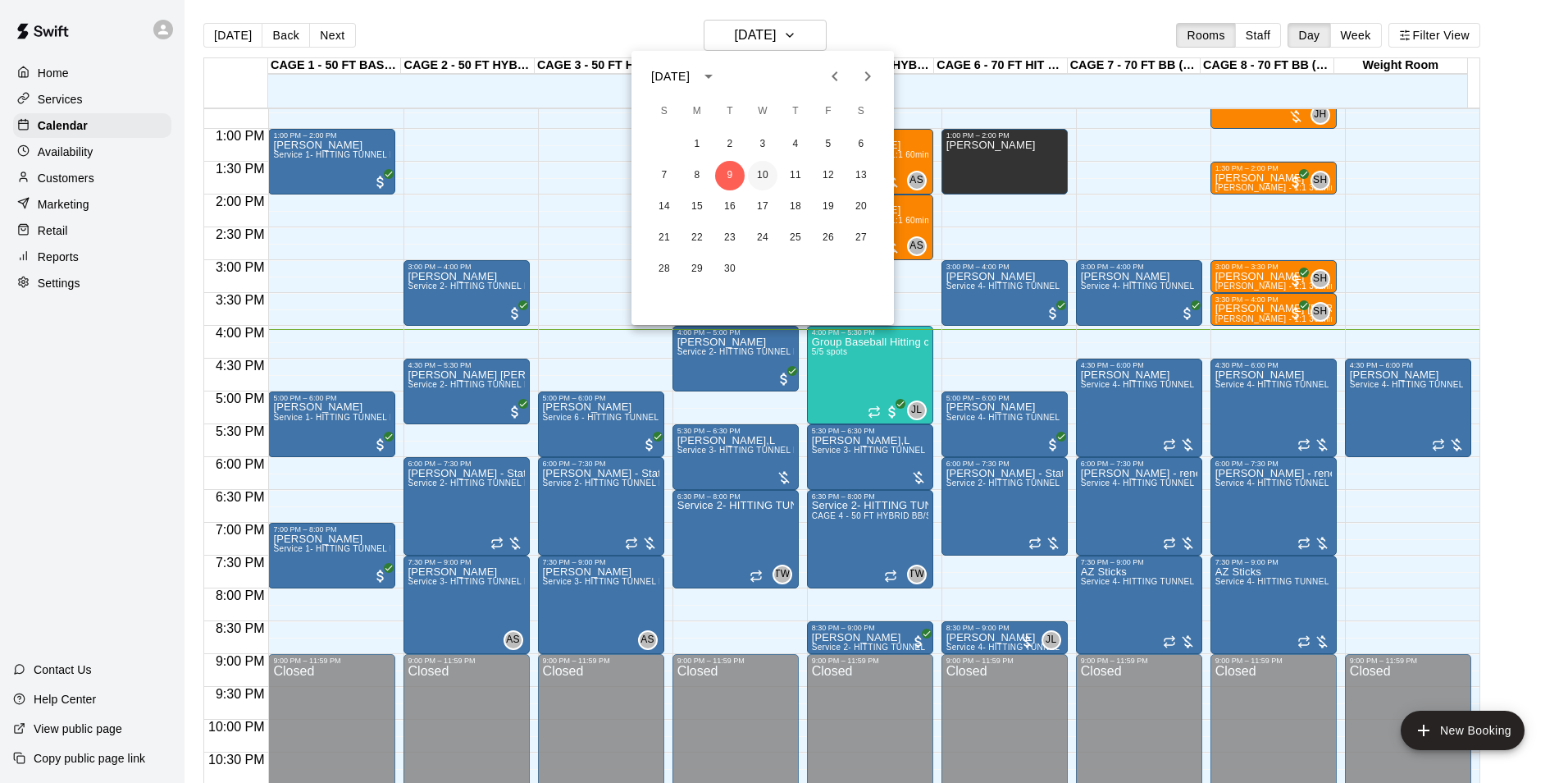
click at [767, 174] on button "10" at bounding box center [762, 175] width 29 height 29
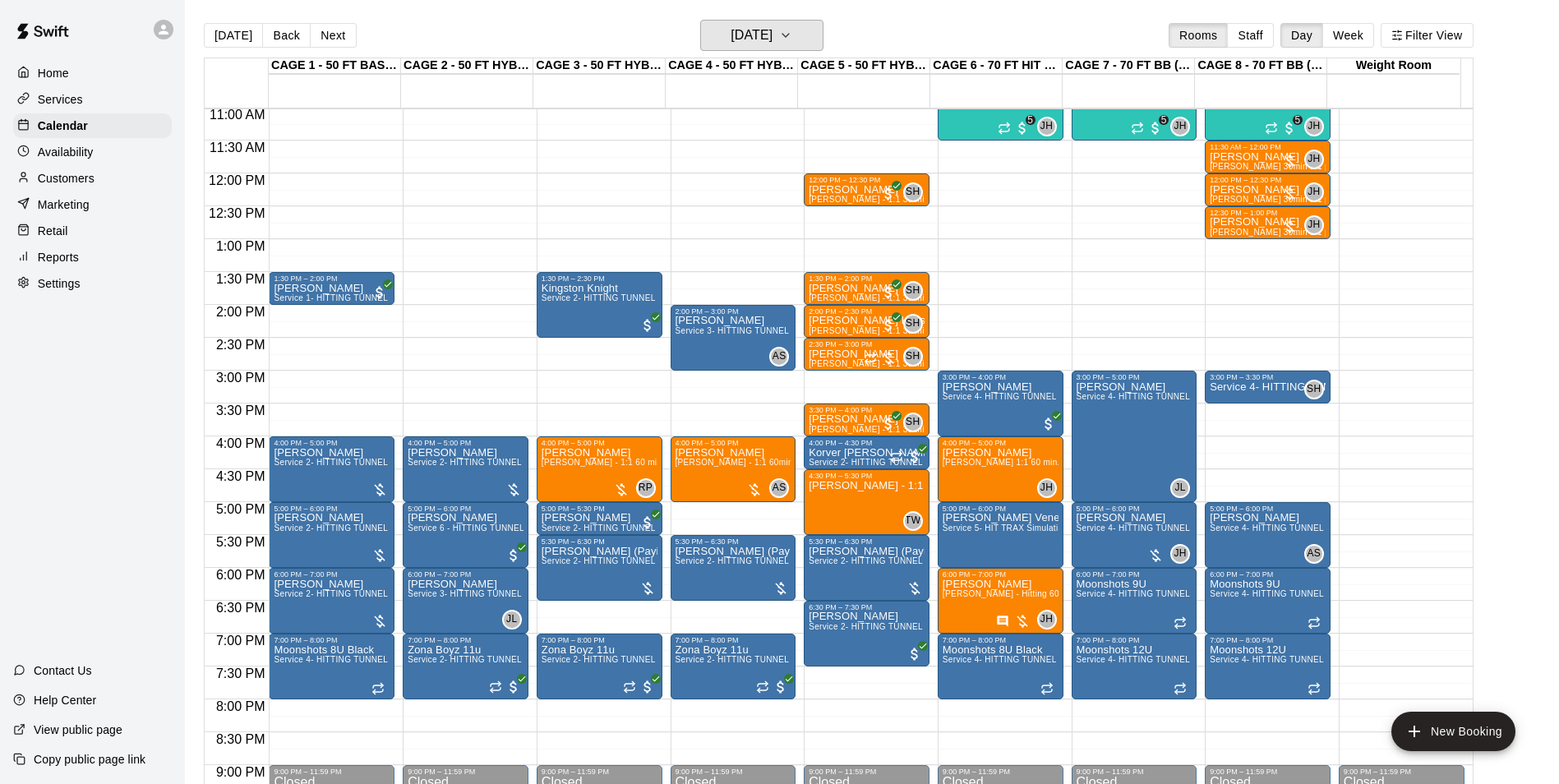
scroll to position [588, 0]
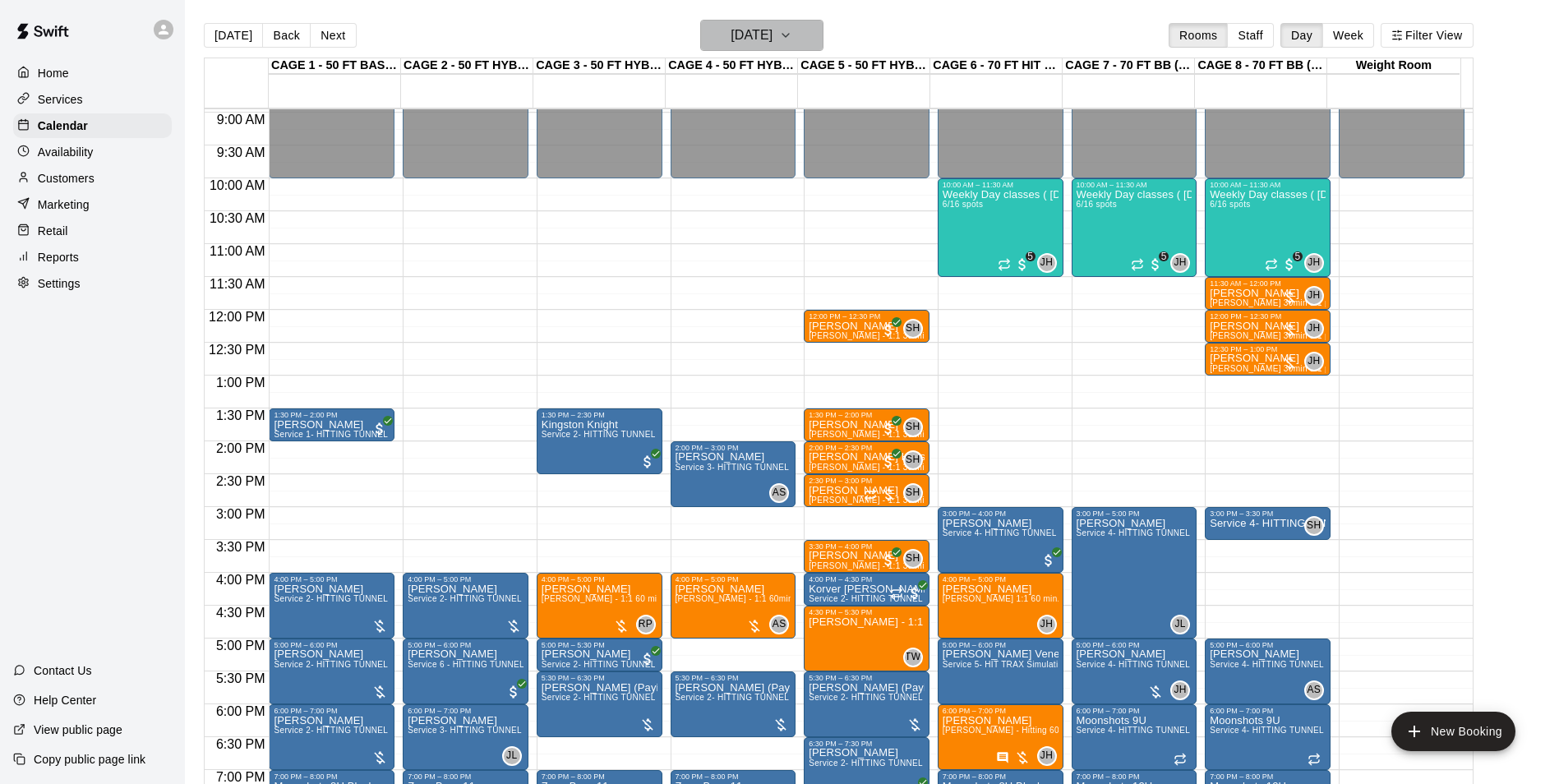
click at [730, 37] on h6 "[DATE]" at bounding box center [751, 35] width 42 height 23
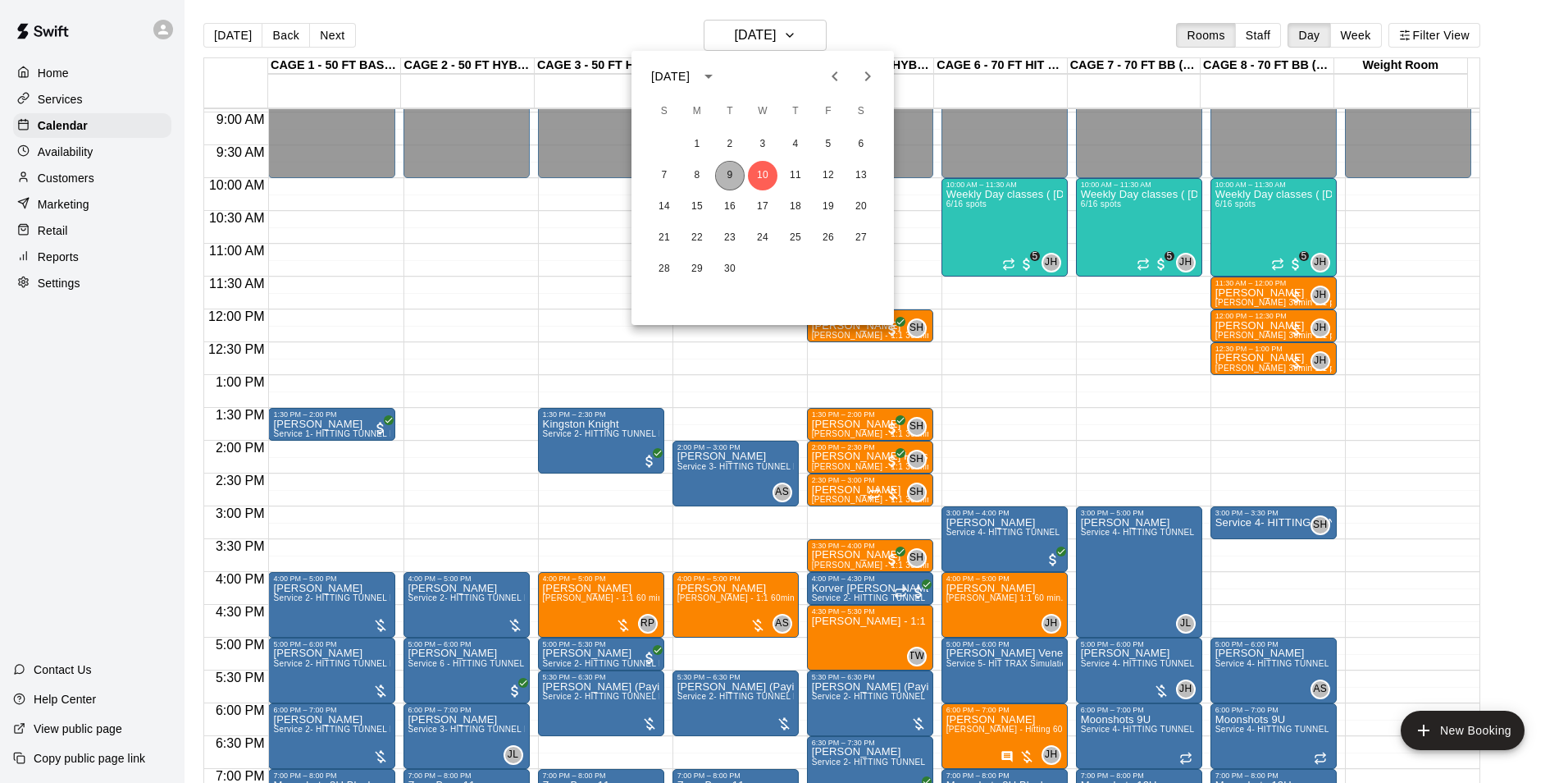
click at [732, 186] on button "9" at bounding box center [730, 175] width 29 height 29
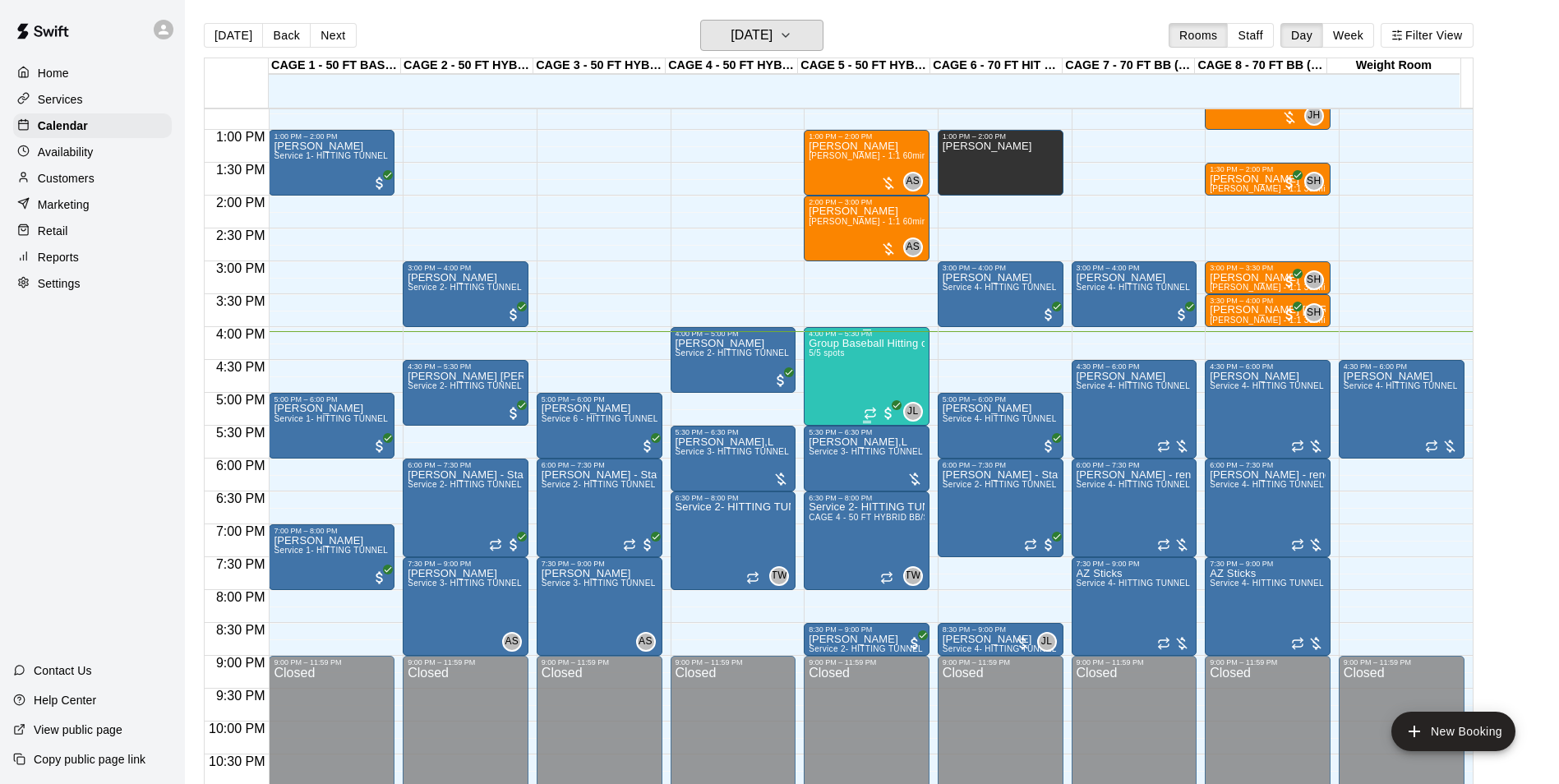
scroll to position [834, 0]
click at [864, 367] on div "Group Baseball Hitting class ( Tuesday's ) 4:00-5:00 5/5 spots" at bounding box center [866, 728] width 116 height 784
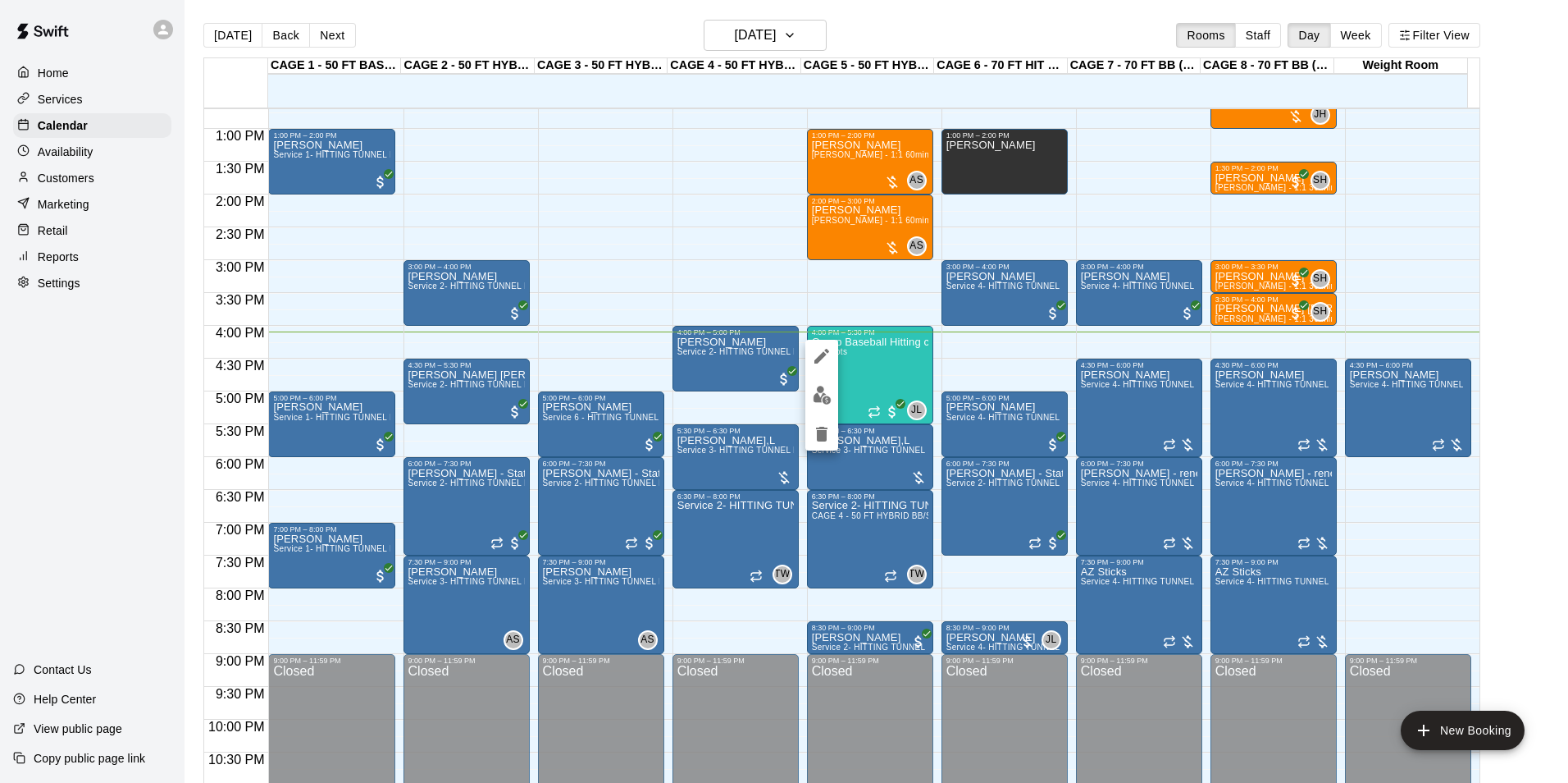
click at [849, 299] on div at bounding box center [784, 391] width 1568 height 783
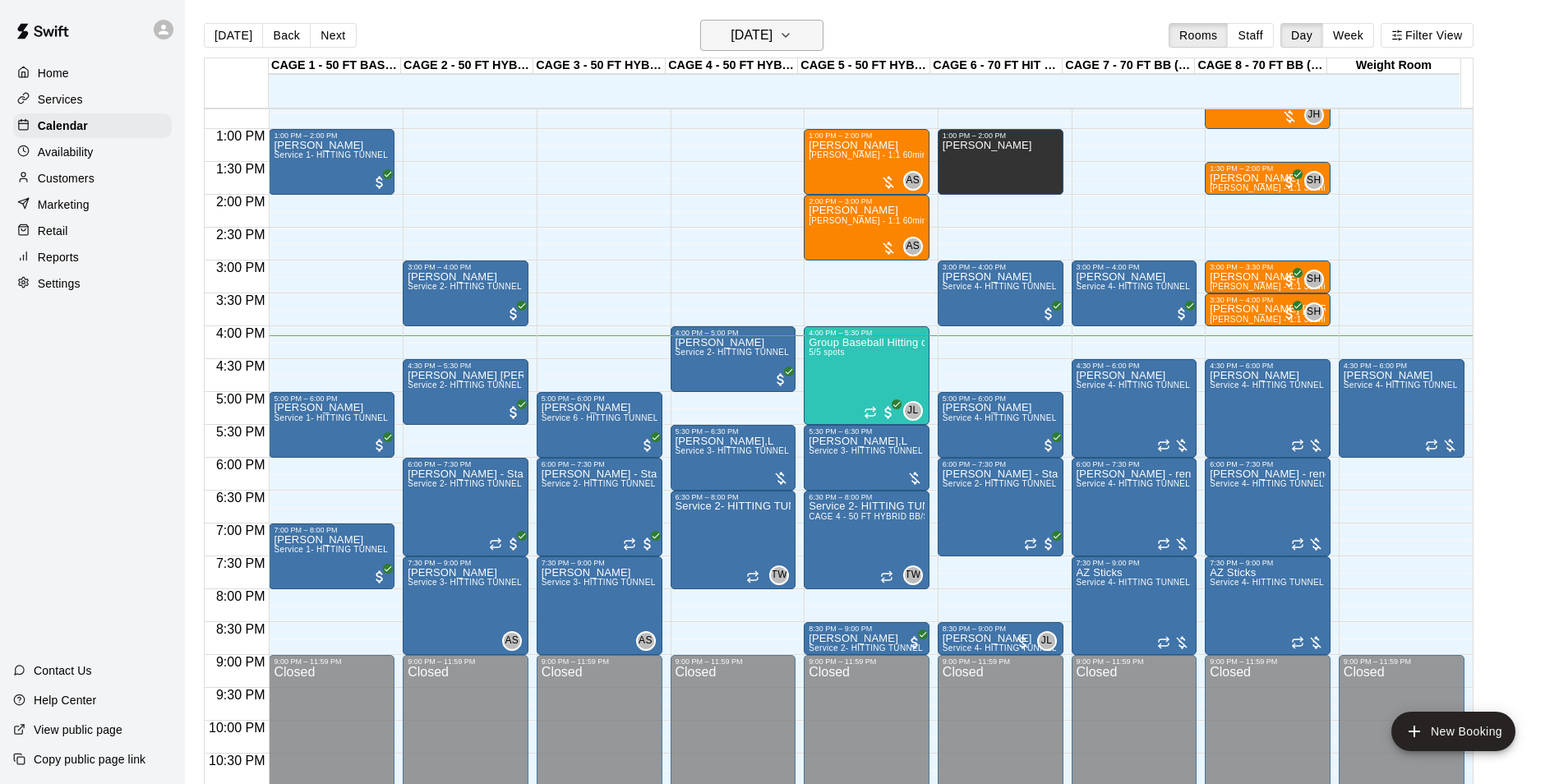
click at [768, 46] on h6 "[DATE]" at bounding box center [751, 35] width 42 height 23
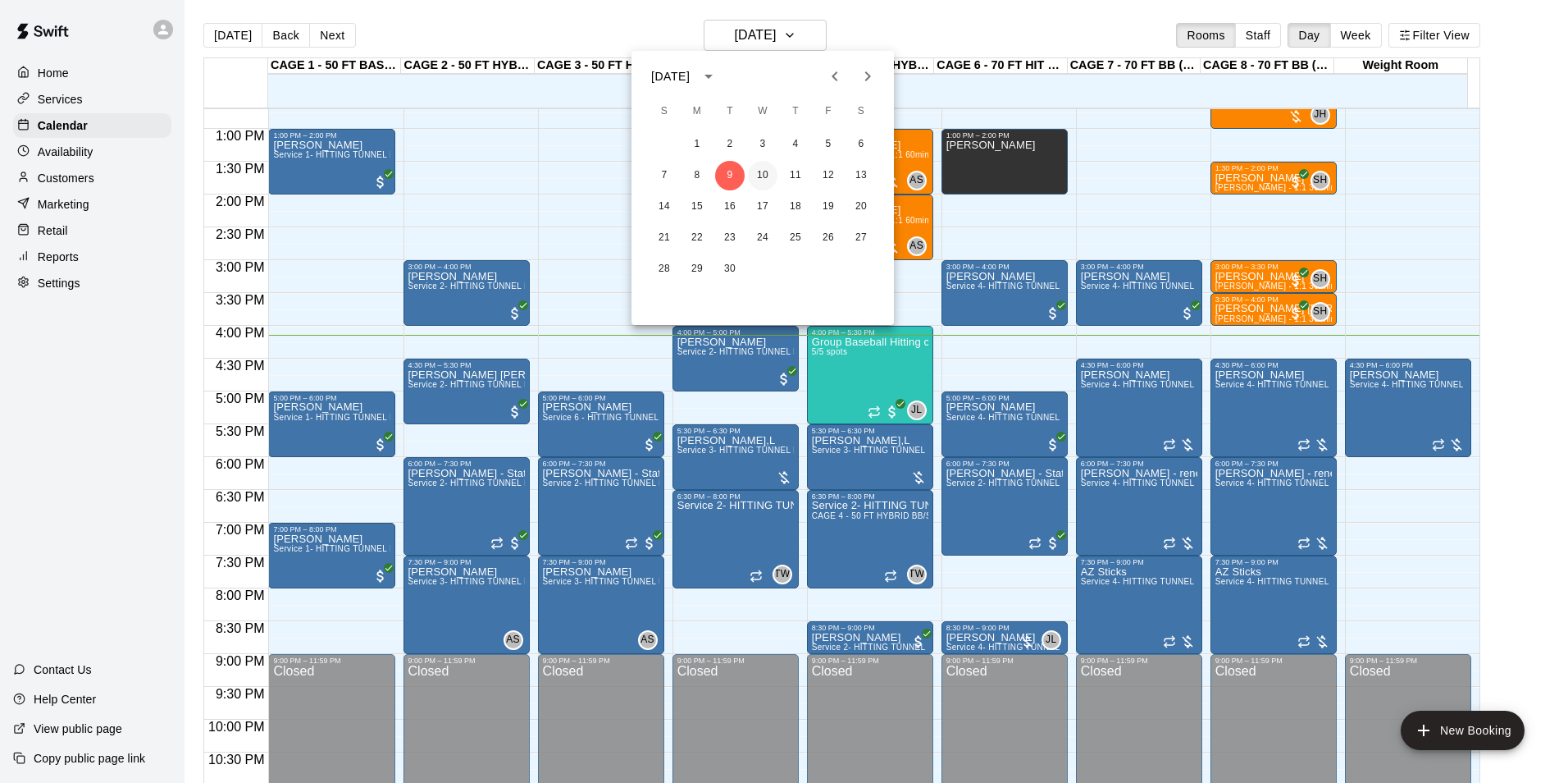
click at [770, 172] on button "10" at bounding box center [762, 175] width 29 height 29
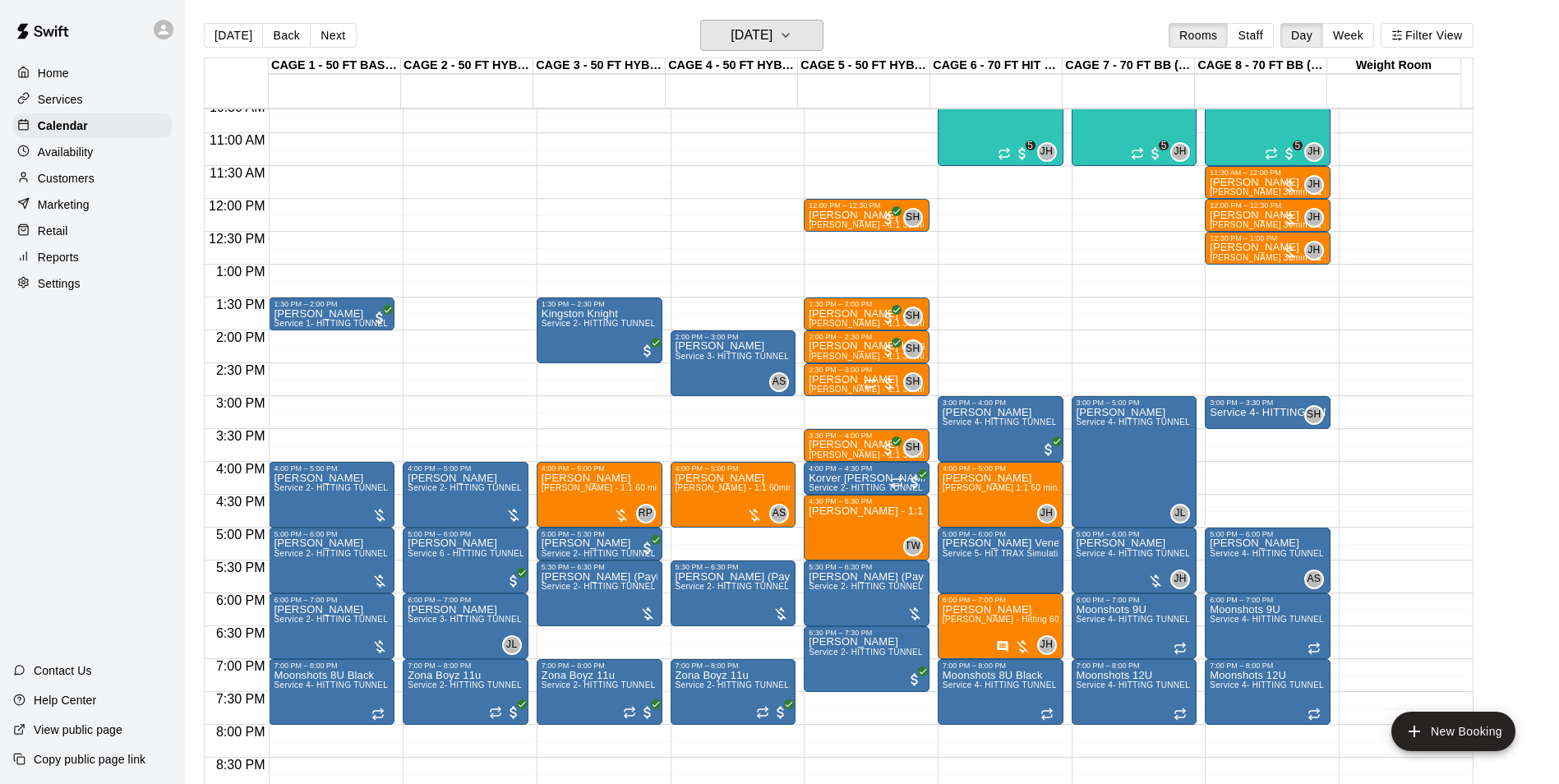
scroll to position [671, 0]
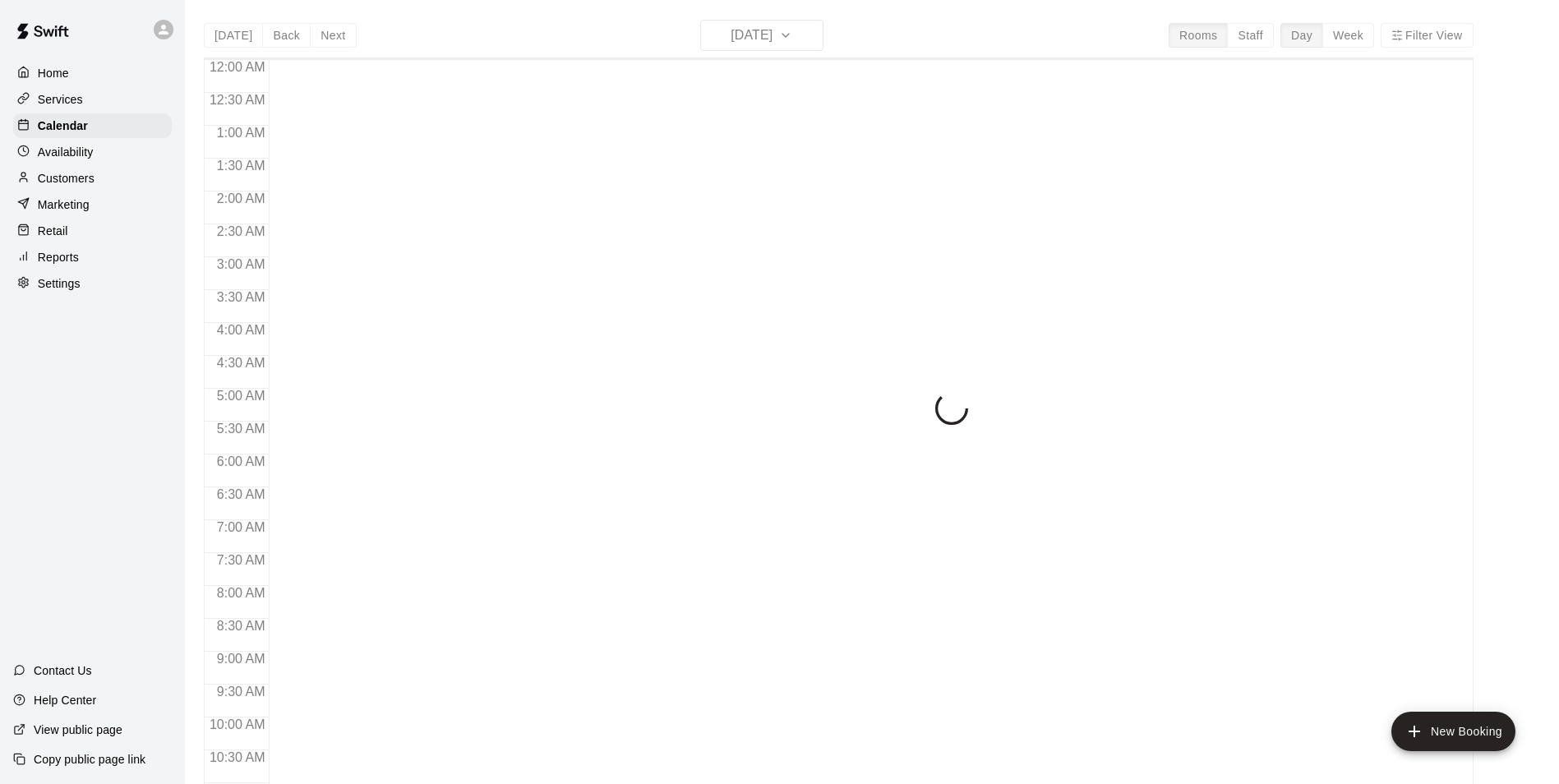
scroll to position [834, 0]
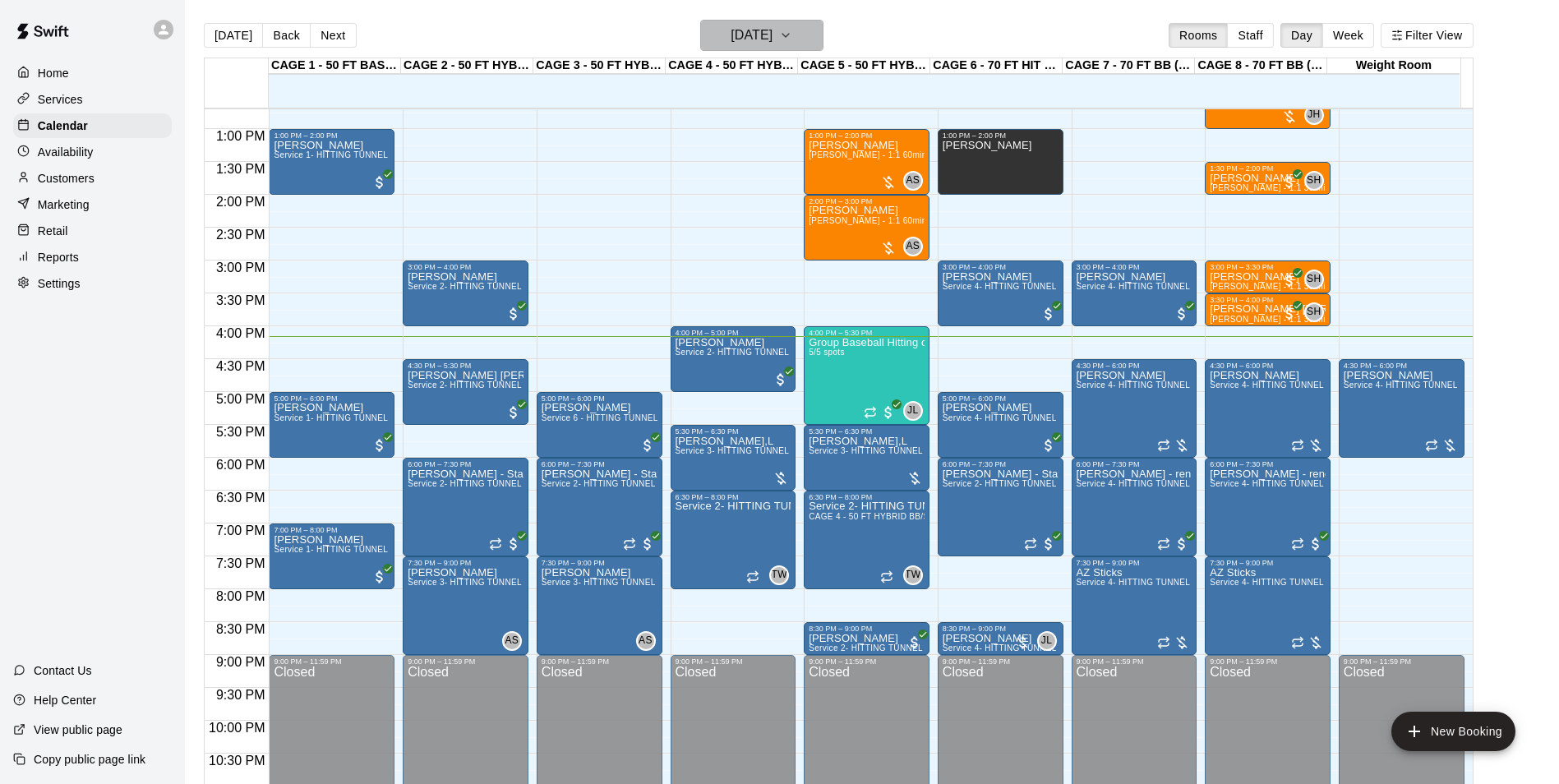
click at [818, 45] on button "[DATE]" at bounding box center [761, 35] width 123 height 31
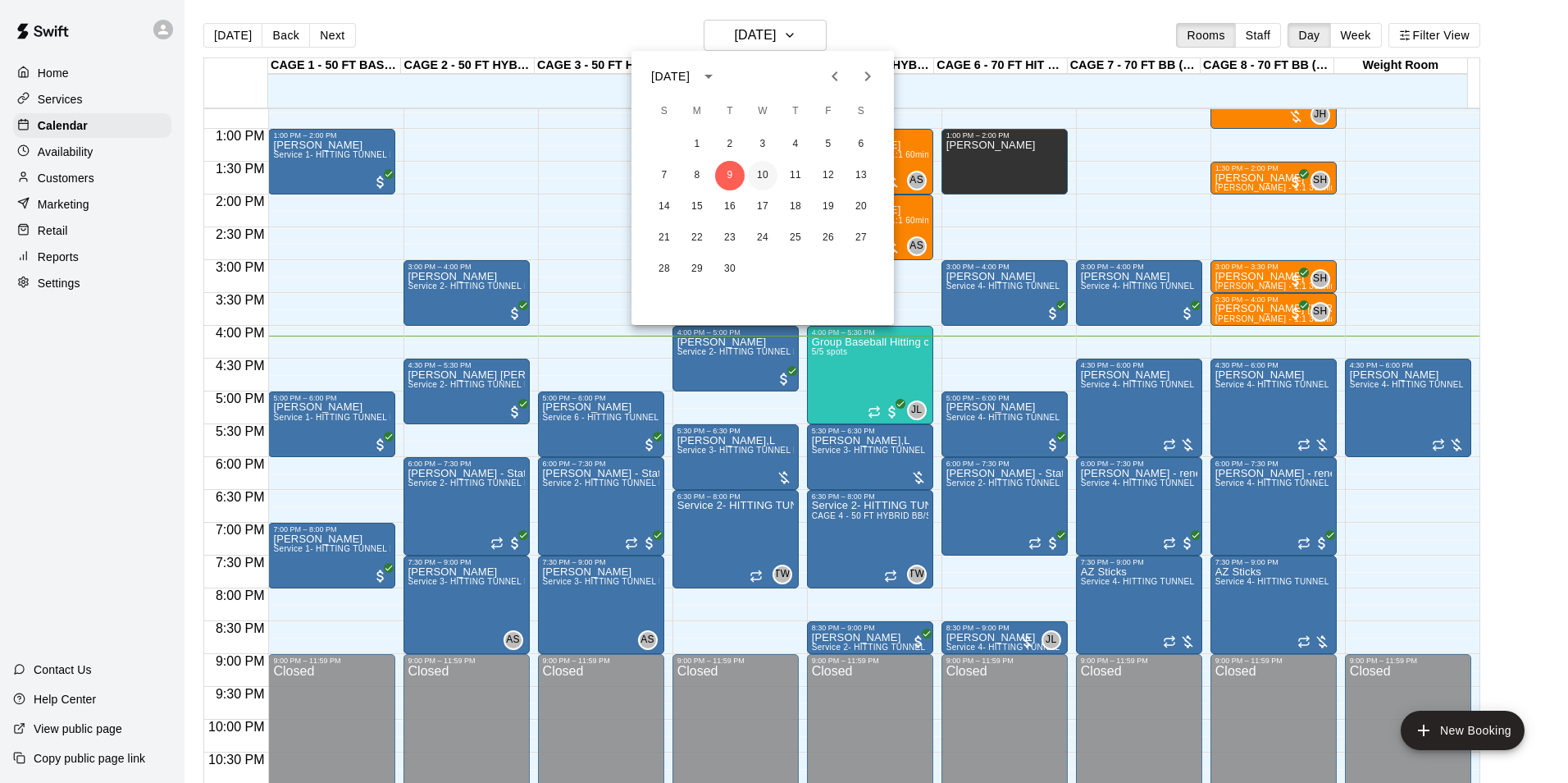
click at [753, 169] on button "10" at bounding box center [762, 175] width 29 height 29
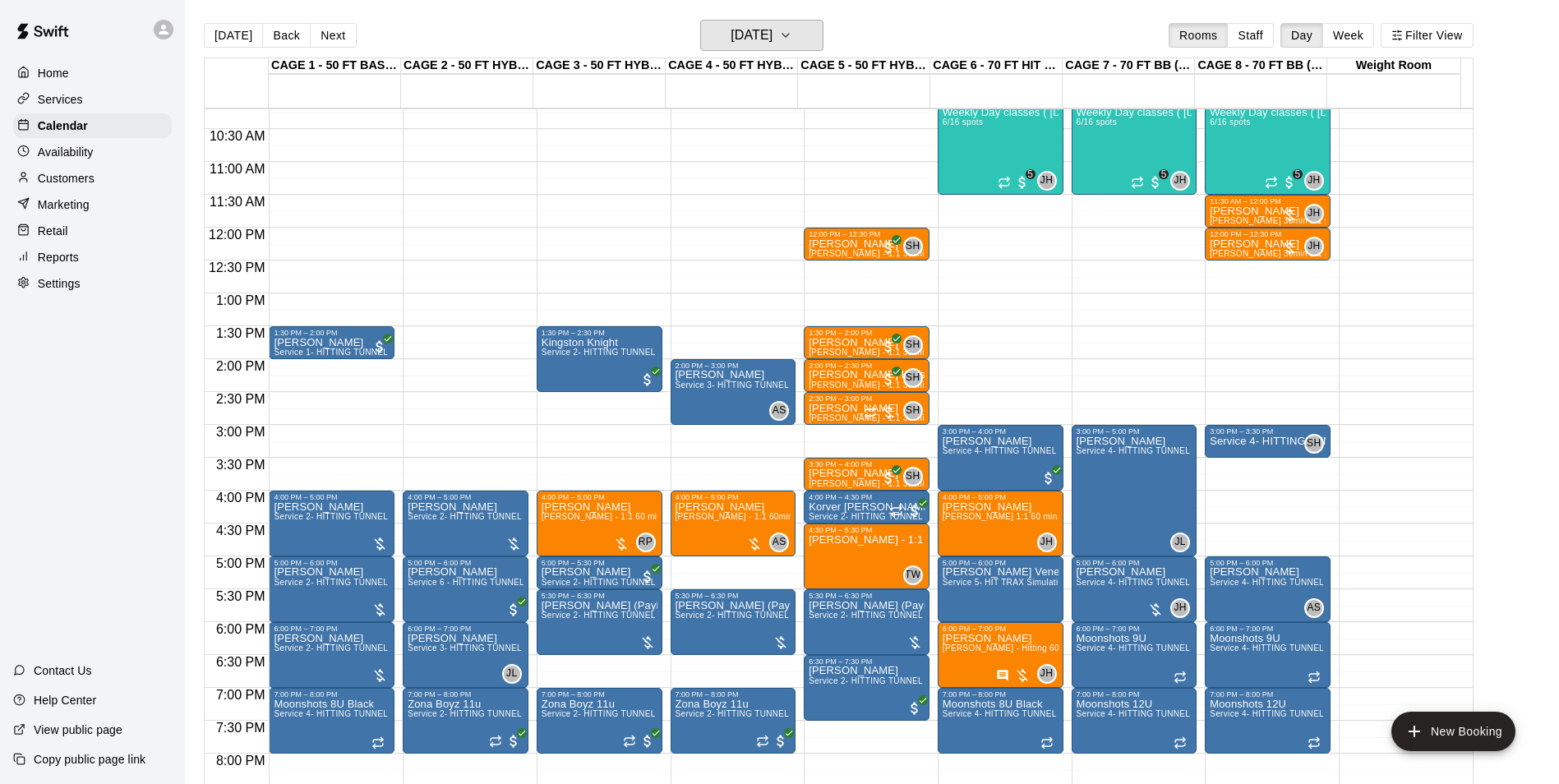
scroll to position [506, 0]
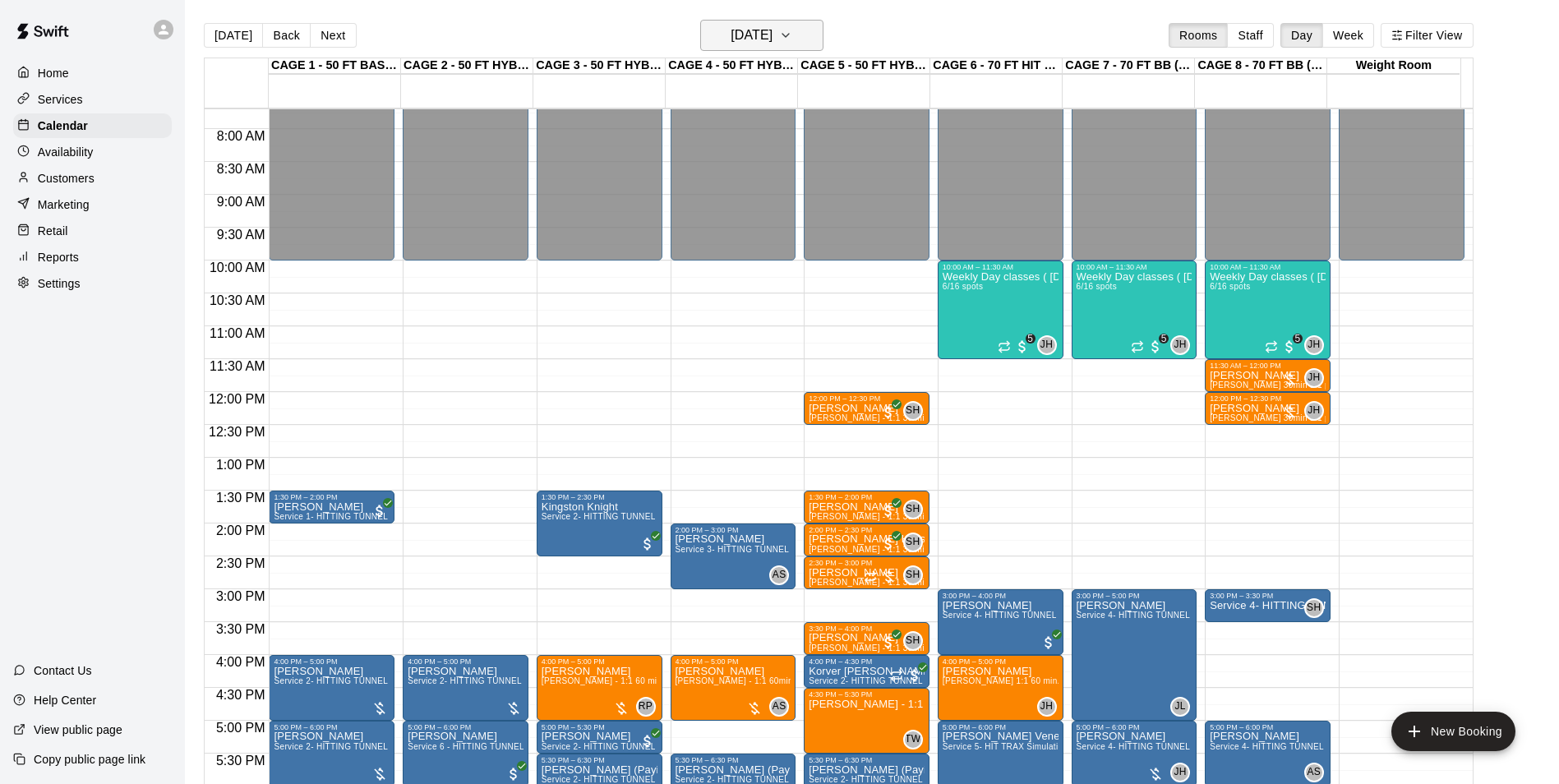
click at [752, 21] on button "[DATE]" at bounding box center [761, 35] width 123 height 31
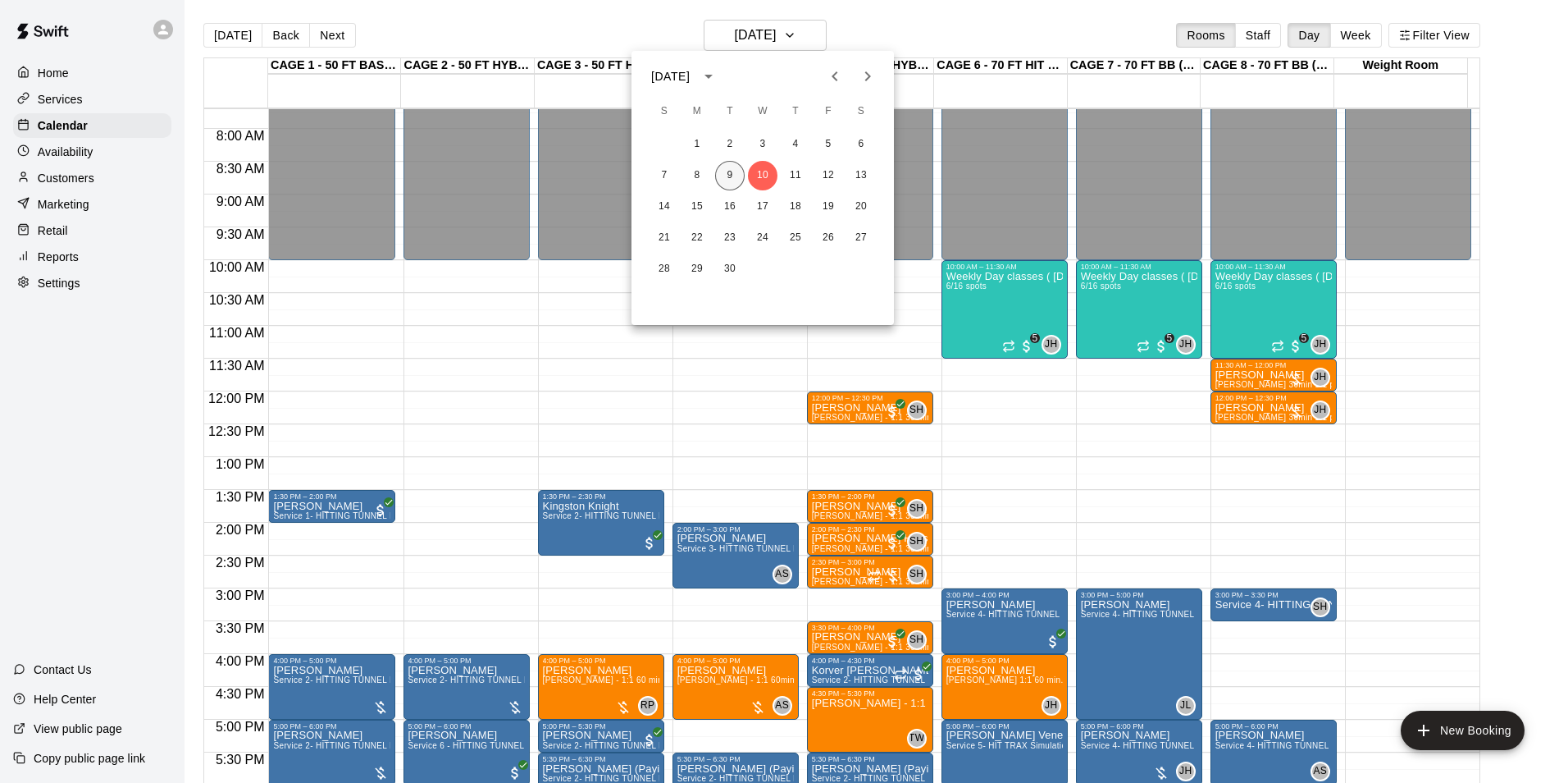
click at [736, 176] on button "9" at bounding box center [730, 175] width 29 height 29
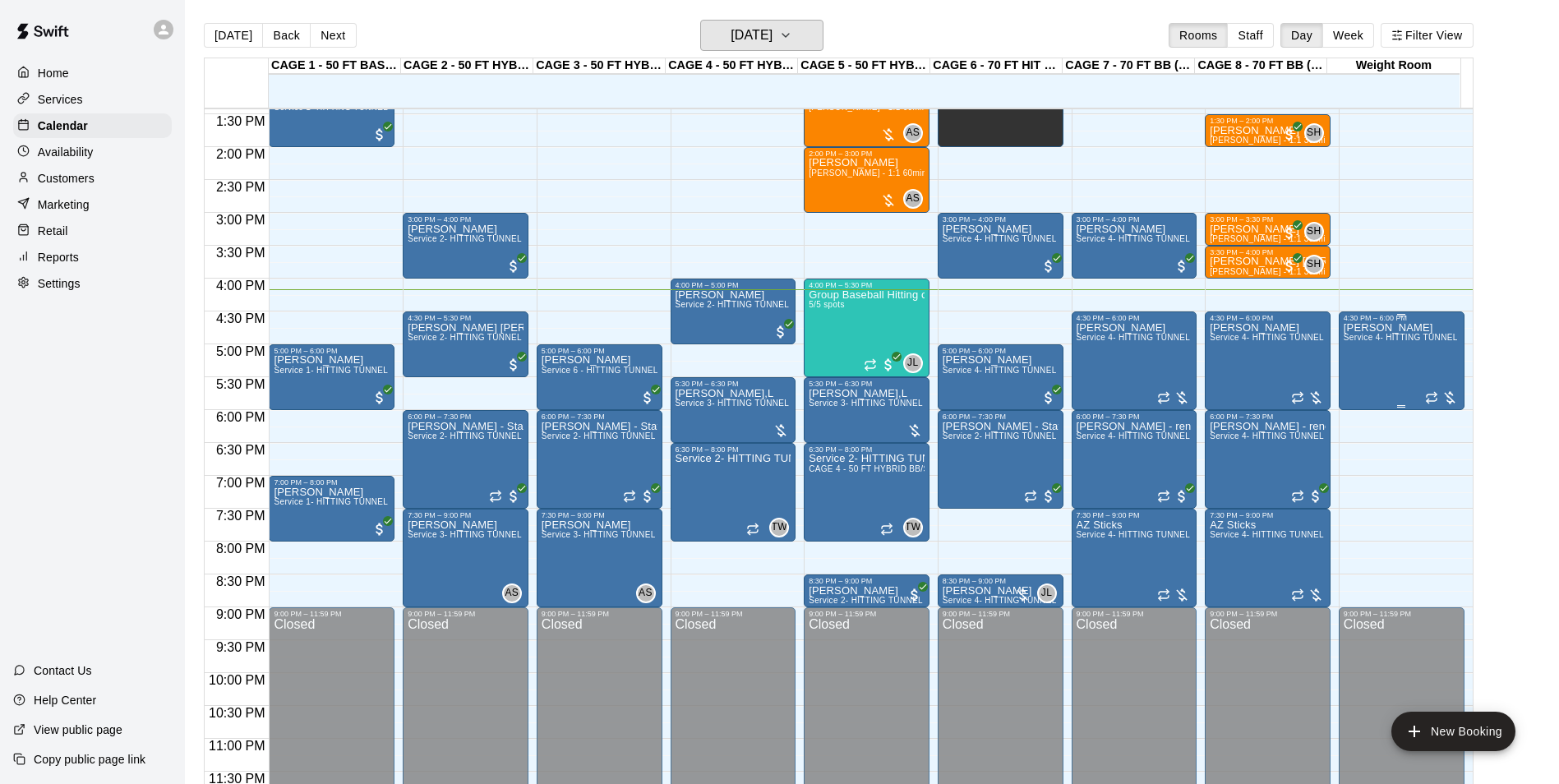
scroll to position [886, 0]
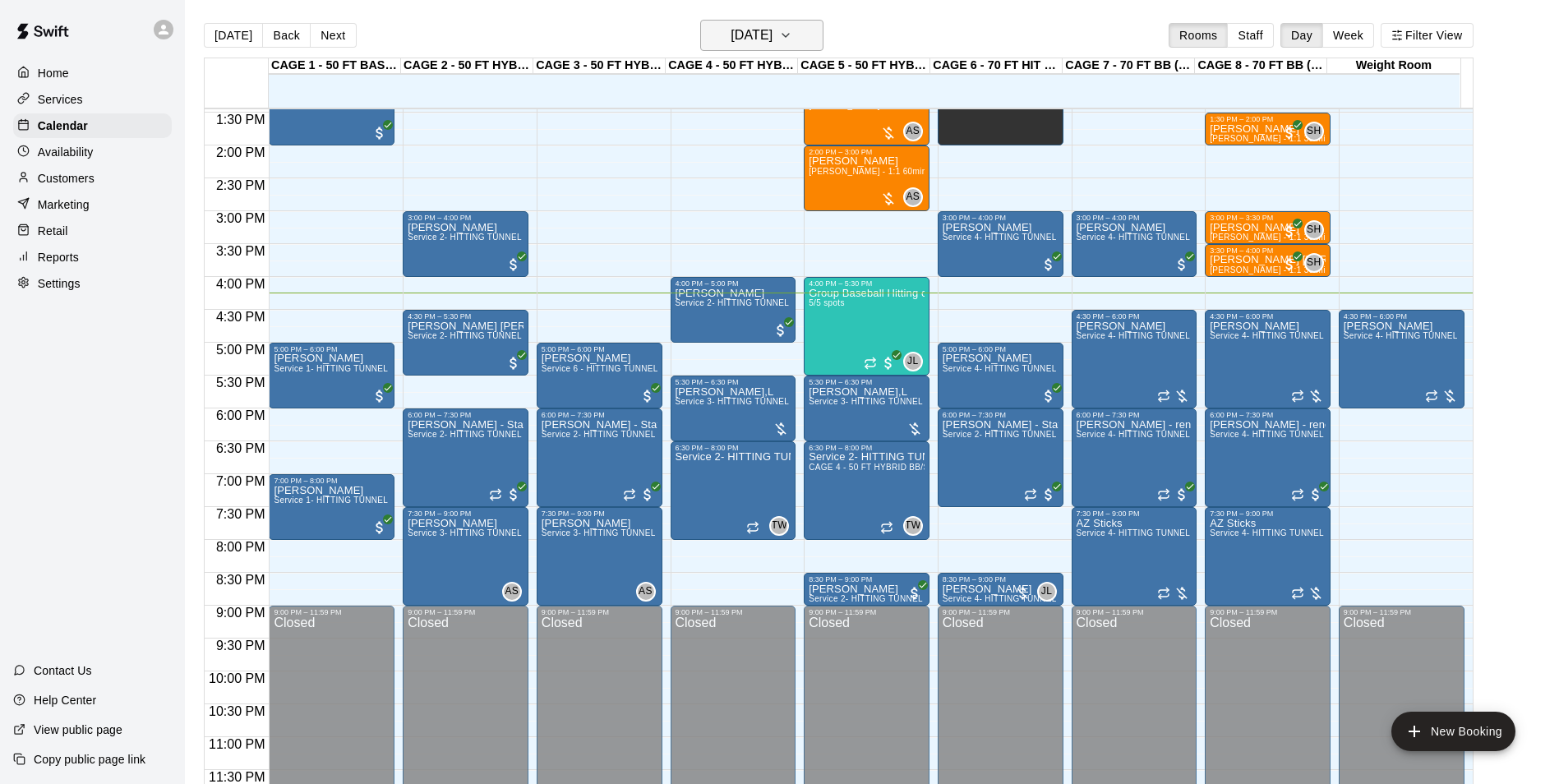
click at [803, 22] on button "[DATE]" at bounding box center [761, 35] width 123 height 31
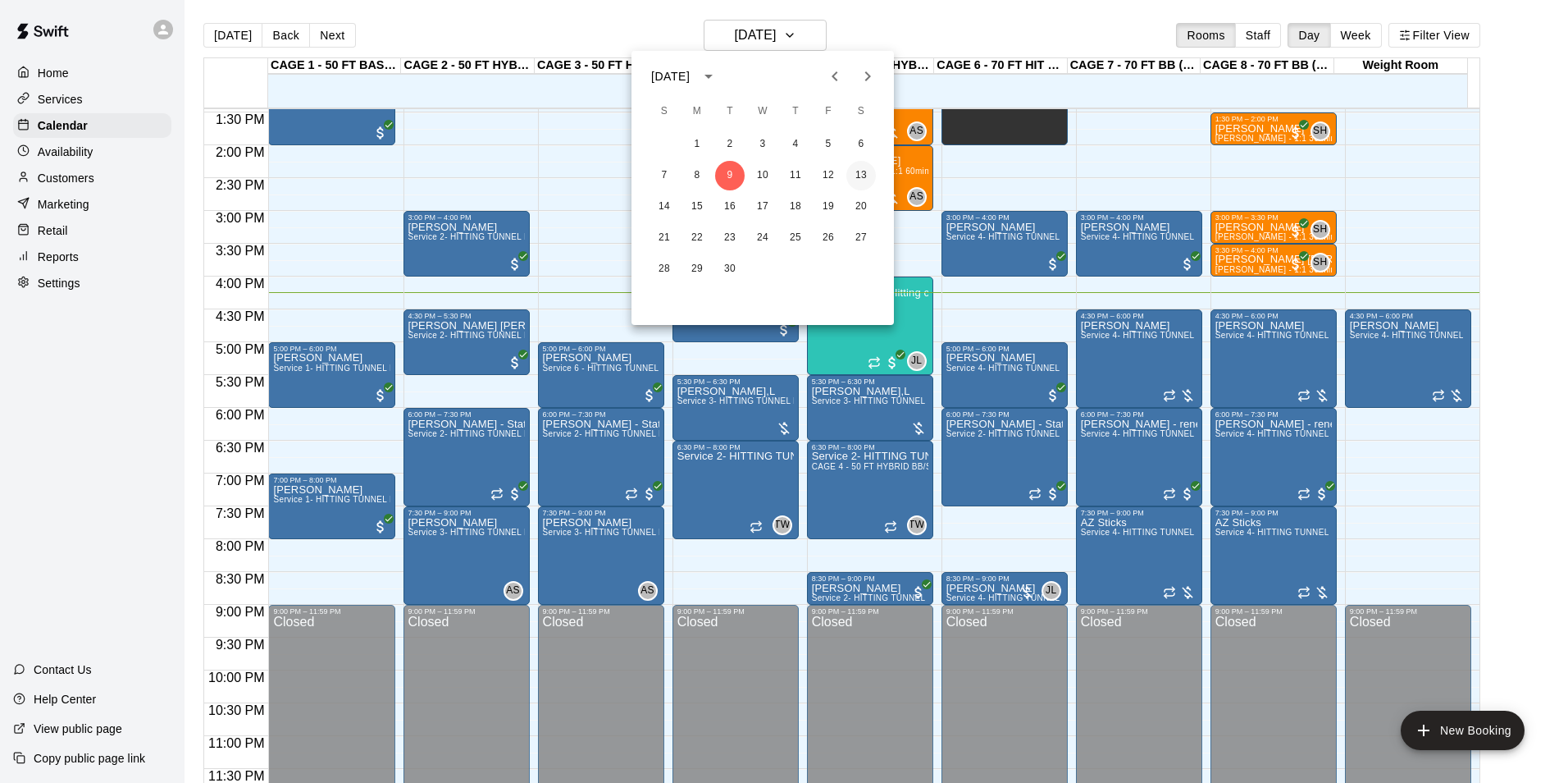
click at [870, 173] on button "13" at bounding box center [860, 175] width 29 height 29
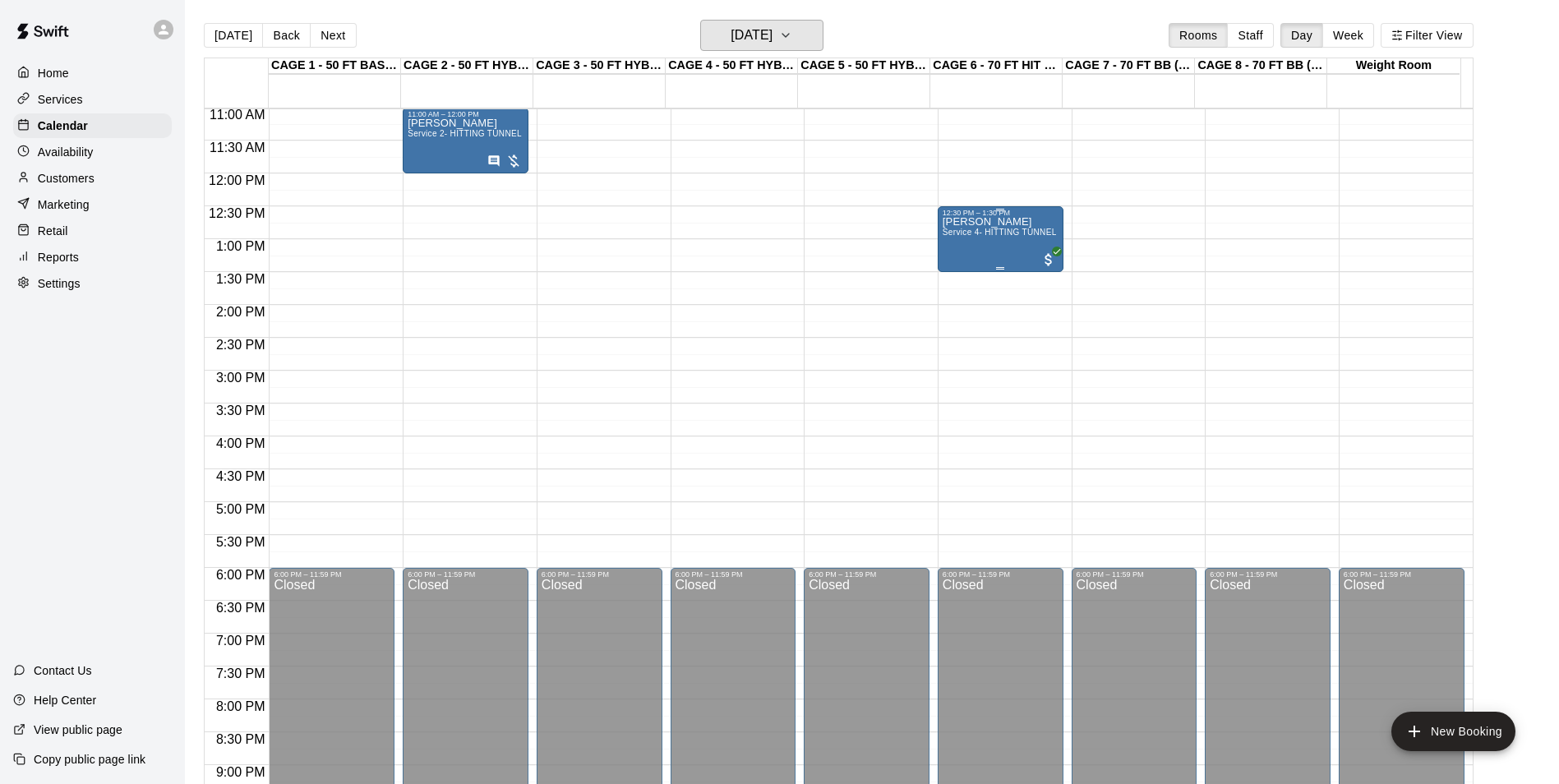
scroll to position [475, 0]
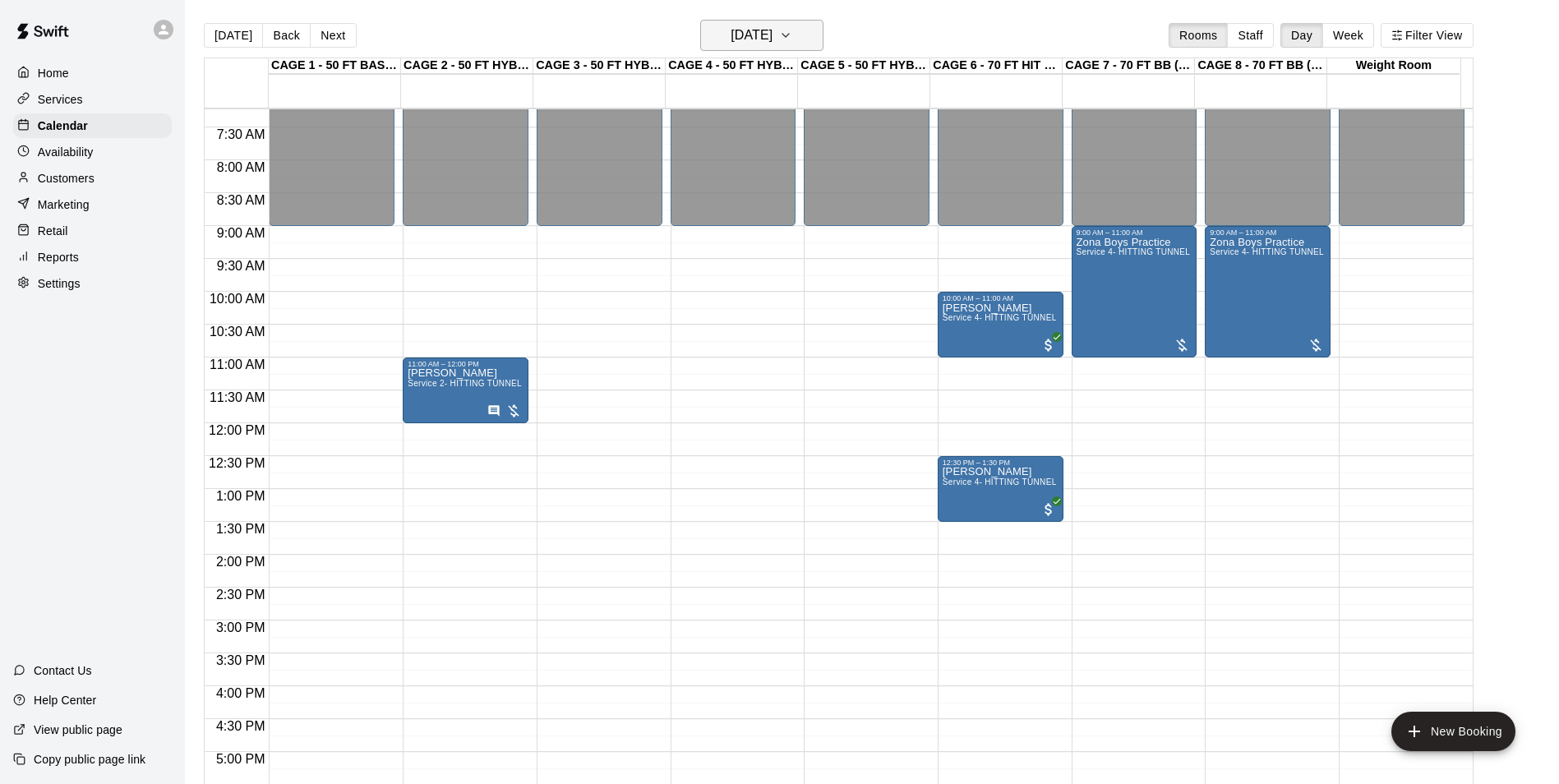
click at [792, 37] on icon "button" at bounding box center [785, 35] width 13 height 19
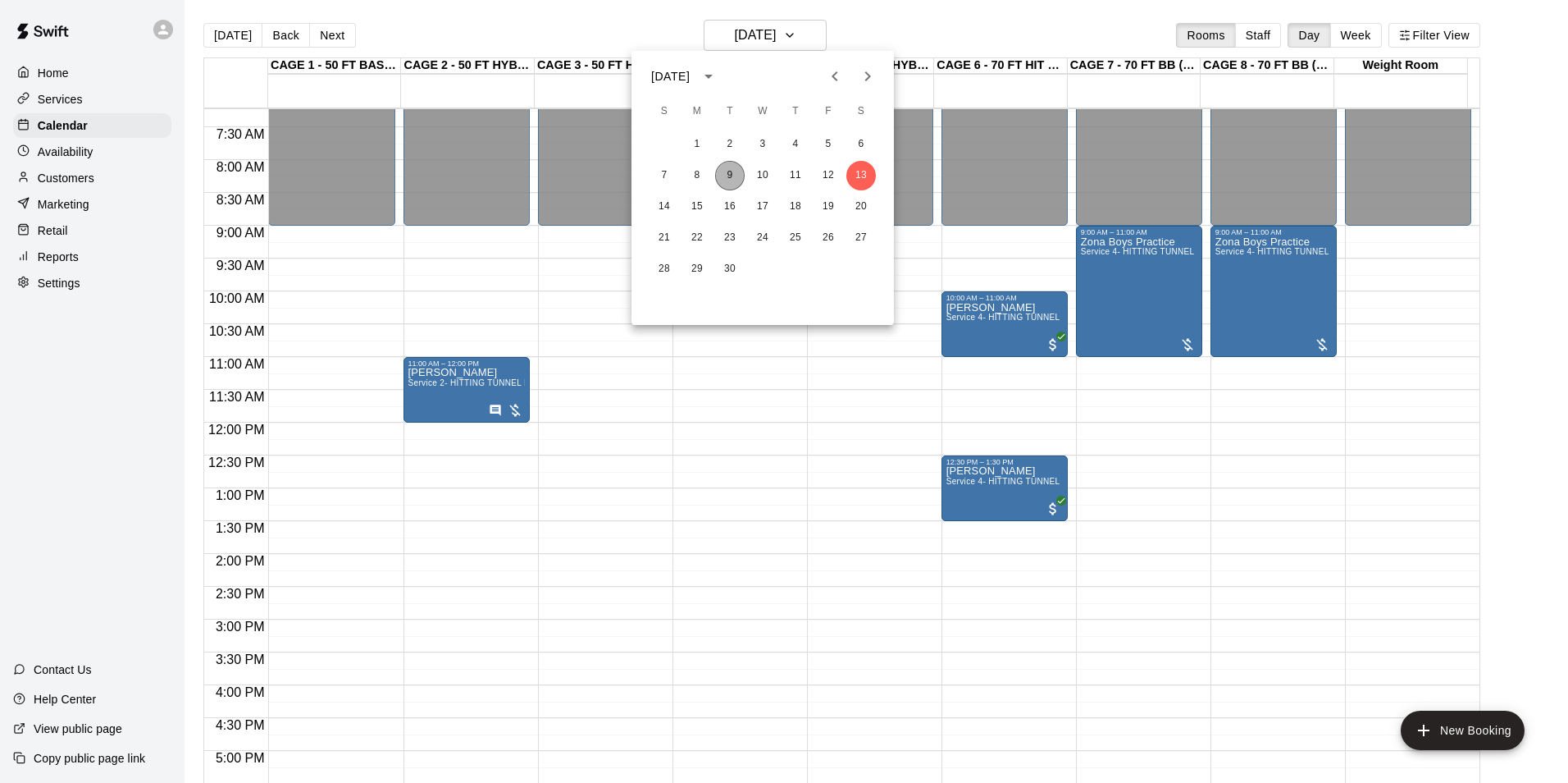
click at [739, 170] on button "9" at bounding box center [730, 175] width 29 height 29
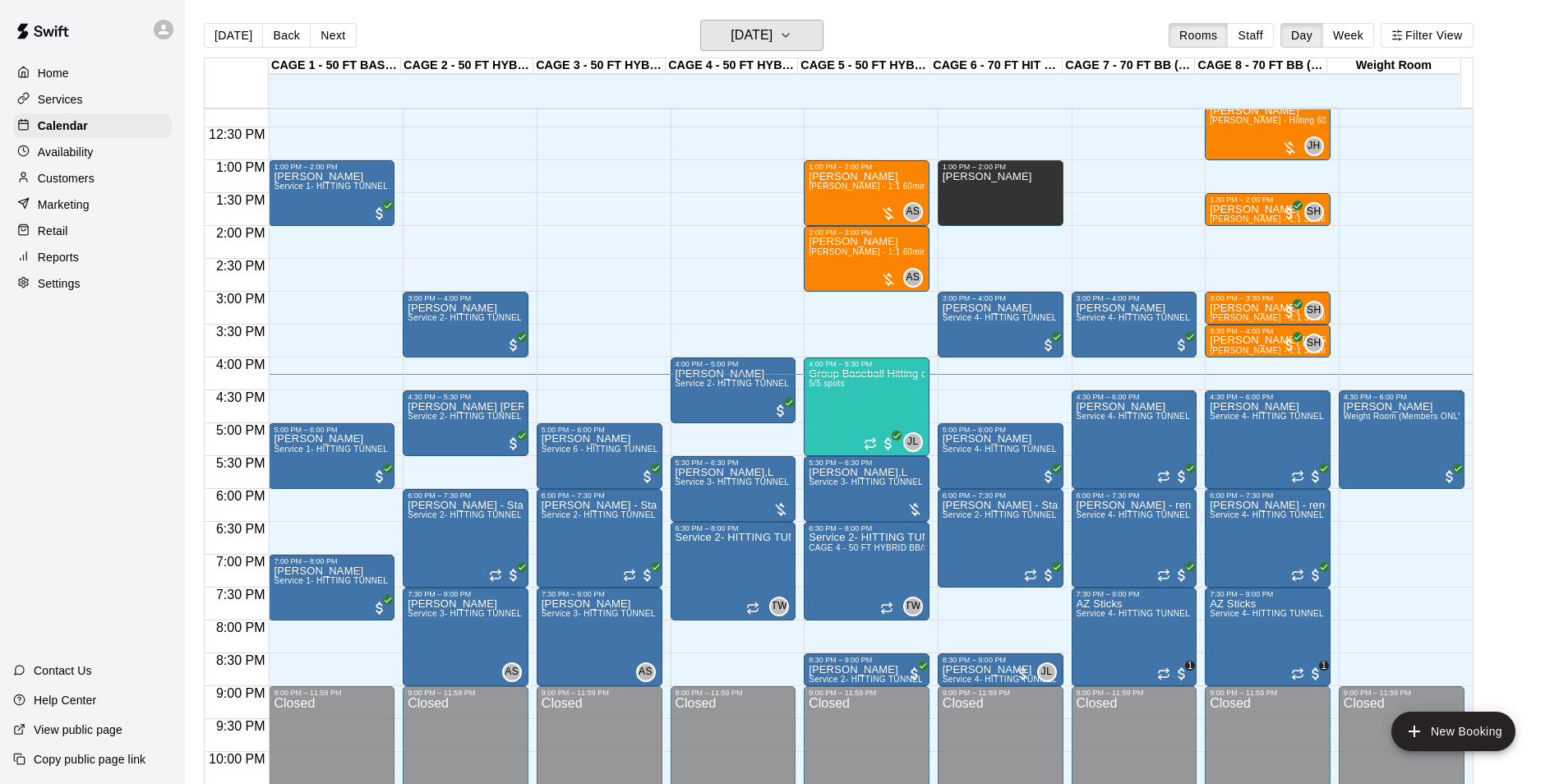
scroll to position [886, 0]
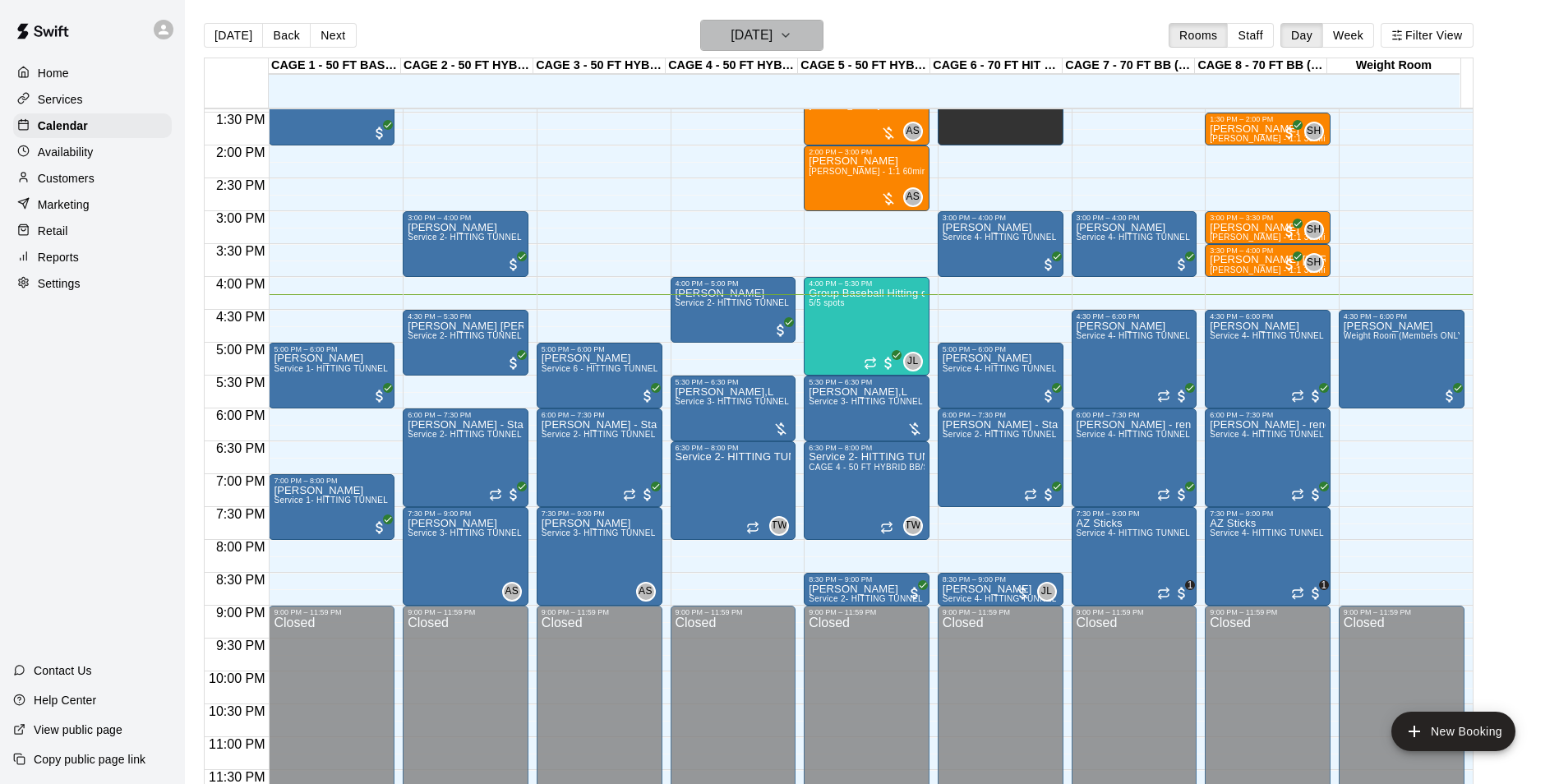
click at [773, 33] on h6 "[DATE]" at bounding box center [751, 35] width 42 height 23
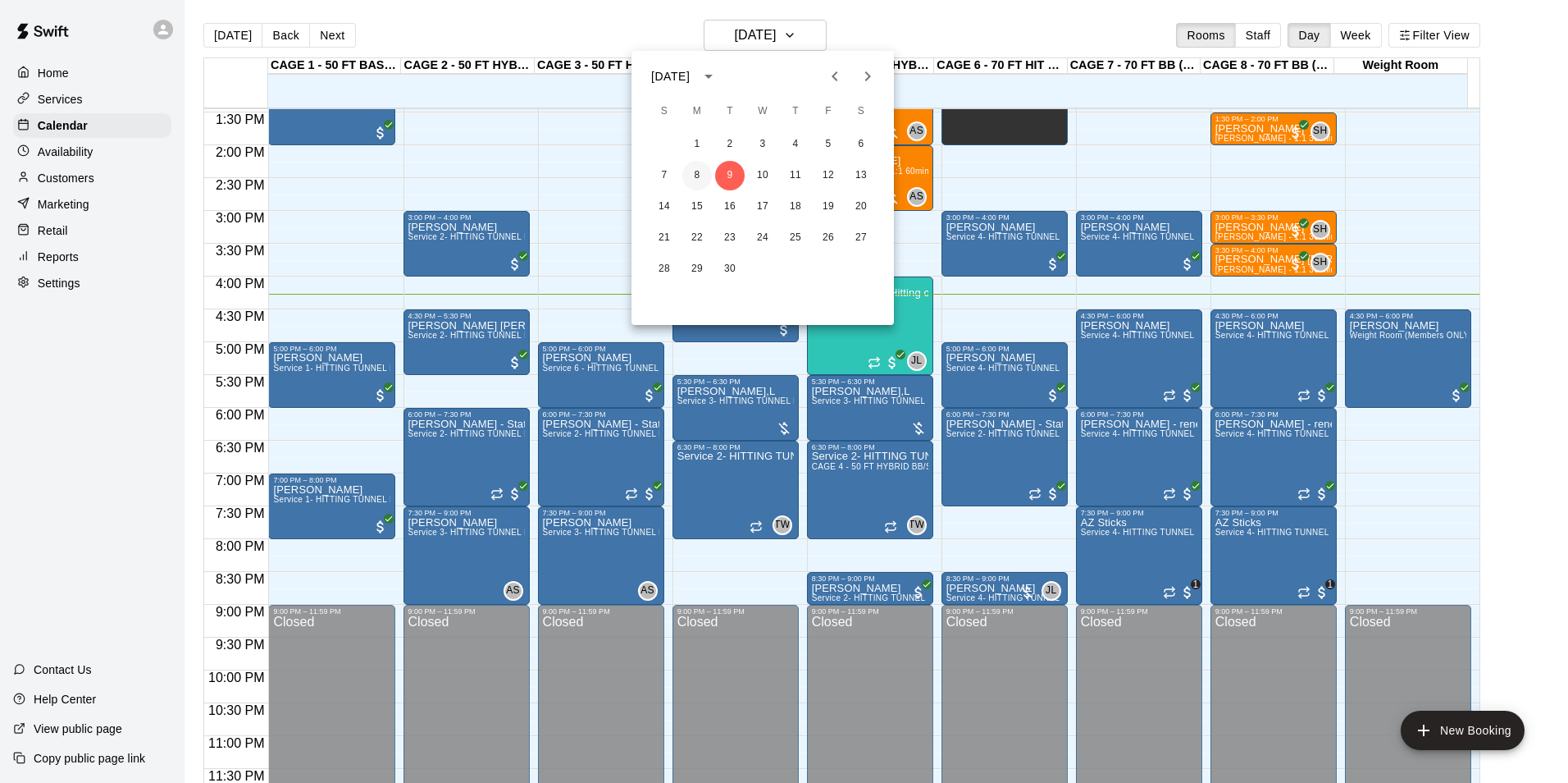
click at [704, 182] on button "8" at bounding box center [696, 175] width 29 height 29
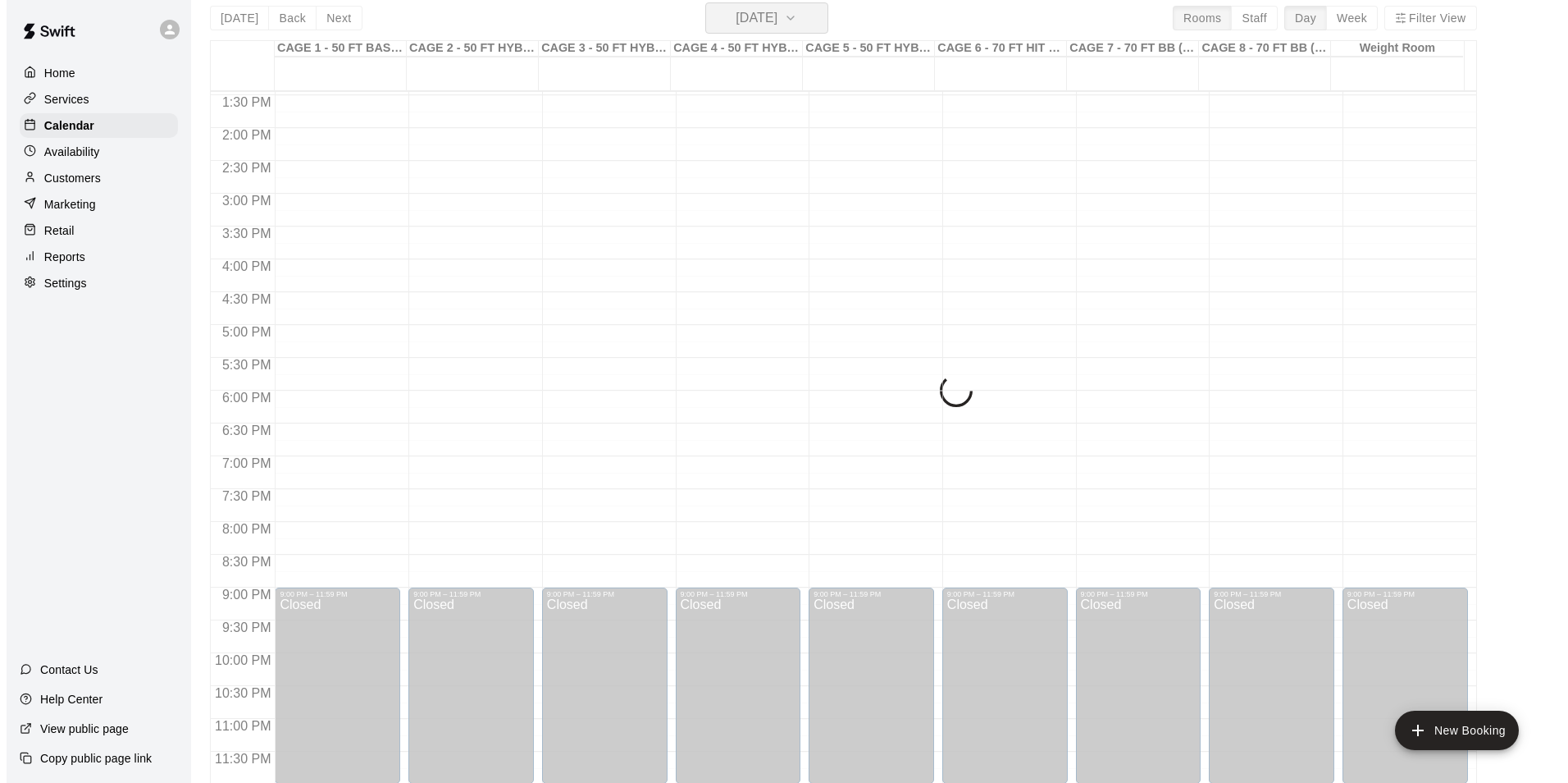
scroll to position [27, 0]
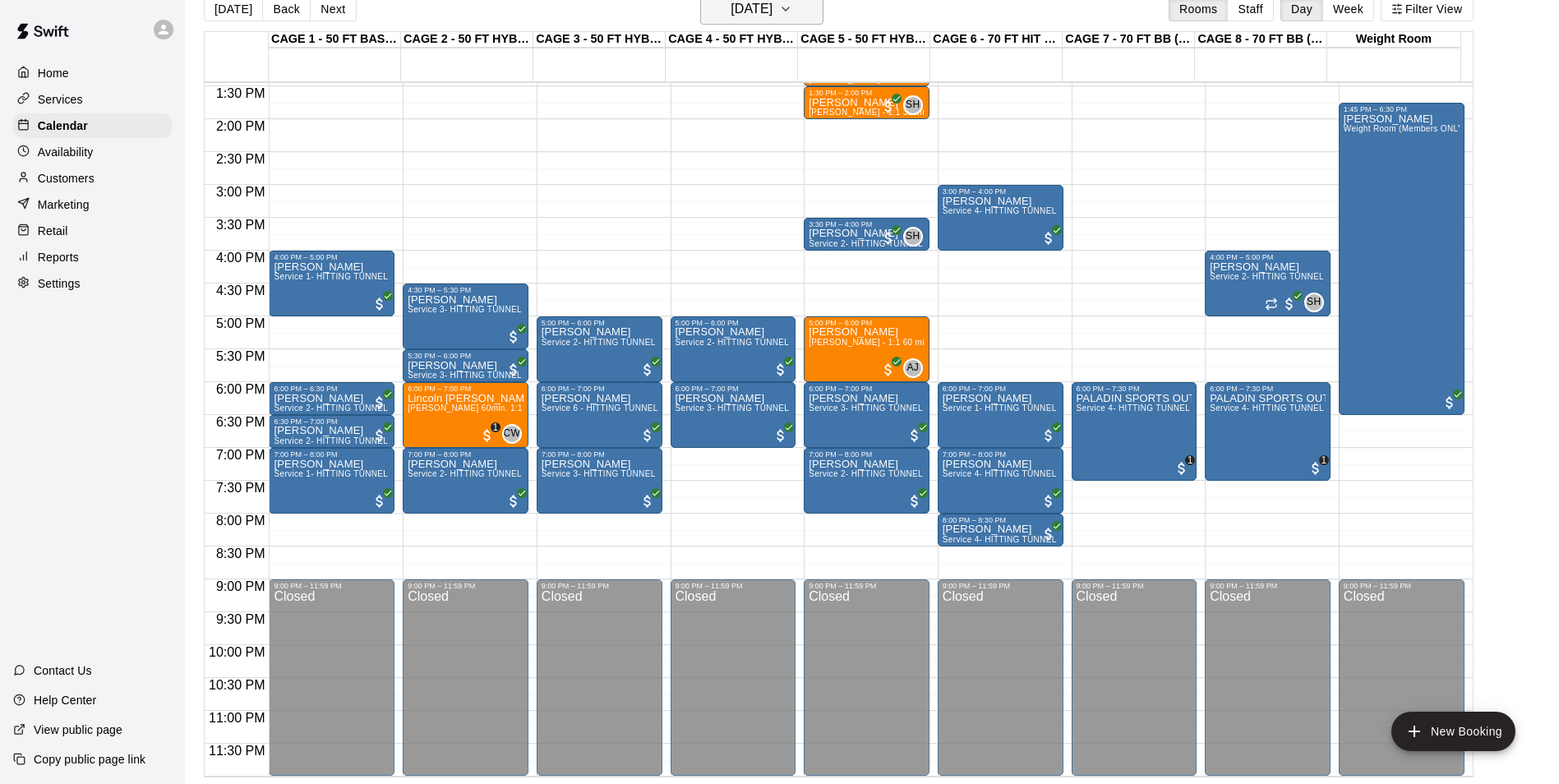
click at [773, 8] on h6 "[DATE]" at bounding box center [751, 9] width 42 height 23
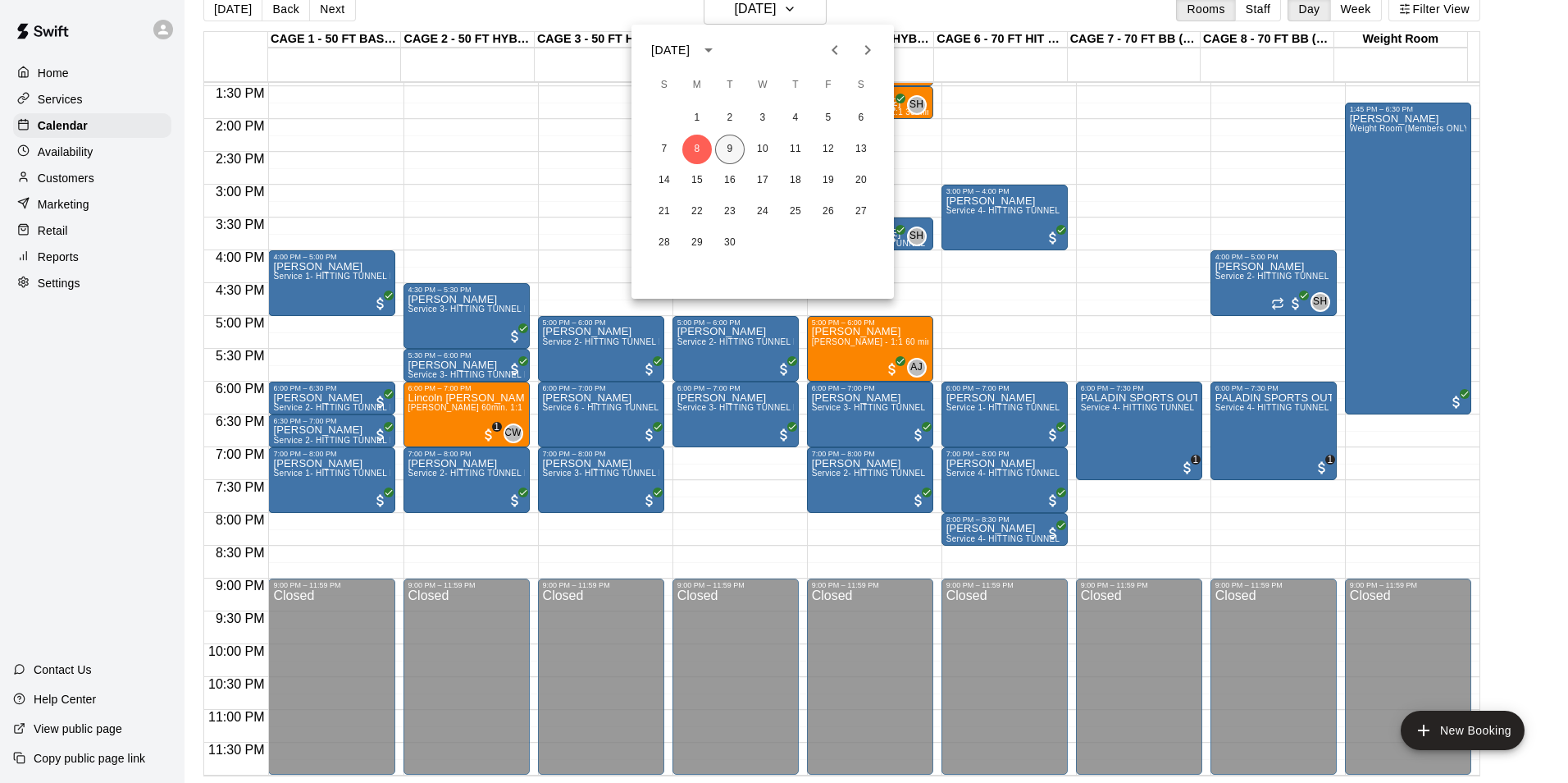
click at [737, 141] on button "9" at bounding box center [730, 149] width 29 height 29
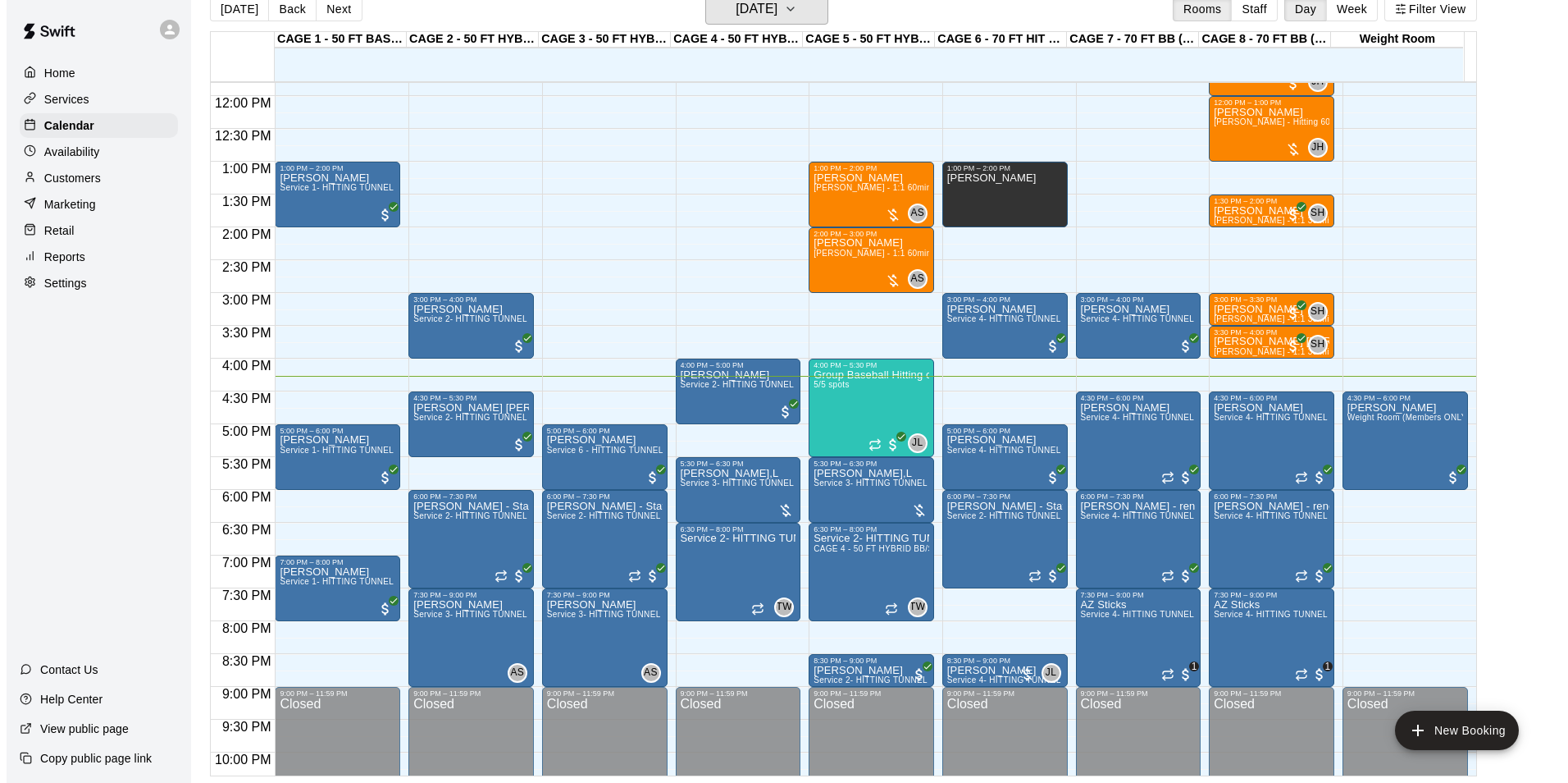
scroll to position [802, 0]
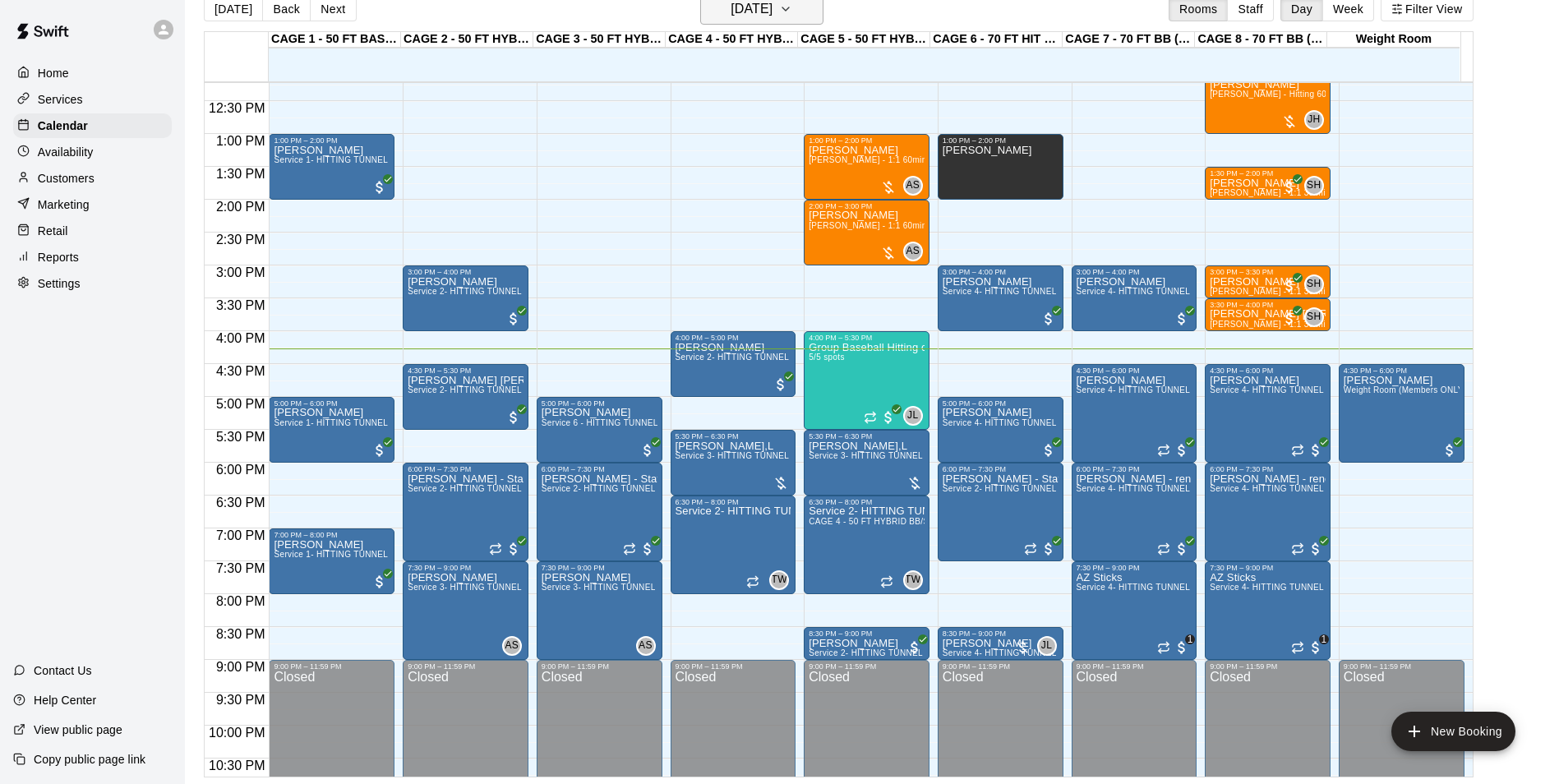
click at [773, 14] on h6 "[DATE]" at bounding box center [751, 9] width 42 height 23
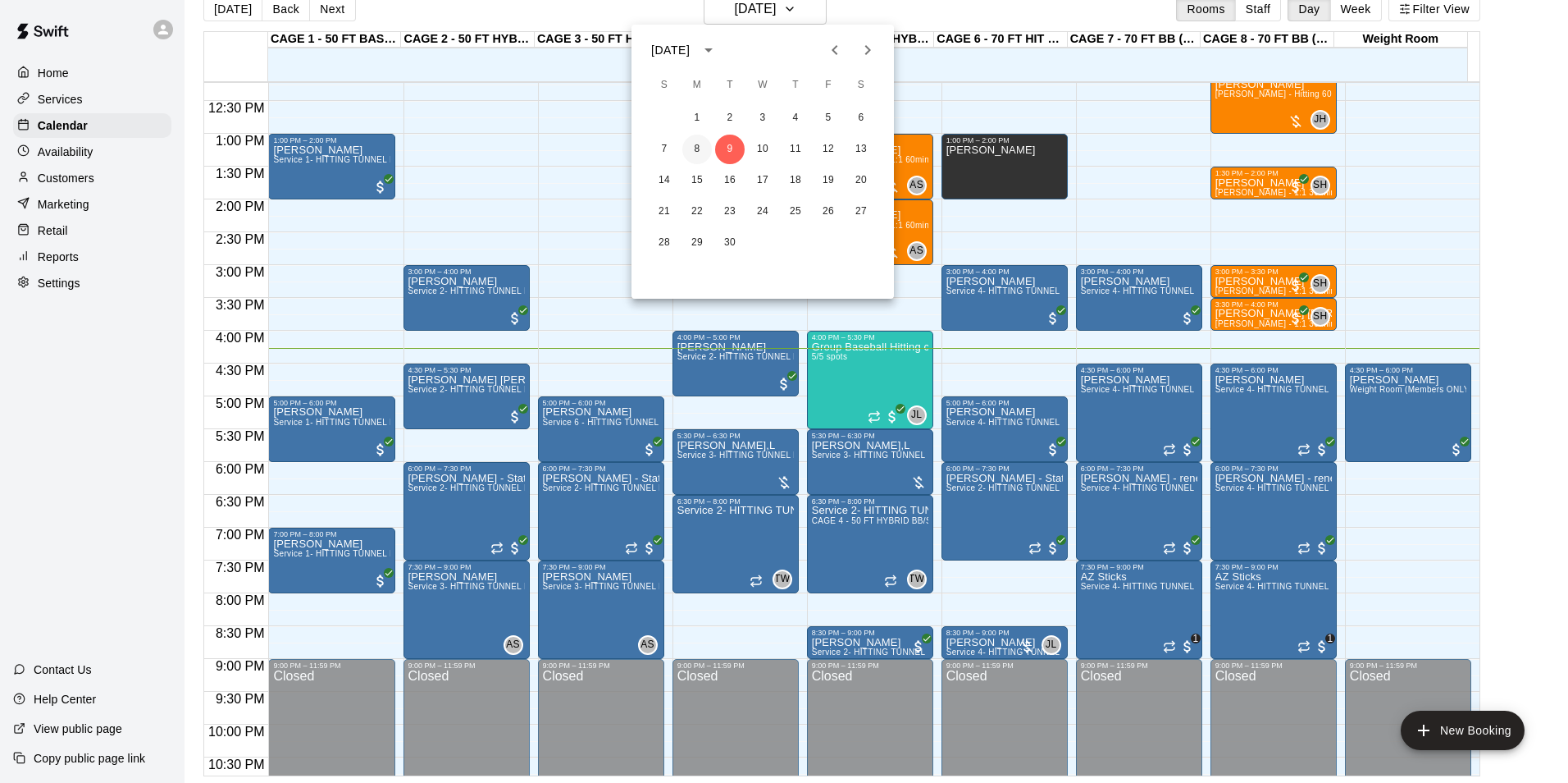
click at [699, 149] on button "8" at bounding box center [696, 149] width 29 height 29
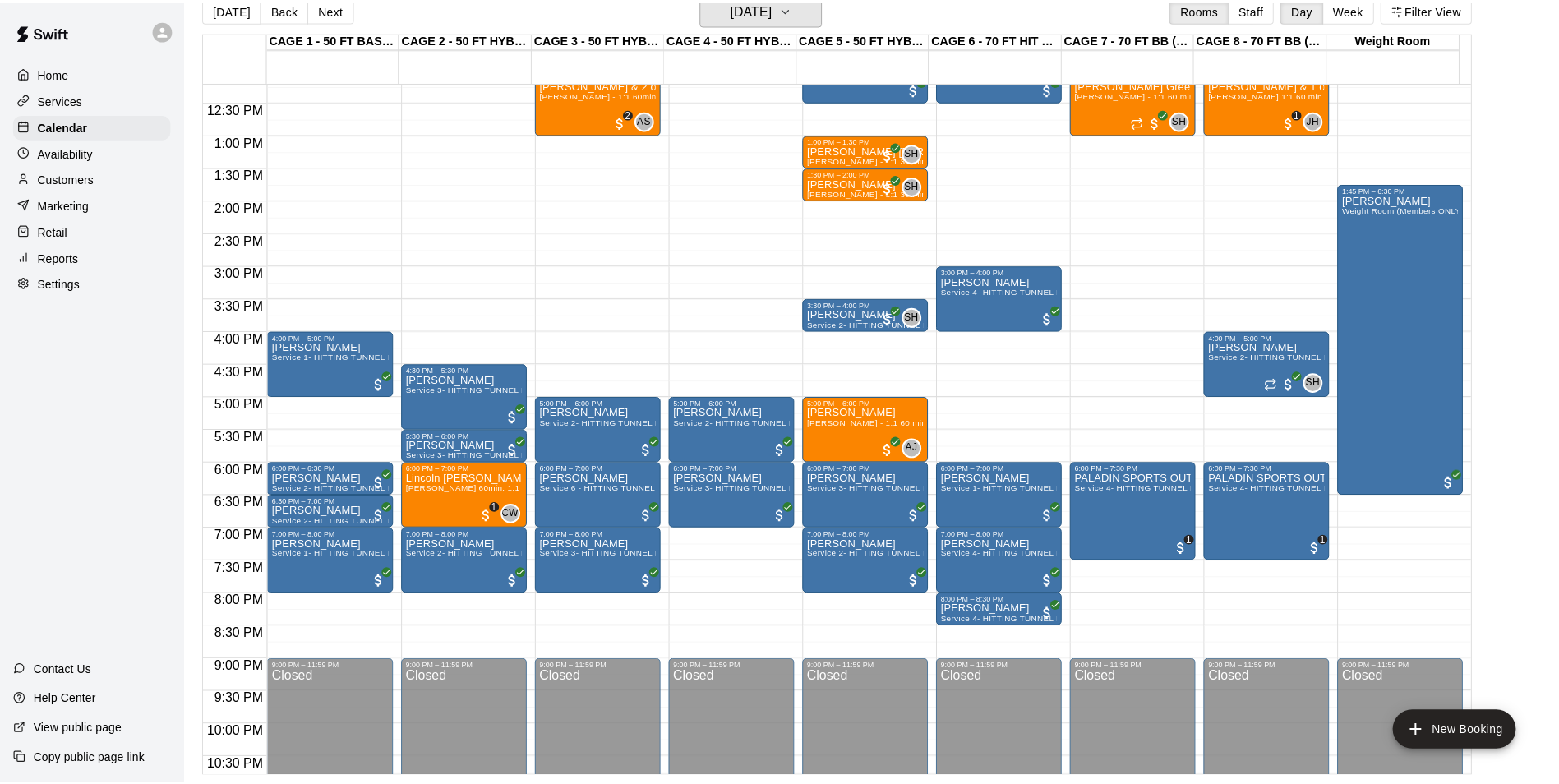
scroll to position [19, 0]
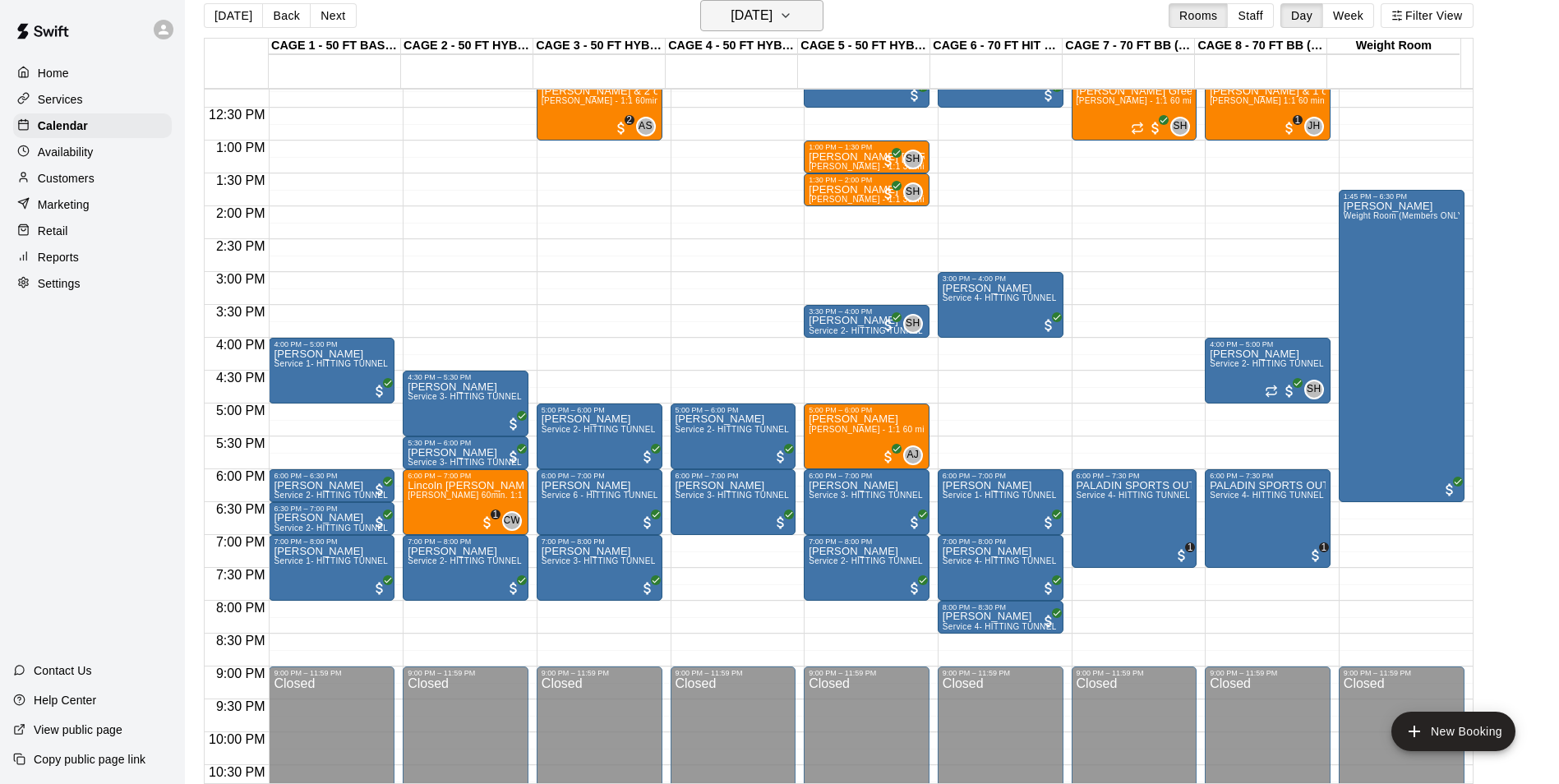
click at [802, 6] on button "[DATE]" at bounding box center [761, 15] width 123 height 31
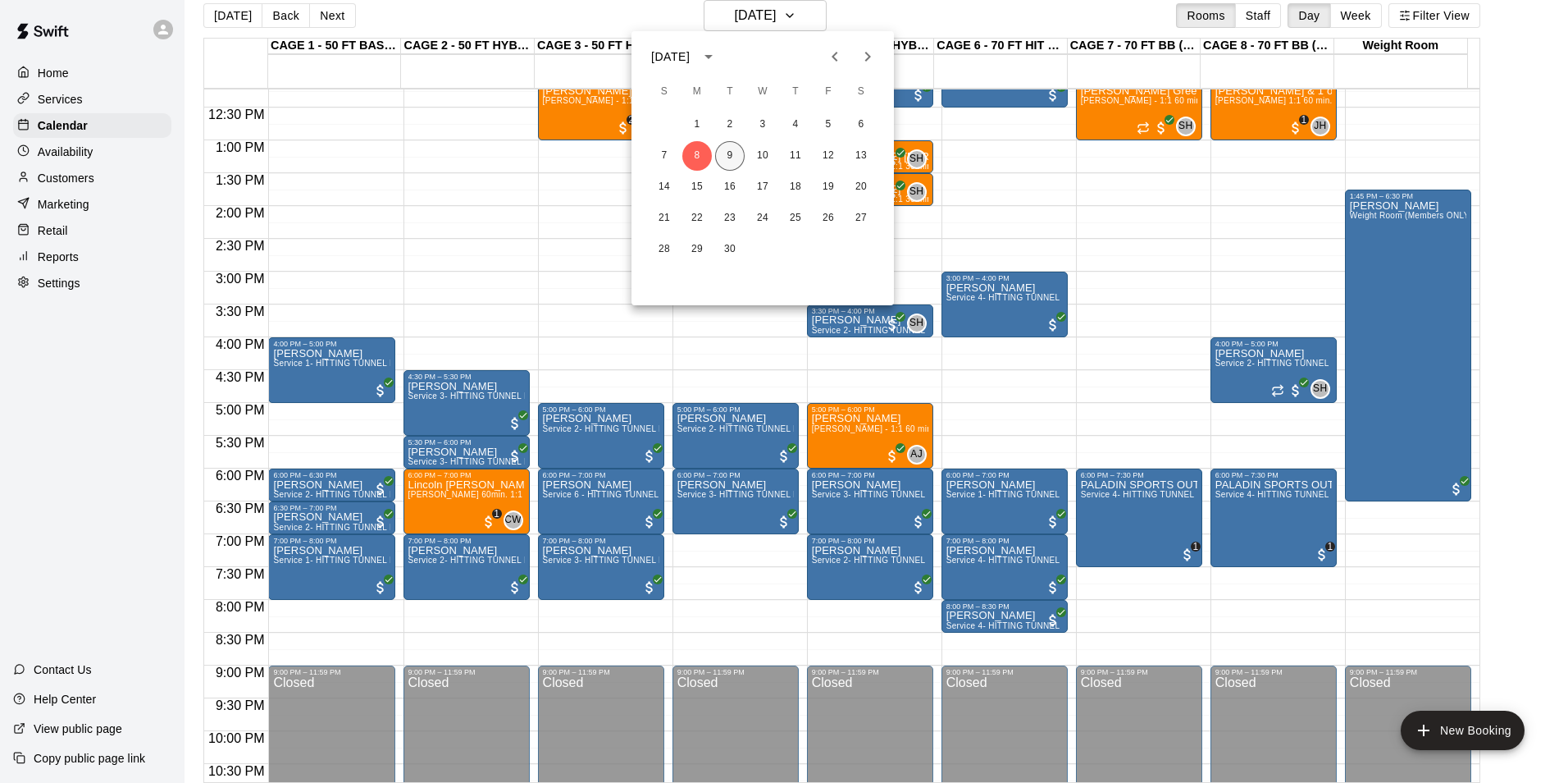
click at [726, 159] on button "9" at bounding box center [730, 155] width 29 height 29
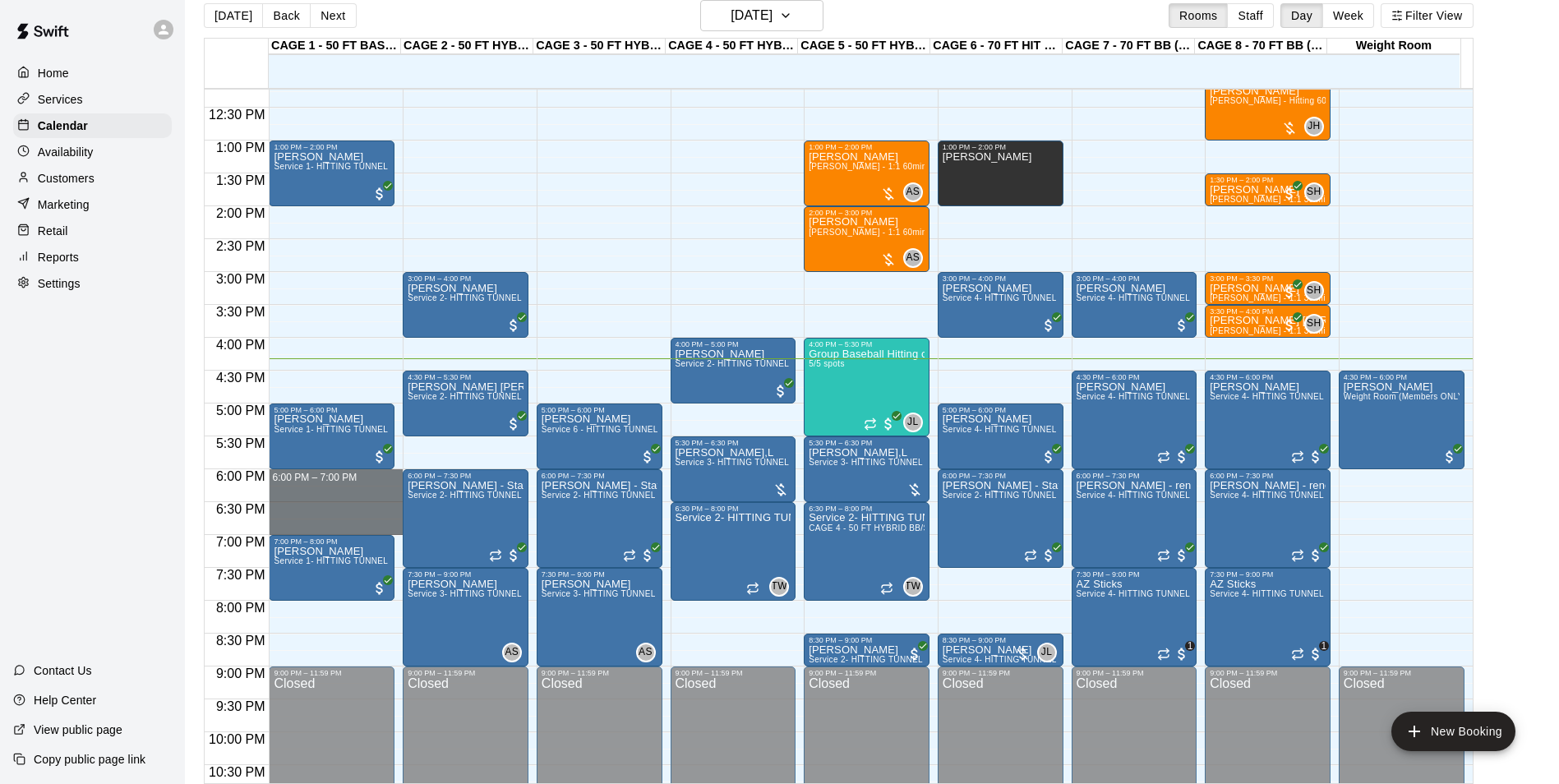
drag, startPoint x: 271, startPoint y: 470, endPoint x: 382, endPoint y: 529, distance: 125.7
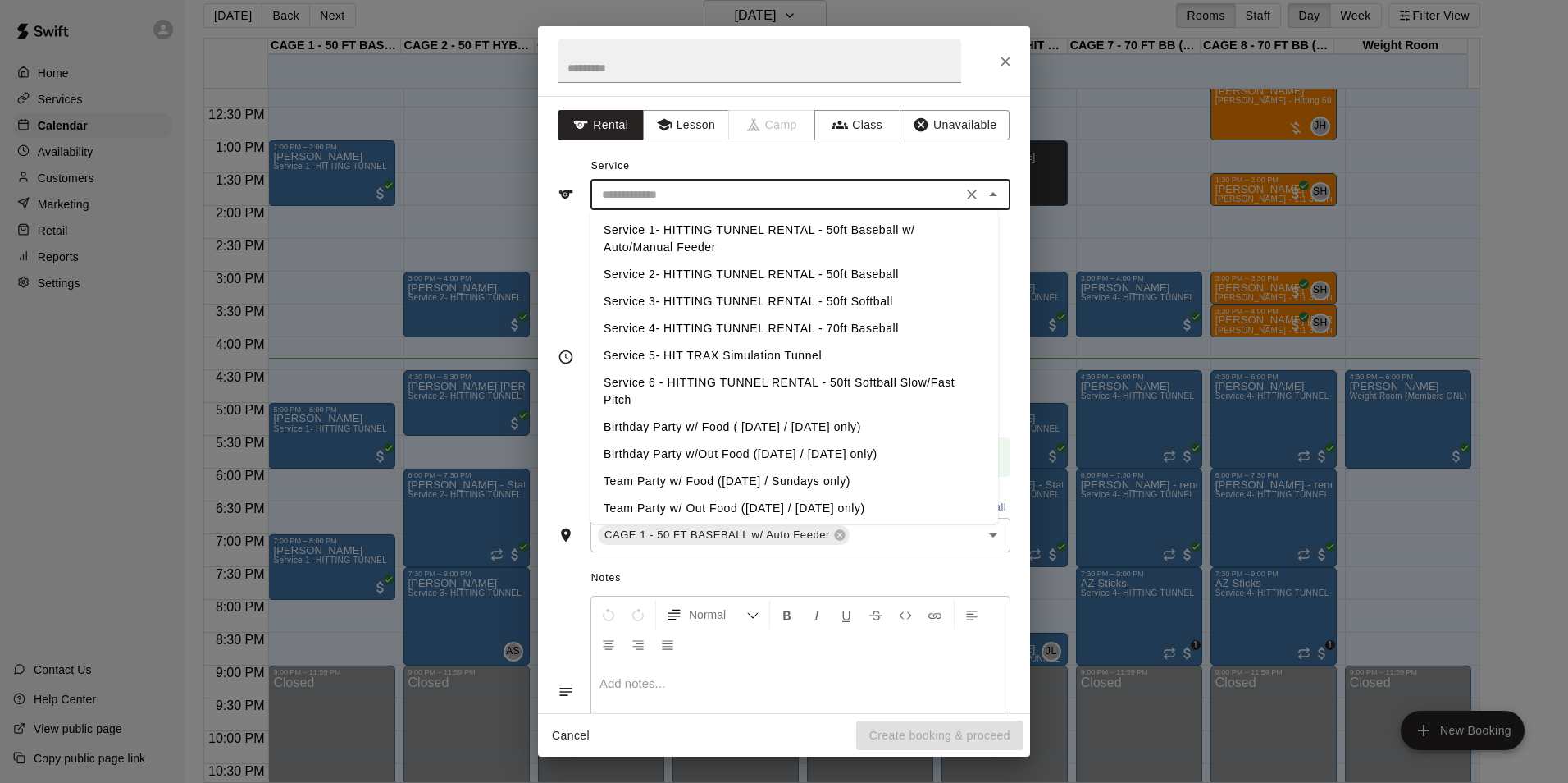
click at [735, 188] on input "text" at bounding box center [776, 195] width 362 height 20
click at [860, 226] on li "Service 1- HITTING TUNNEL RENTAL - 50ft Baseball w/ Auto/Manual Feeder" at bounding box center [794, 239] width 408 height 44
type input "**********"
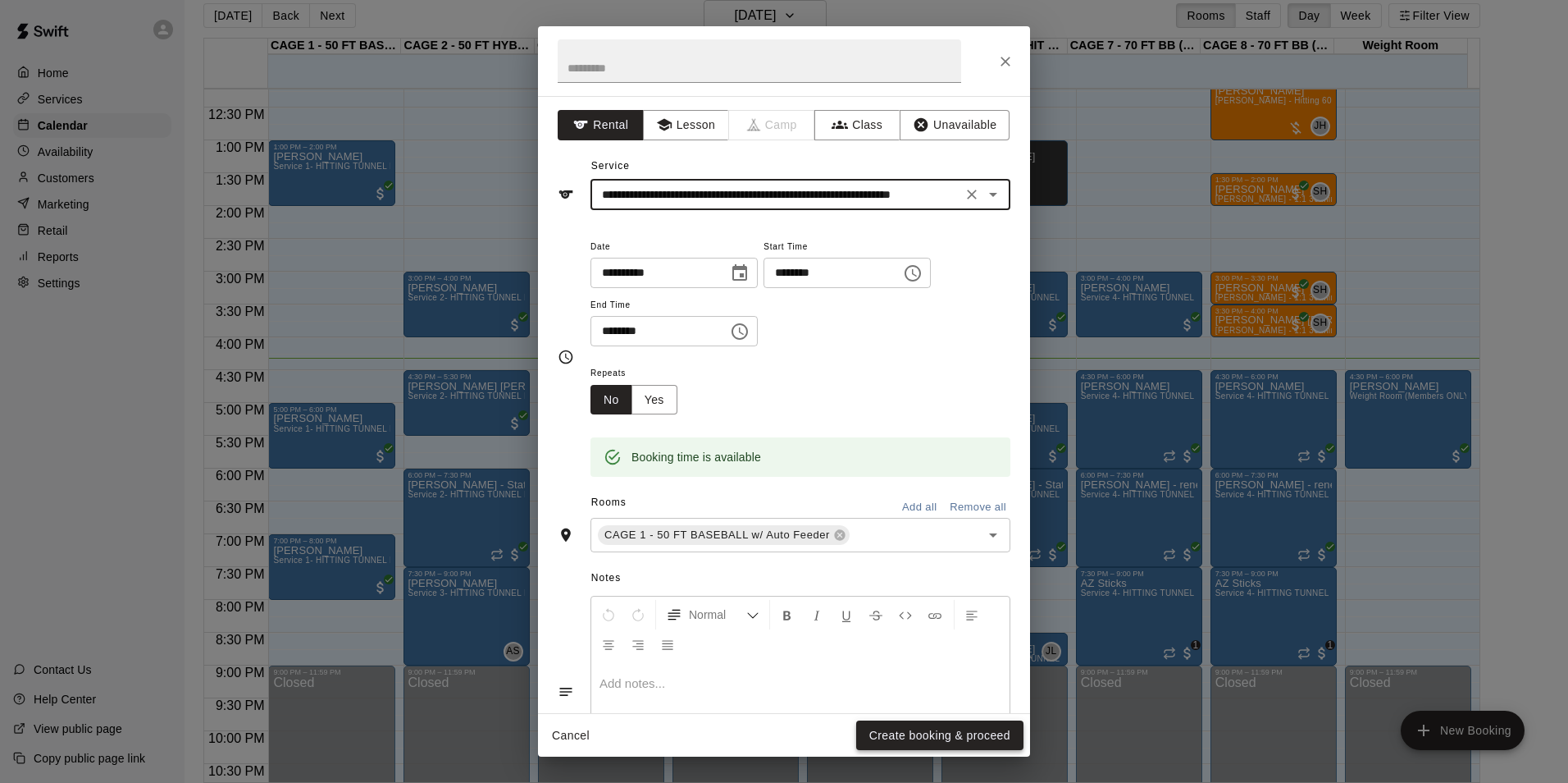
click at [959, 744] on button "Create booking & proceed" at bounding box center [939, 735] width 167 height 30
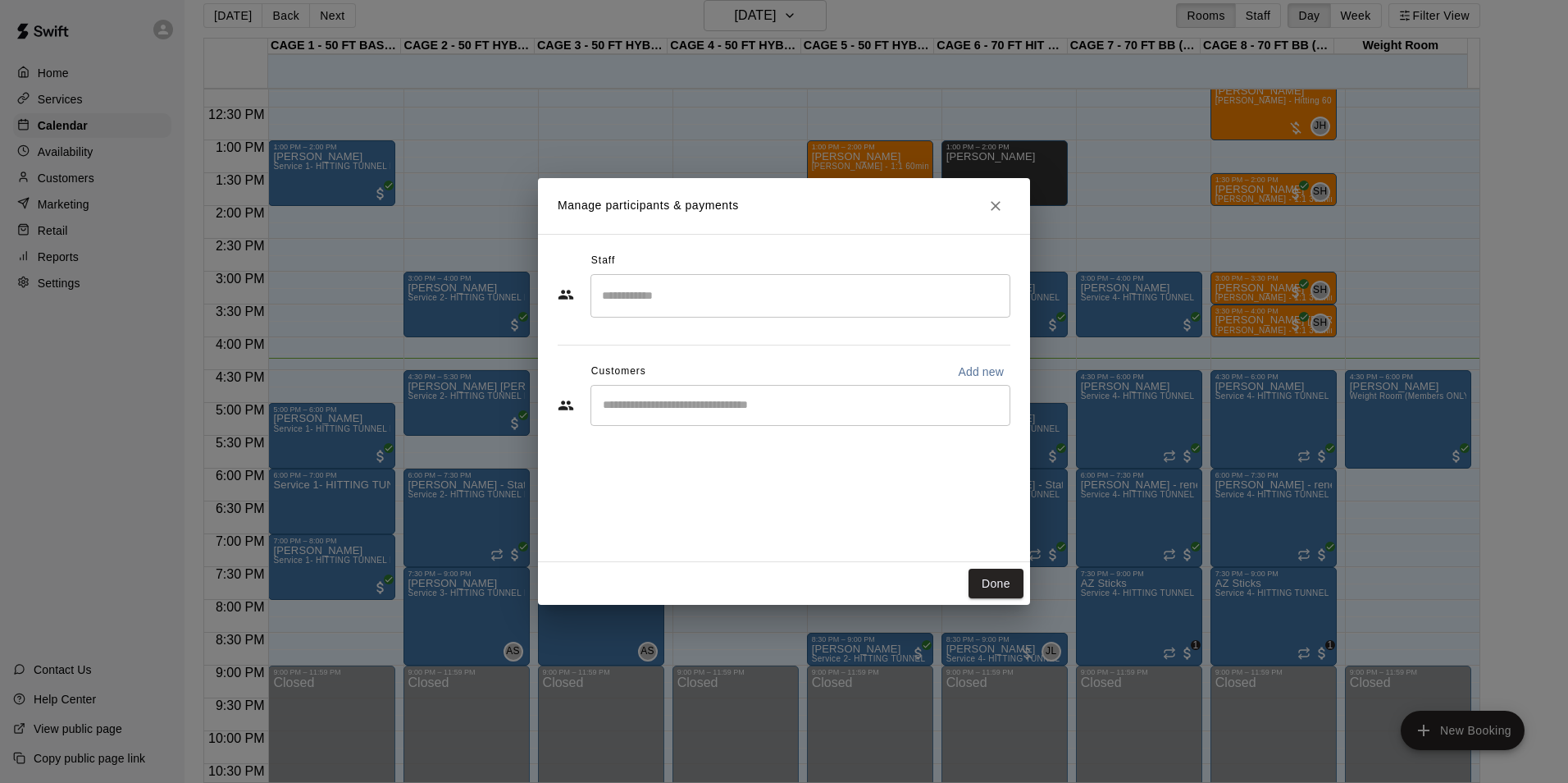
click at [705, 393] on div "​" at bounding box center [800, 405] width 420 height 41
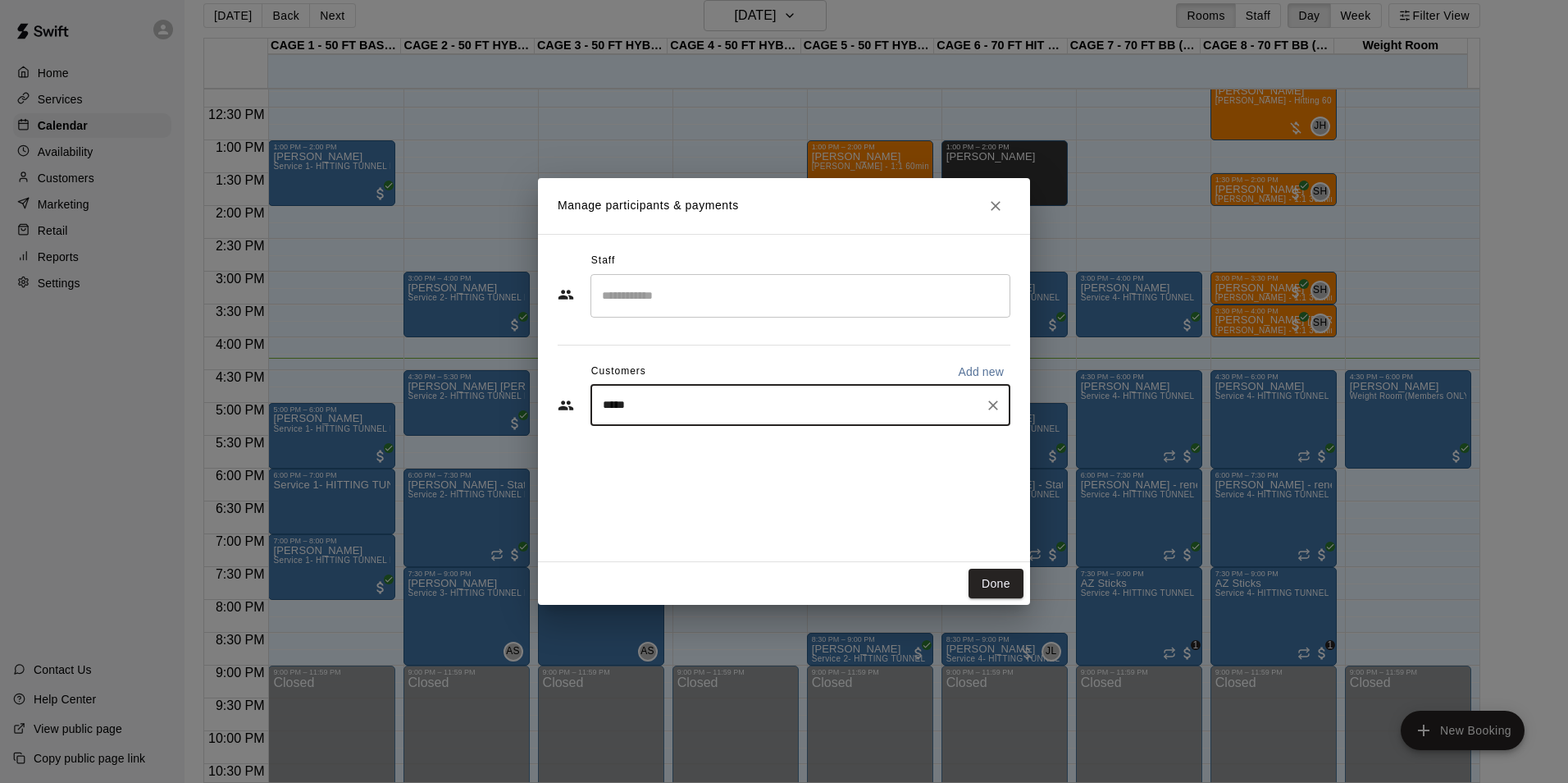
type input "******"
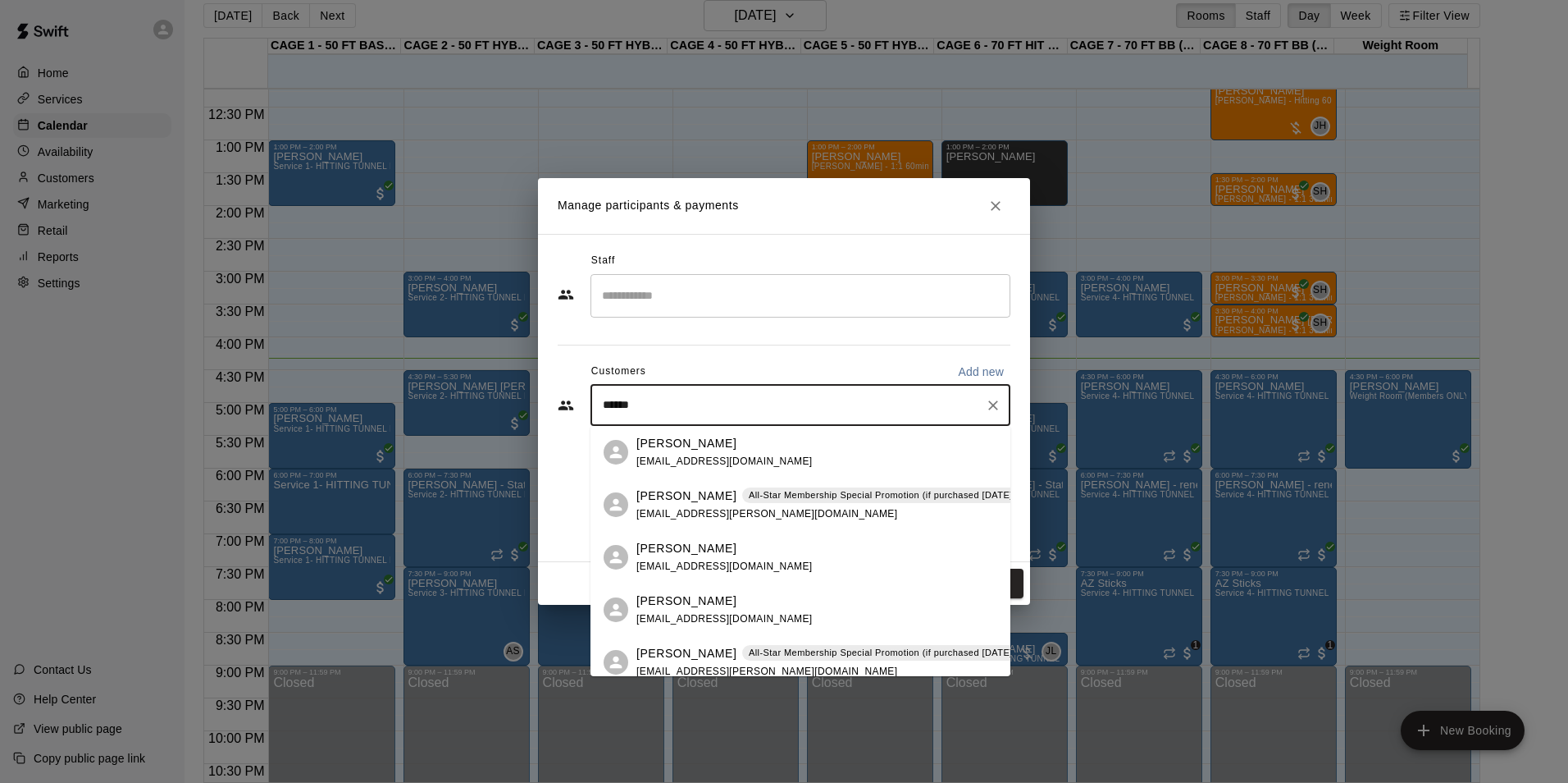
click at [755, 503] on div "[PERSON_NAME] All-Star Membership Special Promotion (if purchased [DATE] - [DAT…" at bounding box center [899, 505] width 525 height 35
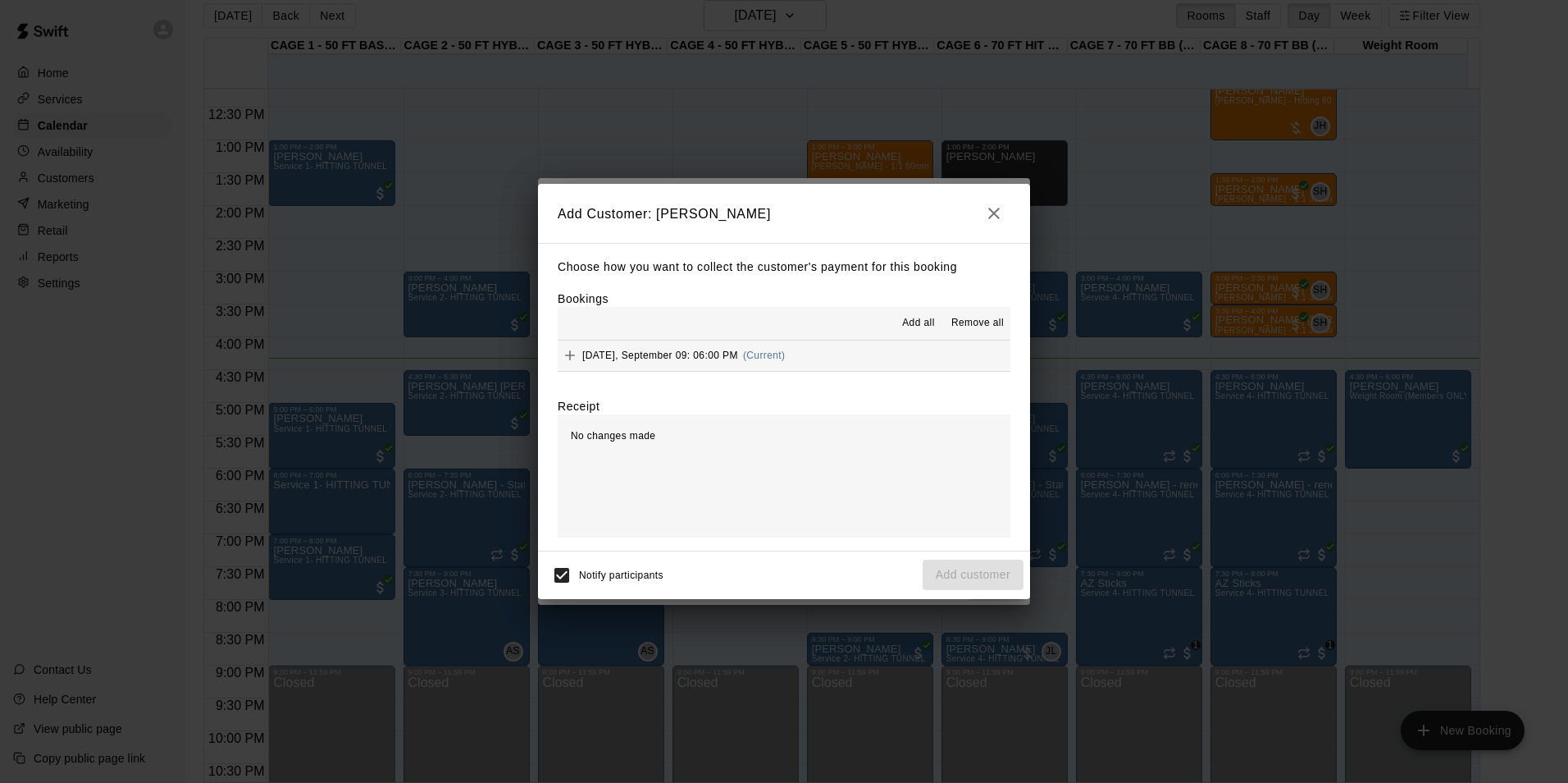
click at [916, 322] on span "Add all" at bounding box center [918, 323] width 33 height 17
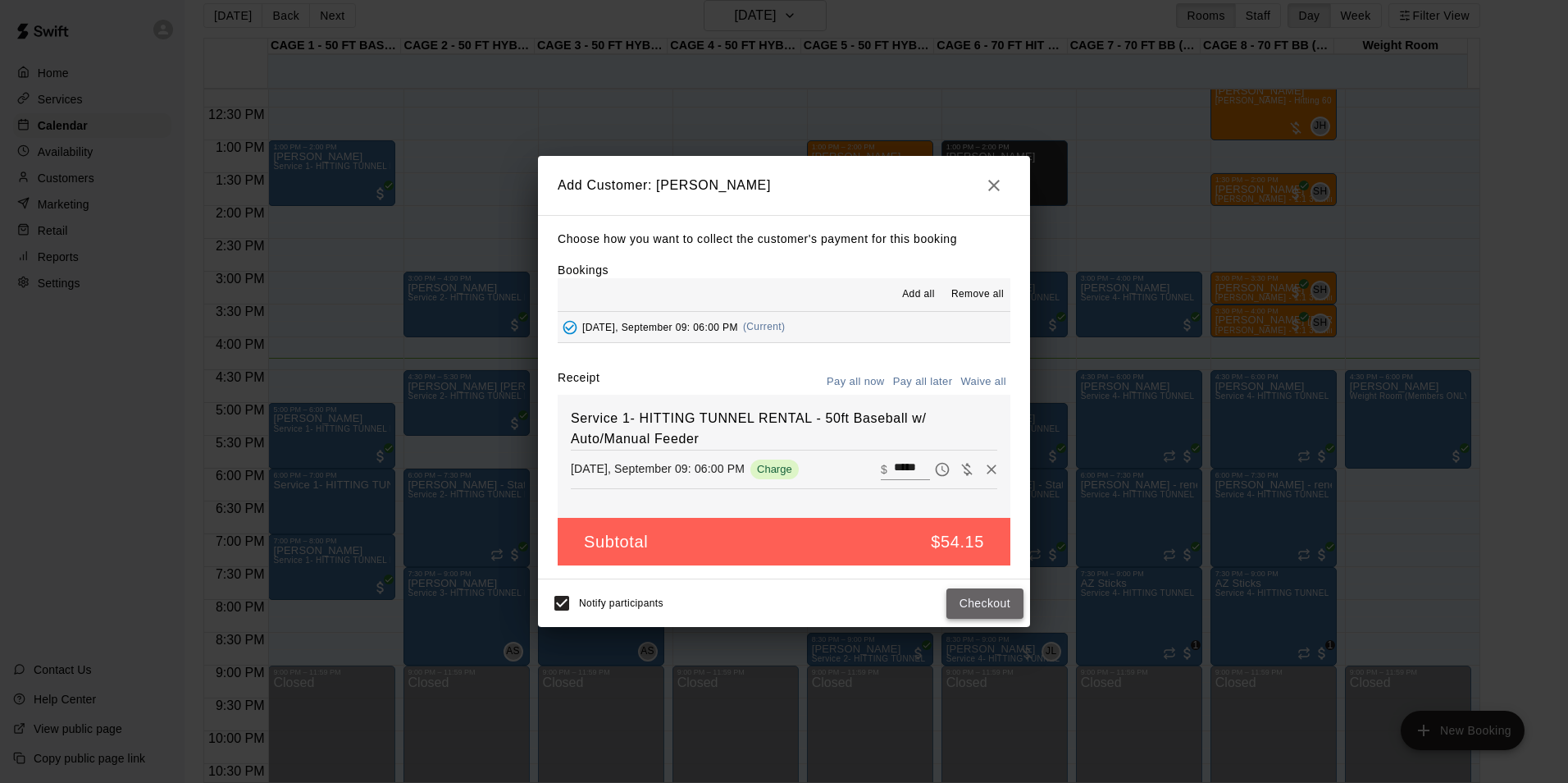
click at [975, 595] on button "Checkout" at bounding box center [984, 603] width 77 height 30
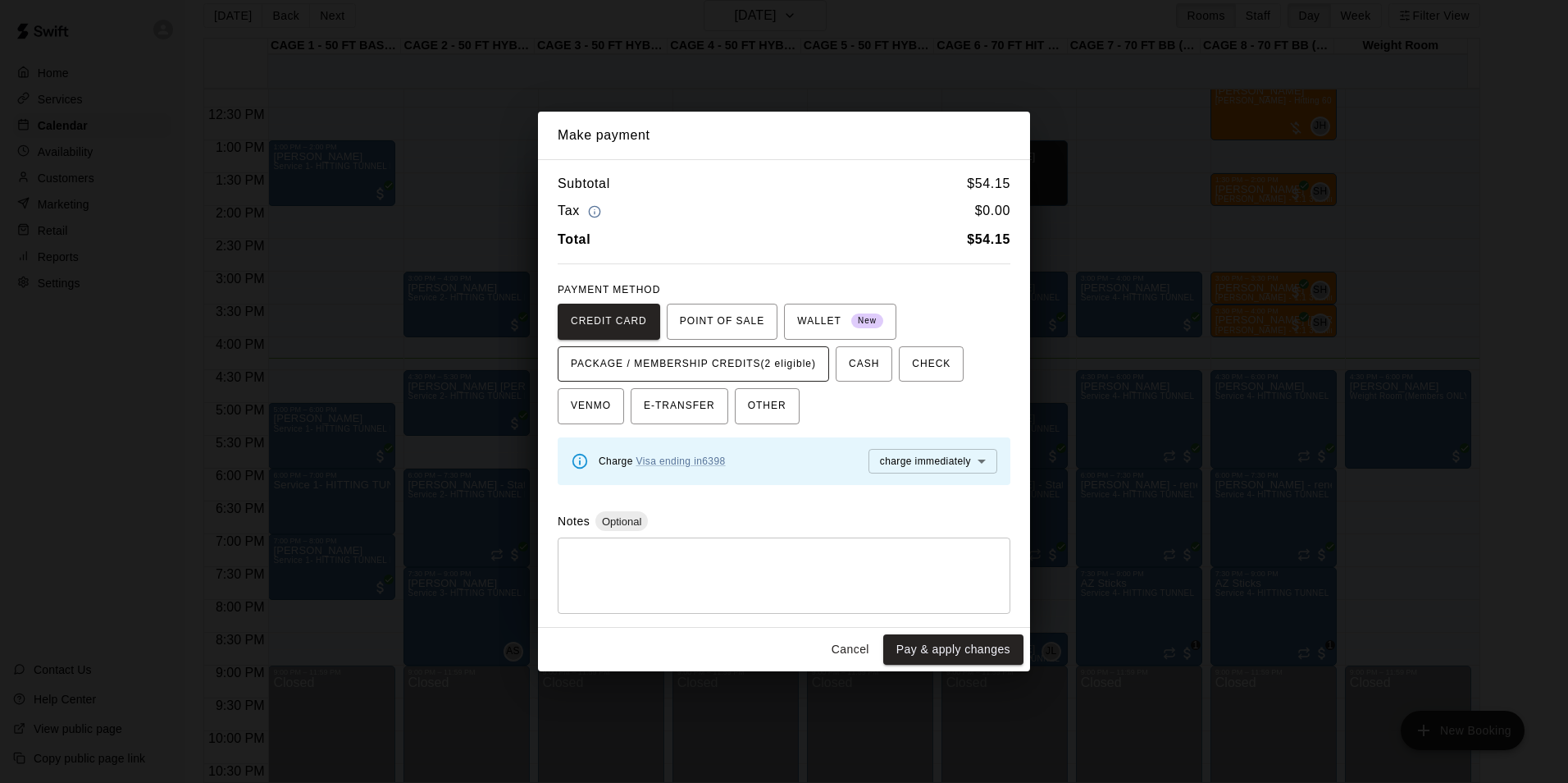
click at [738, 355] on span "PACKAGE / MEMBERSHIP CREDITS (2 eligible)" at bounding box center [692, 365] width 245 height 27
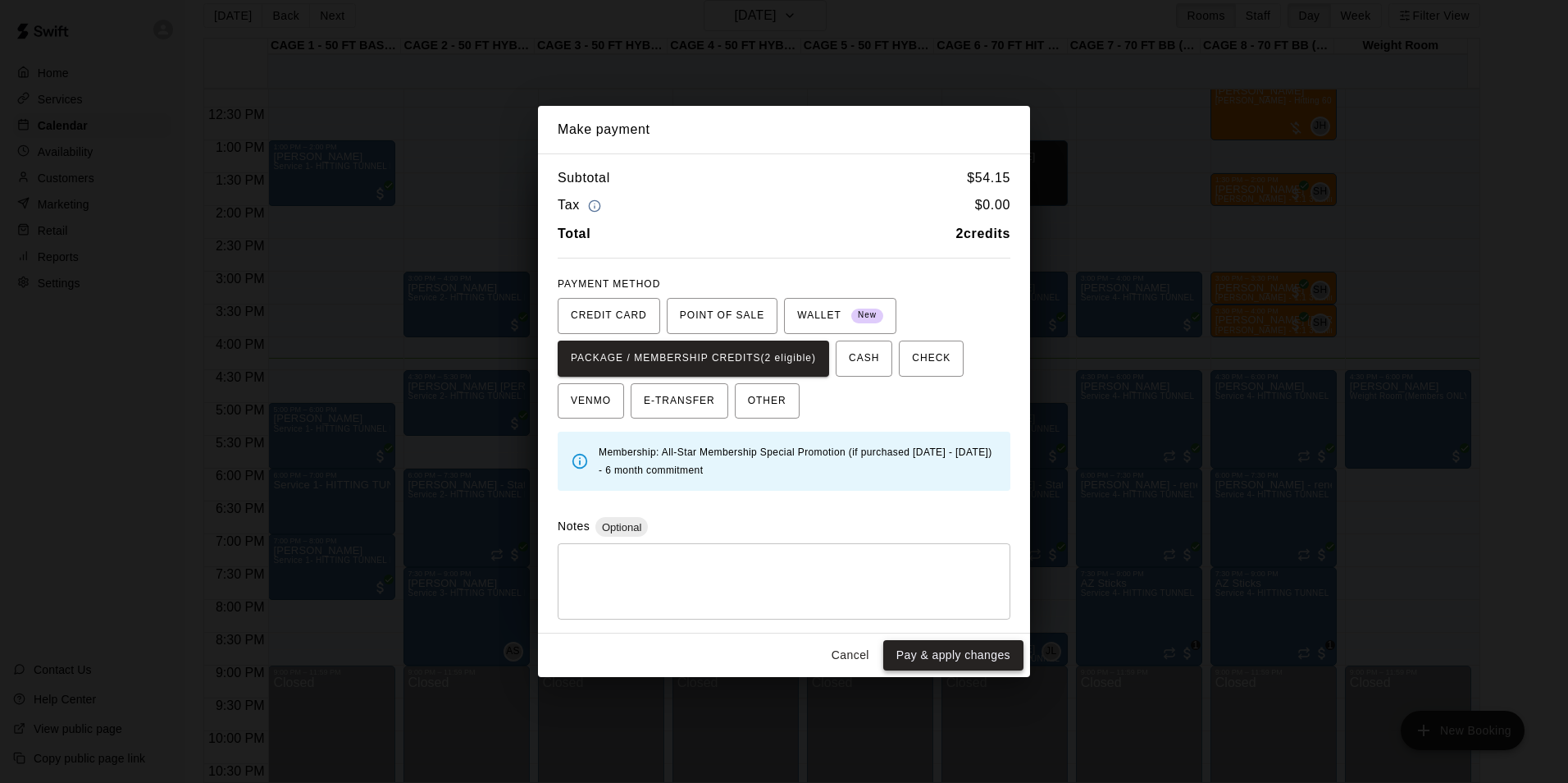
click at [992, 664] on button "Pay & apply changes" at bounding box center [953, 655] width 141 height 30
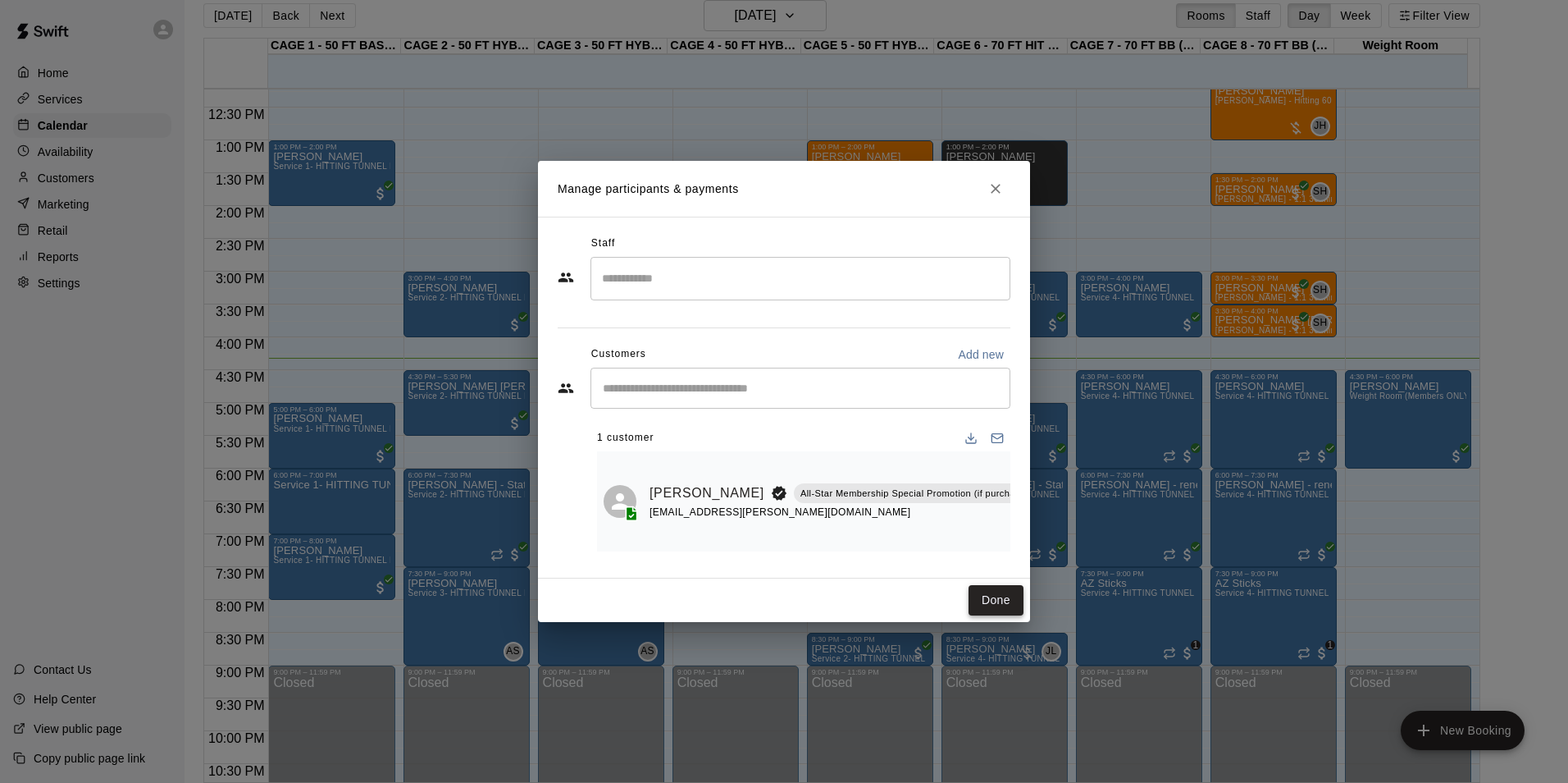
click at [983, 595] on button "Done" at bounding box center [996, 600] width 55 height 30
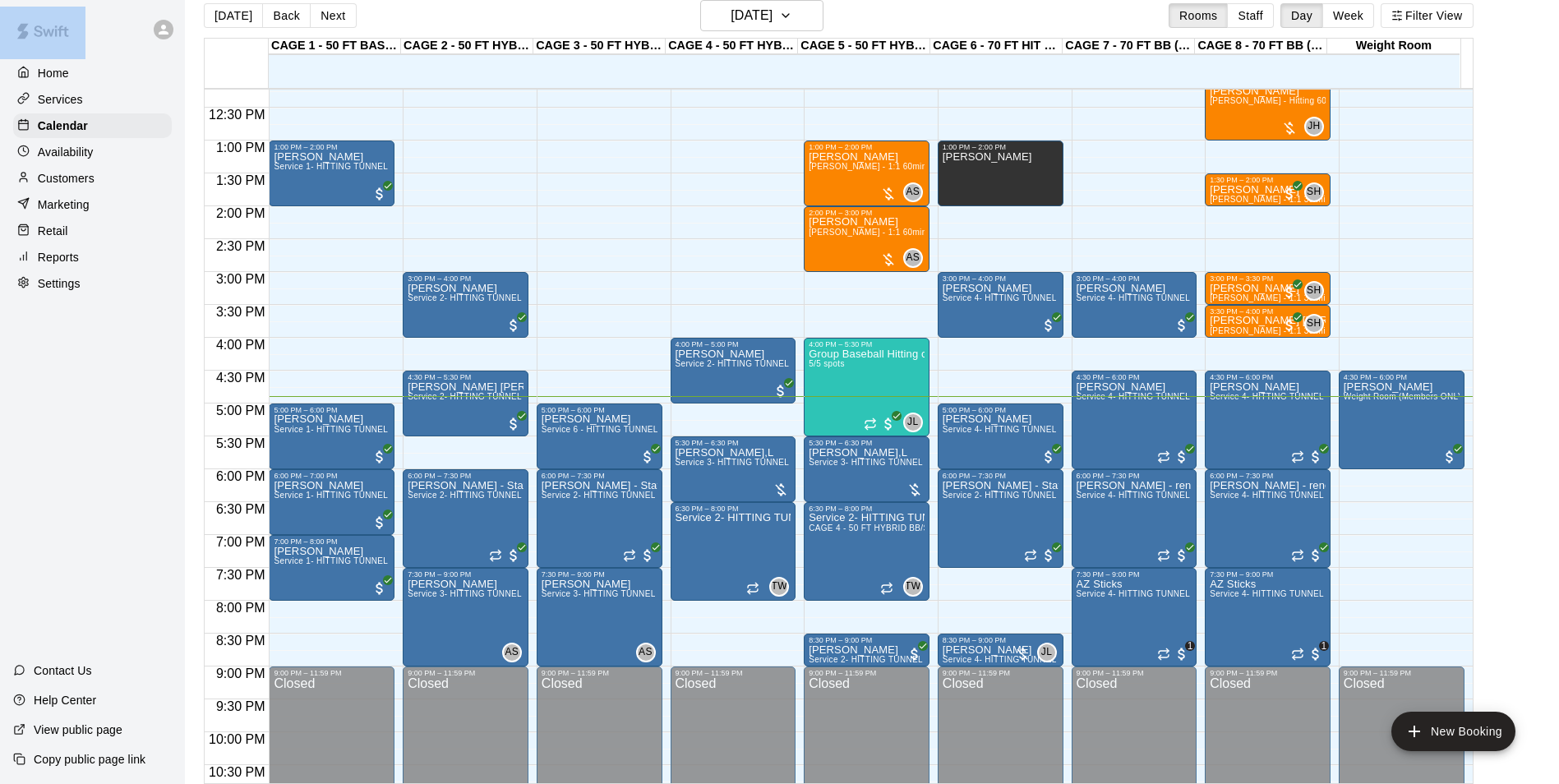
click at [0, 345] on html "Home Services Calendar Availability Customers Marketing Retail Reports Settings…" at bounding box center [779, 385] width 1559 height 810
click at [88, 558] on div "Home Services Calendar Availability Customers Marketing Retail Reports Settings…" at bounding box center [92, 392] width 185 height 784
click at [757, 23] on h6 "[DATE]" at bounding box center [751, 16] width 42 height 23
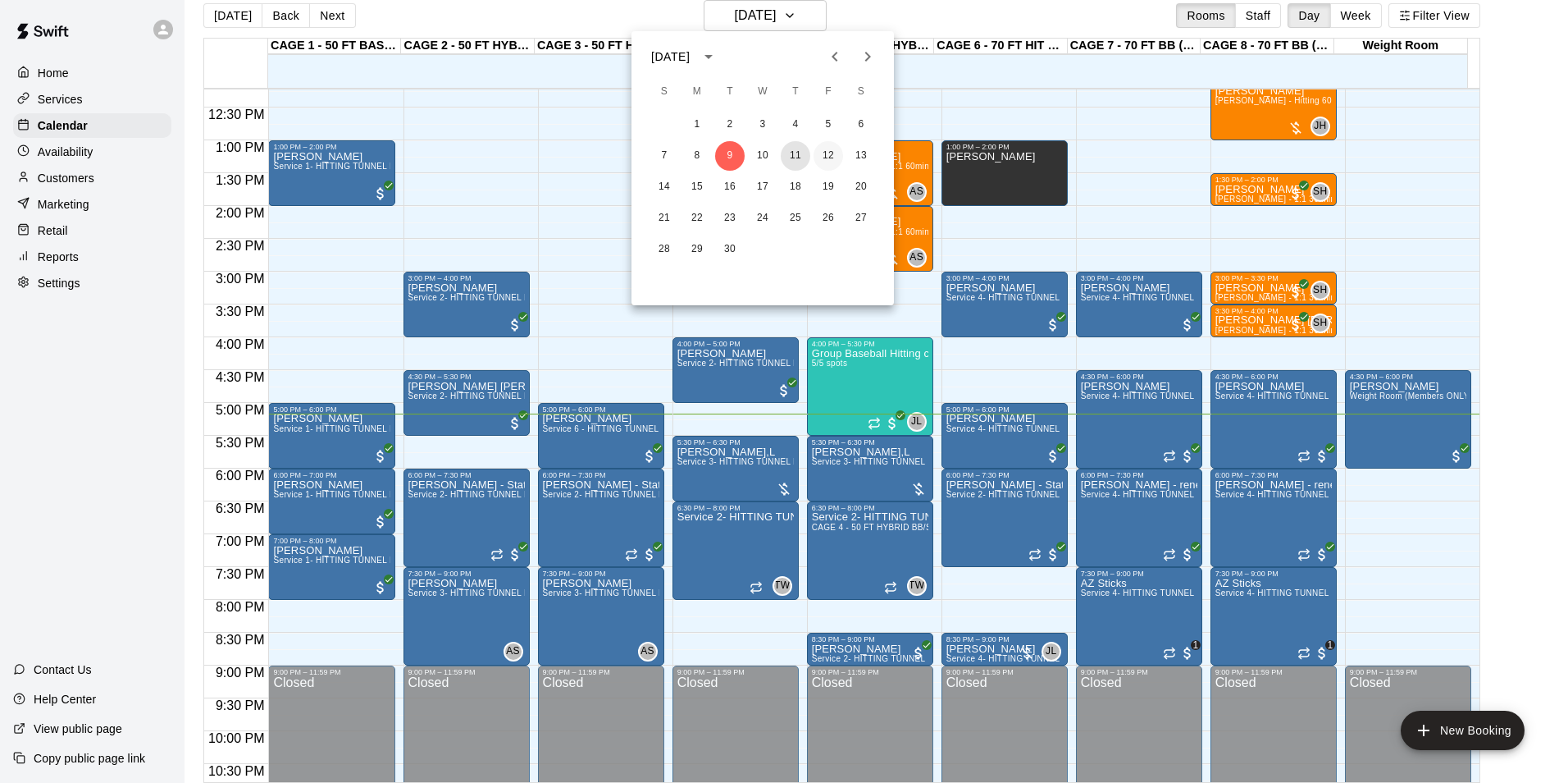
click at [821, 152] on div "7 8 9 10 11 12 13" at bounding box center [762, 155] width 263 height 29
click at [807, 152] on button "11" at bounding box center [795, 155] width 29 height 29
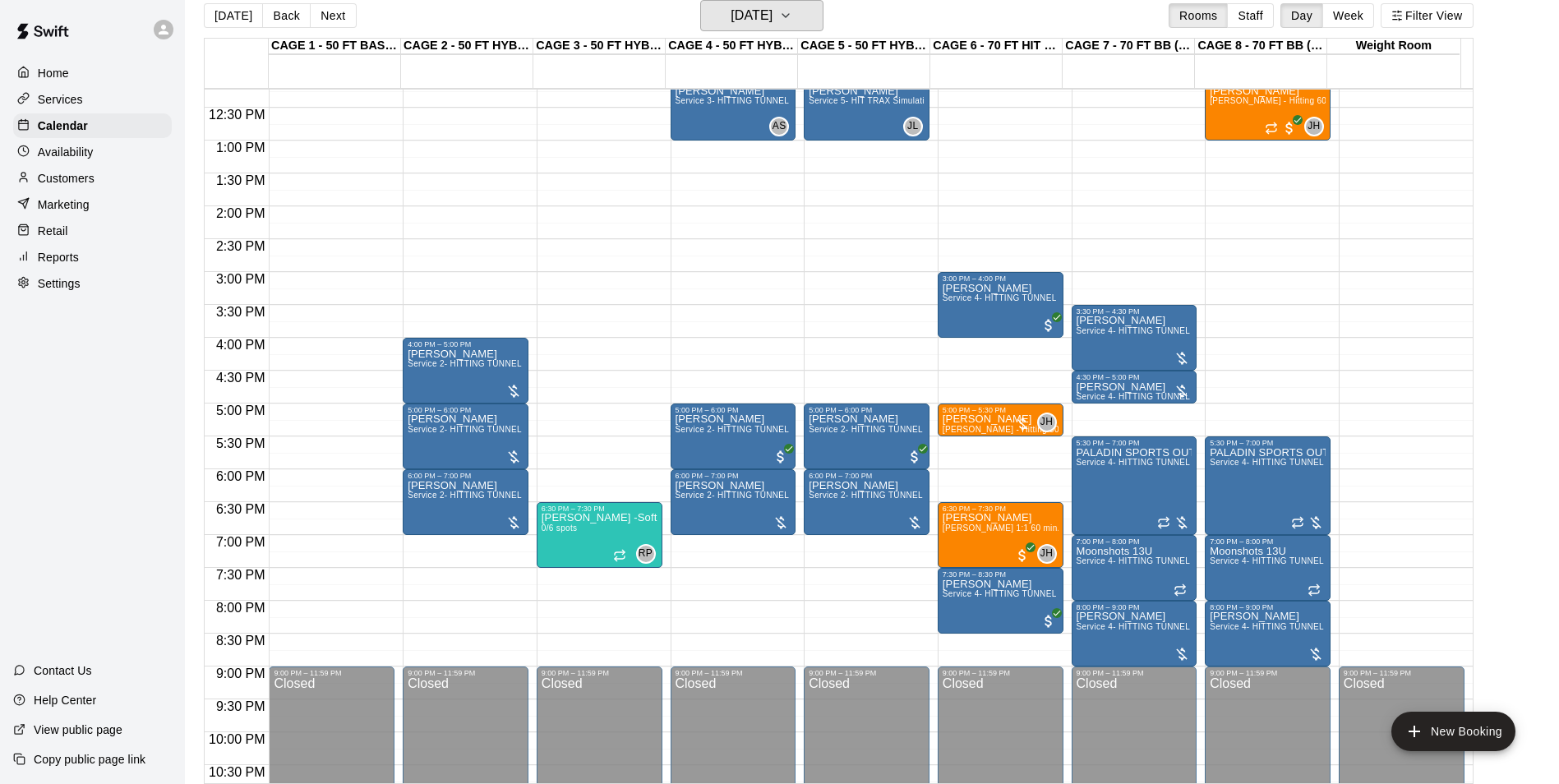
scroll to position [886, 0]
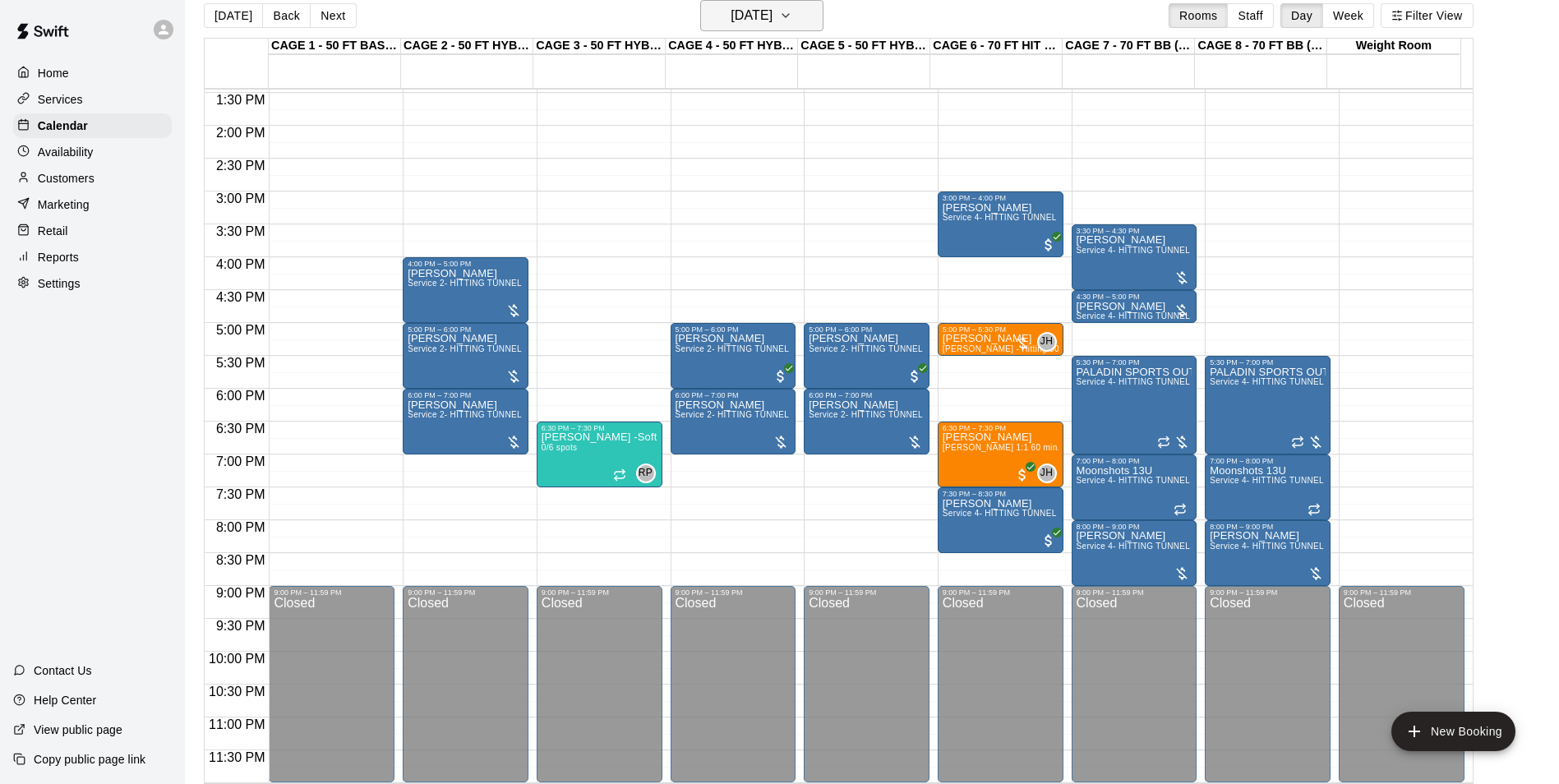
click at [743, 12] on h6 "[DATE]" at bounding box center [751, 16] width 42 height 23
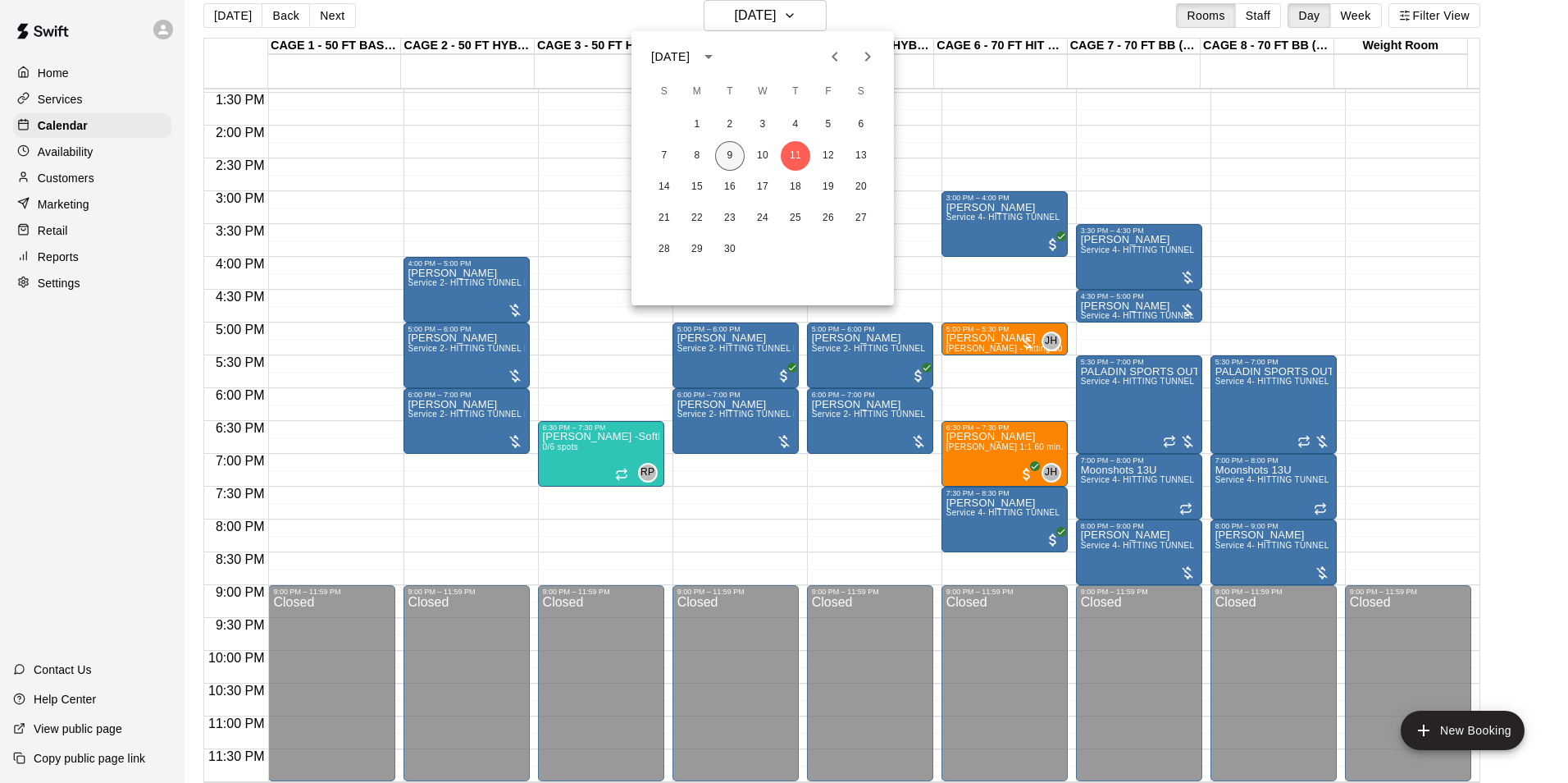
click at [732, 146] on button "9" at bounding box center [730, 155] width 29 height 29
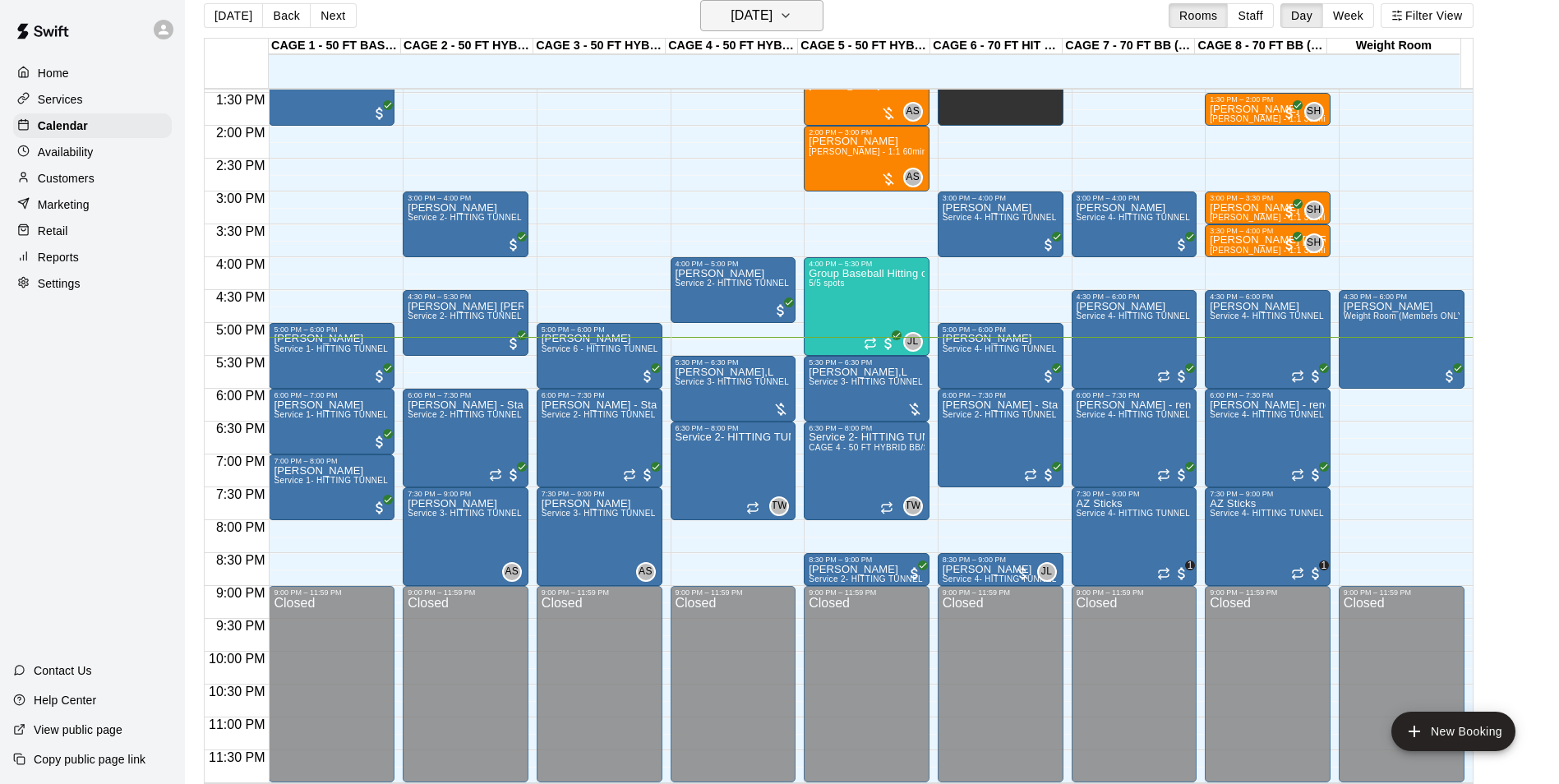
click at [738, 9] on h6 "[DATE]" at bounding box center [751, 16] width 42 height 23
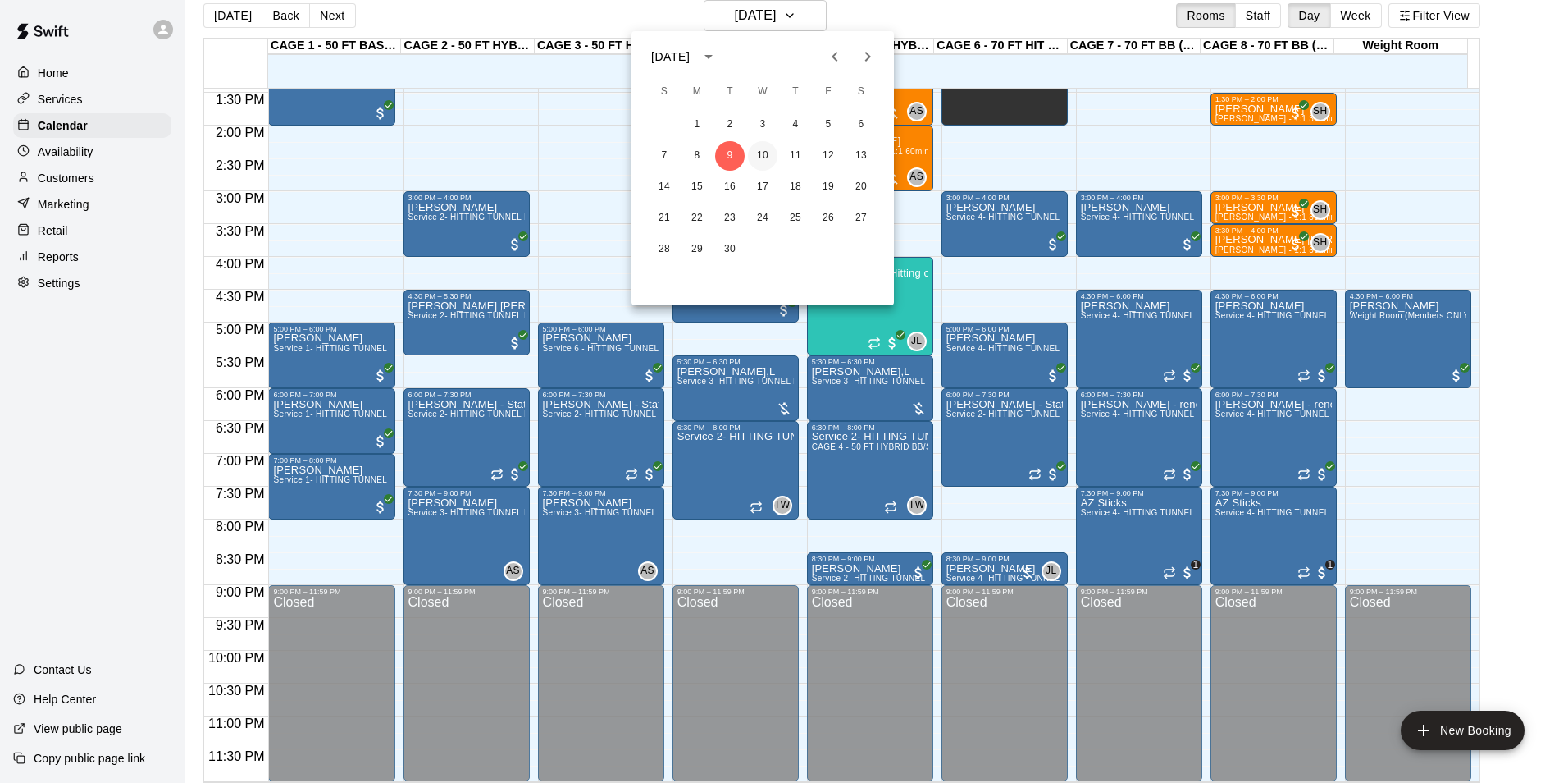
click at [769, 152] on button "10" at bounding box center [762, 155] width 29 height 29
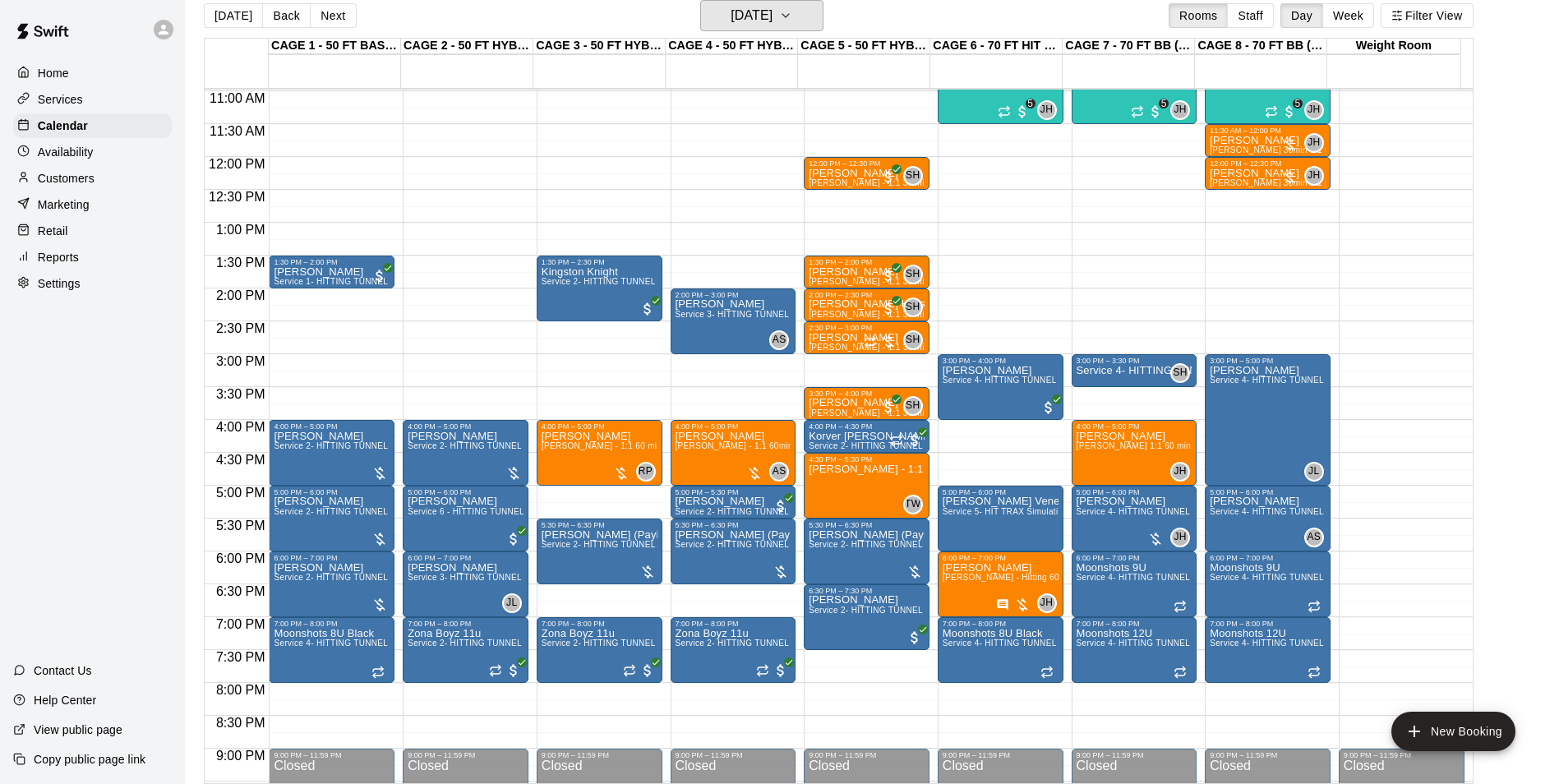
scroll to position [557, 0]
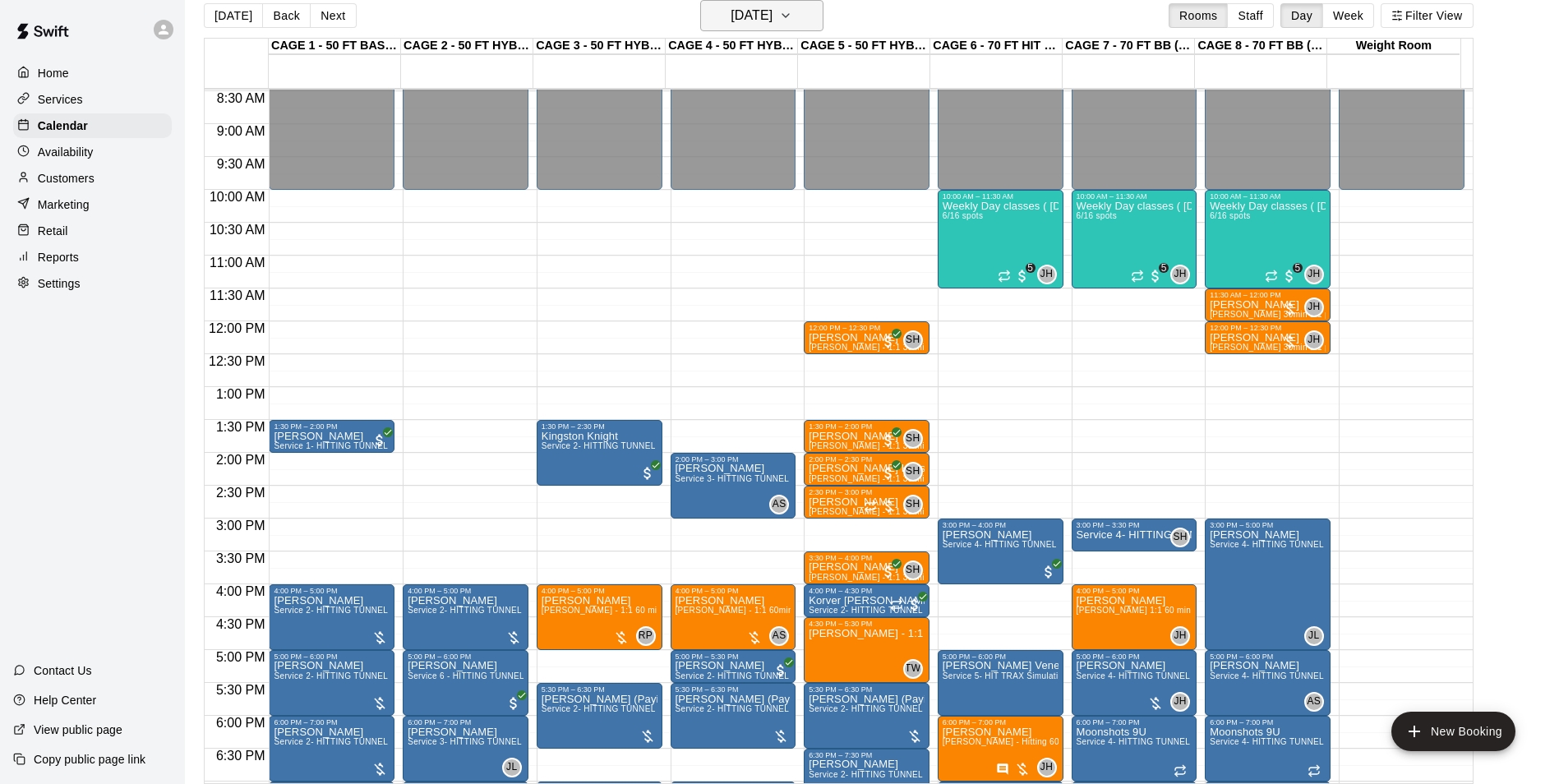
click at [773, 8] on h6 "[DATE]" at bounding box center [751, 16] width 42 height 23
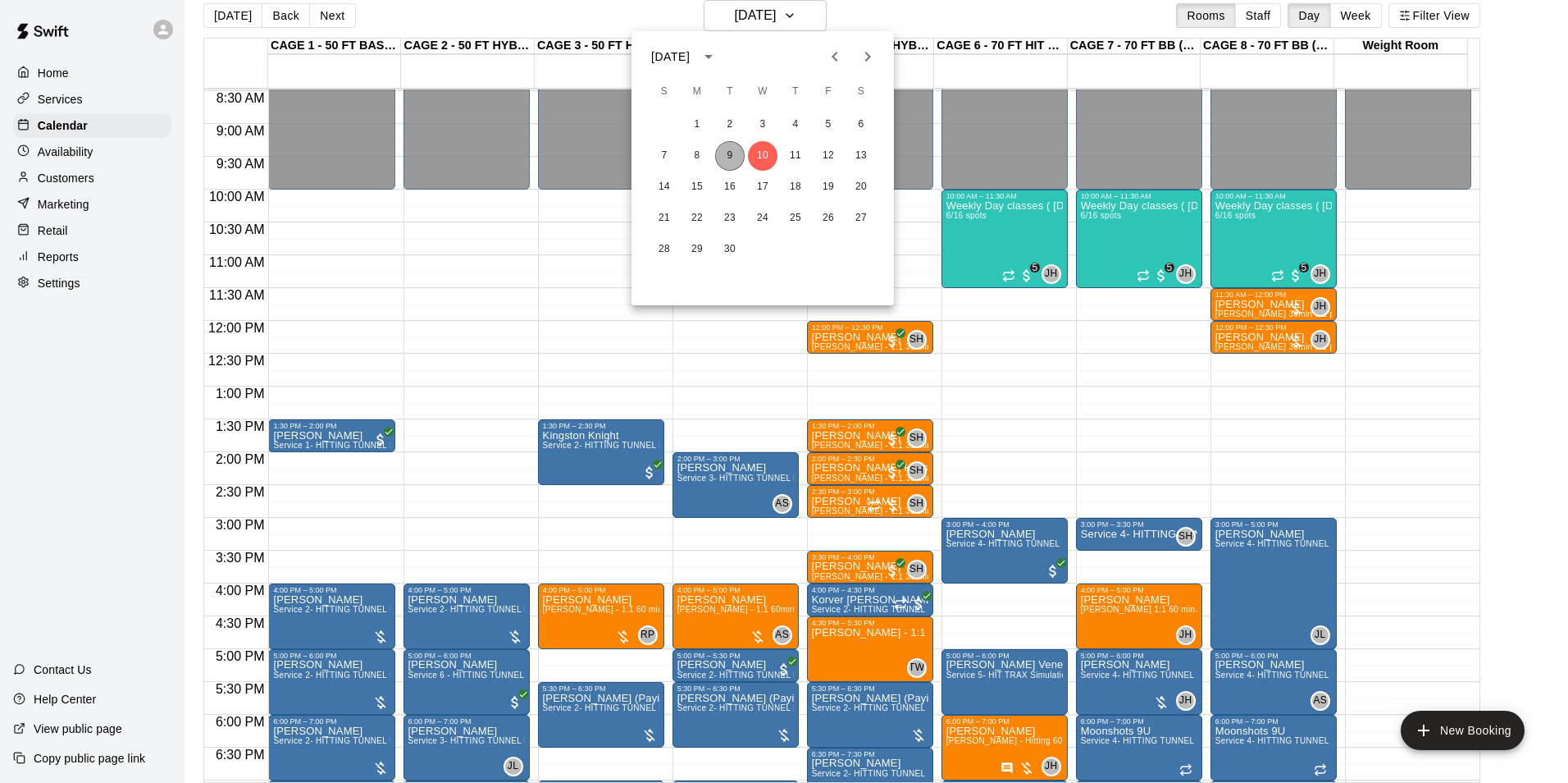
click at [743, 152] on button "9" at bounding box center [730, 155] width 29 height 29
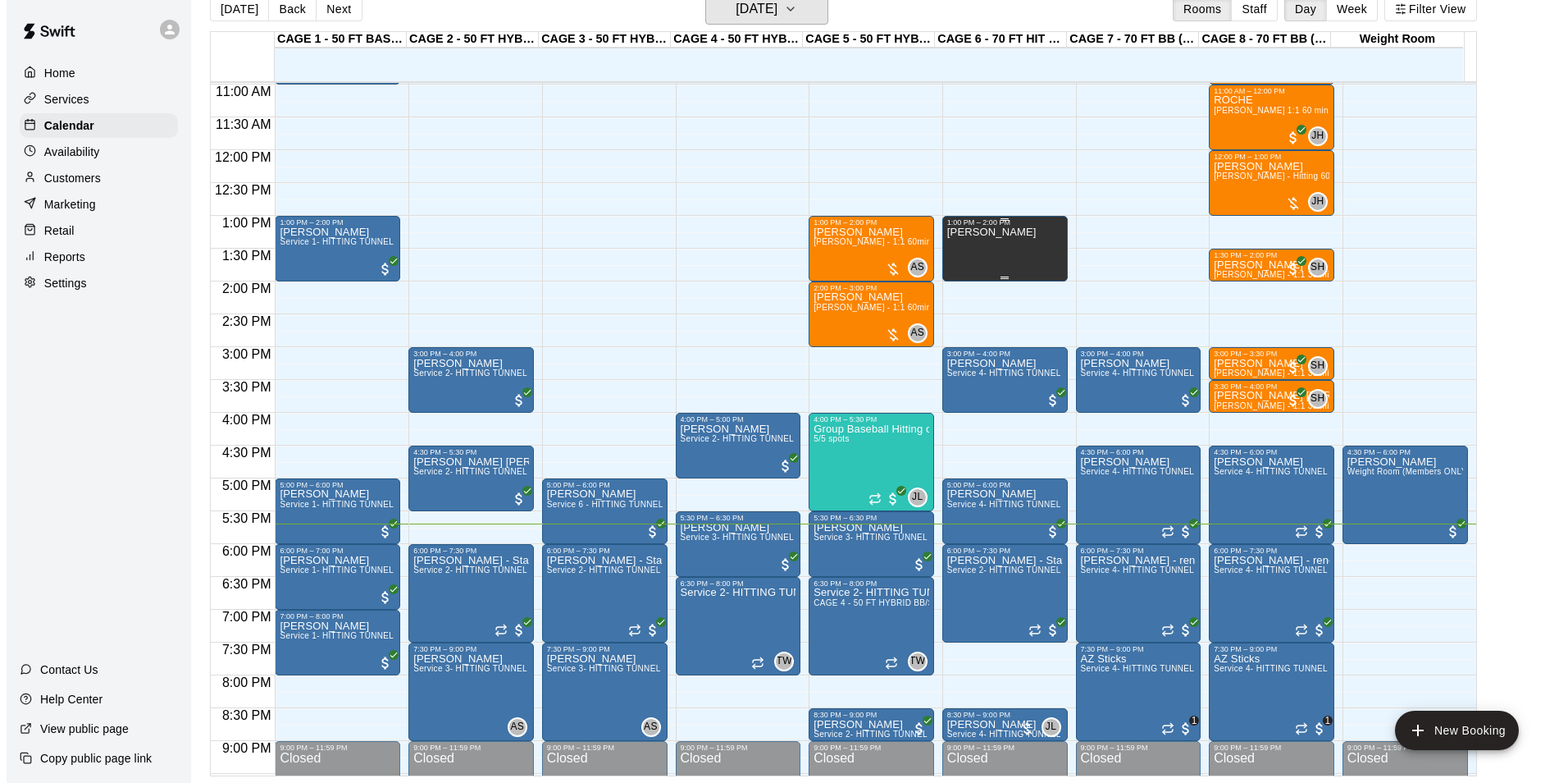
scroll to position [885, 0]
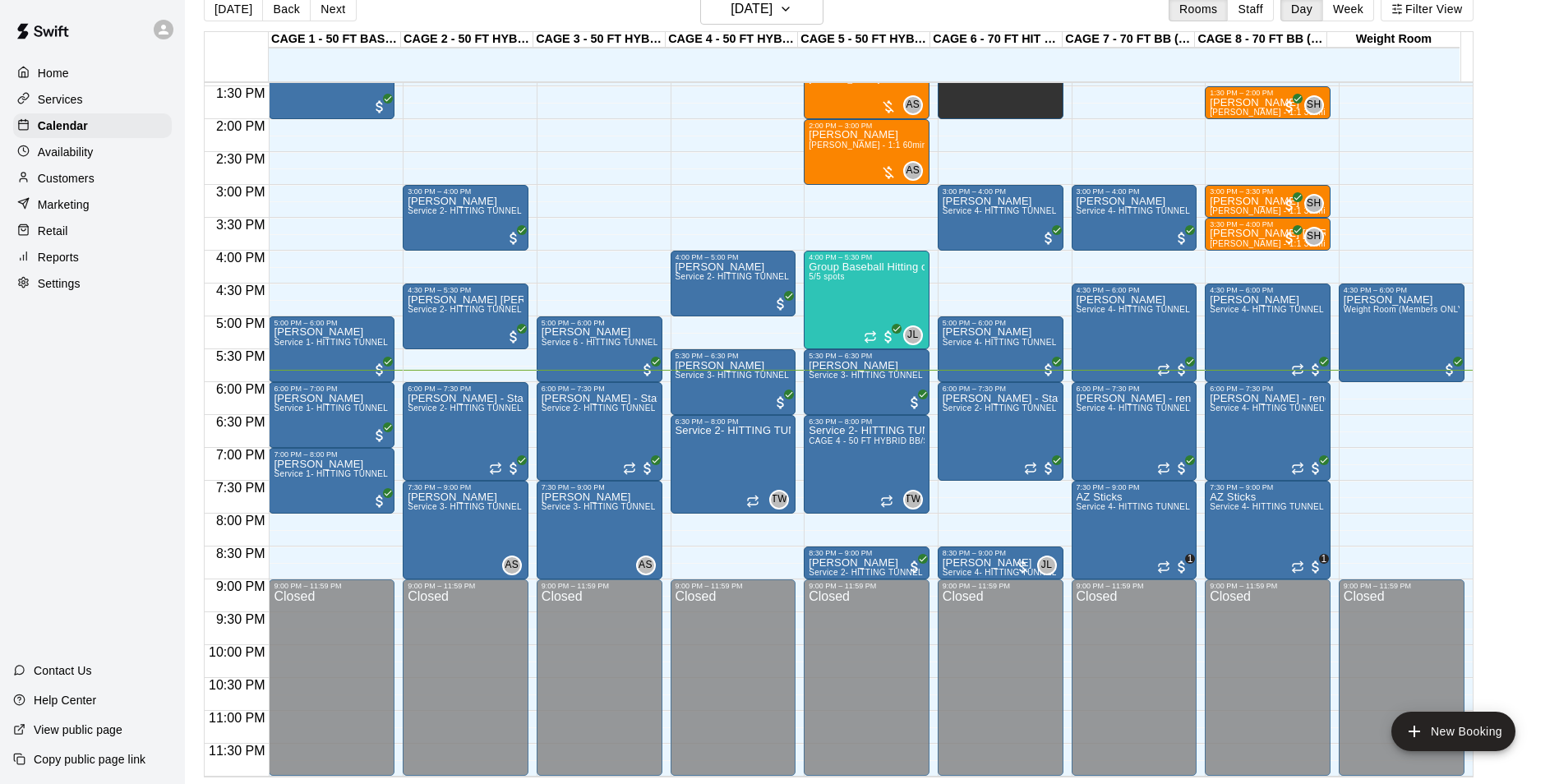
click at [744, 25] on div "[DATE] Back [DATE][DATE] Rooms Staff Day Week Filter View" at bounding box center [838, 12] width 1270 height 38
click at [744, 21] on button "[DATE]" at bounding box center [761, 9] width 123 height 31
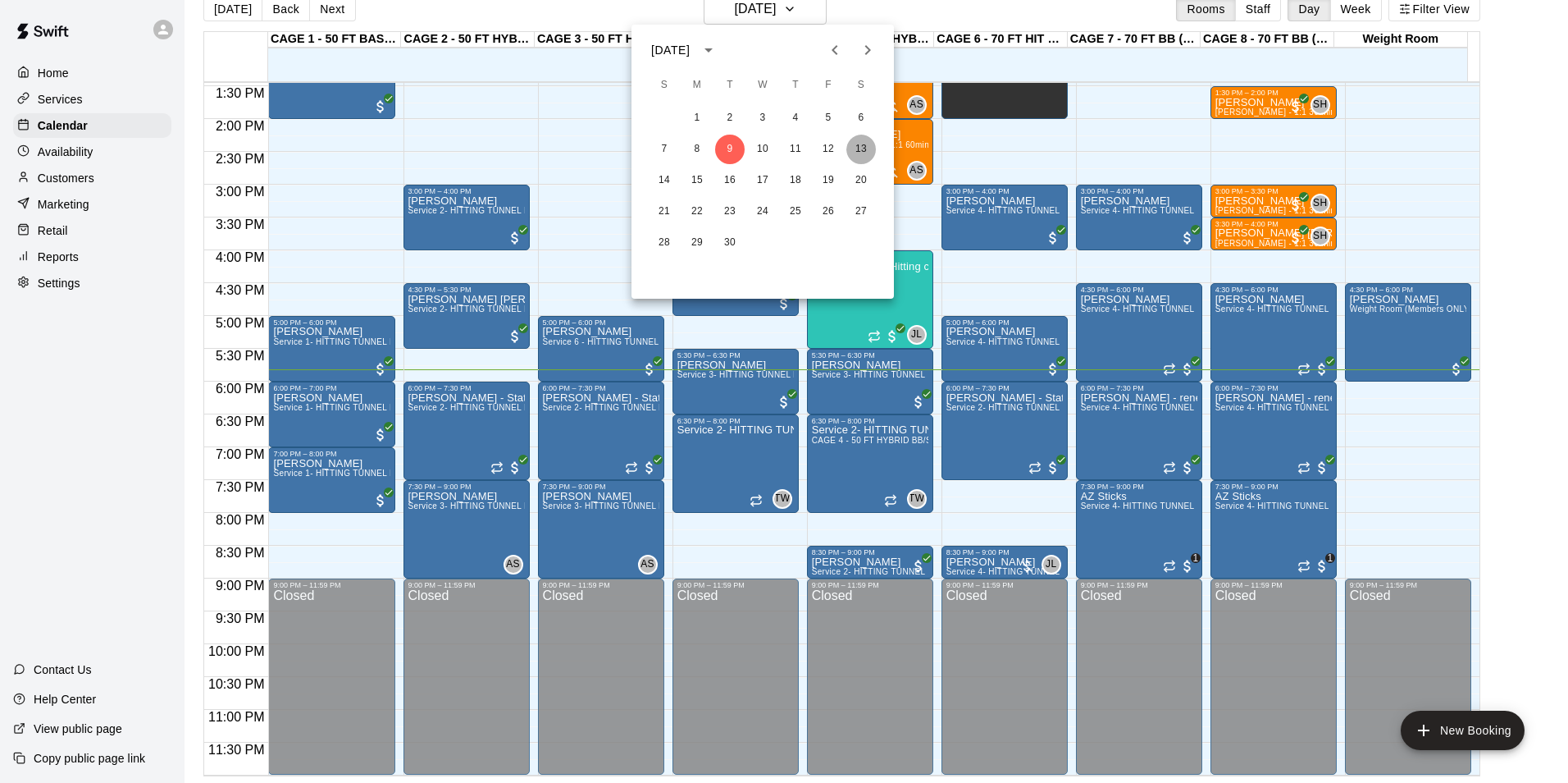
click at [850, 141] on button "13" at bounding box center [860, 149] width 29 height 29
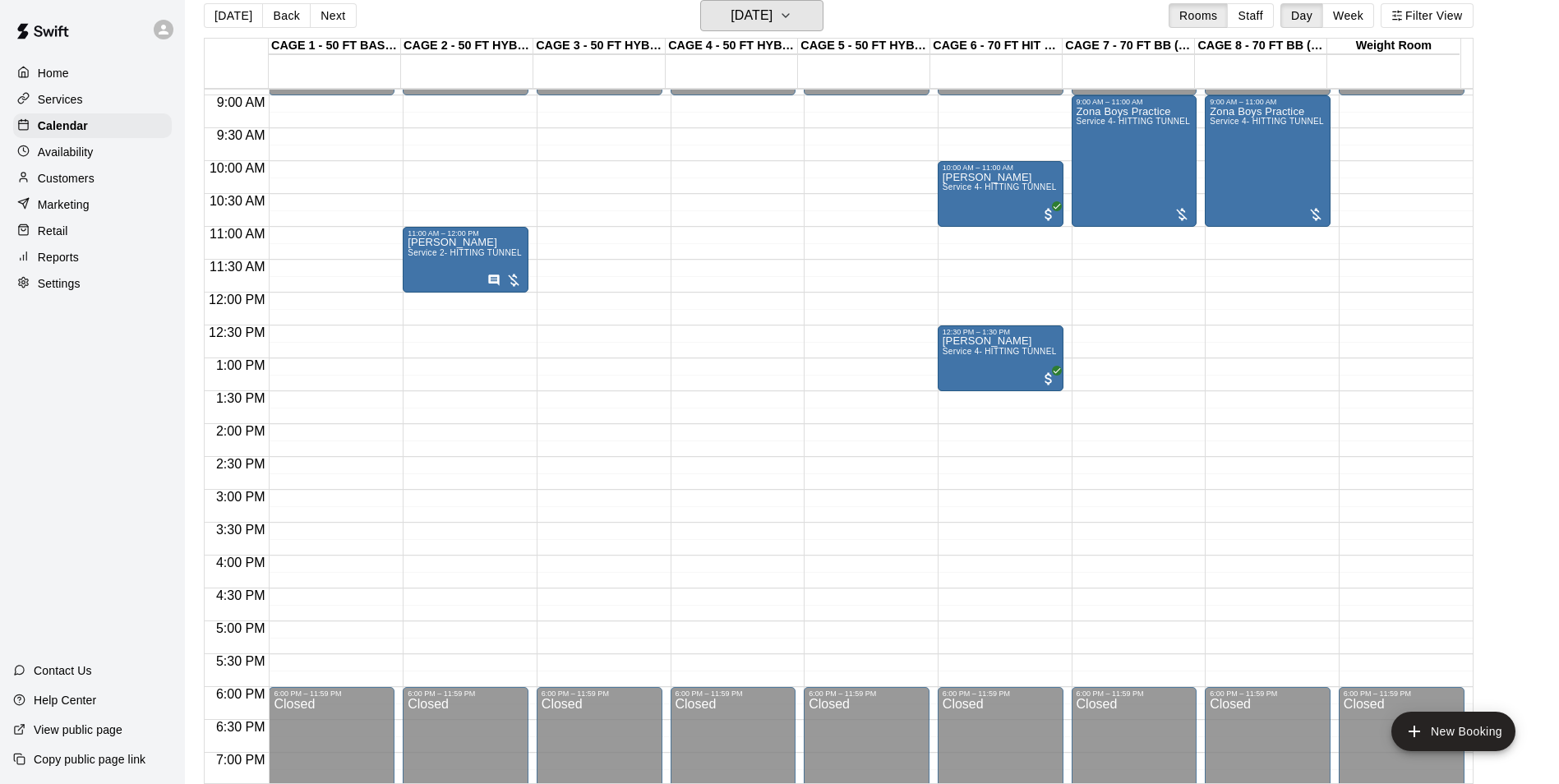
scroll to position [557, 0]
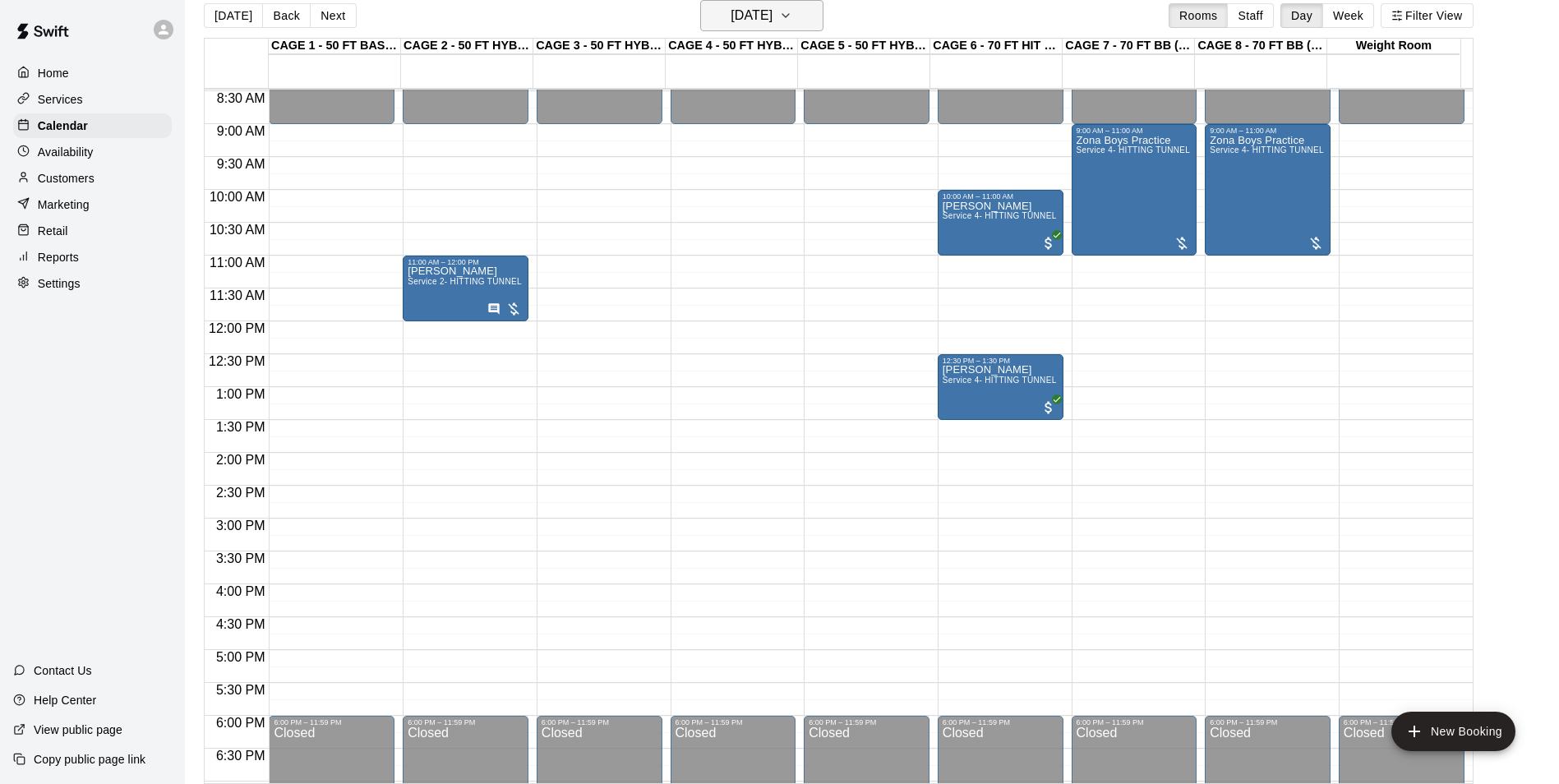
click at [768, 14] on h6 "[DATE]" at bounding box center [751, 16] width 42 height 23
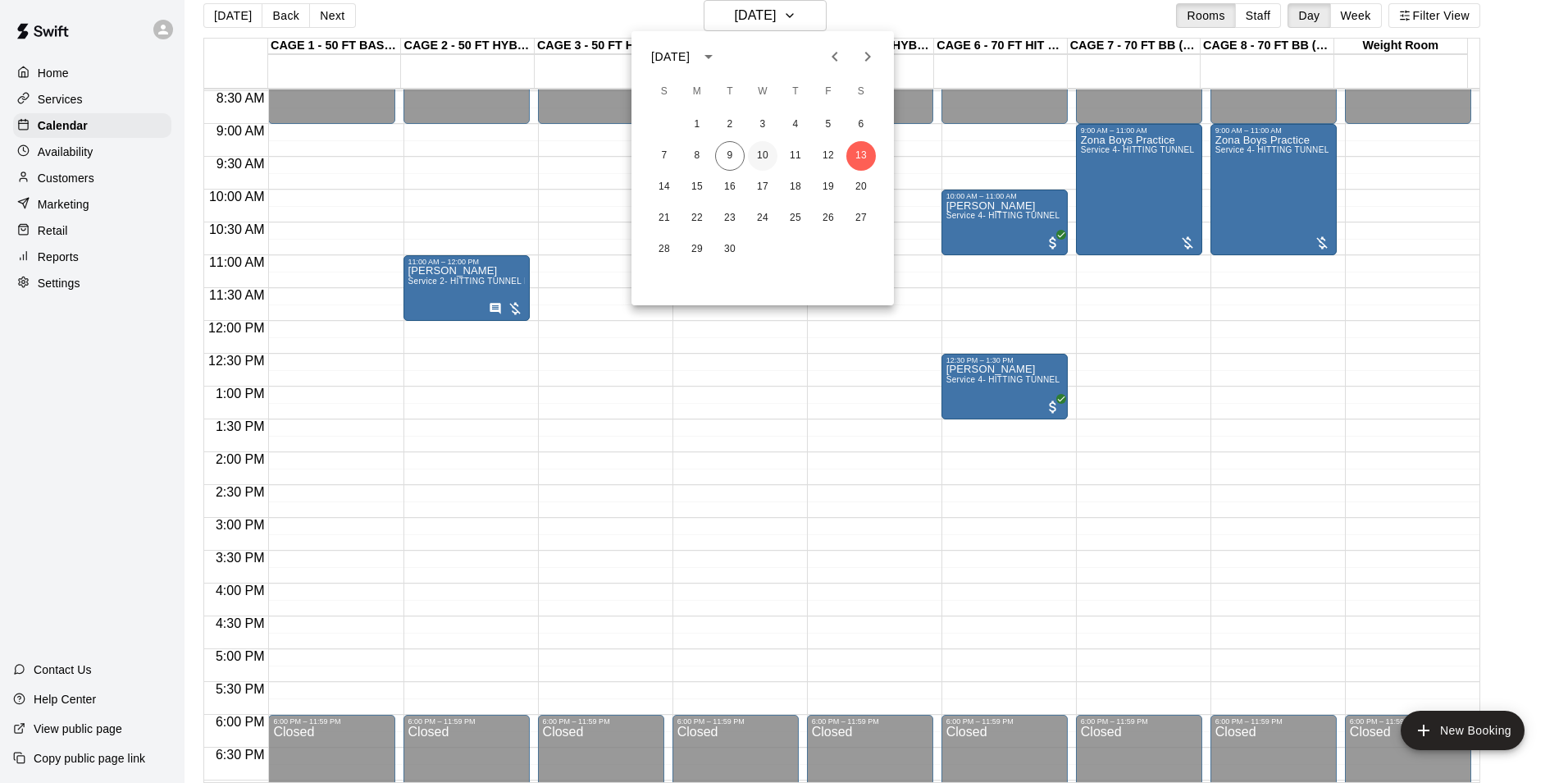
click at [762, 157] on button "10" at bounding box center [762, 155] width 29 height 29
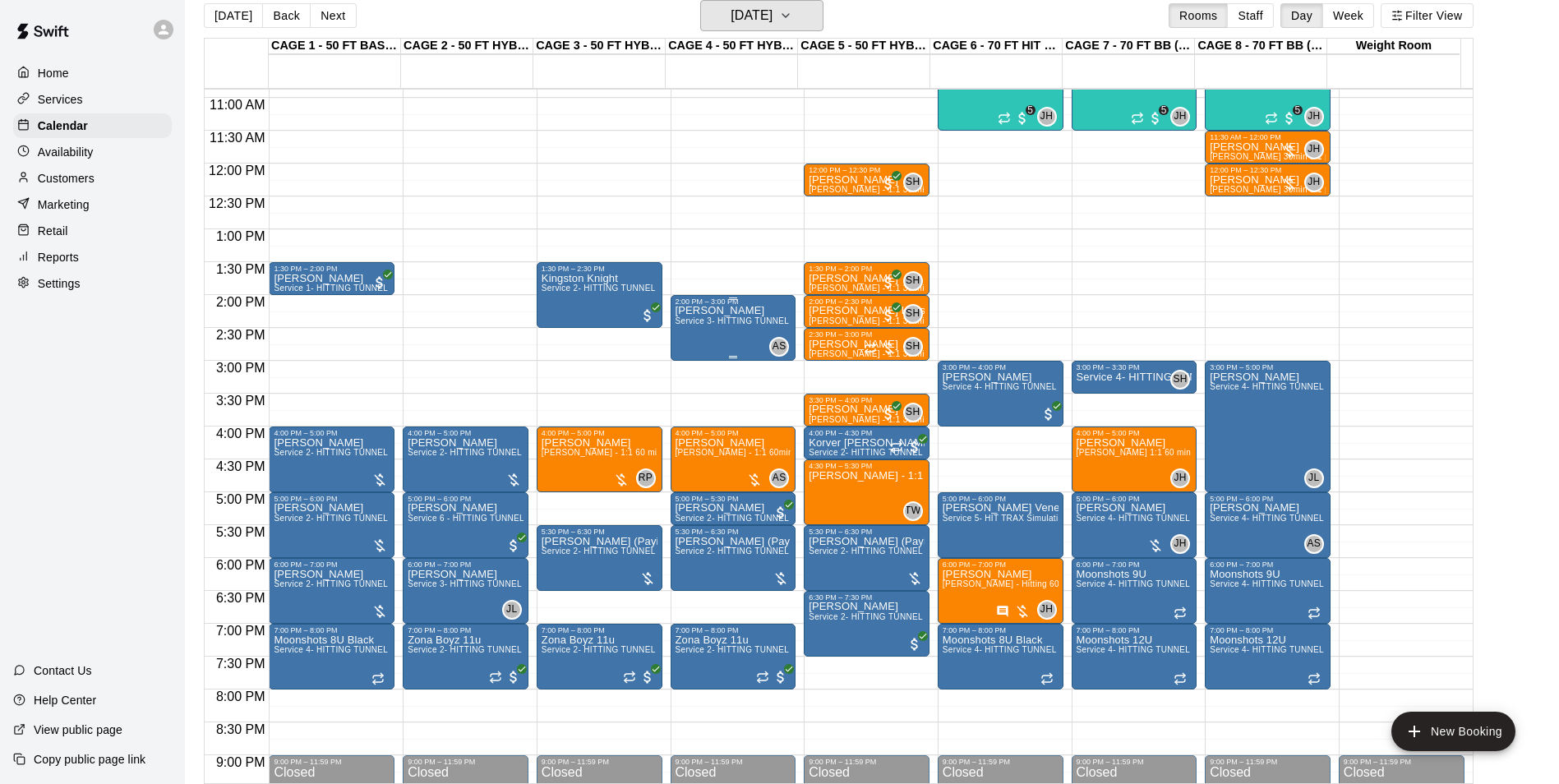
scroll to position [721, 0]
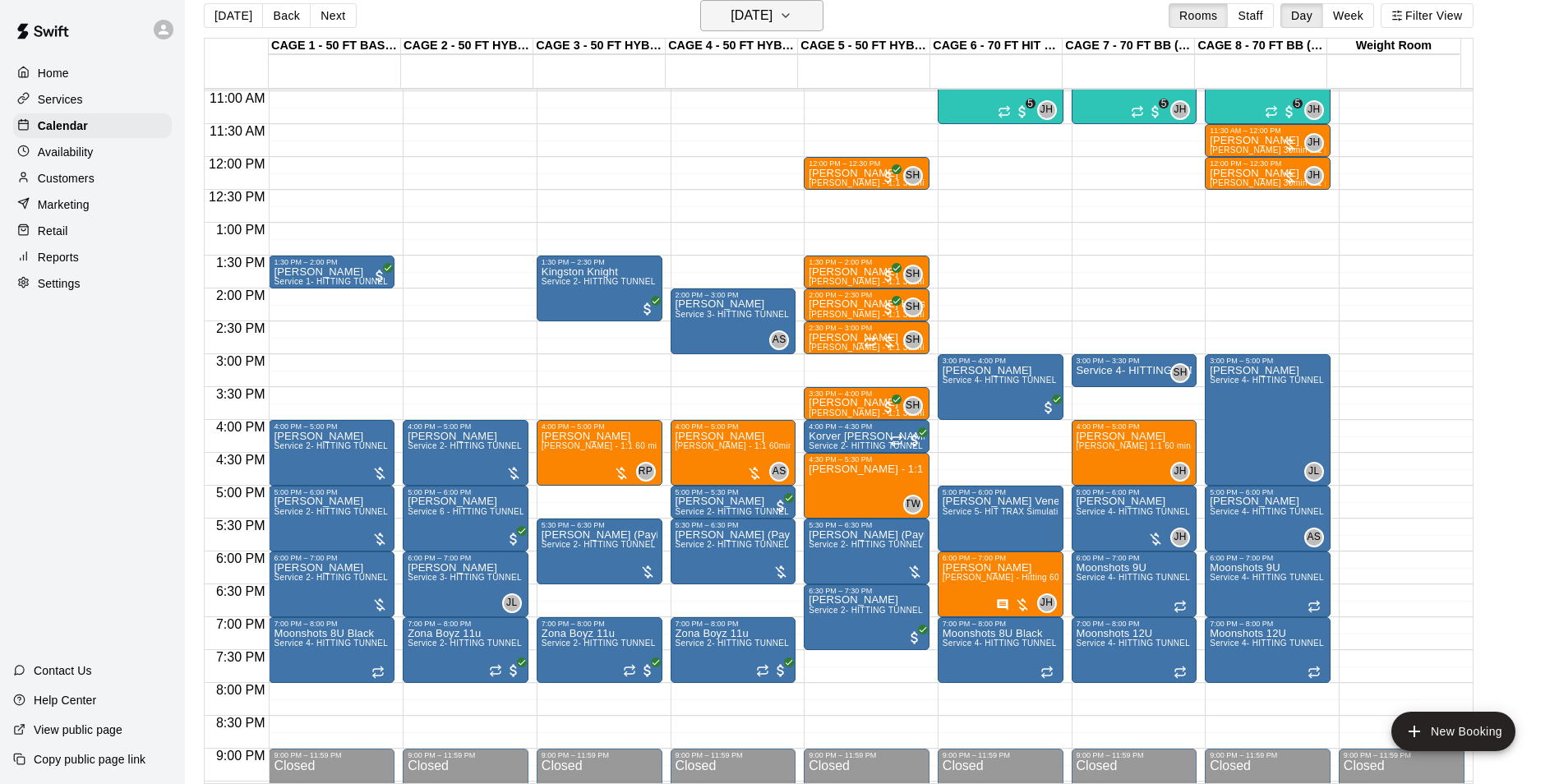
click at [774, 28] on button "[DATE]" at bounding box center [761, 15] width 123 height 31
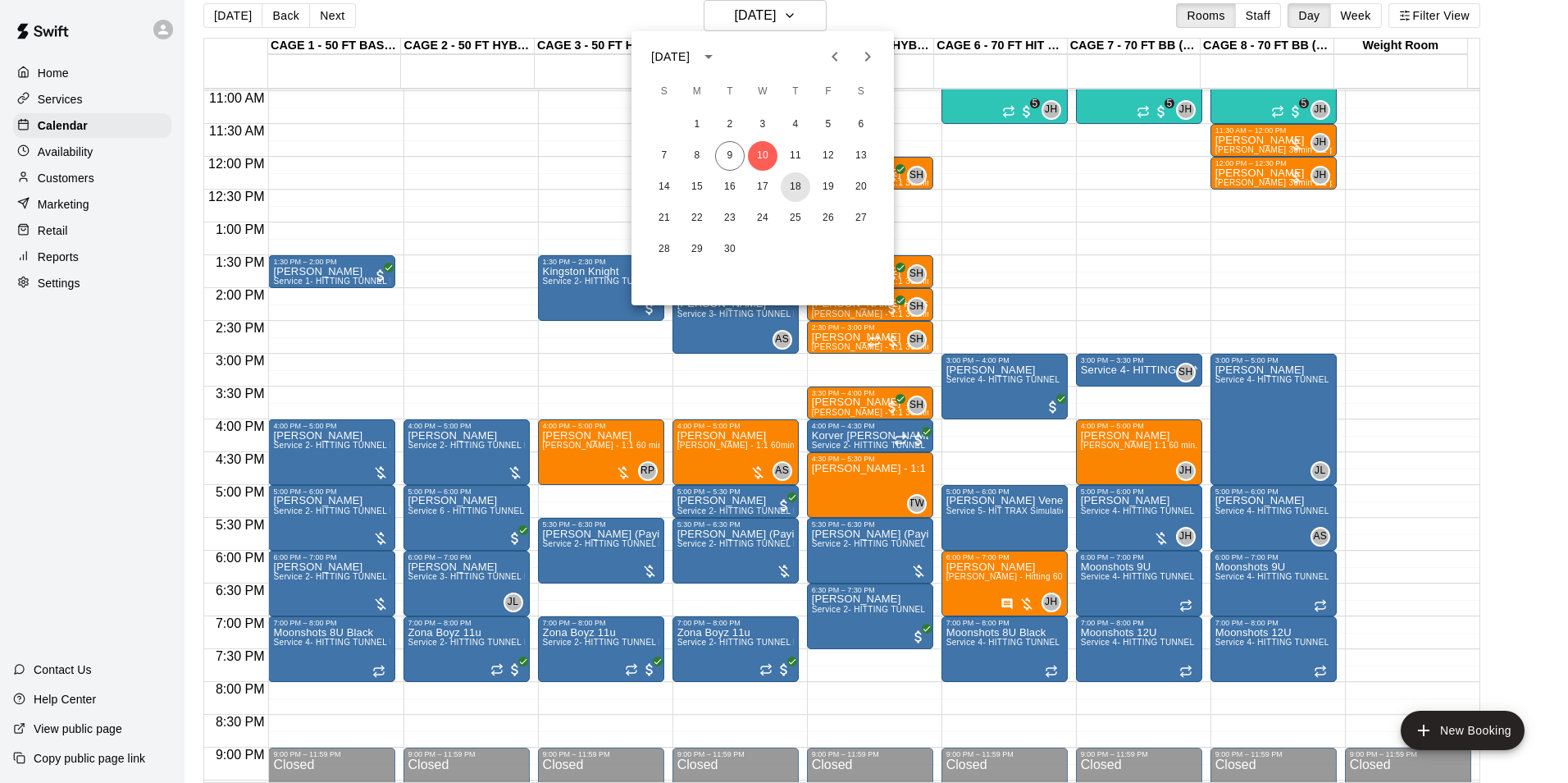
click at [799, 176] on button "18" at bounding box center [795, 187] width 29 height 29
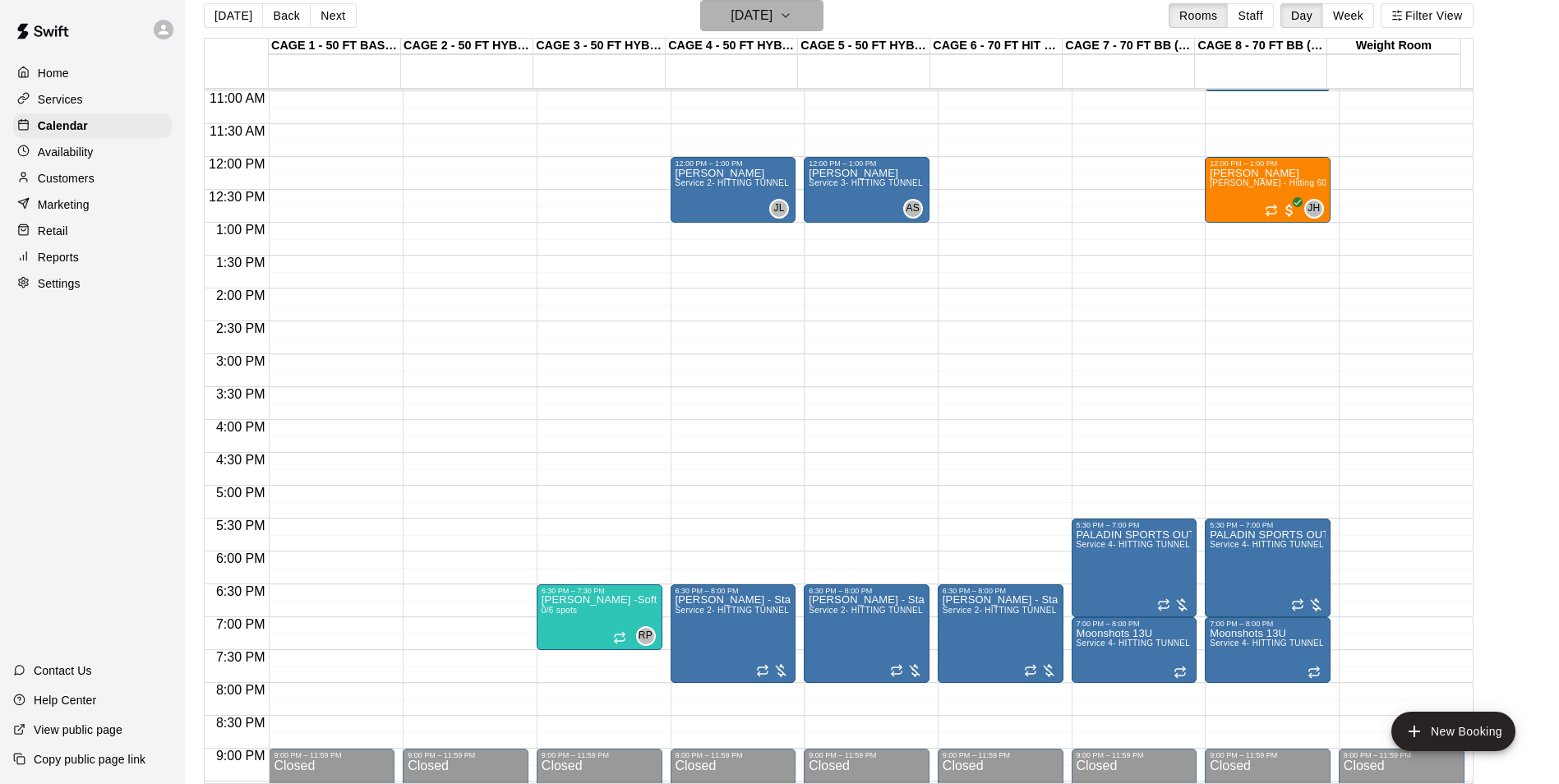
click at [769, 20] on h6 "Thursday Sep 18" at bounding box center [751, 16] width 42 height 23
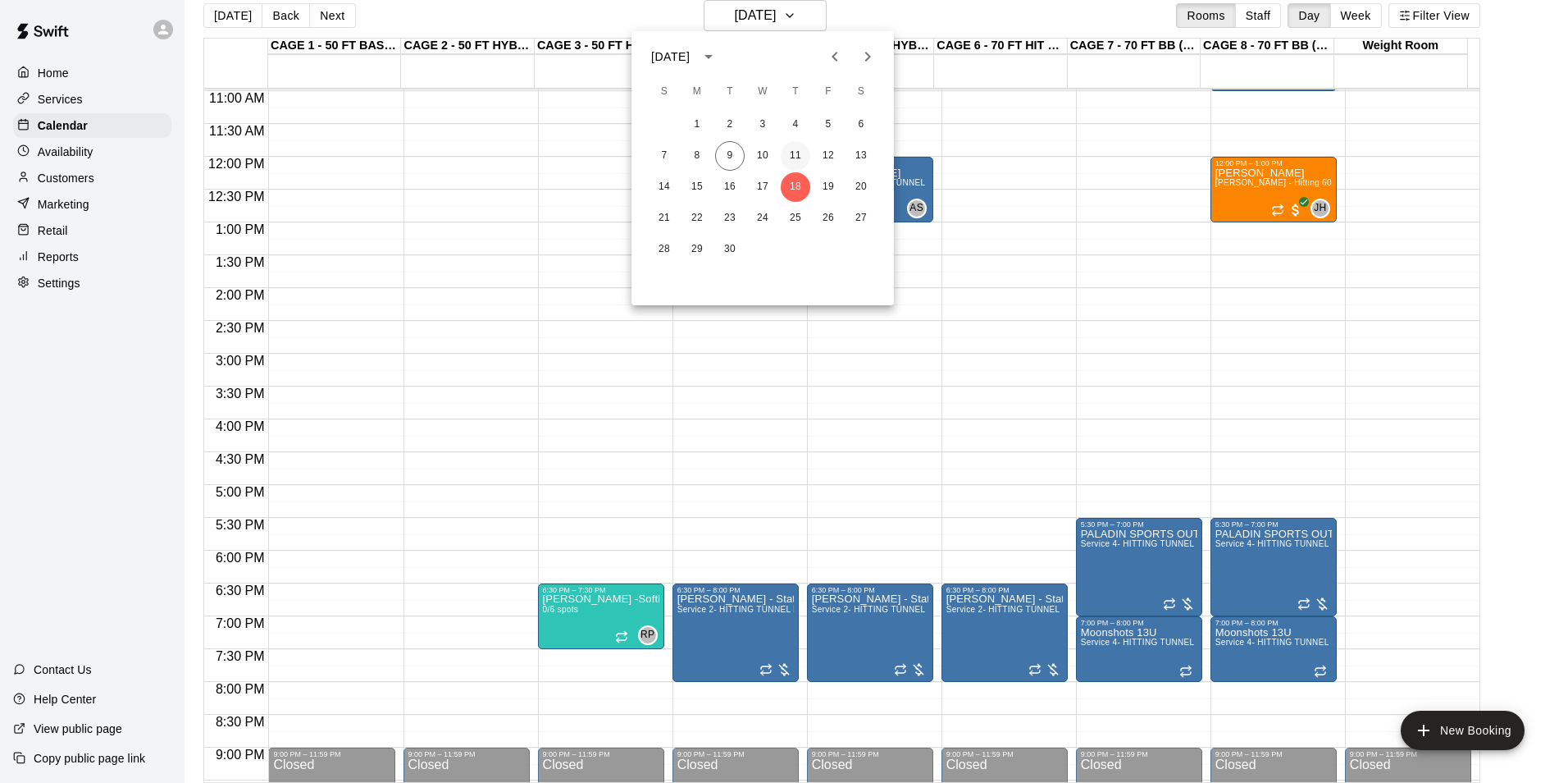
click at [795, 153] on button "11" at bounding box center [795, 155] width 29 height 29
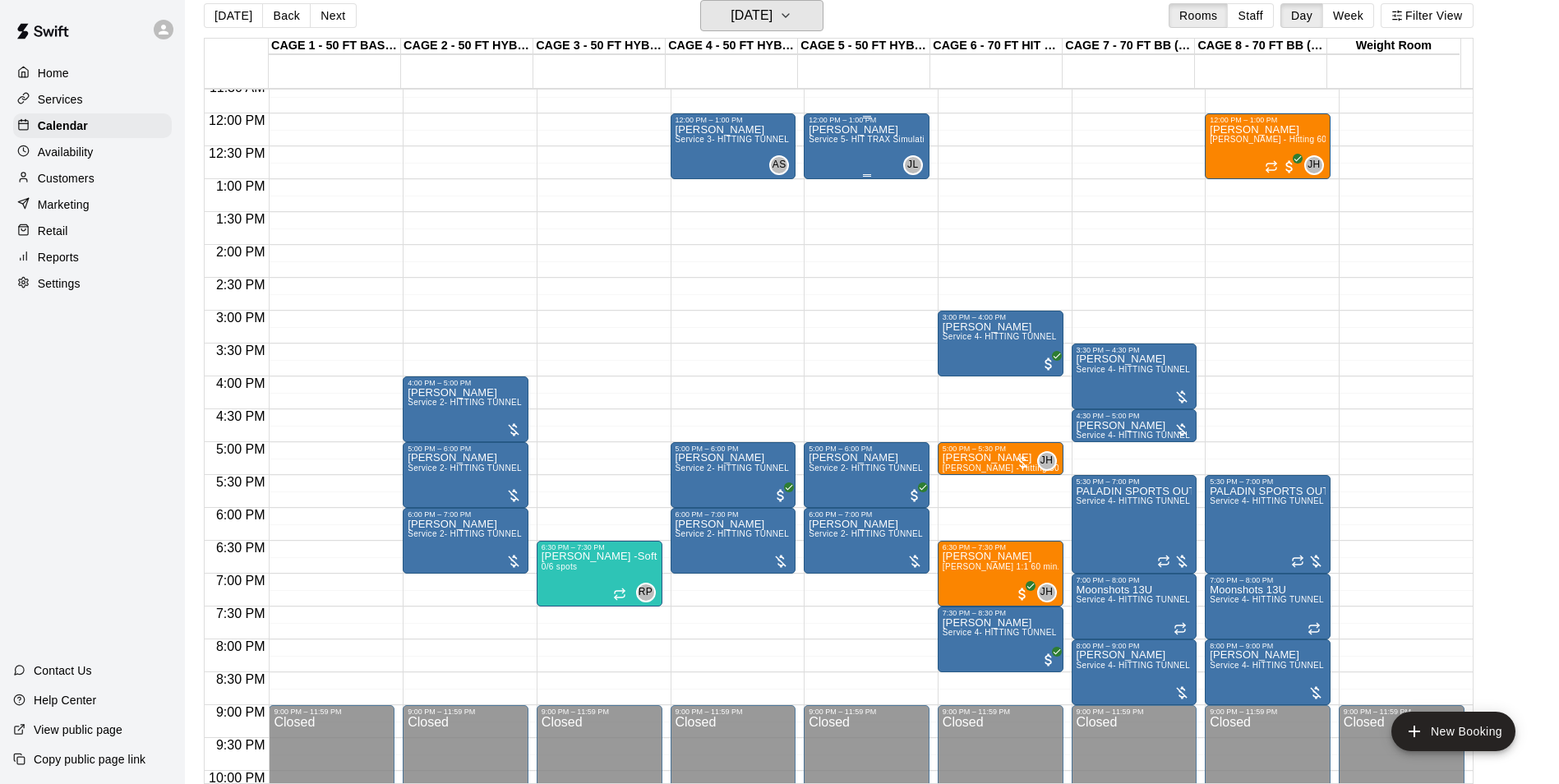
scroll to position [803, 0]
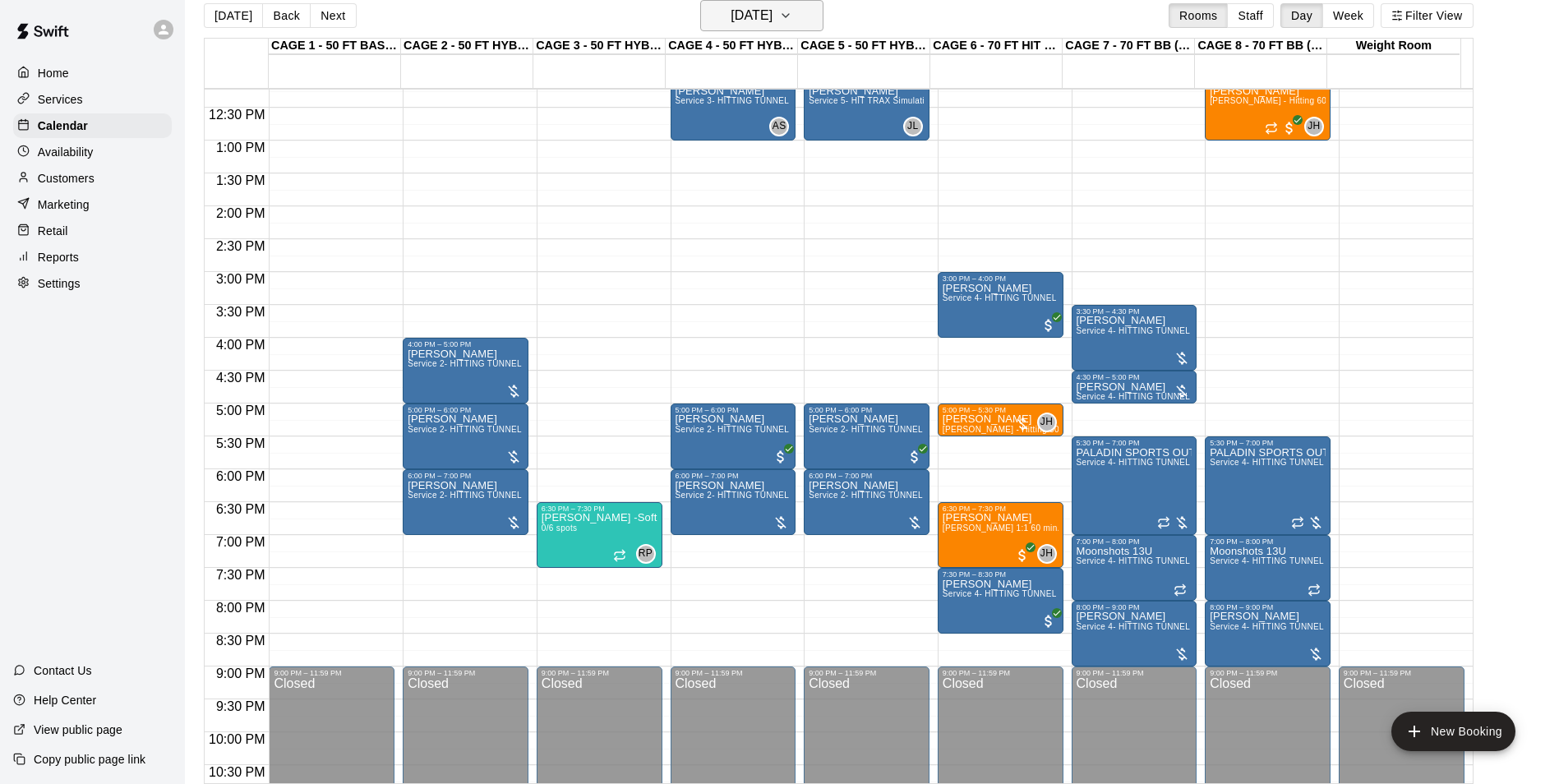
click at [730, 13] on h6 "Thursday Sep 11" at bounding box center [751, 16] width 42 height 23
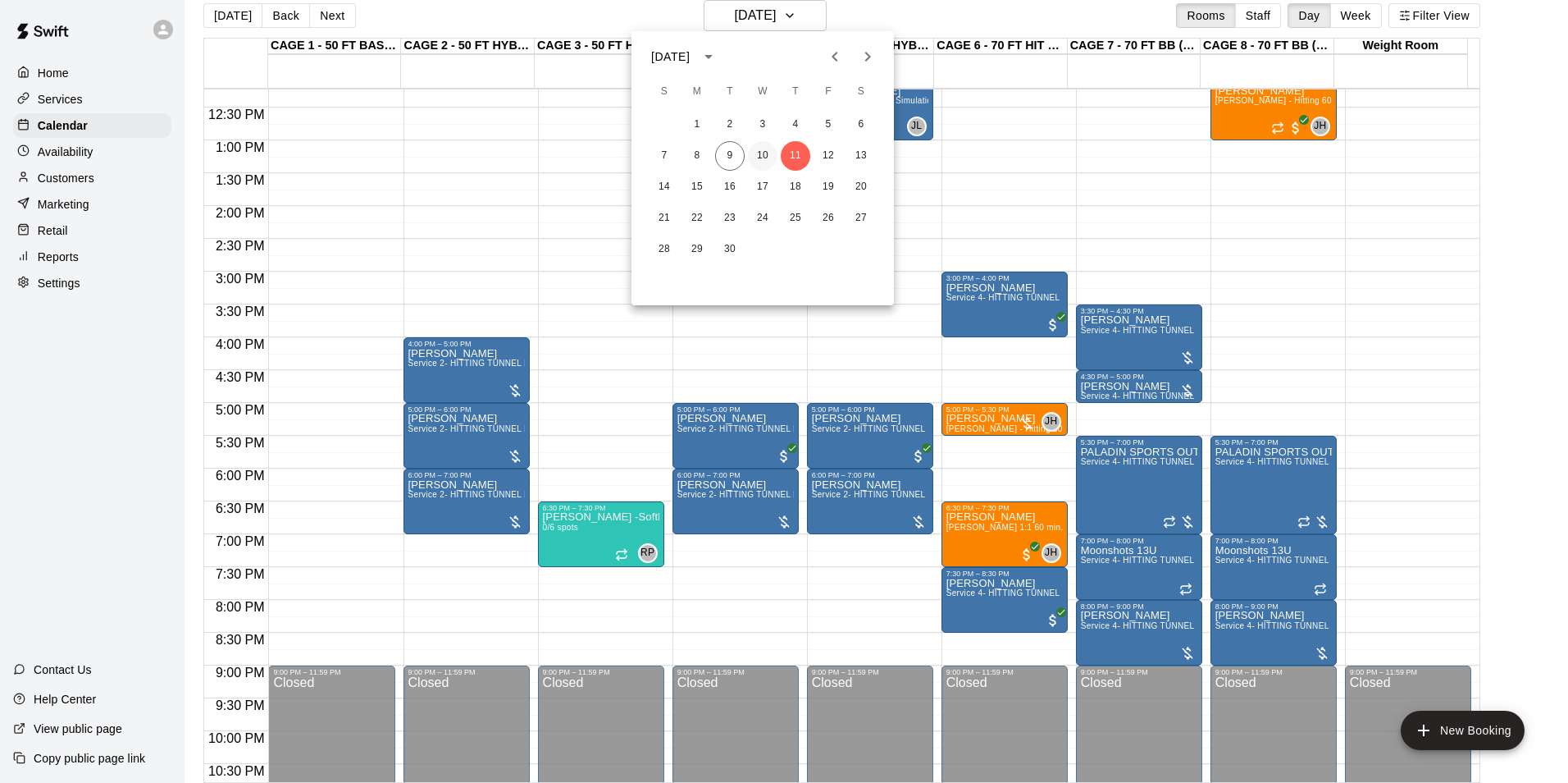
click at [761, 156] on button "10" at bounding box center [762, 155] width 29 height 29
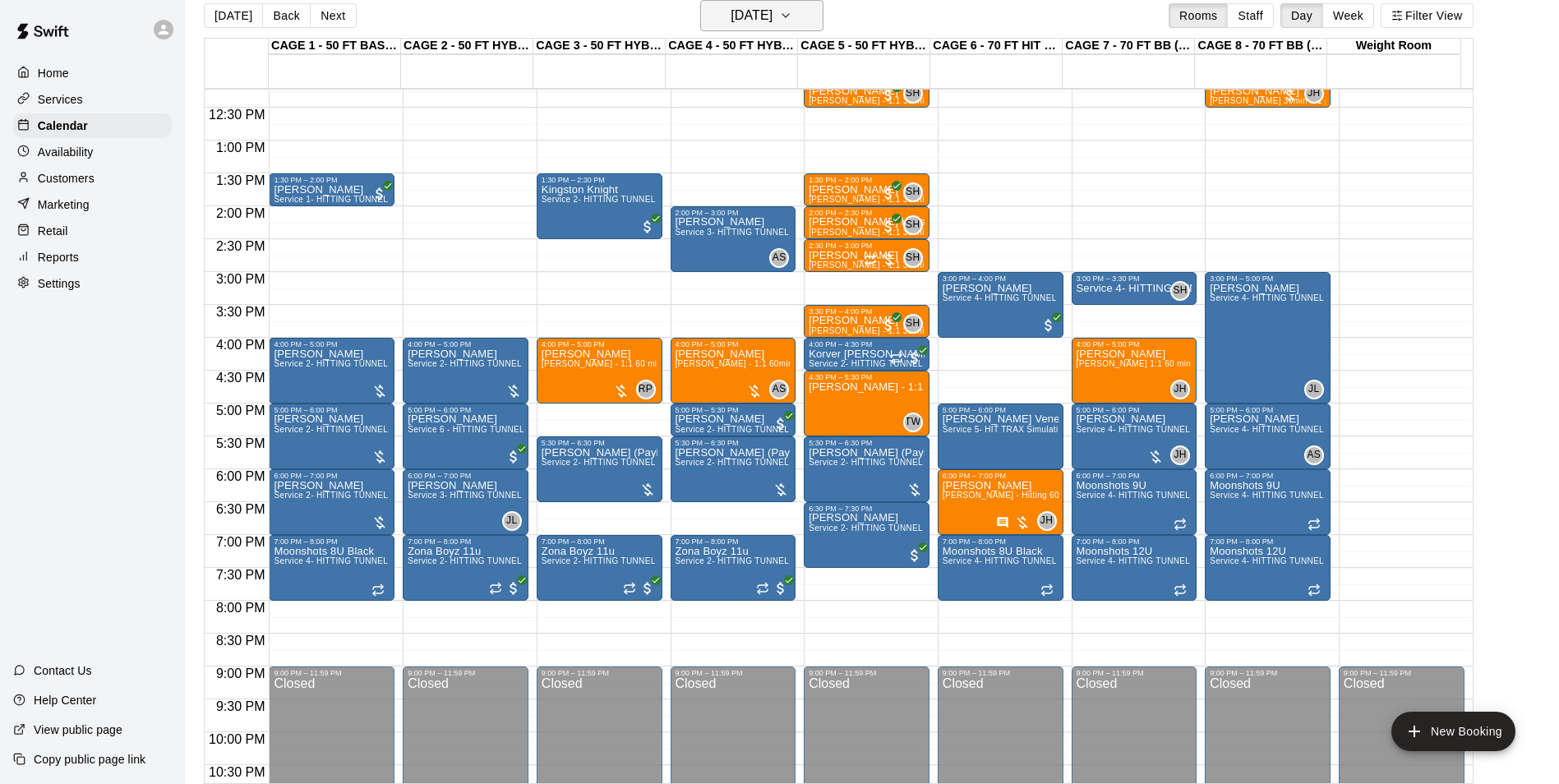
click at [773, 27] on h6 "Wednesday Sep 10" at bounding box center [751, 16] width 42 height 23
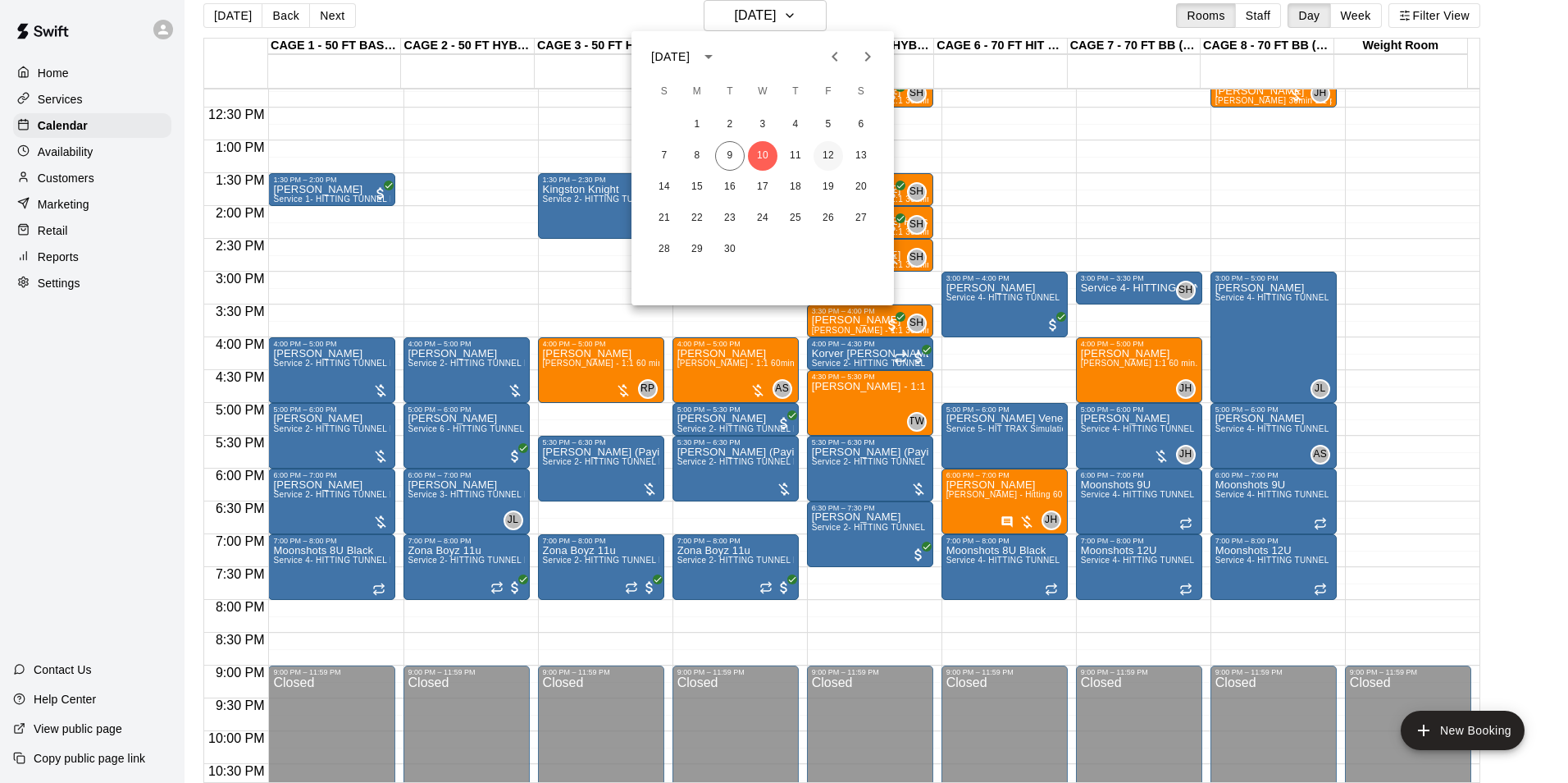
click at [822, 159] on button "12" at bounding box center [828, 155] width 29 height 29
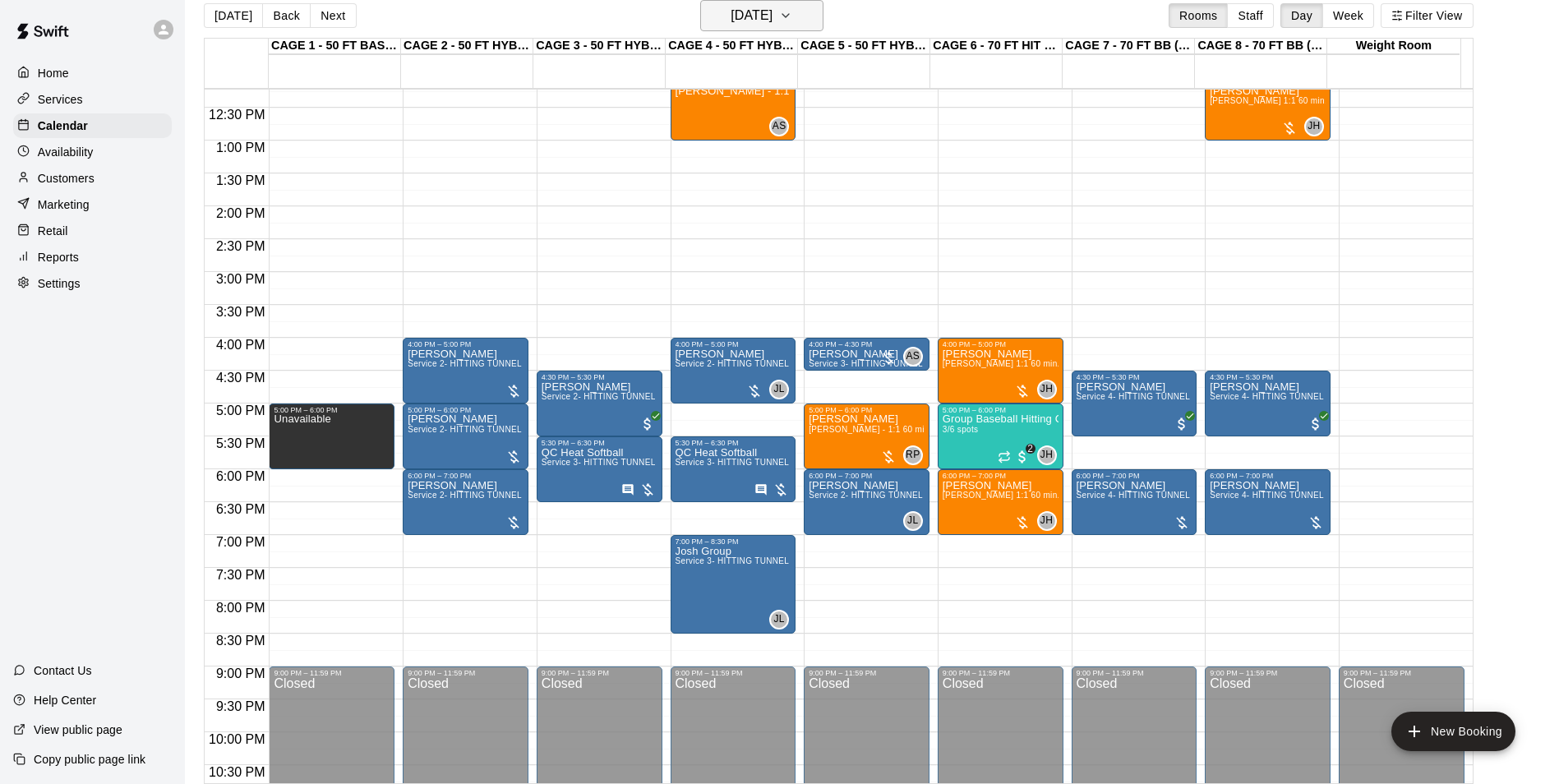
click at [773, 5] on h6 "Friday Sep 12" at bounding box center [751, 16] width 42 height 23
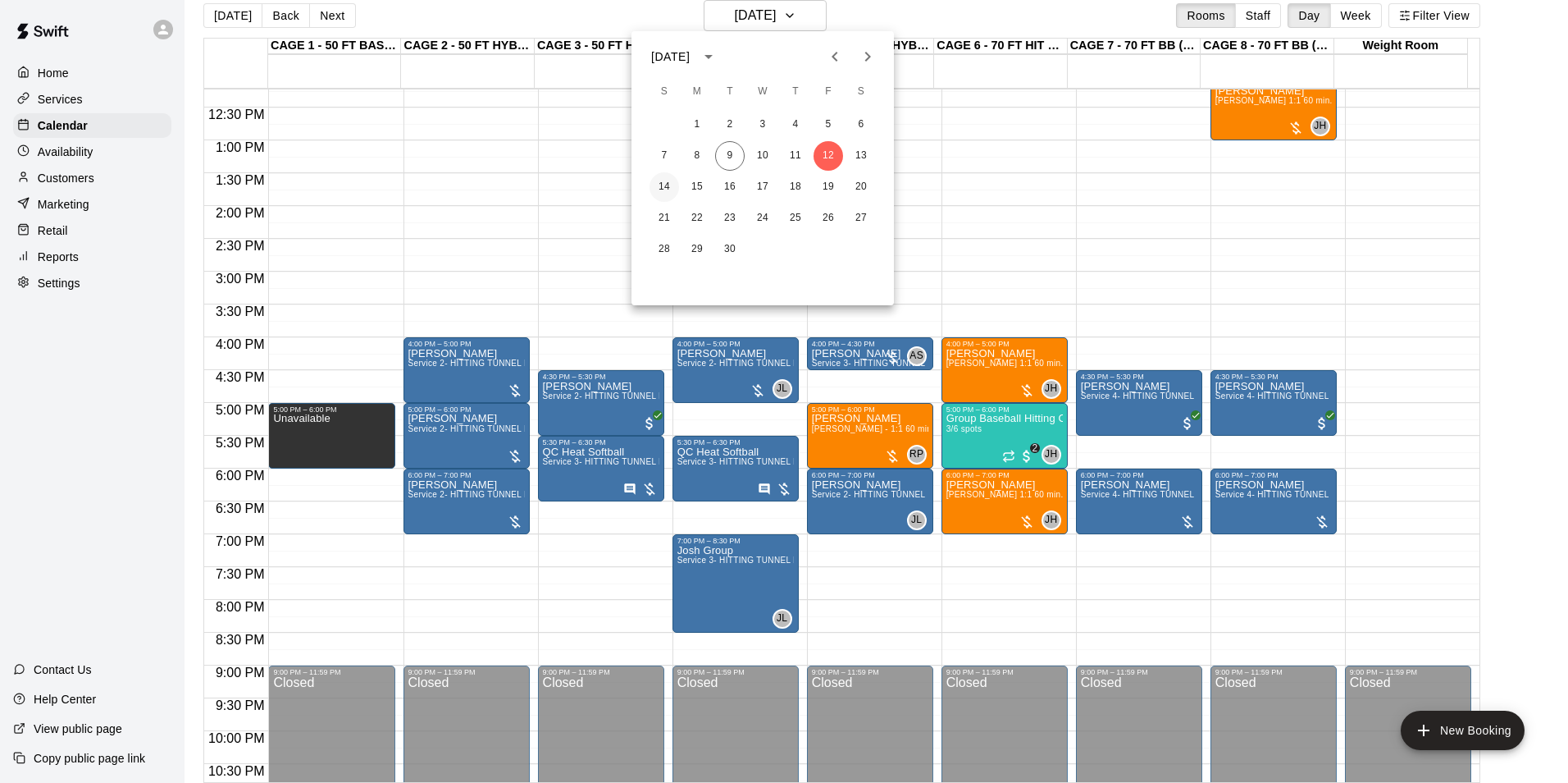
click at [662, 191] on button "14" at bounding box center [663, 187] width 29 height 29
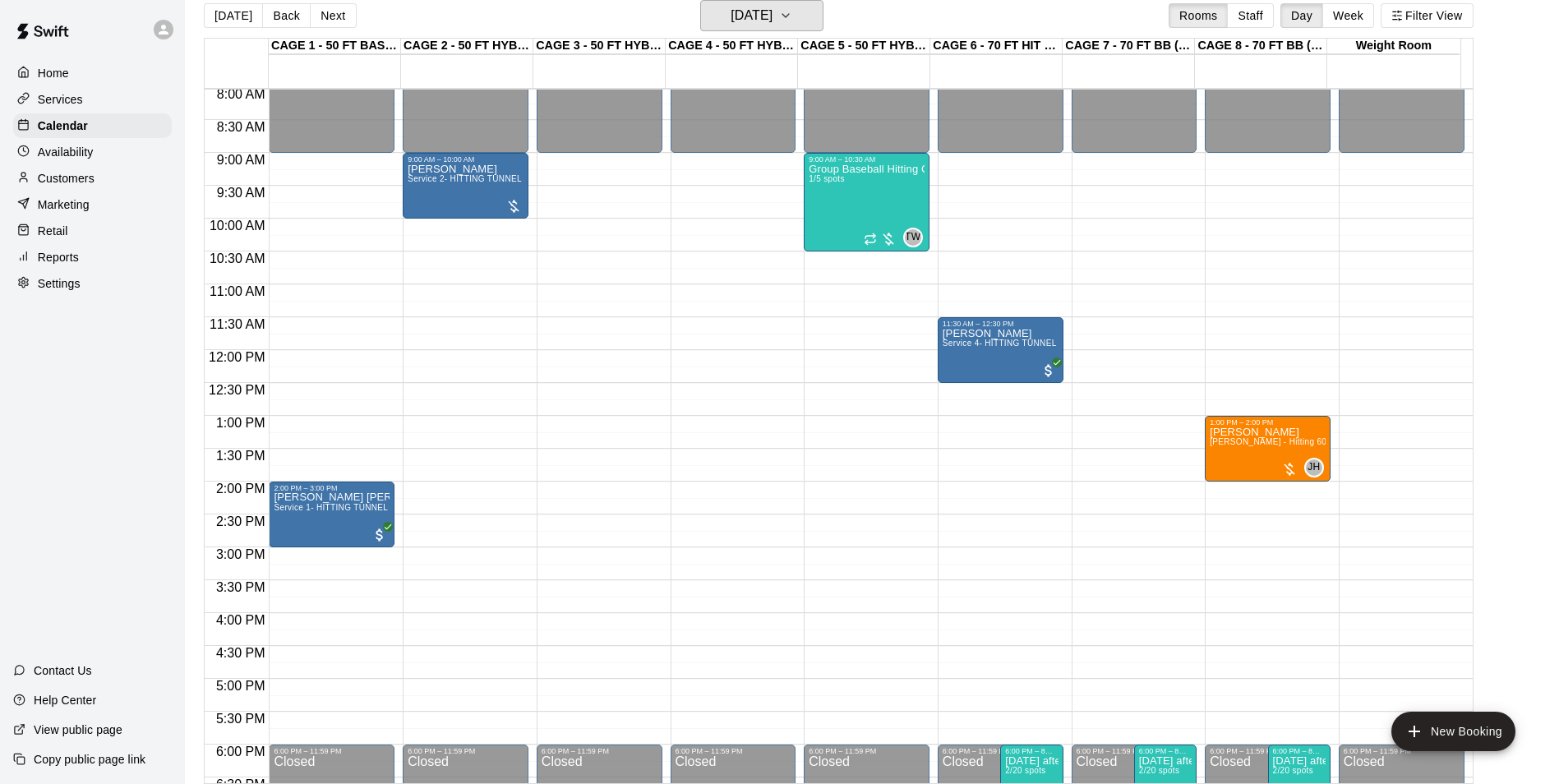
scroll to position [557, 0]
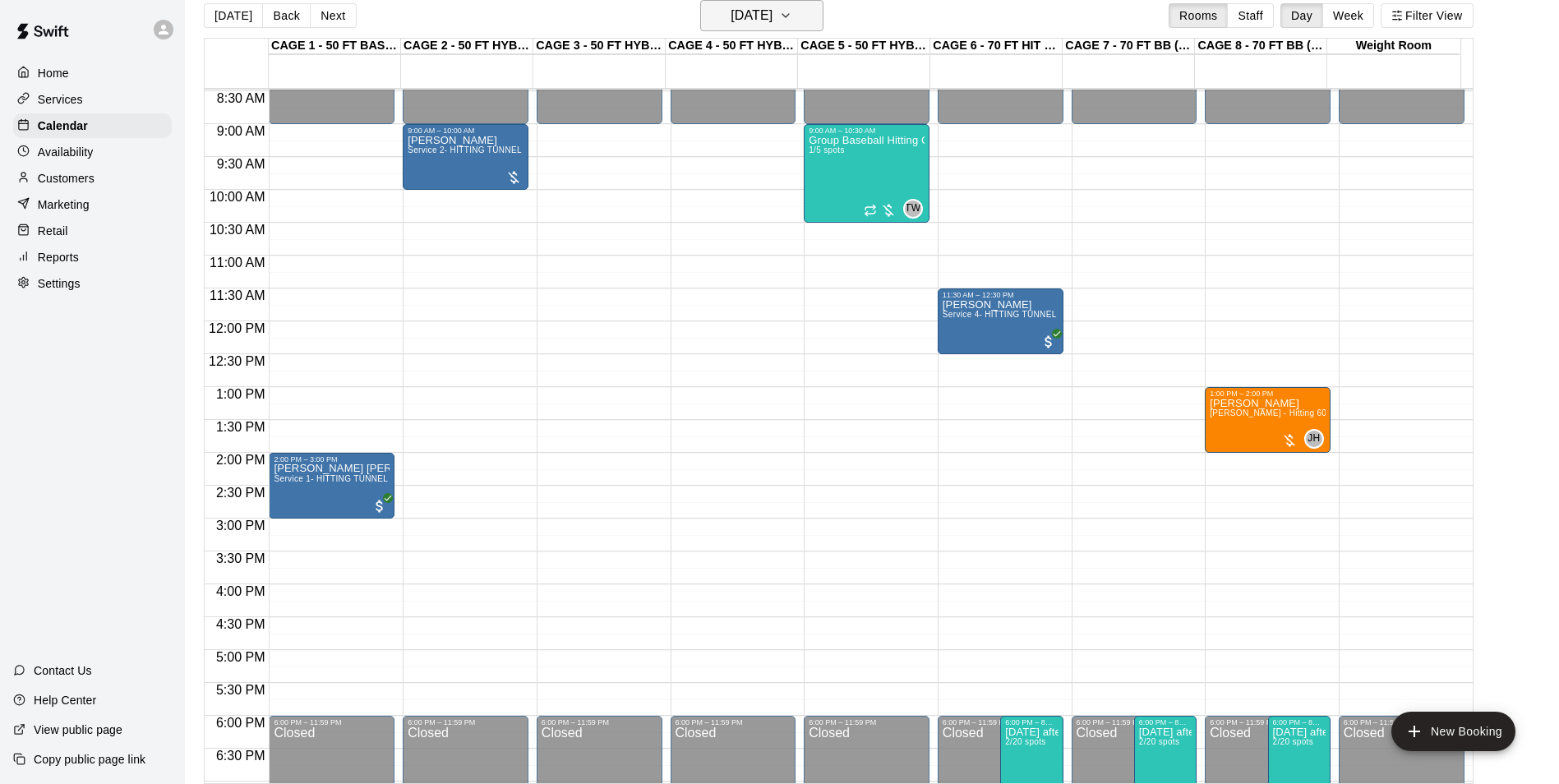
click at [773, 20] on h6 "Sunday Sep 14" at bounding box center [751, 16] width 42 height 23
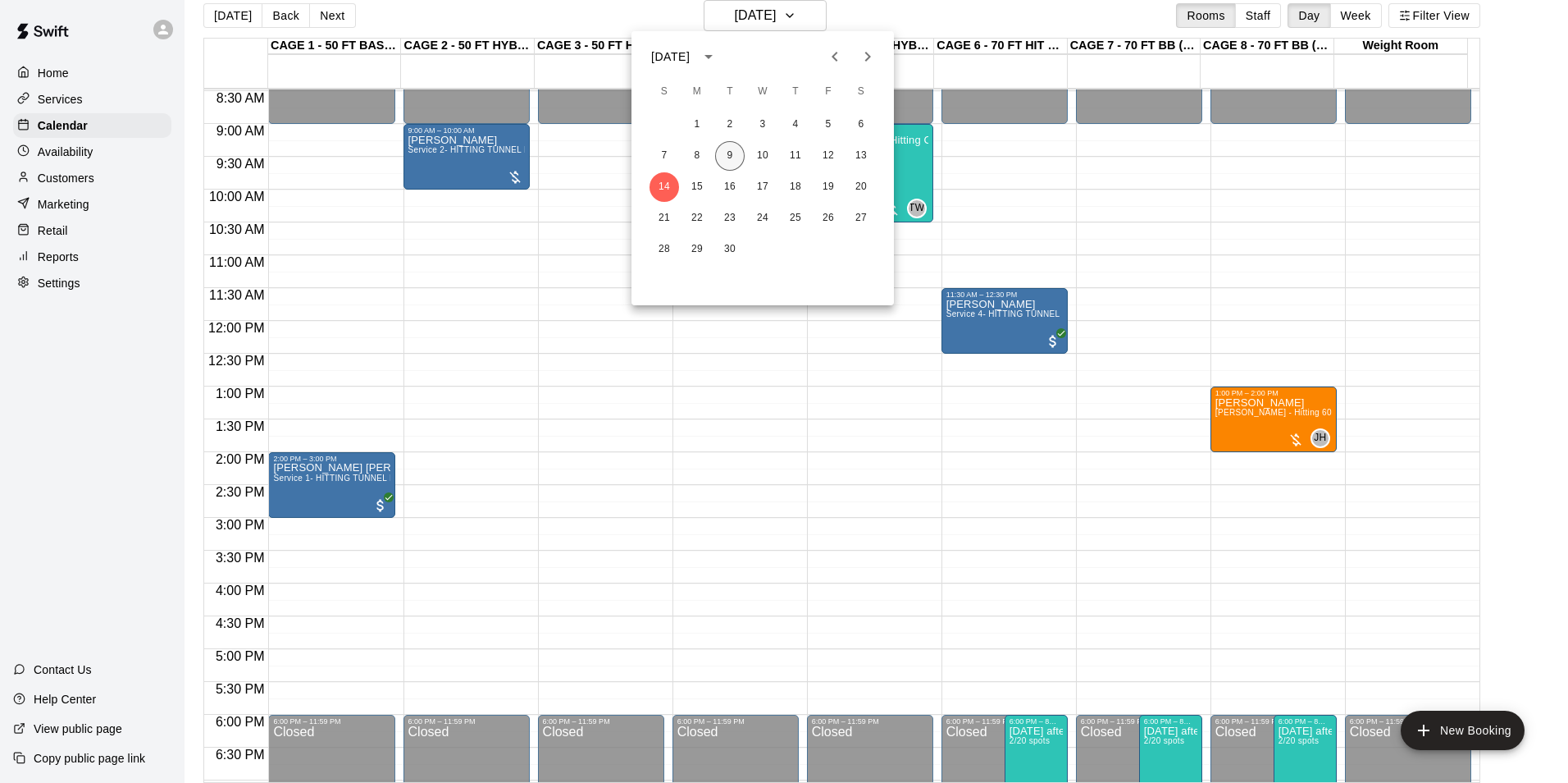
click at [738, 159] on button "9" at bounding box center [730, 155] width 29 height 29
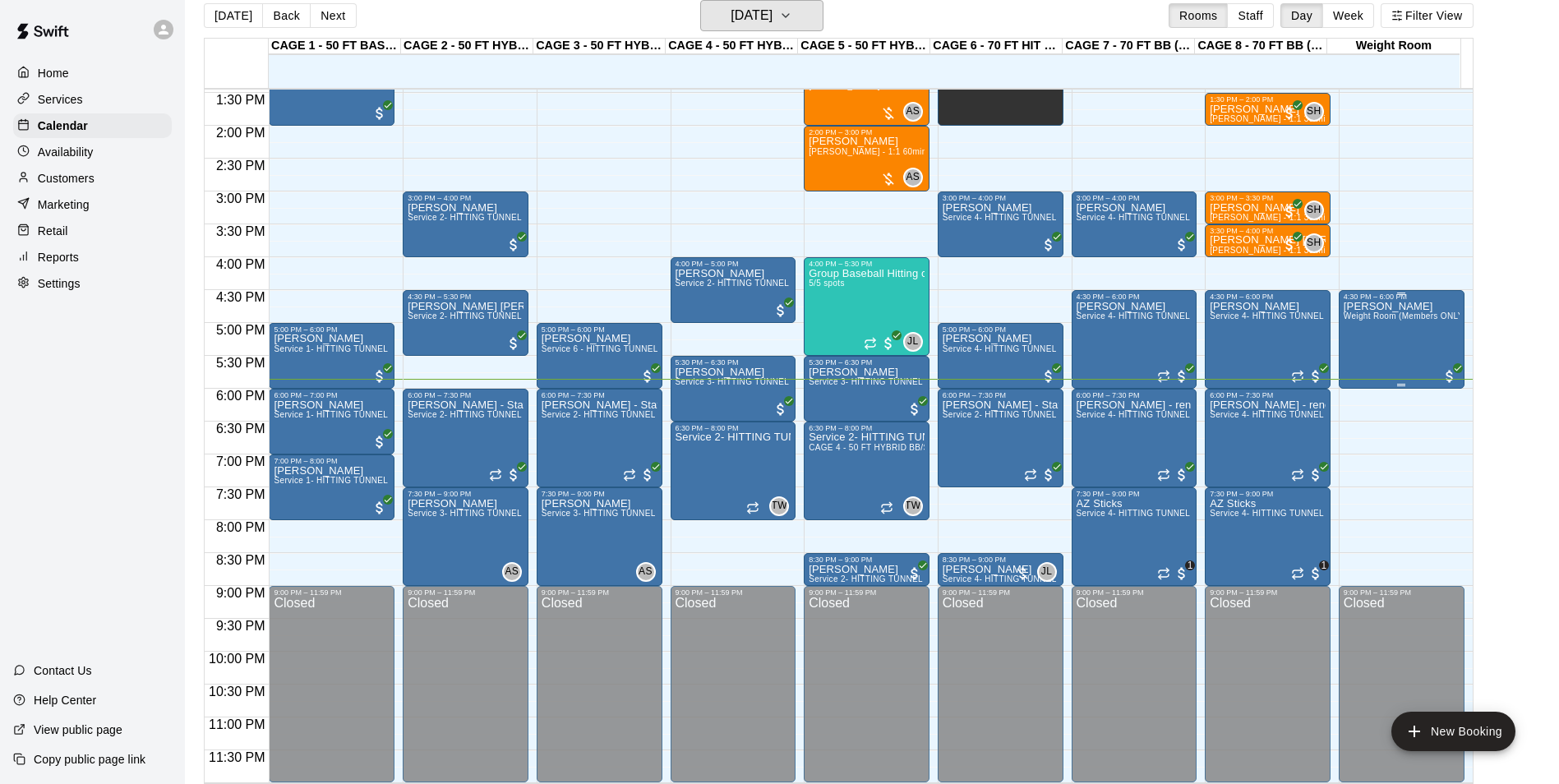
scroll to position [27, 0]
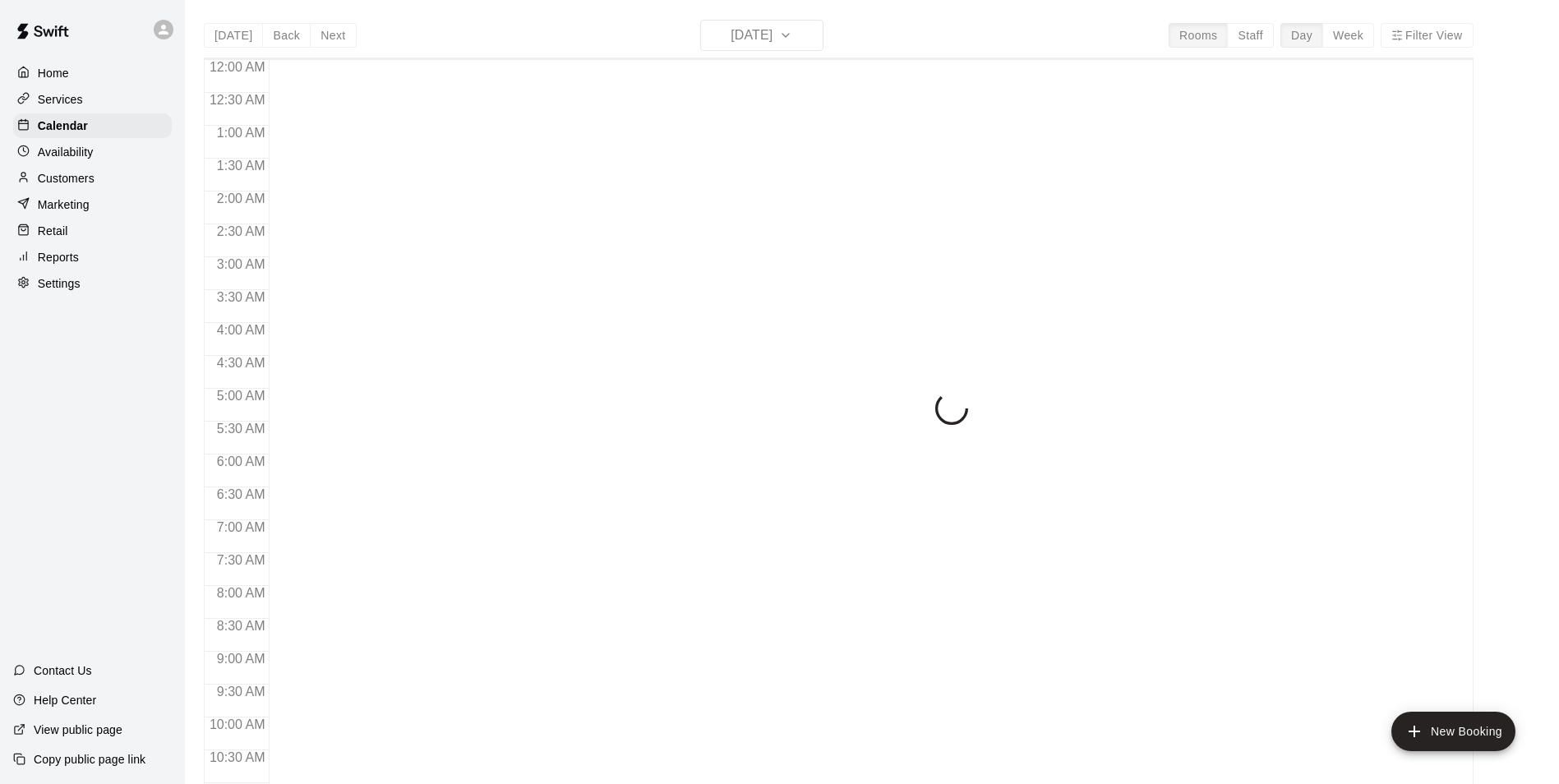
scroll to position [834, 0]
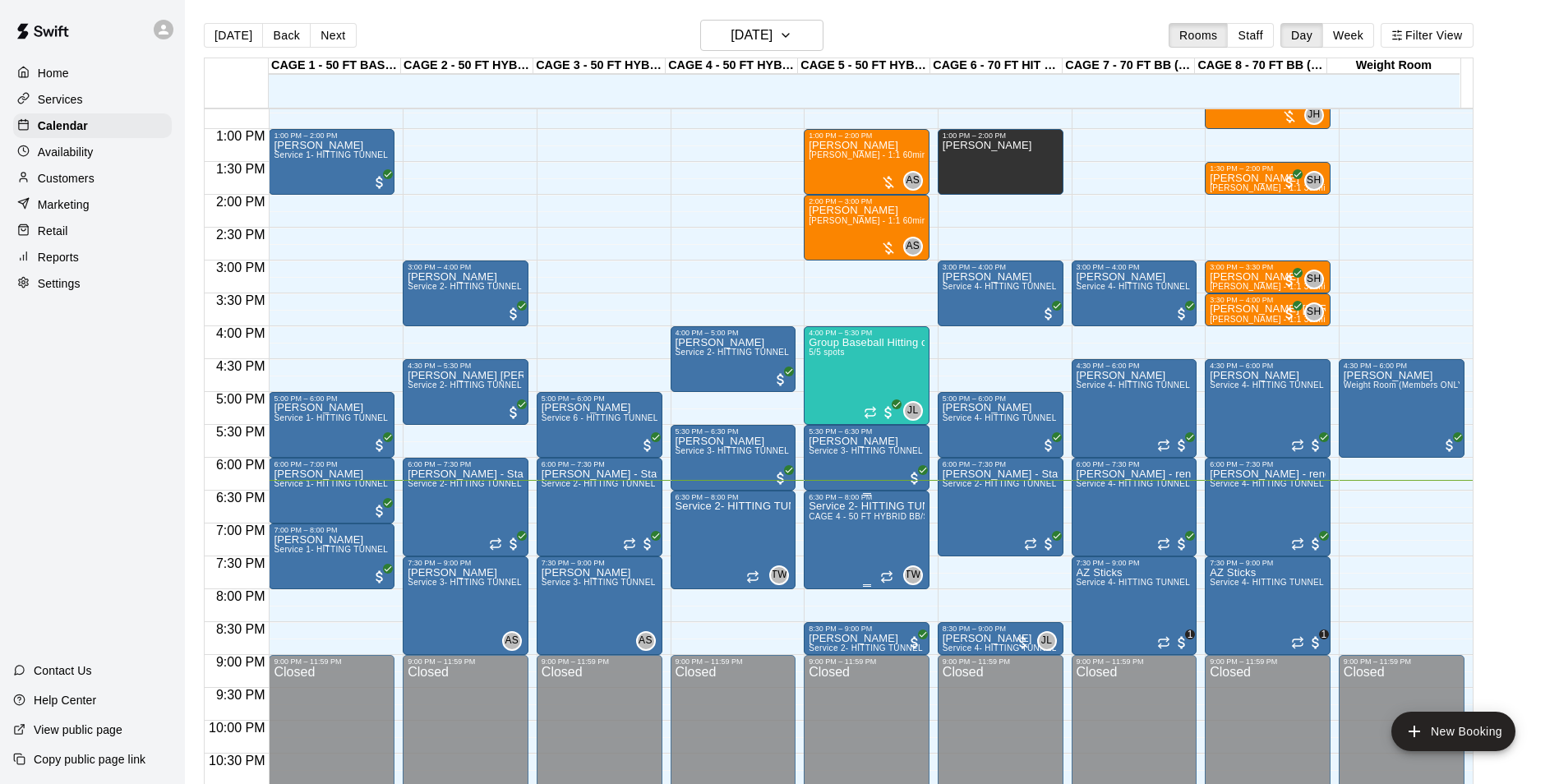
click at [857, 519] on span "CAGE 4 - 50 FT HYBRID BB/SB, CAGE 5 - 50 FT HYBRID SB/BB" at bounding box center [937, 516] width 257 height 9
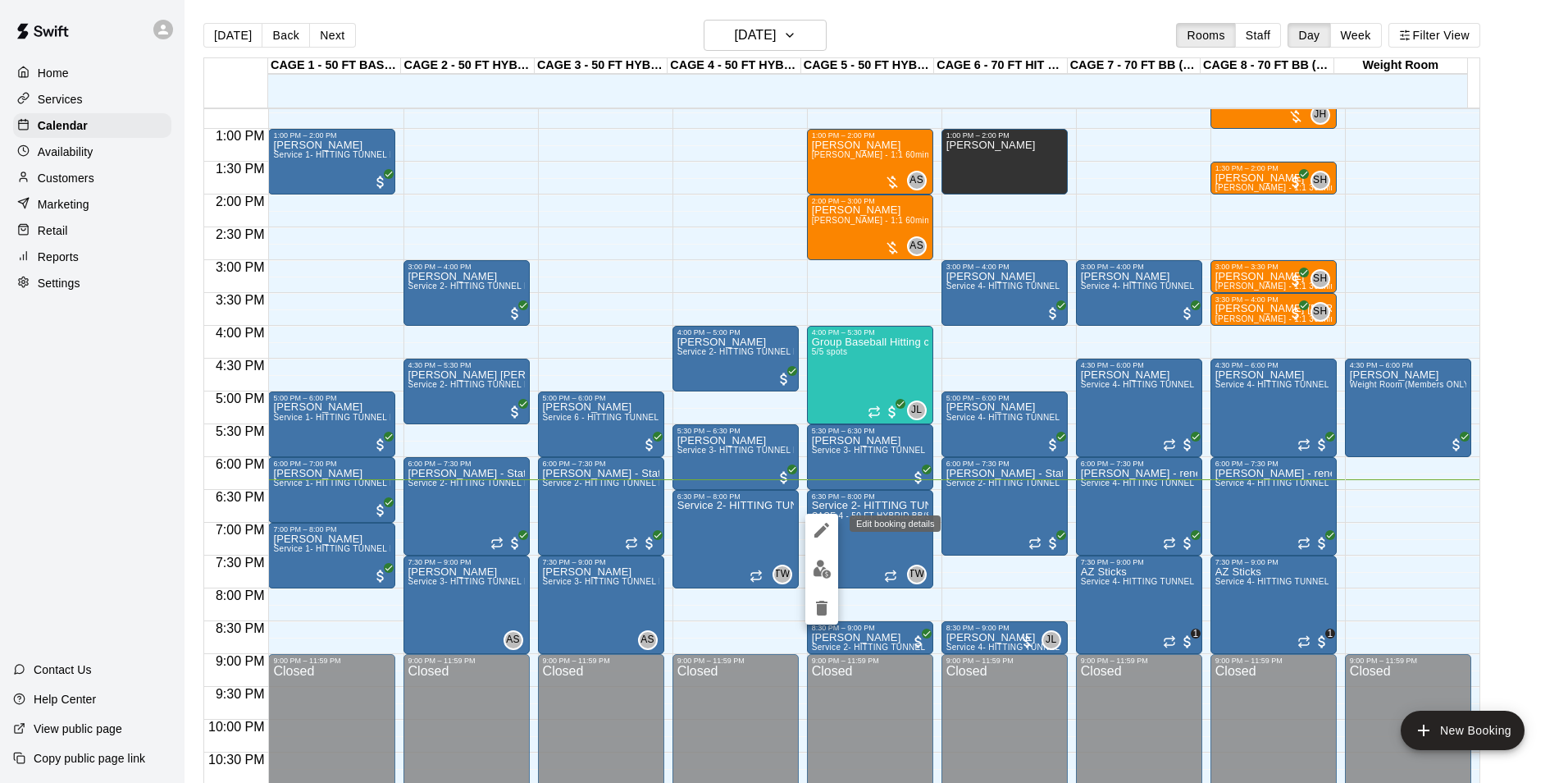
click at [826, 542] on button "edit" at bounding box center [822, 529] width 33 height 33
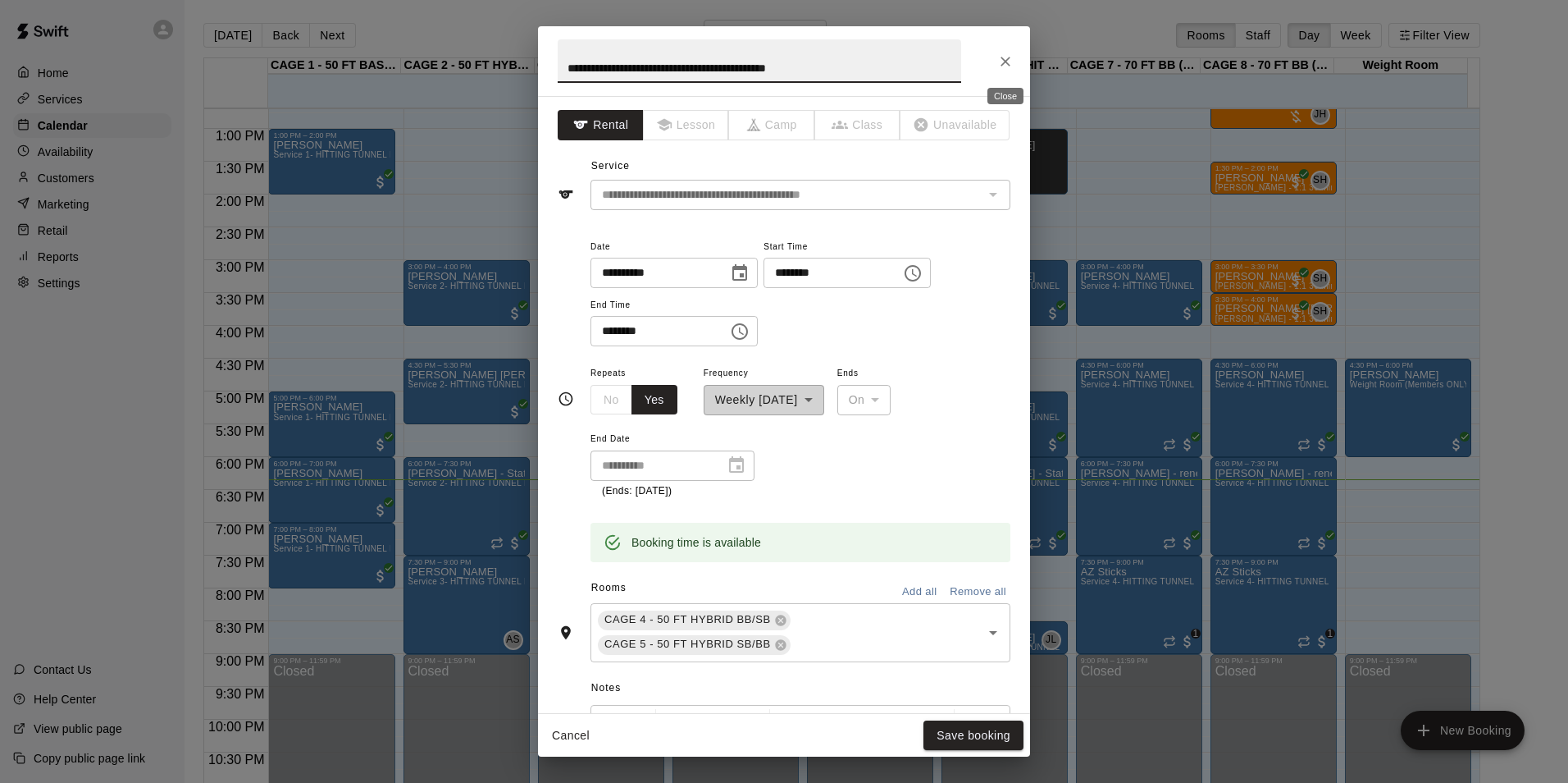
click at [1012, 61] on icon "Close" at bounding box center [1006, 61] width 17 height 17
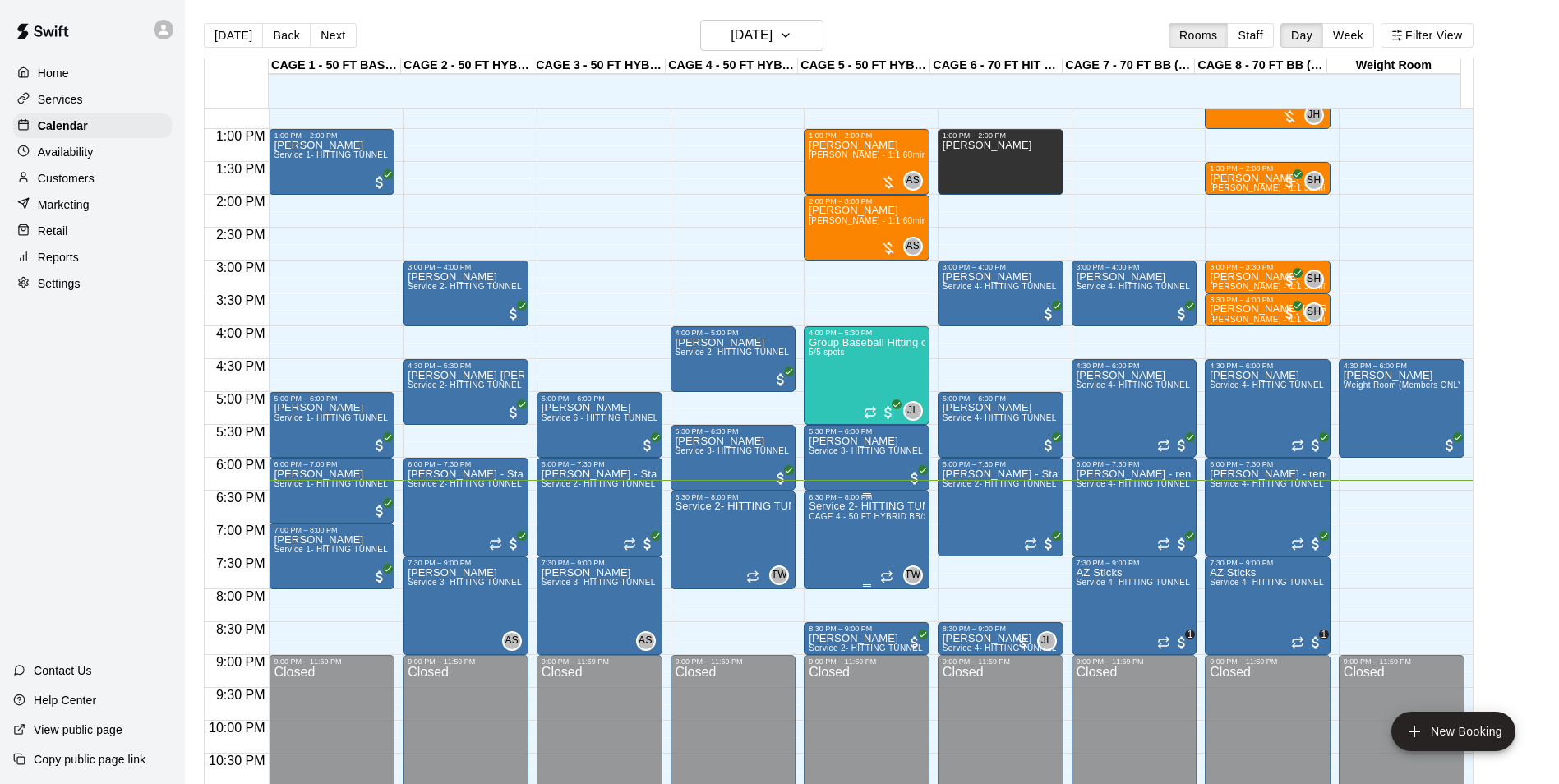
click at [835, 506] on p "Service 2- HITTING TUNNEL RENTAL - 50ft Baseball" at bounding box center [866, 506] width 116 height 0
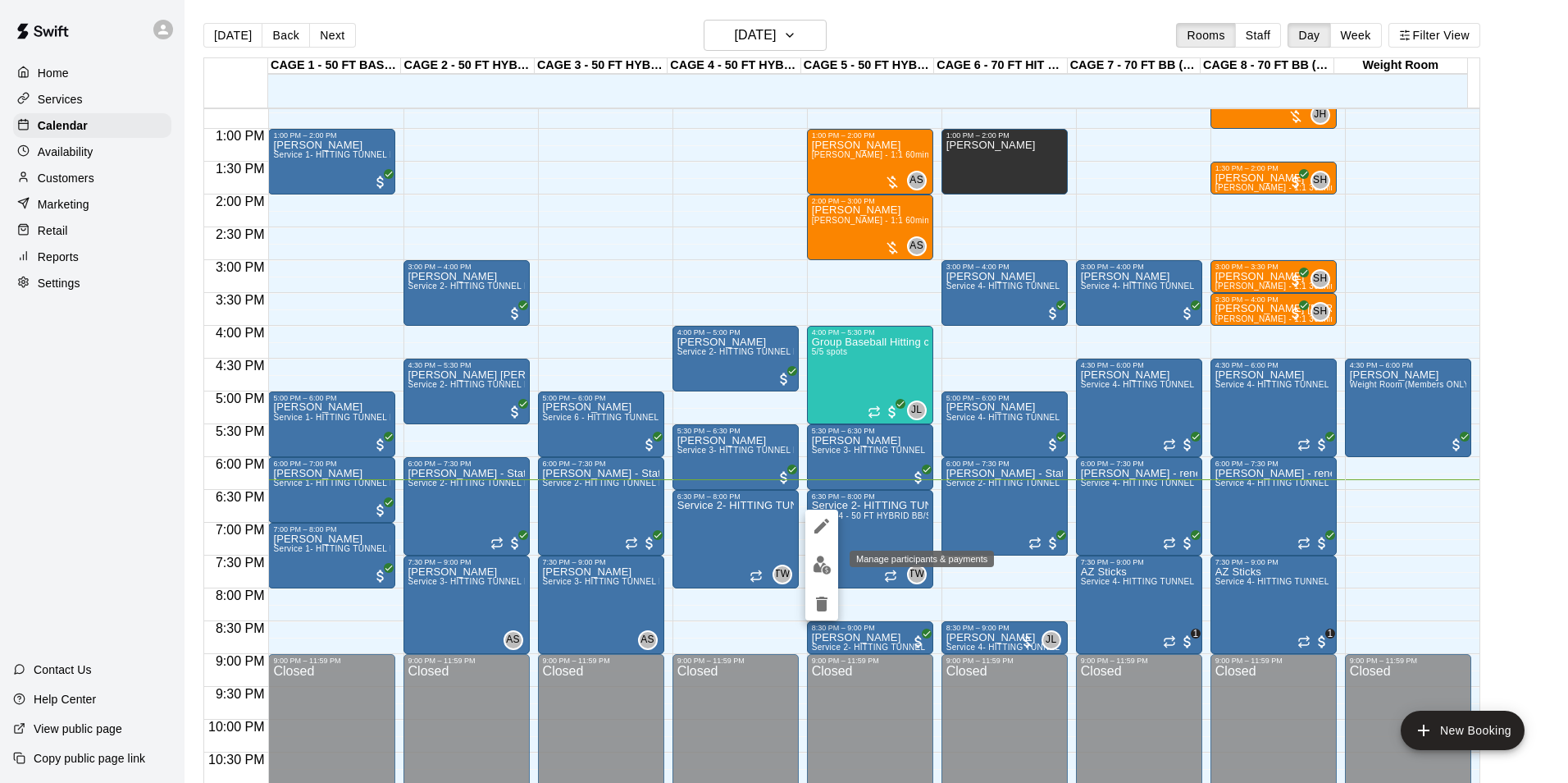
click at [825, 557] on img "edit" at bounding box center [822, 564] width 19 height 19
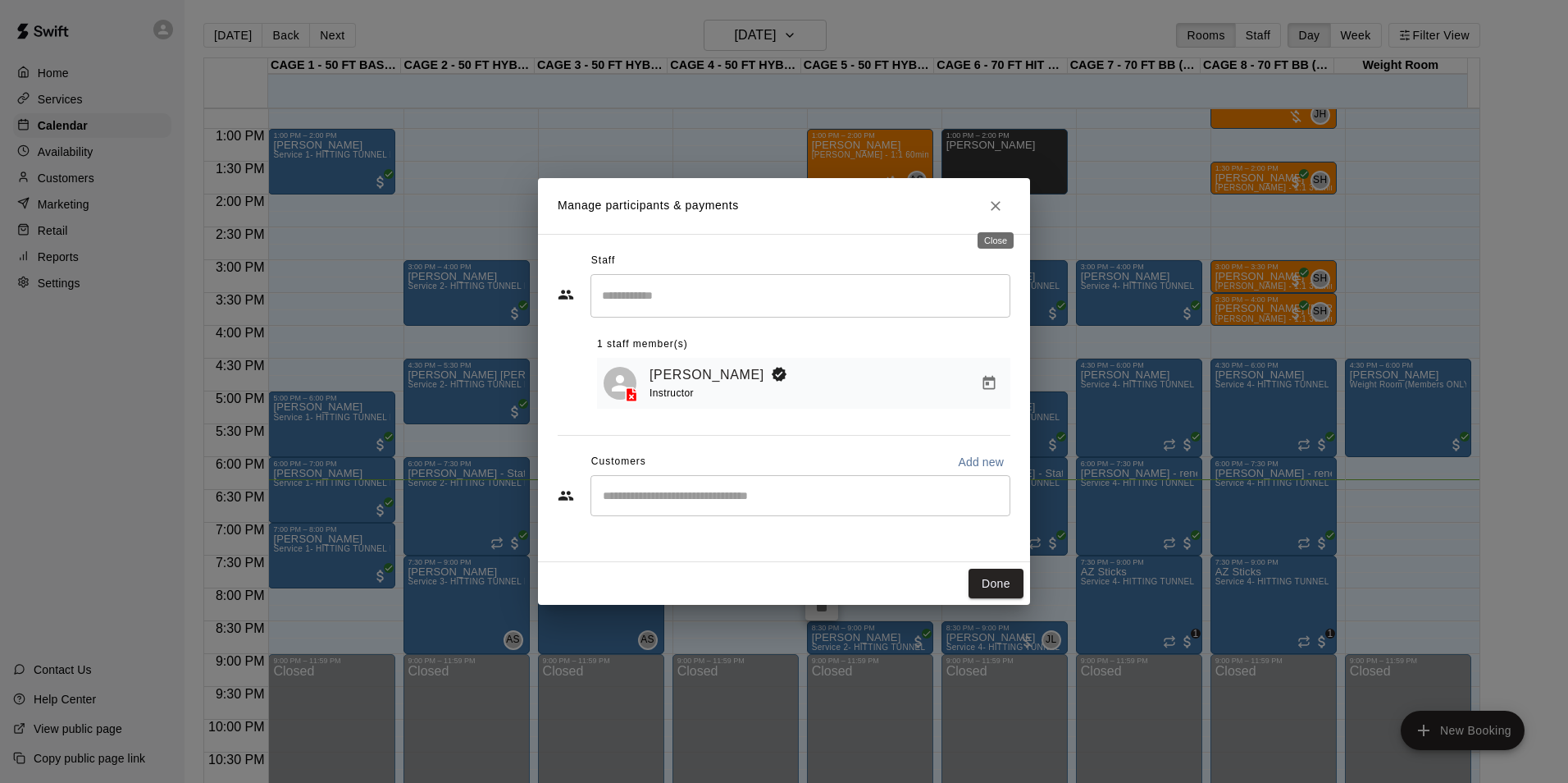
click at [992, 214] on button "Close" at bounding box center [995, 205] width 29 height 29
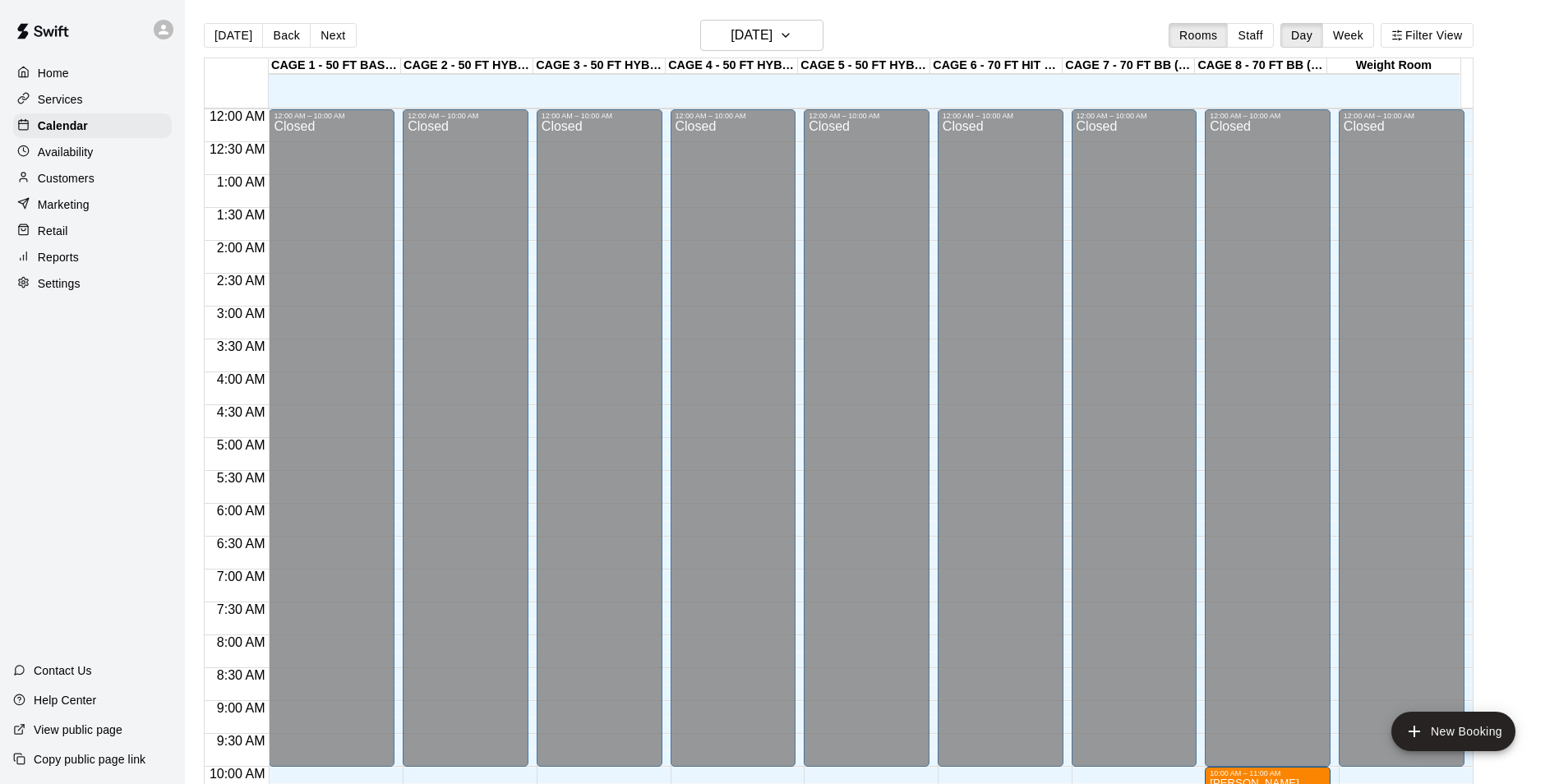
scroll to position [834, 0]
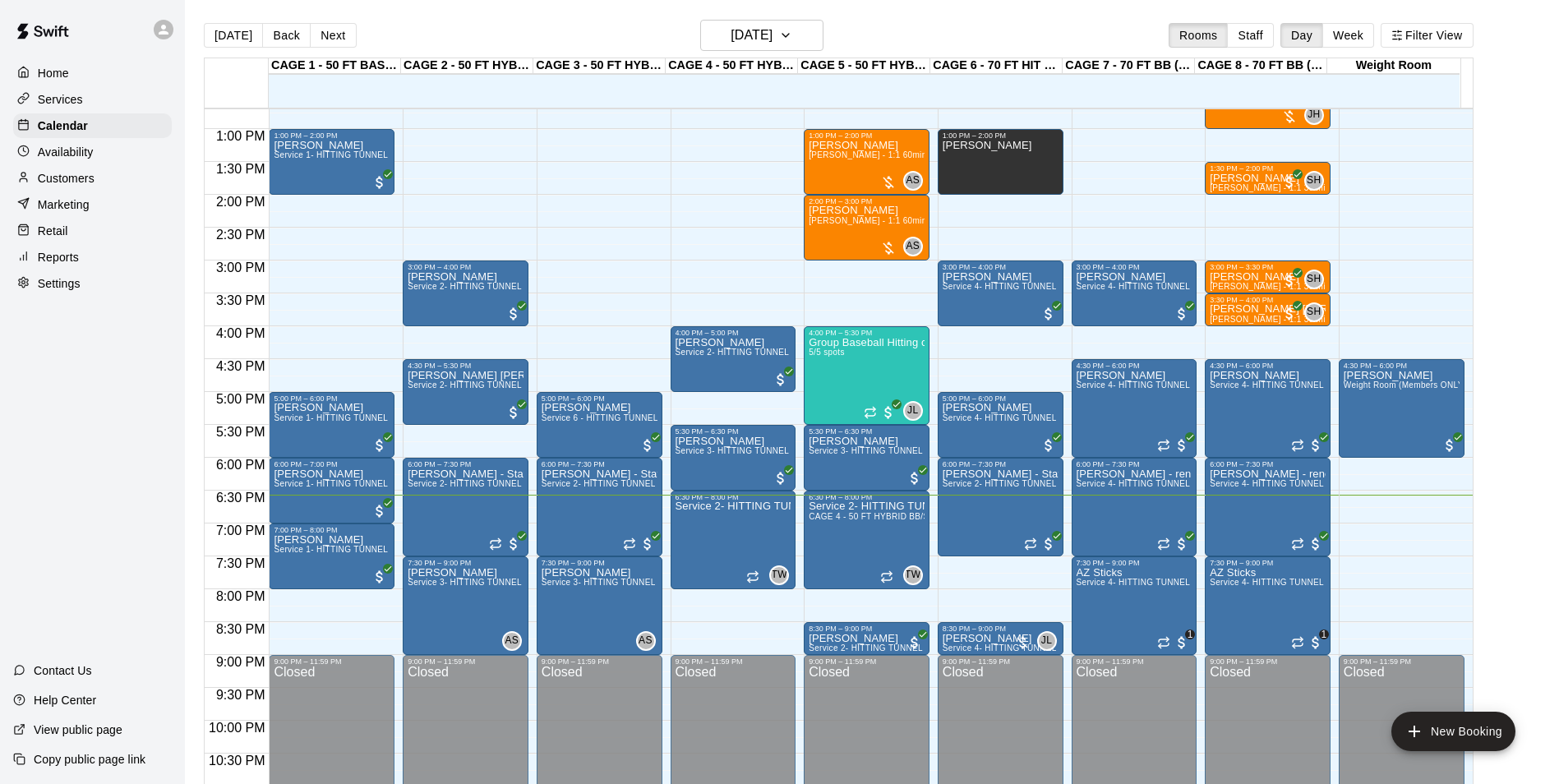
click at [110, 208] on div "Marketing" at bounding box center [92, 205] width 159 height 25
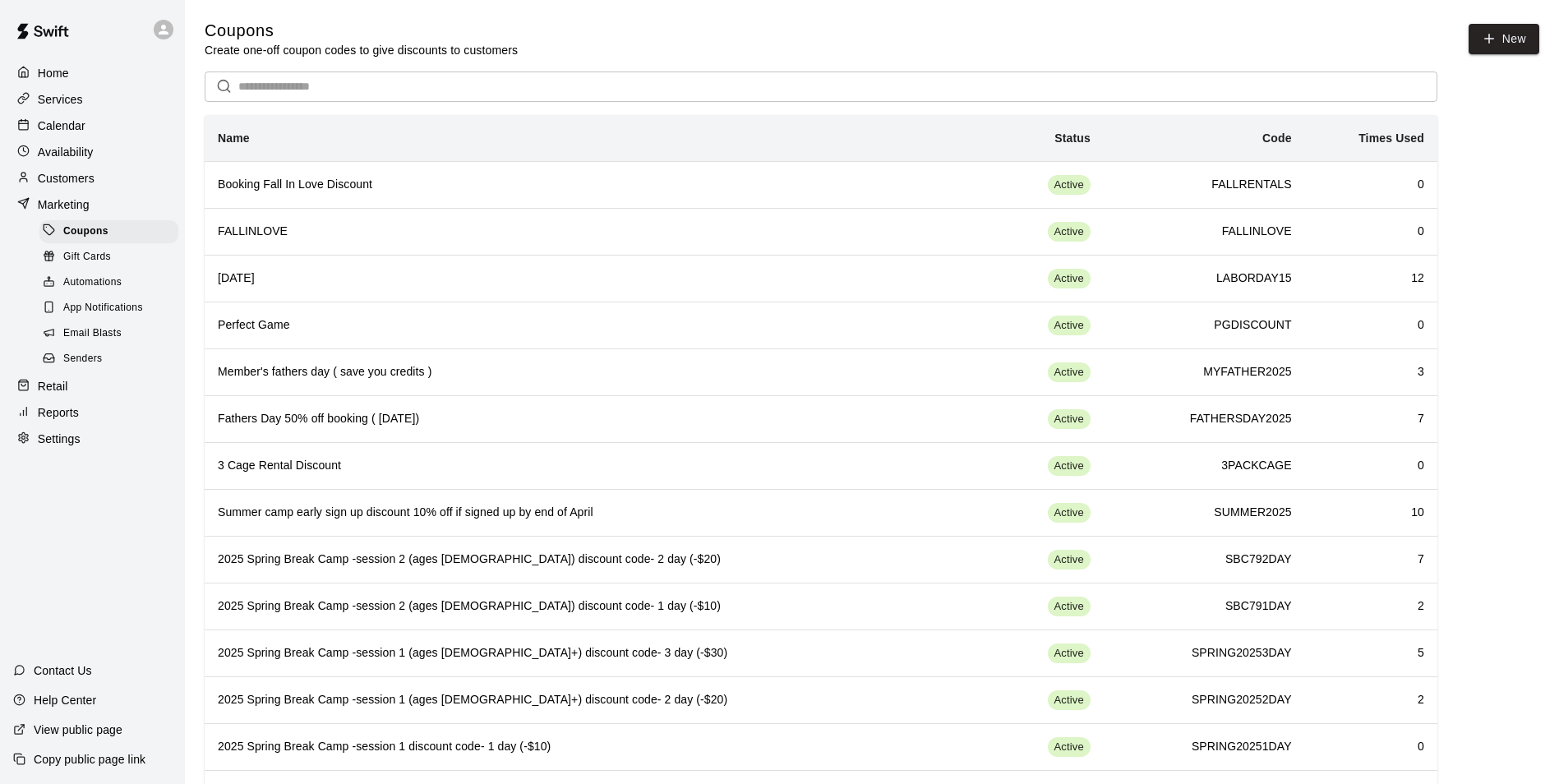
click at [91, 128] on div "Calendar" at bounding box center [92, 126] width 159 height 25
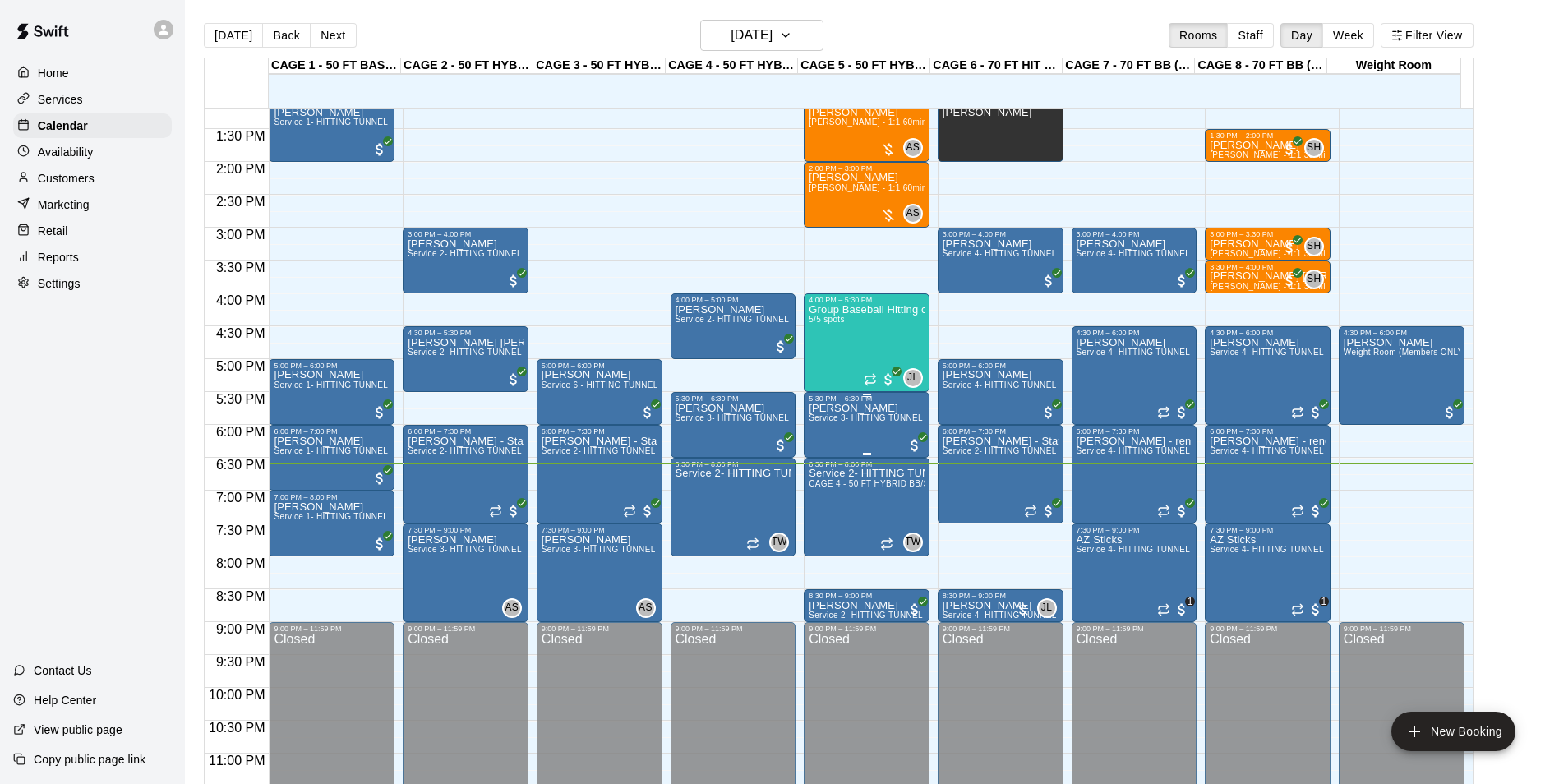
scroll to position [886, 0]
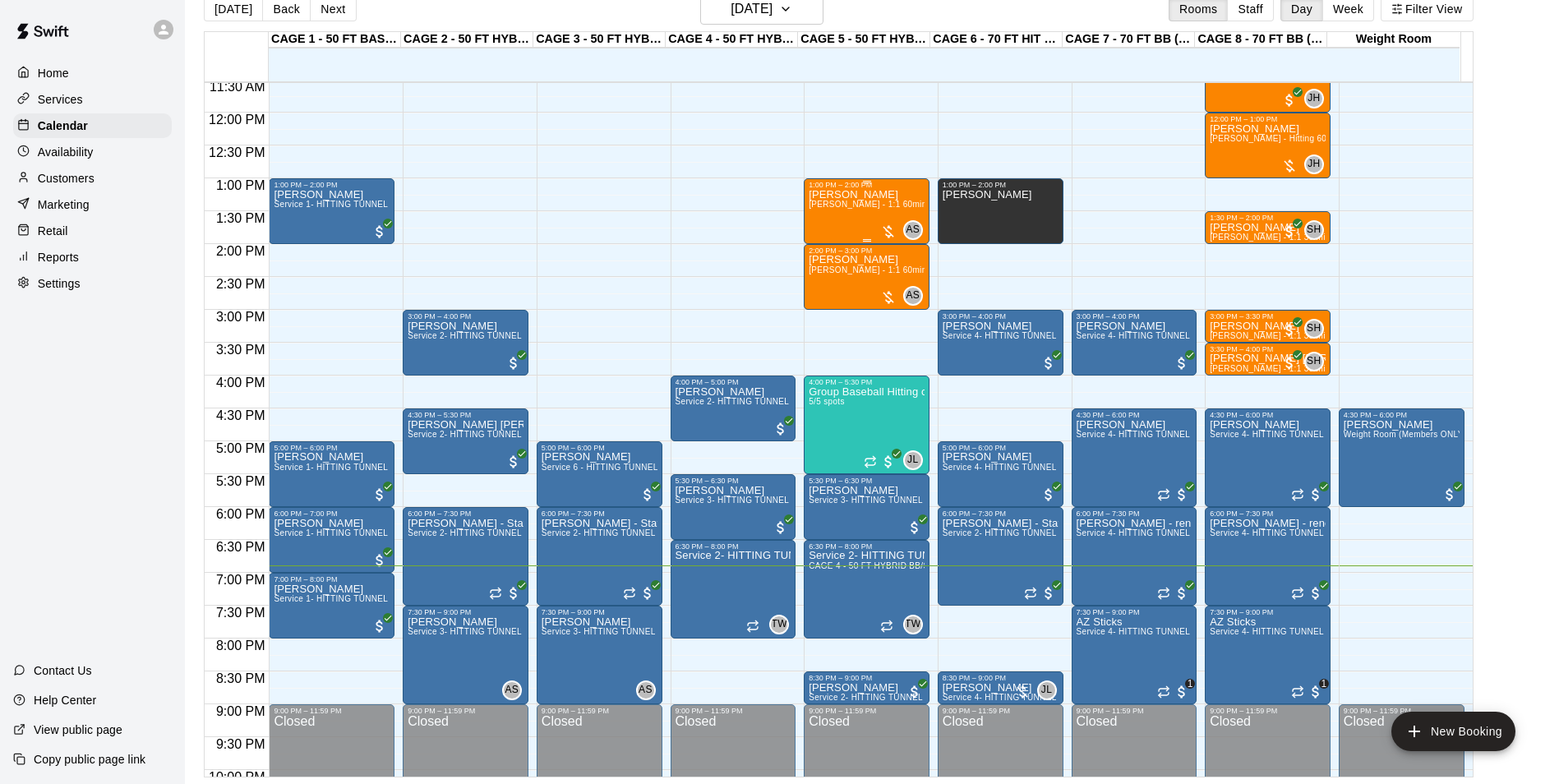
scroll to position [886, 0]
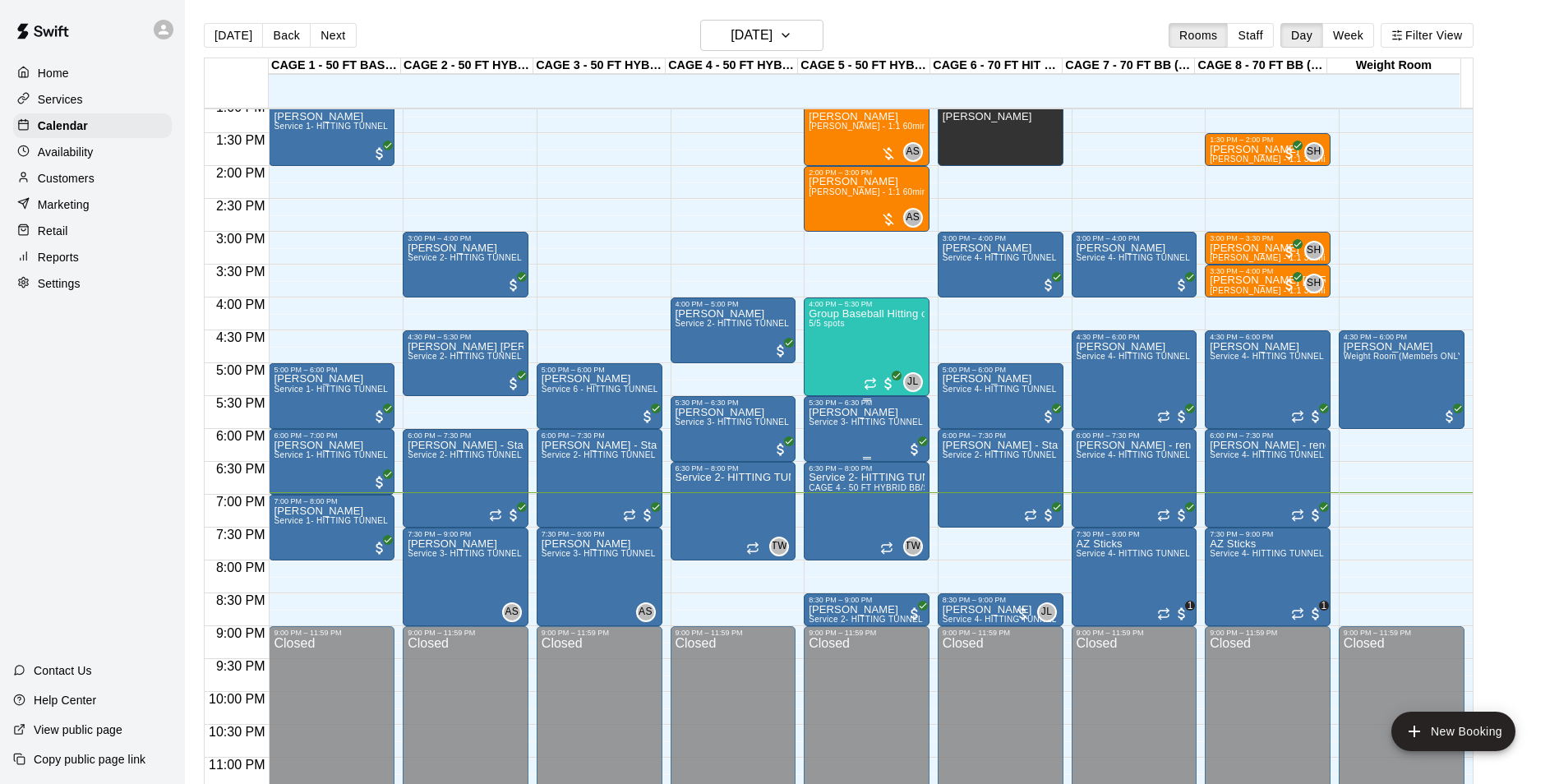
scroll to position [886, 0]
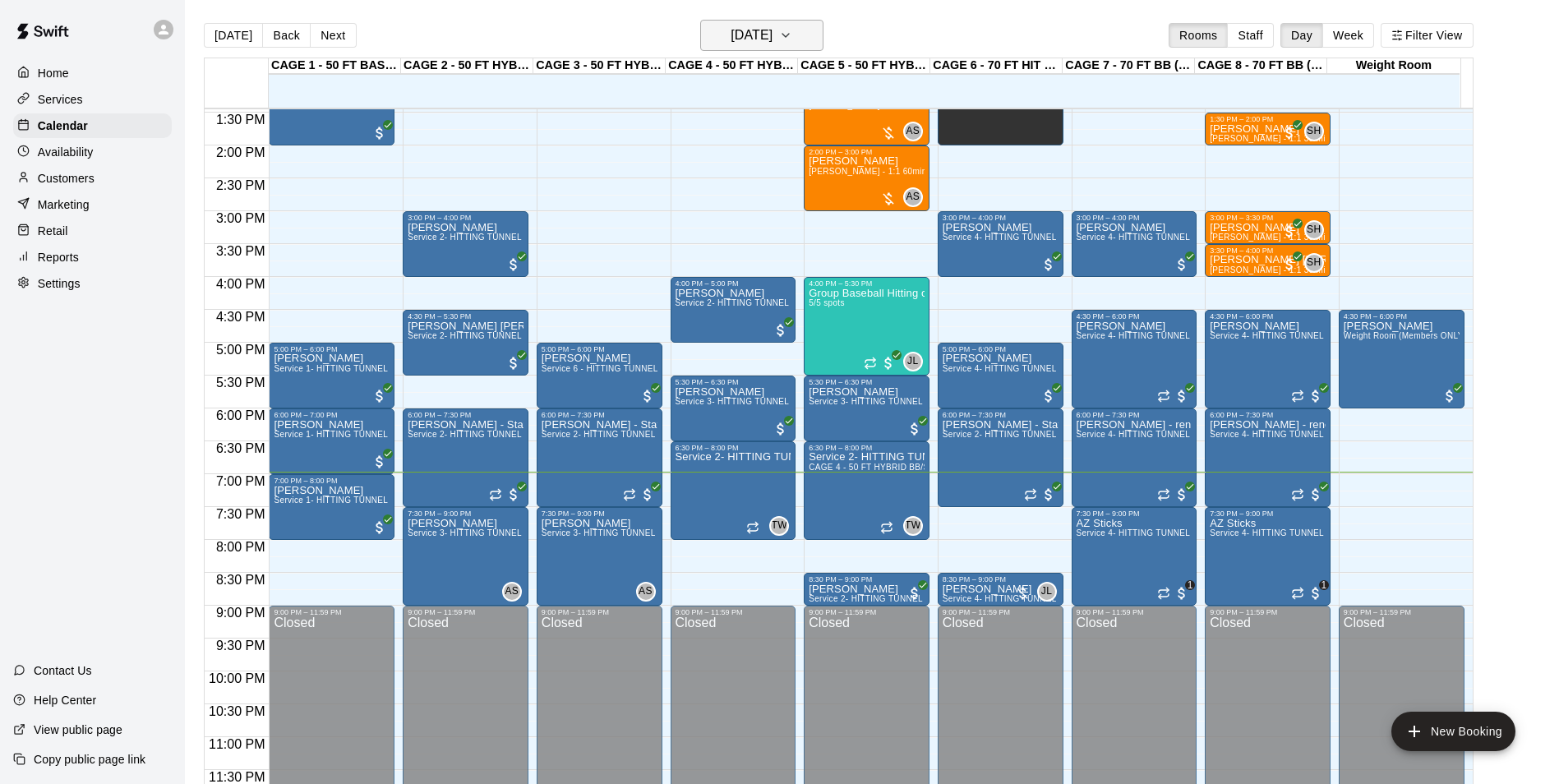
click at [765, 31] on h6 "[DATE]" at bounding box center [751, 35] width 42 height 23
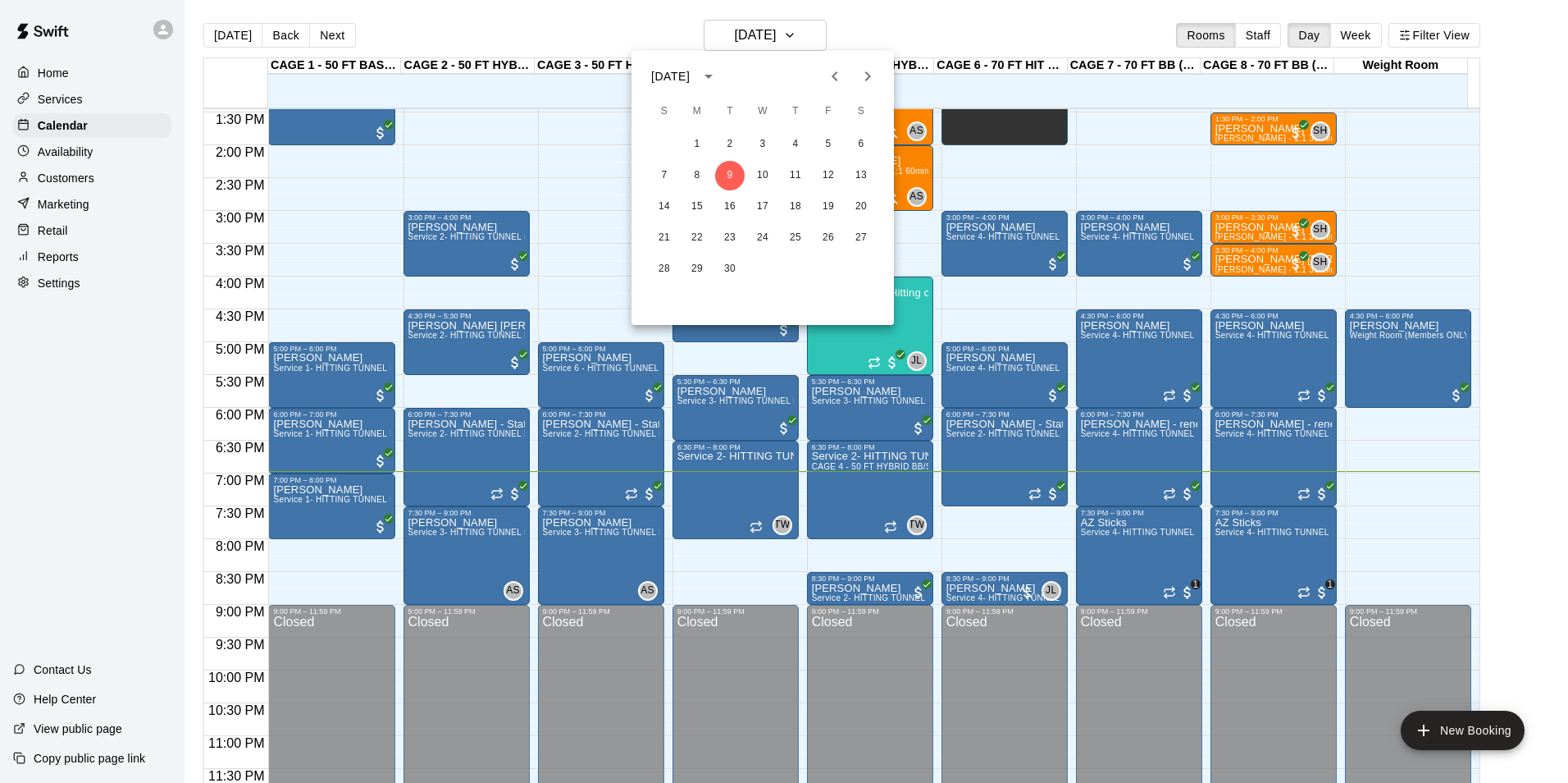
click at [767, 29] on div at bounding box center [784, 391] width 1568 height 783
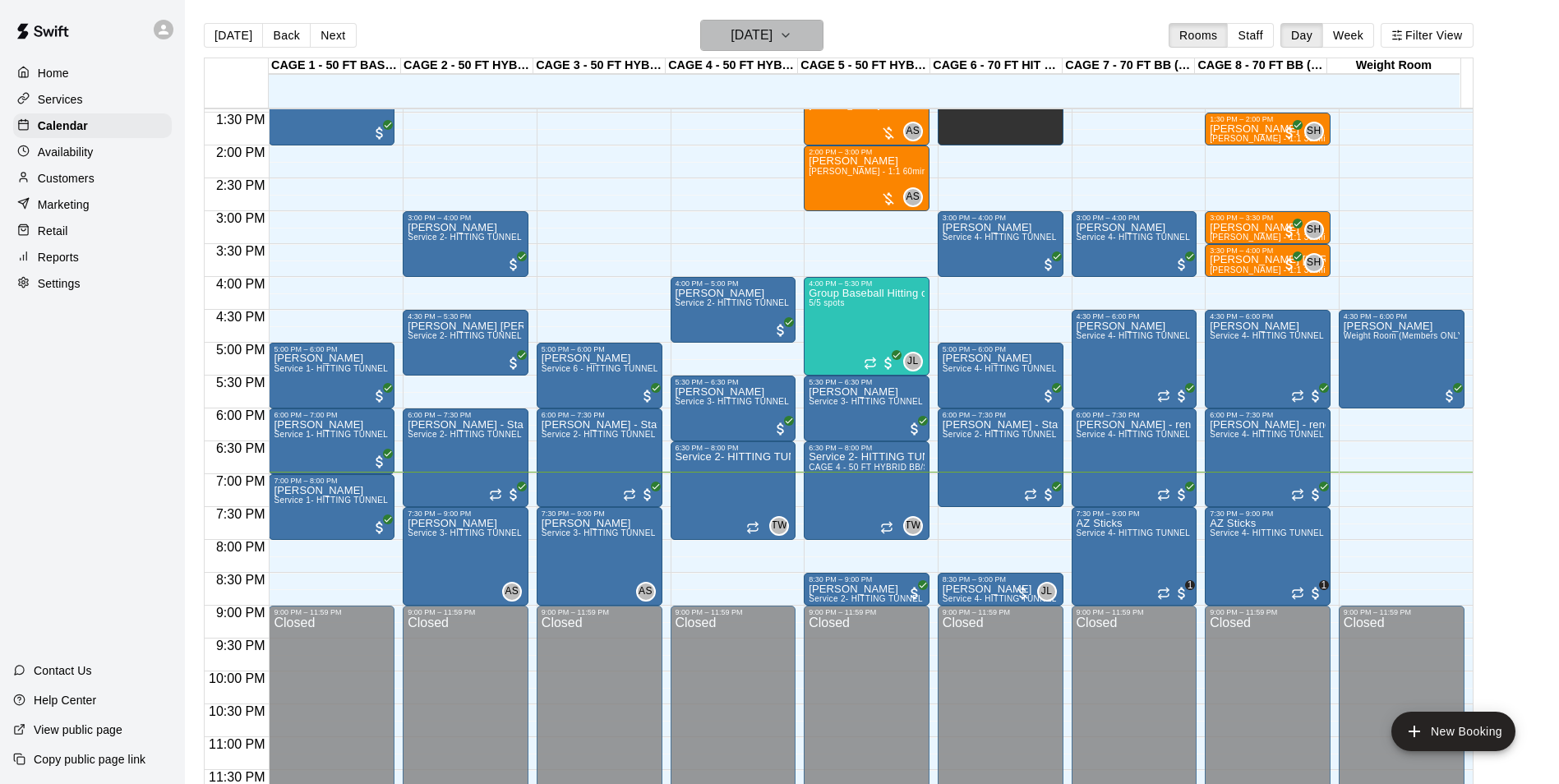
click at [759, 40] on h6 "[DATE]" at bounding box center [751, 35] width 42 height 23
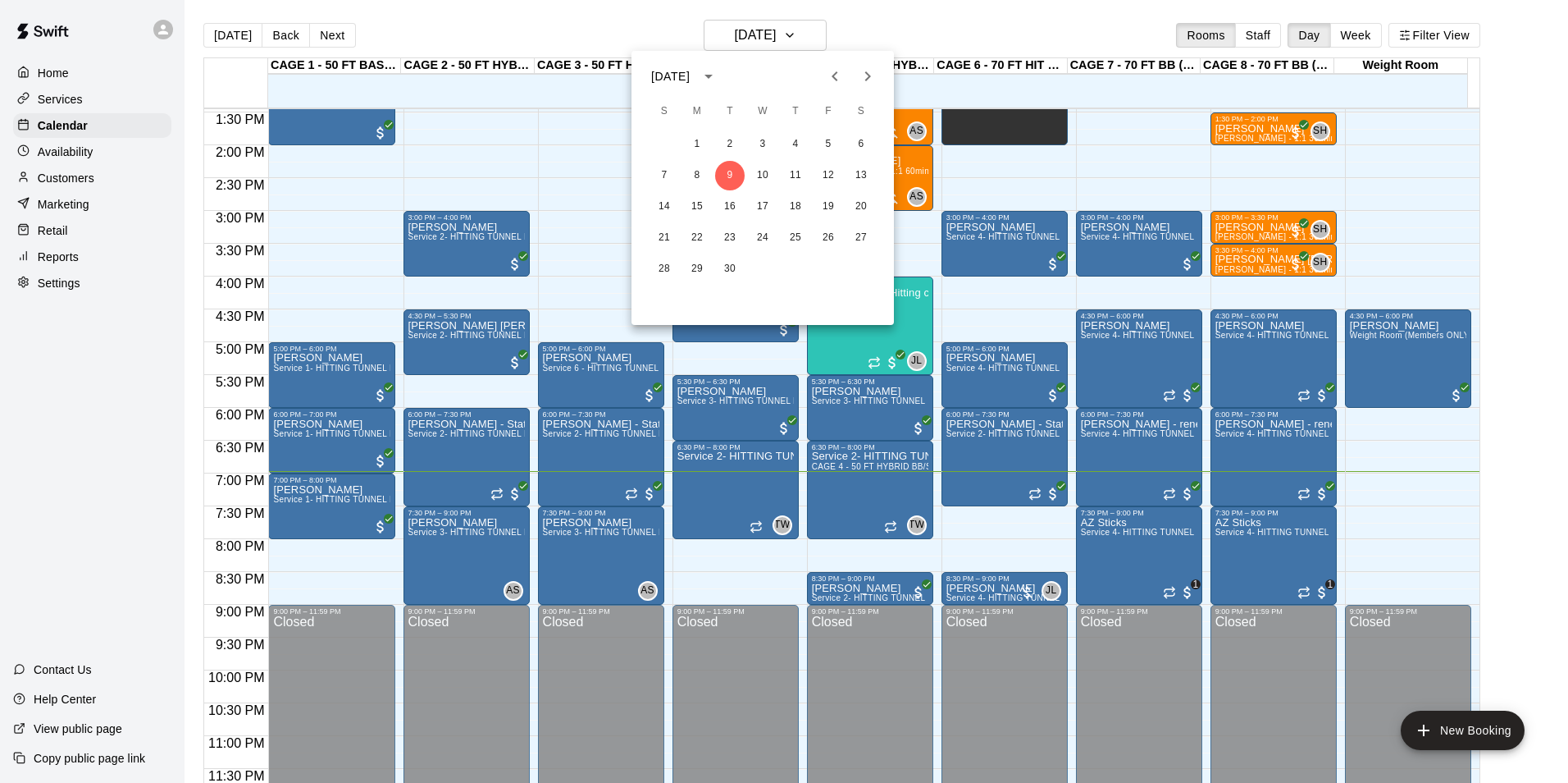
click at [870, 21] on div at bounding box center [784, 391] width 1568 height 783
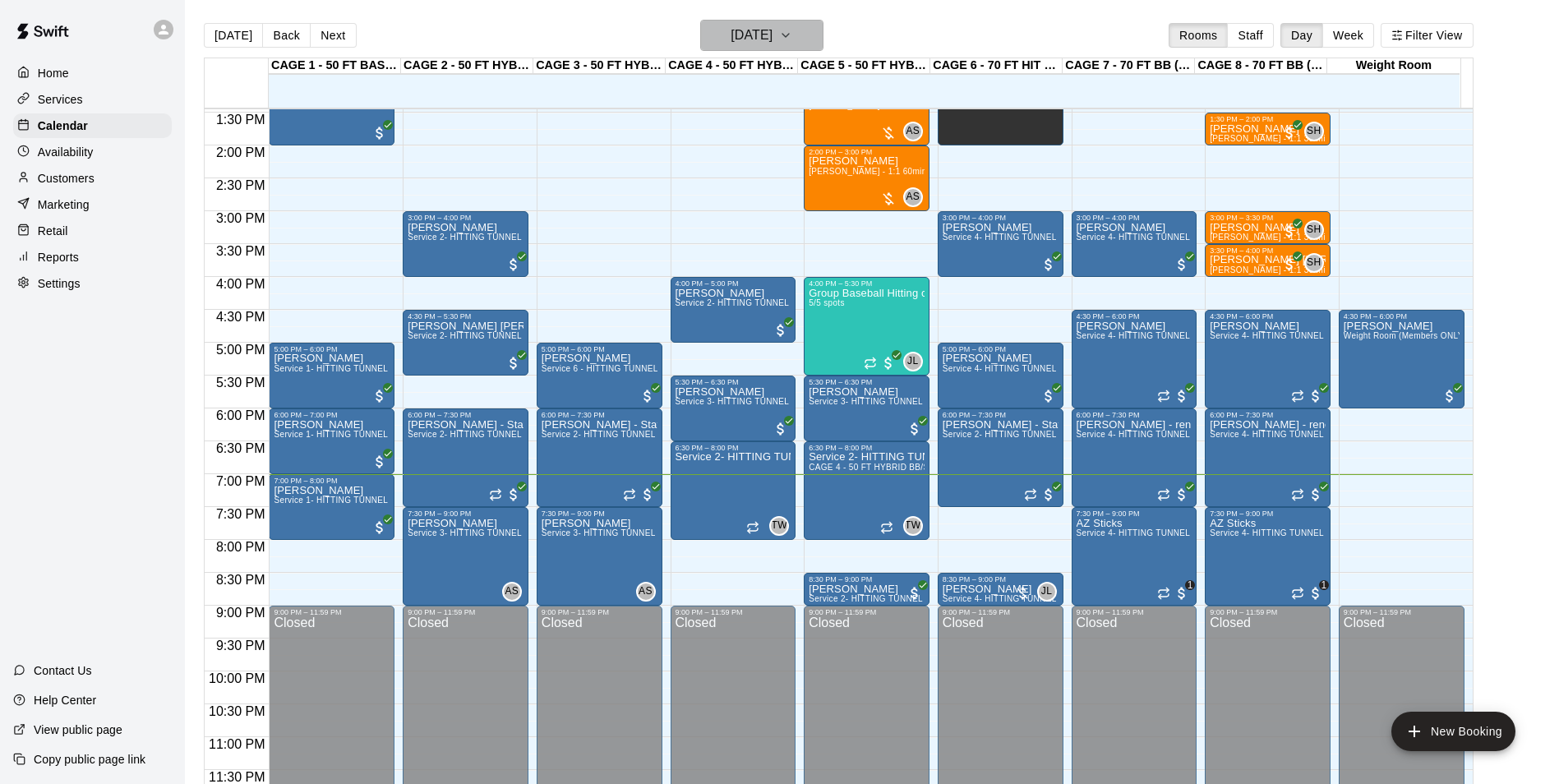
click at [773, 27] on h6 "[DATE]" at bounding box center [751, 35] width 42 height 23
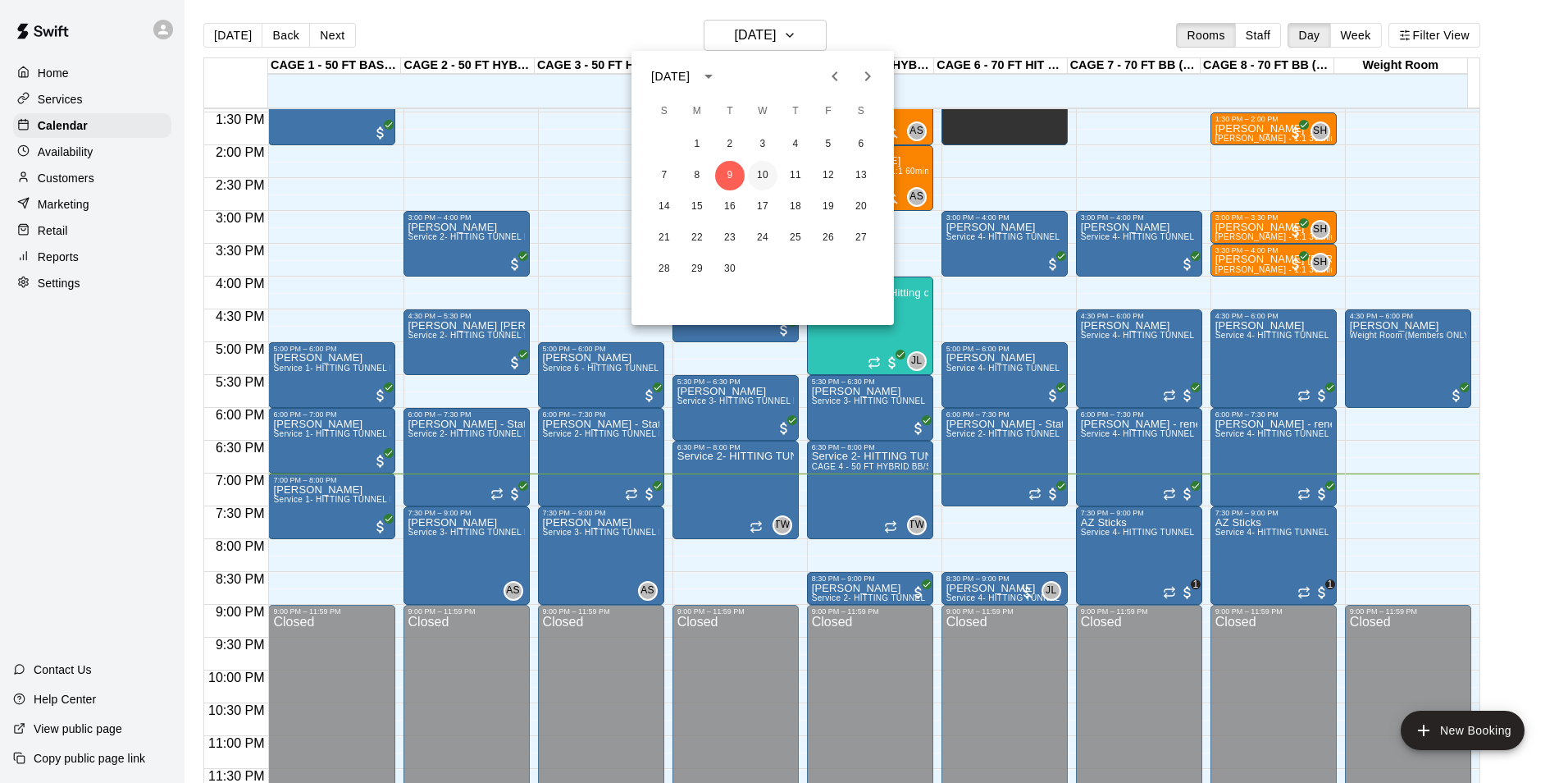
click at [762, 169] on button "10" at bounding box center [762, 175] width 29 height 29
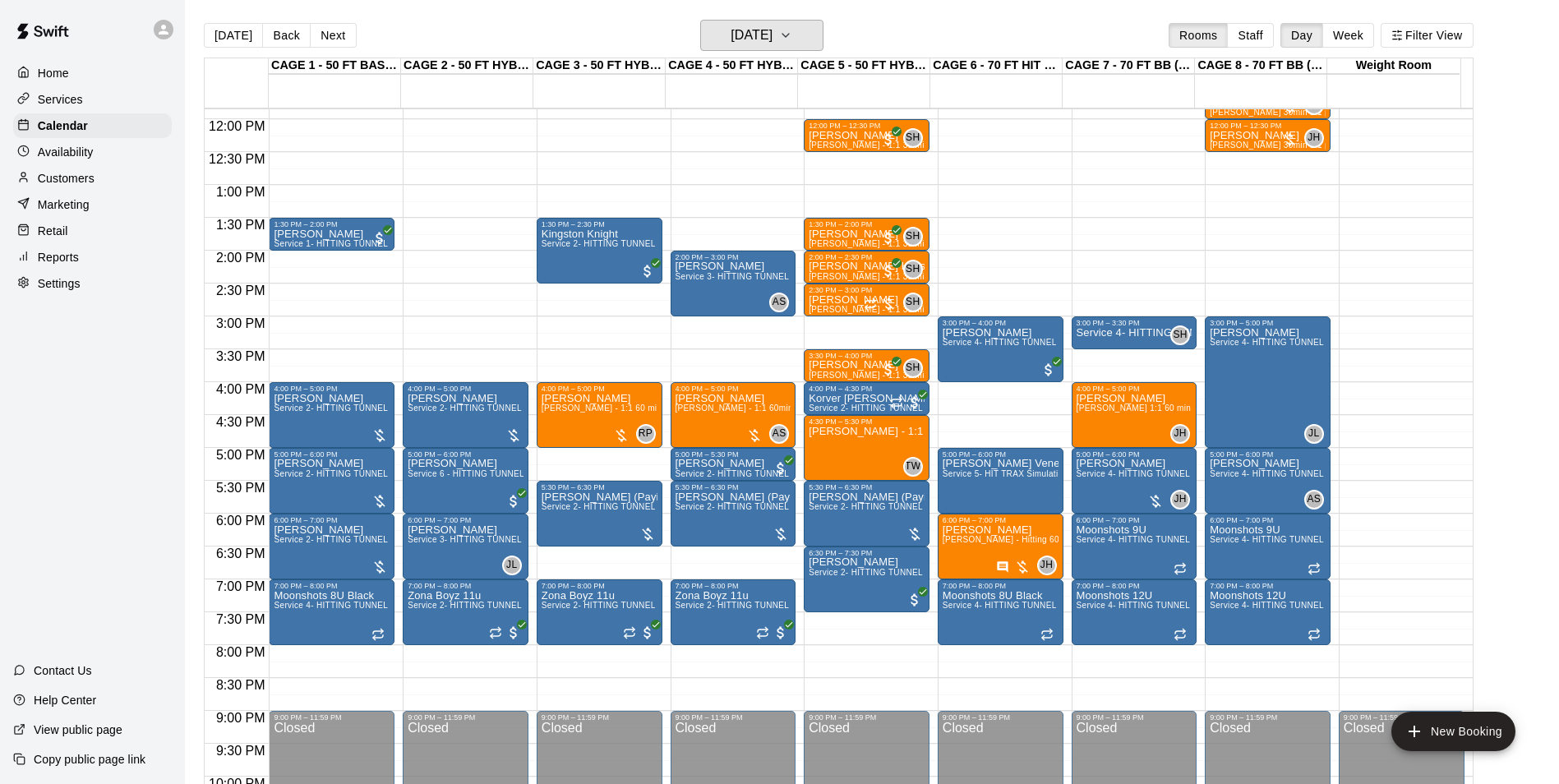
scroll to position [803, 0]
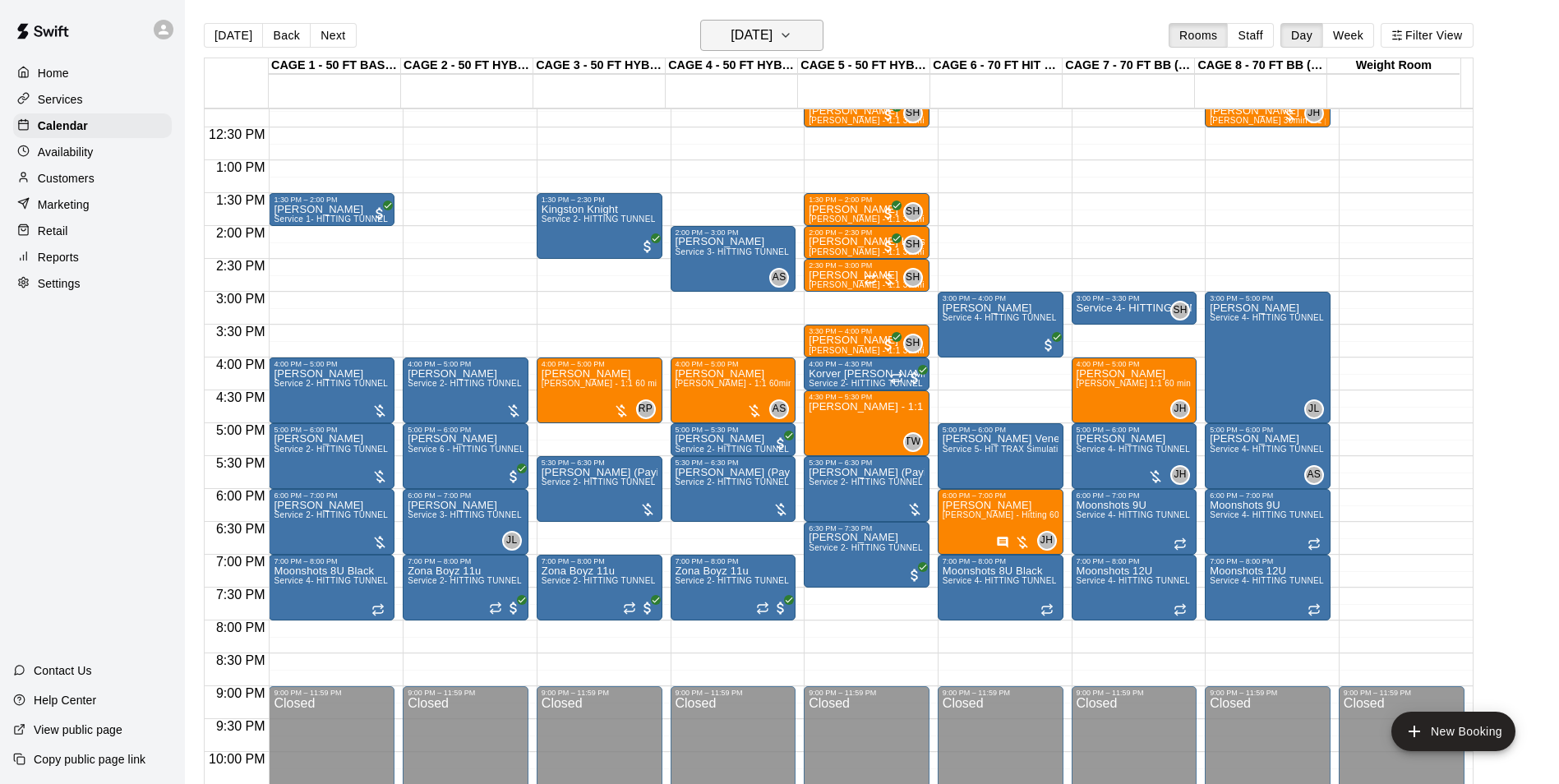
click at [773, 28] on h6 "Wednesday Sep 10" at bounding box center [751, 35] width 42 height 23
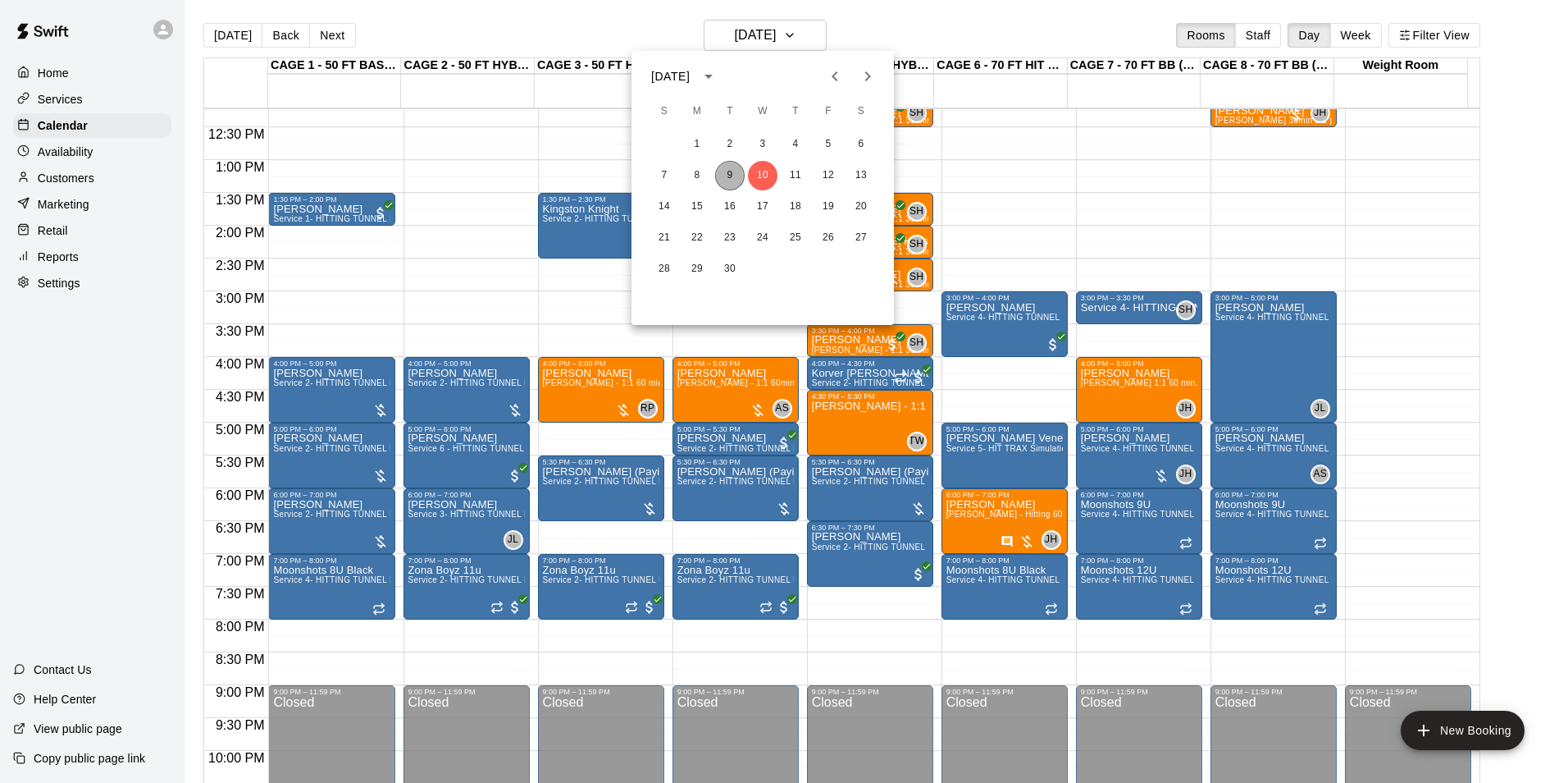
click at [738, 166] on button "9" at bounding box center [730, 175] width 29 height 29
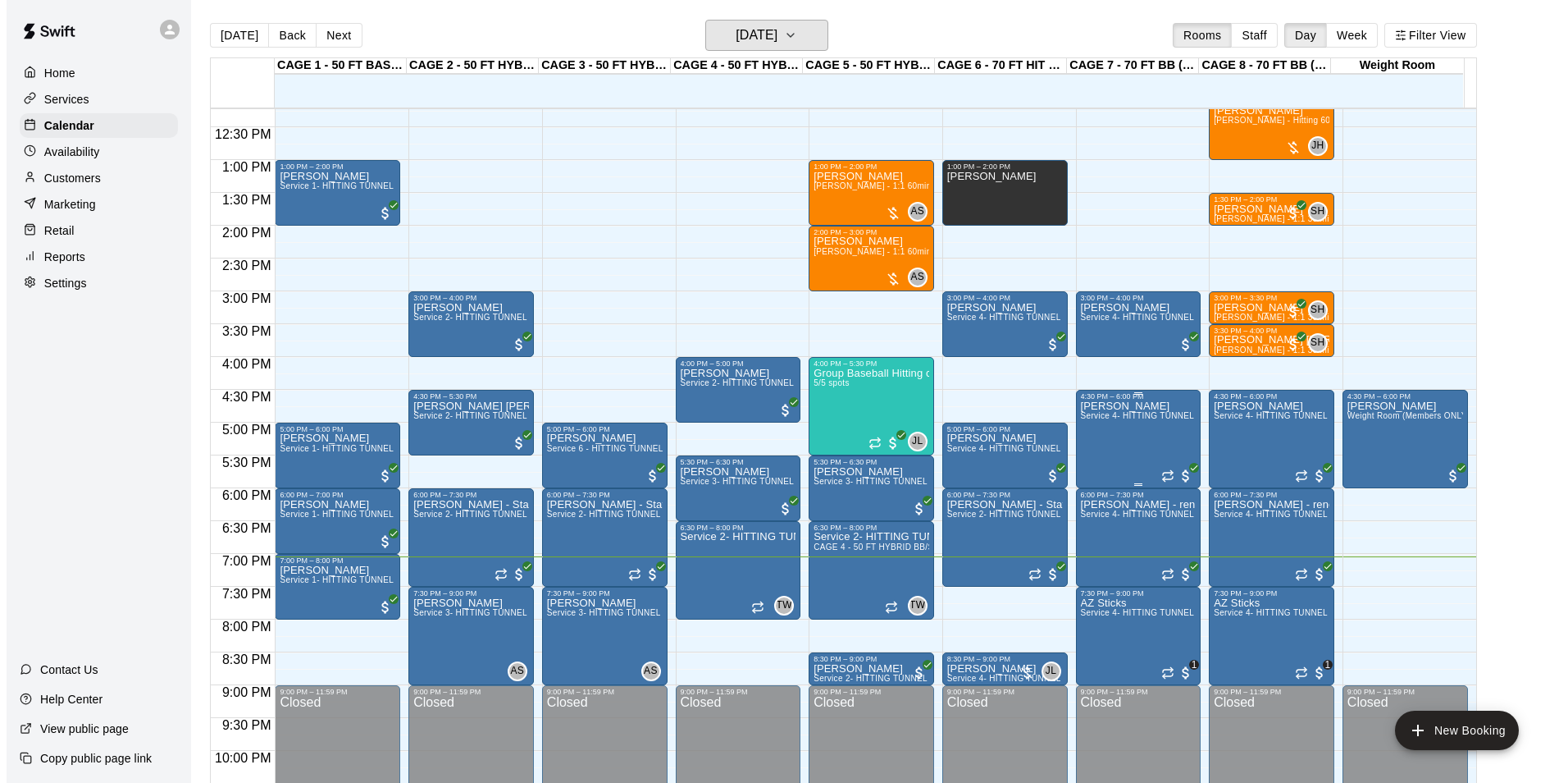
scroll to position [885, 0]
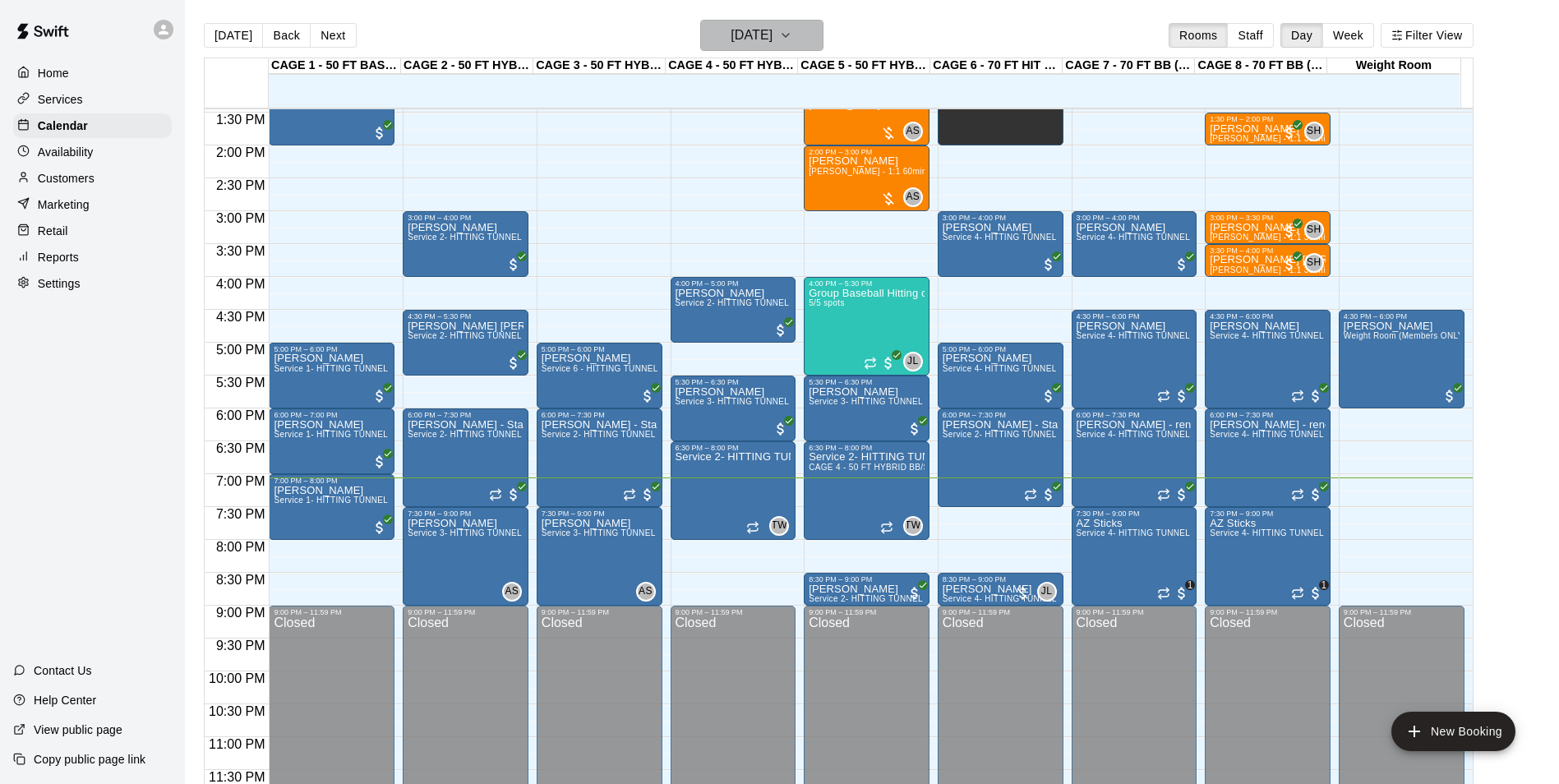
click at [769, 43] on h6 "[DATE]" at bounding box center [751, 35] width 42 height 23
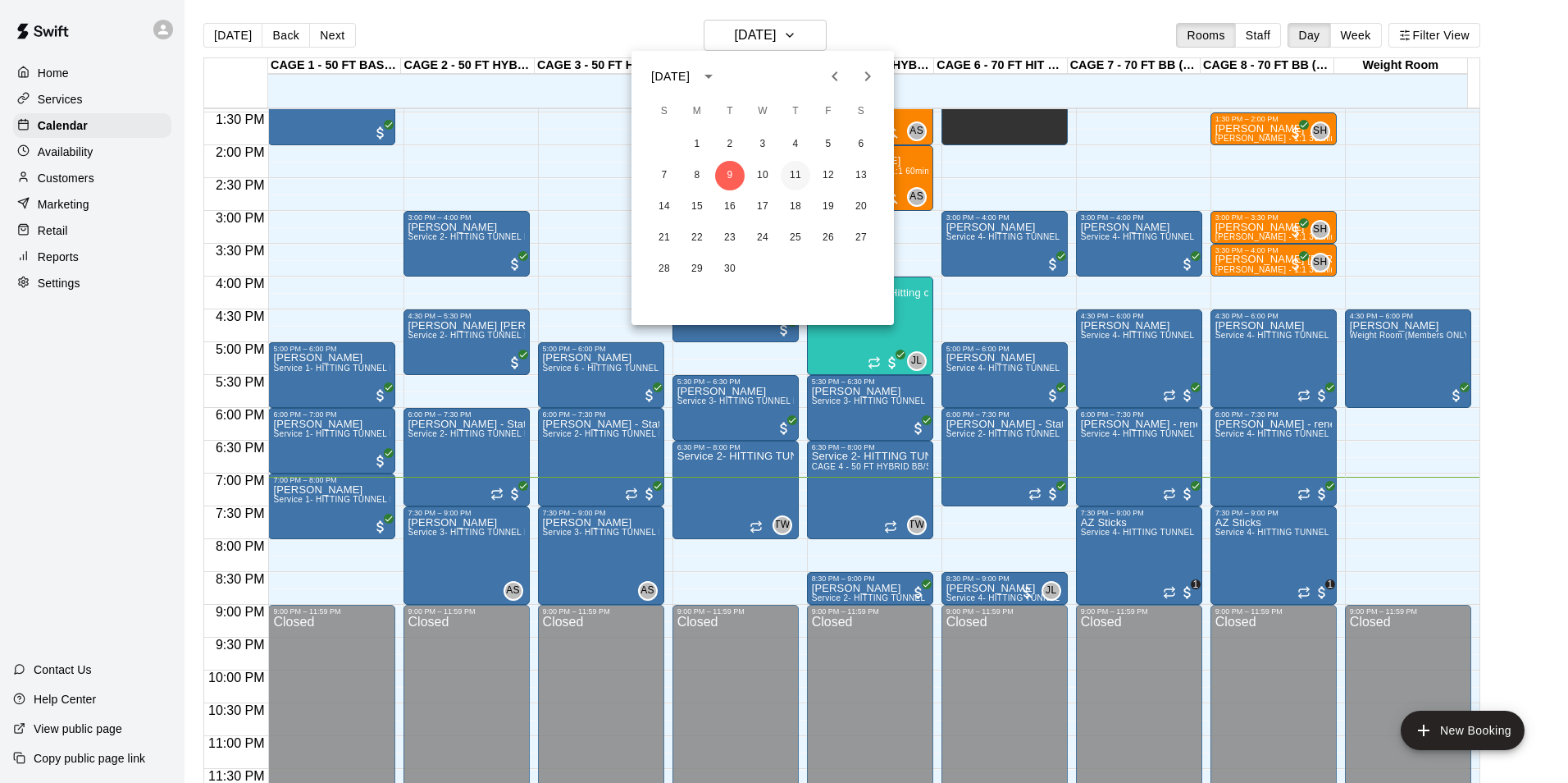
click at [804, 172] on button "11" at bounding box center [795, 175] width 29 height 29
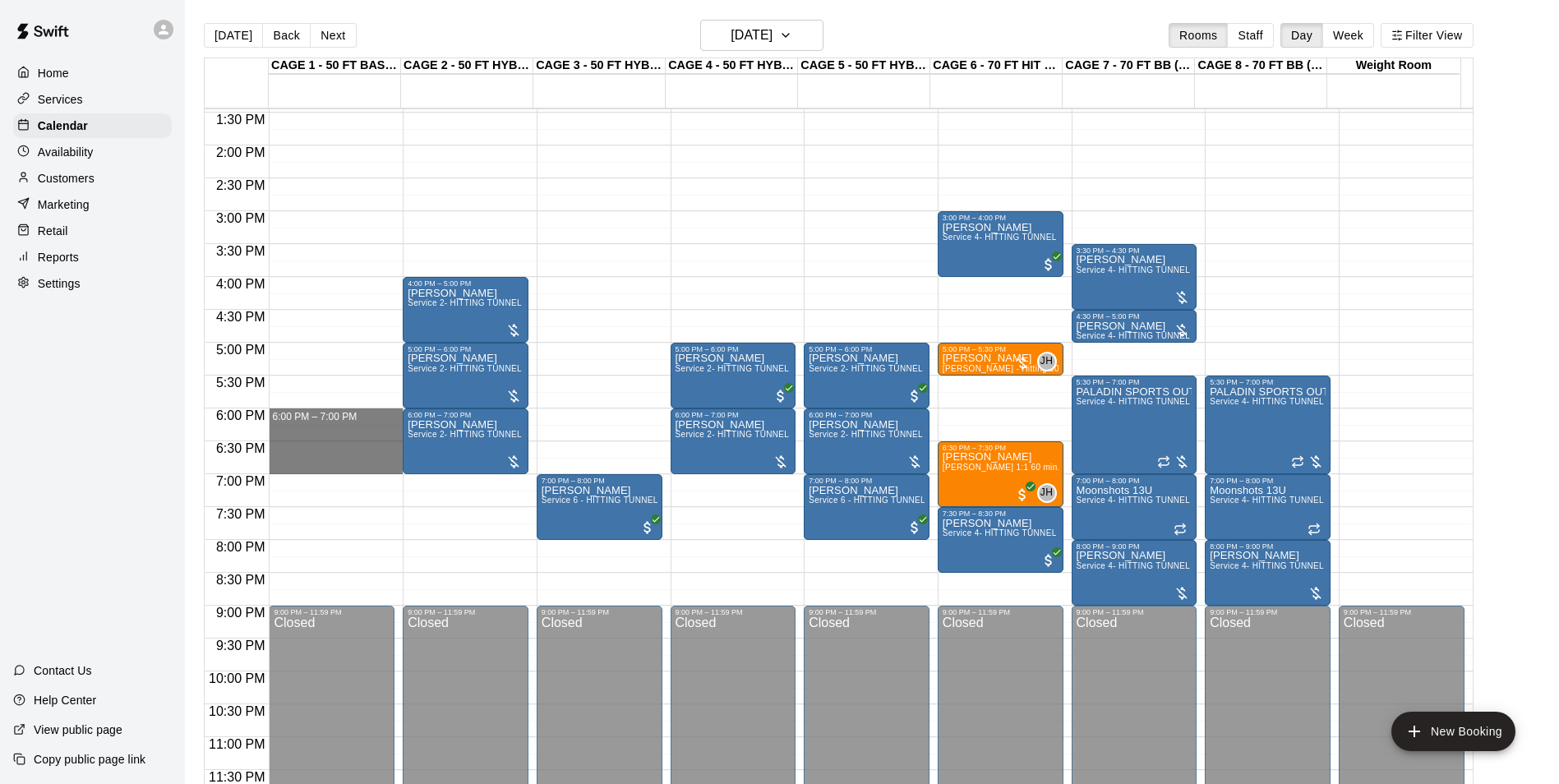
drag, startPoint x: 298, startPoint y: 412, endPoint x: 344, endPoint y: 470, distance: 74.0
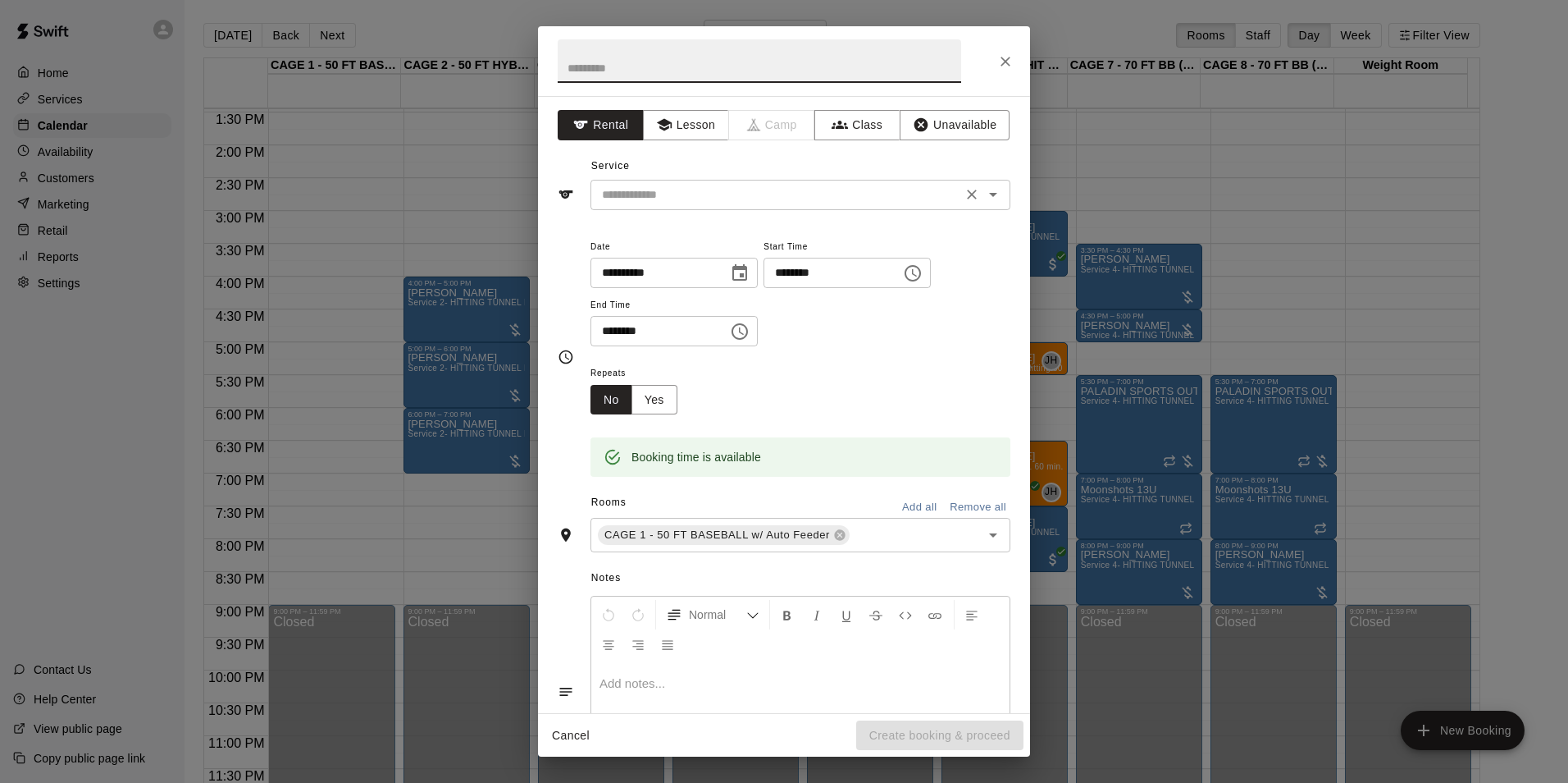
click at [732, 188] on input "text" at bounding box center [776, 195] width 362 height 20
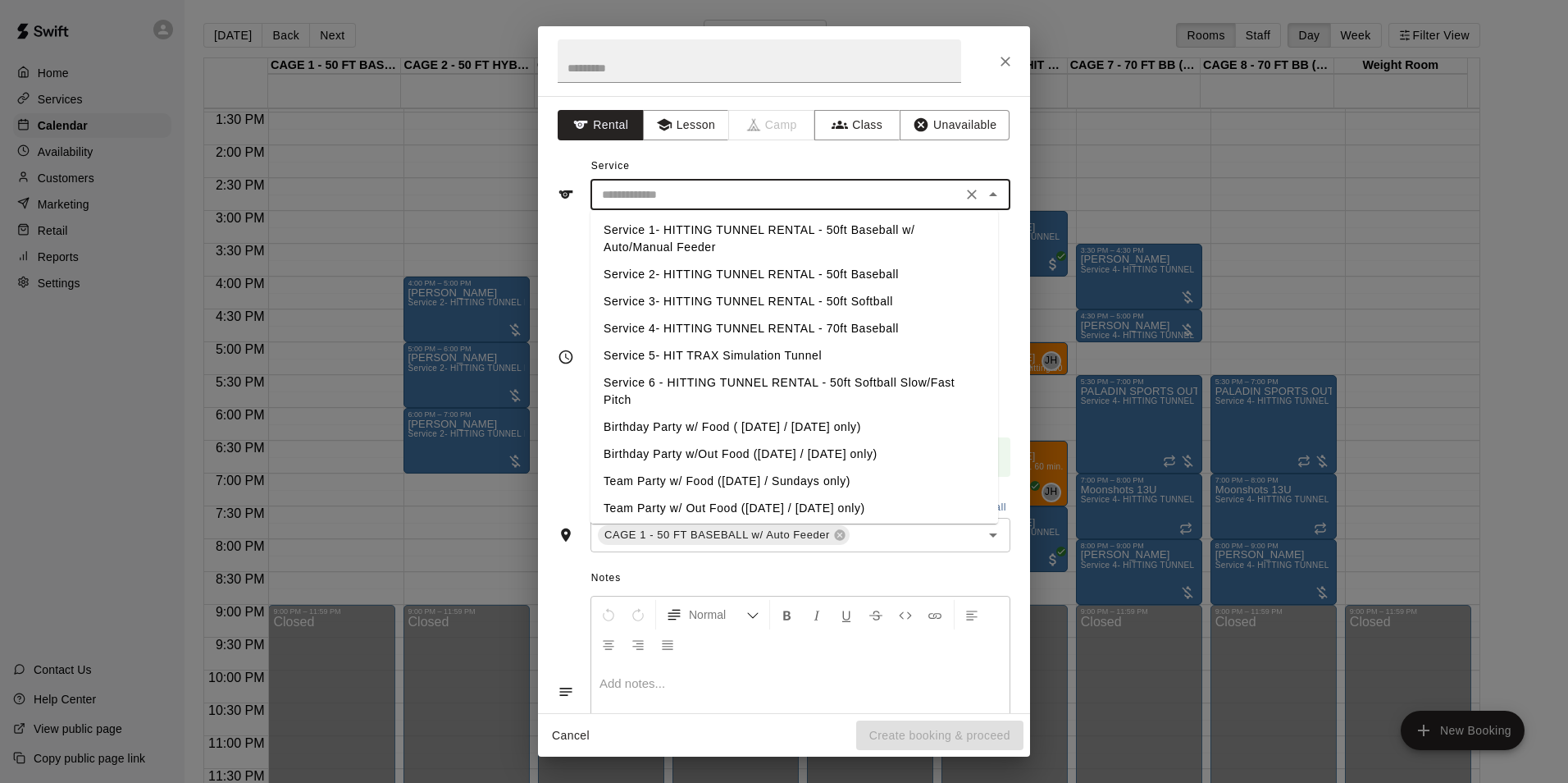
click at [738, 236] on li "Service 1- HITTING TUNNEL RENTAL - 50ft Baseball w/ Auto/Manual Feeder" at bounding box center [794, 239] width 408 height 44
type input "**********"
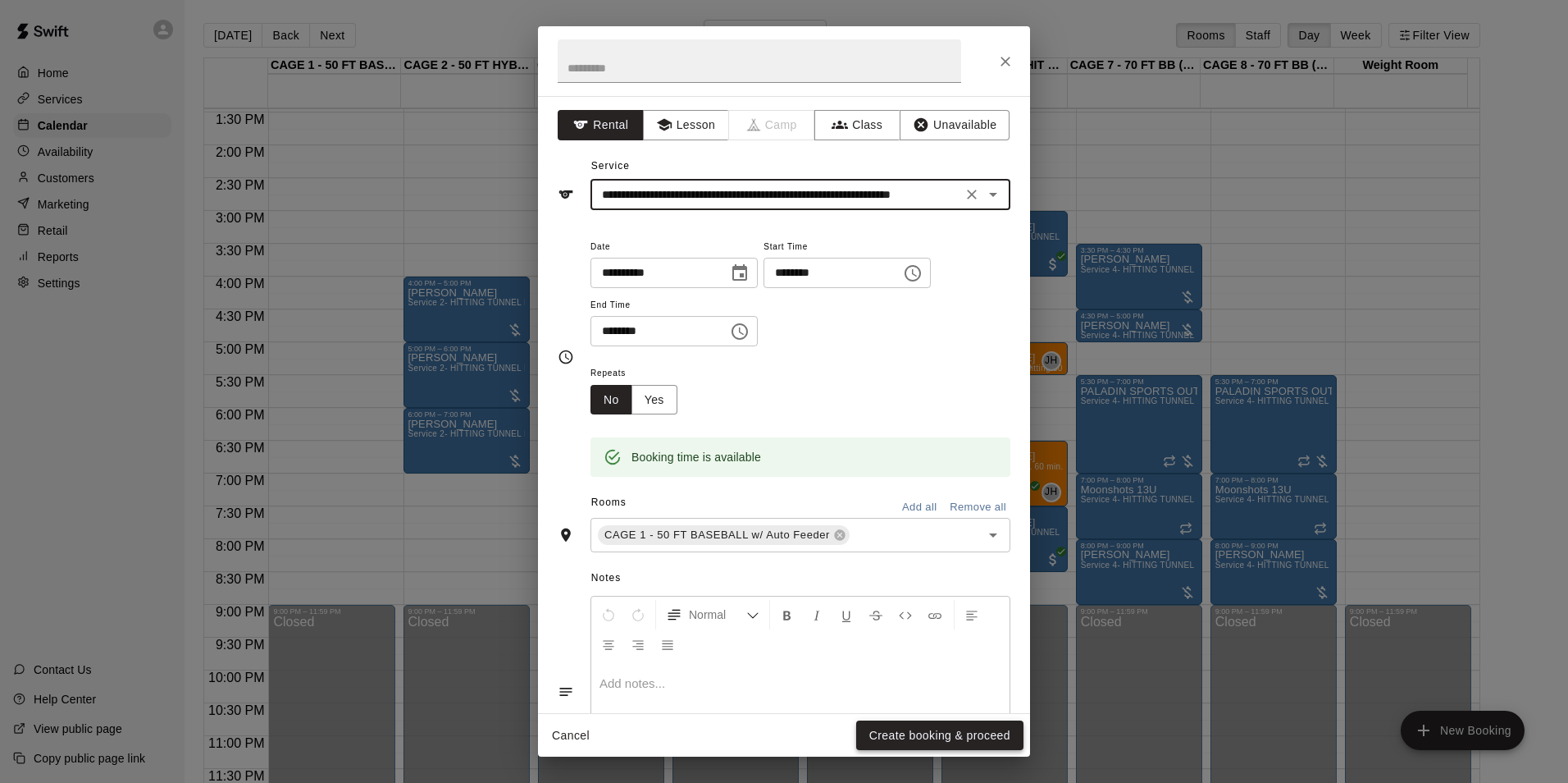
click at [967, 734] on button "Create booking & proceed" at bounding box center [939, 735] width 167 height 30
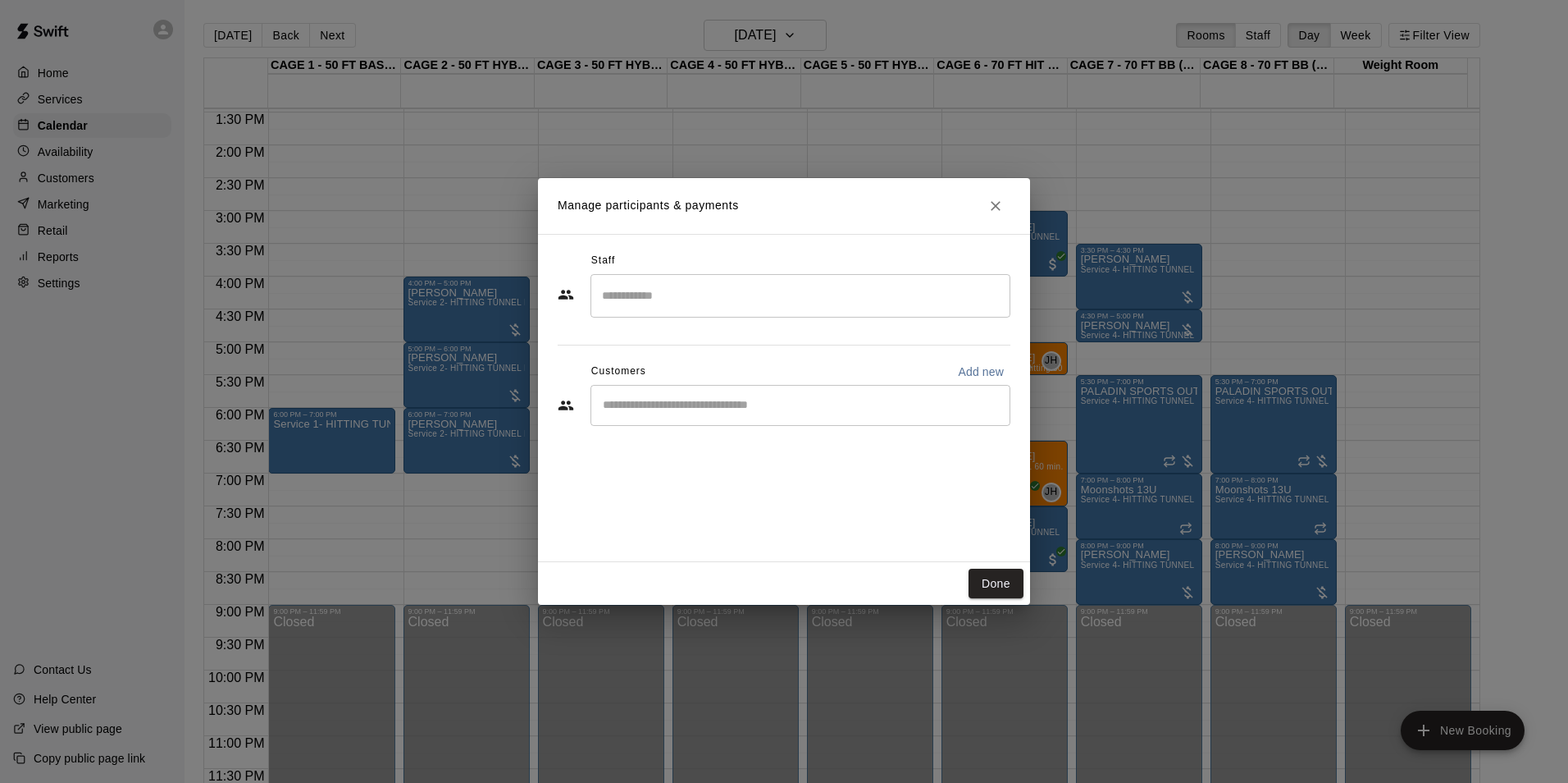
click at [710, 402] on input "Start typing to search customers..." at bounding box center [800, 405] width 405 height 17
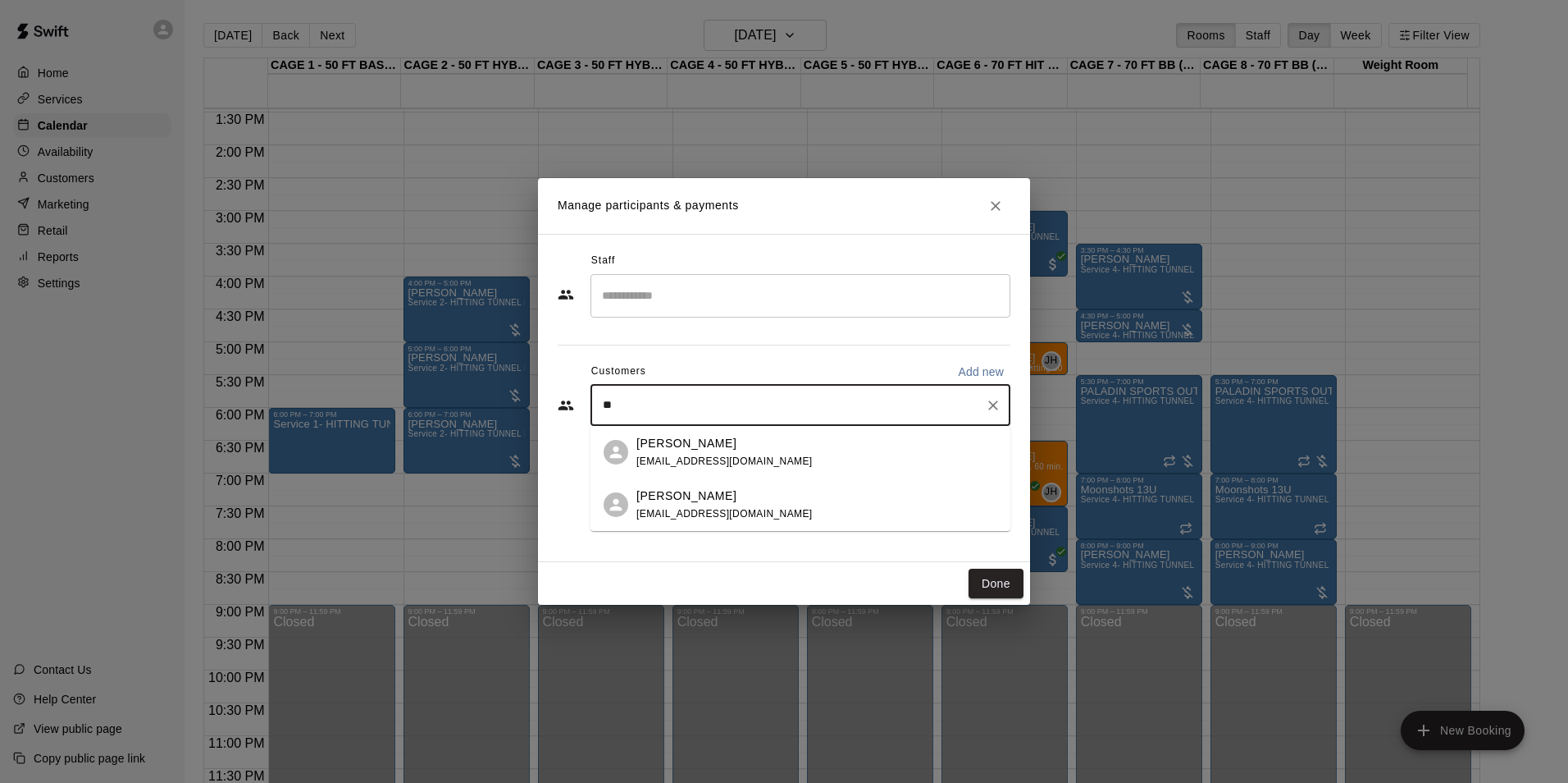
type input "*"
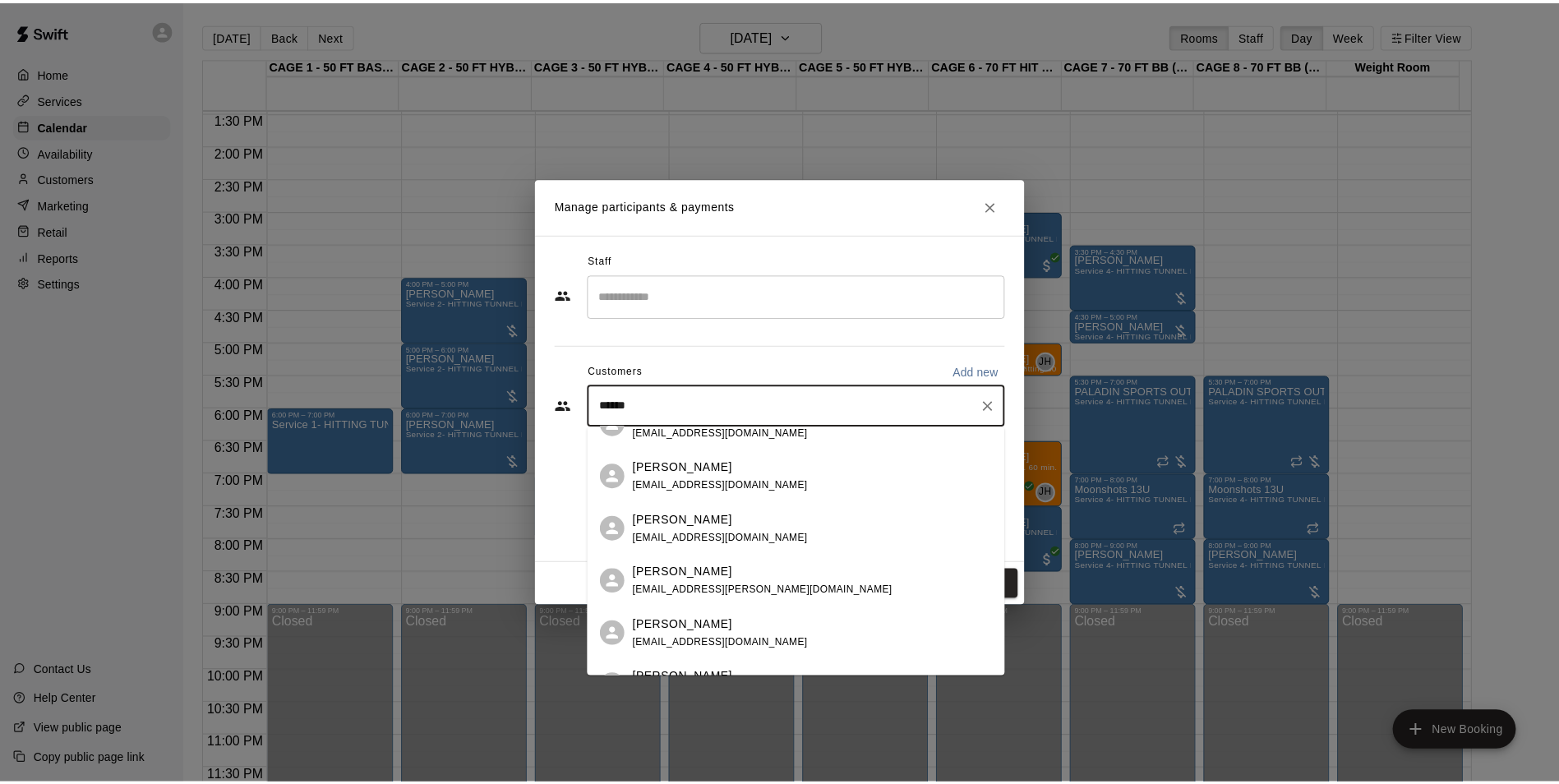
scroll to position [0, 0]
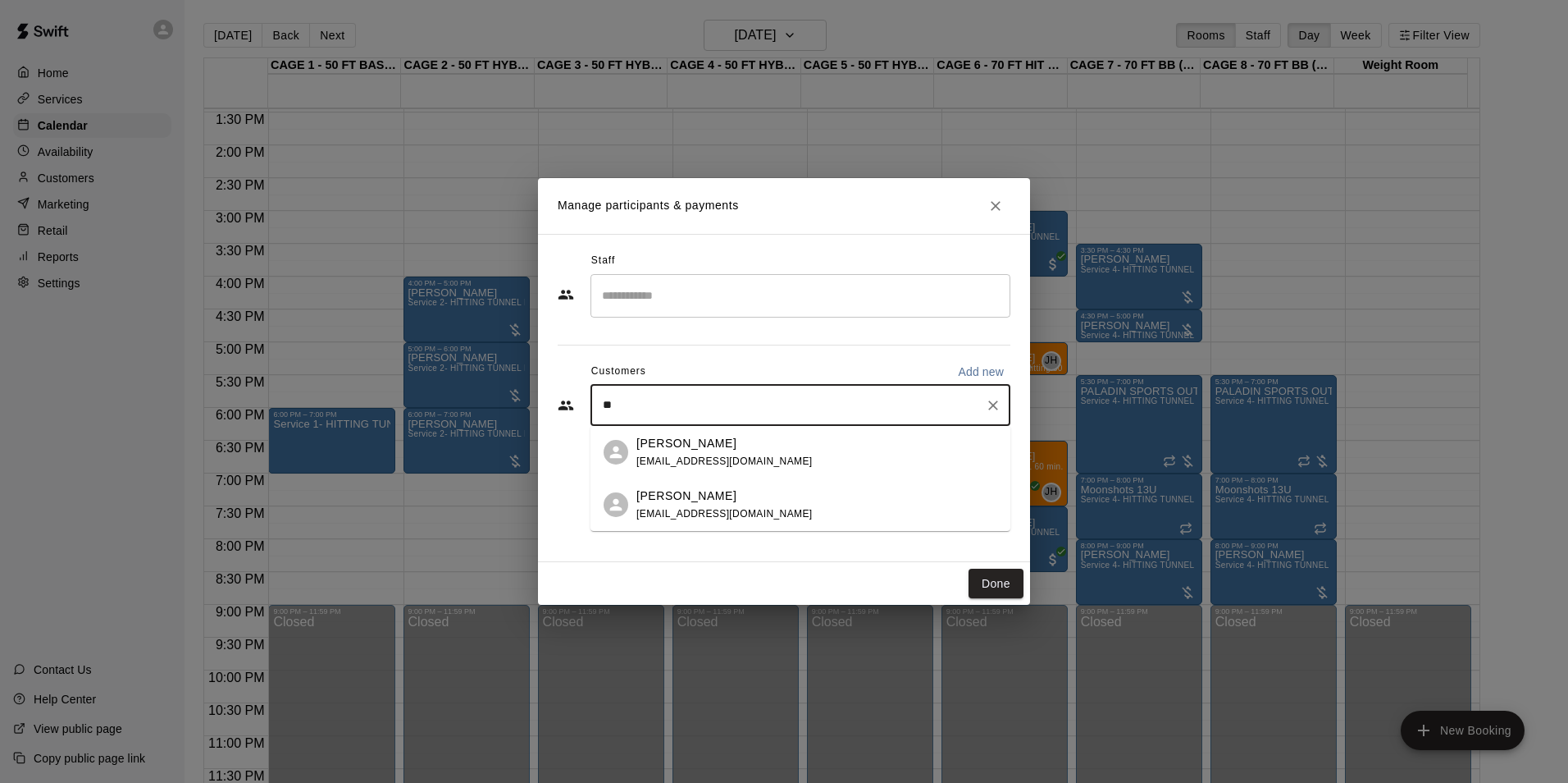
type input "*"
type input "******"
click at [788, 455] on div "Colt Crosby blytheacrosby@gmail.com" at bounding box center [817, 452] width 361 height 35
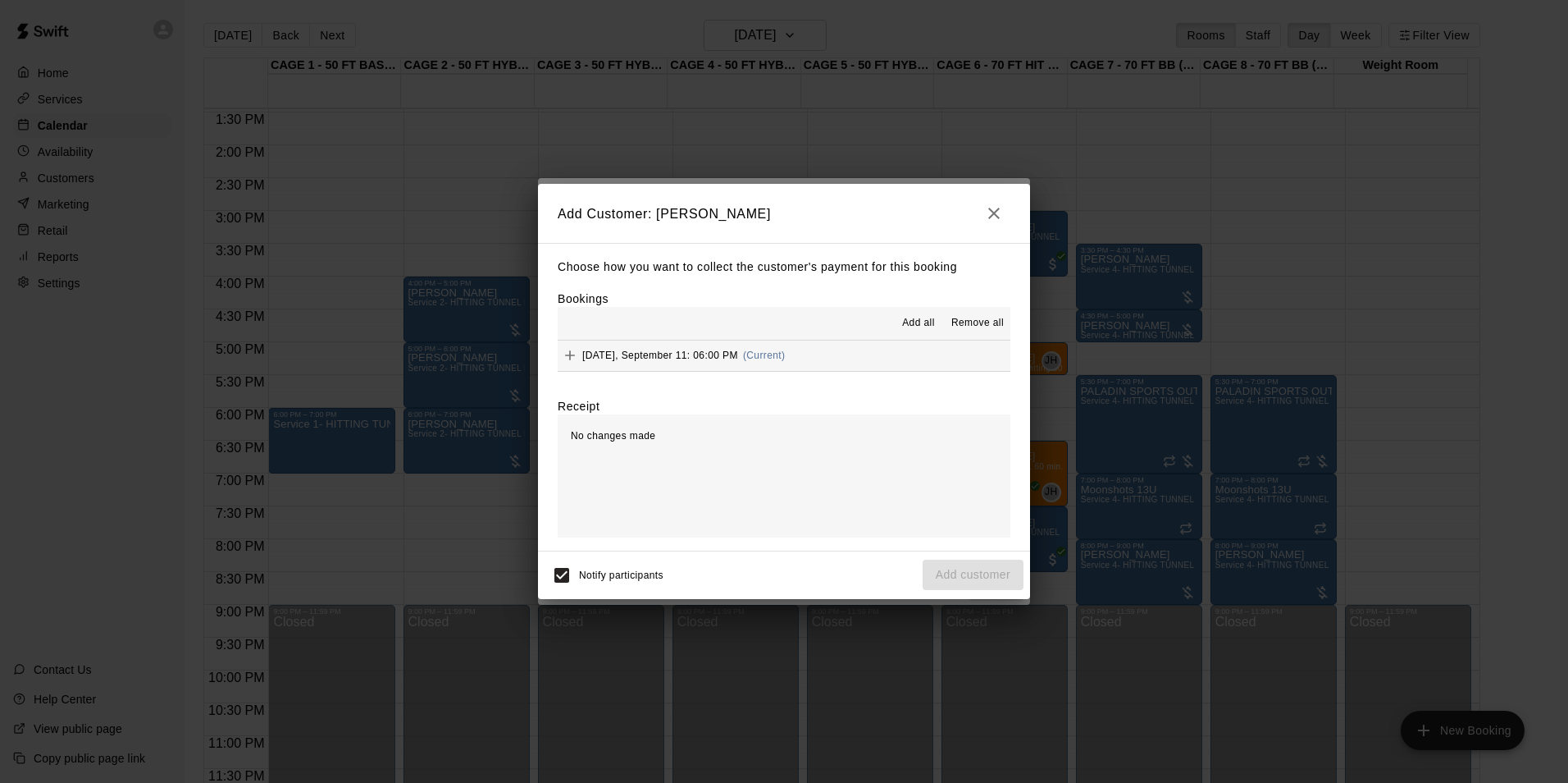
click at [917, 322] on span "Add all" at bounding box center [918, 323] width 33 height 17
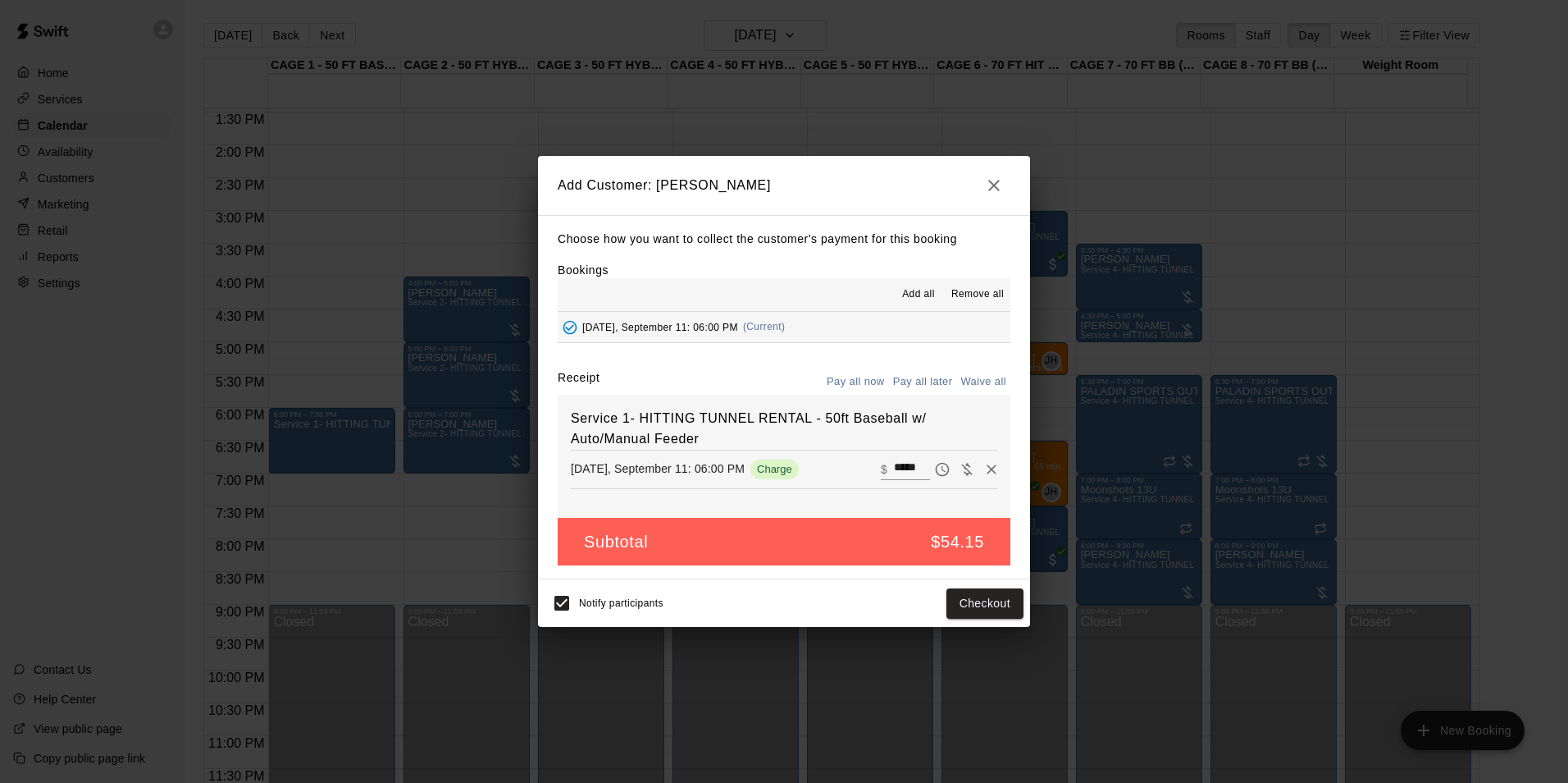
click at [929, 377] on button "Pay all later" at bounding box center [922, 381] width 68 height 26
click at [976, 603] on button "Add customer" at bounding box center [973, 603] width 101 height 30
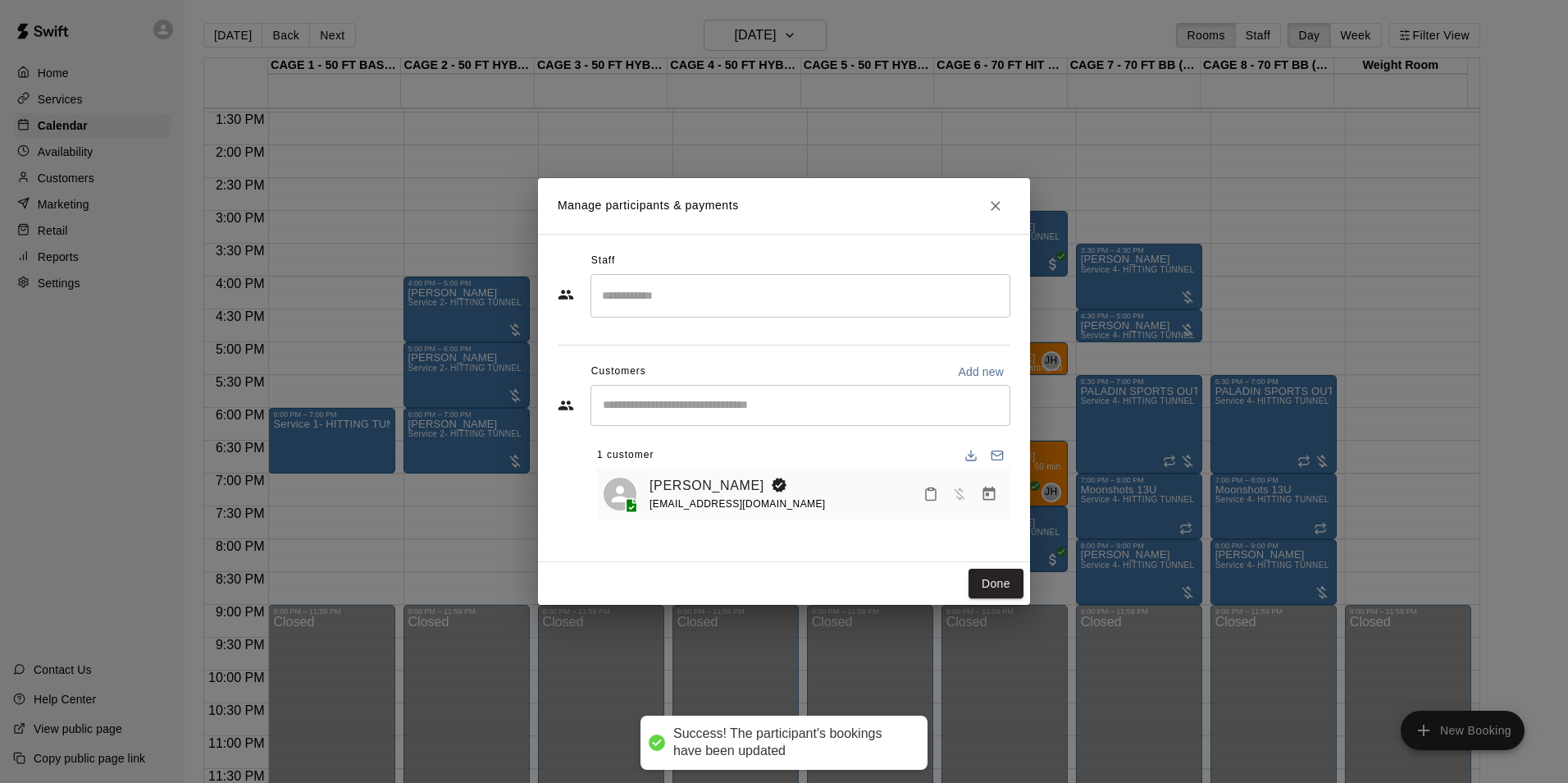
click at [1010, 212] on h2 "Manage participants & payments" at bounding box center [784, 205] width 492 height 56
click at [991, 209] on icon "Close" at bounding box center [995, 205] width 17 height 17
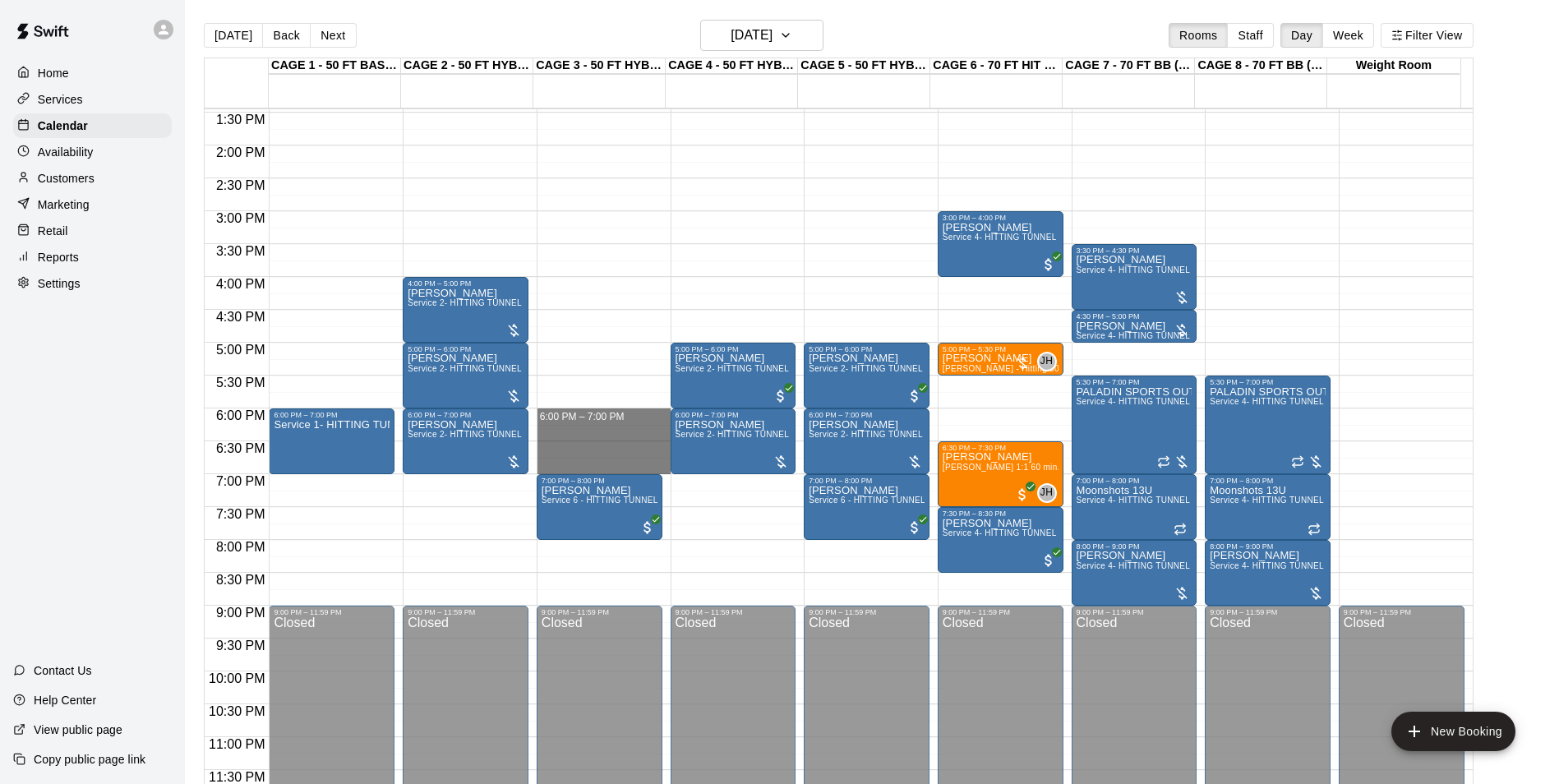
drag, startPoint x: 550, startPoint y: 412, endPoint x: 600, endPoint y: 464, distance: 72.1
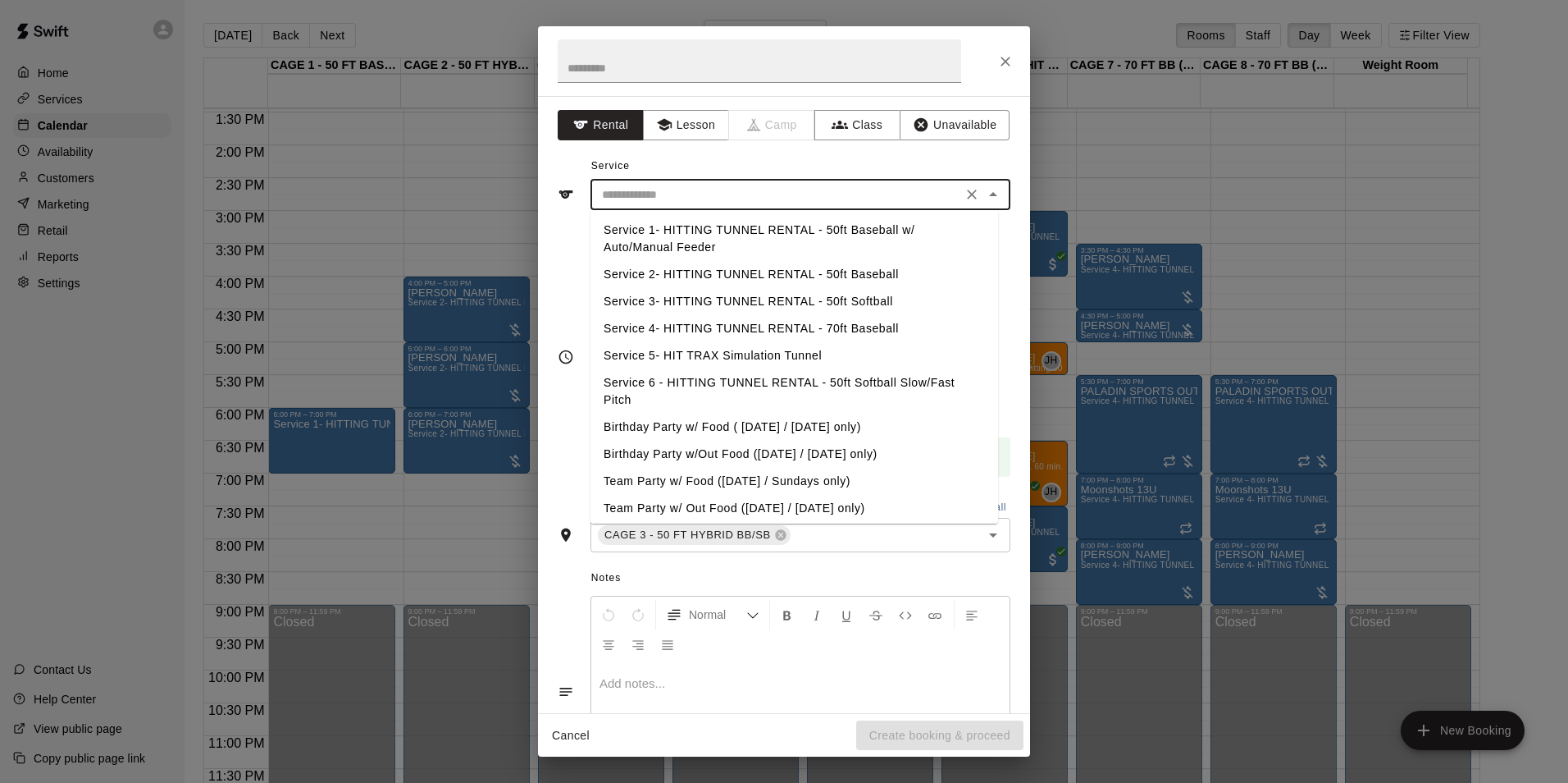
click at [782, 200] on input "text" at bounding box center [776, 195] width 362 height 20
click at [789, 231] on li "Service 1- HITTING TUNNEL RENTAL - 50ft Baseball w/ Auto/Manual Feeder" at bounding box center [794, 239] width 408 height 44
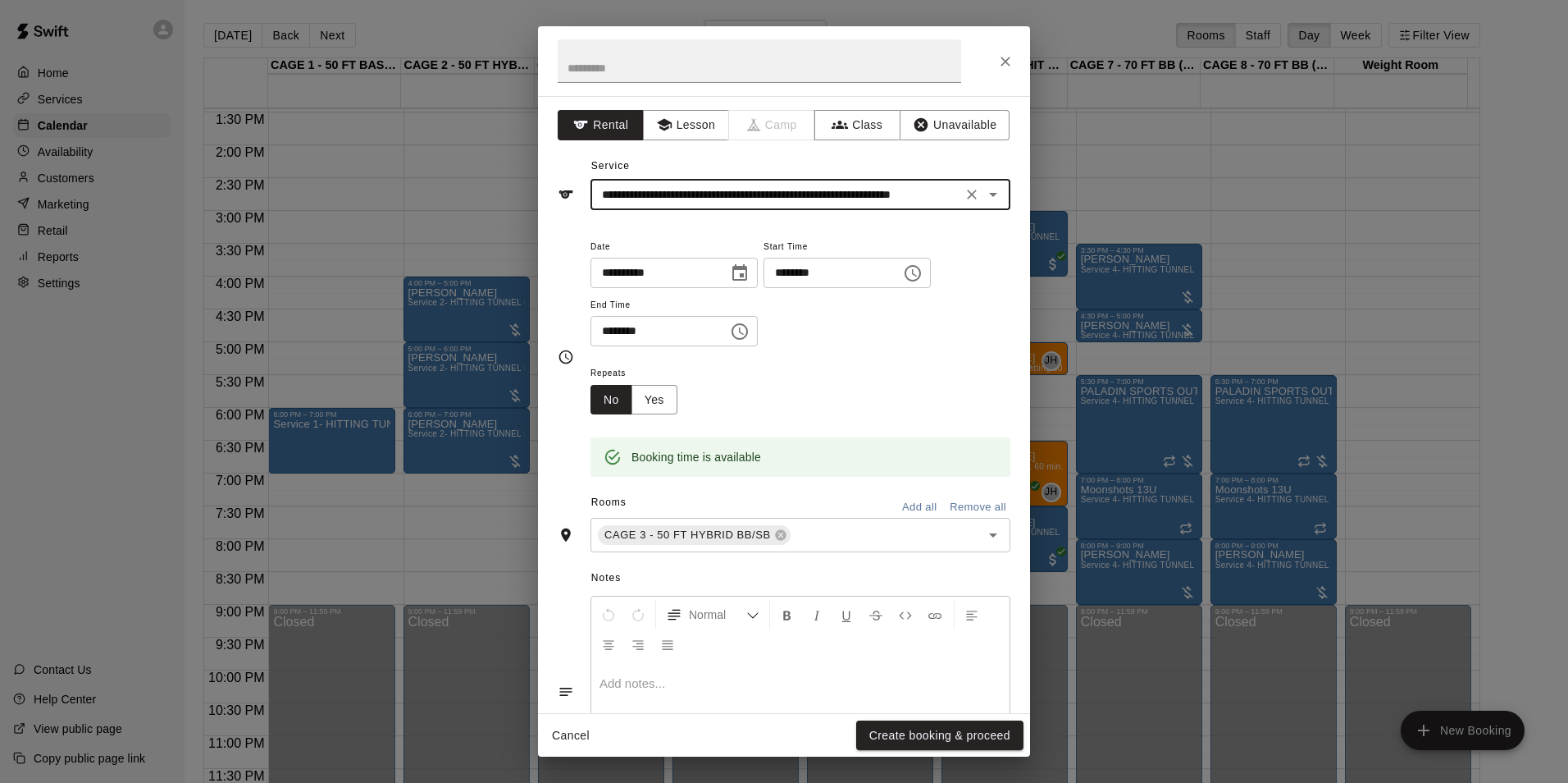
click at [780, 180] on div "**********" at bounding box center [800, 195] width 420 height 30
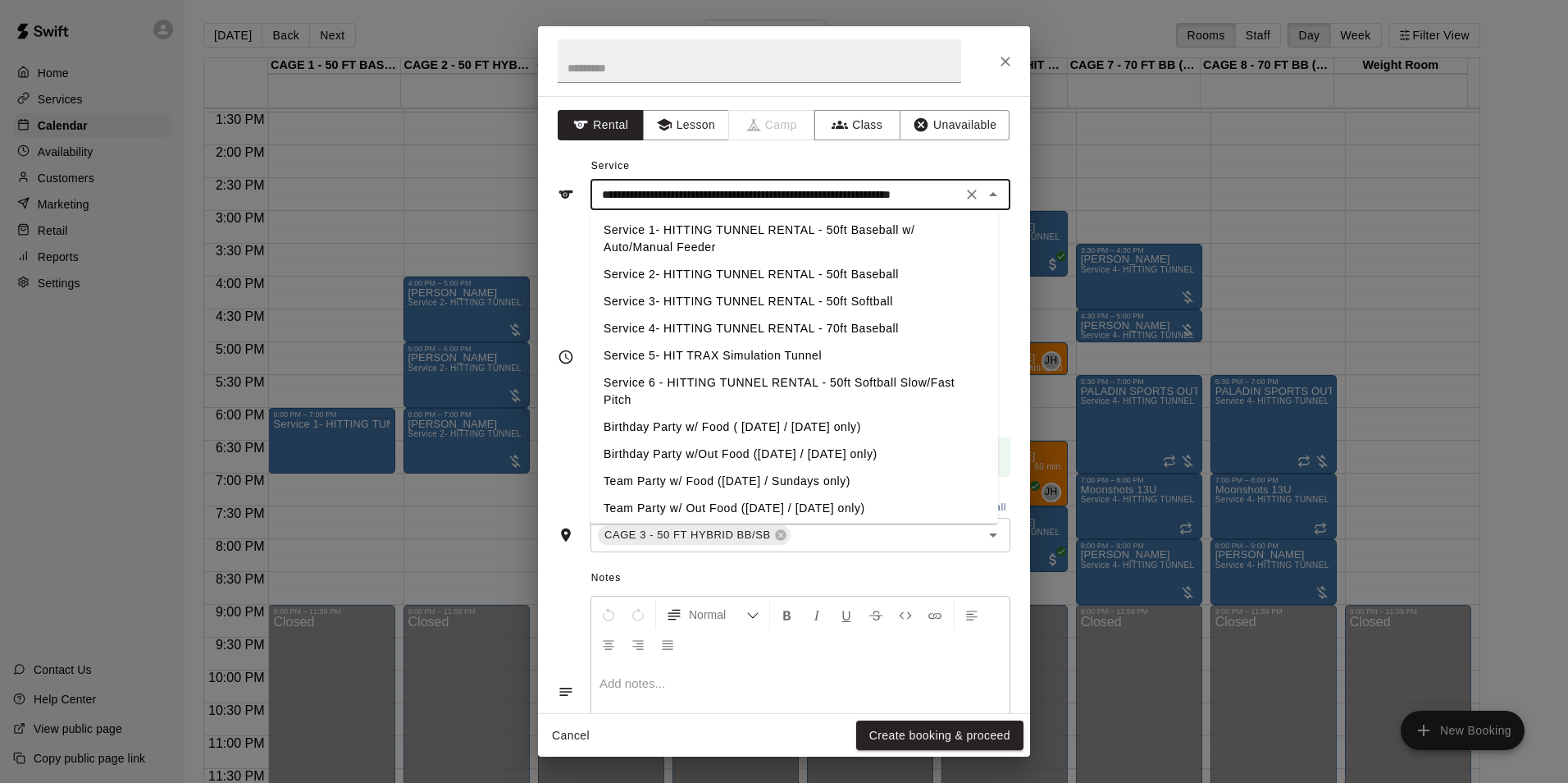
click at [759, 299] on li "Service 3- HITTING TUNNEL RENTAL - 50ft Softball" at bounding box center [794, 301] width 408 height 27
type input "**********"
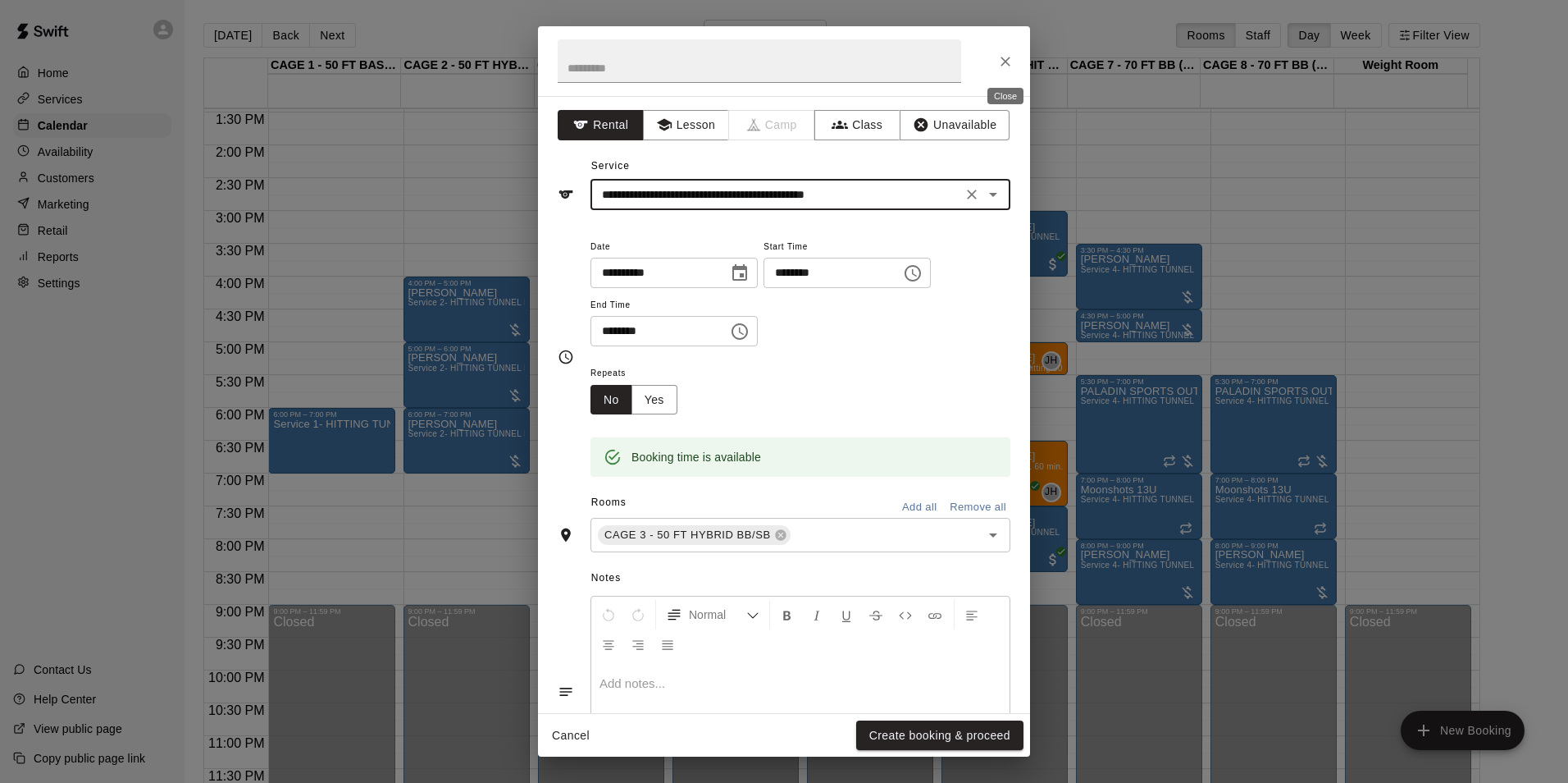
click at [999, 65] on icon "Close" at bounding box center [1006, 61] width 17 height 17
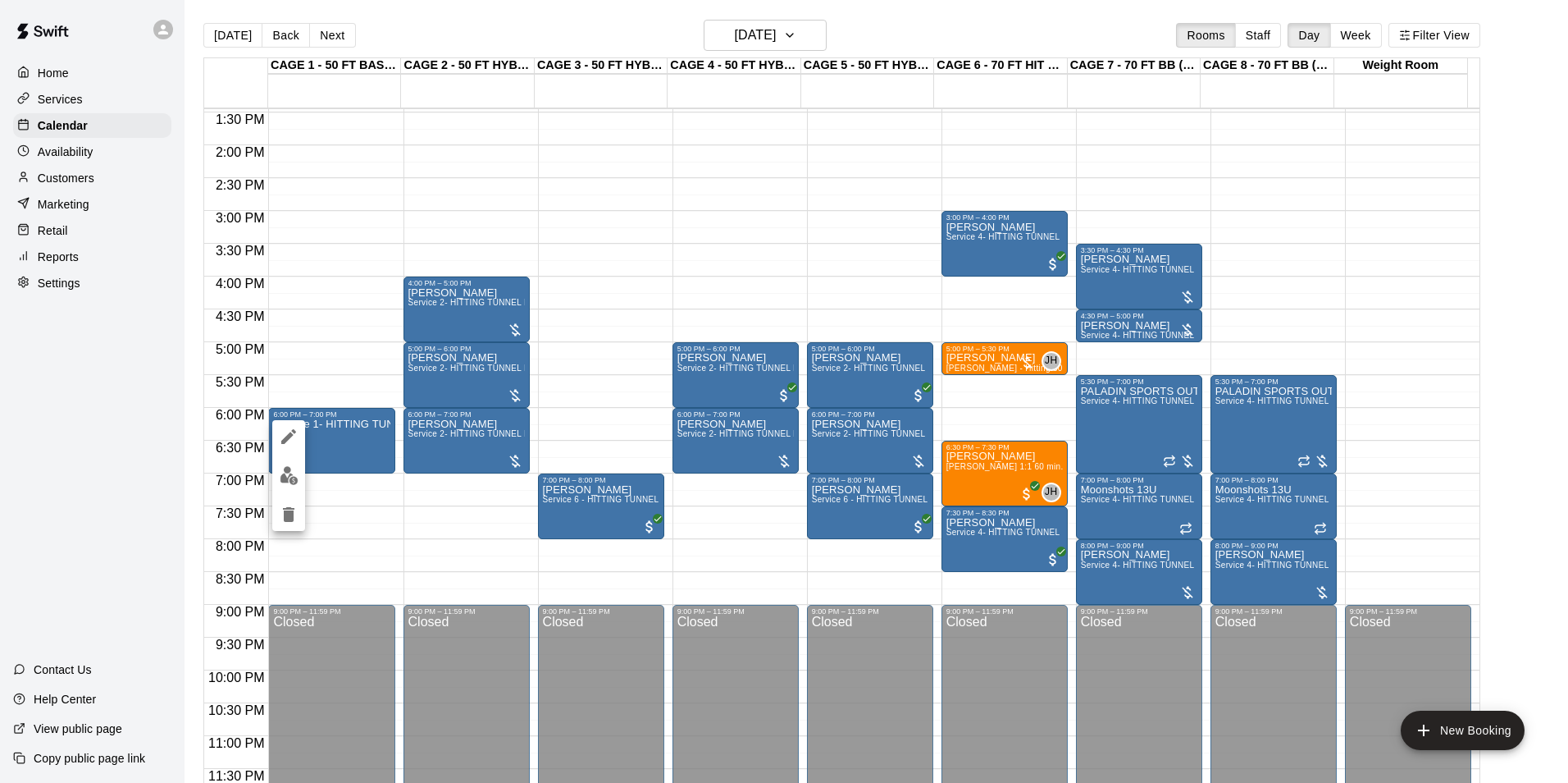
click at [305, 468] on div at bounding box center [784, 391] width 1568 height 783
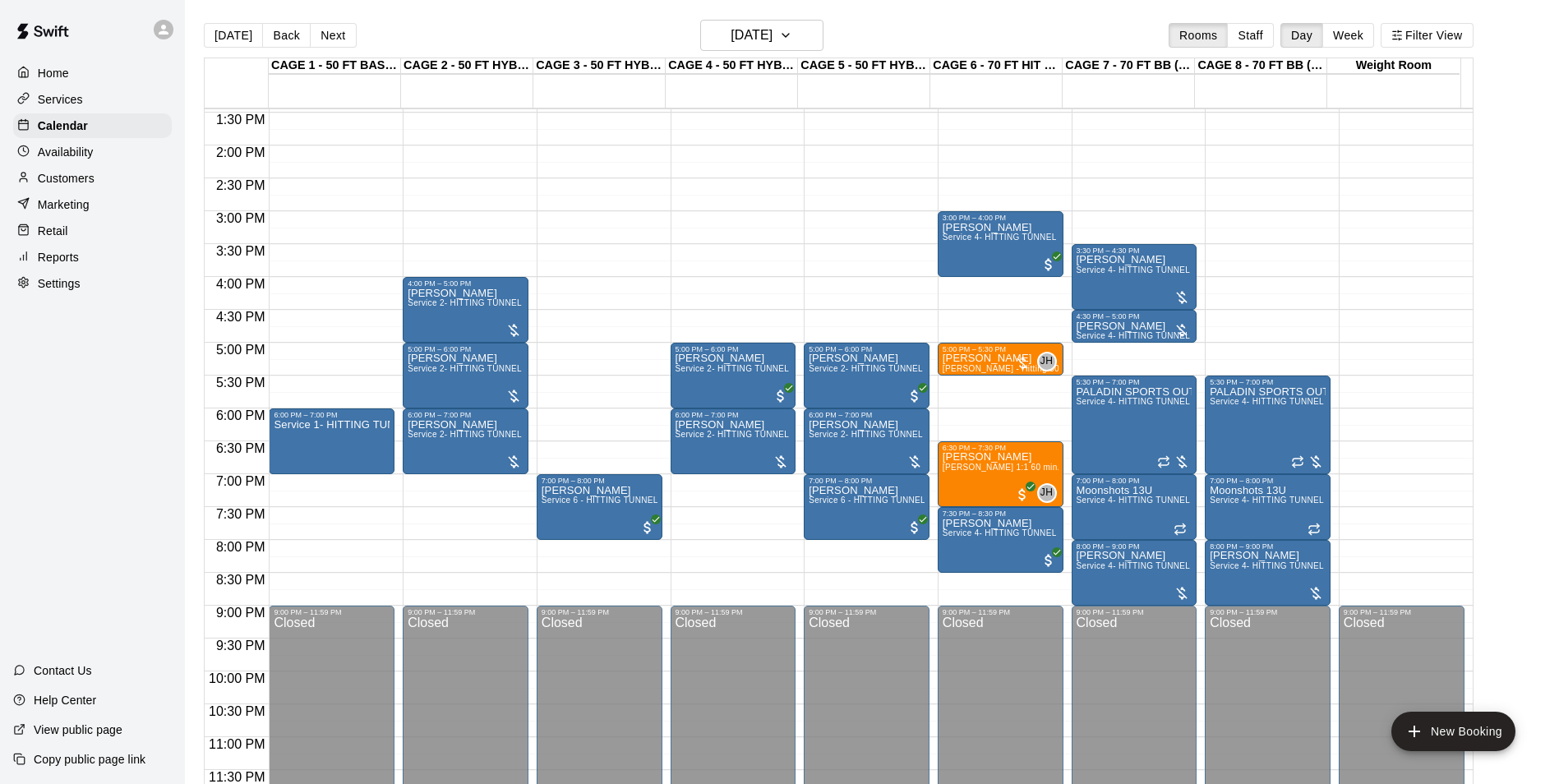
click at [300, 471] on div at bounding box center [331, 471] width 116 height 0
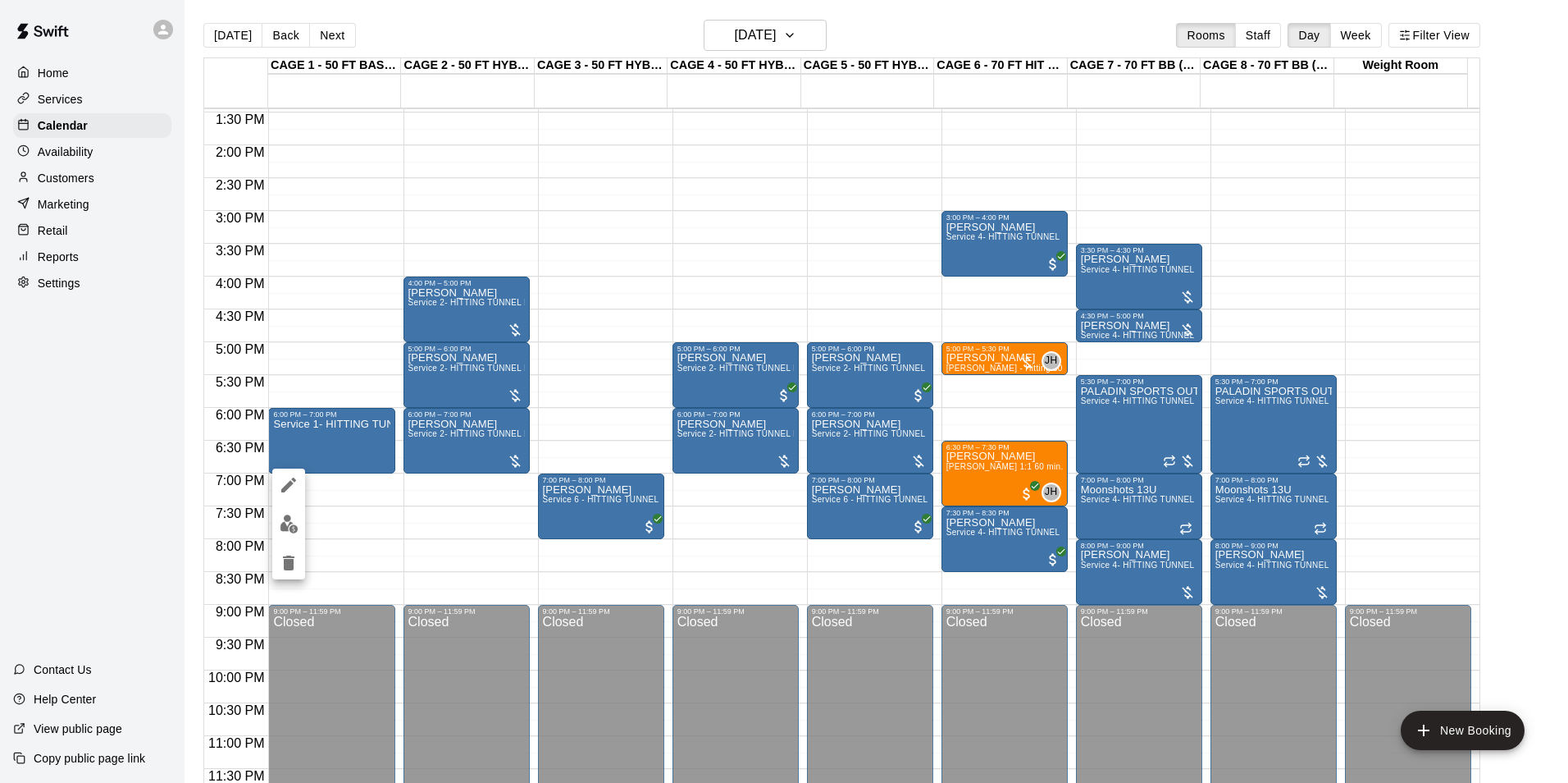
click at [281, 514] on img "edit" at bounding box center [288, 523] width 19 height 19
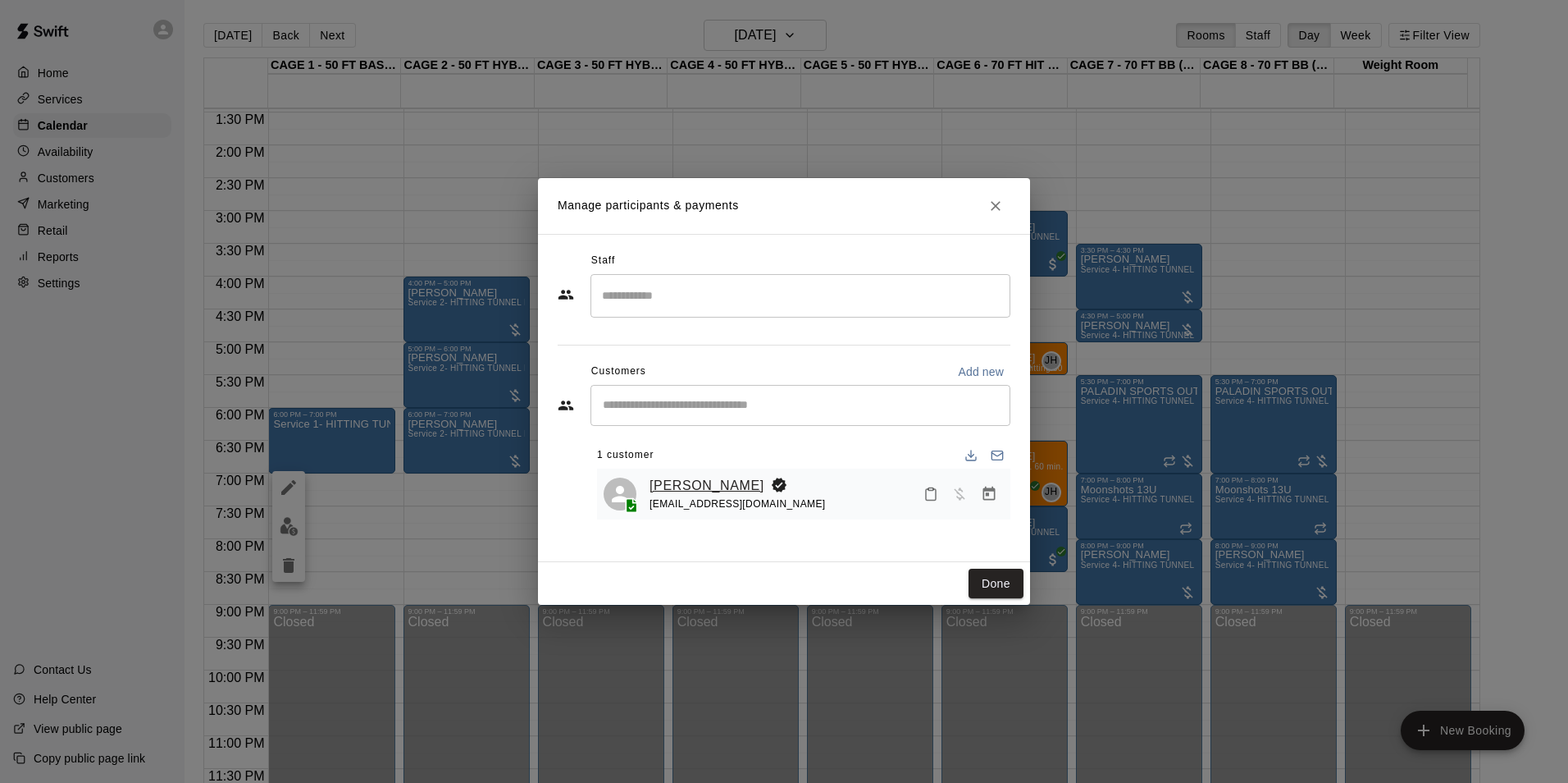
click at [708, 481] on link "[PERSON_NAME]" at bounding box center [707, 486] width 115 height 21
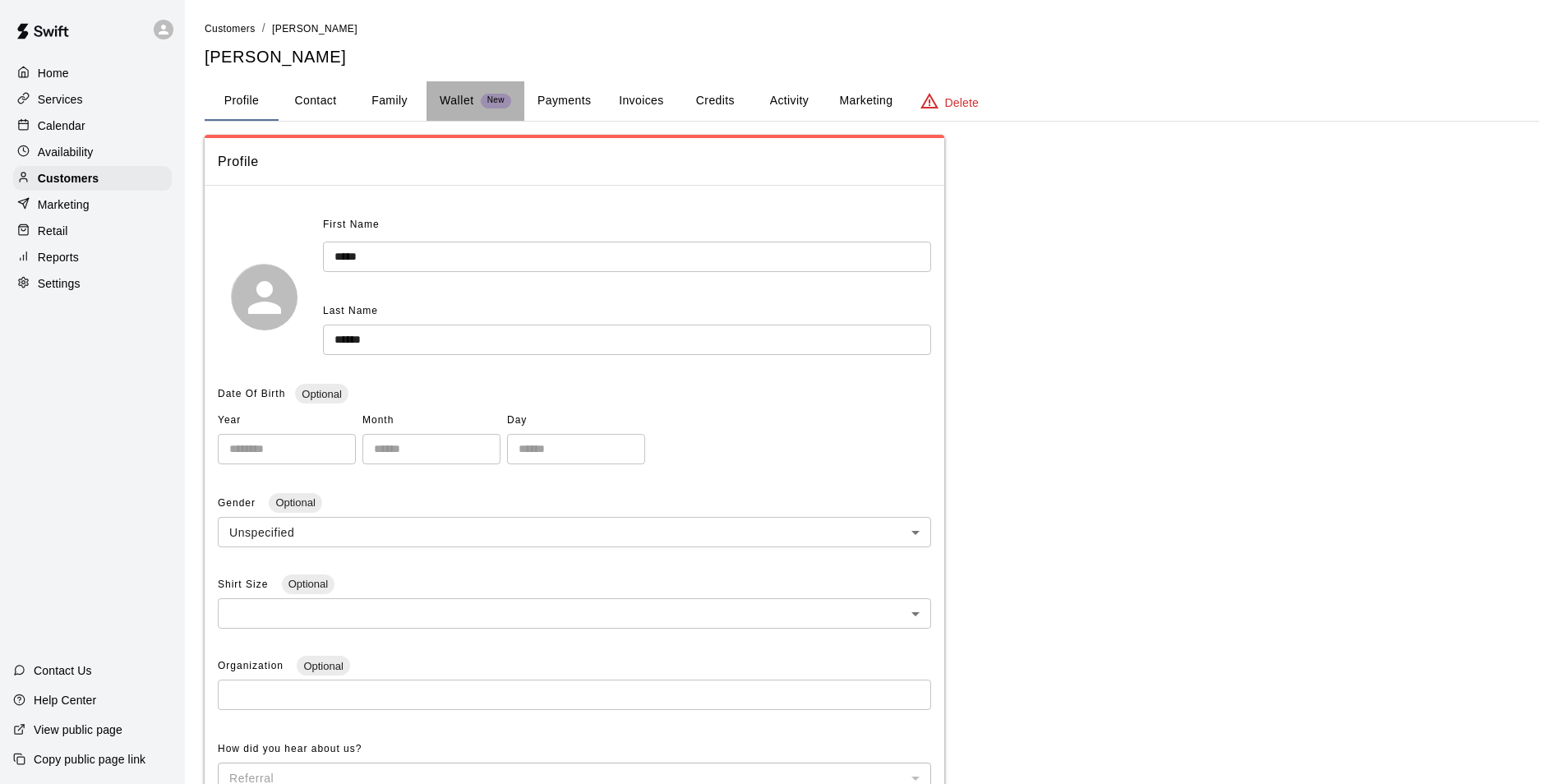
click at [460, 82] on button "Wallet New" at bounding box center [475, 101] width 97 height 40
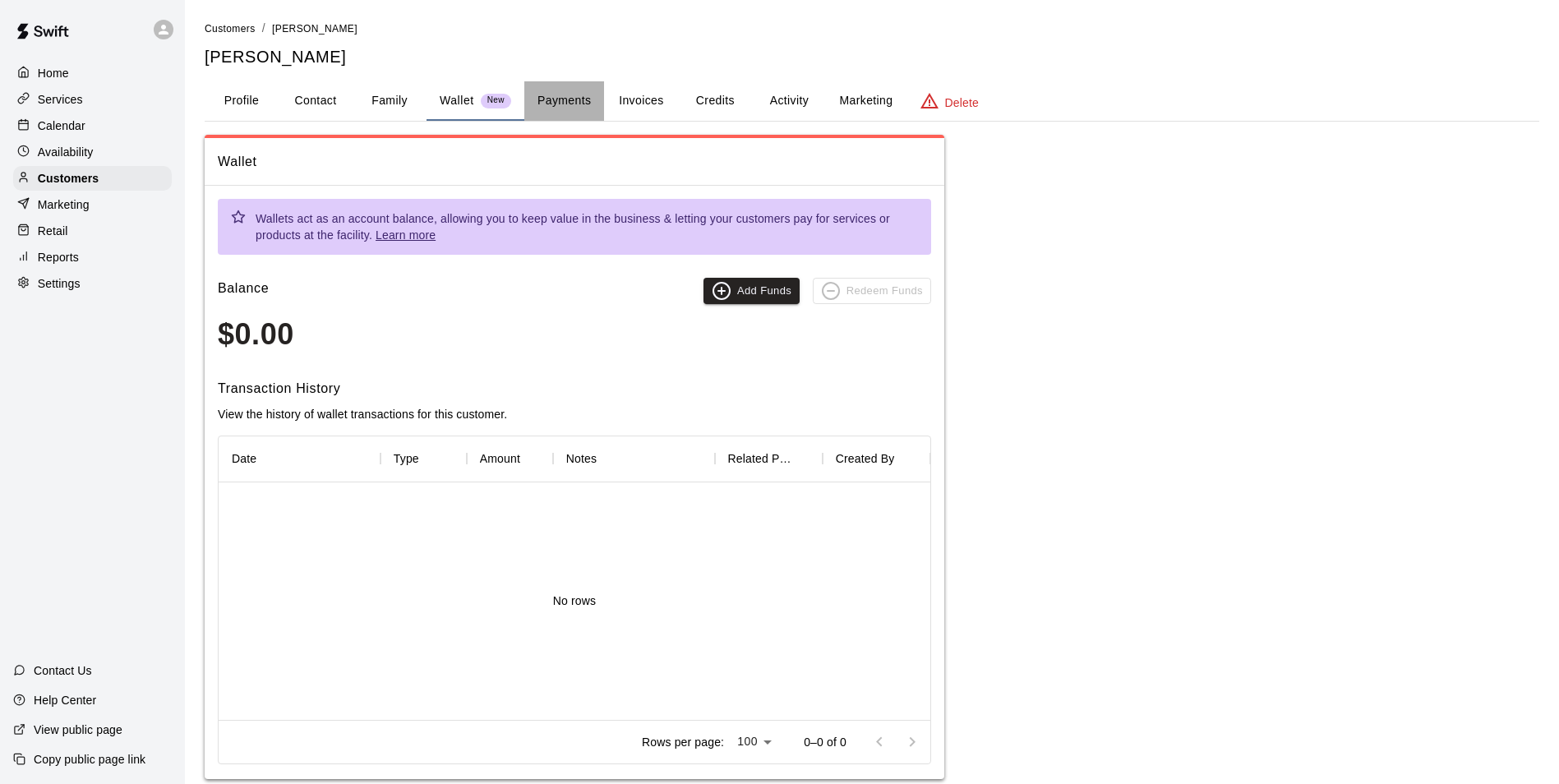
click at [567, 99] on button "Payments" at bounding box center [565, 101] width 80 height 40
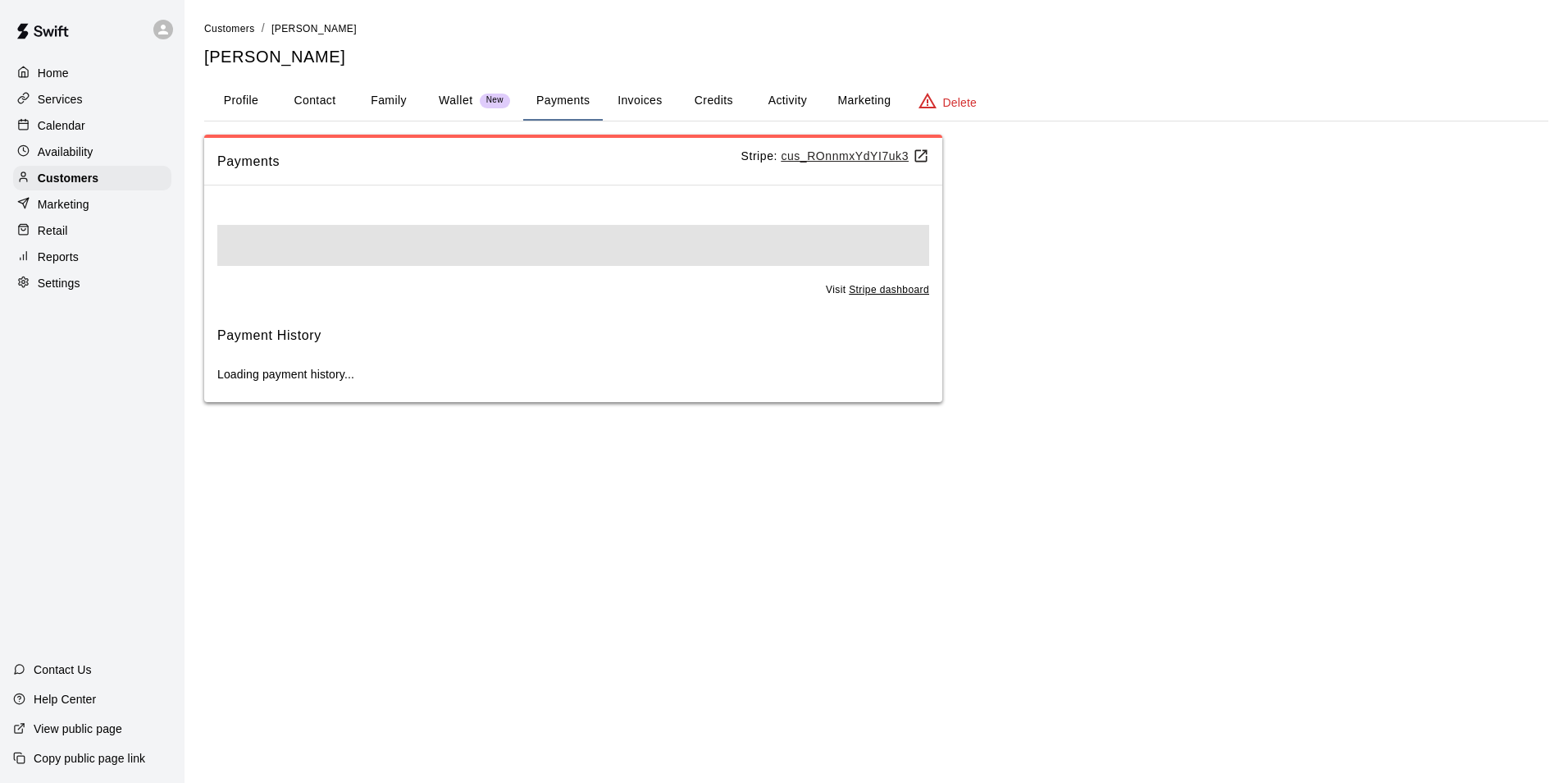
click at [807, 104] on button "Activity" at bounding box center [786, 101] width 73 height 40
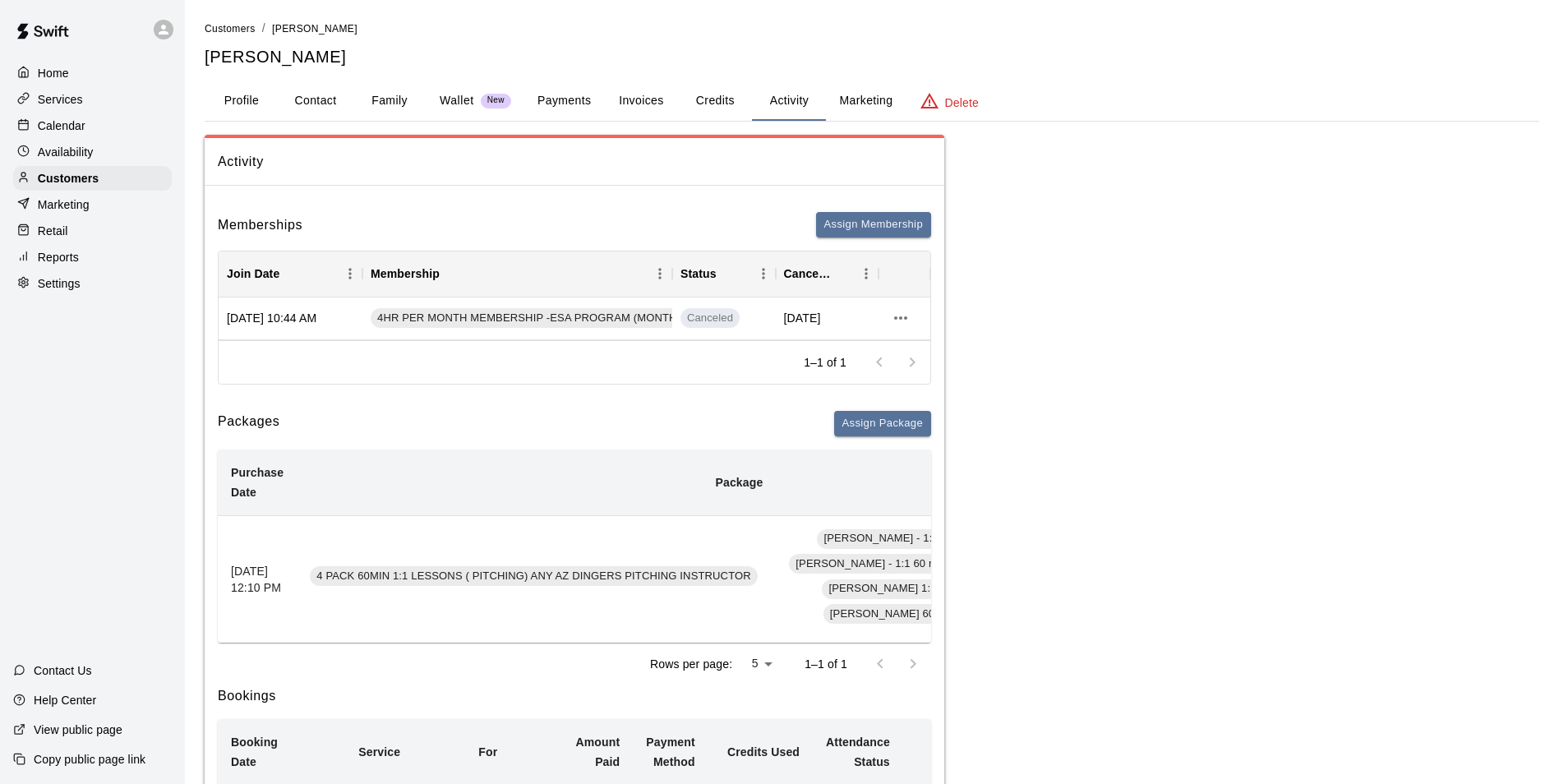
click at [729, 104] on button "Credits" at bounding box center [714, 101] width 74 height 40
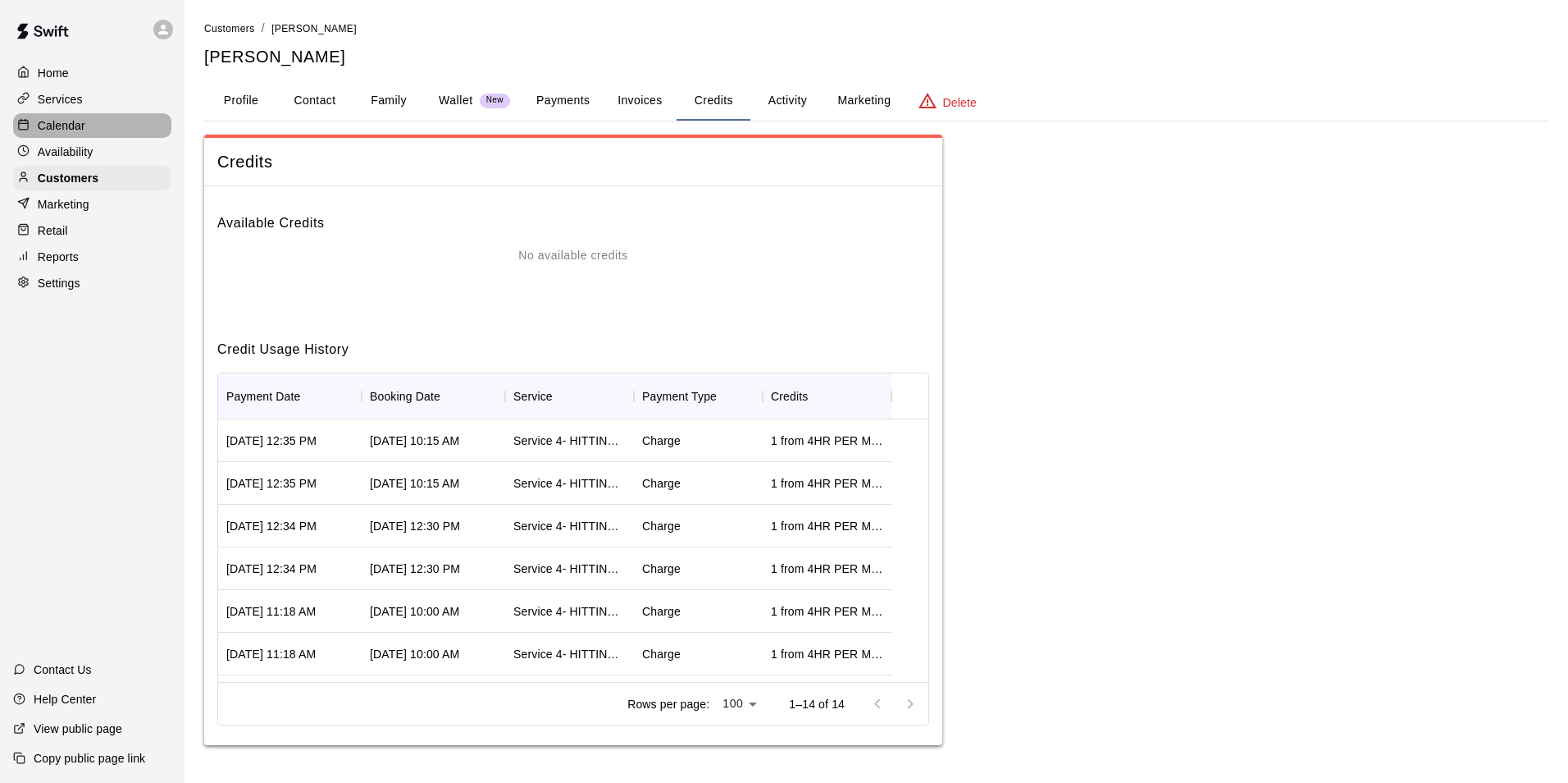
click at [121, 133] on div "Calendar" at bounding box center [92, 126] width 158 height 25
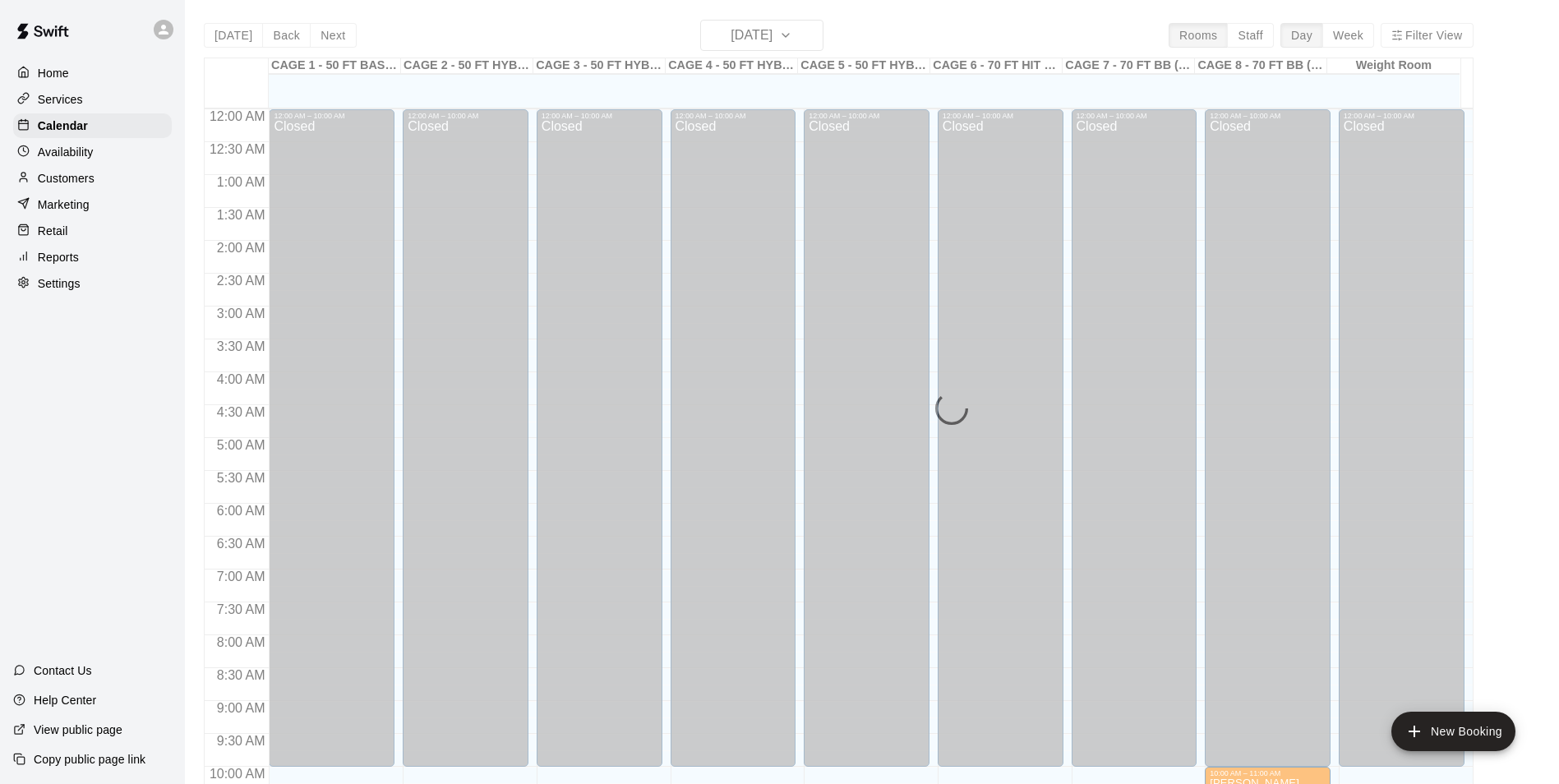
scroll to position [834, 0]
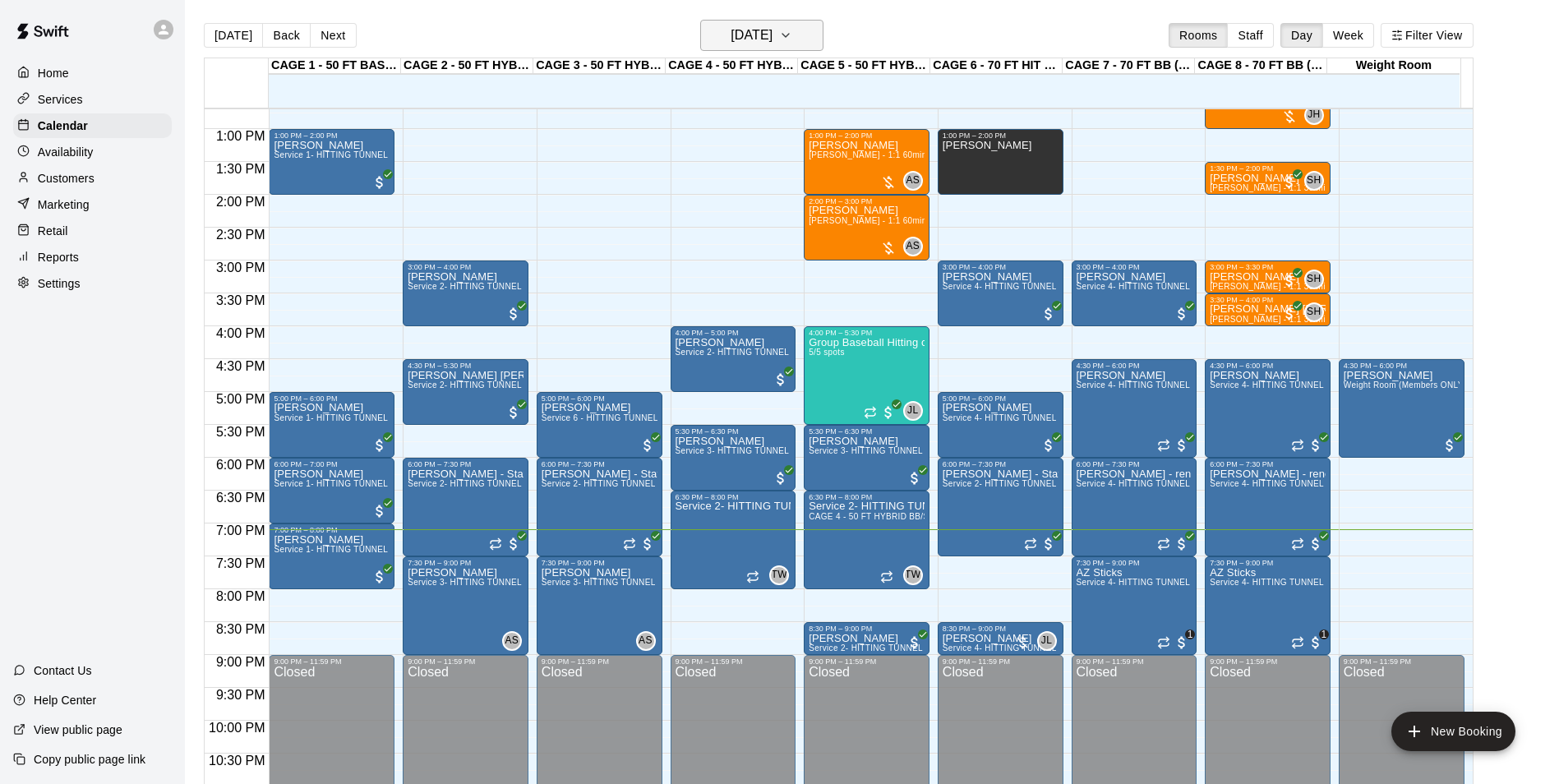
click at [747, 35] on h6 "[DATE]" at bounding box center [751, 35] width 42 height 23
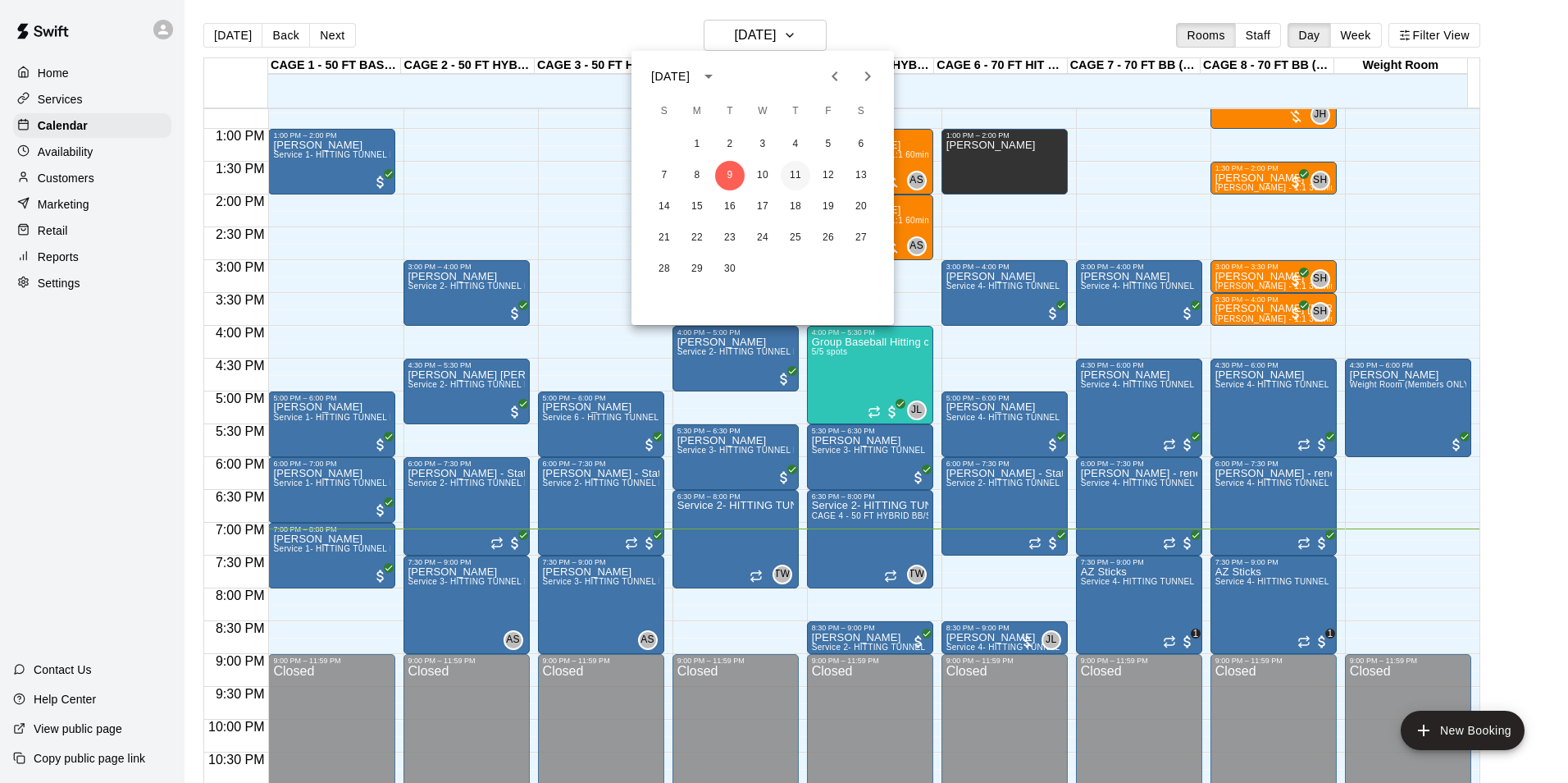
click at [793, 175] on button "11" at bounding box center [795, 175] width 29 height 29
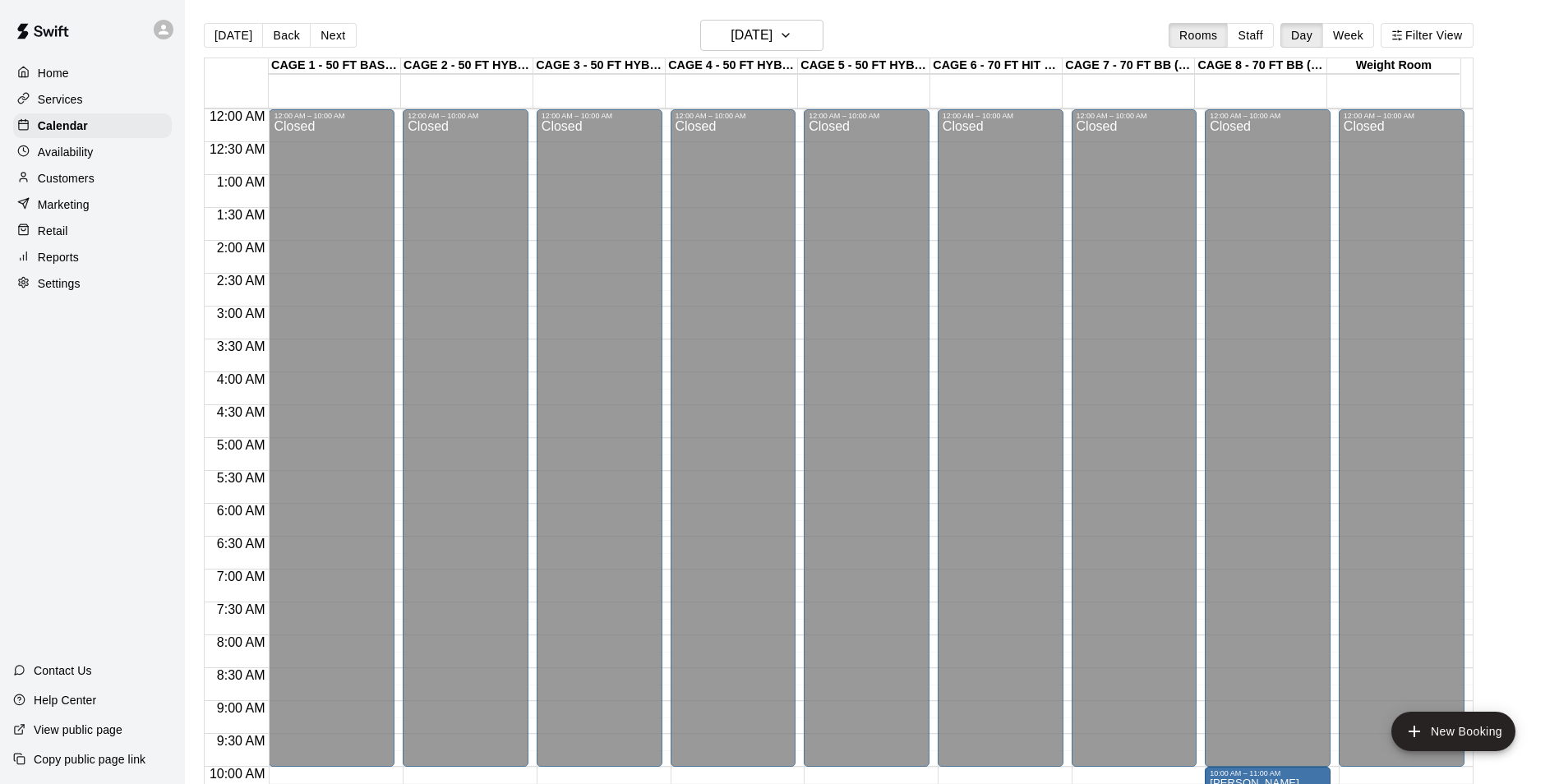
scroll to position [834, 0]
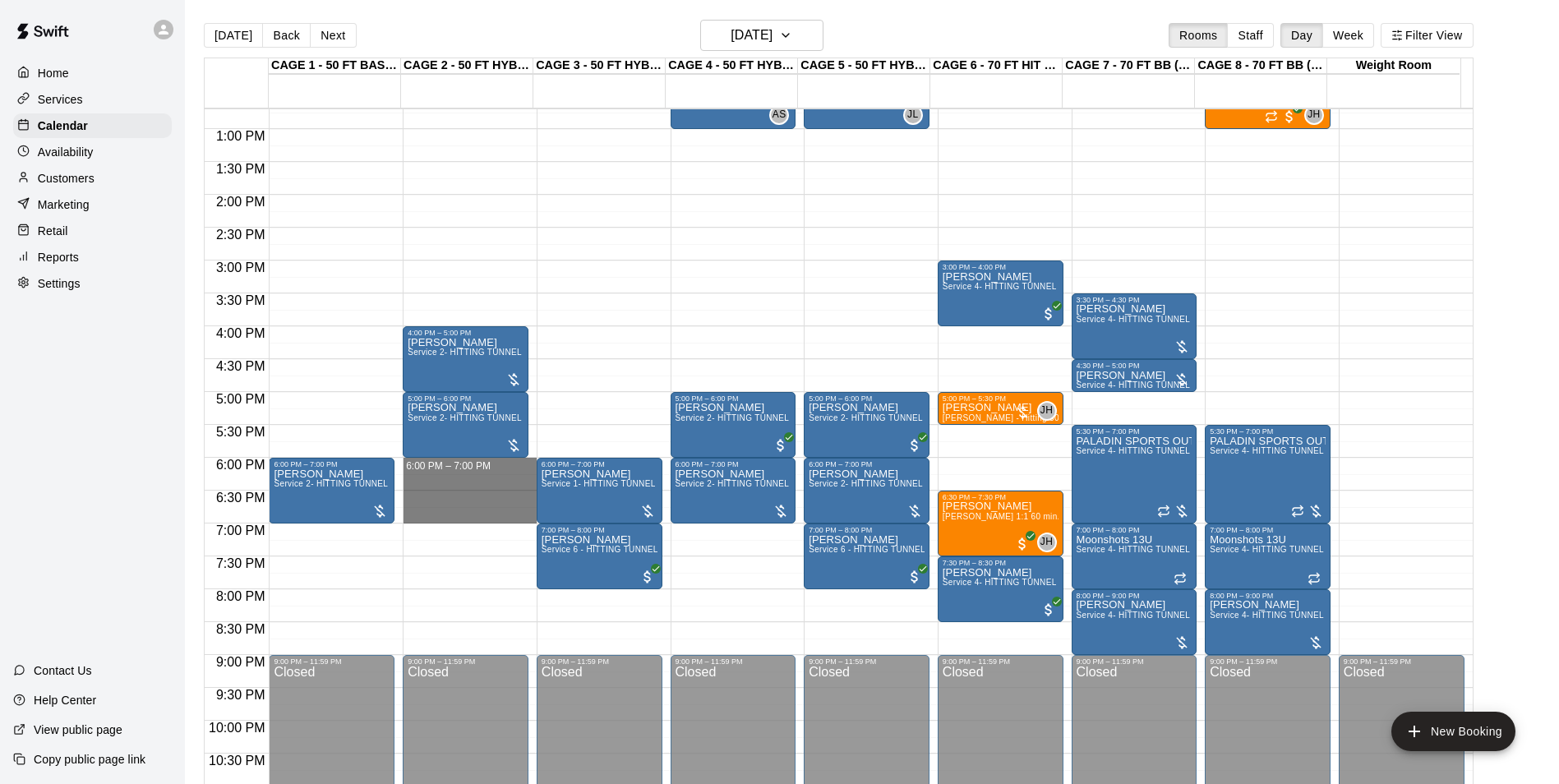
drag, startPoint x: 409, startPoint y: 463, endPoint x: 455, endPoint y: 514, distance: 68.7
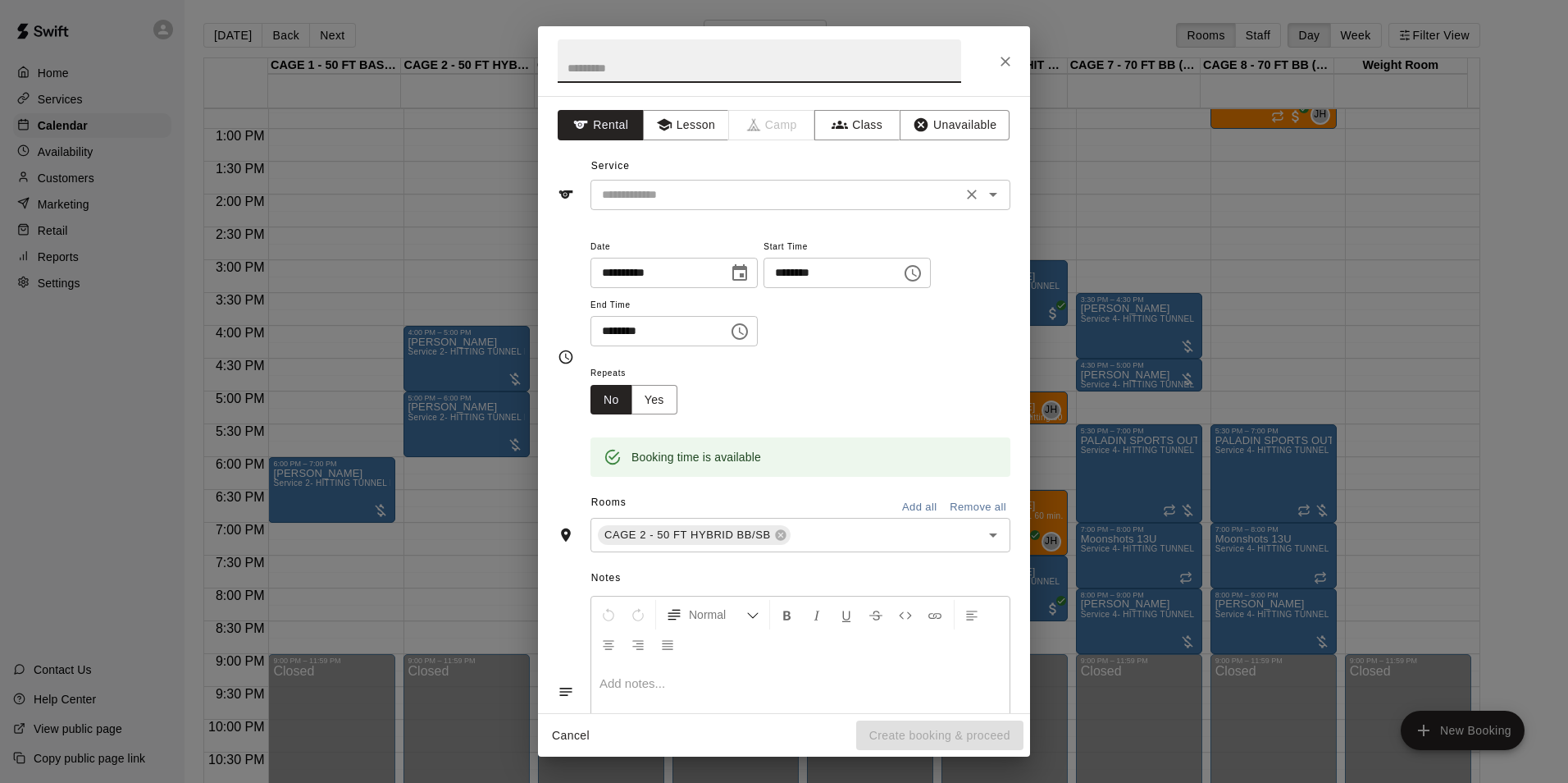
click at [652, 207] on div "​" at bounding box center [800, 195] width 420 height 30
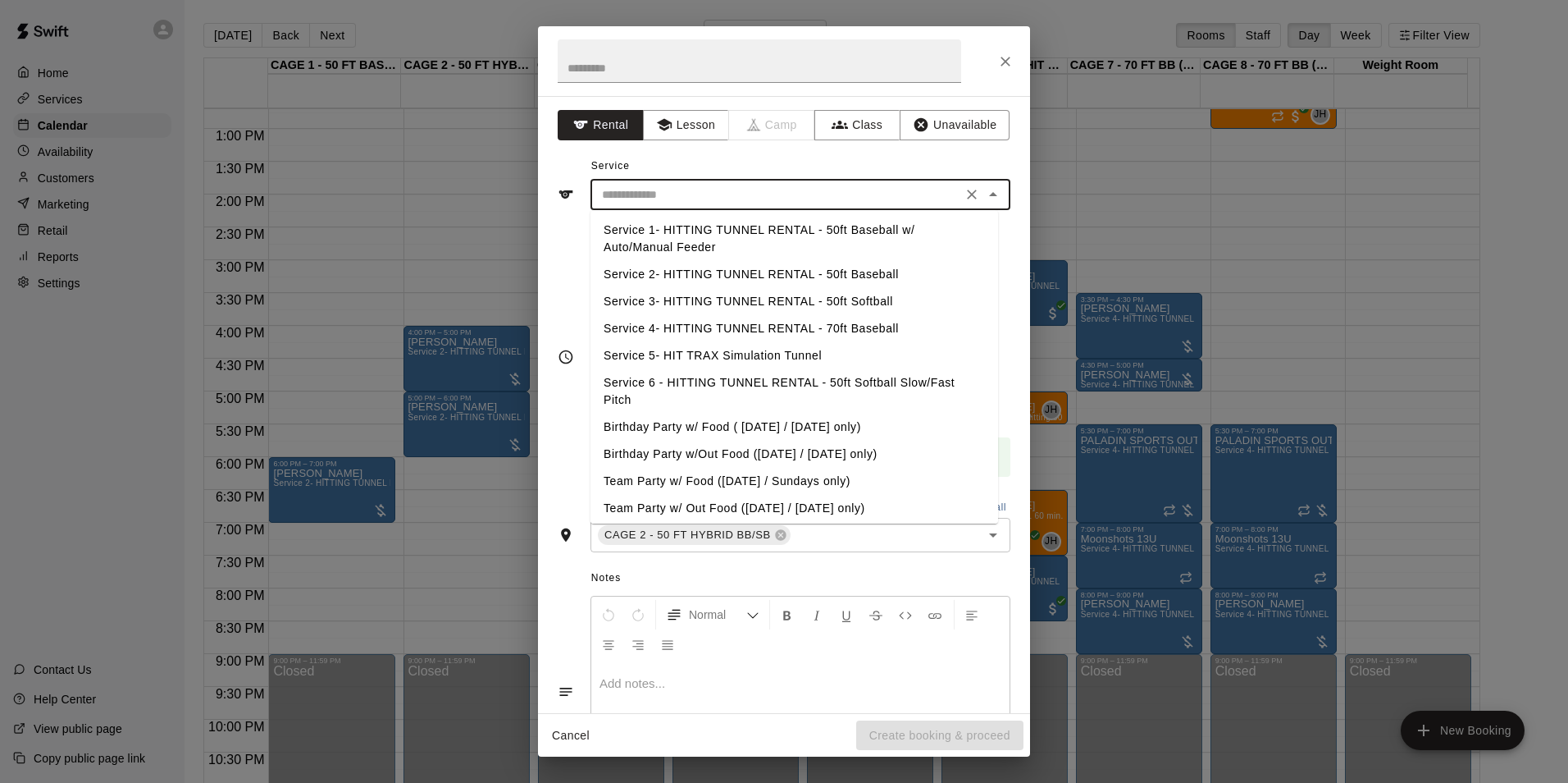
click at [691, 274] on li "Service 2- HITTING TUNNEL RENTAL - 50ft Baseball" at bounding box center [794, 274] width 408 height 27
type input "**********"
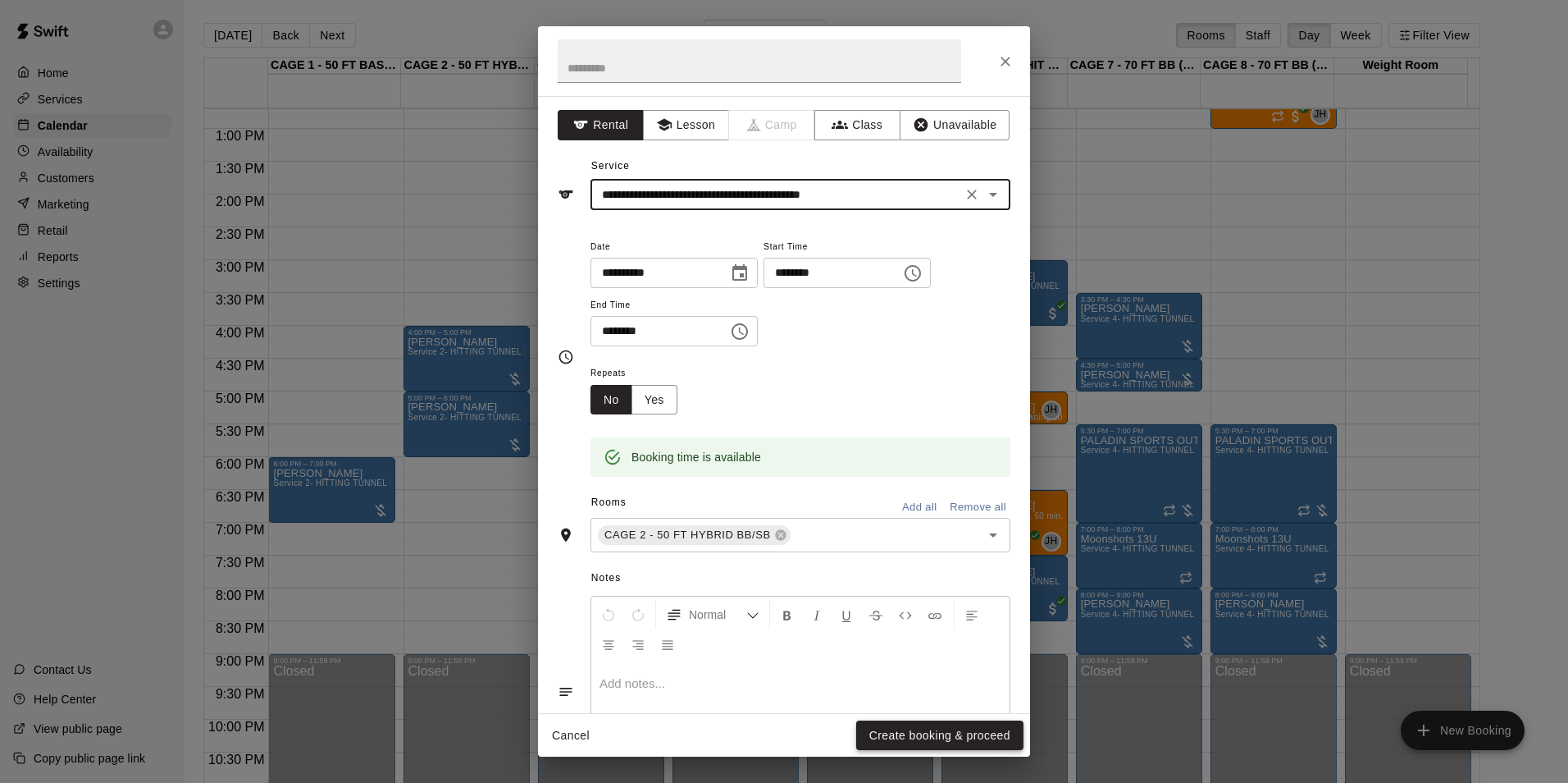
click at [989, 747] on button "Create booking & proceed" at bounding box center [939, 735] width 167 height 30
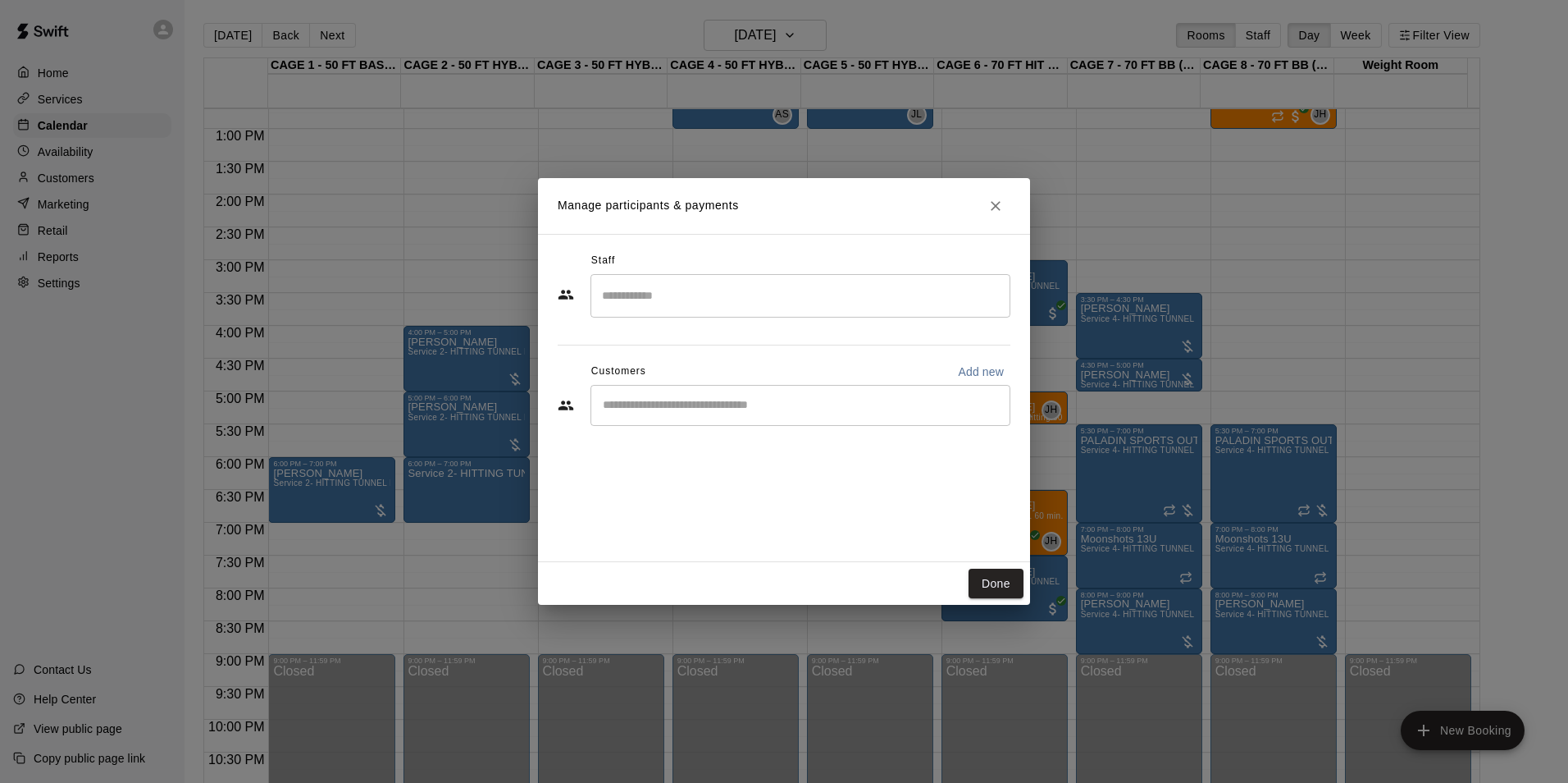
click at [682, 411] on input "Start typing to search customers..." at bounding box center [800, 405] width 405 height 17
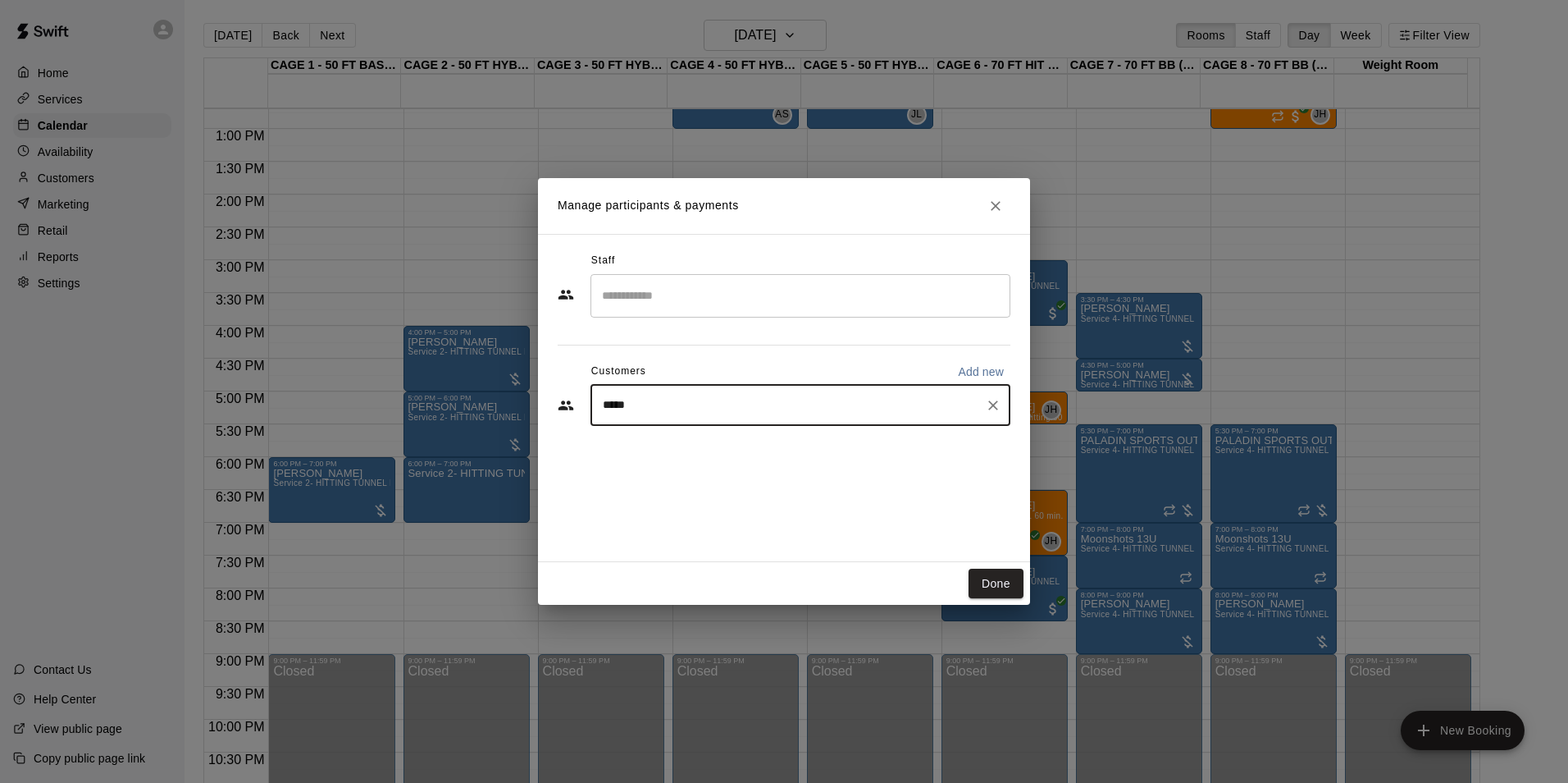
type input "******"
click at [703, 441] on div "[PERSON_NAME]" at bounding box center [724, 442] width 176 height 17
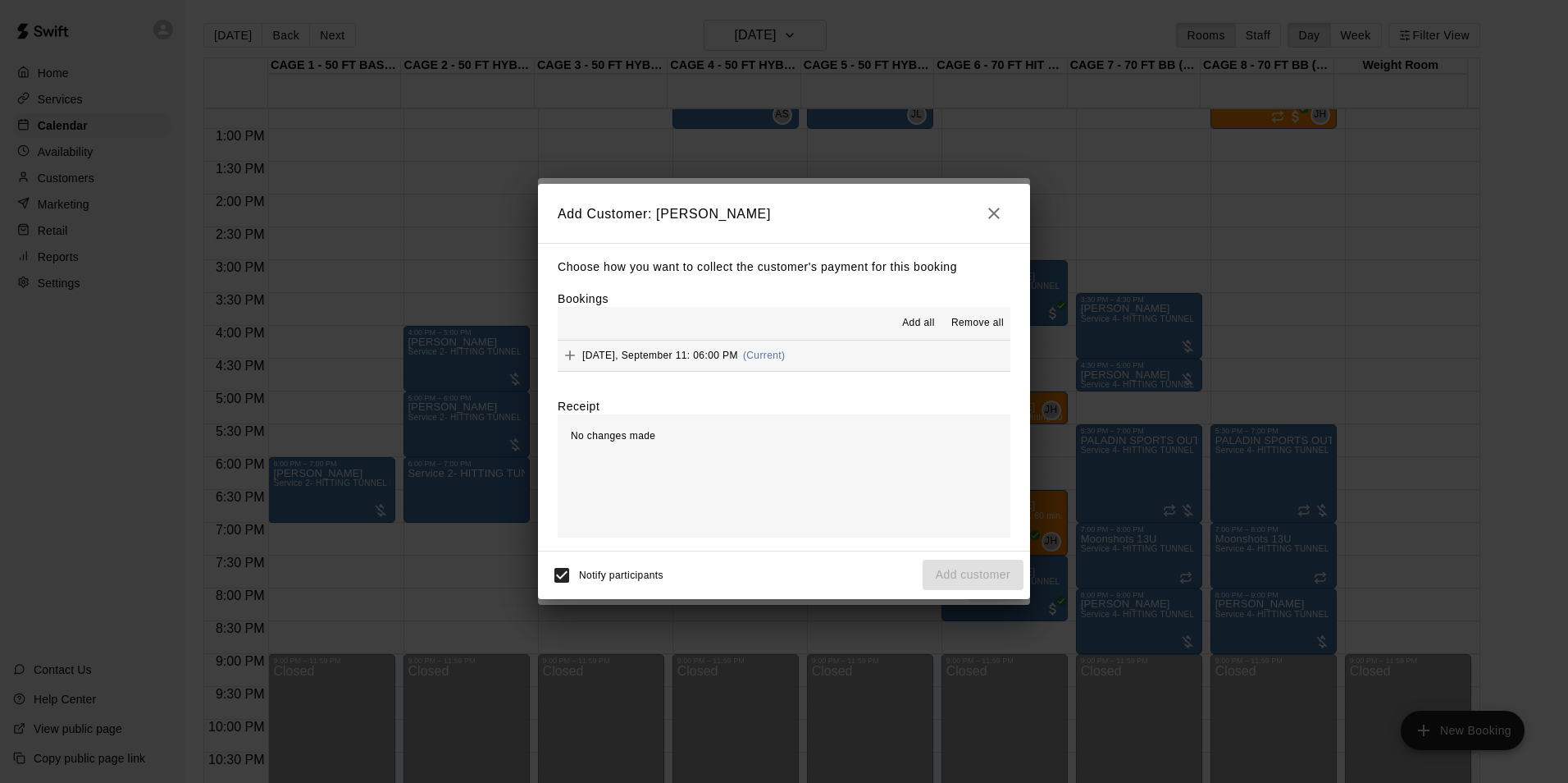
click at [943, 314] on button "Add all" at bounding box center [918, 323] width 52 height 27
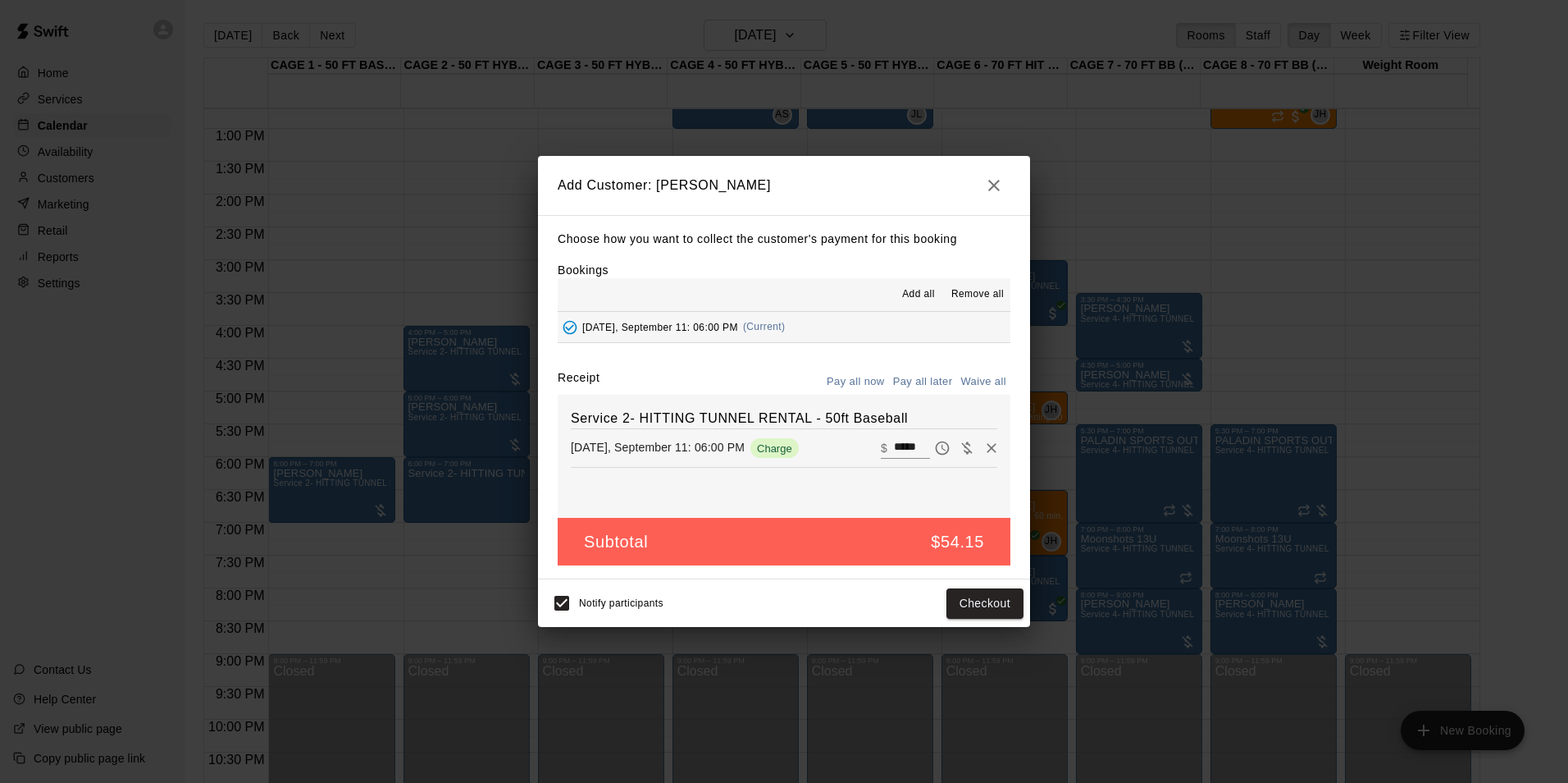
click at [933, 378] on button "Pay all later" at bounding box center [922, 381] width 68 height 26
click at [983, 609] on button "Add customer" at bounding box center [973, 603] width 101 height 30
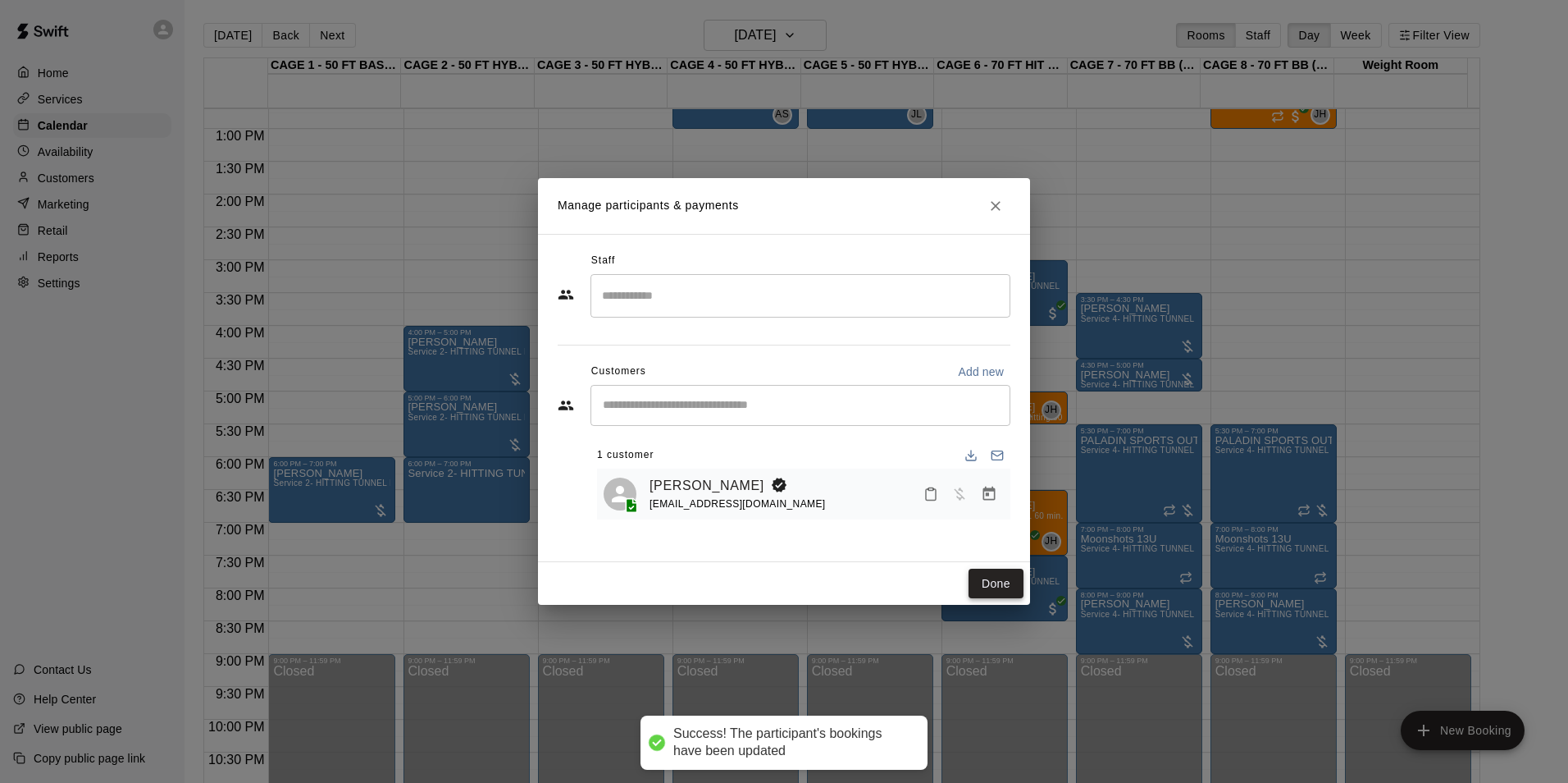
click at [1006, 579] on button "Done" at bounding box center [996, 584] width 55 height 30
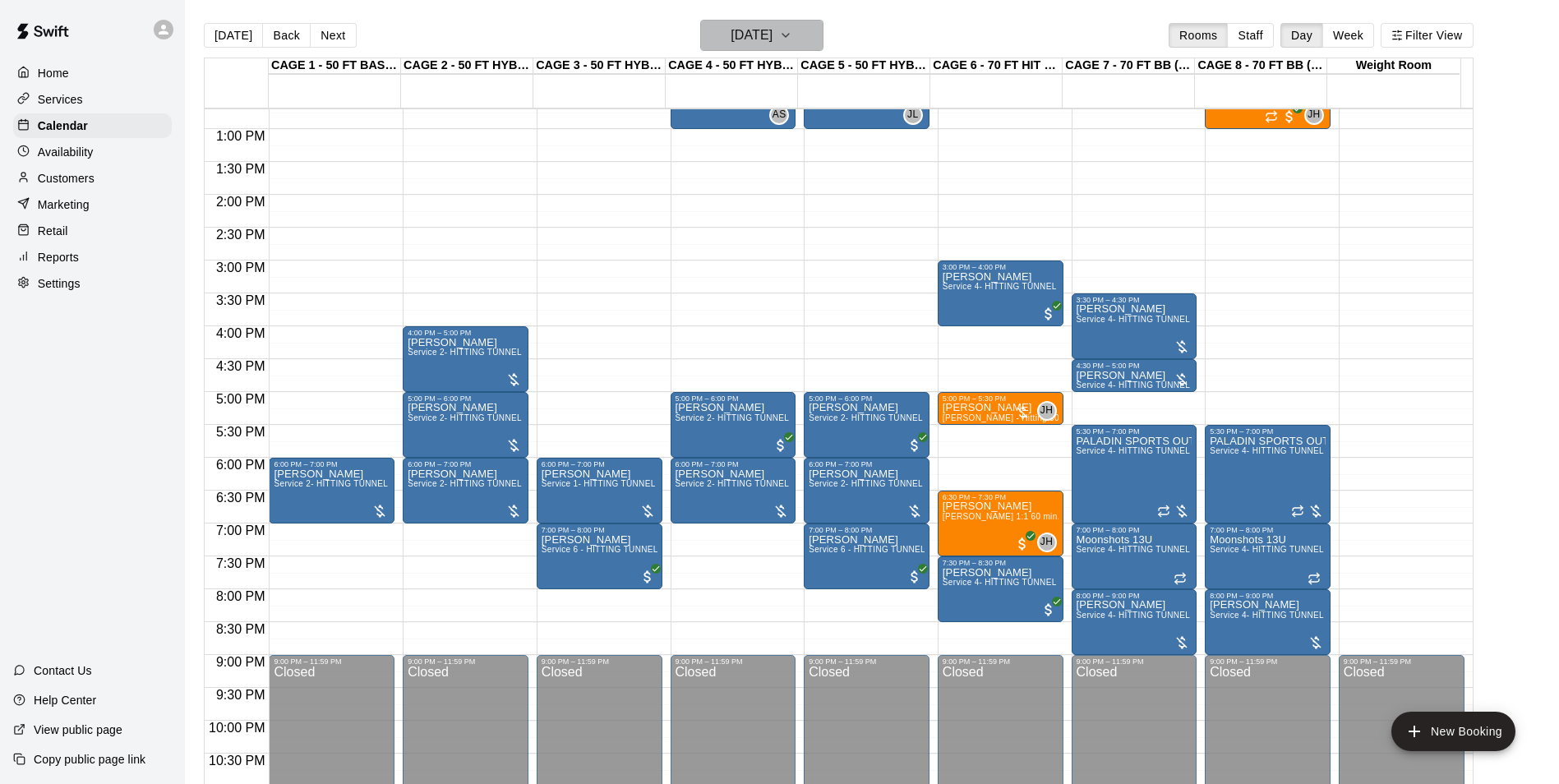
click at [791, 49] on button "Thursday Sep 11" at bounding box center [761, 35] width 123 height 31
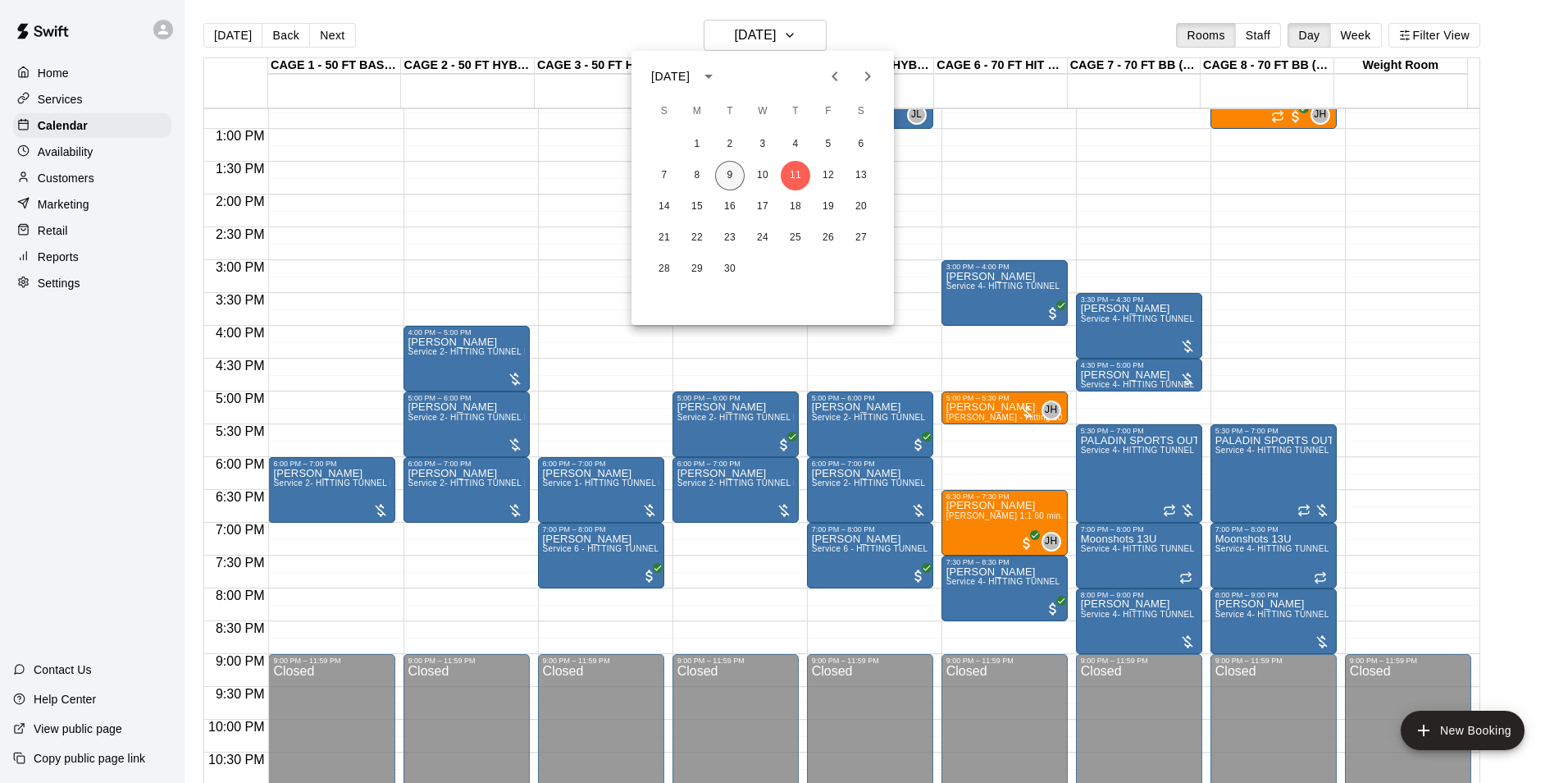
click at [735, 173] on button "9" at bounding box center [730, 175] width 29 height 29
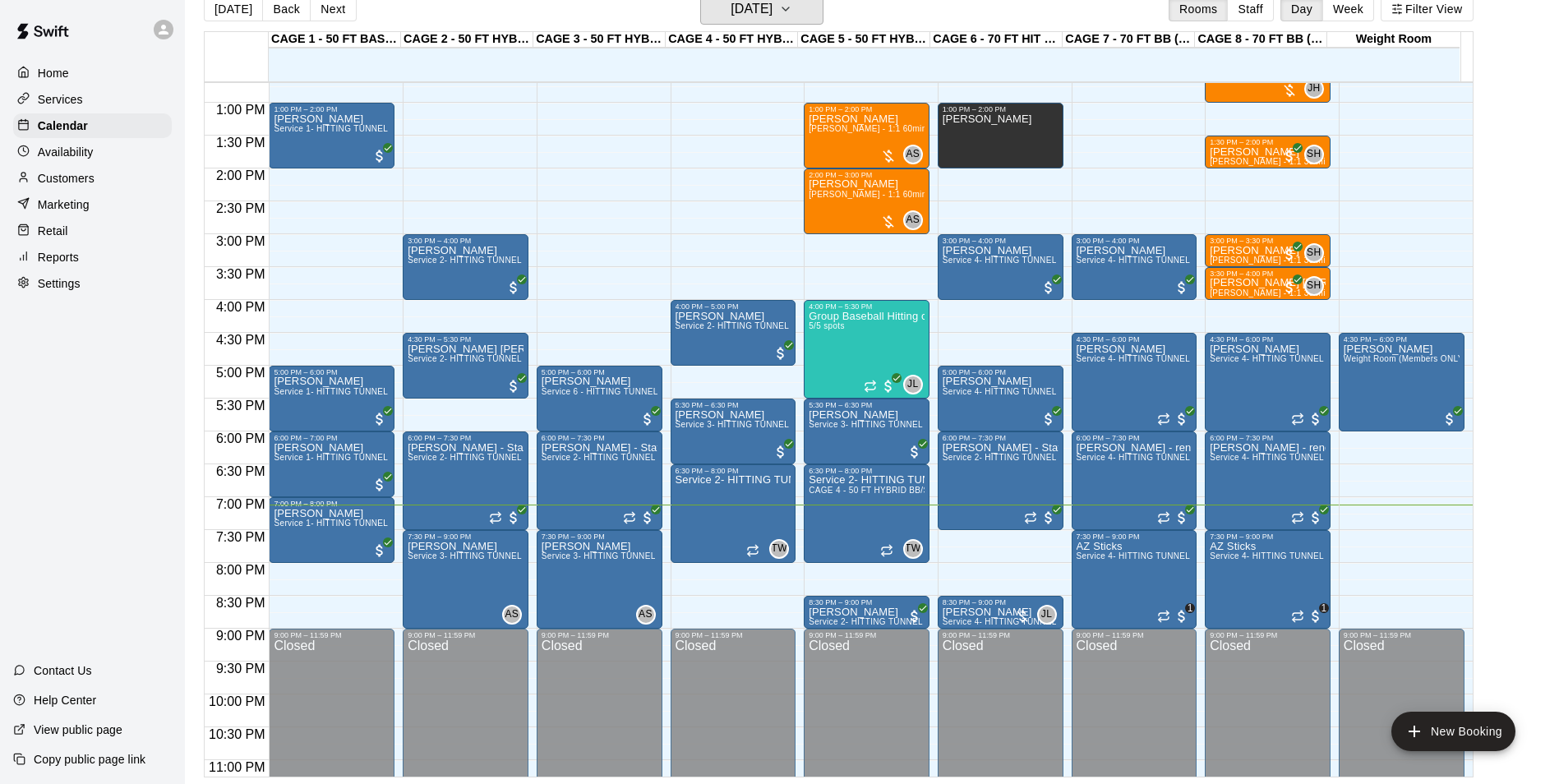
scroll to position [0, 0]
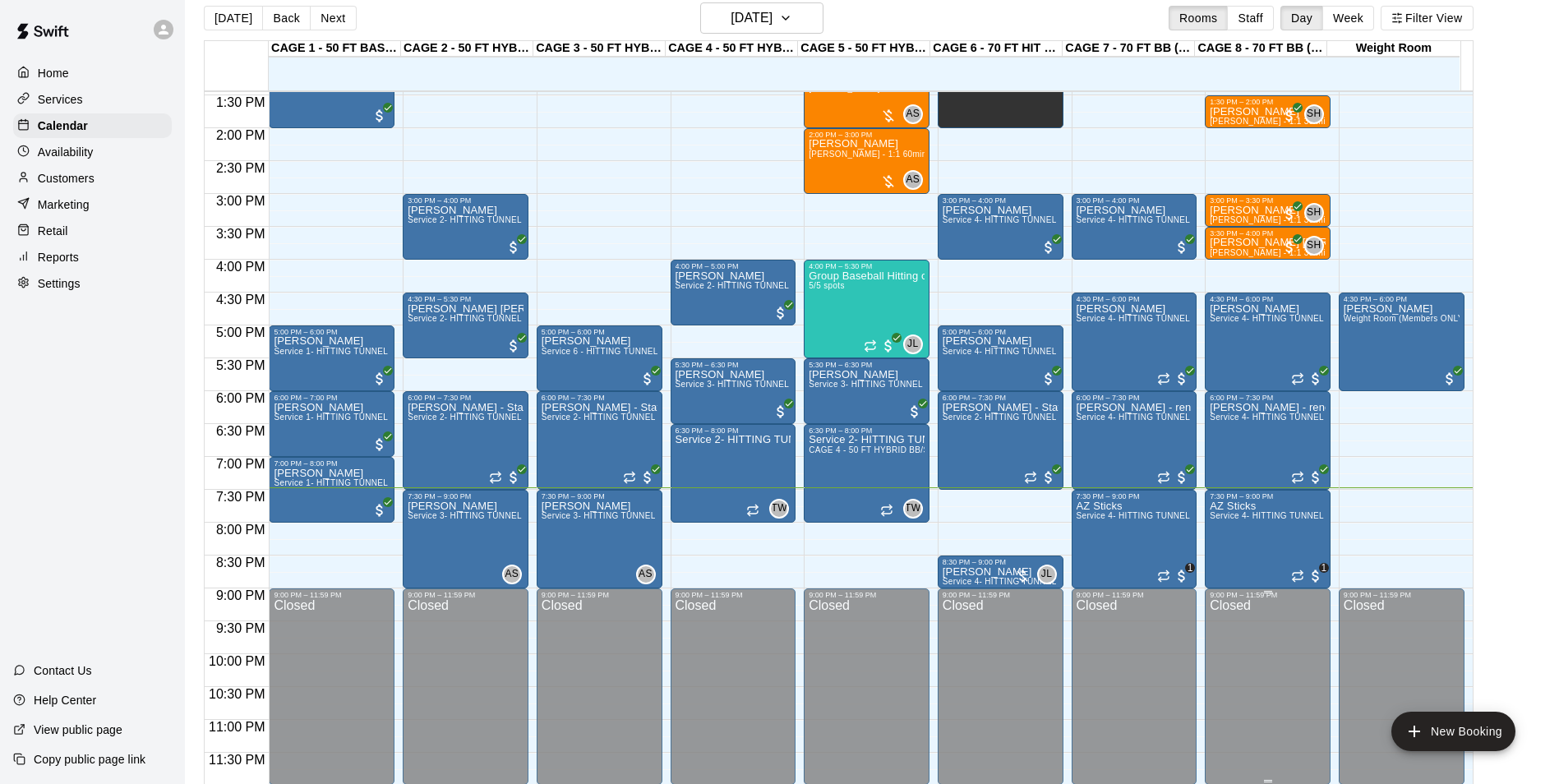
scroll to position [27, 0]
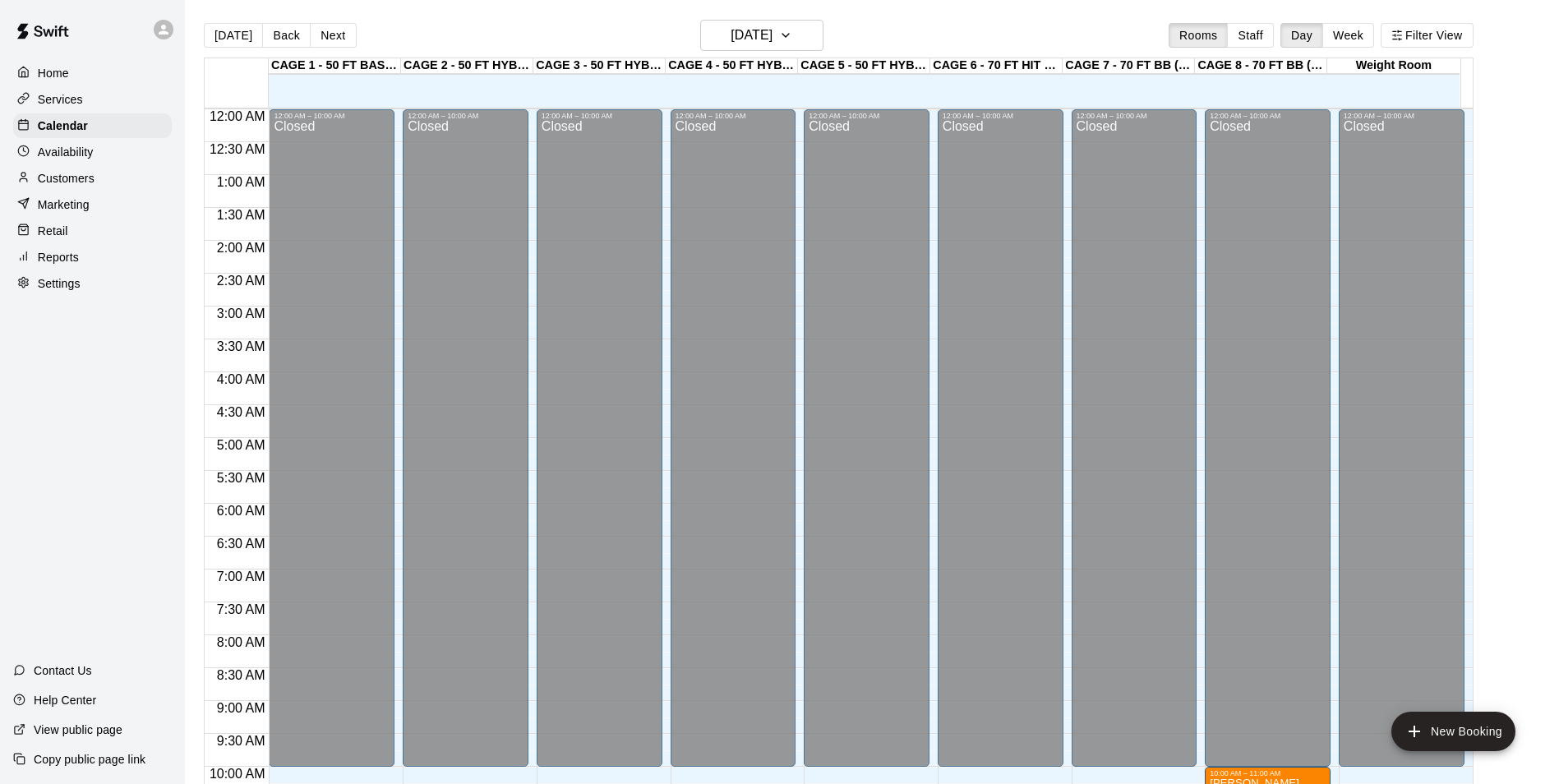
scroll to position [886, 0]
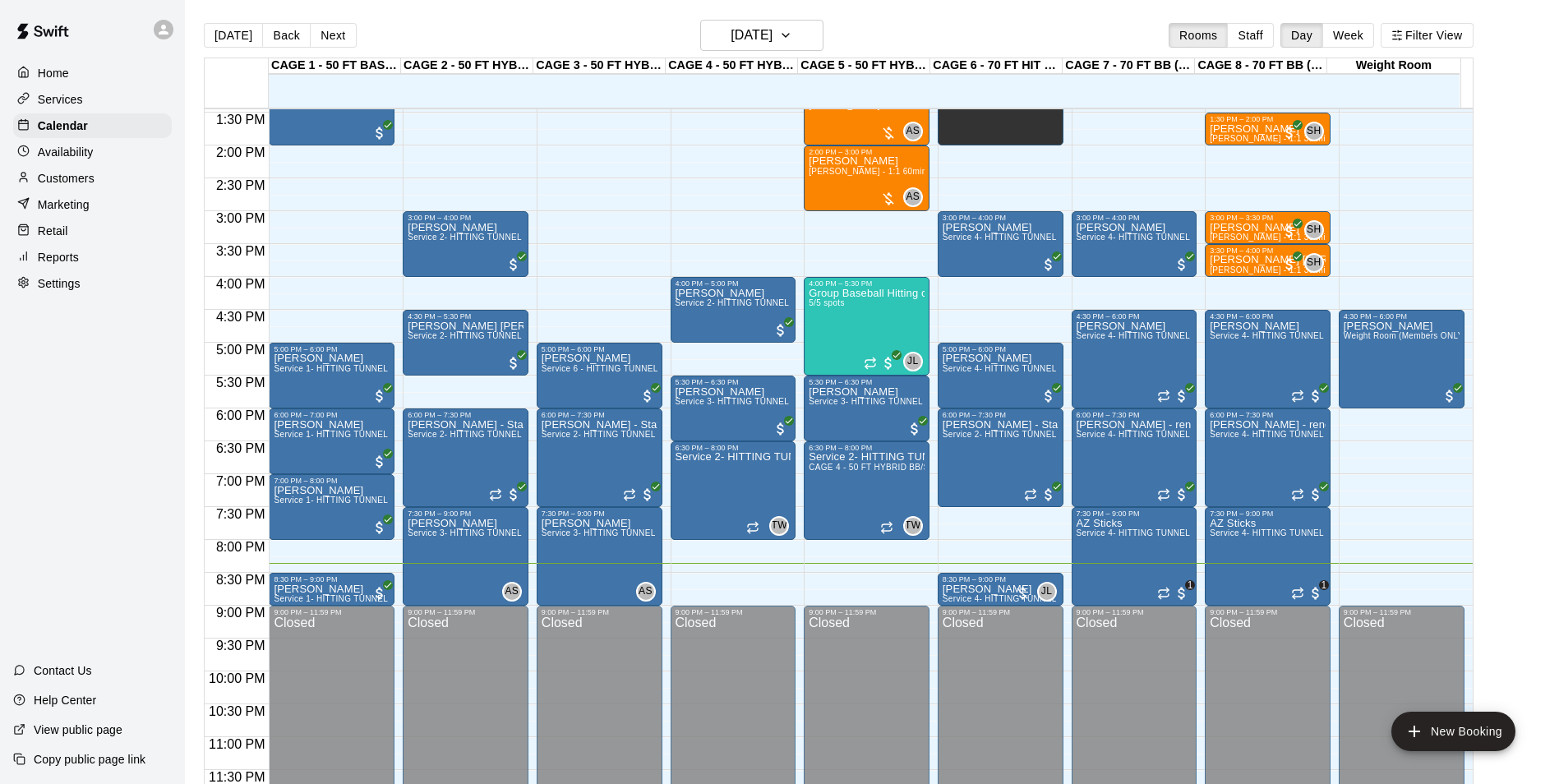
click at [101, 107] on div "Services" at bounding box center [92, 99] width 159 height 25
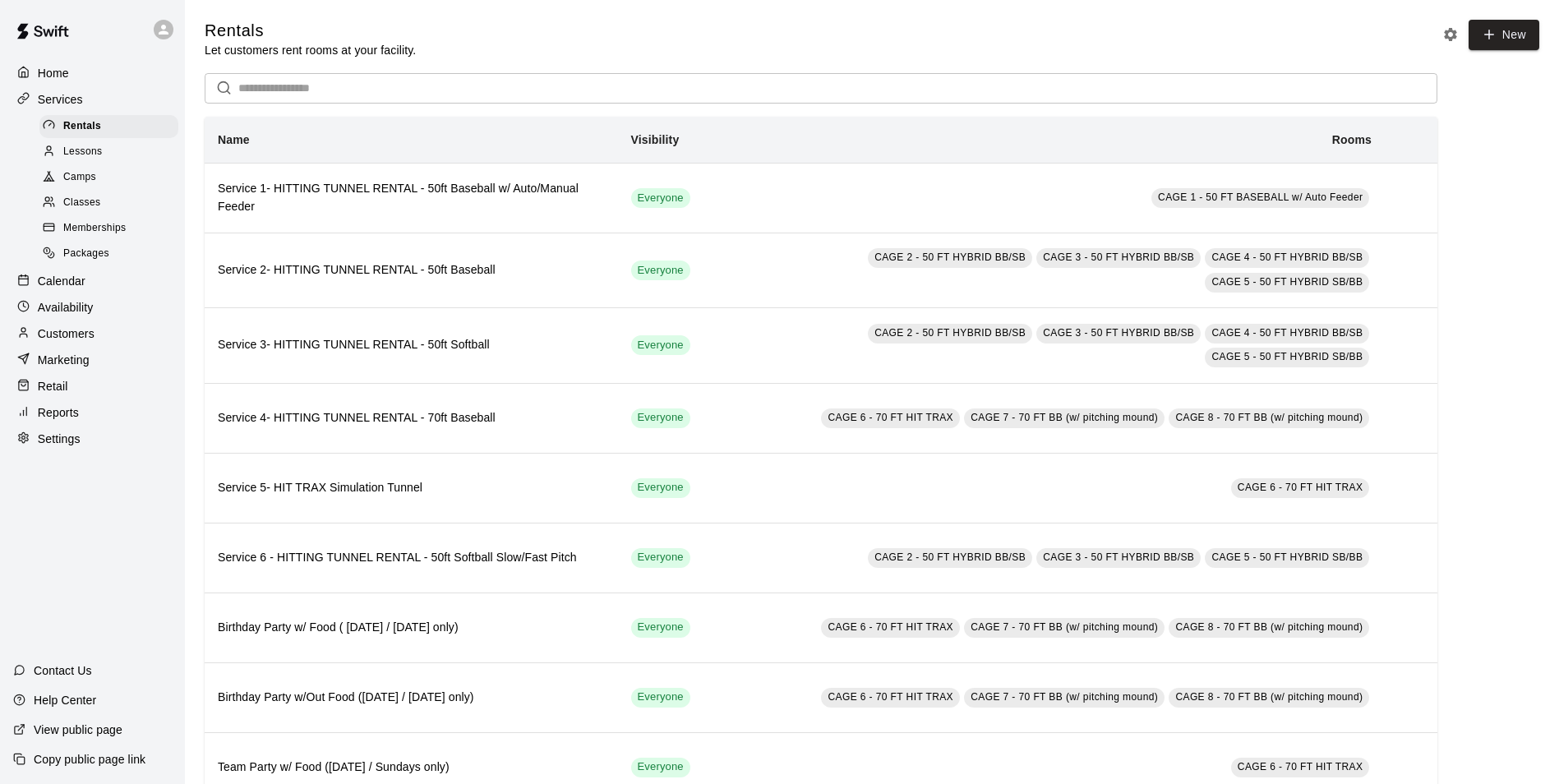
click at [104, 293] on div "Calendar" at bounding box center [92, 281] width 159 height 25
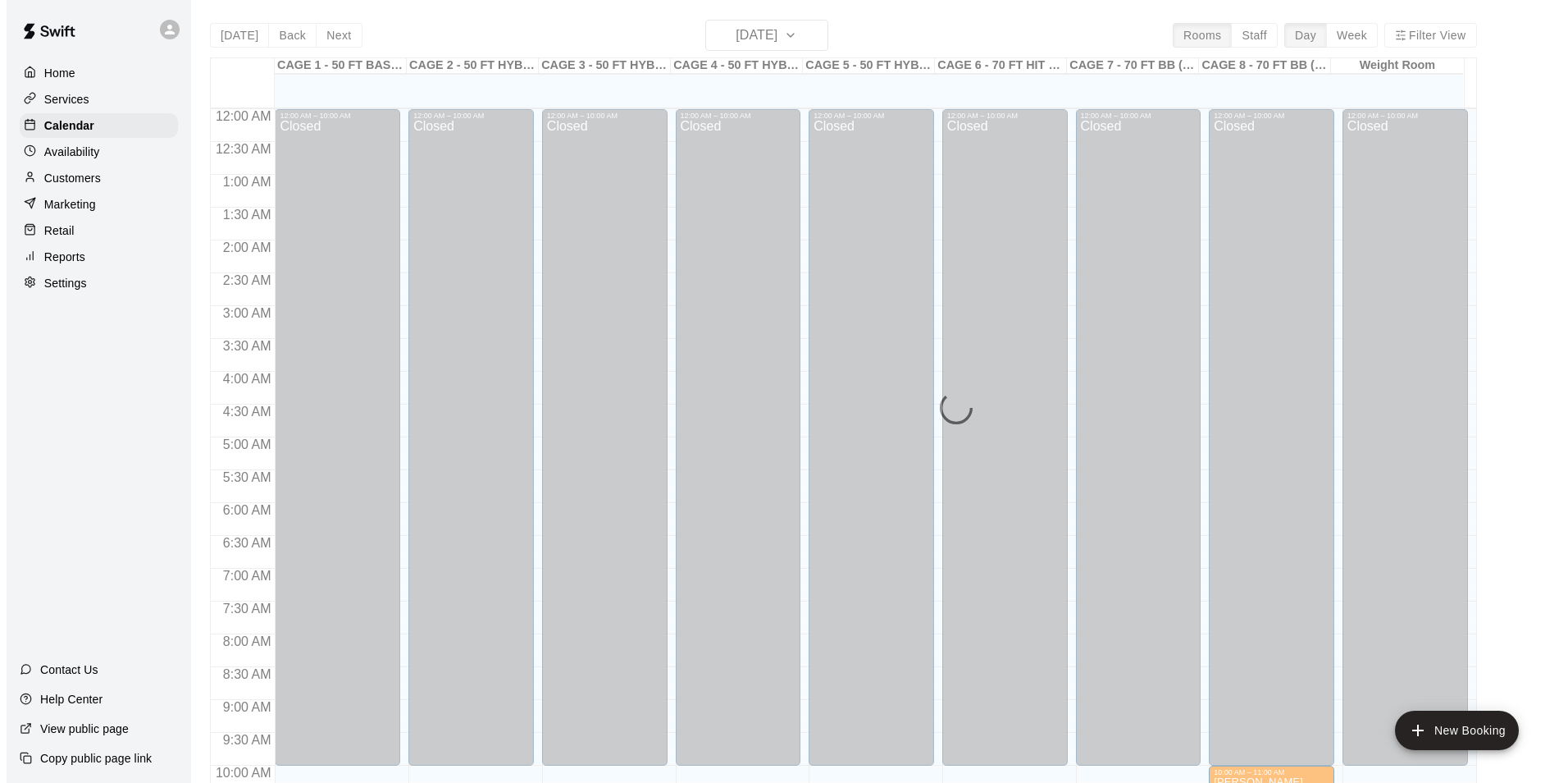
scroll to position [833, 0]
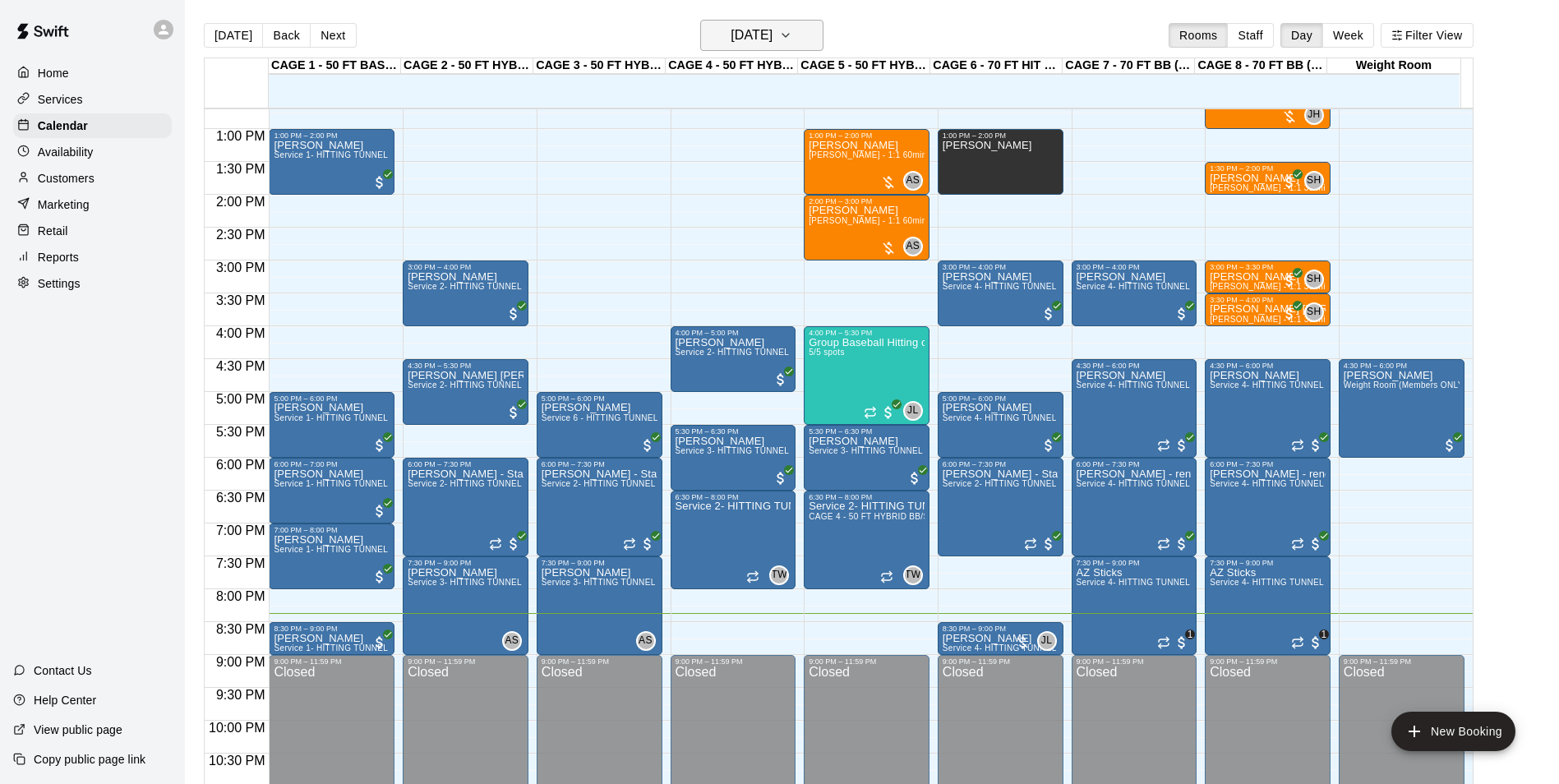
click at [765, 43] on h6 "[DATE]" at bounding box center [751, 35] width 42 height 23
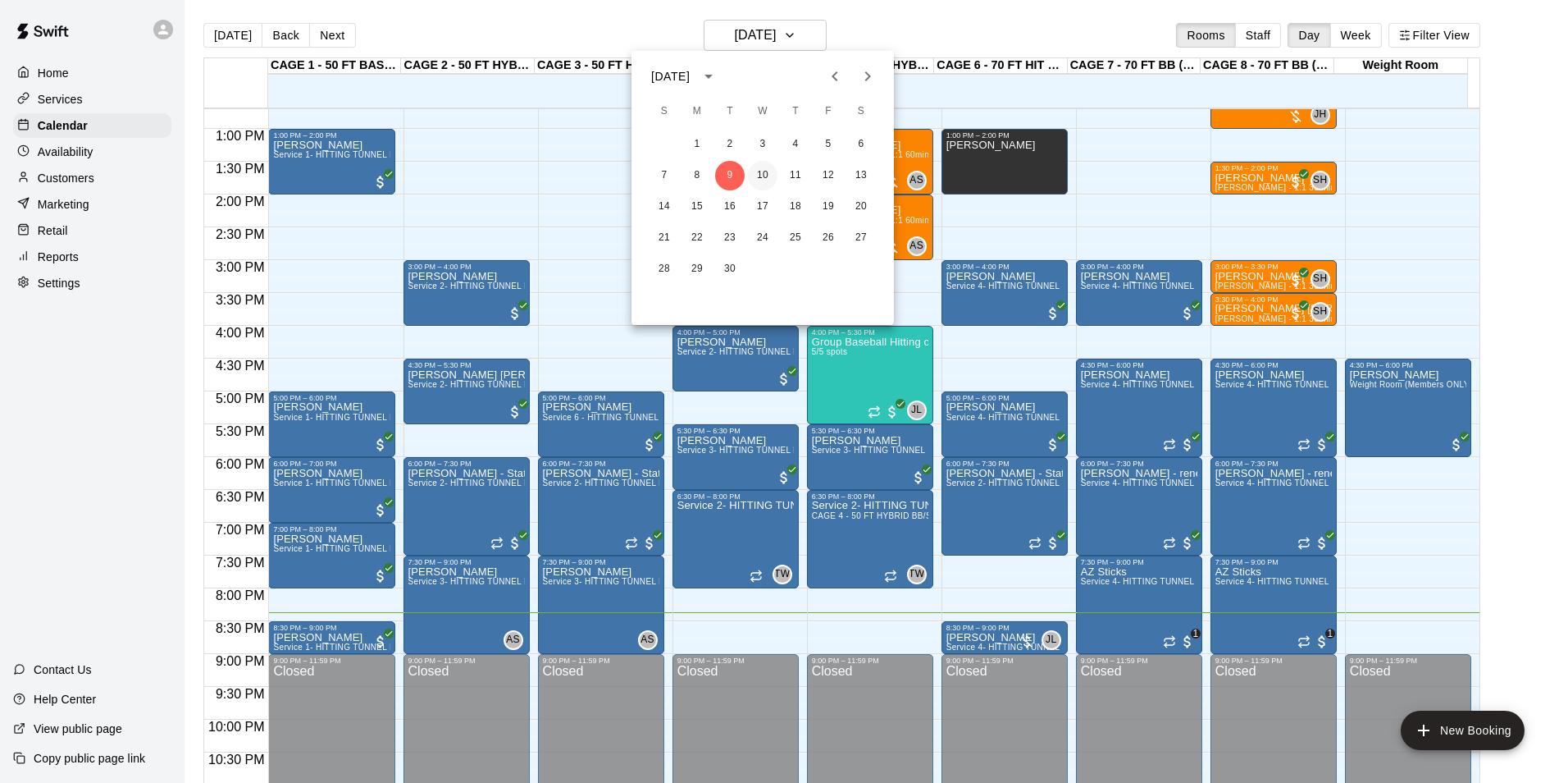
click at [758, 180] on button "10" at bounding box center [762, 175] width 29 height 29
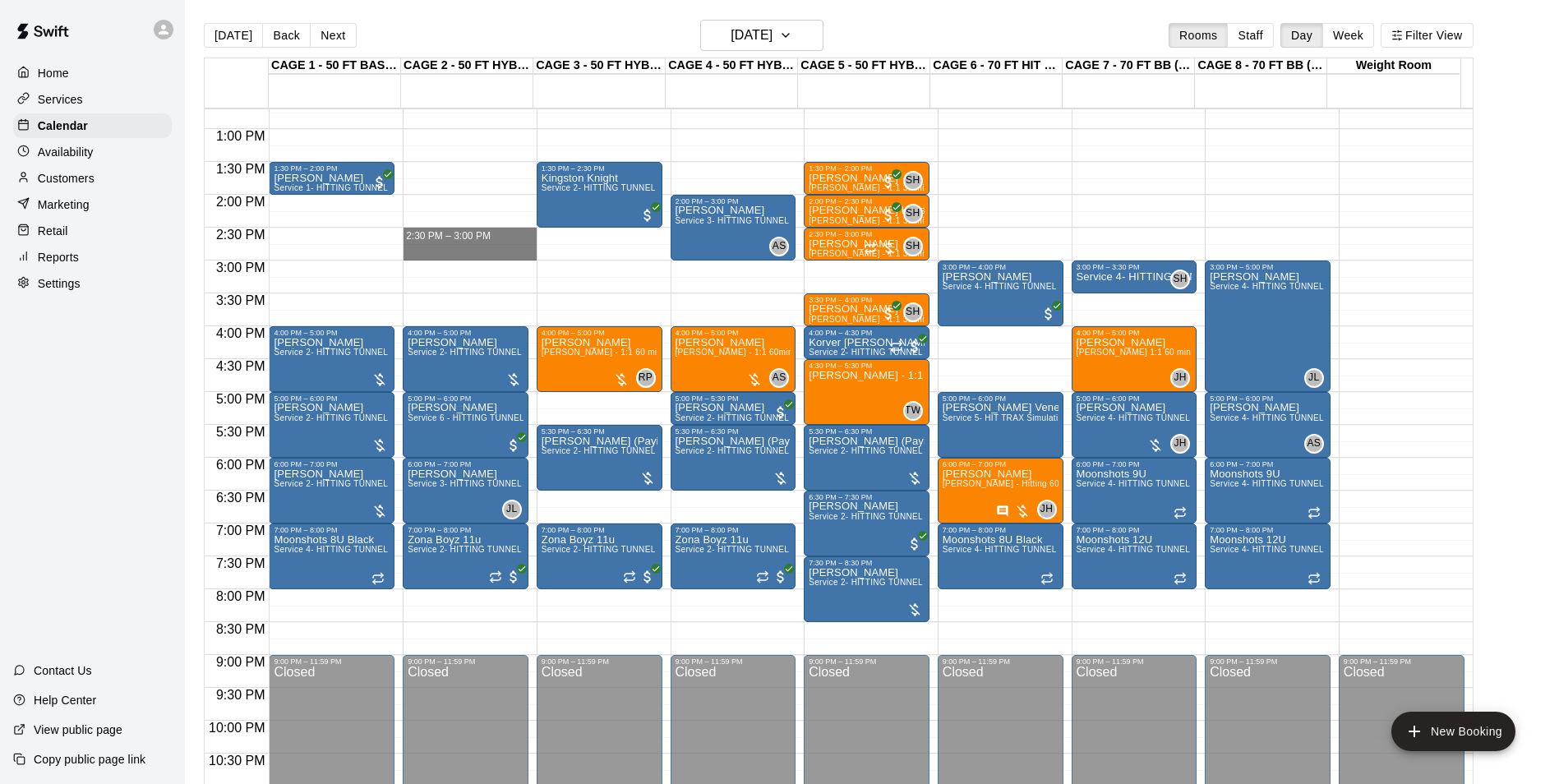
drag, startPoint x: 420, startPoint y: 234, endPoint x: 426, endPoint y: 254, distance: 20.9
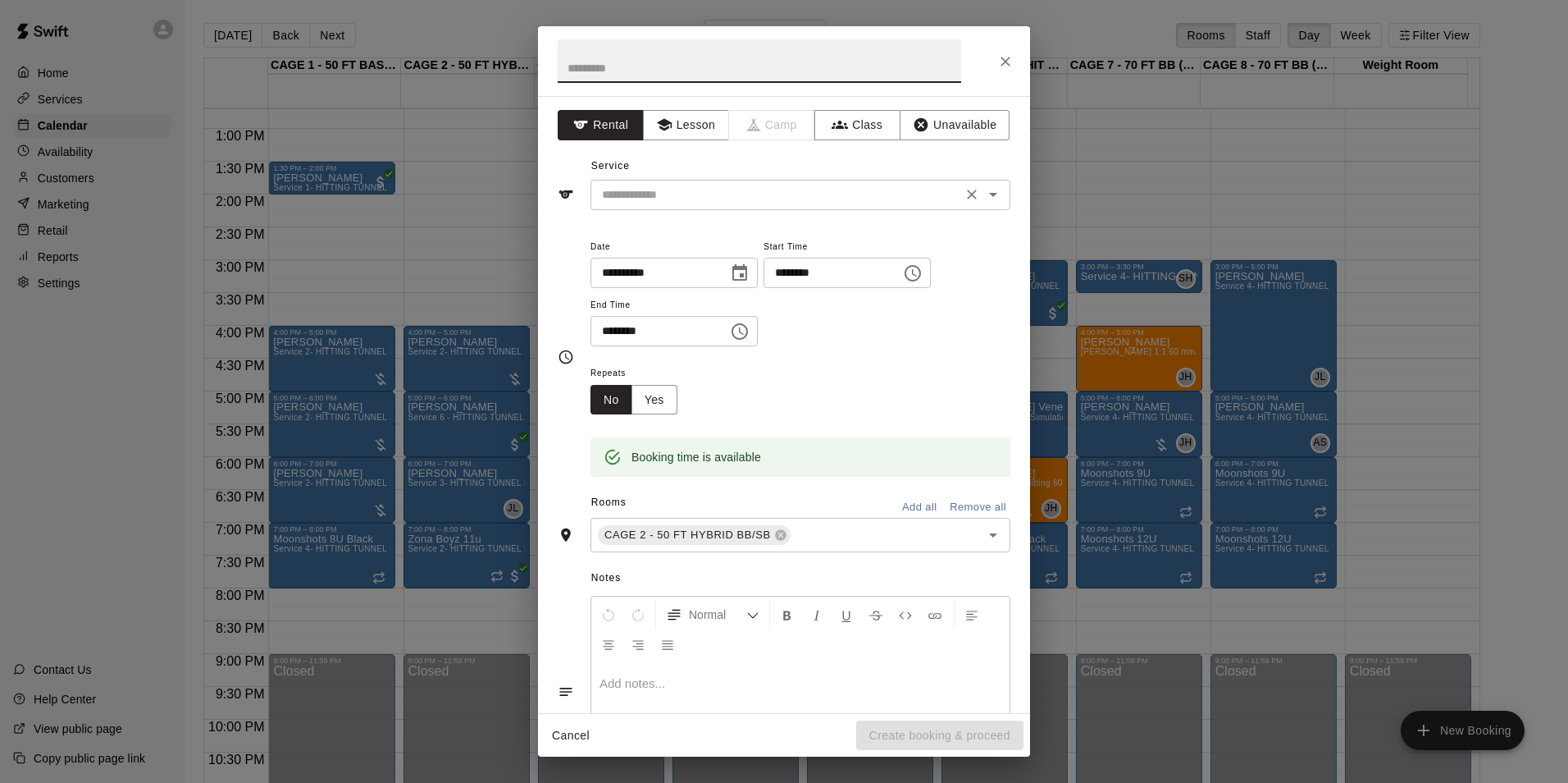
click at [689, 195] on input "text" at bounding box center [776, 195] width 362 height 20
click at [692, 130] on button "Lesson" at bounding box center [685, 125] width 86 height 30
click at [728, 186] on input "text" at bounding box center [776, 195] width 362 height 20
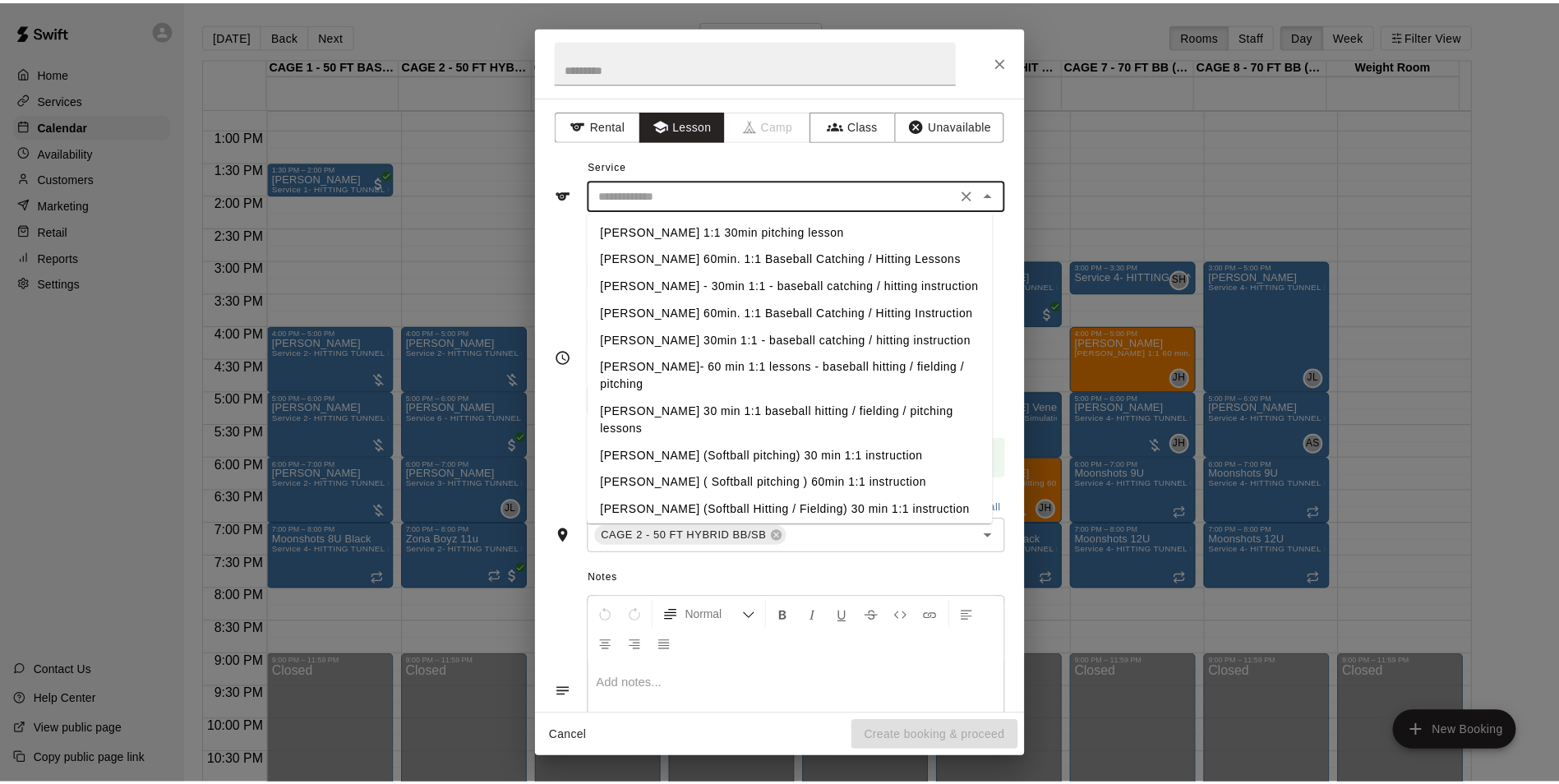
scroll to position [821, 0]
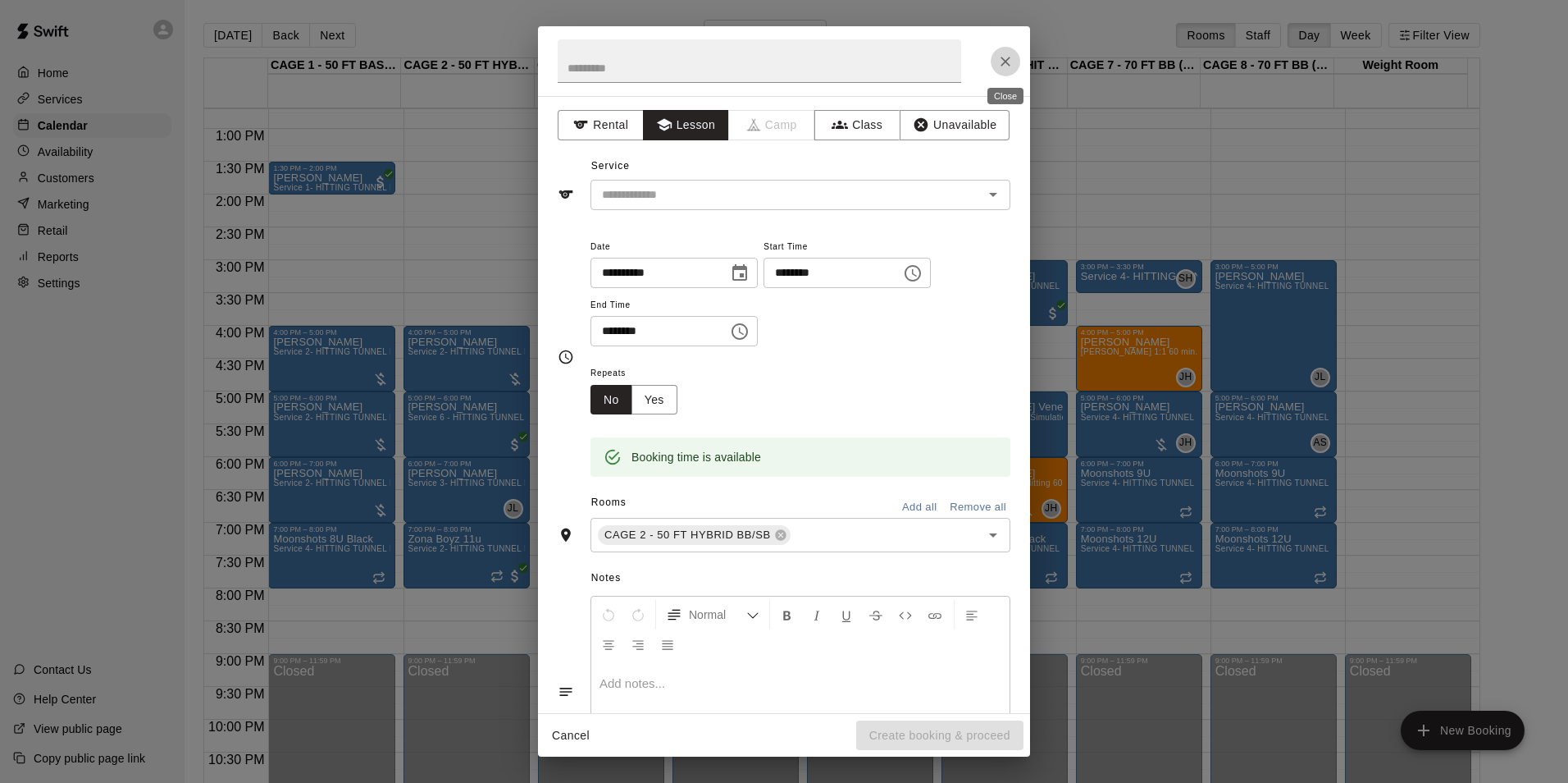
click at [999, 66] on icon "Close" at bounding box center [1006, 61] width 17 height 17
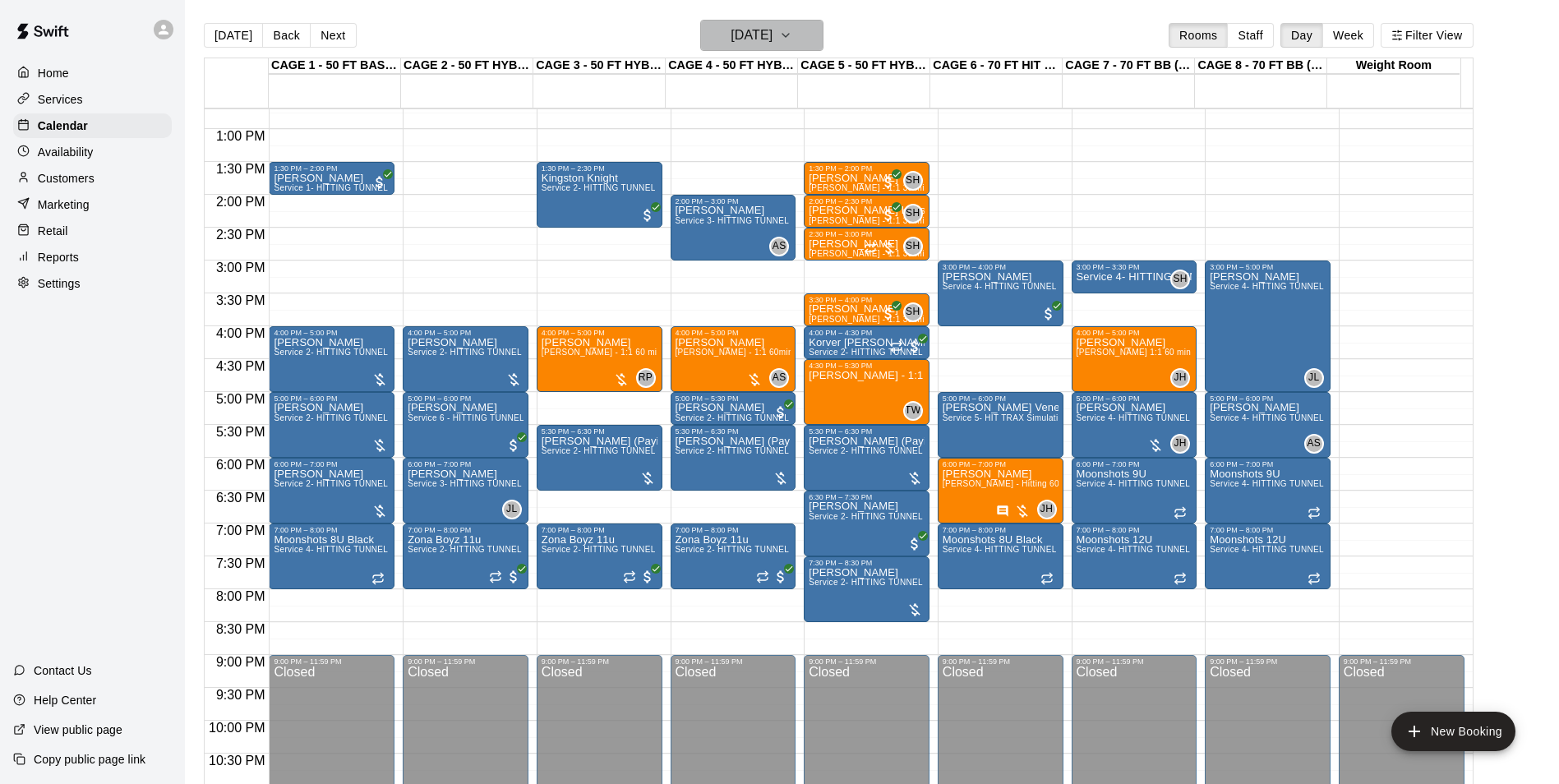
click at [773, 28] on h6 "[DATE]" at bounding box center [751, 35] width 42 height 23
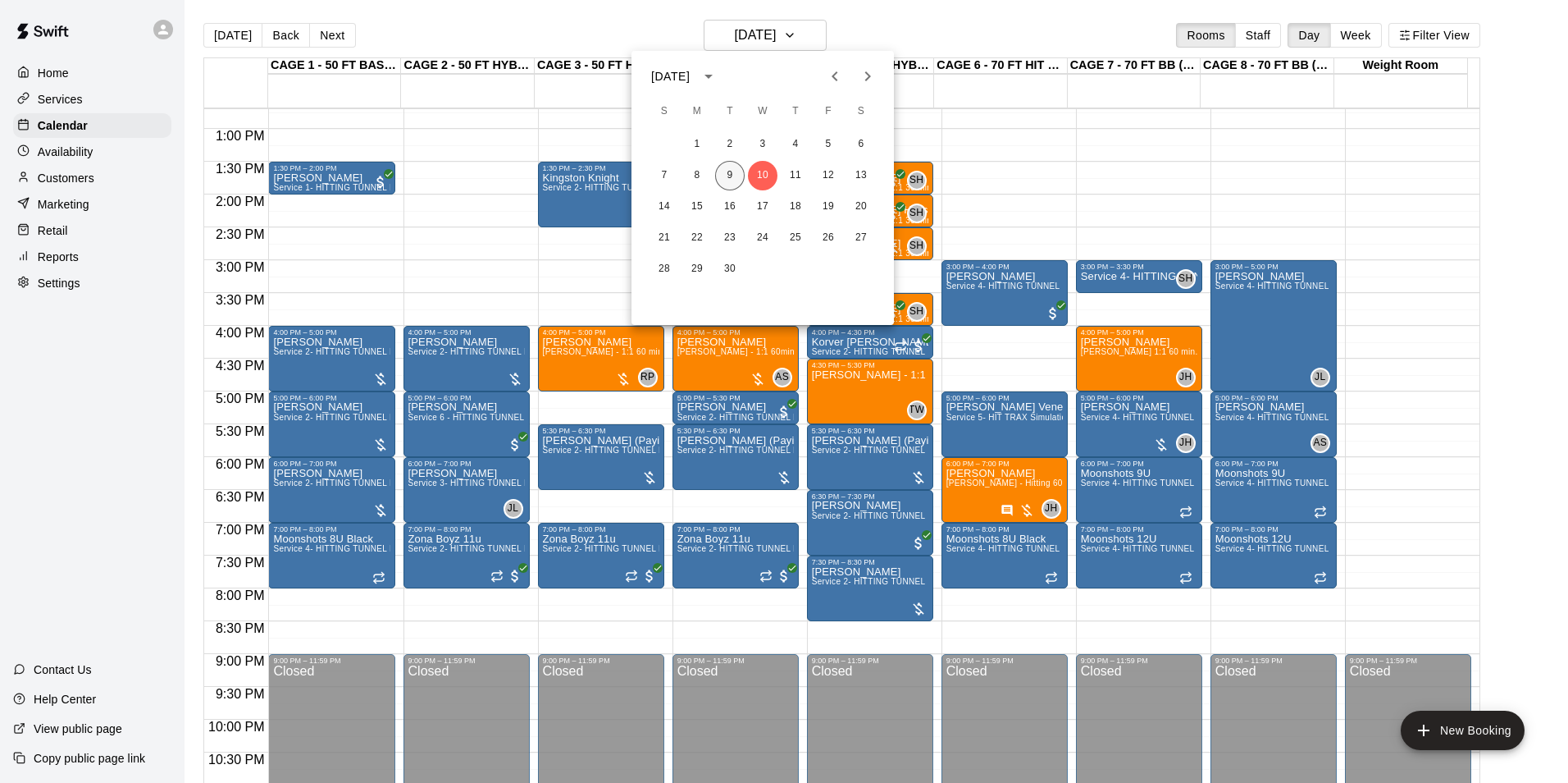
click at [737, 178] on button "9" at bounding box center [730, 175] width 29 height 29
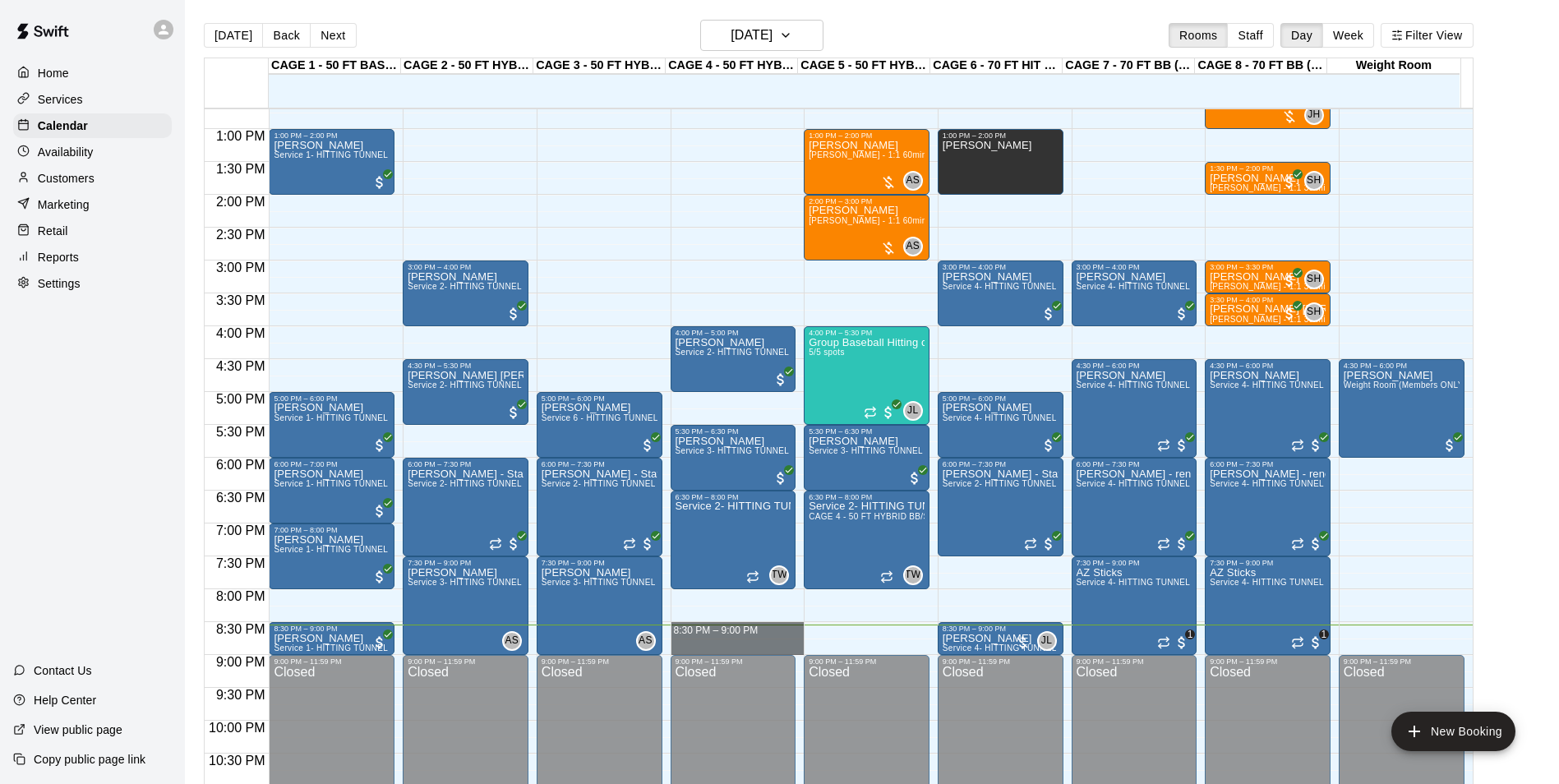
drag, startPoint x: 683, startPoint y: 625, endPoint x: 702, endPoint y: 646, distance: 28.3
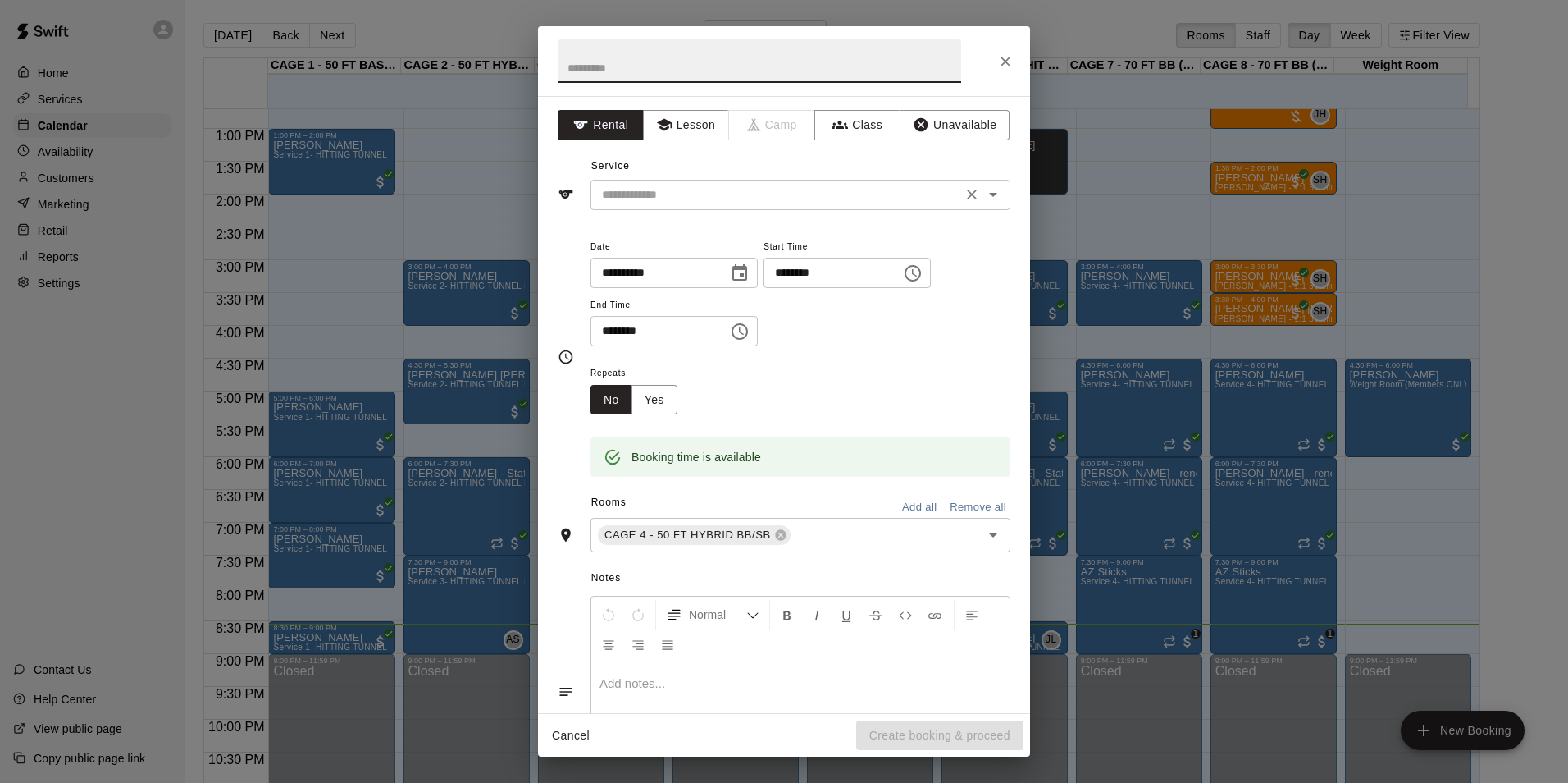
click at [814, 203] on input "text" at bounding box center [776, 195] width 362 height 20
click at [1006, 57] on icon "Close" at bounding box center [1006, 61] width 17 height 17
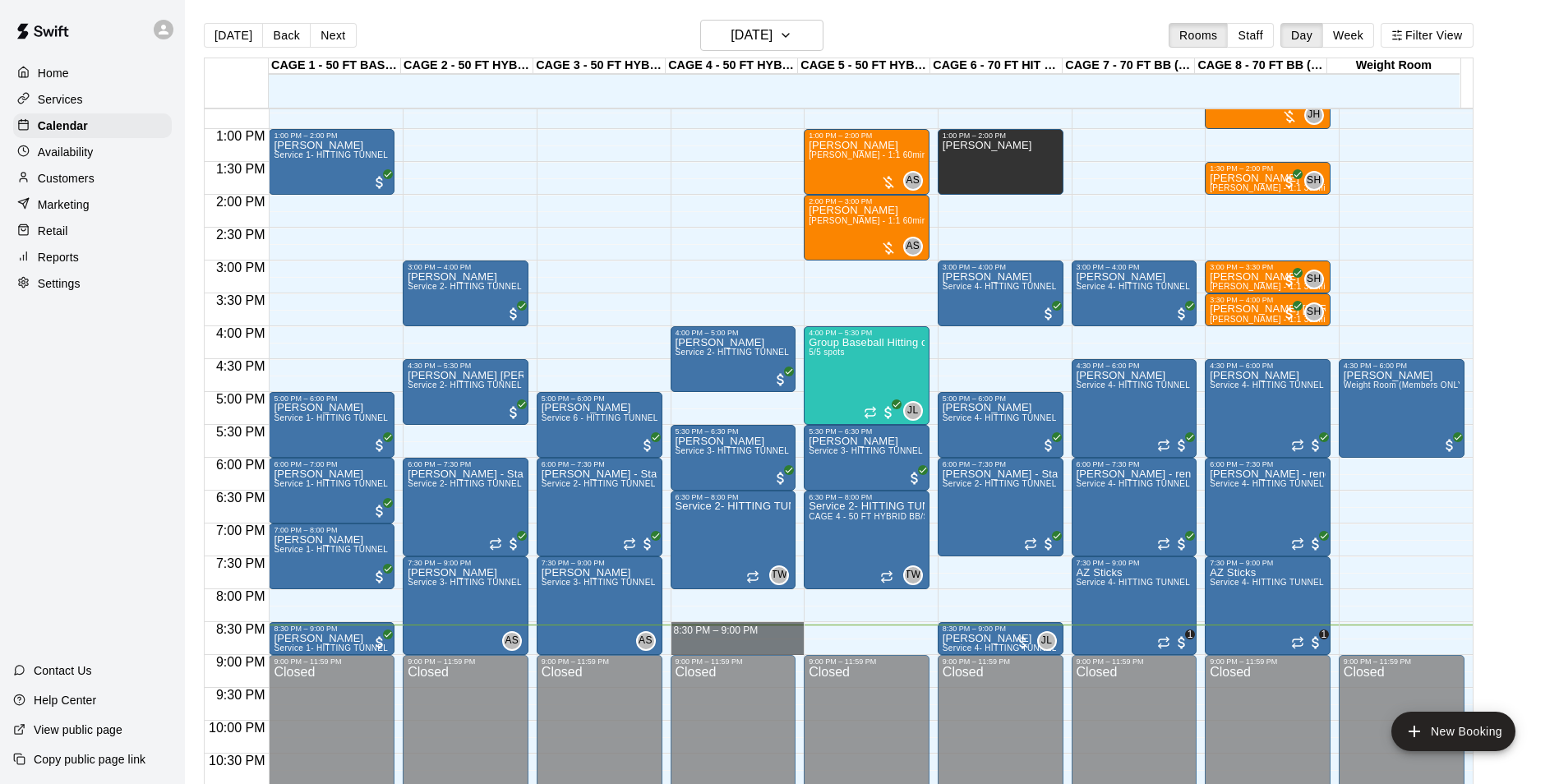
drag, startPoint x: 699, startPoint y: 626, endPoint x: 711, endPoint y: 642, distance: 20.0
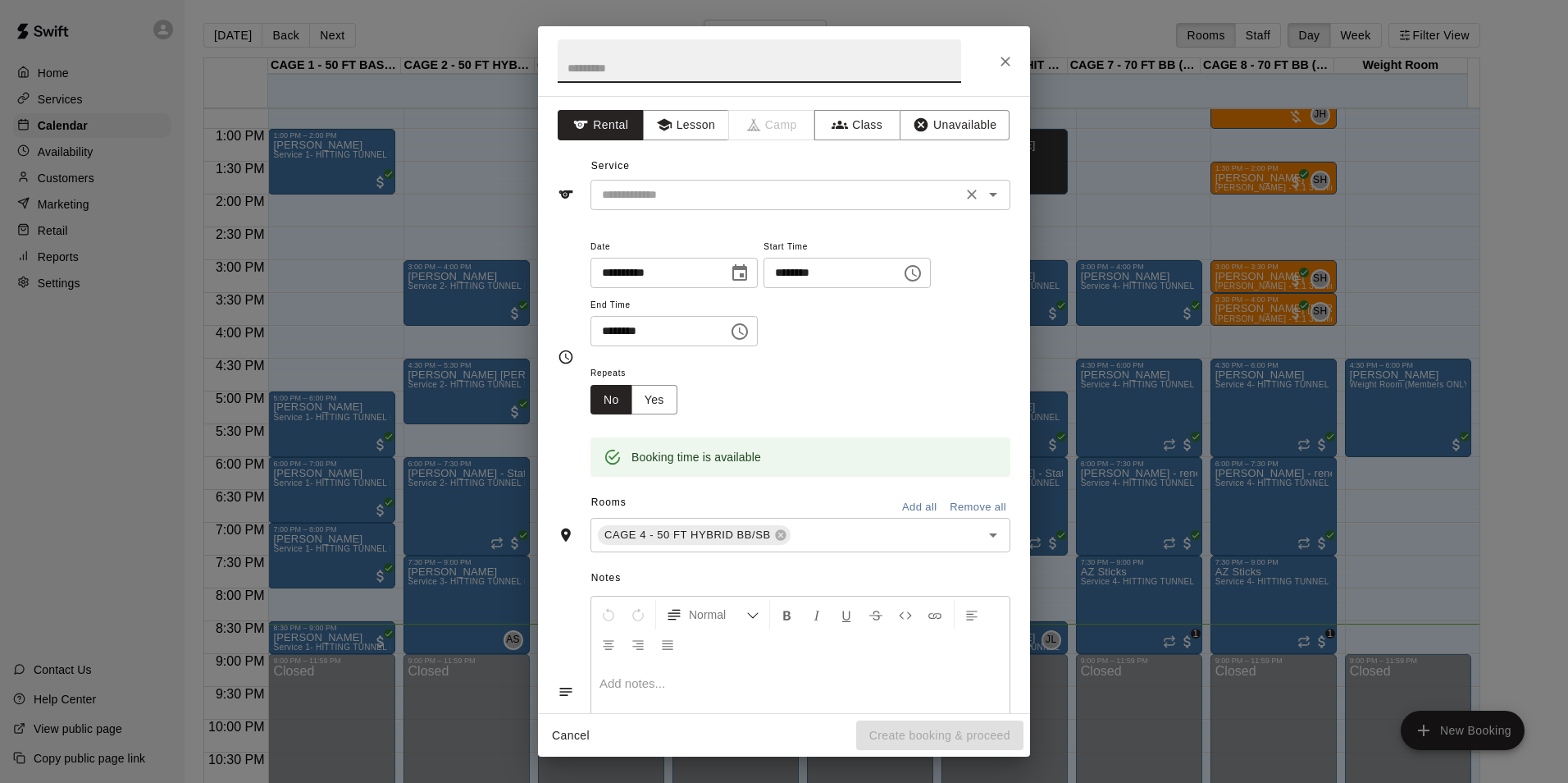
click at [755, 181] on div "​" at bounding box center [800, 195] width 420 height 30
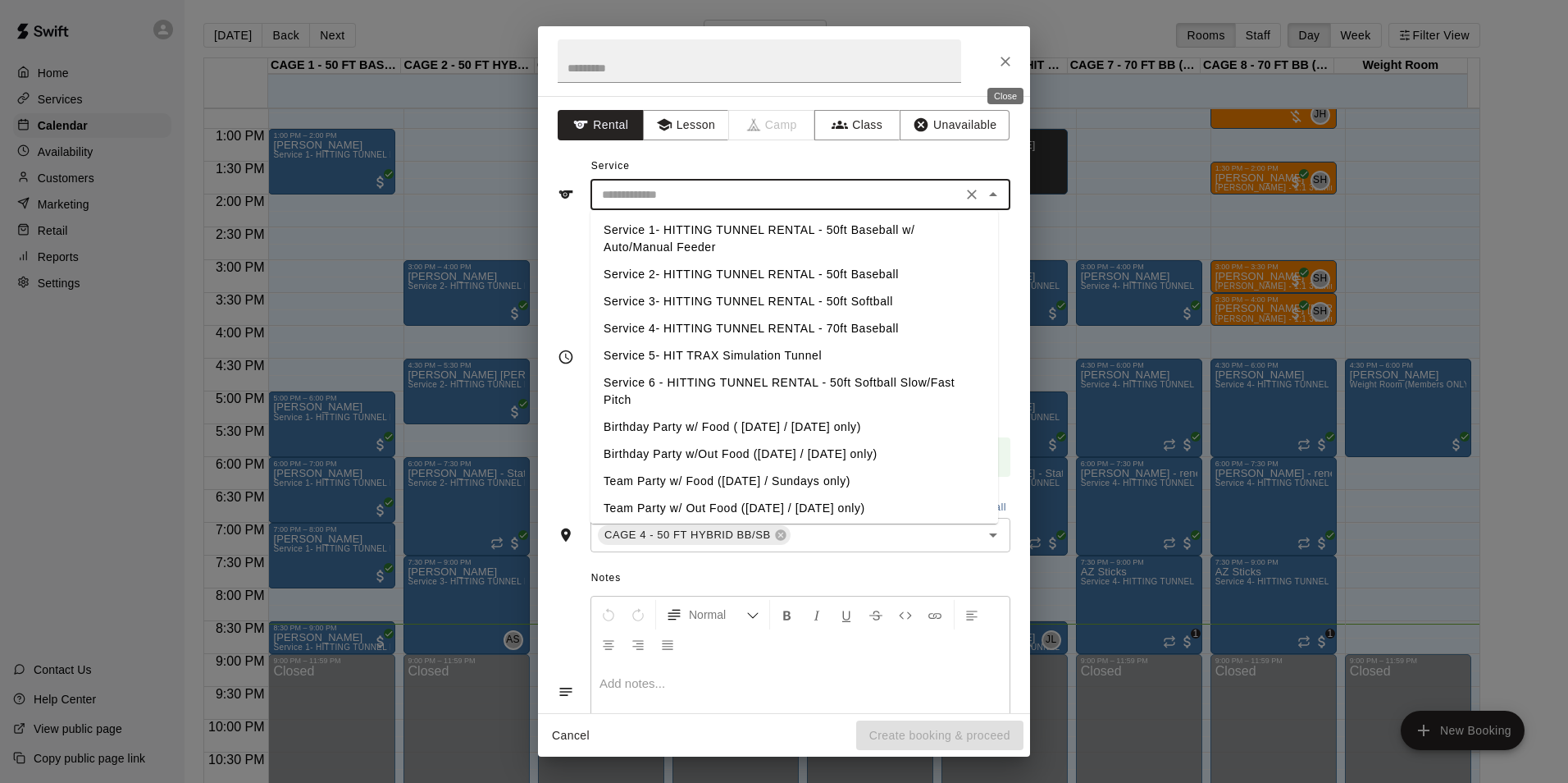
click at [1001, 66] on icon "Close" at bounding box center [1006, 61] width 17 height 17
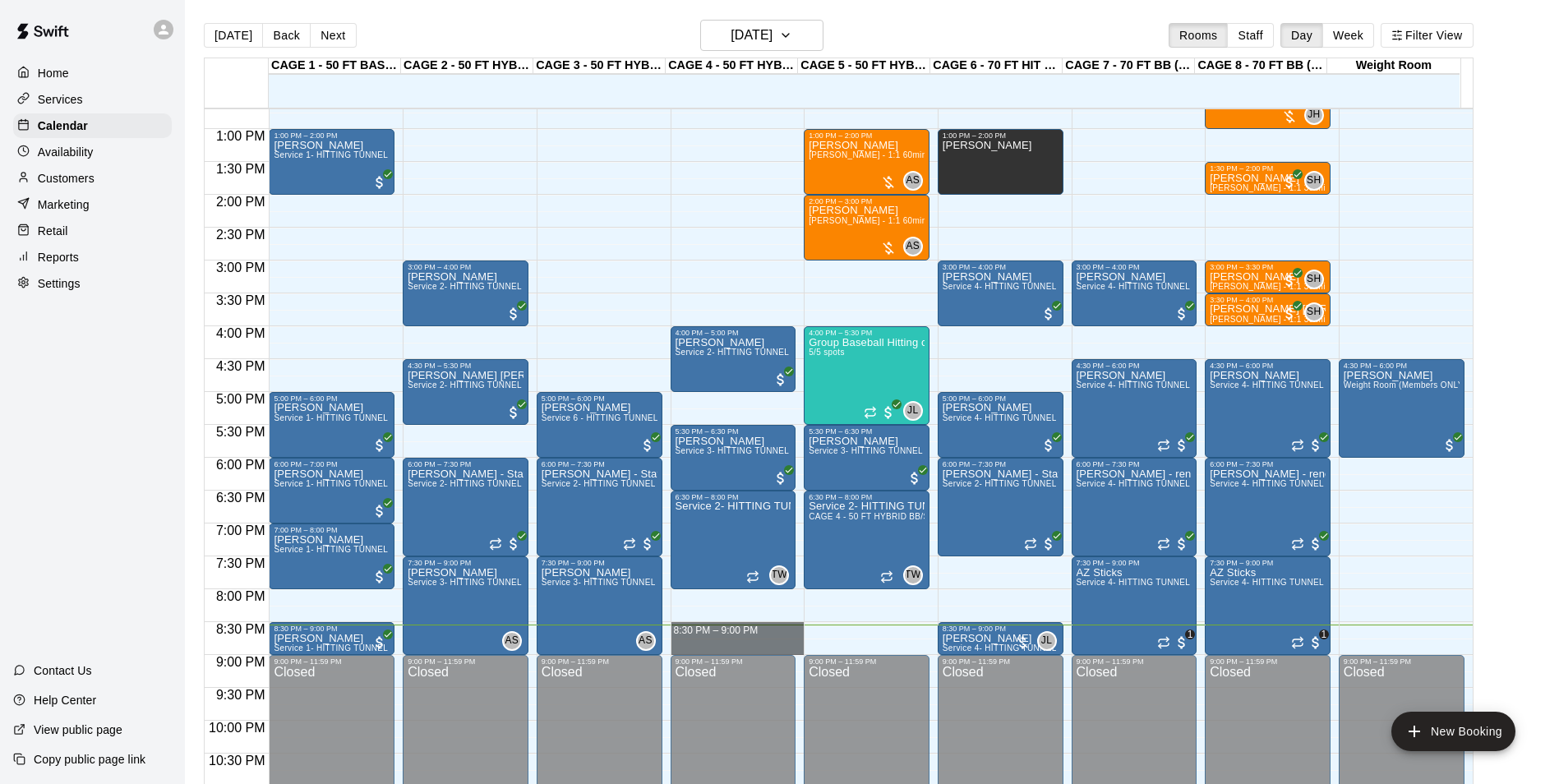
drag, startPoint x: 724, startPoint y: 624, endPoint x: 729, endPoint y: 643, distance: 19.6
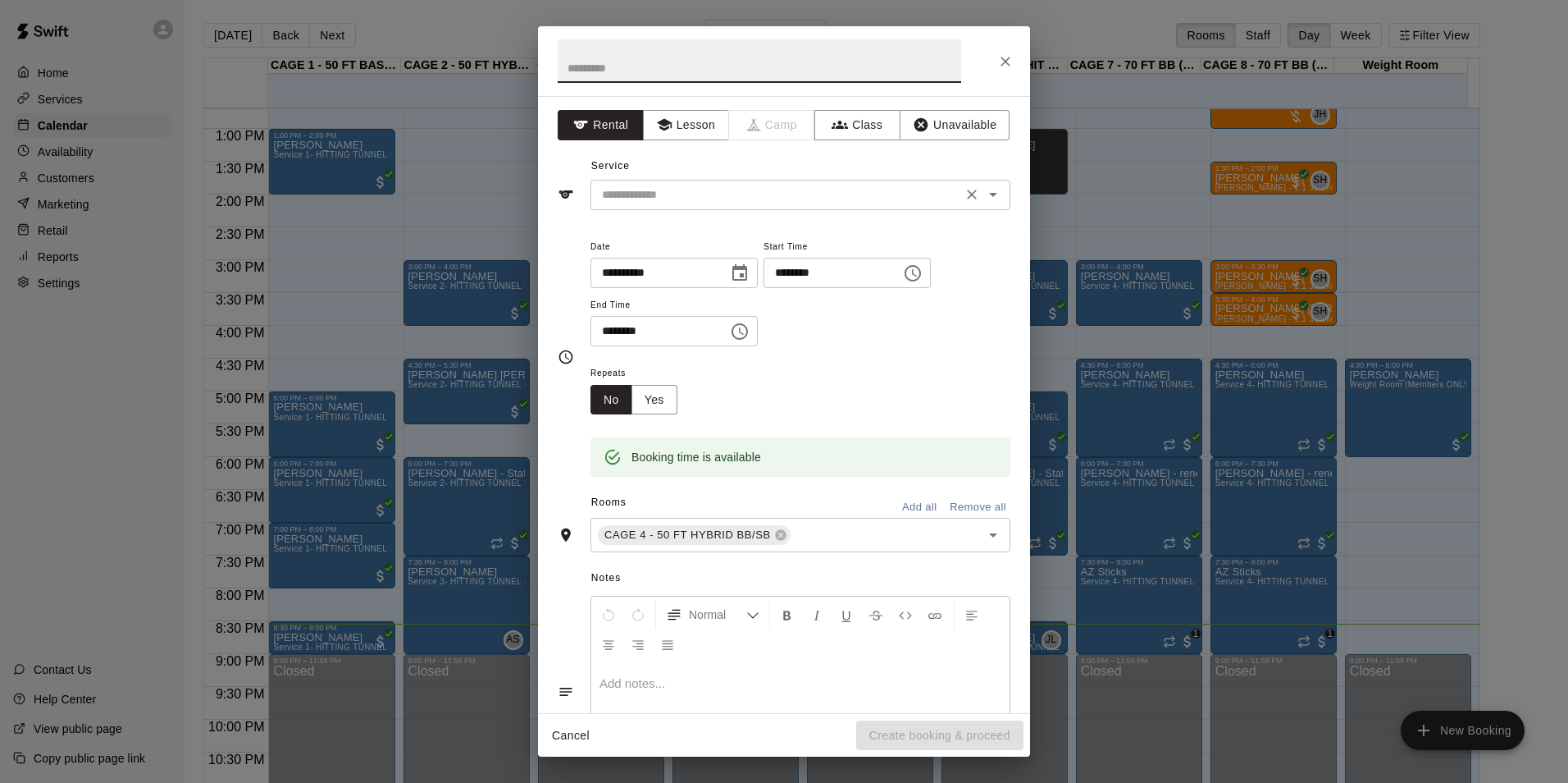
click at [752, 201] on input "text" at bounding box center [776, 195] width 362 height 20
click at [999, 63] on icon "Close" at bounding box center [1006, 61] width 17 height 17
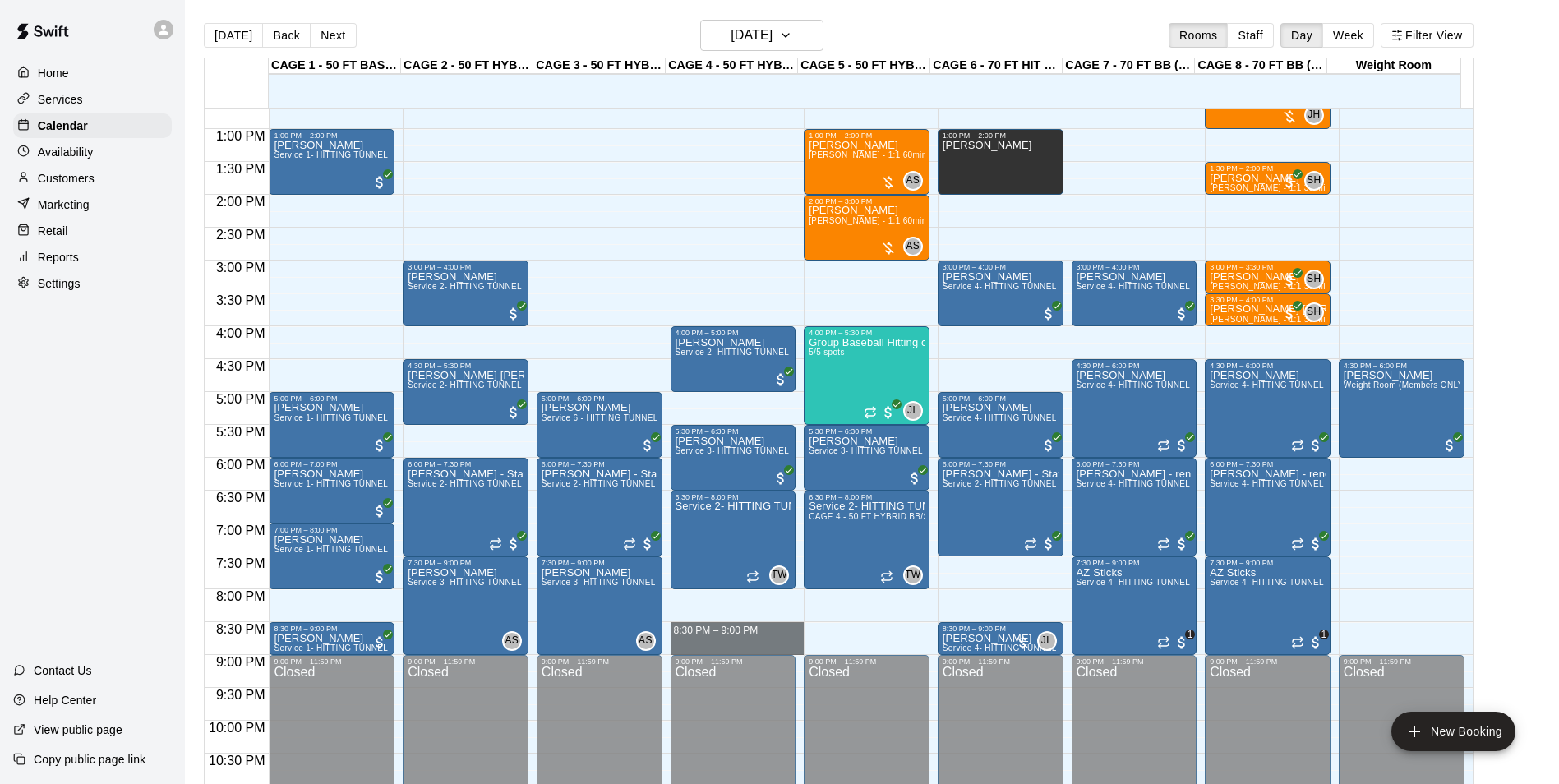
drag, startPoint x: 706, startPoint y: 623, endPoint x: 709, endPoint y: 640, distance: 17.3
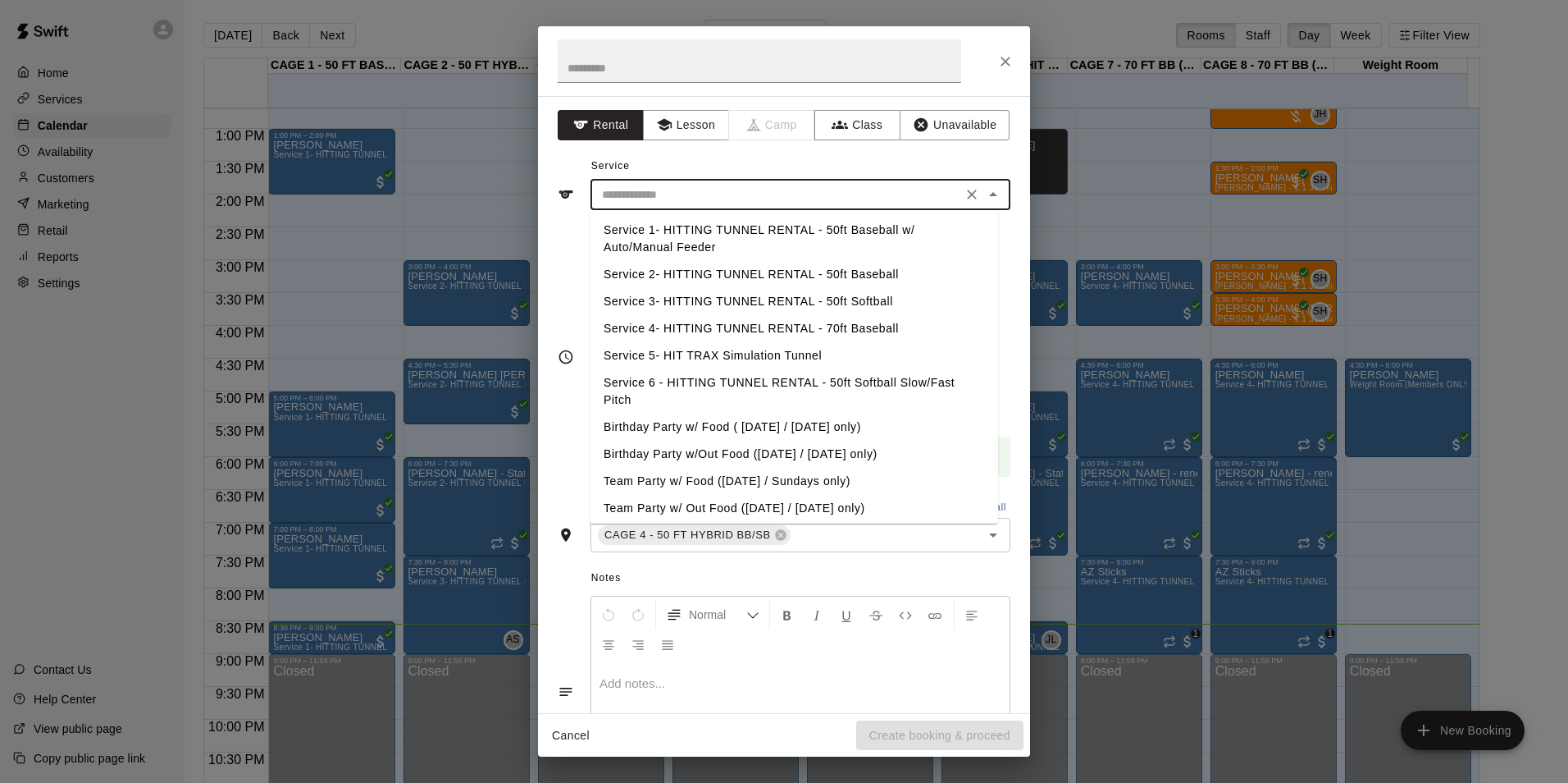
click at [784, 202] on input "text" at bounding box center [776, 195] width 362 height 20
click at [805, 267] on li "Service 2- HITTING TUNNEL RENTAL - 50ft Baseball" at bounding box center [794, 274] width 408 height 27
type input "**********"
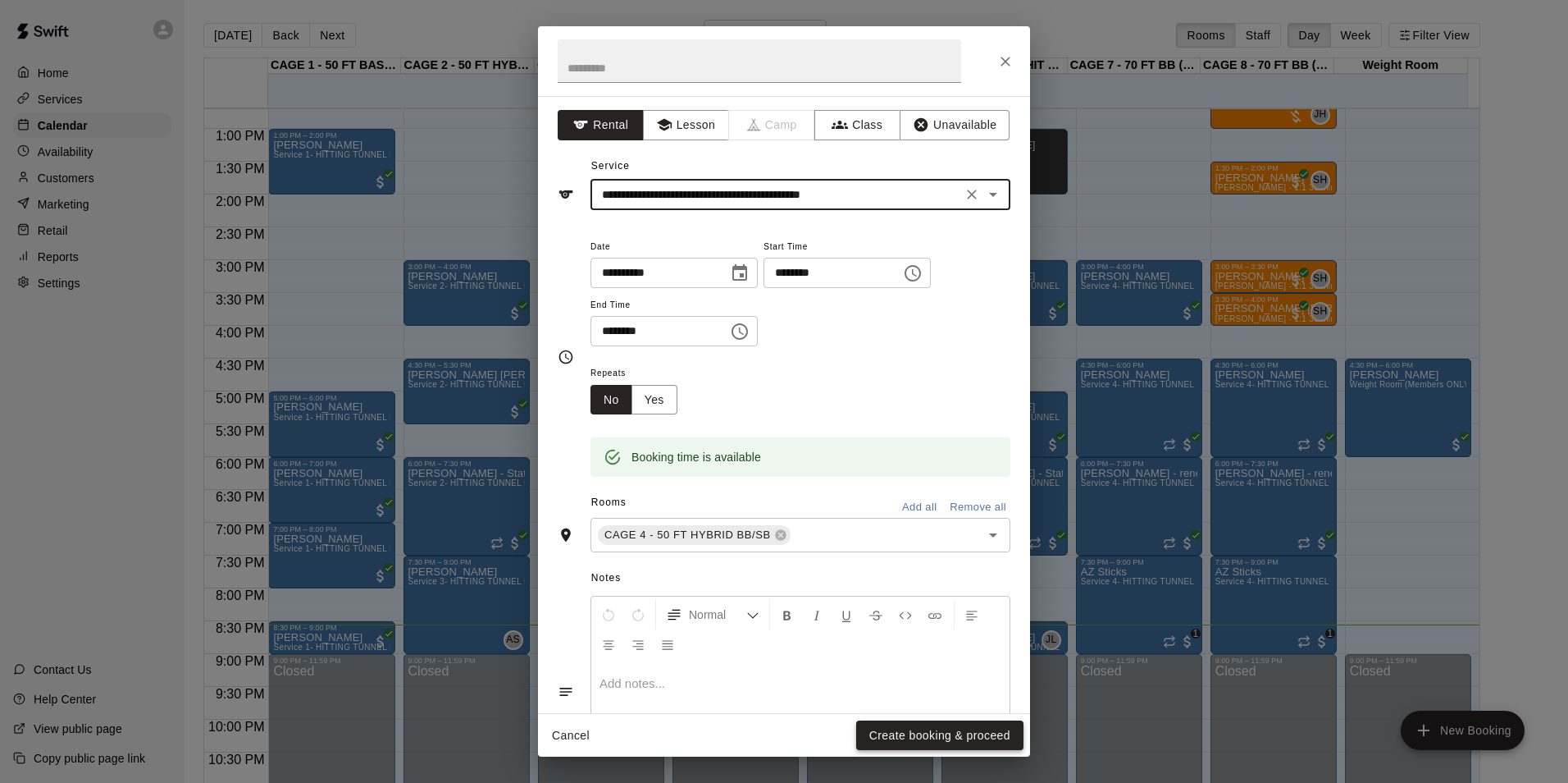
click at [891, 734] on button "Create booking & proceed" at bounding box center [939, 735] width 167 height 30
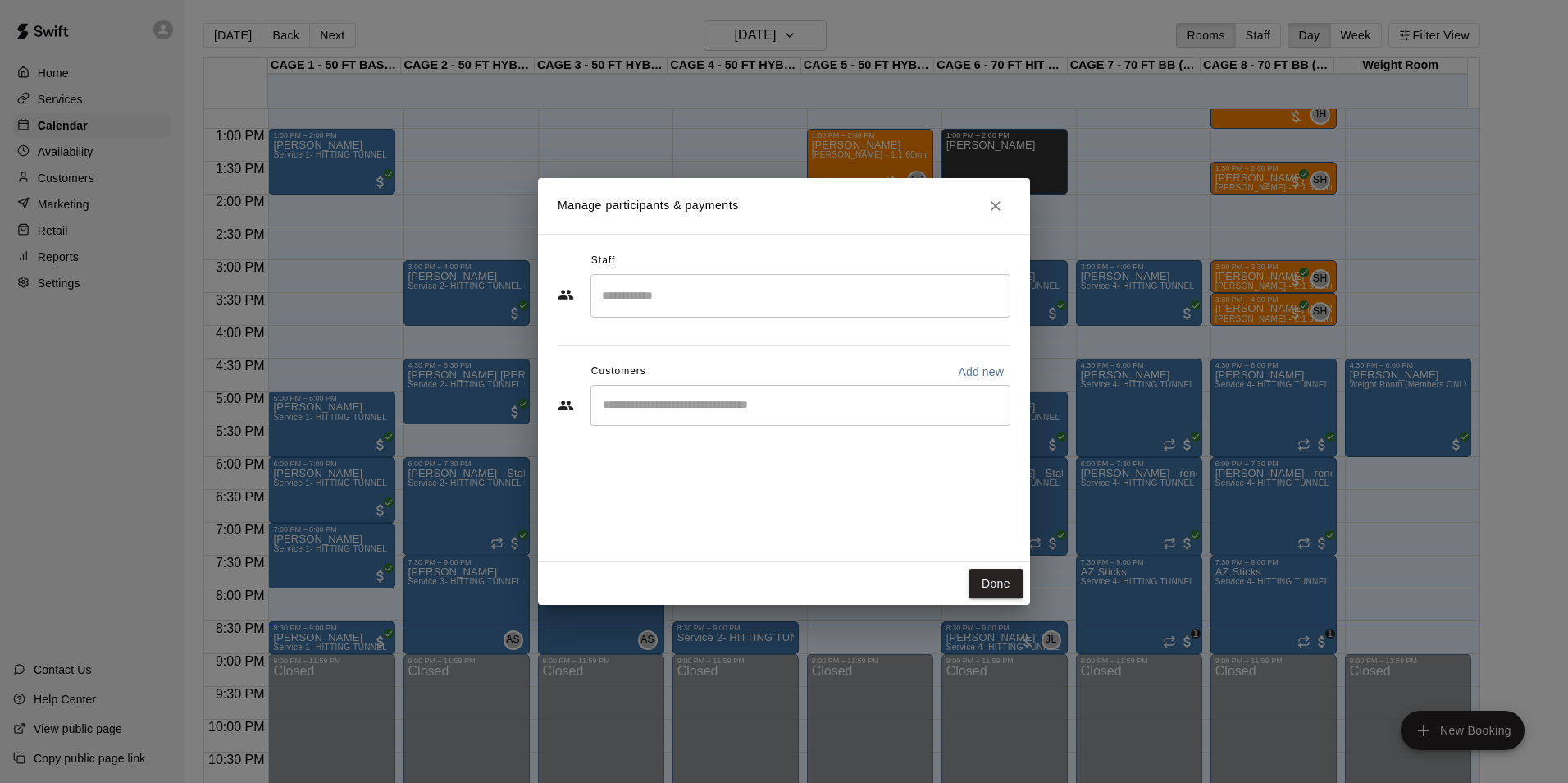
click at [728, 395] on div "​" at bounding box center [800, 405] width 420 height 41
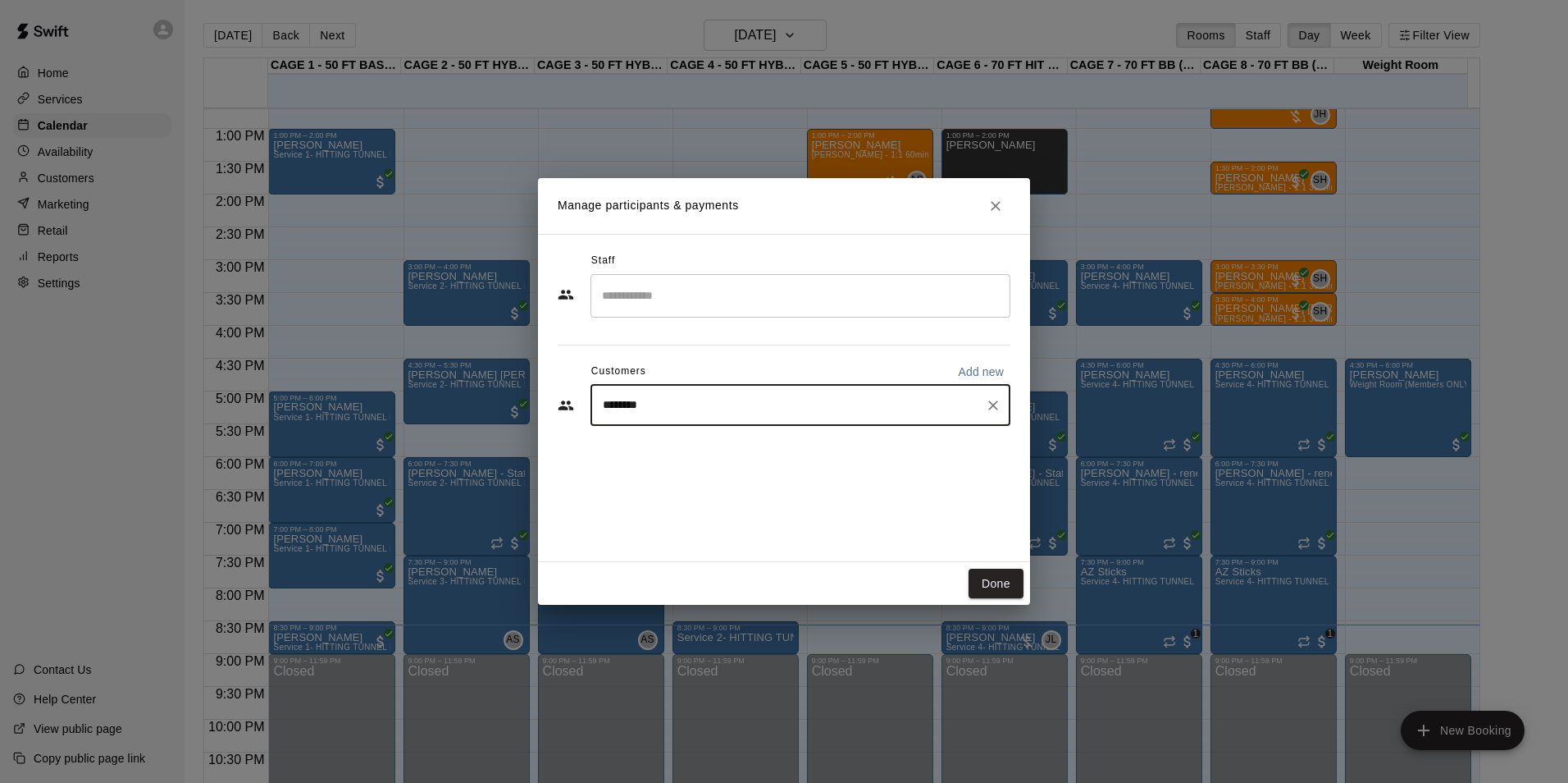
type input "*********"
drag, startPoint x: 743, startPoint y: 433, endPoint x: 749, endPoint y: 457, distance: 24.7
click at [748, 458] on span "architecture1@hotmail.com" at bounding box center [724, 461] width 176 height 12
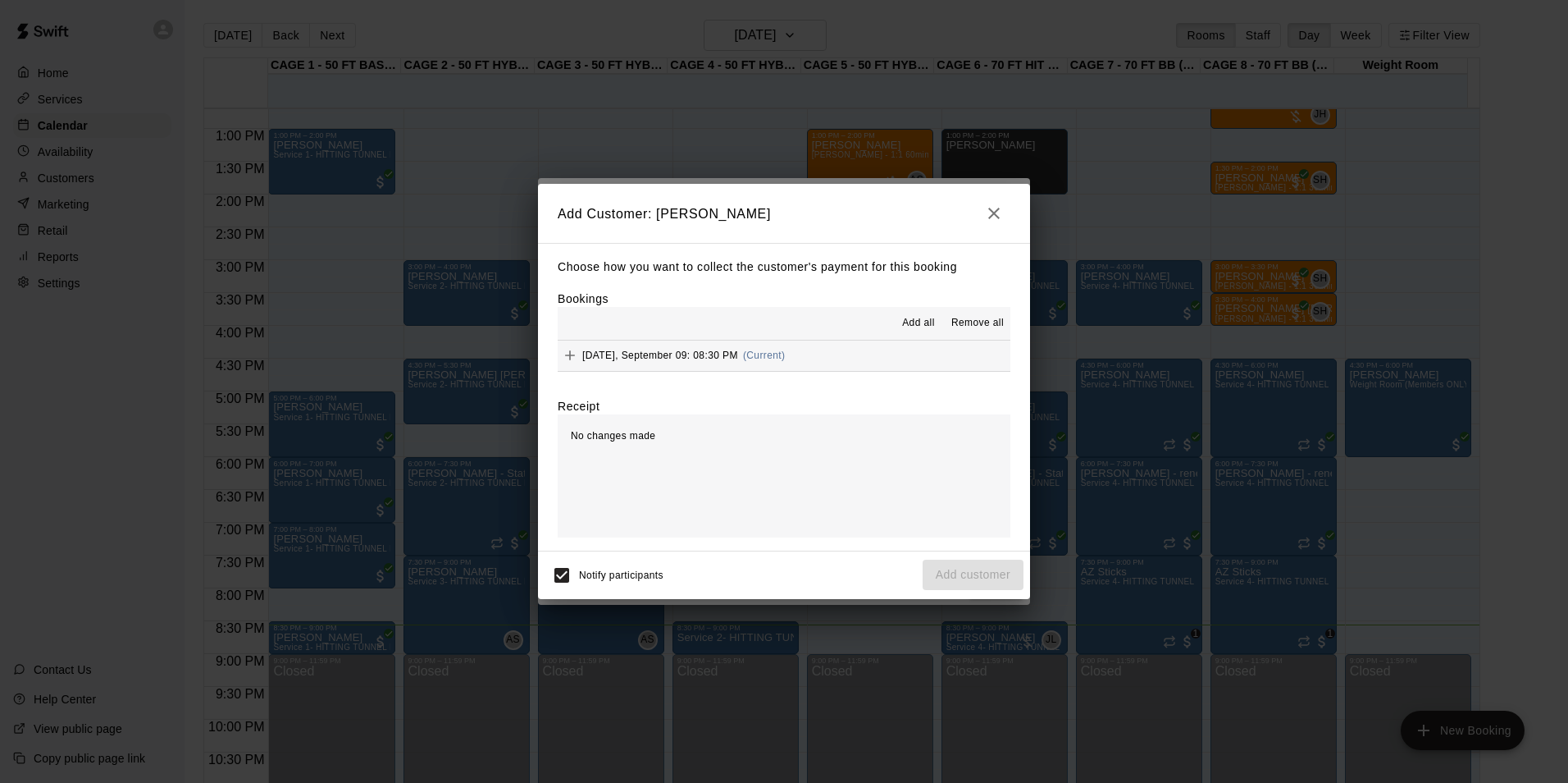
click at [916, 327] on span "Add all" at bounding box center [918, 323] width 33 height 17
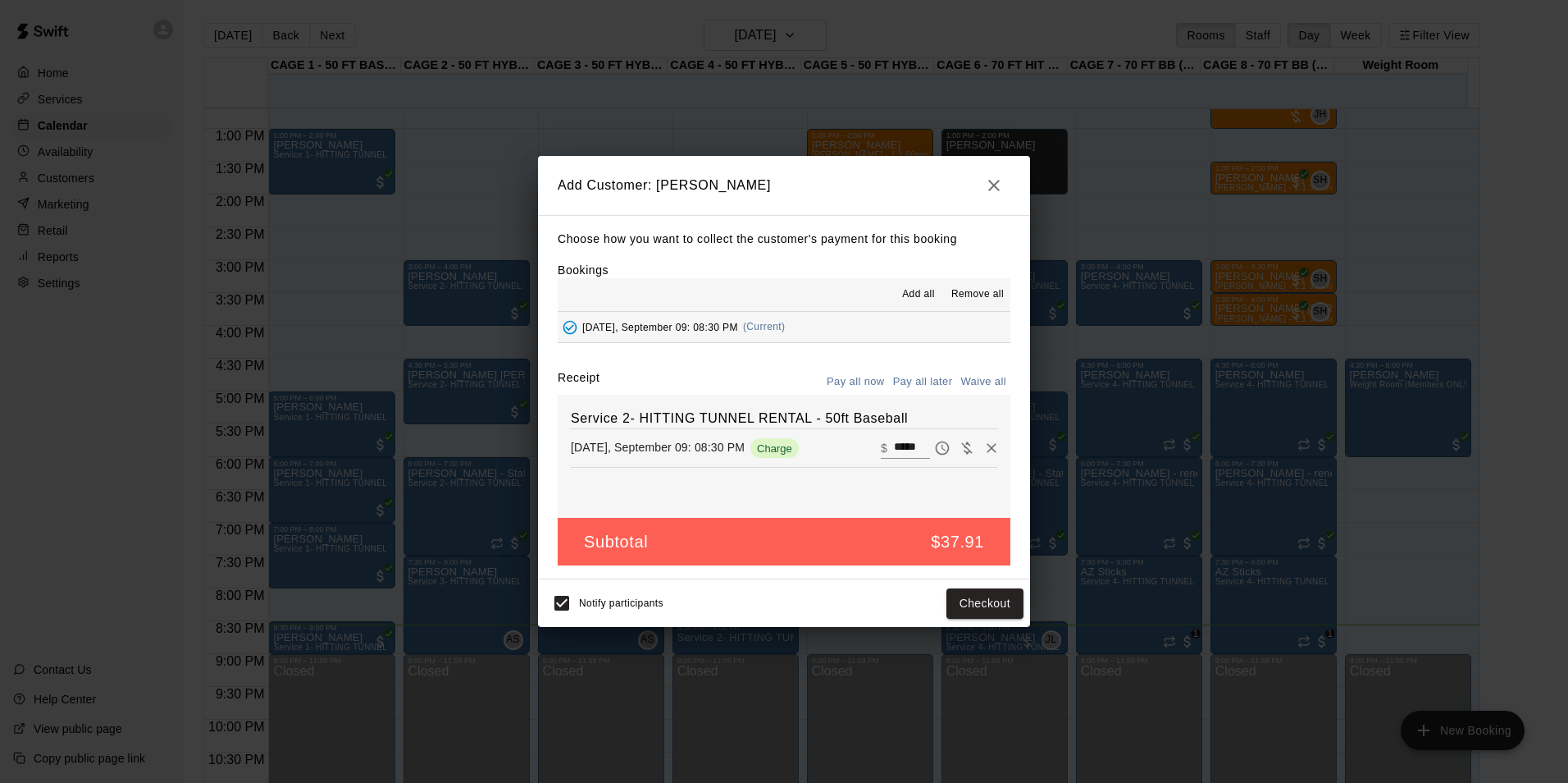
click at [918, 379] on button "Pay all later" at bounding box center [922, 381] width 68 height 26
click at [998, 191] on icon "button" at bounding box center [994, 185] width 19 height 19
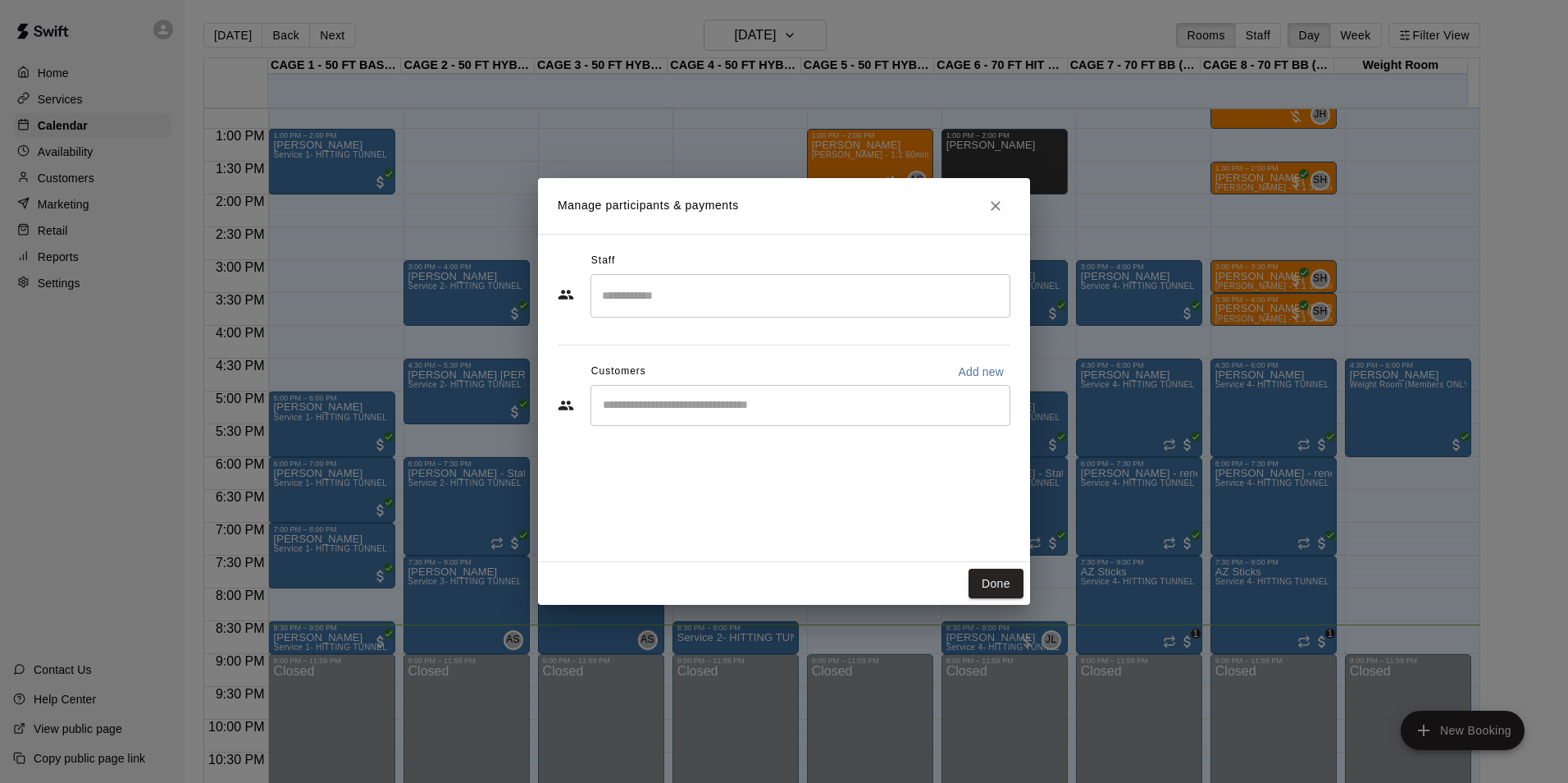
click at [994, 207] on icon "Close" at bounding box center [995, 205] width 10 height 10
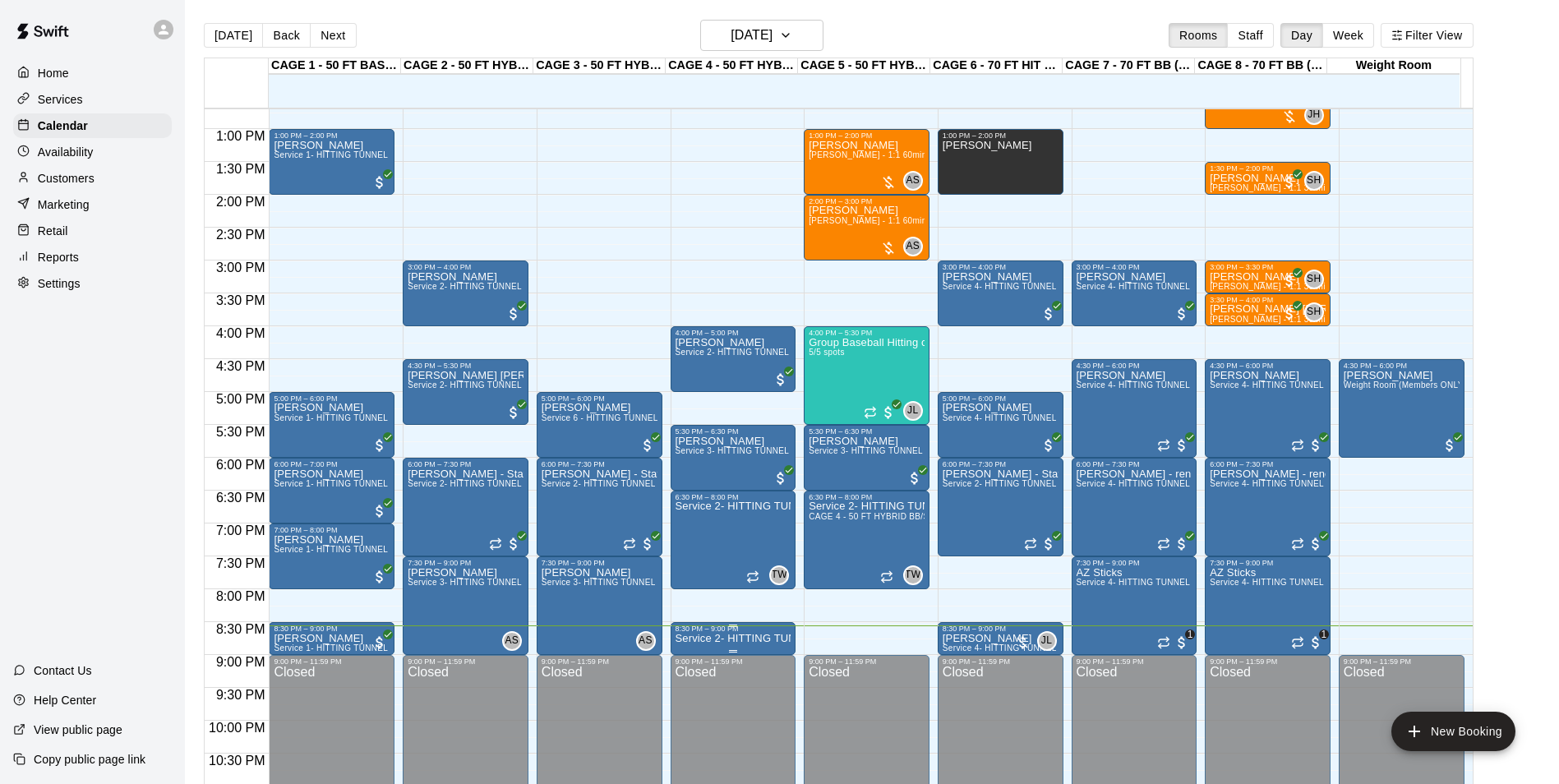
click at [742, 632] on div "8:30 PM – 9:00 PM" at bounding box center [733, 628] width 116 height 8
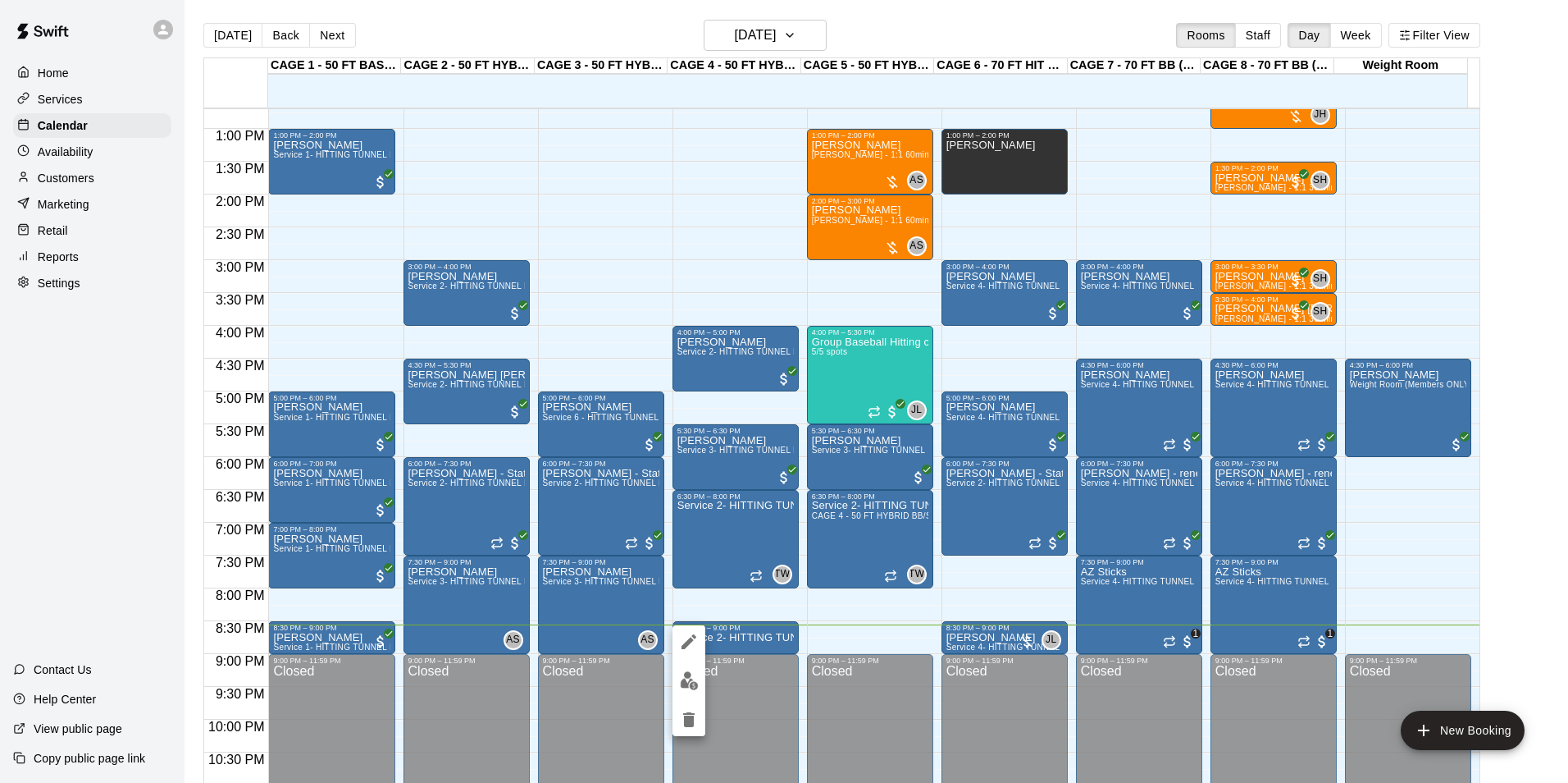
click at [695, 712] on icon "delete" at bounding box center [689, 719] width 19 height 19
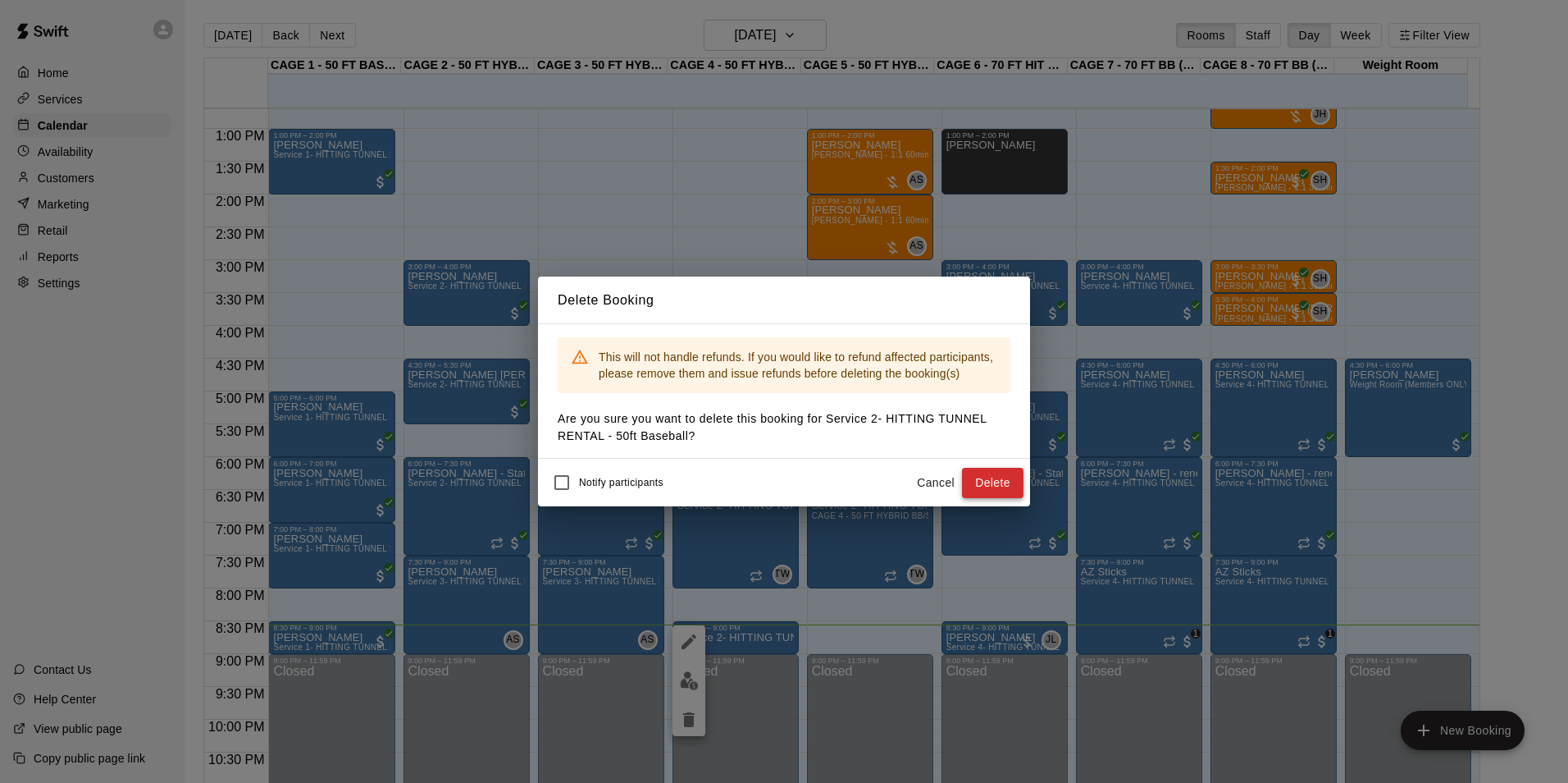
click at [1015, 483] on button "Delete" at bounding box center [993, 483] width 62 height 30
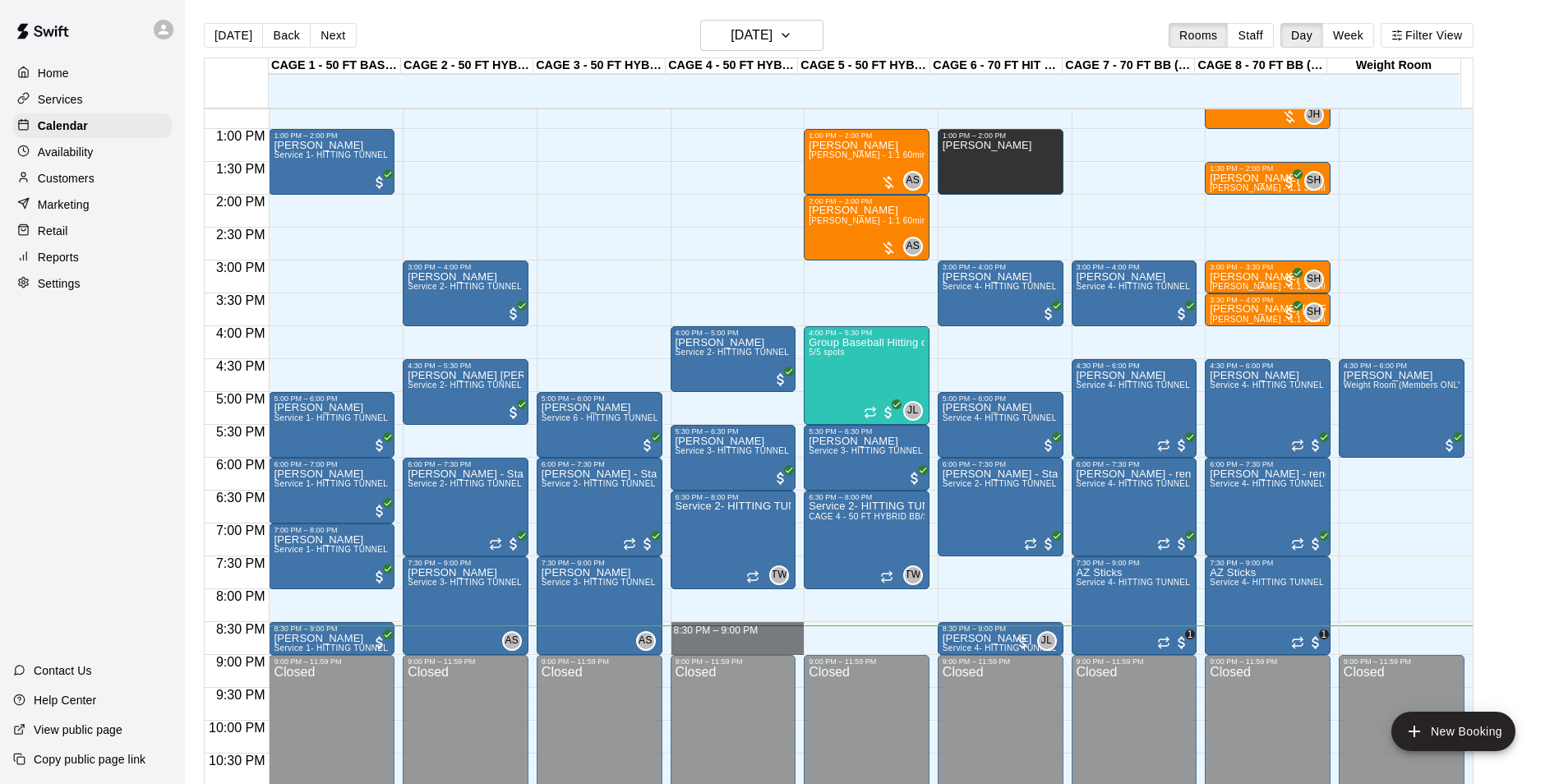
drag, startPoint x: 692, startPoint y: 626, endPoint x: 705, endPoint y: 645, distance: 23.0
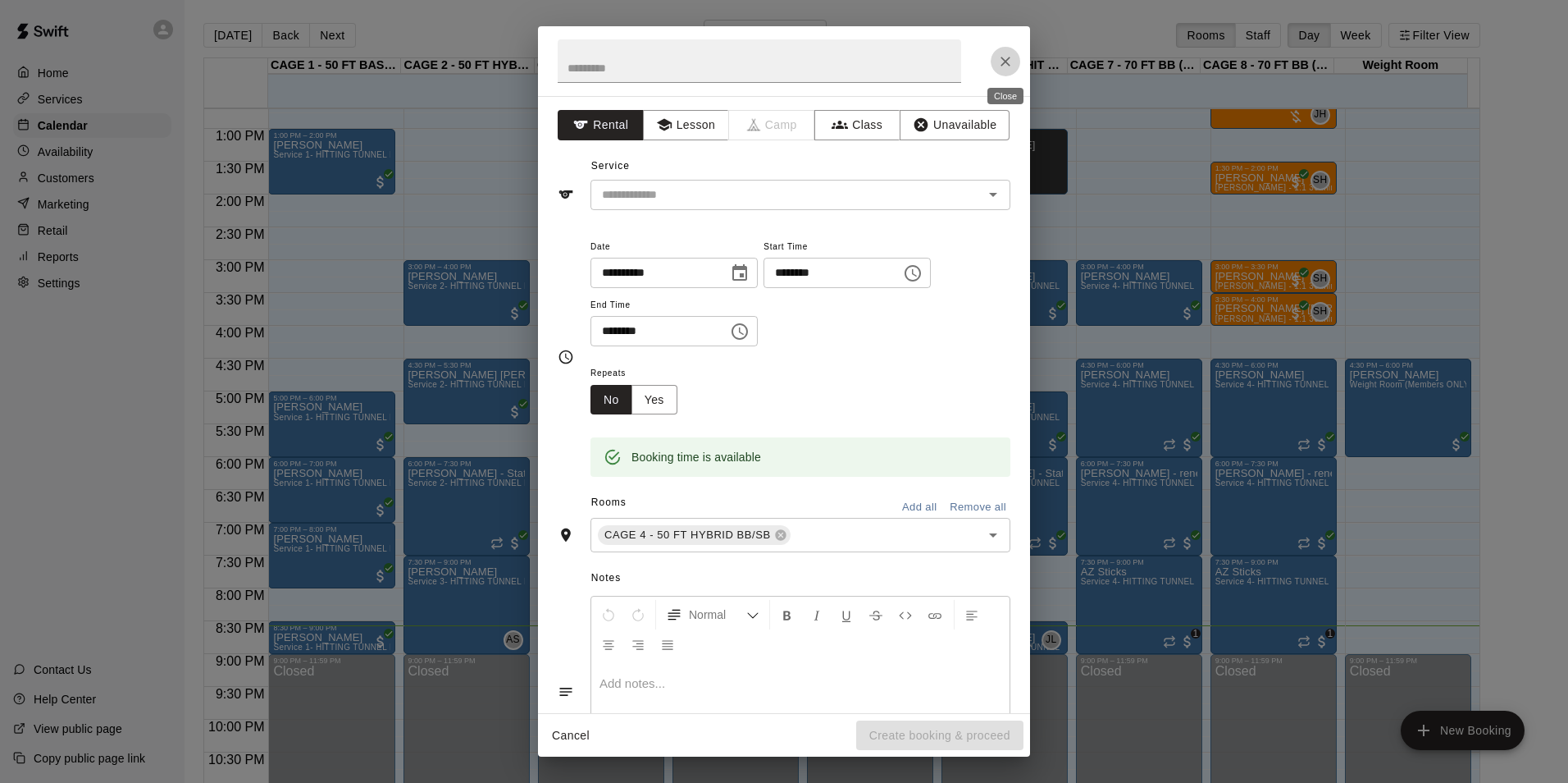
drag, startPoint x: 998, startPoint y: 55, endPoint x: 1009, endPoint y: 152, distance: 97.6
click at [998, 55] on icon "Close" at bounding box center [1006, 61] width 17 height 17
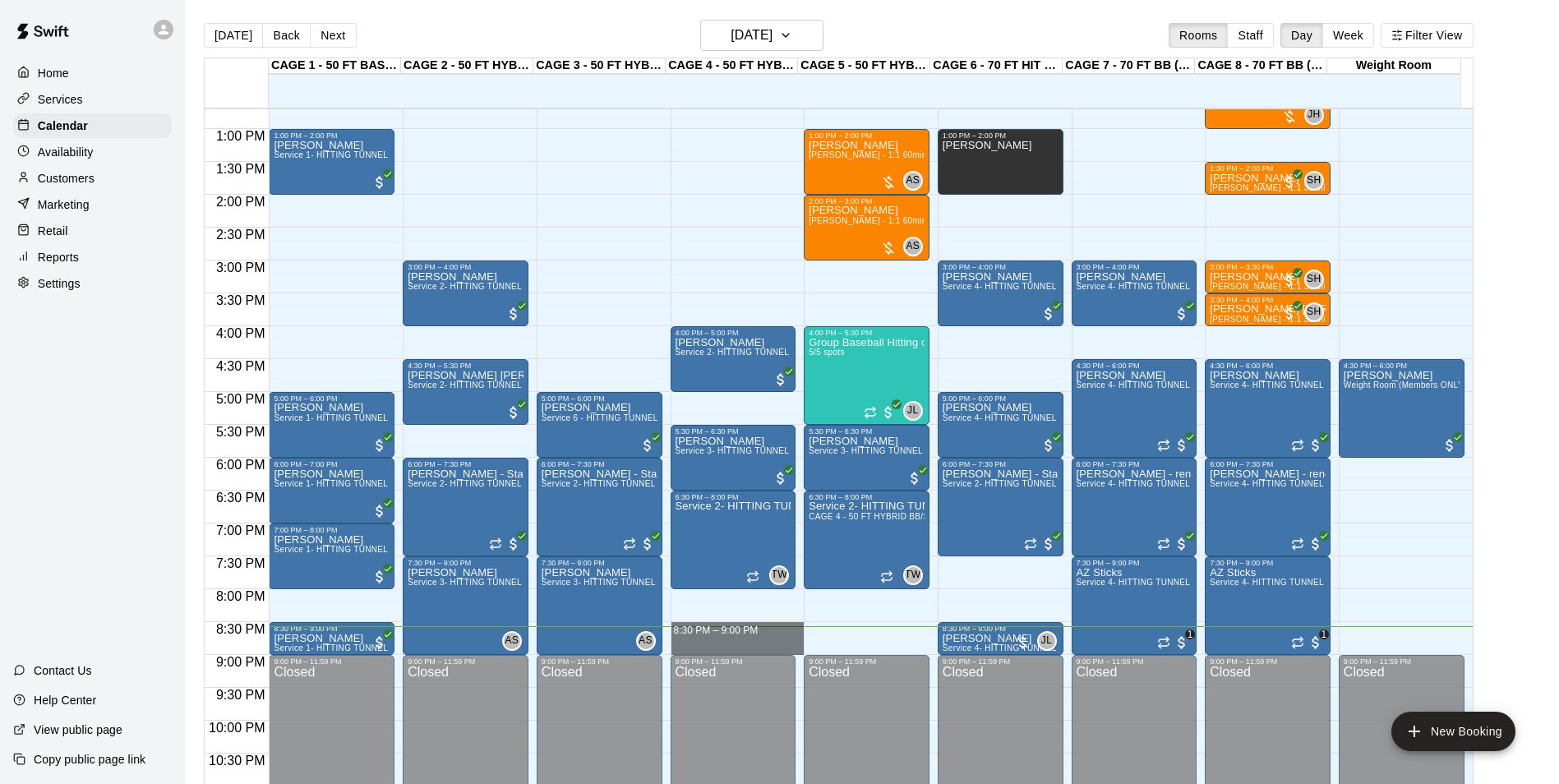
drag, startPoint x: 713, startPoint y: 626, endPoint x: 715, endPoint y: 647, distance: 21.1
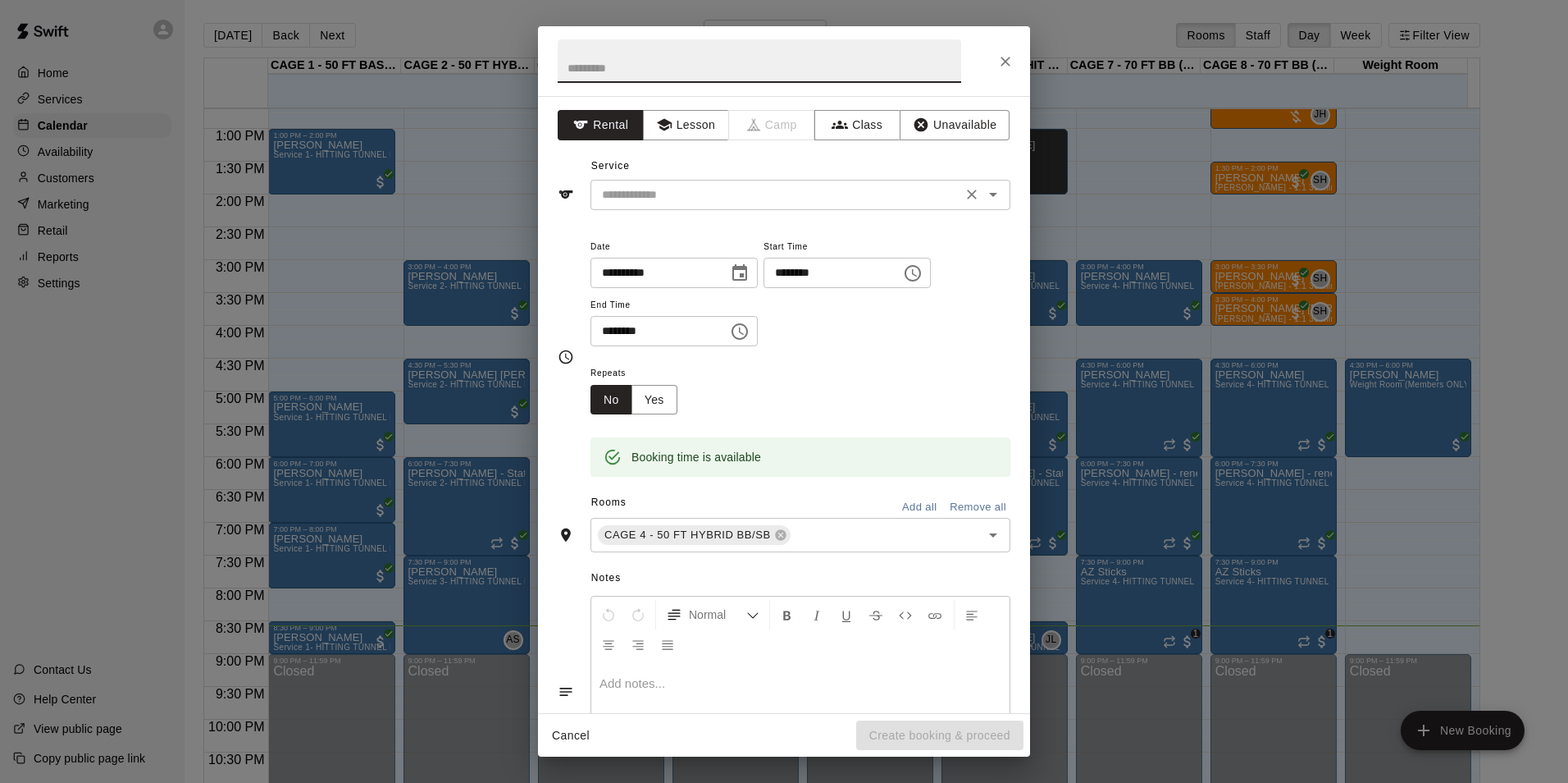
click at [757, 196] on input "text" at bounding box center [776, 195] width 362 height 20
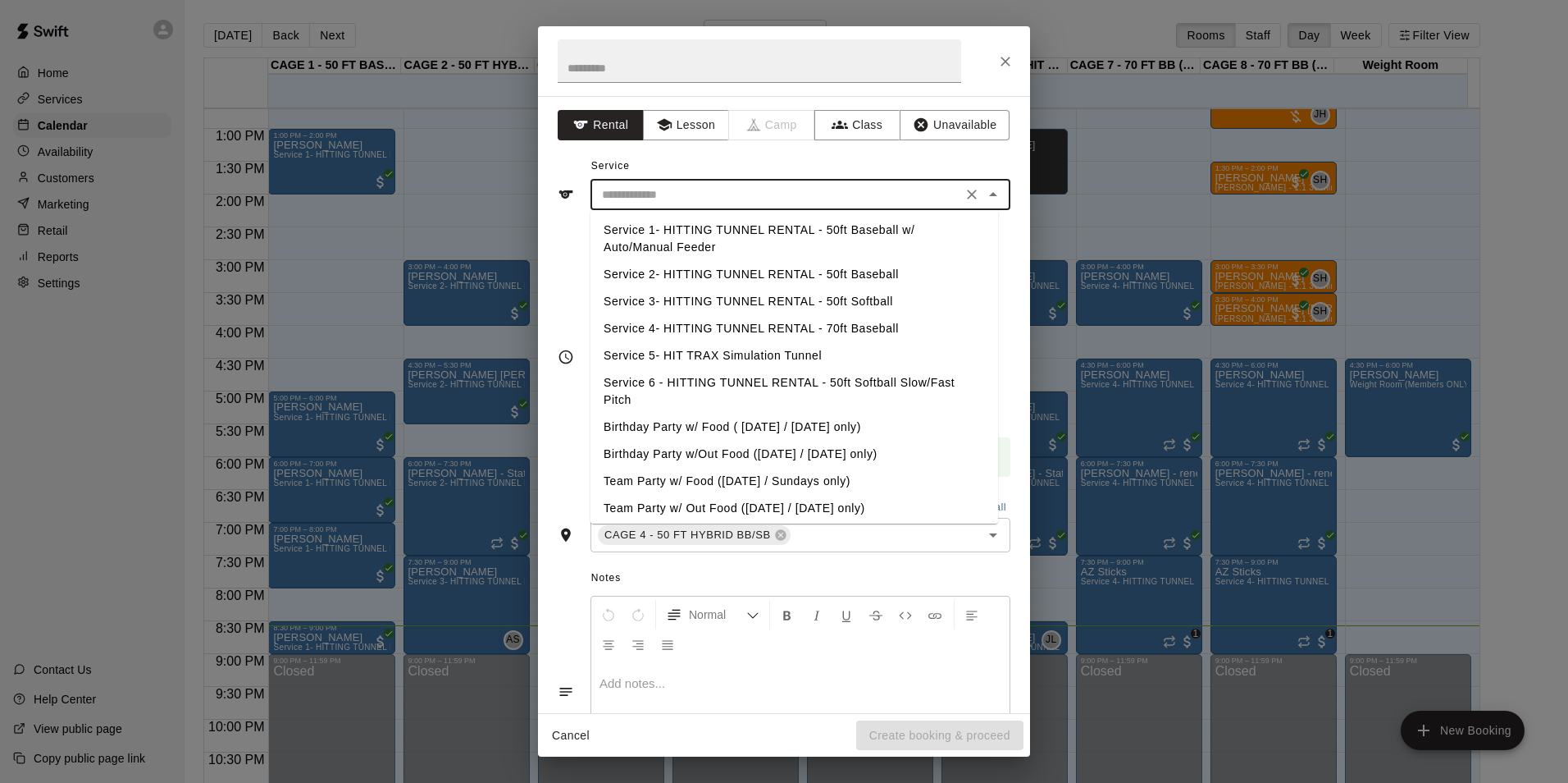
click at [788, 274] on li "Service 2- HITTING TUNNEL RENTAL - 50ft Baseball" at bounding box center [794, 274] width 408 height 27
type input "**********"
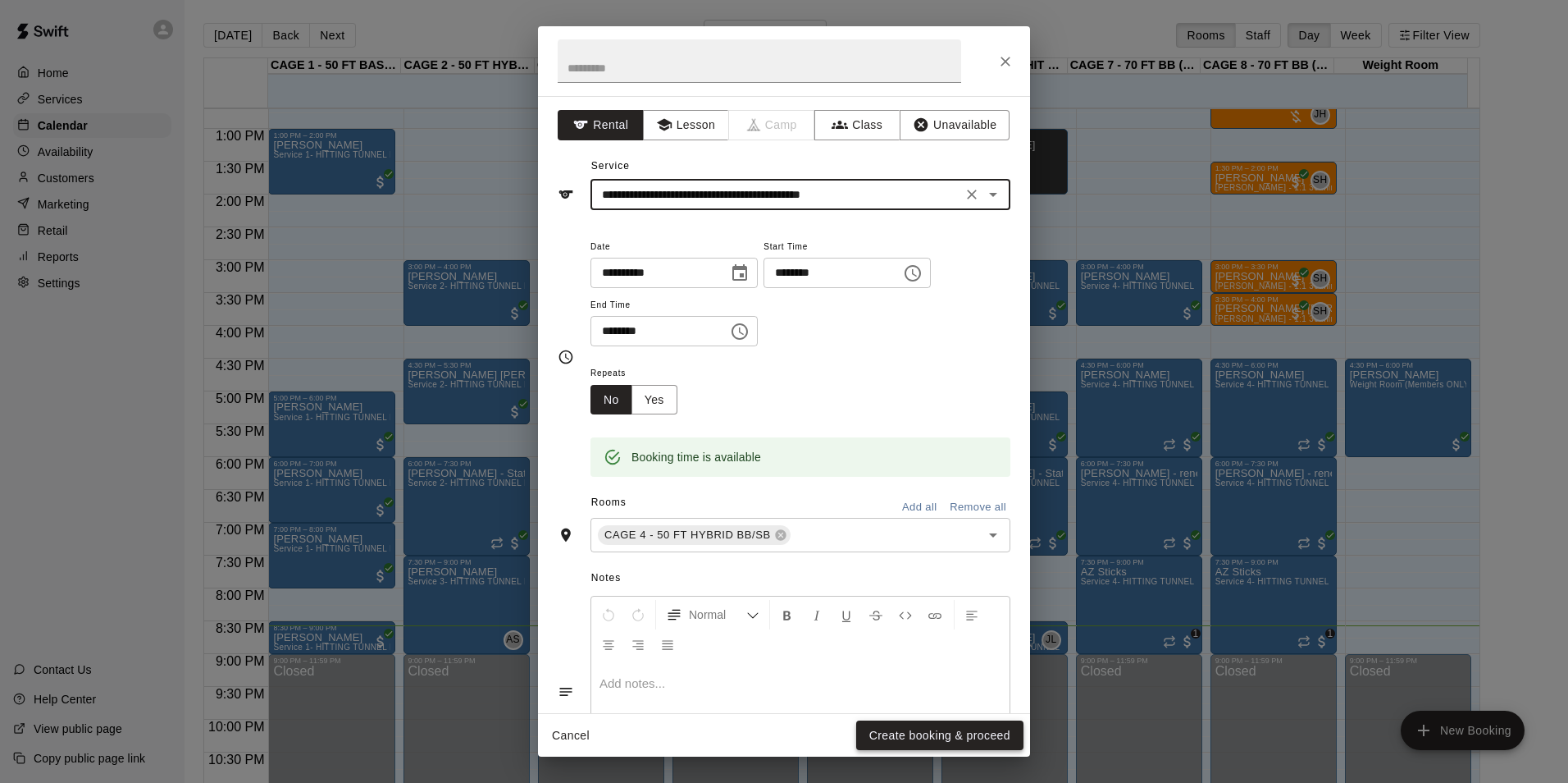
click at [958, 727] on button "Create booking & proceed" at bounding box center [939, 735] width 167 height 30
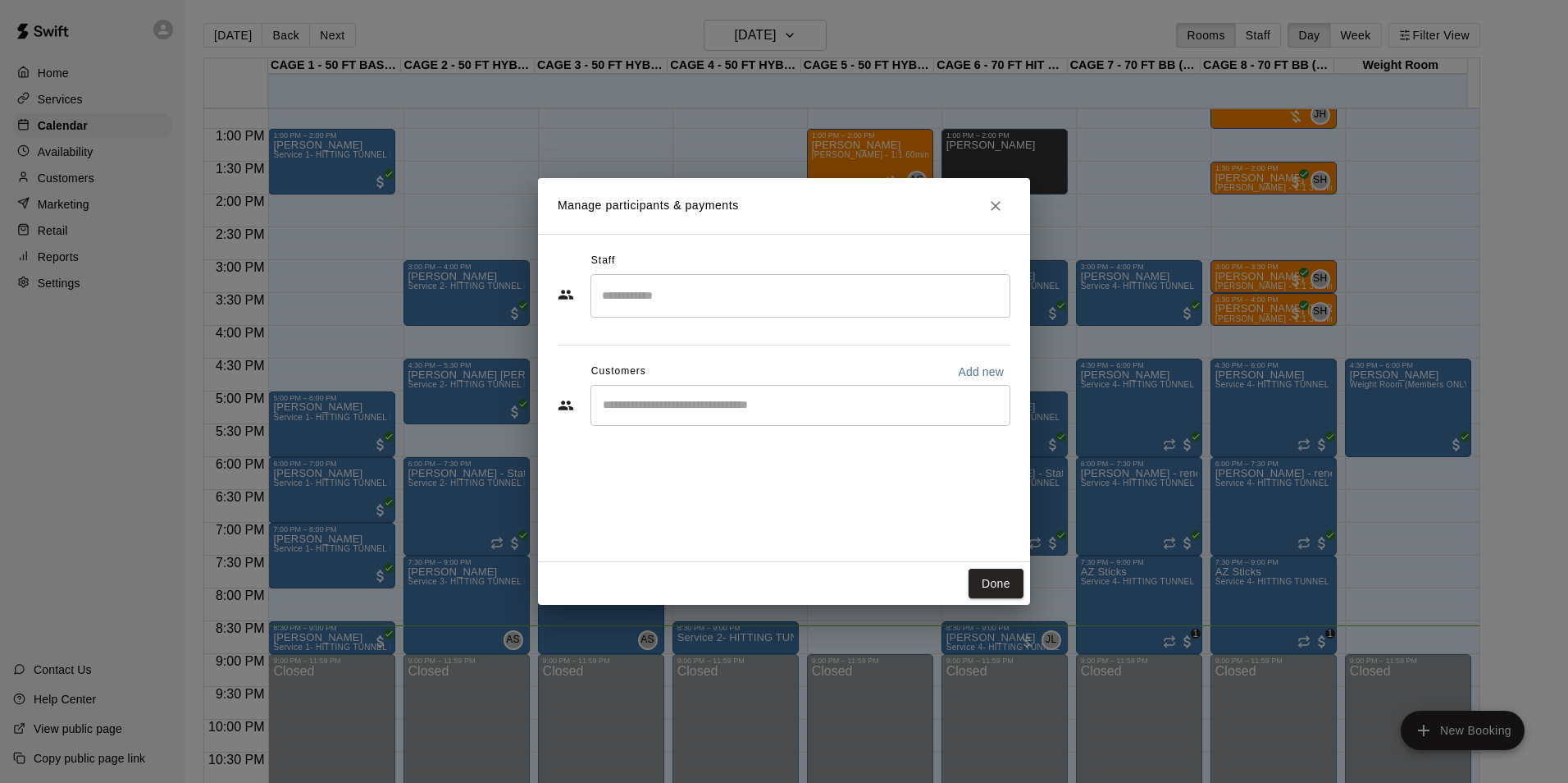
click at [799, 408] on input "Start typing to search customers..." at bounding box center [800, 405] width 405 height 17
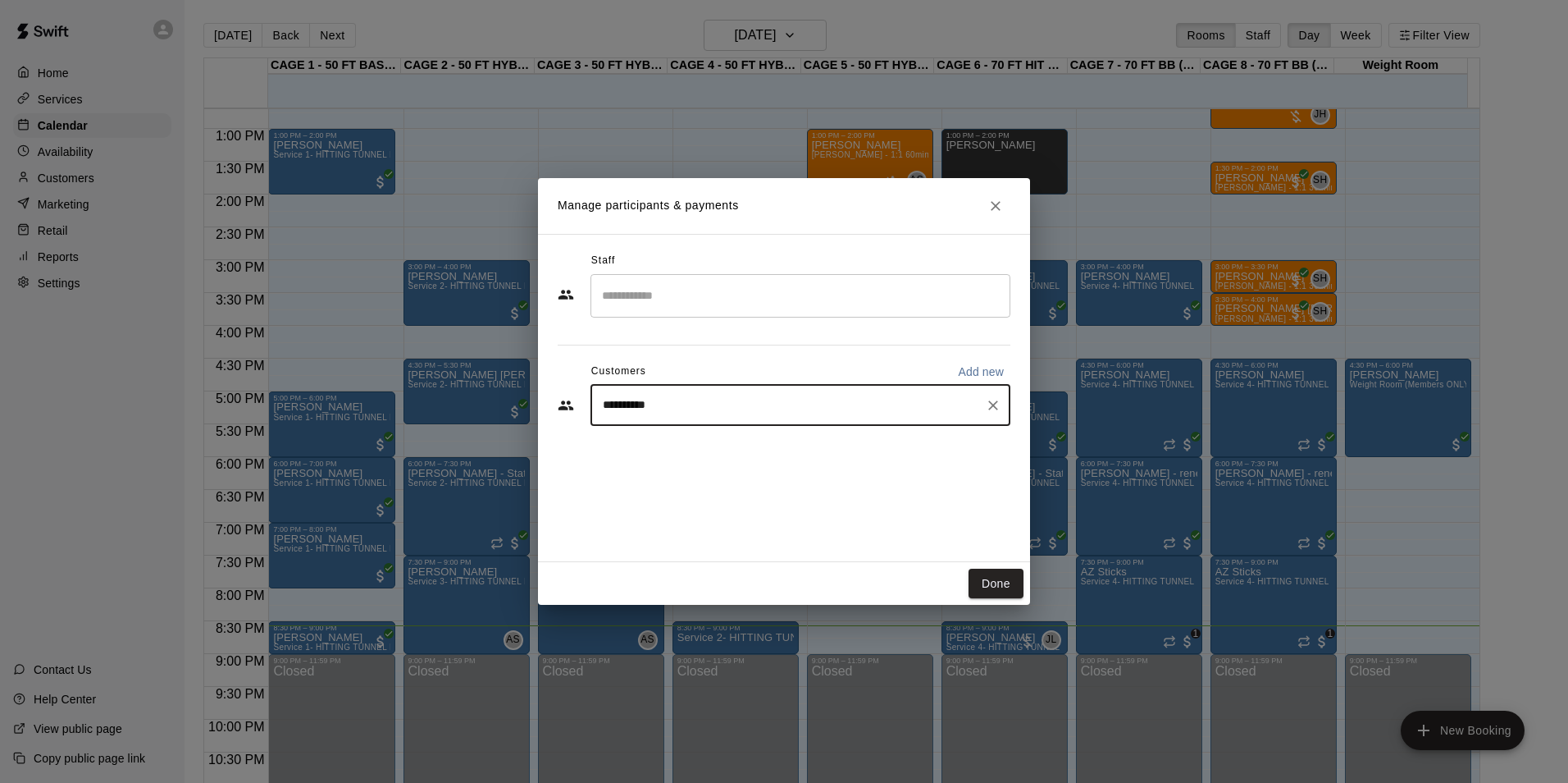
type input "**********"
click at [769, 461] on div "David Logan Weight Room Monthly Add-On (Members Only) Student (MS-College) Brea…" at bounding box center [960, 452] width 647 height 35
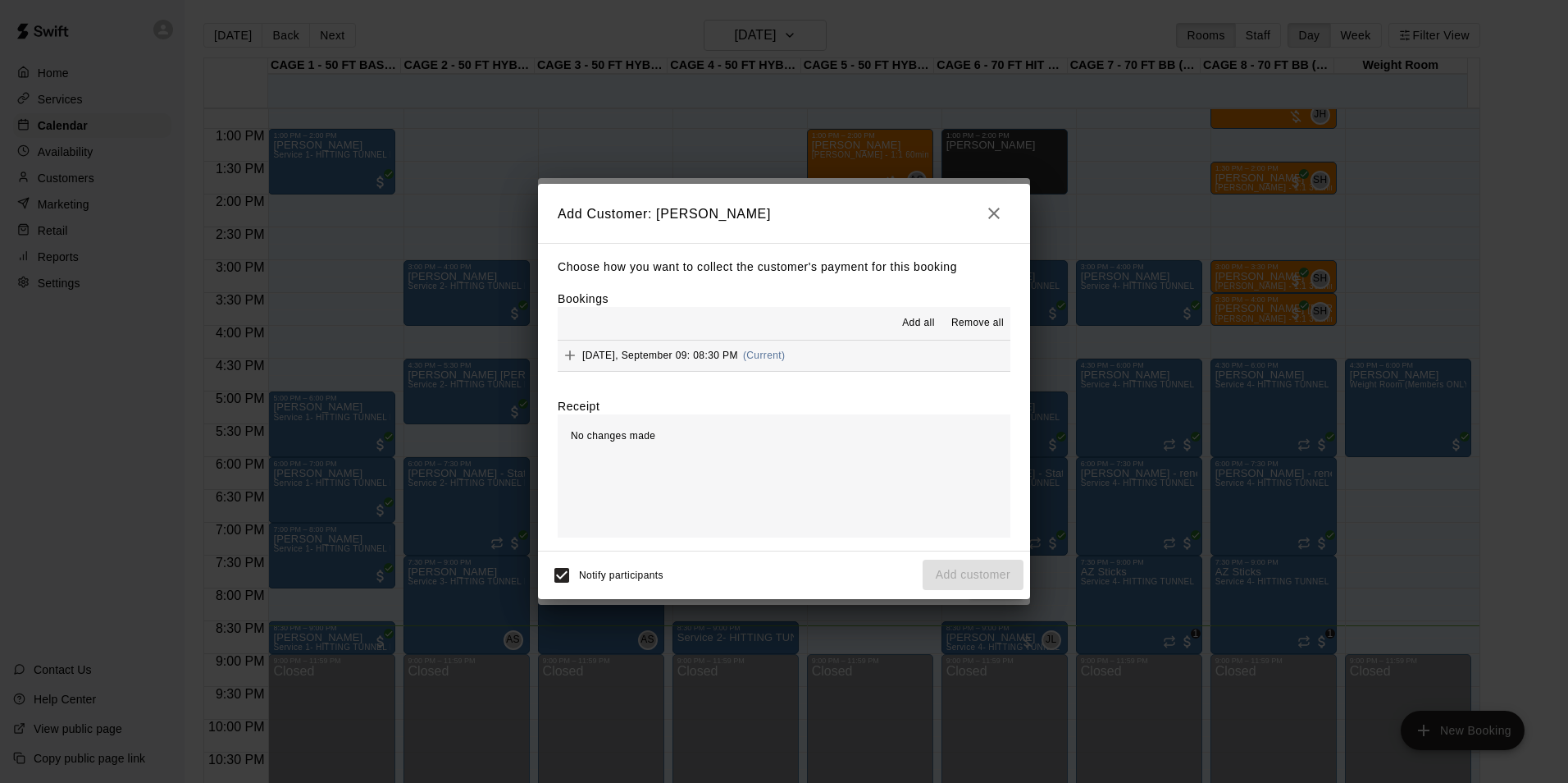
click at [929, 322] on span "Add all" at bounding box center [918, 323] width 33 height 17
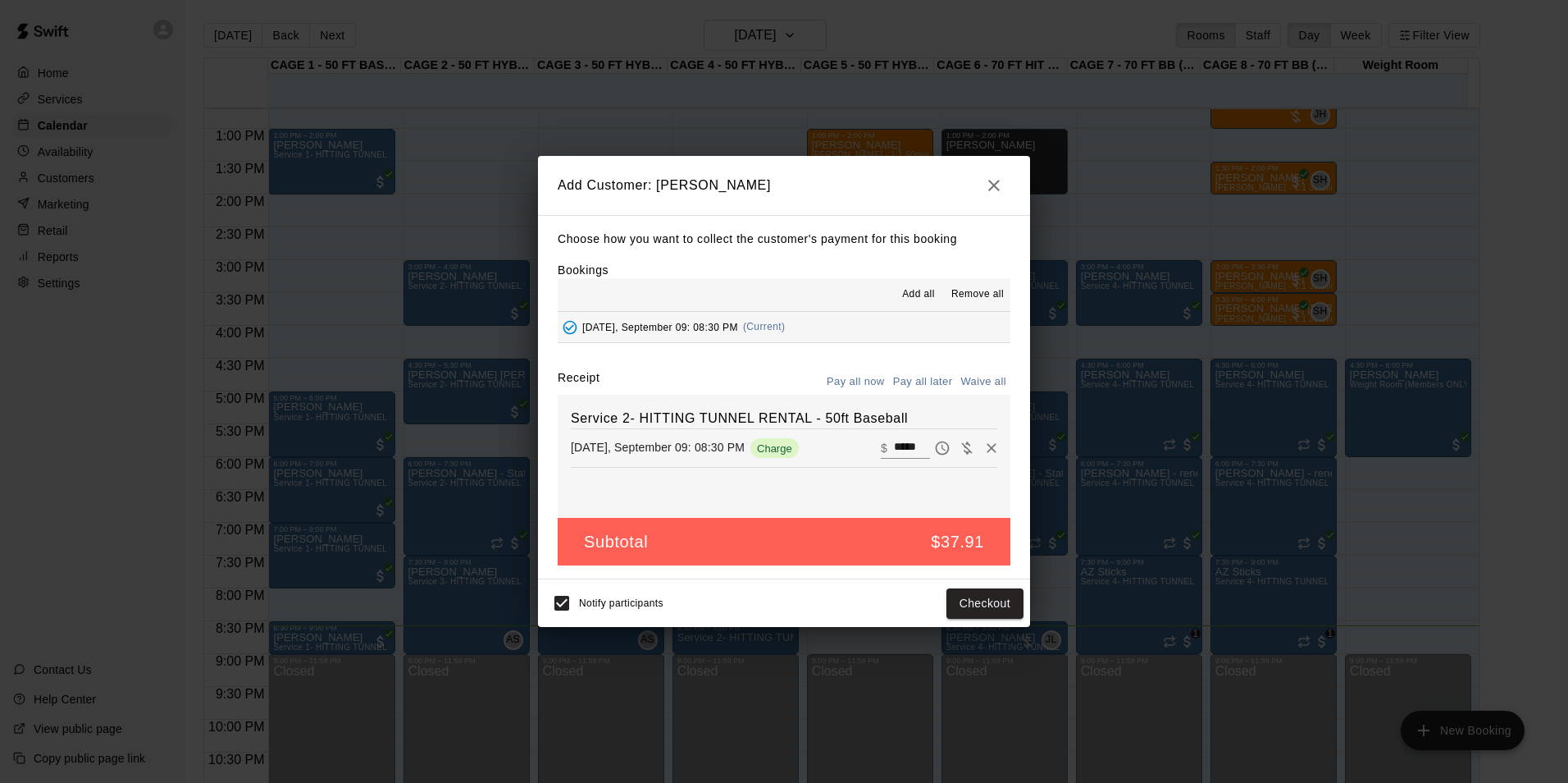
click at [970, 380] on button "Waive all" at bounding box center [983, 381] width 54 height 26
type input "*"
click at [993, 596] on button "Add customer" at bounding box center [973, 603] width 101 height 30
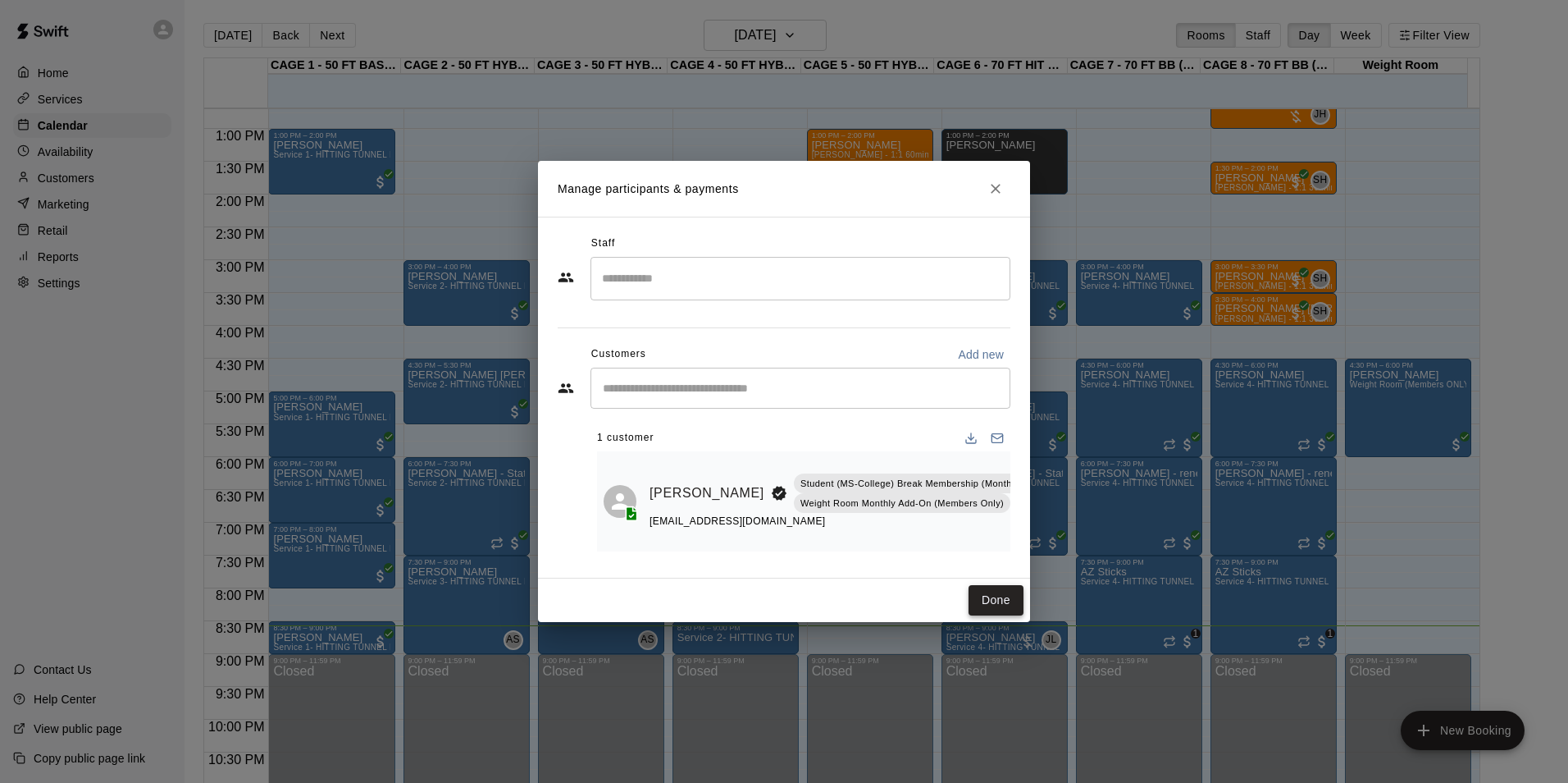
click at [991, 605] on button "Done" at bounding box center [996, 600] width 55 height 30
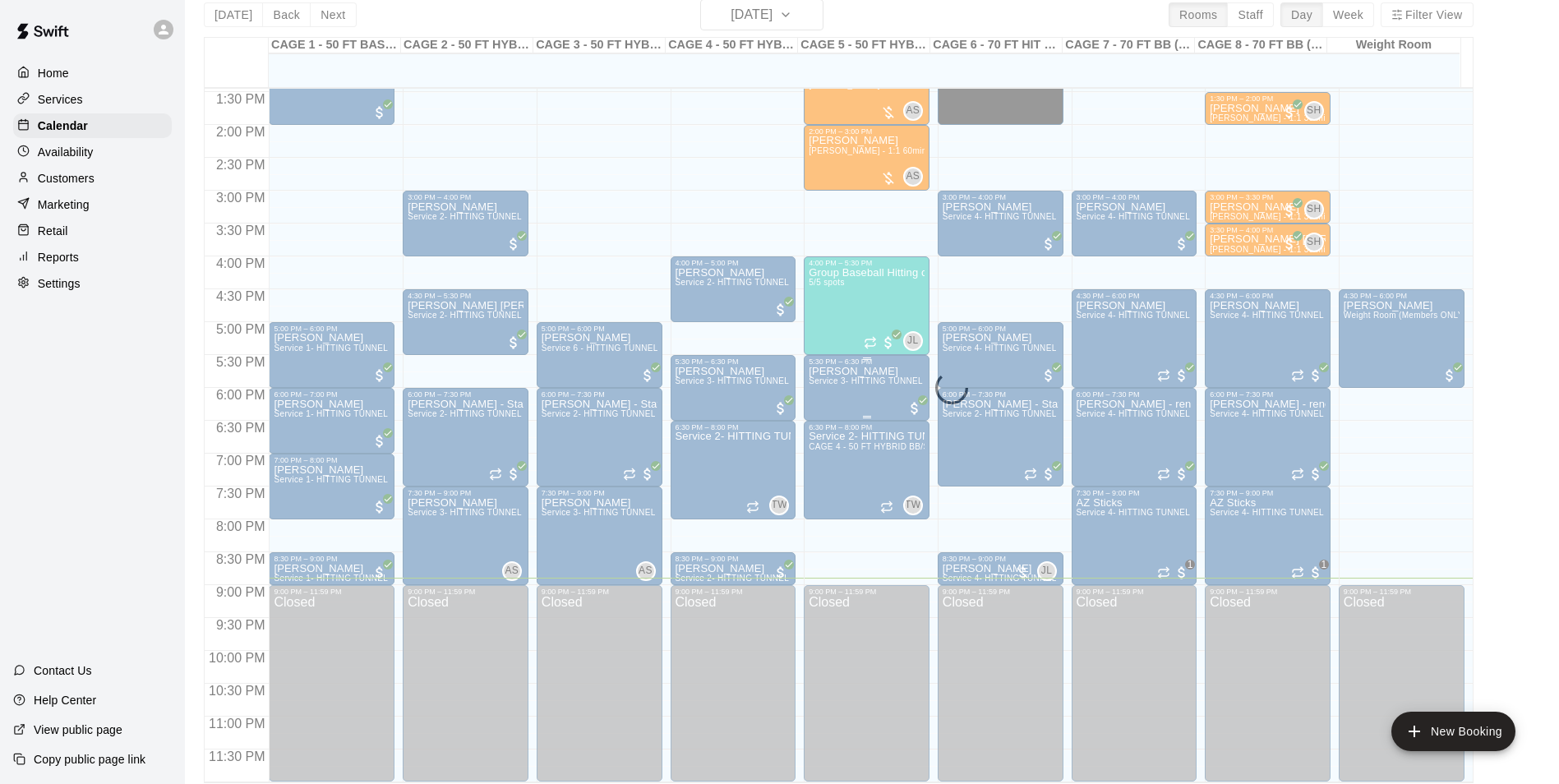
scroll to position [27, 0]
